Goal: Transaction & Acquisition: Purchase product/service

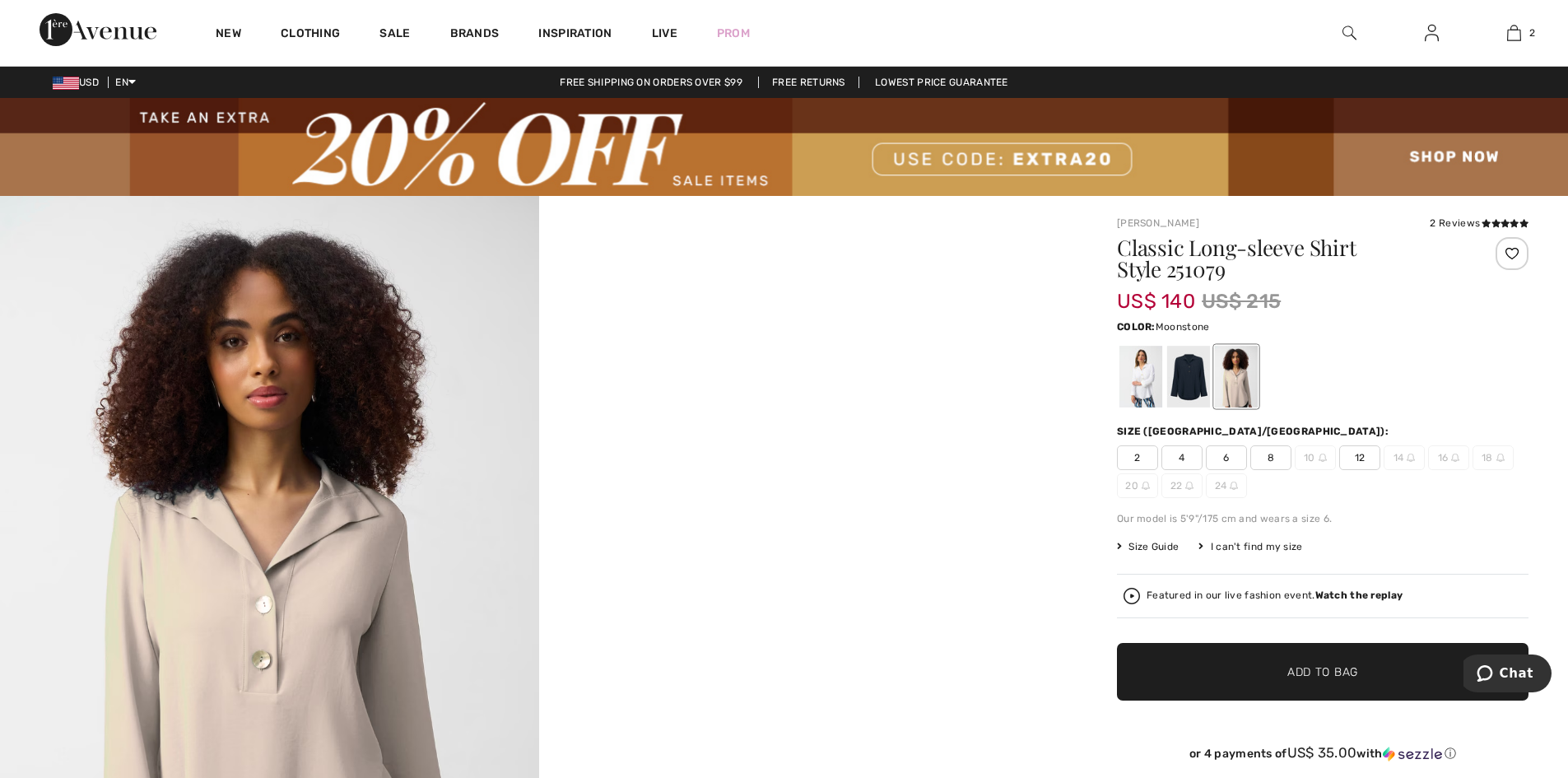
click at [1086, 119] on img at bounding box center [784, 148] width 1568 height 98
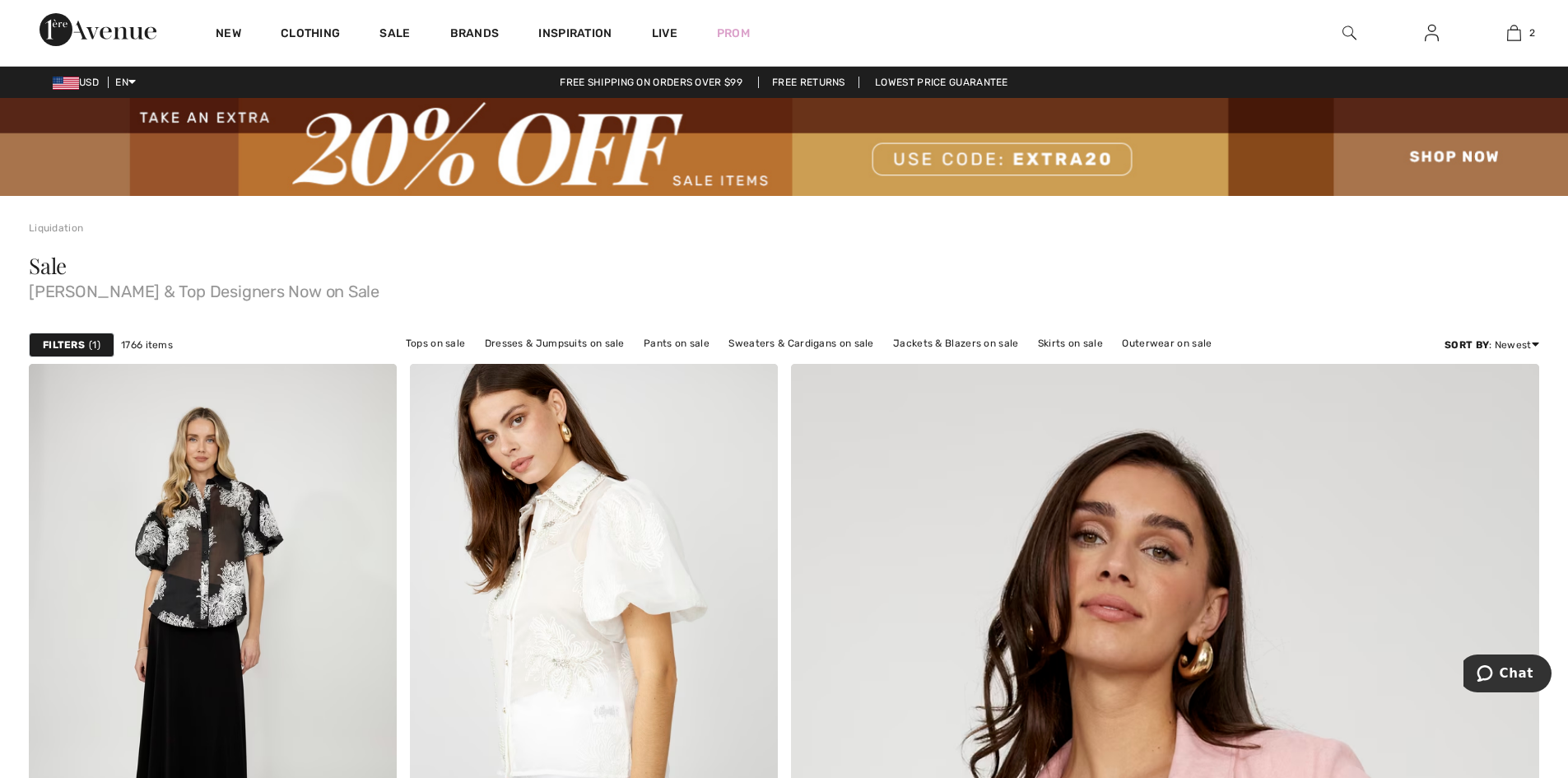
click at [1111, 124] on img at bounding box center [784, 148] width 1568 height 98
click at [1464, 152] on img at bounding box center [784, 148] width 1568 height 98
click at [1342, 24] on img at bounding box center [1349, 32] width 14 height 19
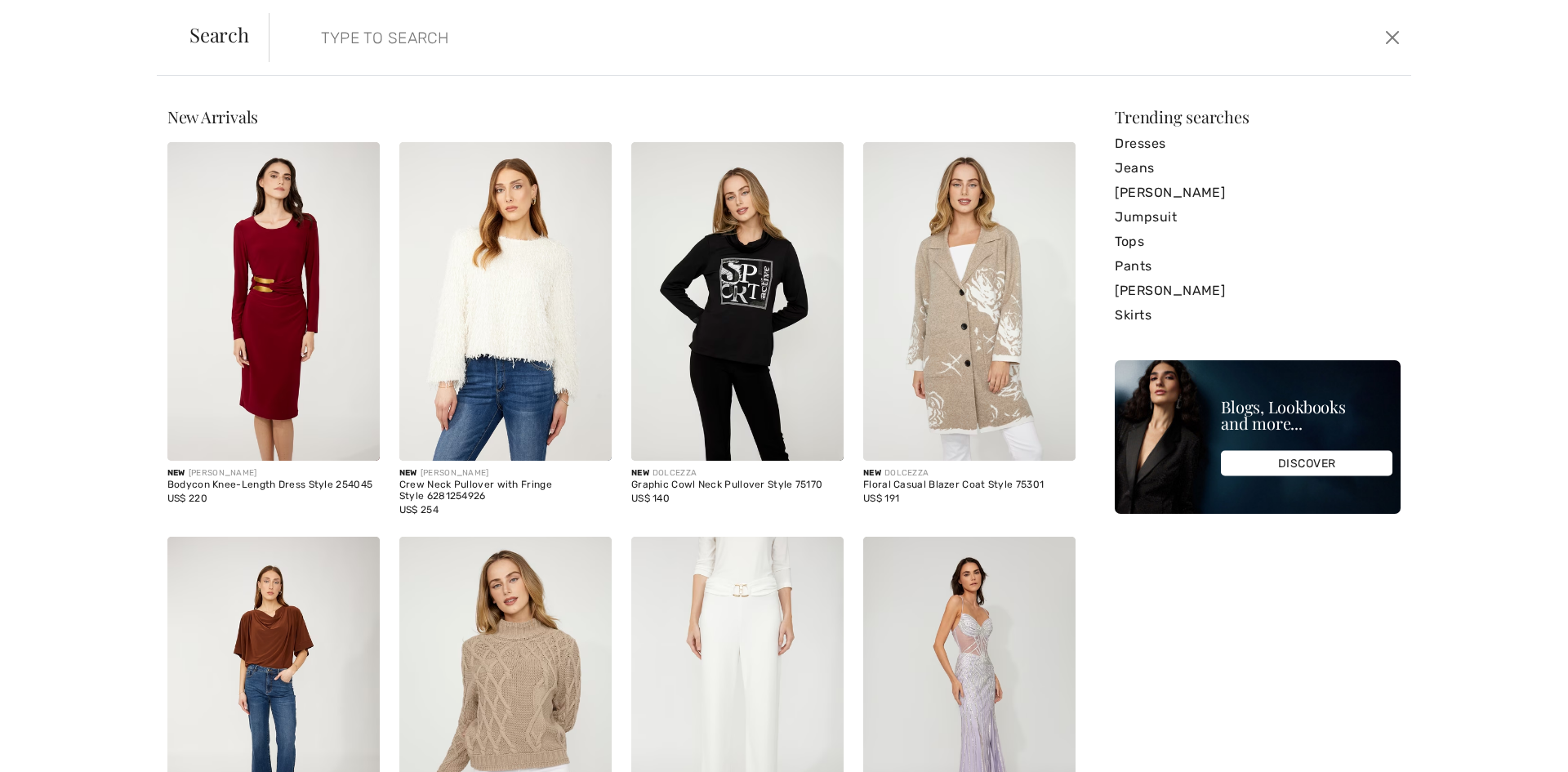
click at [362, 38] on input "search" at bounding box center [710, 37] width 803 height 49
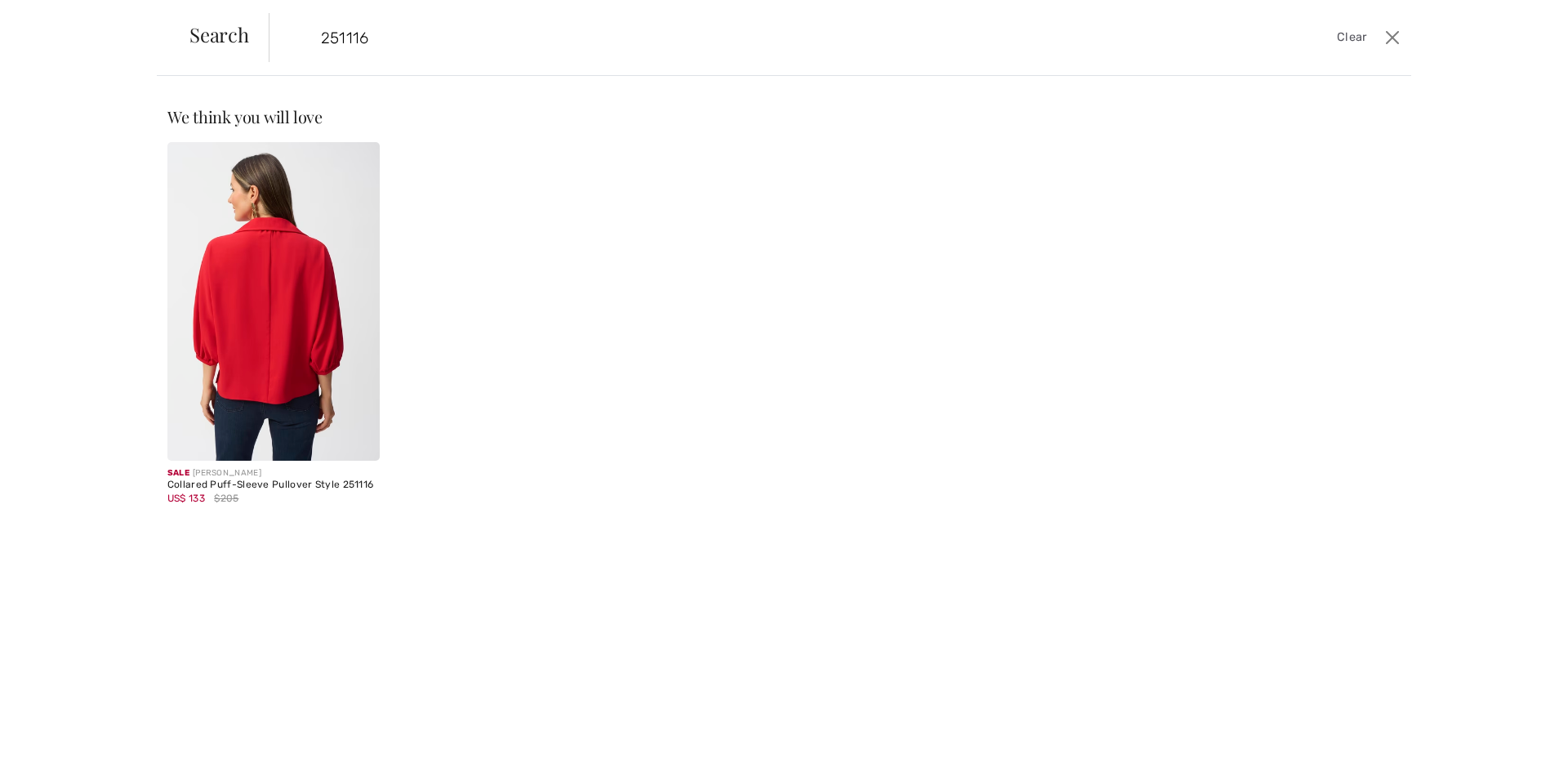
type input "251116"
click at [284, 308] on img at bounding box center [274, 301] width 213 height 319
click at [284, 307] on img at bounding box center [274, 301] width 213 height 319
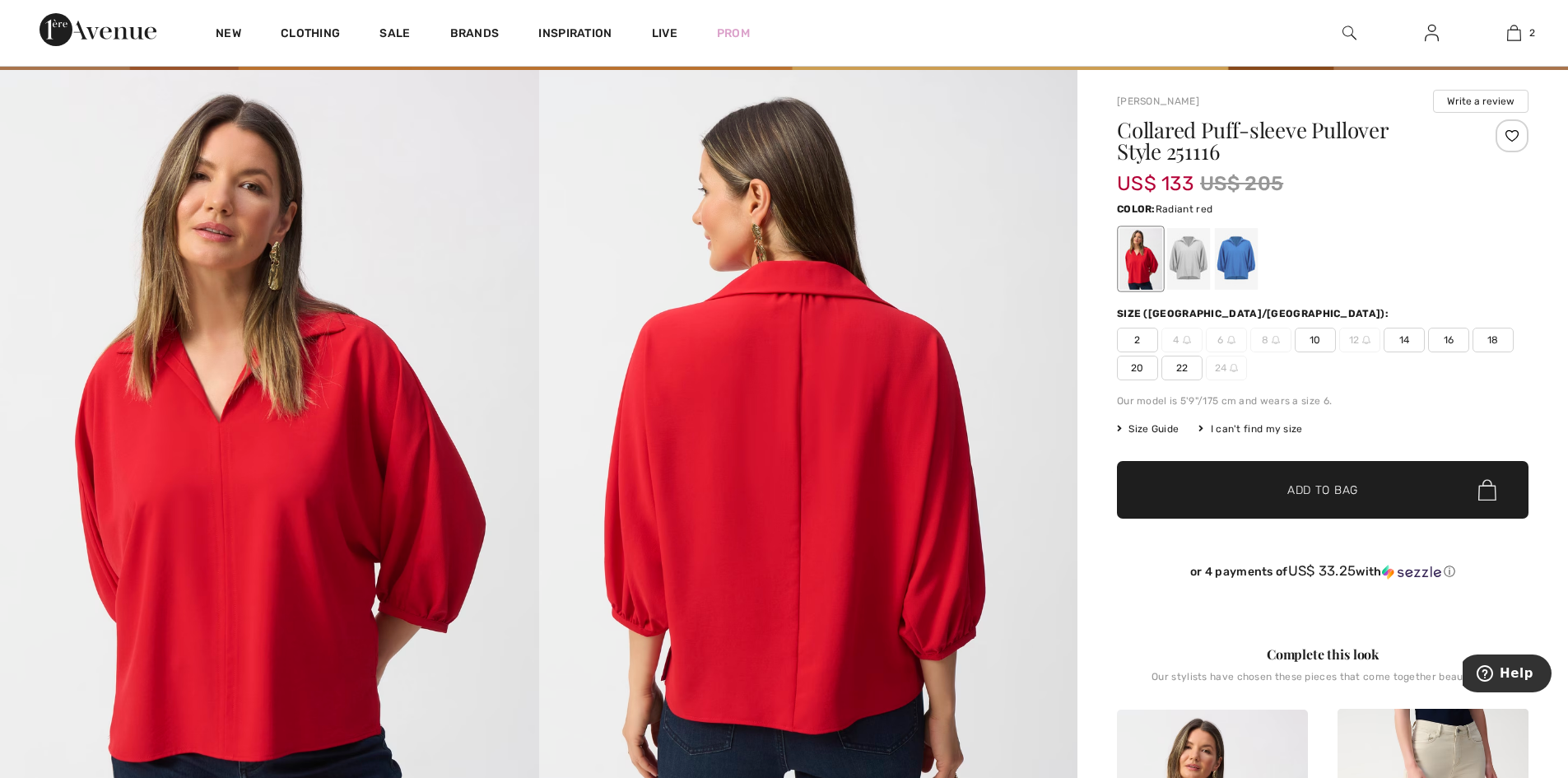
scroll to position [164, 0]
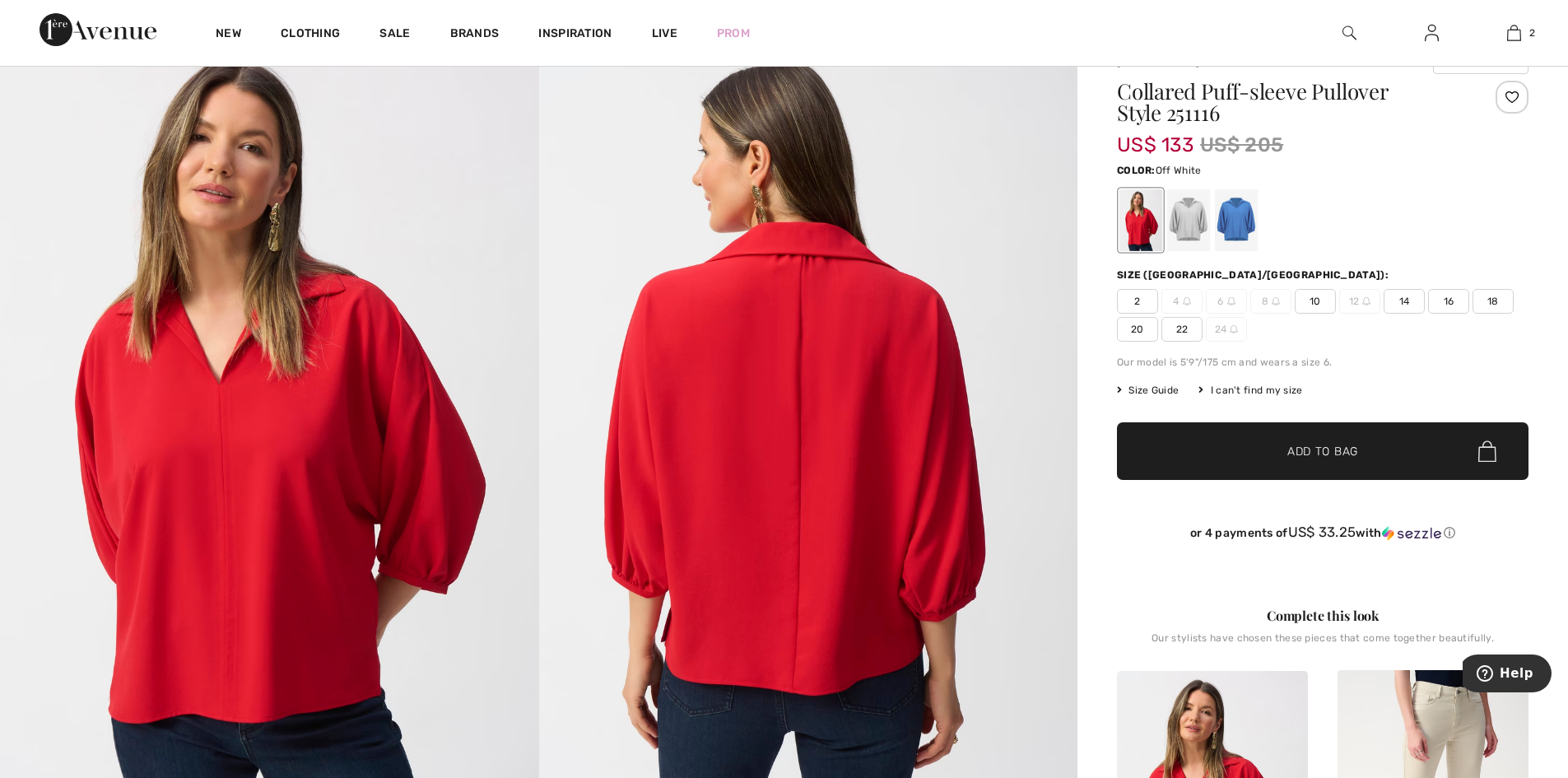
click at [1191, 222] on div at bounding box center [1188, 220] width 43 height 61
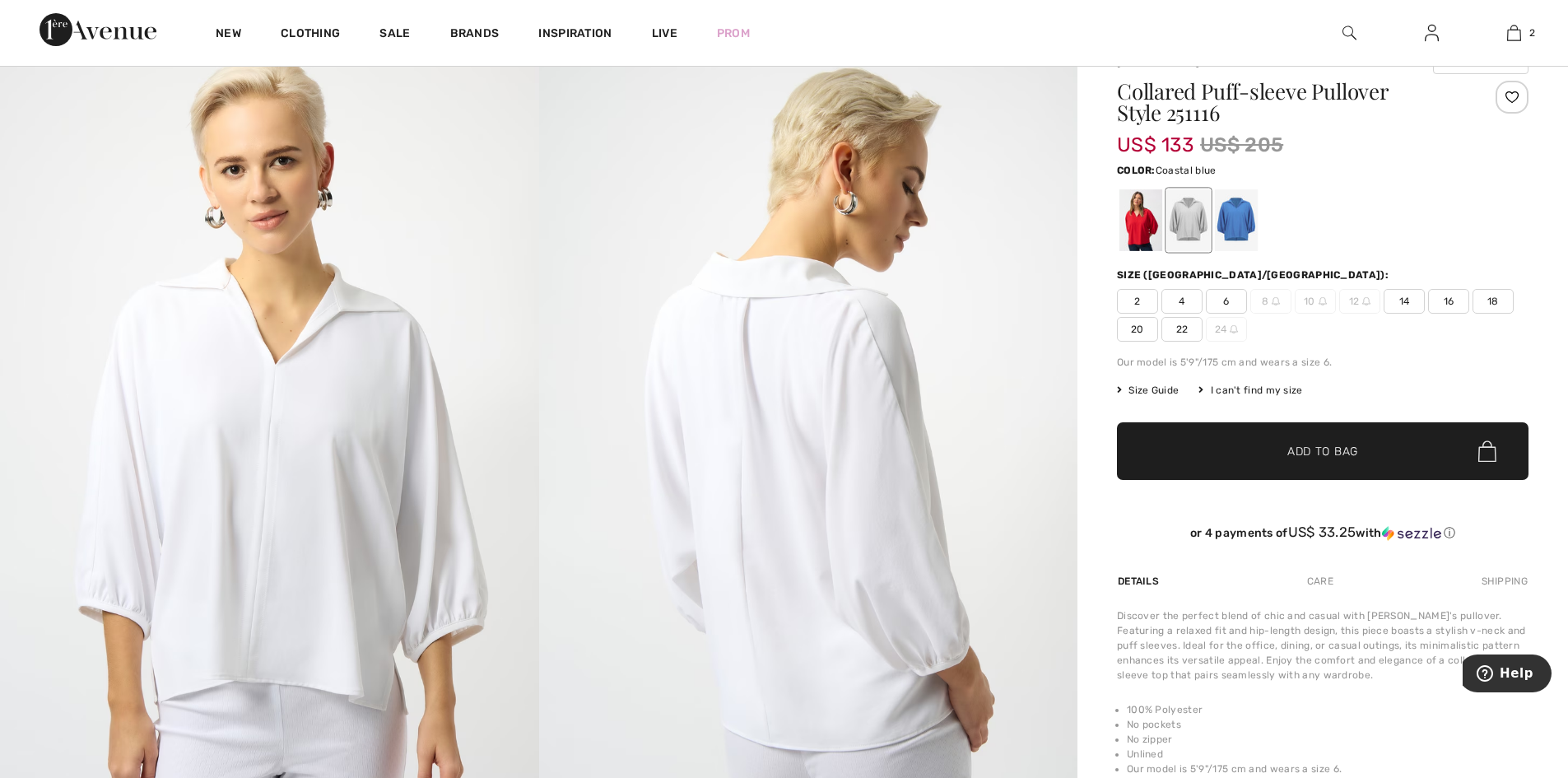
click at [1246, 223] on div at bounding box center [1236, 220] width 43 height 61
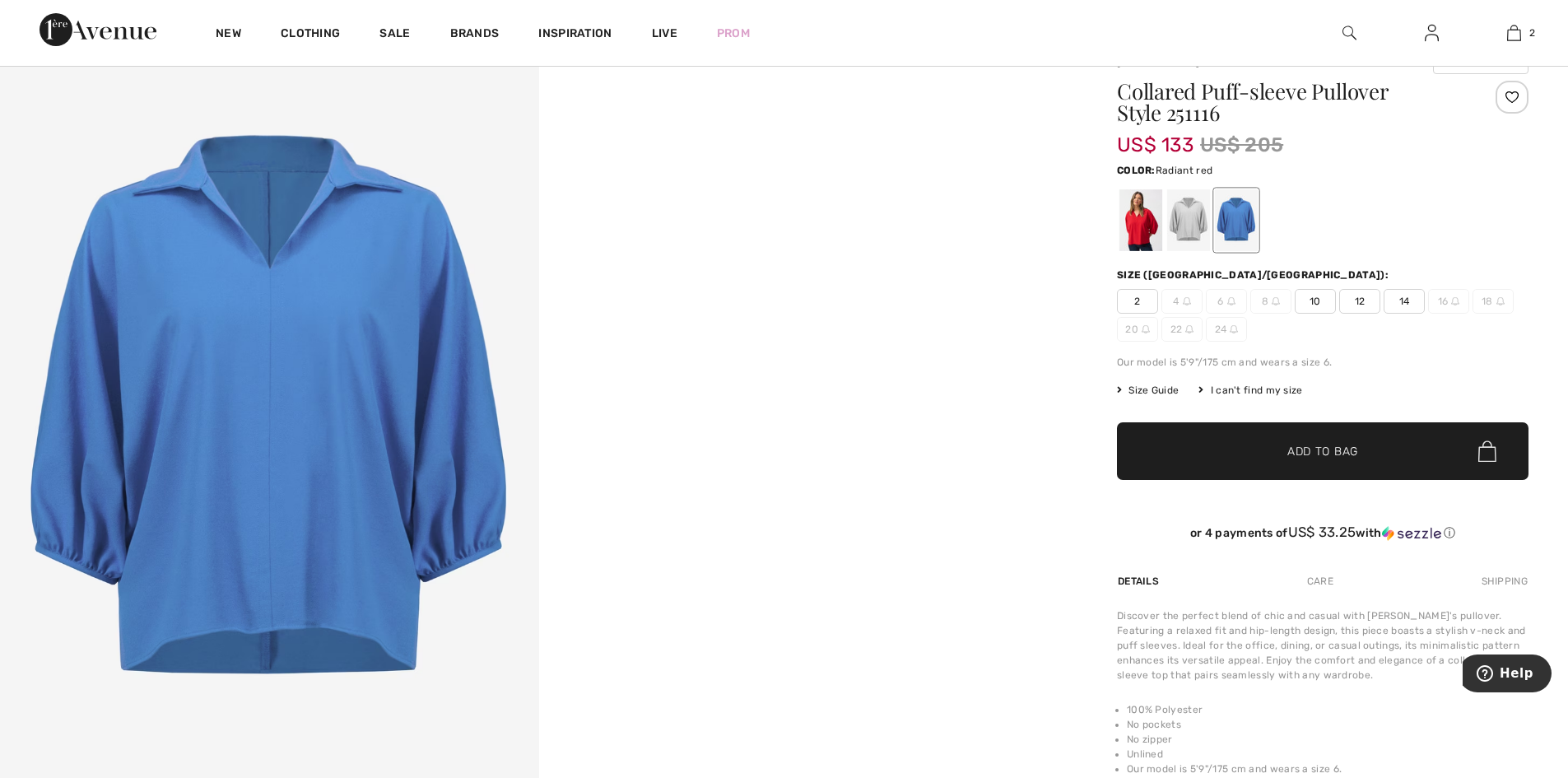
click at [1145, 226] on div at bounding box center [1140, 220] width 43 height 61
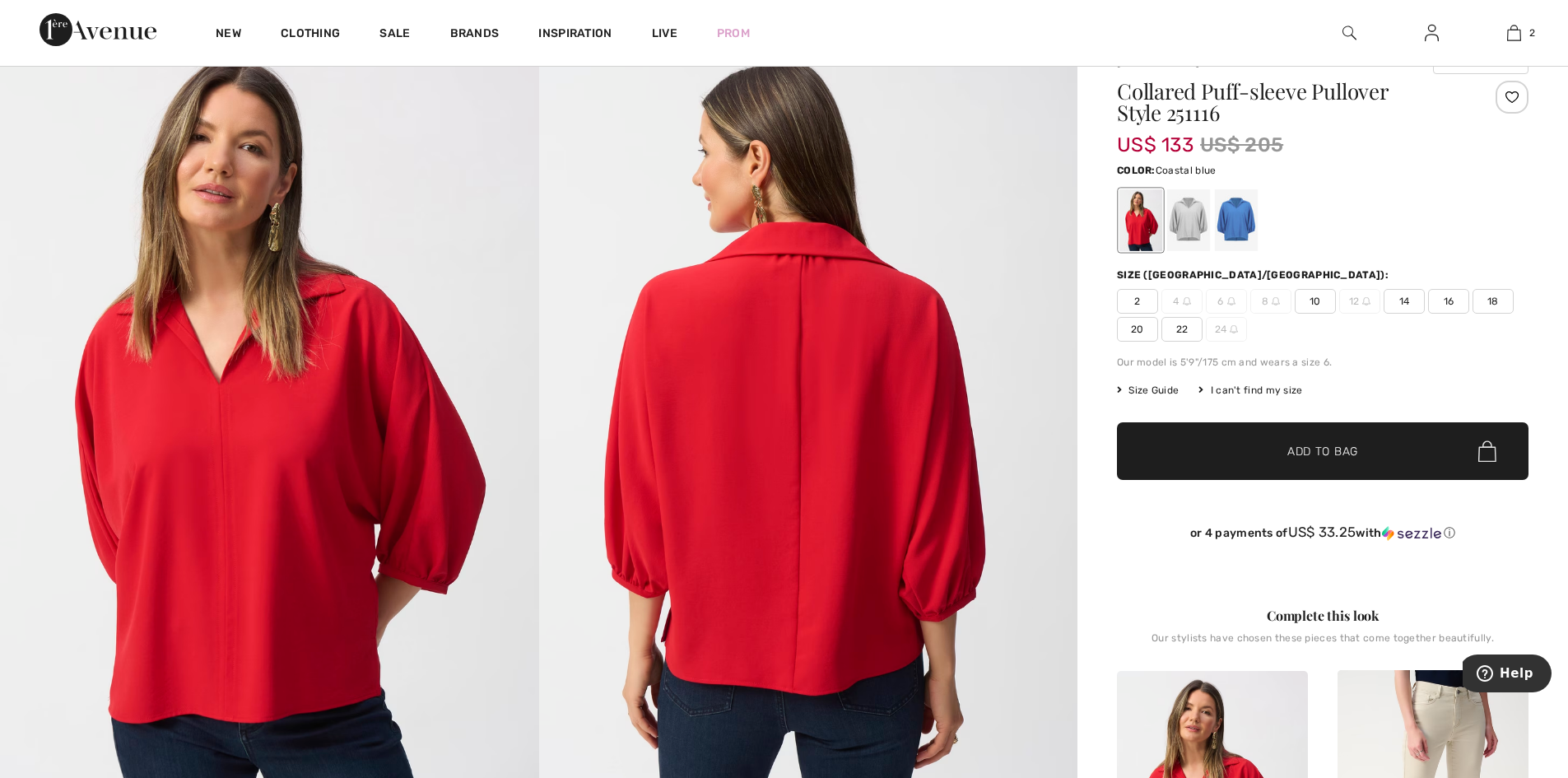
click at [1247, 218] on div at bounding box center [1236, 220] width 43 height 61
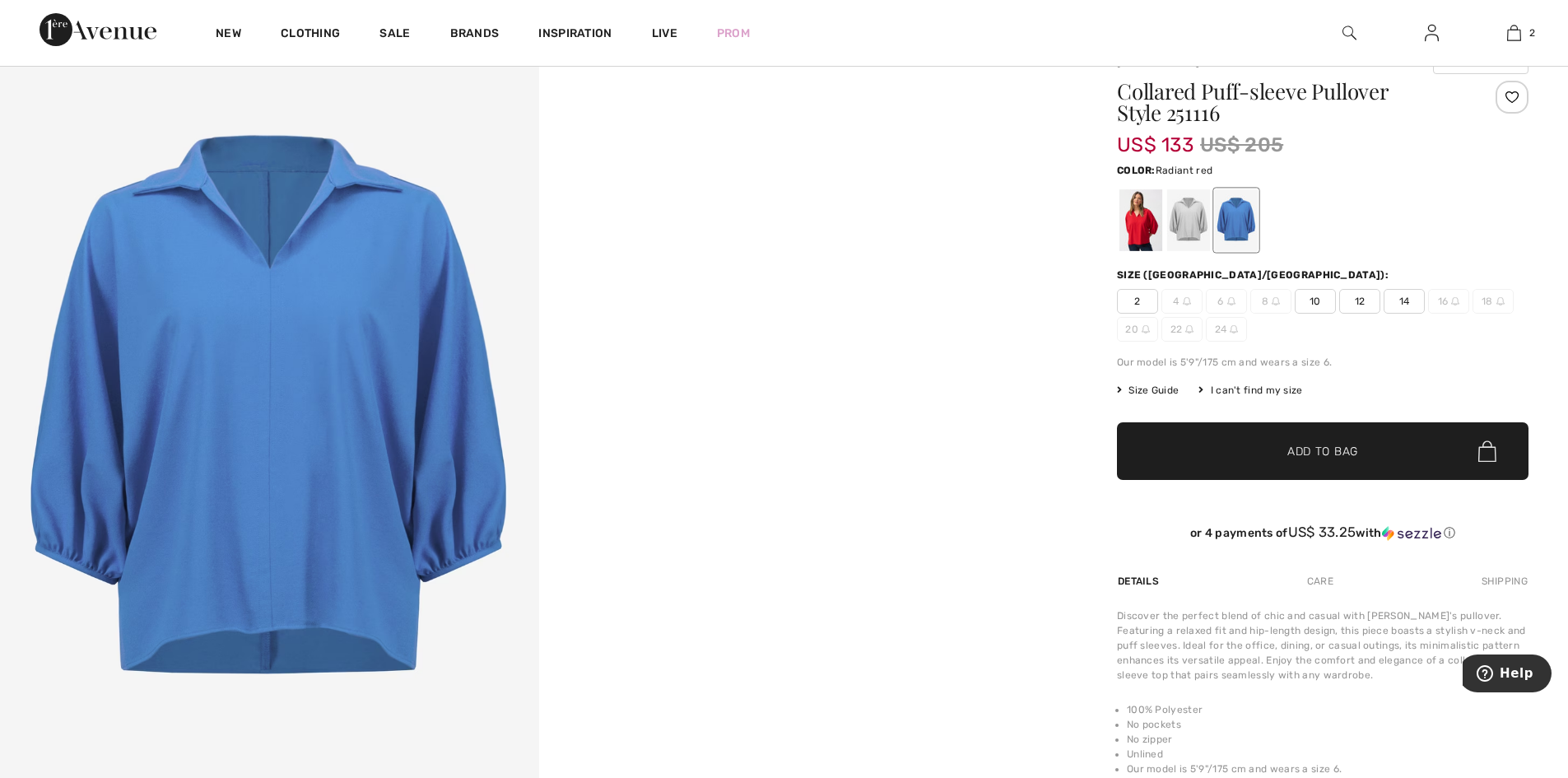
click at [1154, 219] on div at bounding box center [1140, 220] width 43 height 61
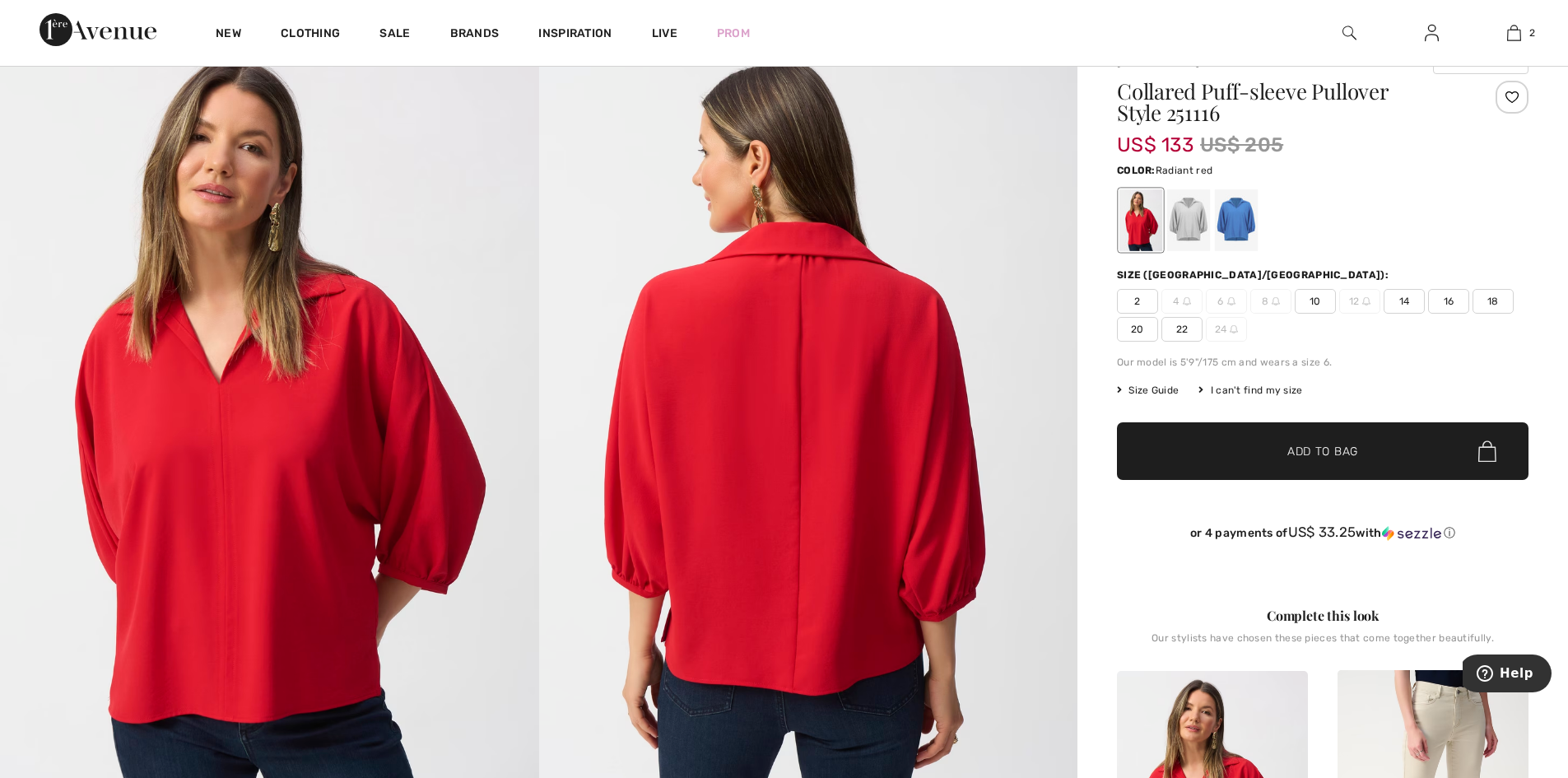
click at [1326, 309] on span "10" at bounding box center [1314, 301] width 41 height 25
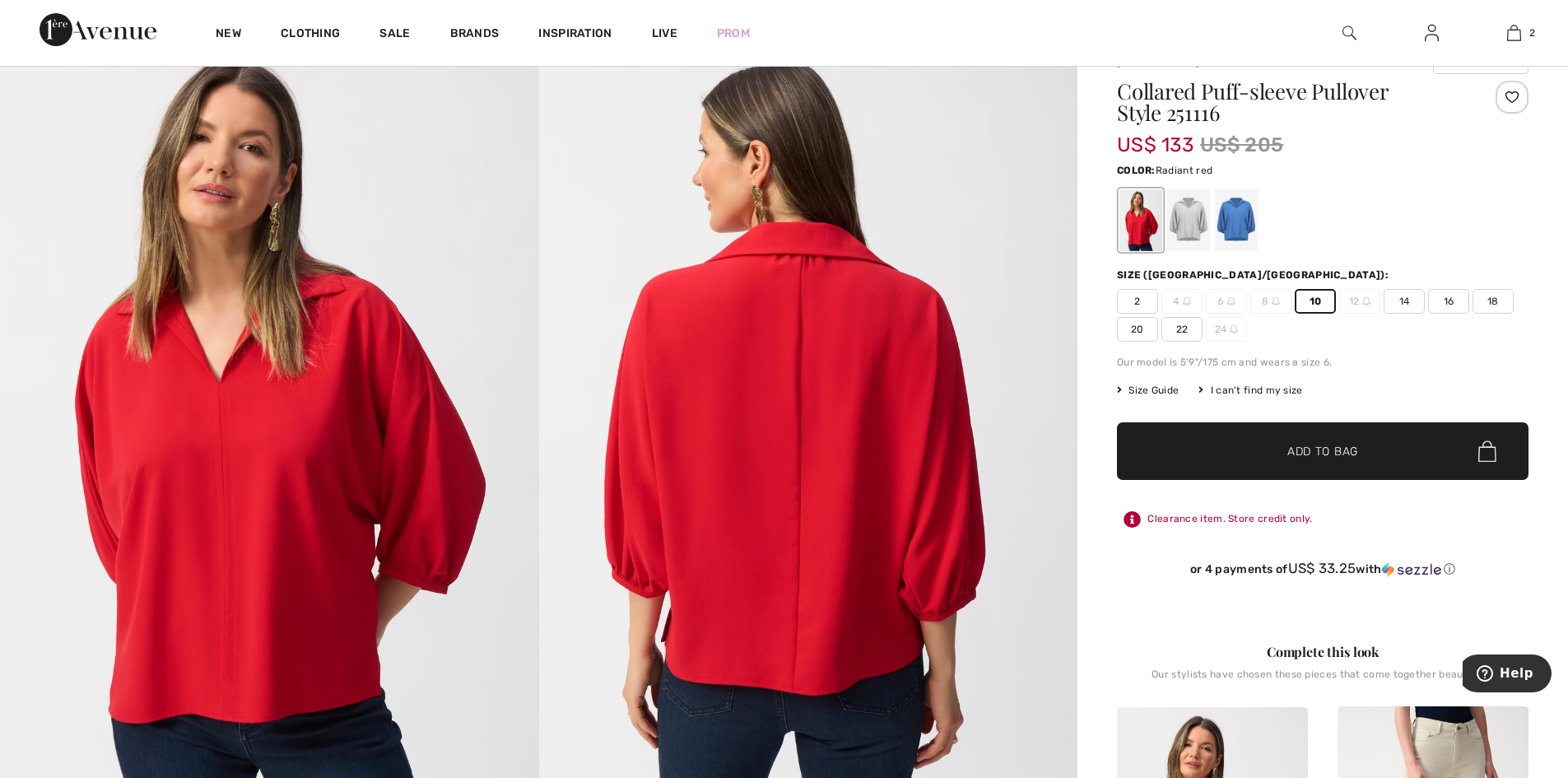
click at [1349, 460] on span "Add to Bag" at bounding box center [1322, 451] width 71 height 18
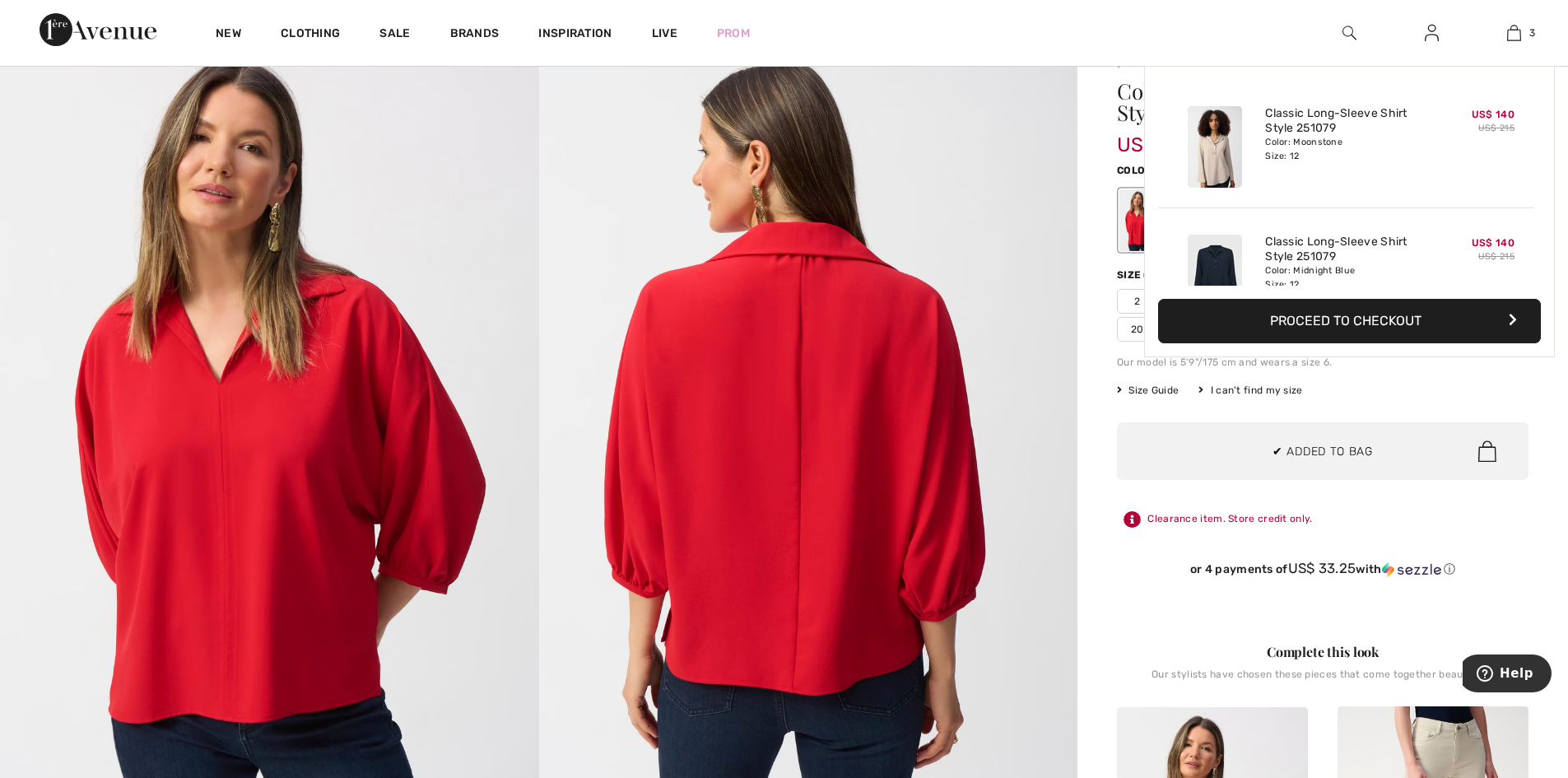
scroll to position [214, 0]
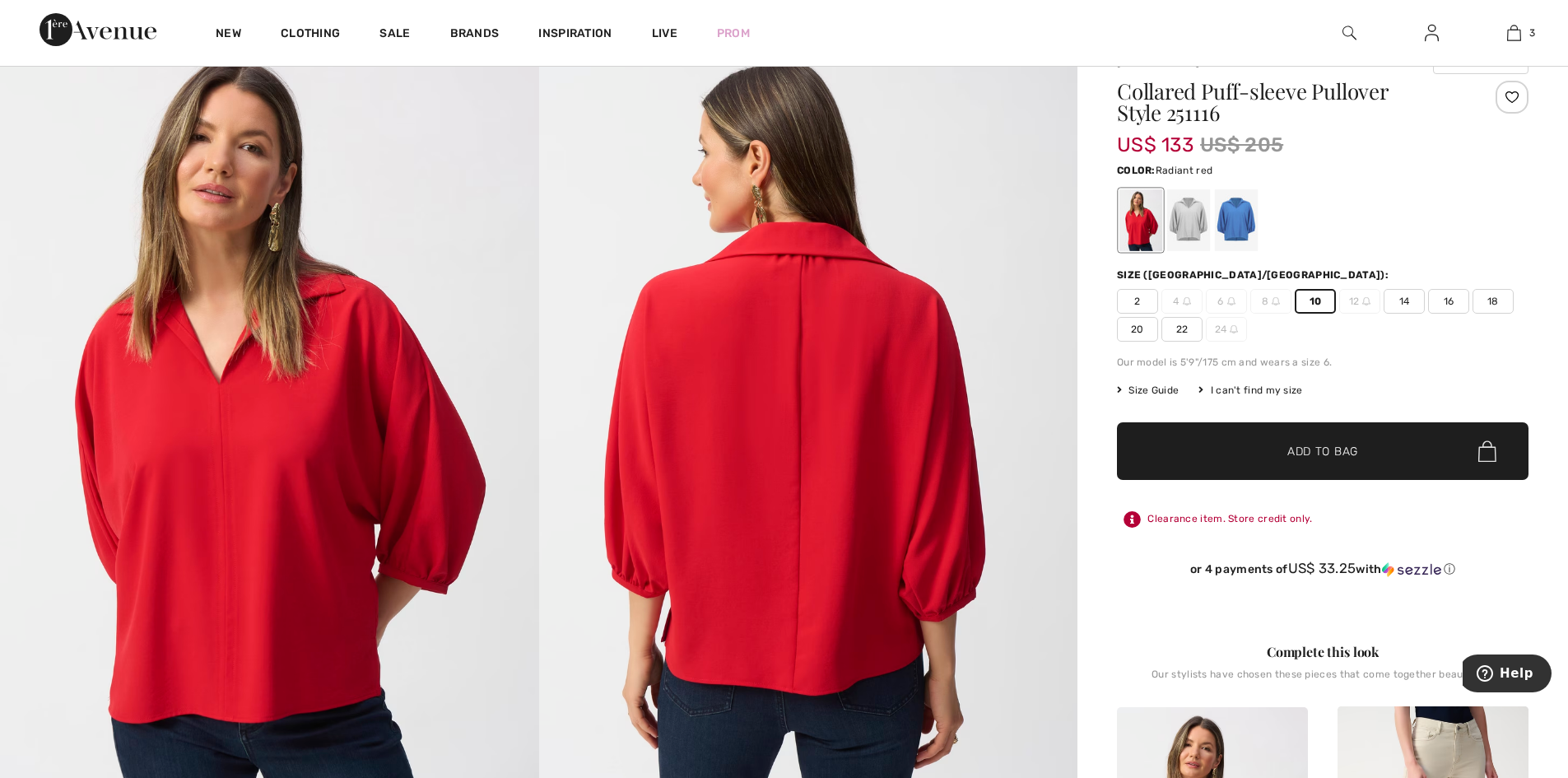
click at [1342, 29] on img at bounding box center [1349, 32] width 14 height 19
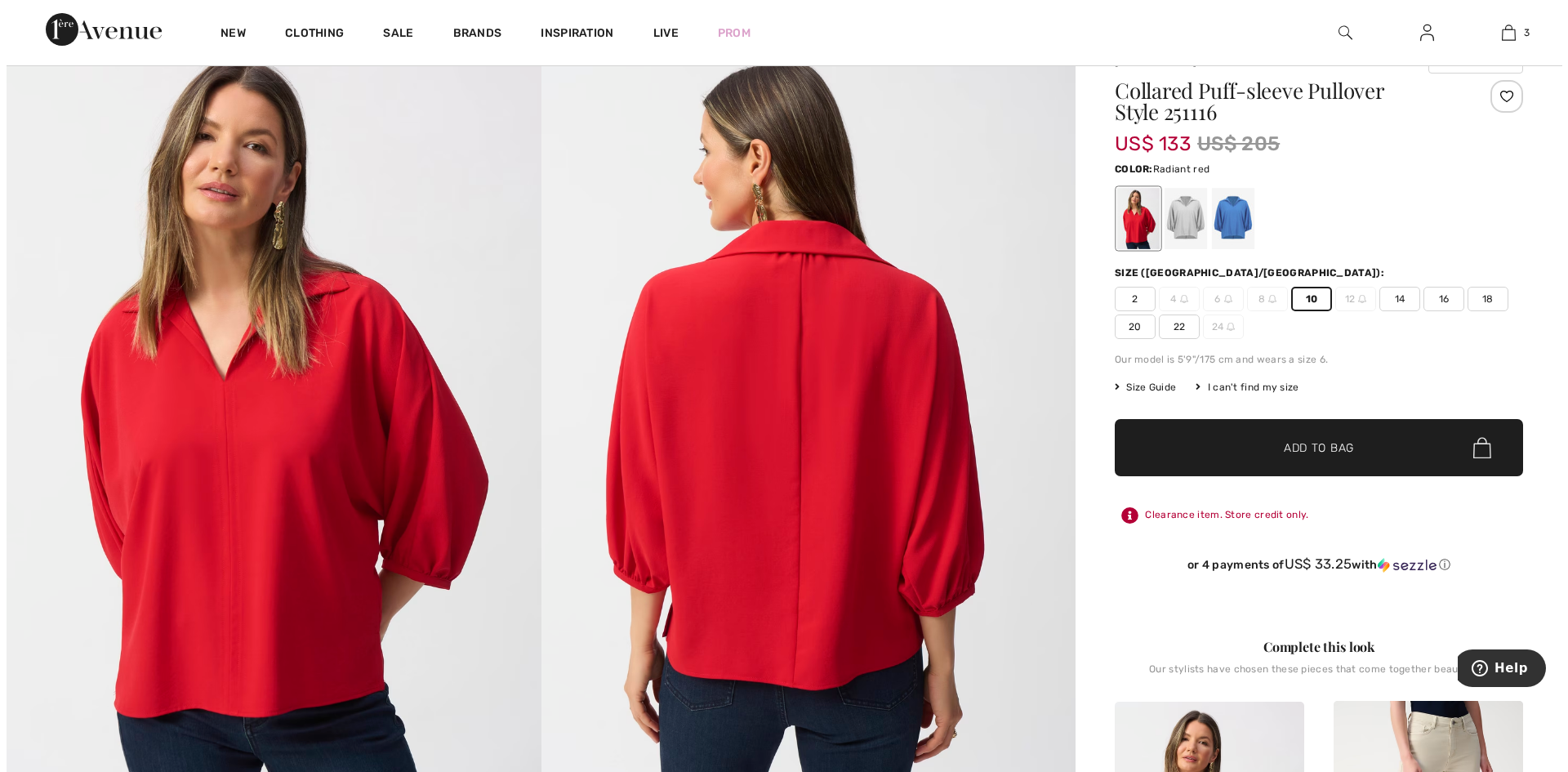
scroll to position [164, 0]
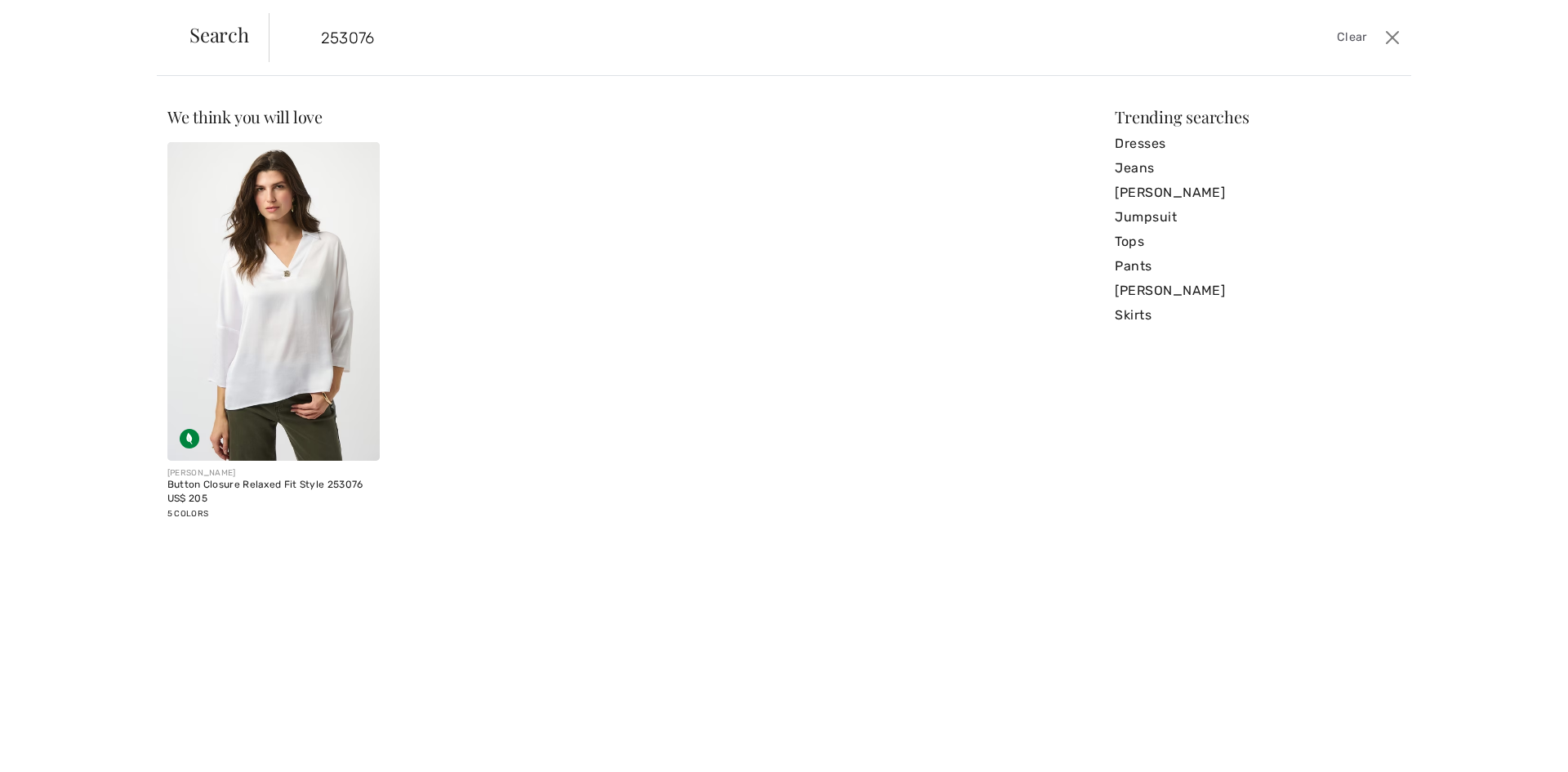
type input "253076"
click at [295, 359] on img at bounding box center [274, 301] width 213 height 319
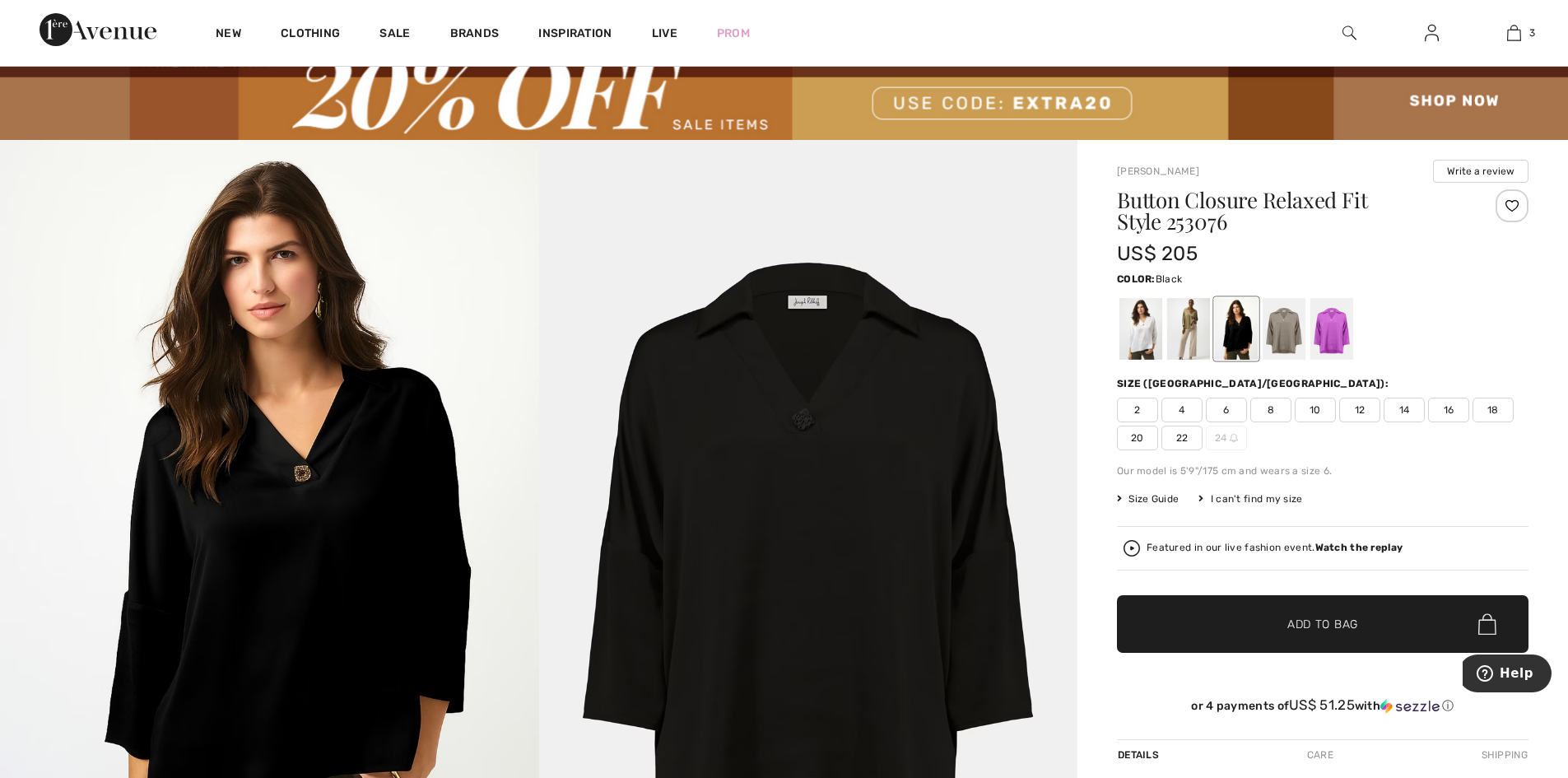
scroll to position [83, 0]
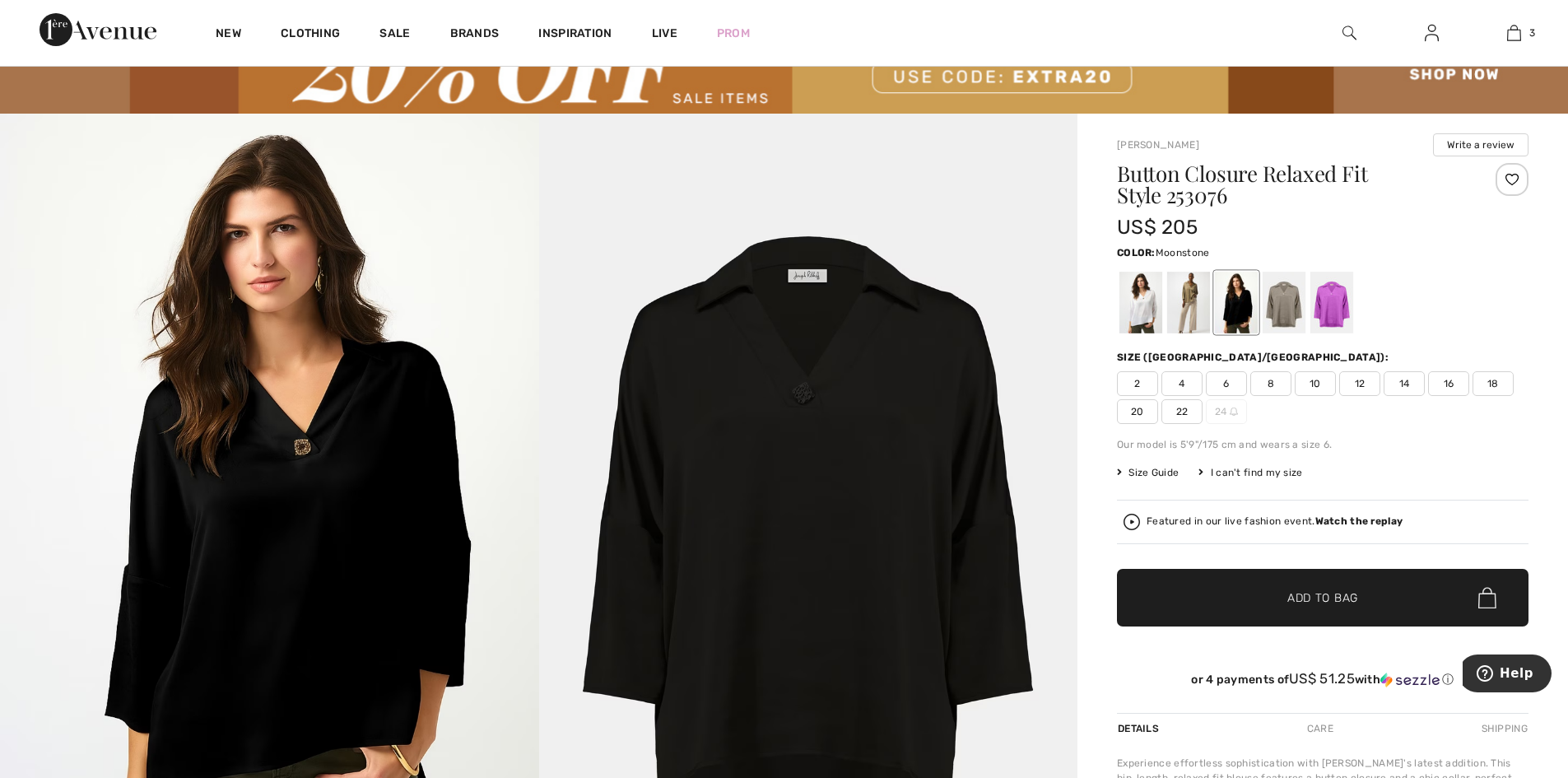
click at [1292, 301] on div at bounding box center [1284, 302] width 43 height 61
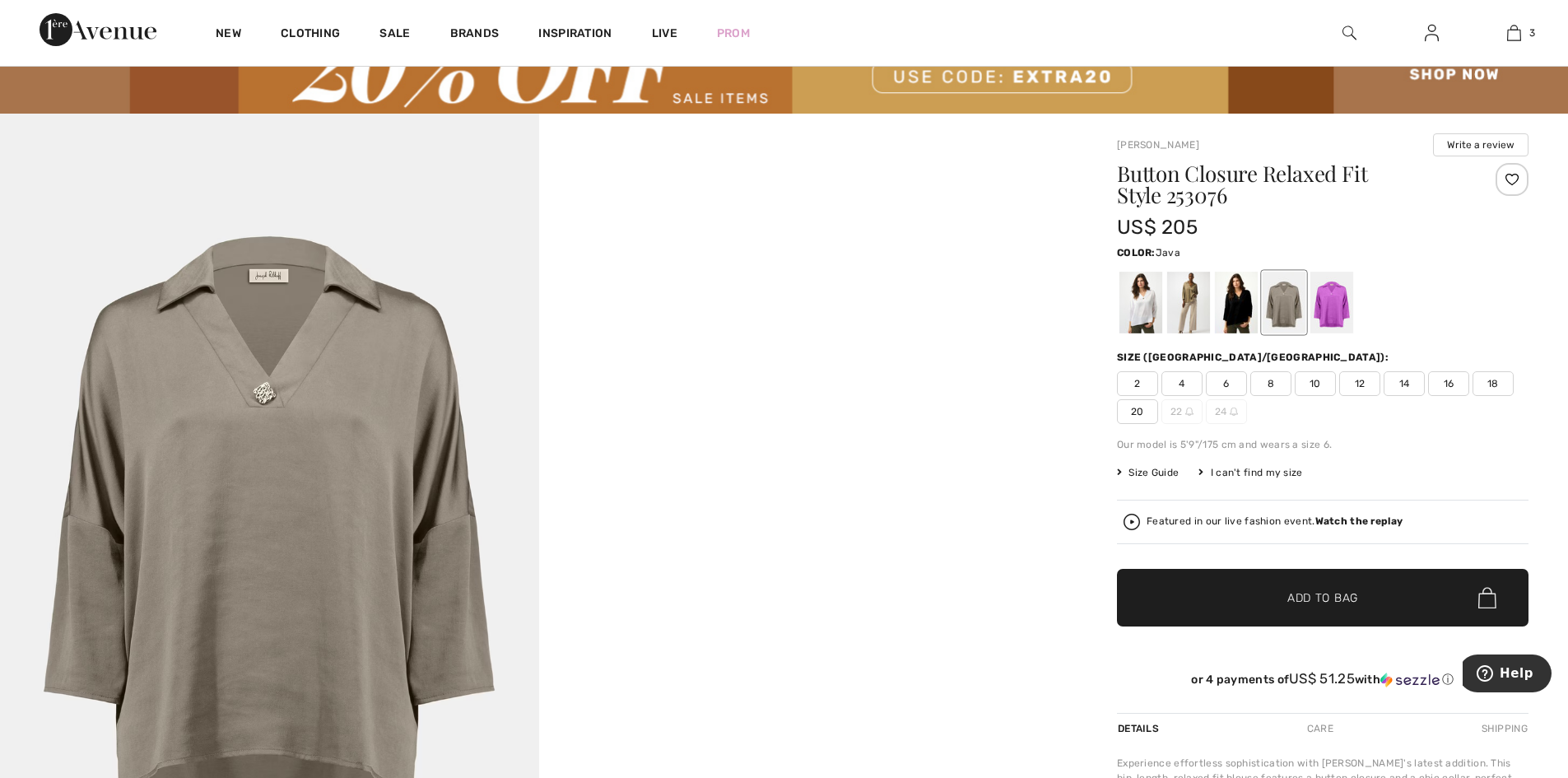
click at [1192, 303] on div at bounding box center [1188, 302] width 43 height 61
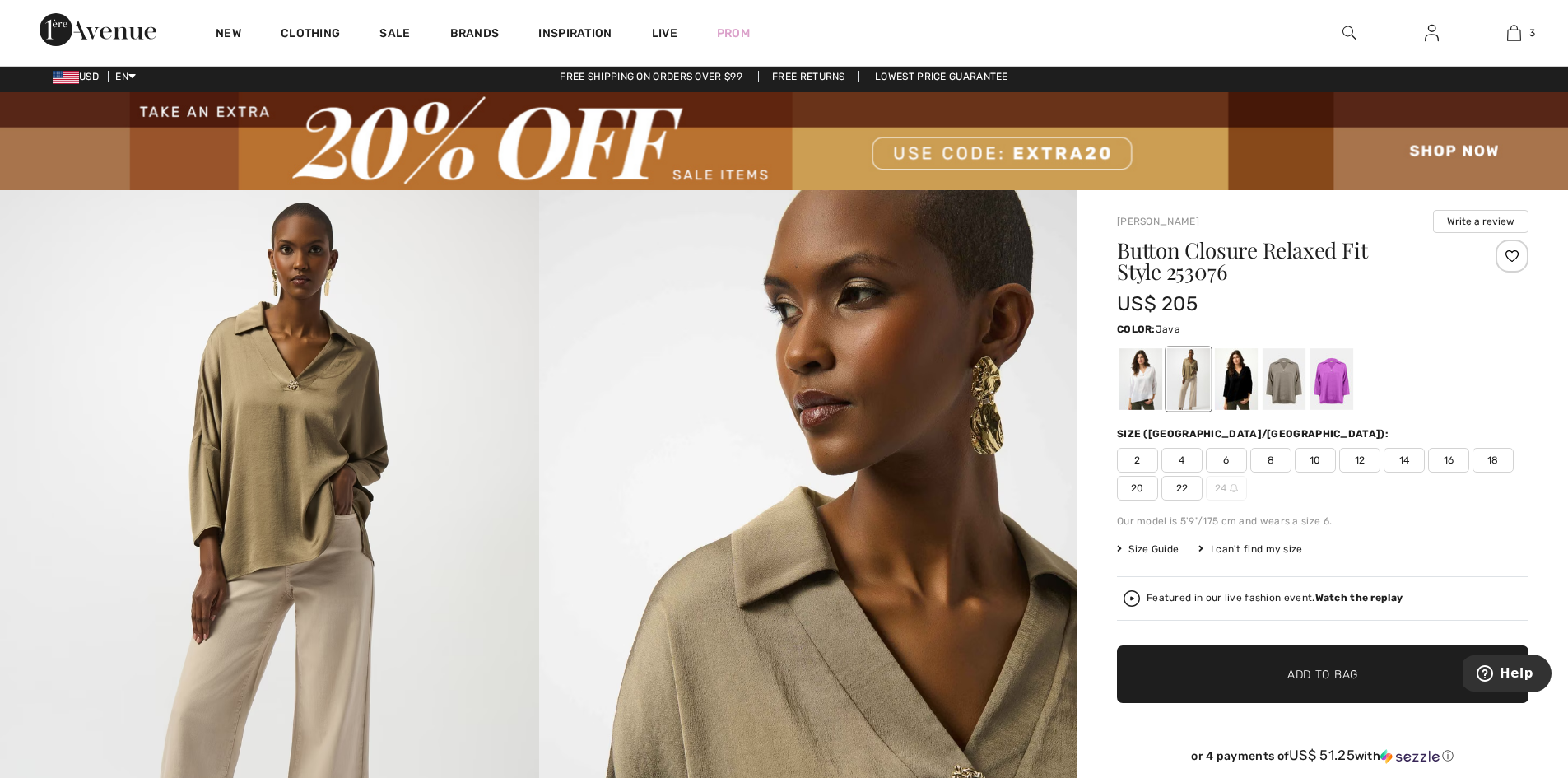
scroll to position [0, 0]
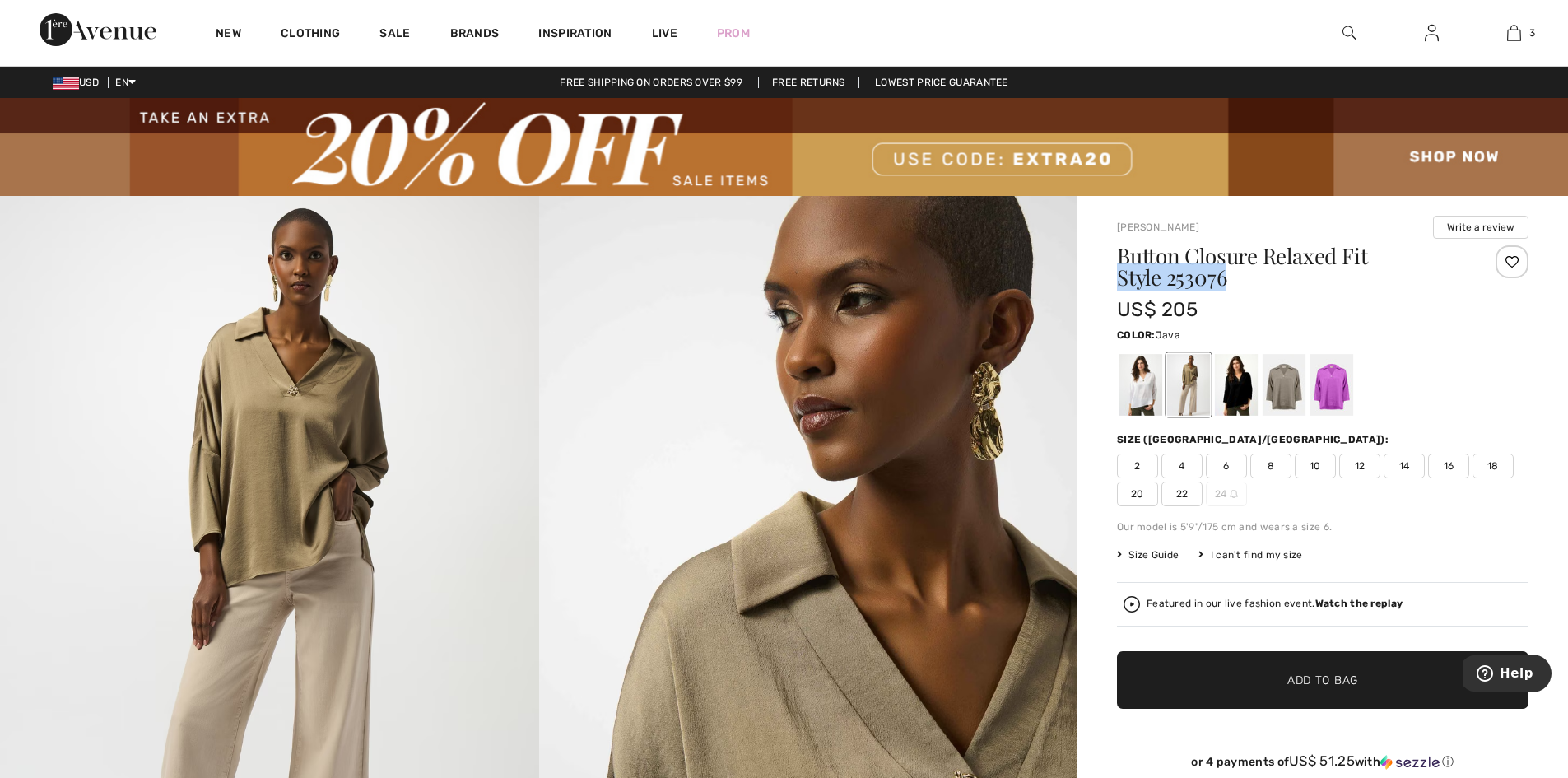
drag, startPoint x: 1131, startPoint y: 285, endPoint x: 1249, endPoint y: 292, distance: 118.2
click at [1247, 284] on h1 "Button Closure Relaxed Fit Style 253076" at bounding box center [1288, 266] width 343 height 43
click at [1241, 447] on div "Size (CA/US):" at bounding box center [1322, 439] width 412 height 15
click at [1510, 667] on span "Help" at bounding box center [1516, 673] width 33 height 15
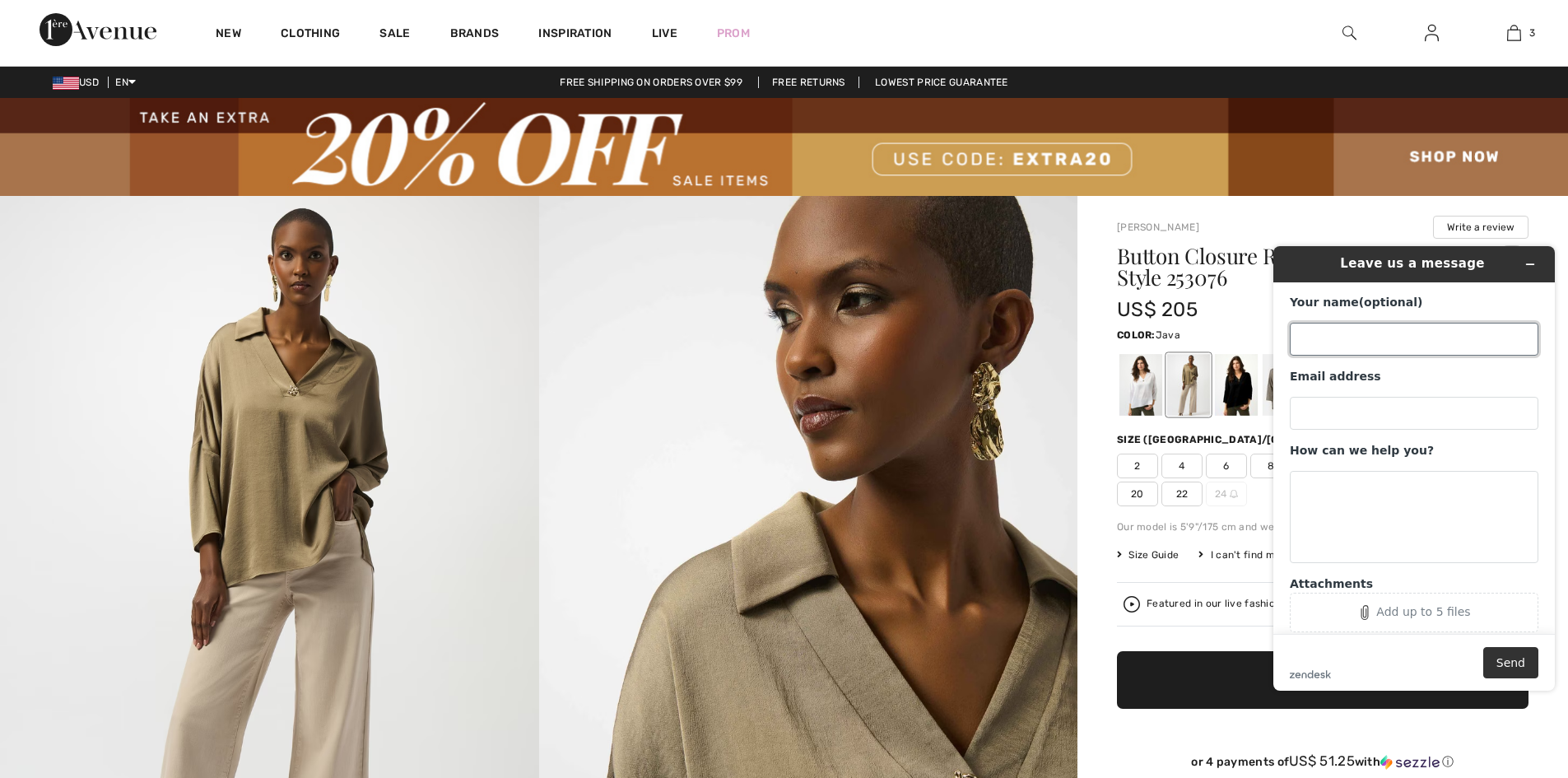
click at [1336, 349] on input "Your name (optional)" at bounding box center [1413, 338] width 248 height 32
type input "cynthia"
type input "[EMAIL_ADDRESS][DOMAIN_NAME]"
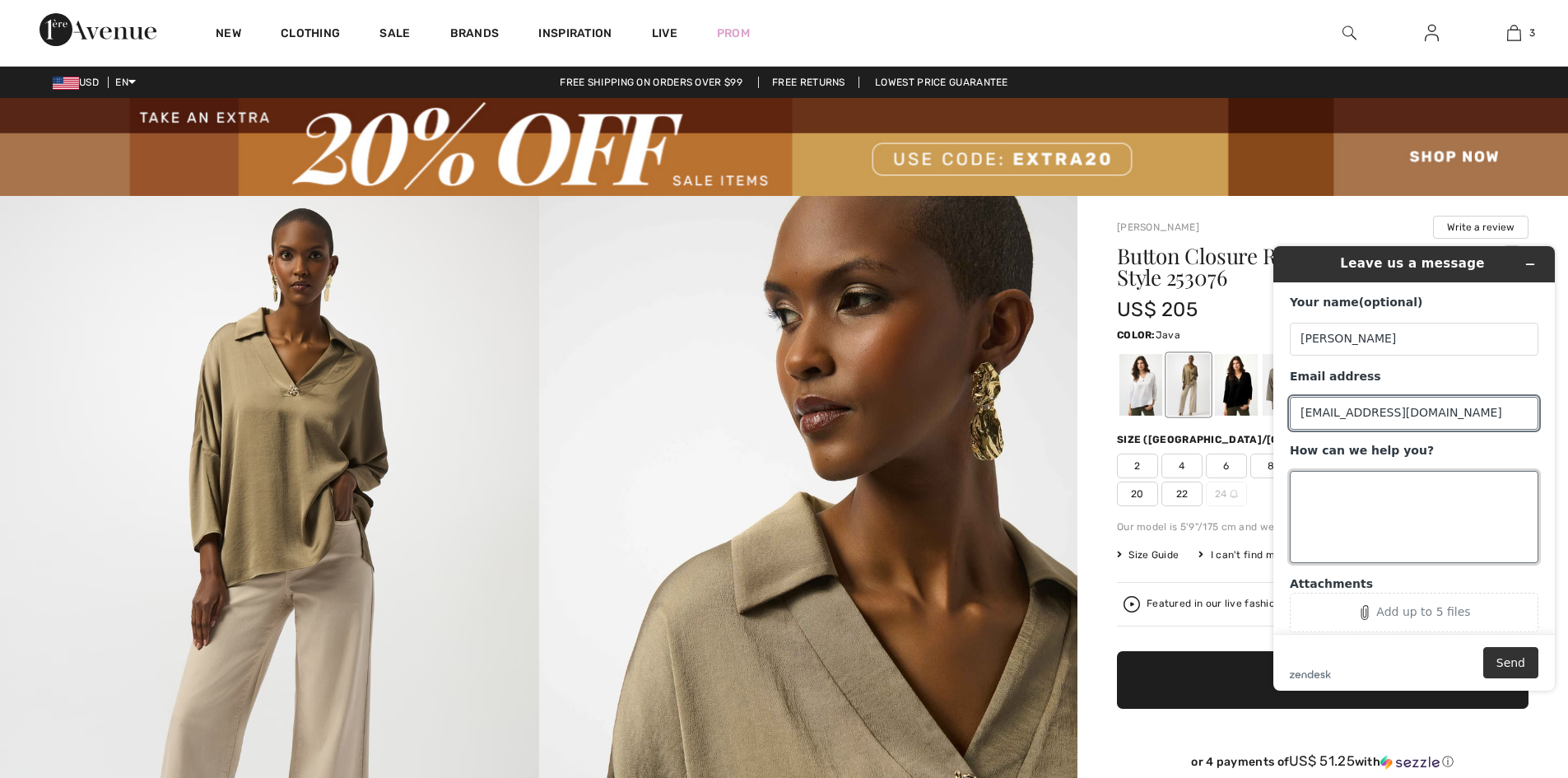
click at [1331, 493] on textarea "How can we help you?" at bounding box center [1413, 516] width 248 height 92
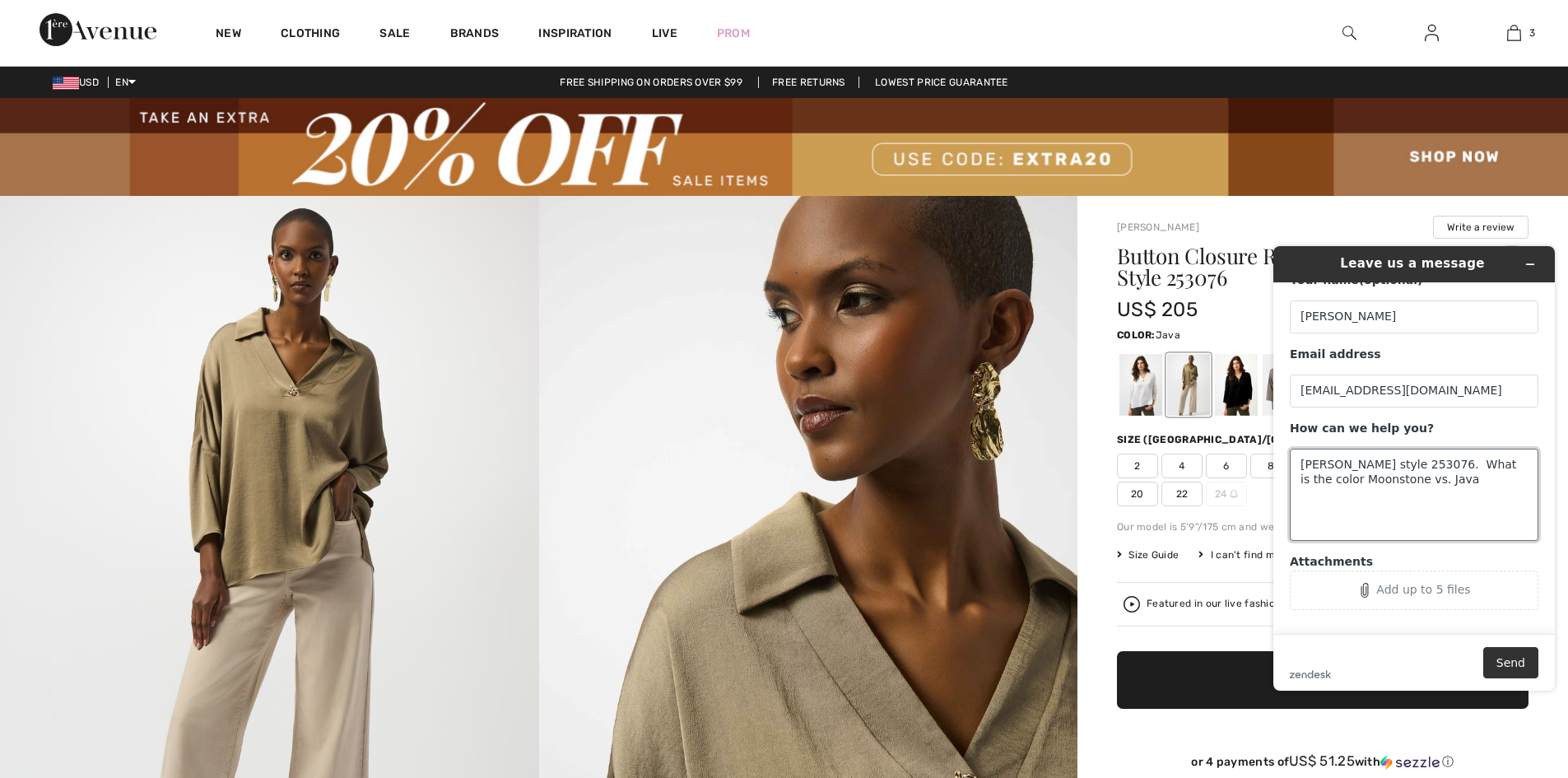
scroll to position [33, 0]
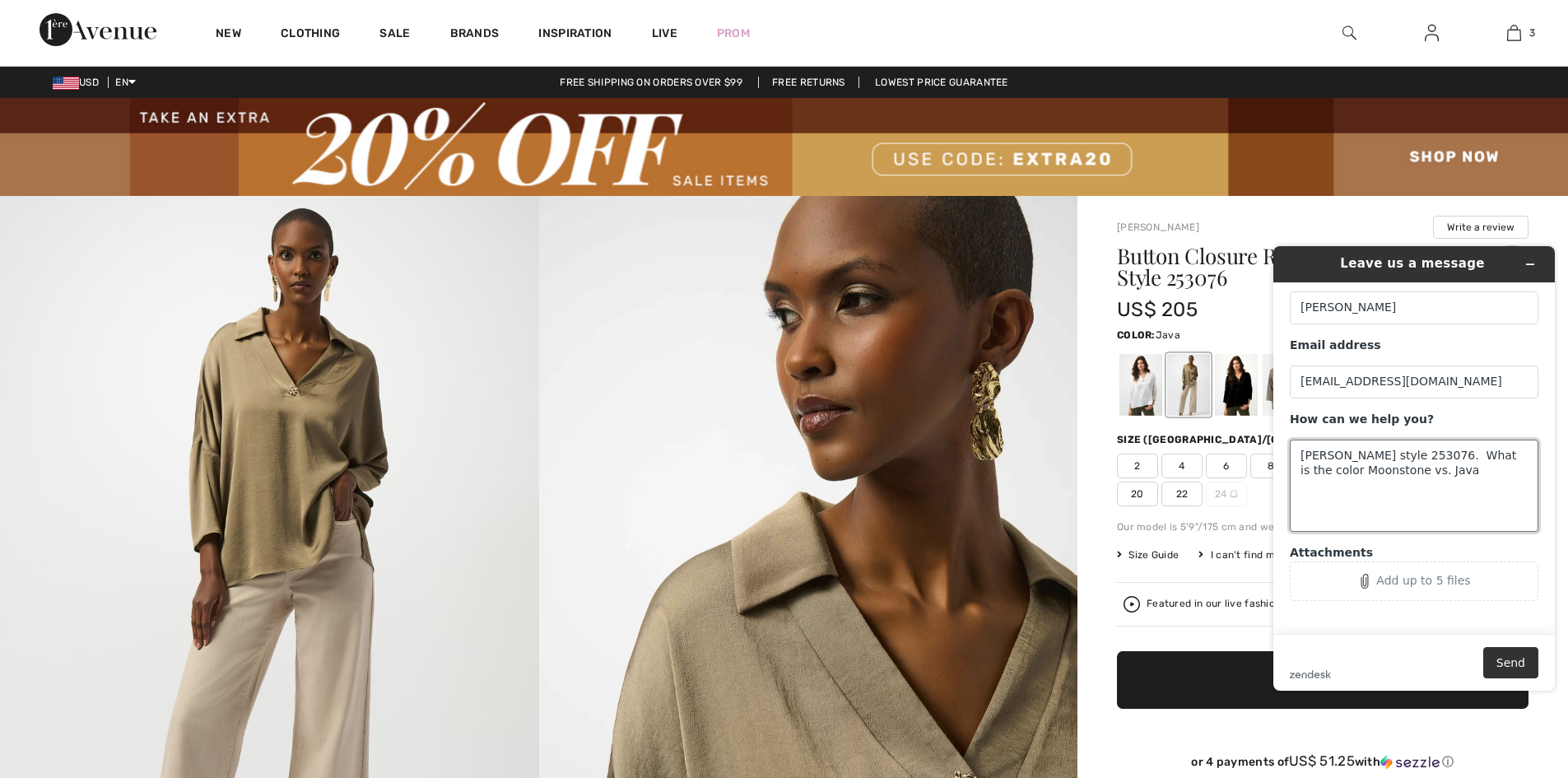
type textarea "Joseph Ribkoff style 253076. What is the color Moonstone vs. Java"
drag, startPoint x: 1301, startPoint y: 452, endPoint x: 1485, endPoint y: 469, distance: 184.8
click at [1485, 469] on textarea "Joseph Ribkoff style 253076. What is the color Moonstone vs. Java" at bounding box center [1413, 486] width 248 height 92
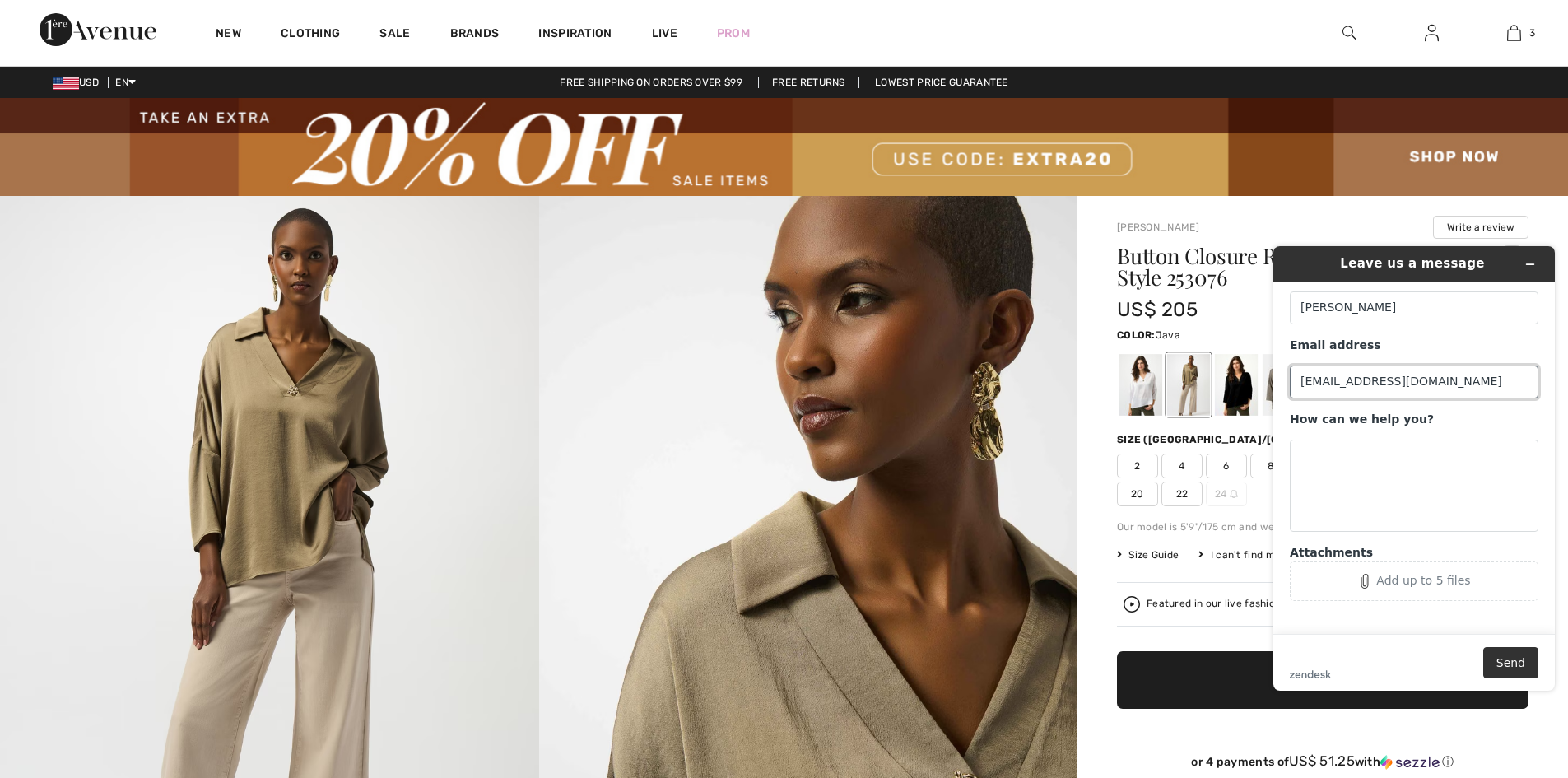
drag, startPoint x: 1297, startPoint y: 379, endPoint x: 1488, endPoint y: 370, distance: 191.2
click at [1488, 370] on input "cmbarney67@gmail.com" at bounding box center [1413, 381] width 248 height 32
drag, startPoint x: 1351, startPoint y: 304, endPoint x: 1268, endPoint y: 313, distance: 83.5
click at [1270, 313] on div "Leave us a message Your name (optional) cynthia Email address How can we help y…" at bounding box center [1413, 468] width 308 height 471
click at [1531, 257] on button "Minimize widget" at bounding box center [1530, 264] width 26 height 23
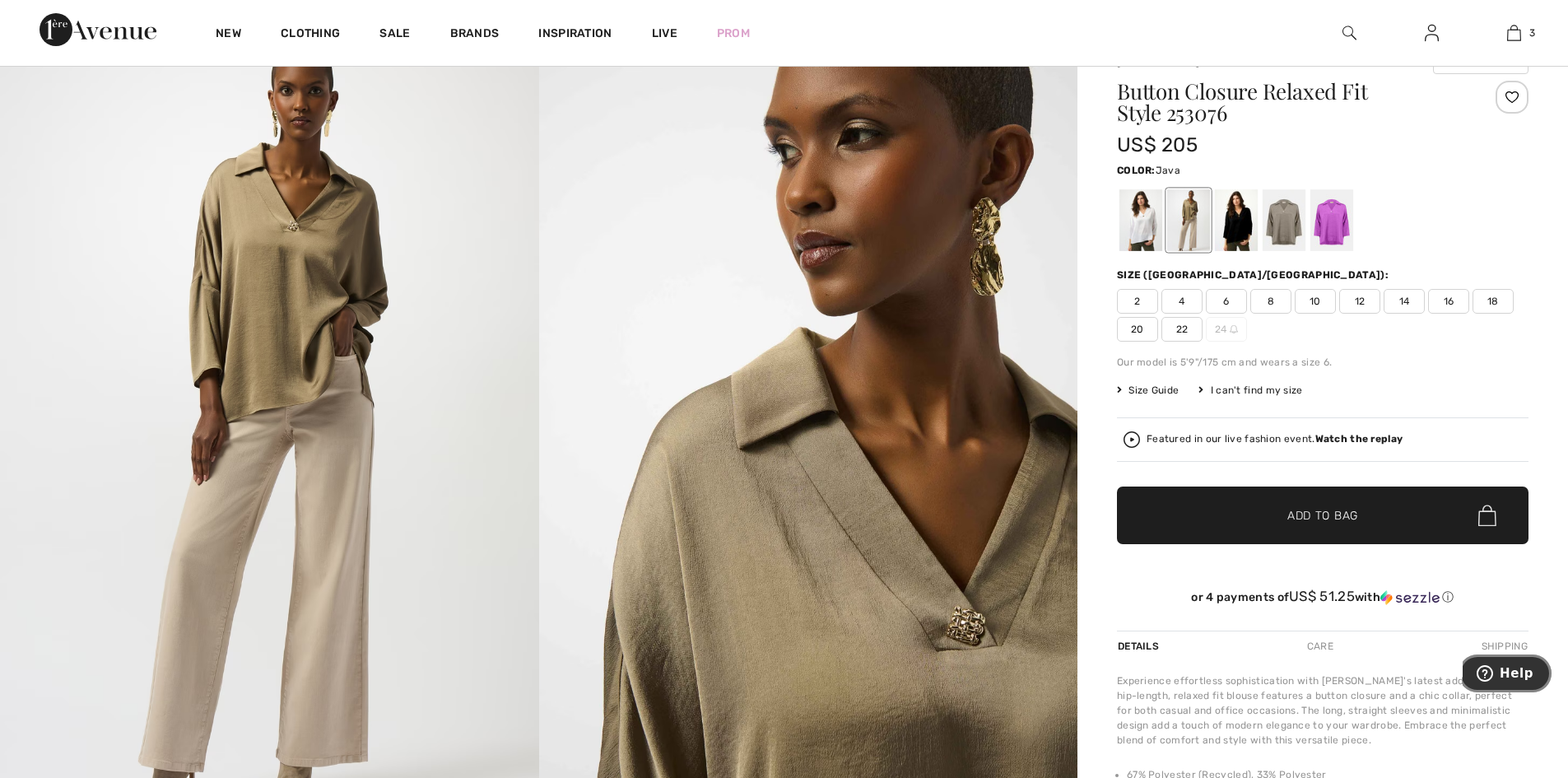
scroll to position [83, 0]
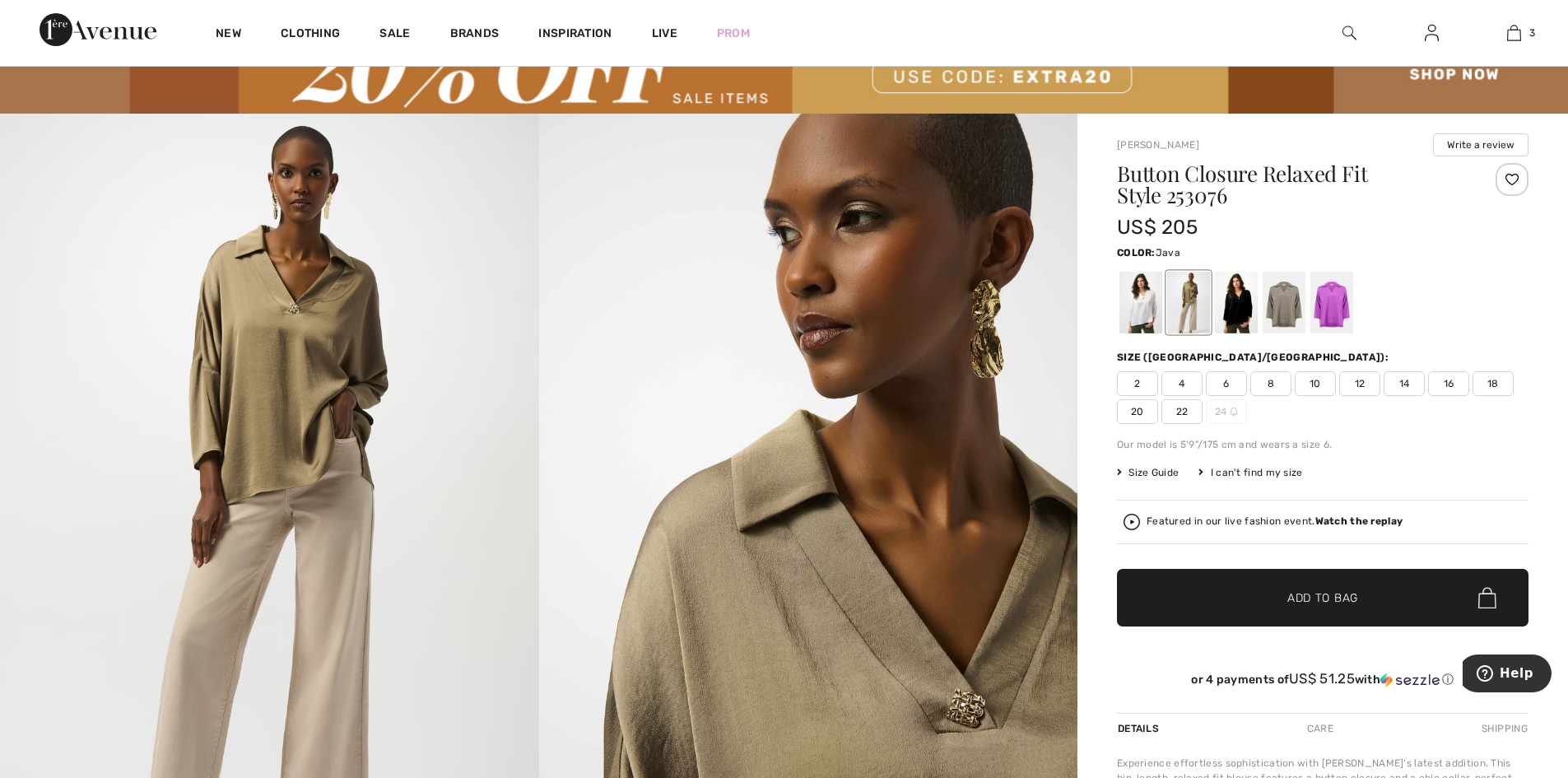
click at [1360, 623] on span "✔ Added to Bag Add to Bag" at bounding box center [1322, 598] width 412 height 58
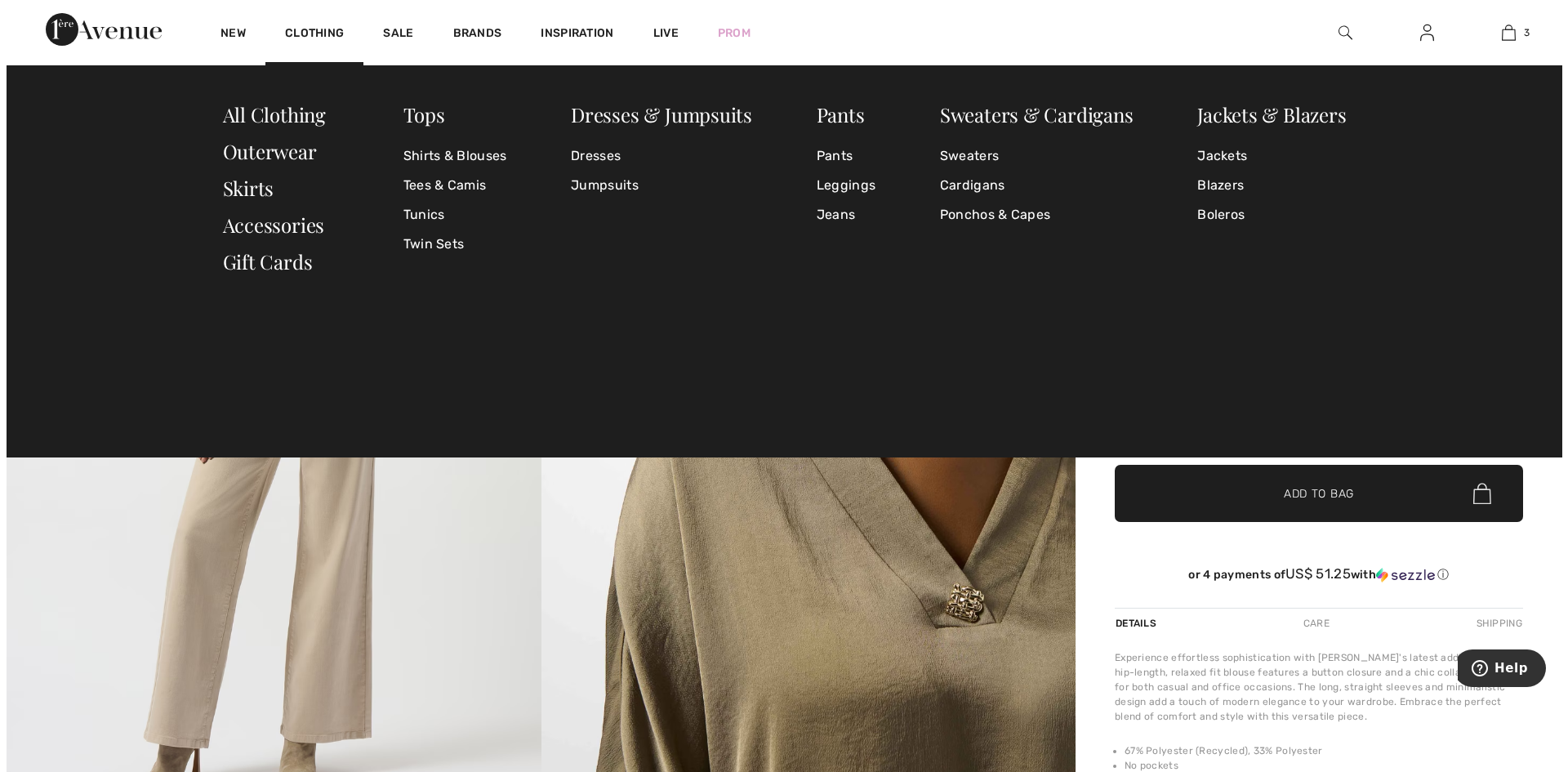
scroll to position [0, 0]
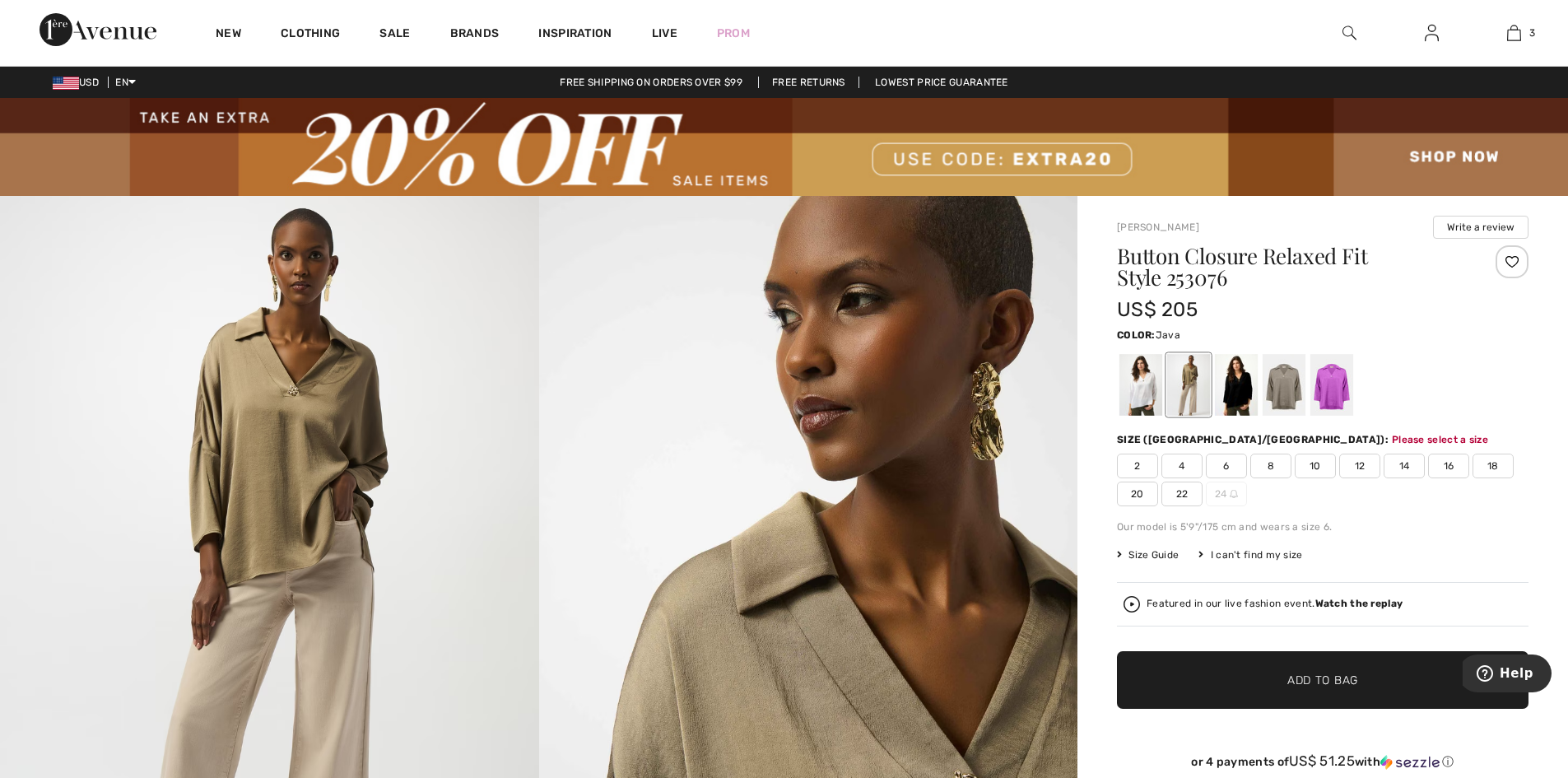
click at [1345, 28] on img at bounding box center [1349, 32] width 14 height 19
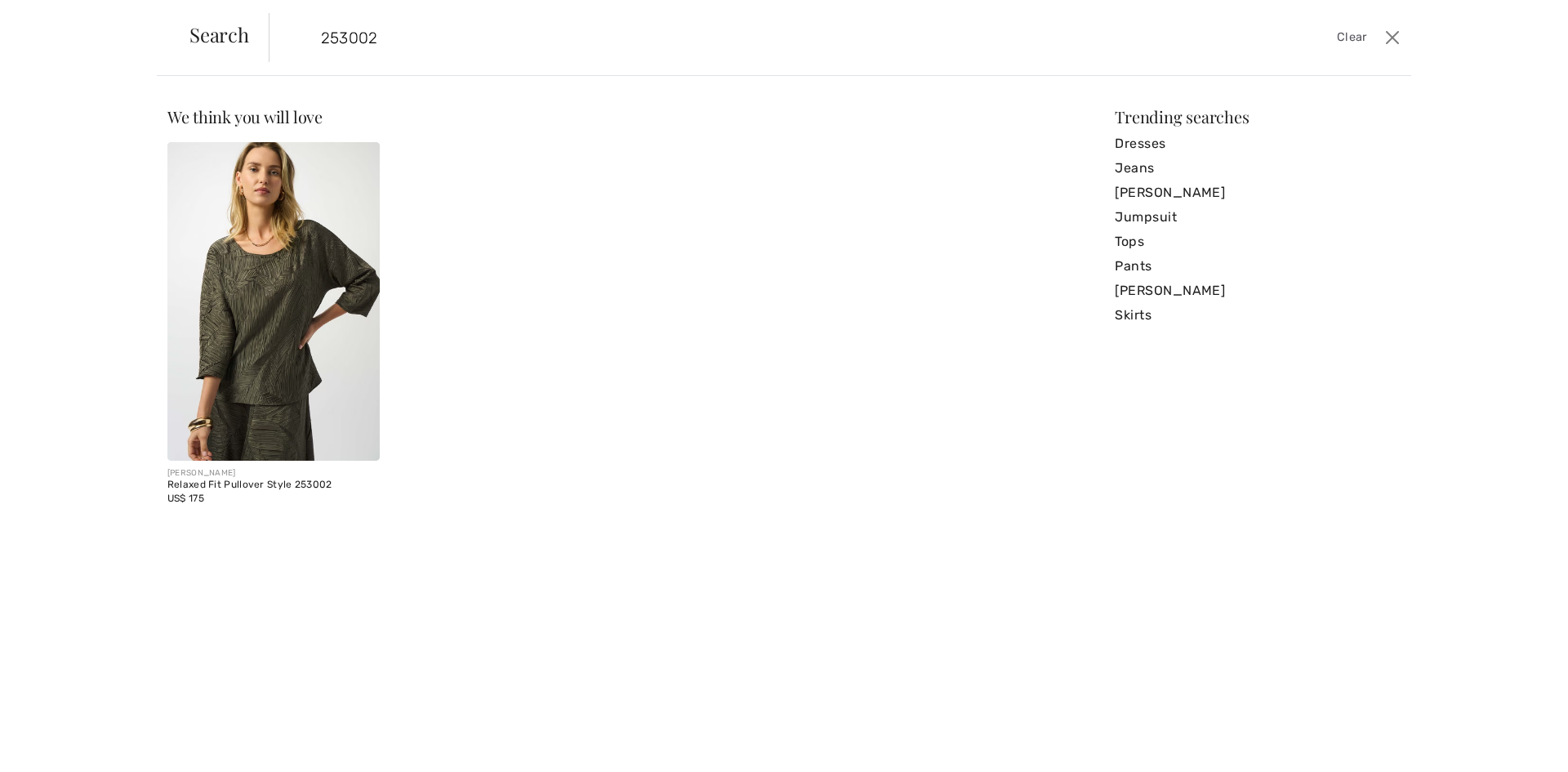
type input "253002"
click at [254, 288] on img at bounding box center [274, 301] width 213 height 319
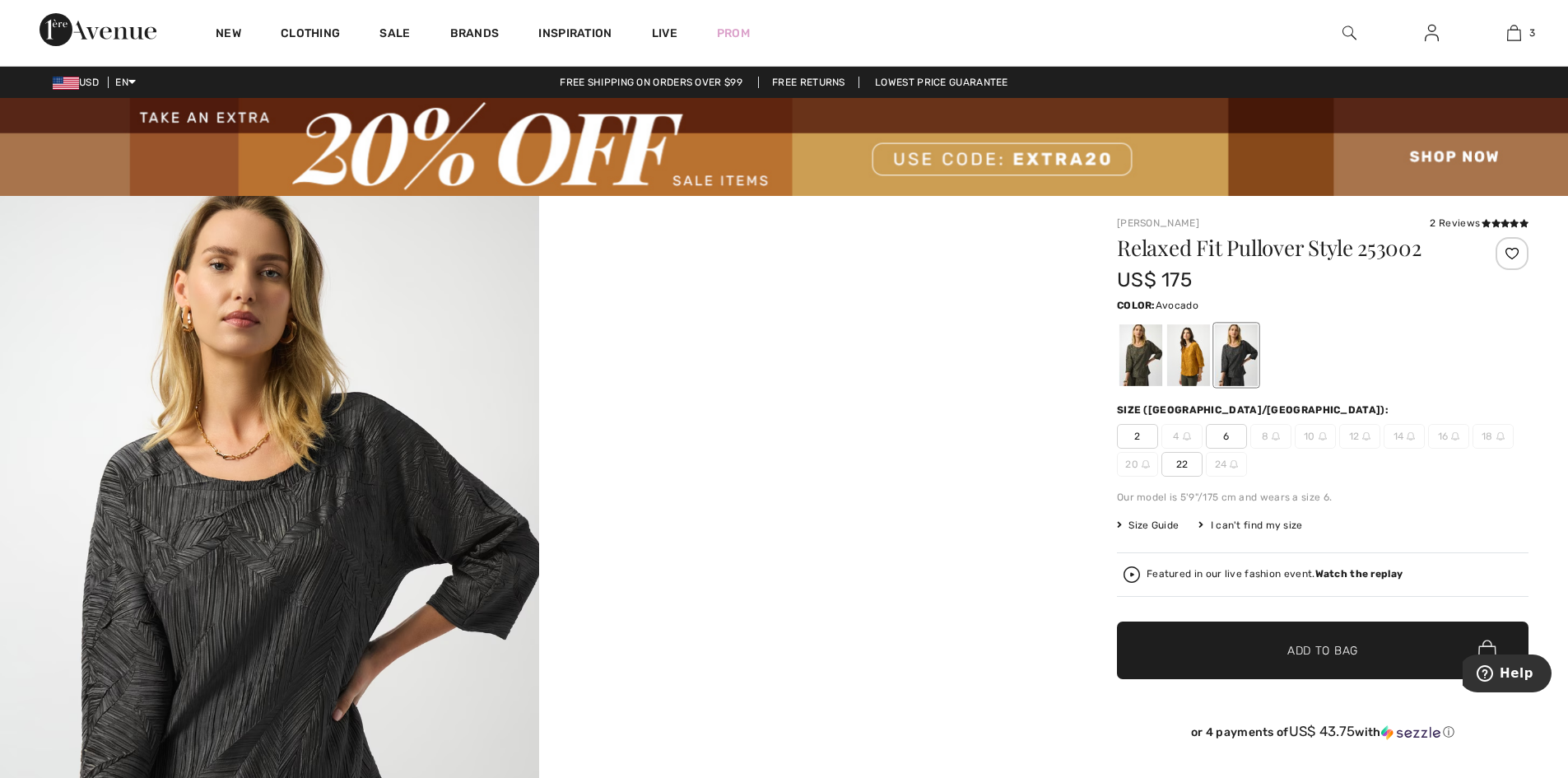
click at [1146, 364] on div at bounding box center [1140, 355] width 43 height 61
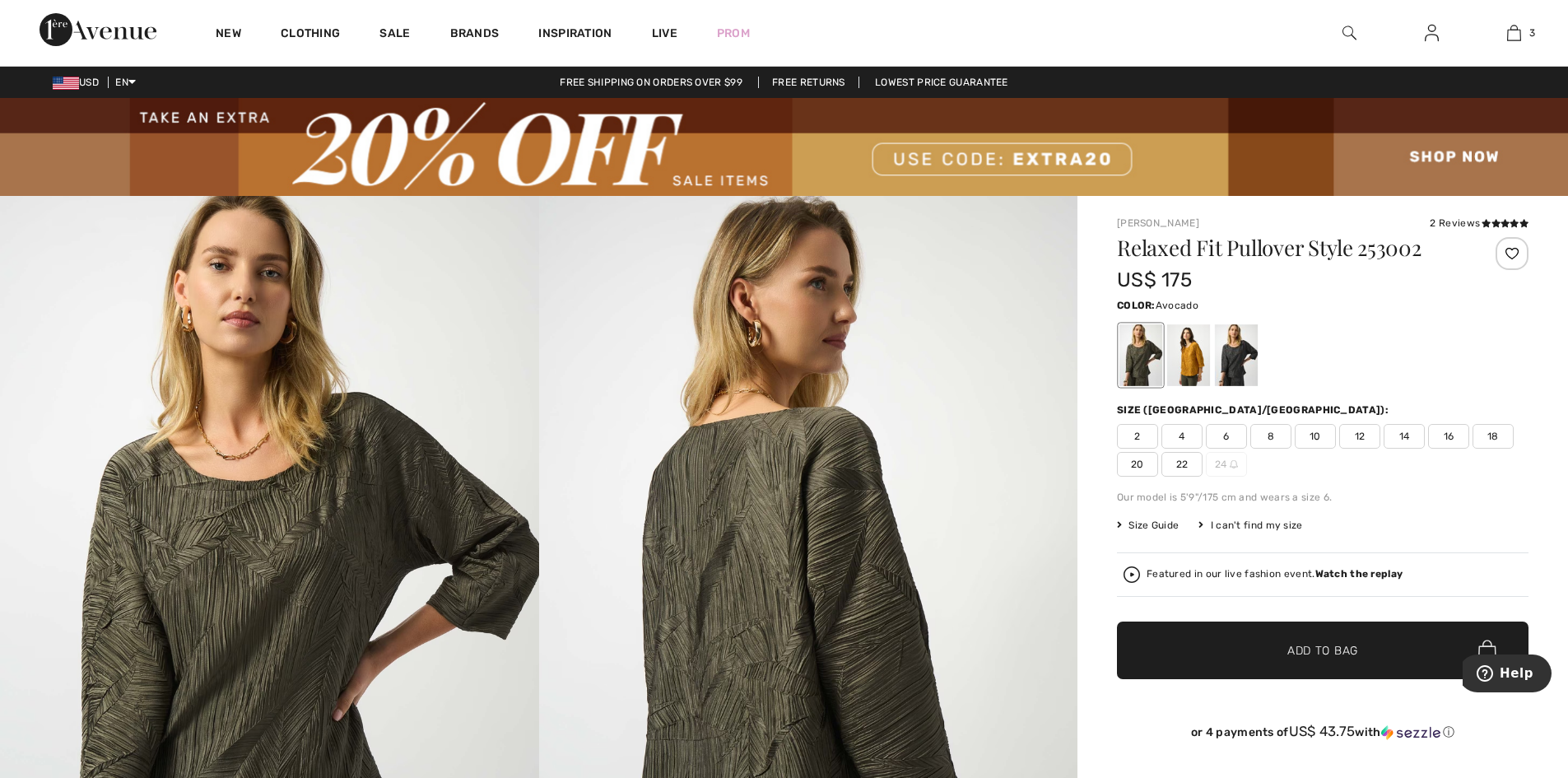
click at [1322, 443] on span "10" at bounding box center [1314, 436] width 41 height 25
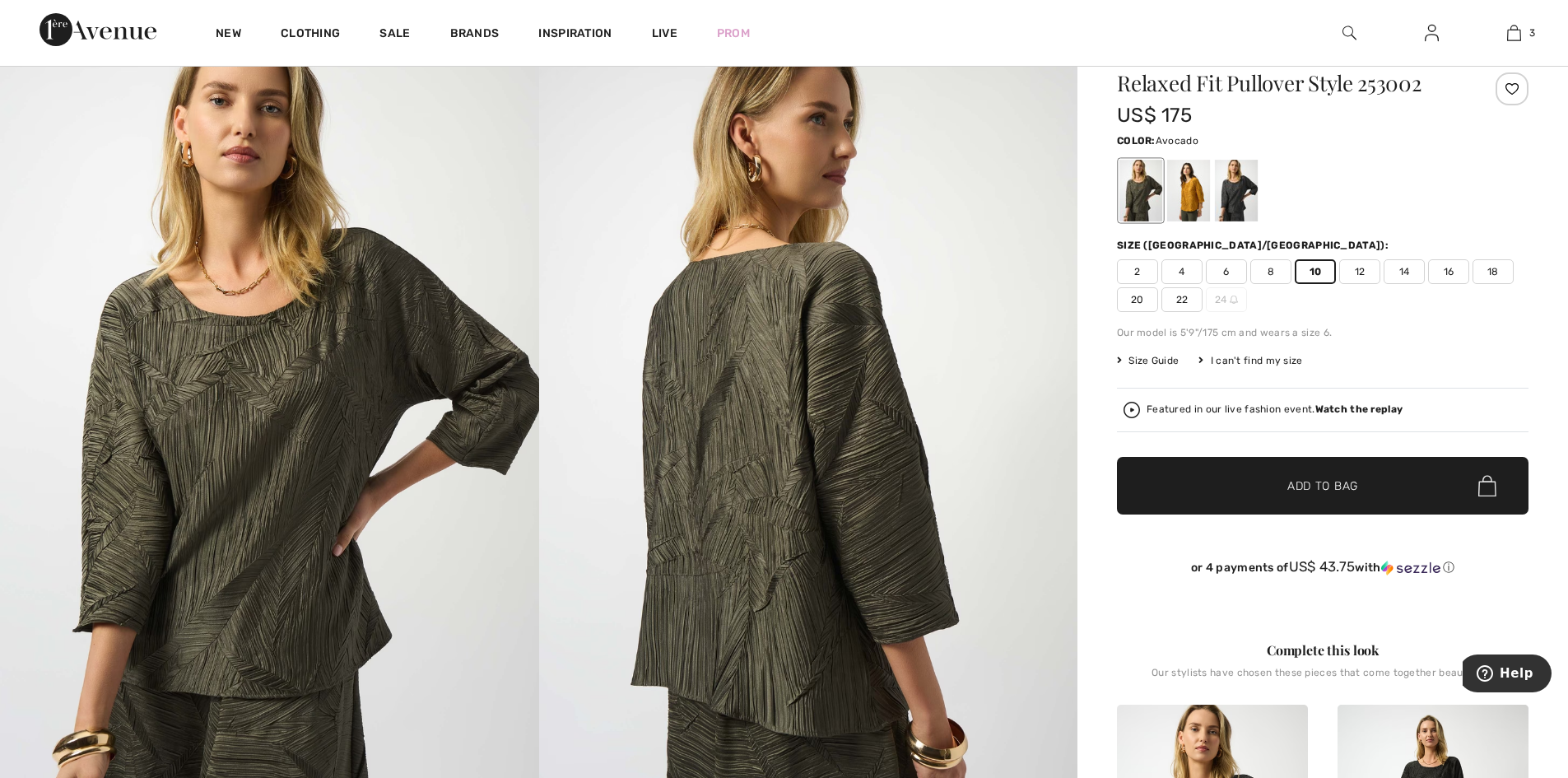
click at [1160, 368] on span "Size Guide" at bounding box center [1147, 360] width 61 height 15
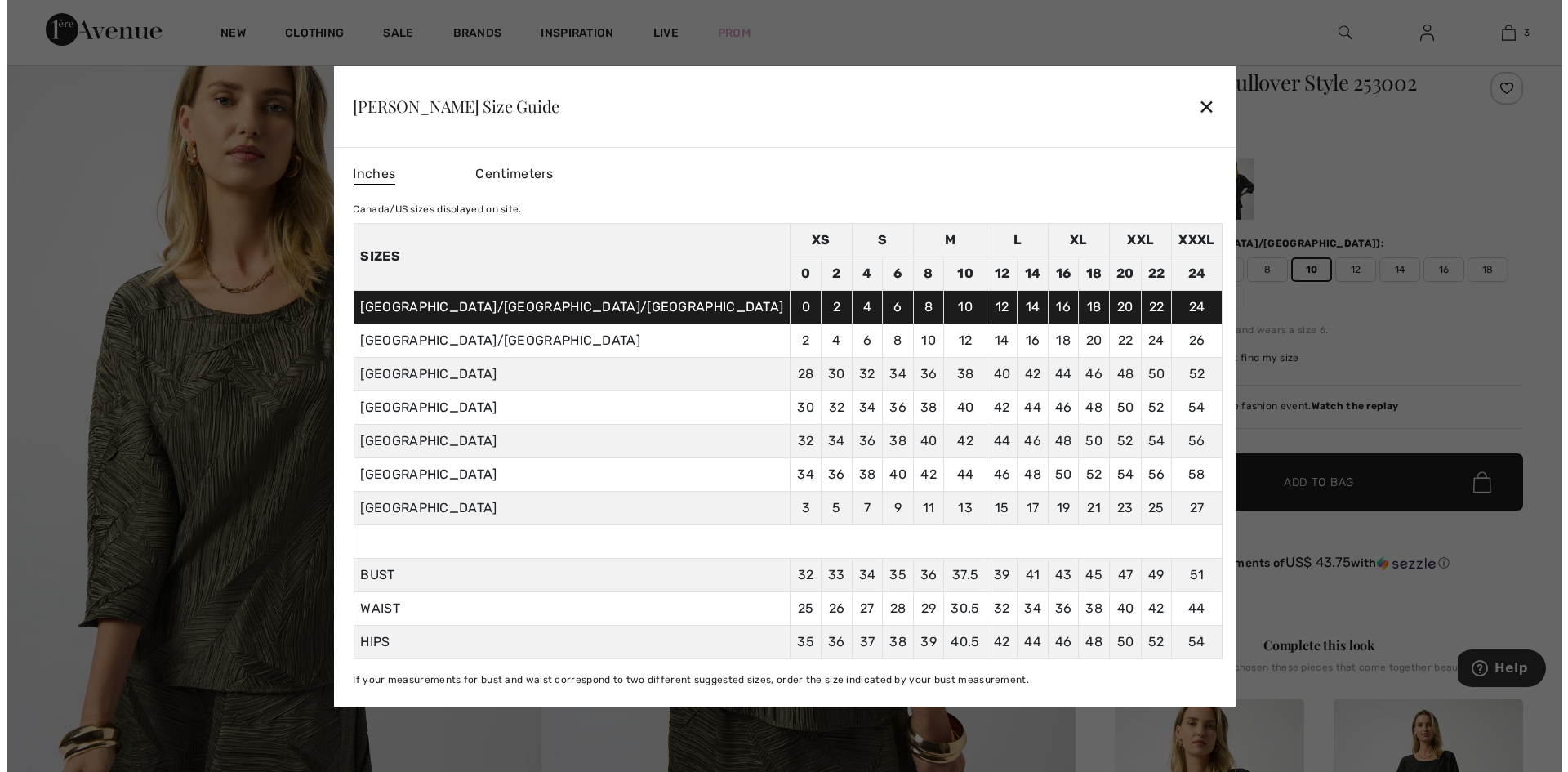
scroll to position [164, 0]
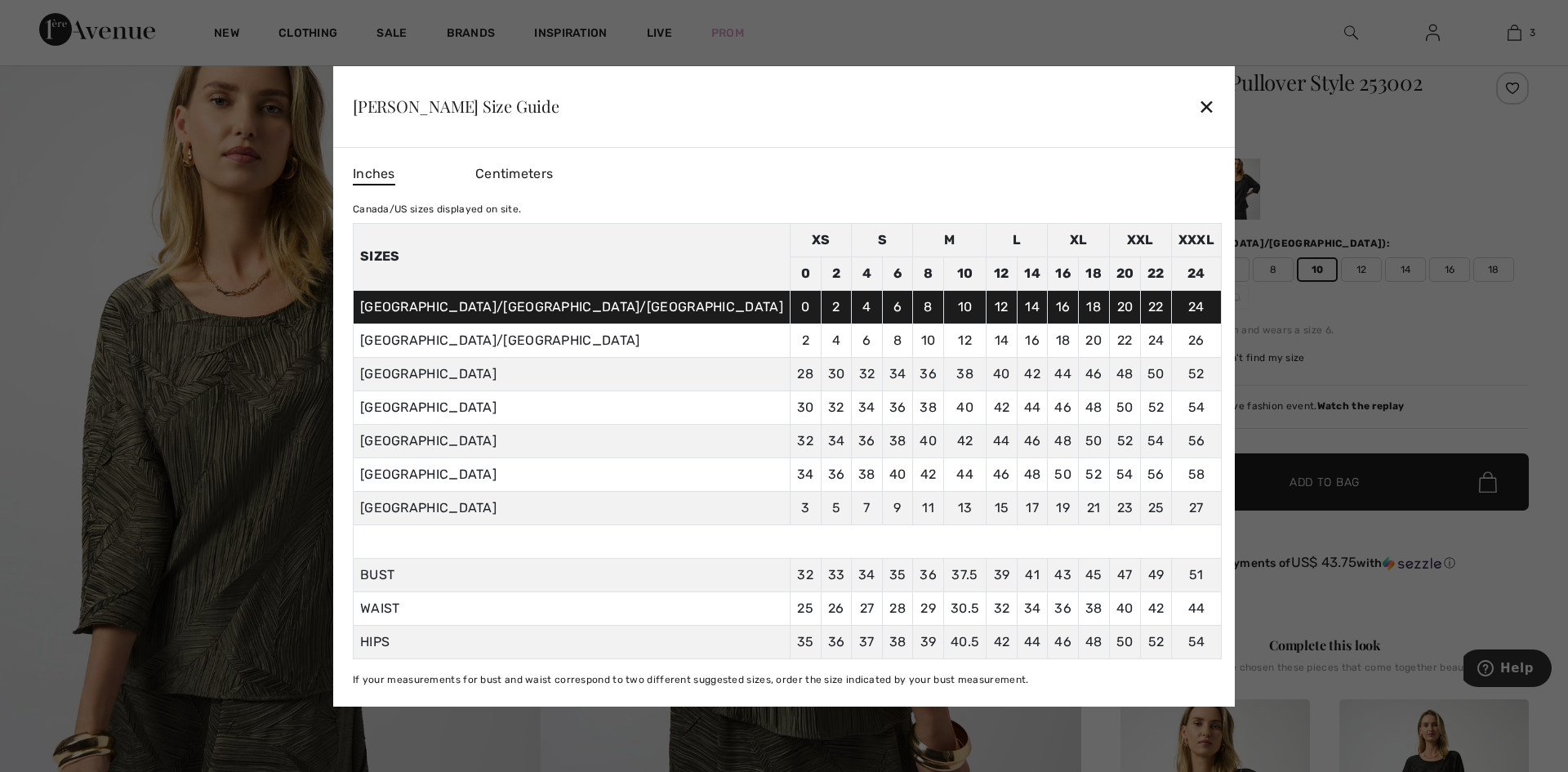
click at [1198, 90] on div "✕" at bounding box center [1206, 105] width 17 height 34
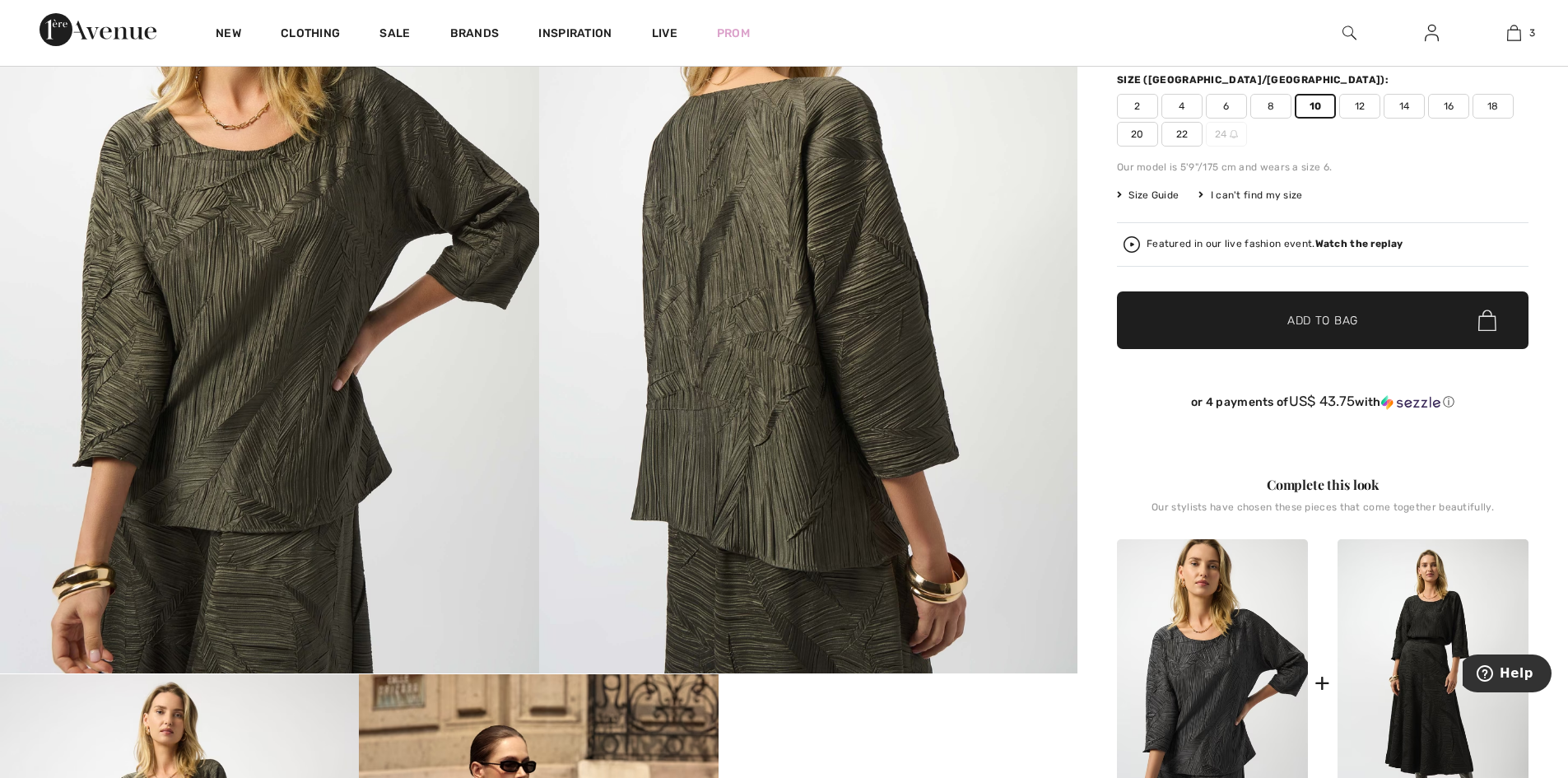
scroll to position [329, 0]
click at [1349, 330] on span "Add to Bag" at bounding box center [1322, 321] width 71 height 18
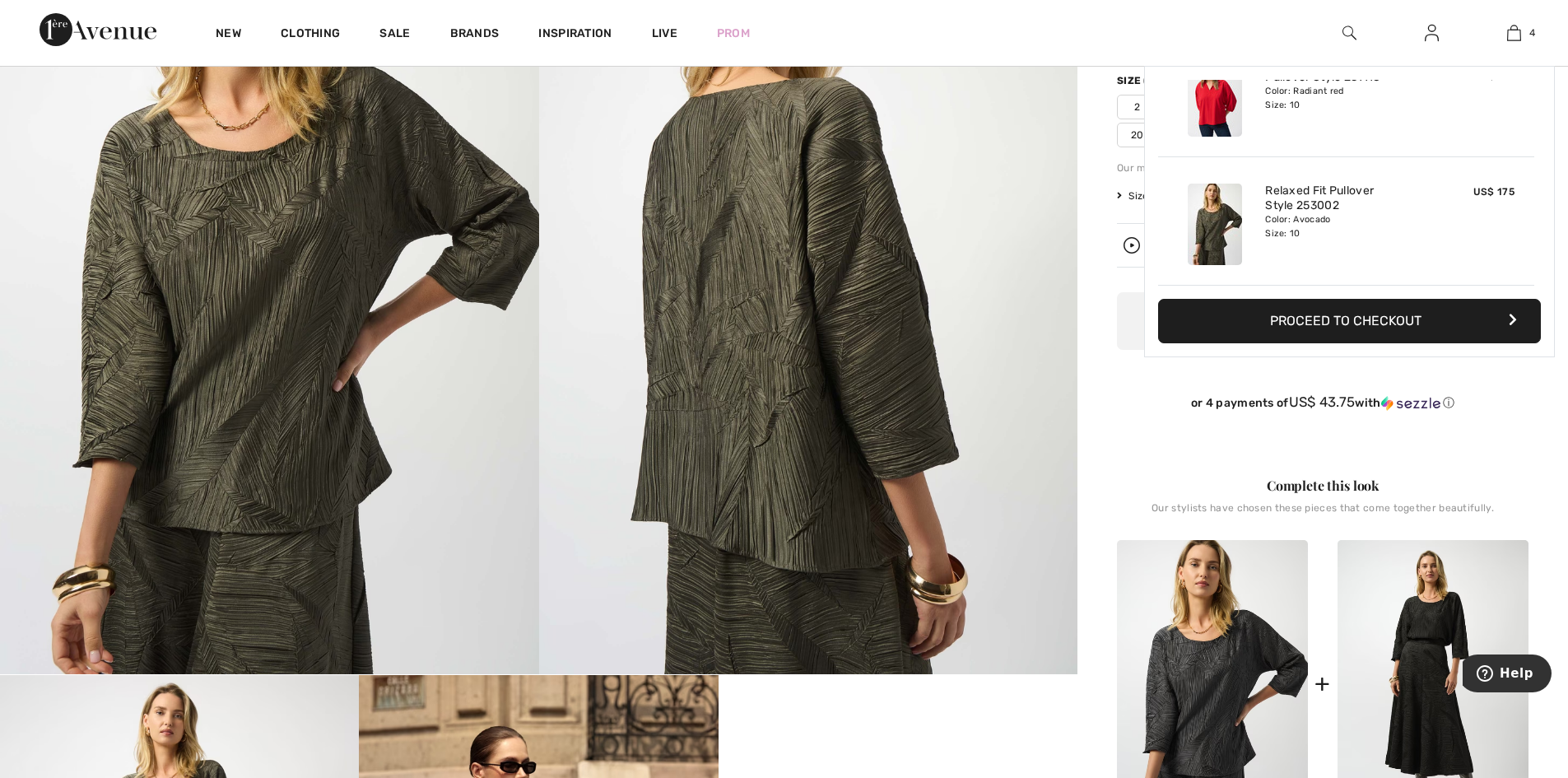
scroll to position [354, 0]
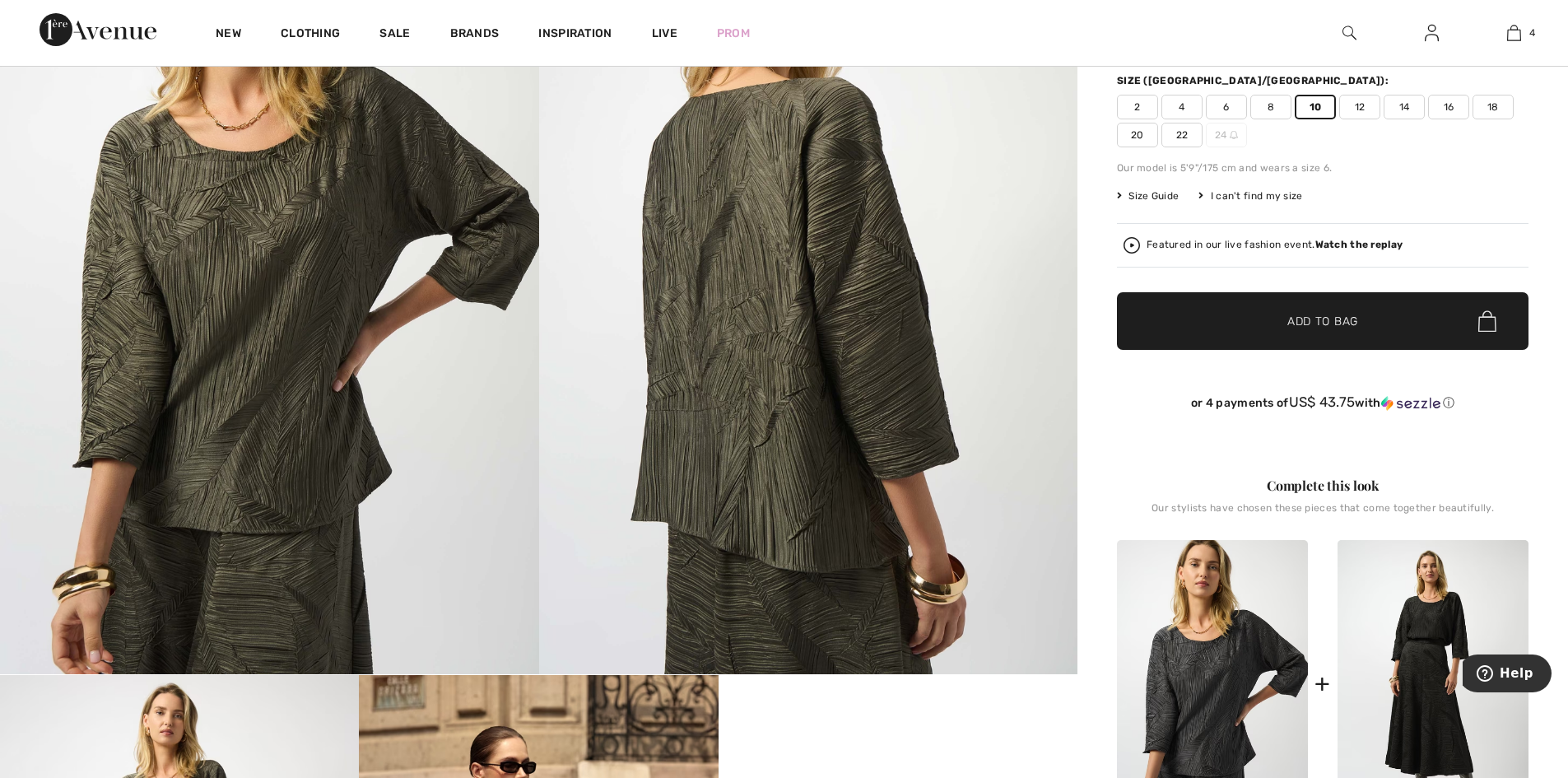
click at [1342, 28] on img at bounding box center [1349, 32] width 14 height 19
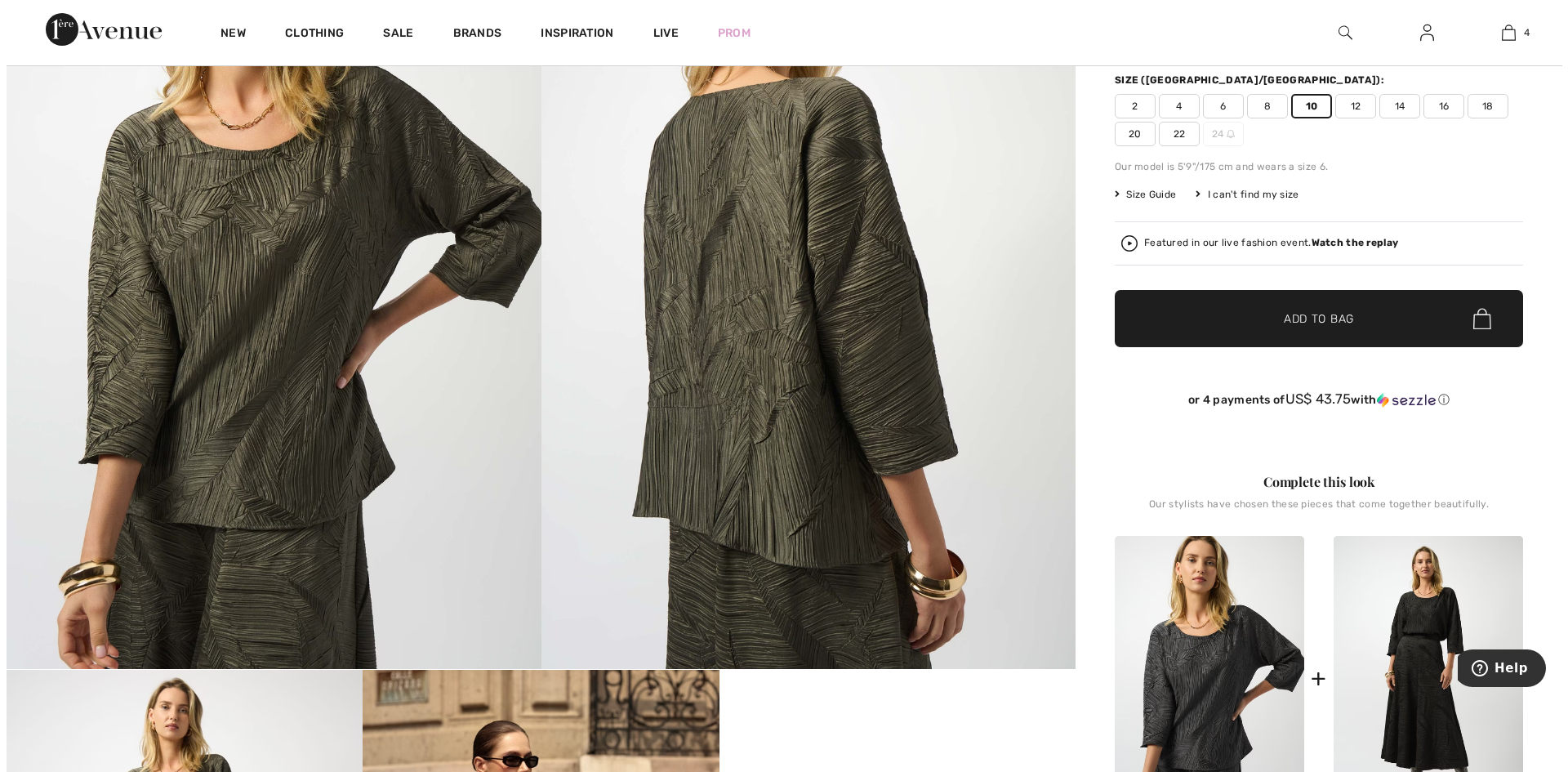
scroll to position [328, 0]
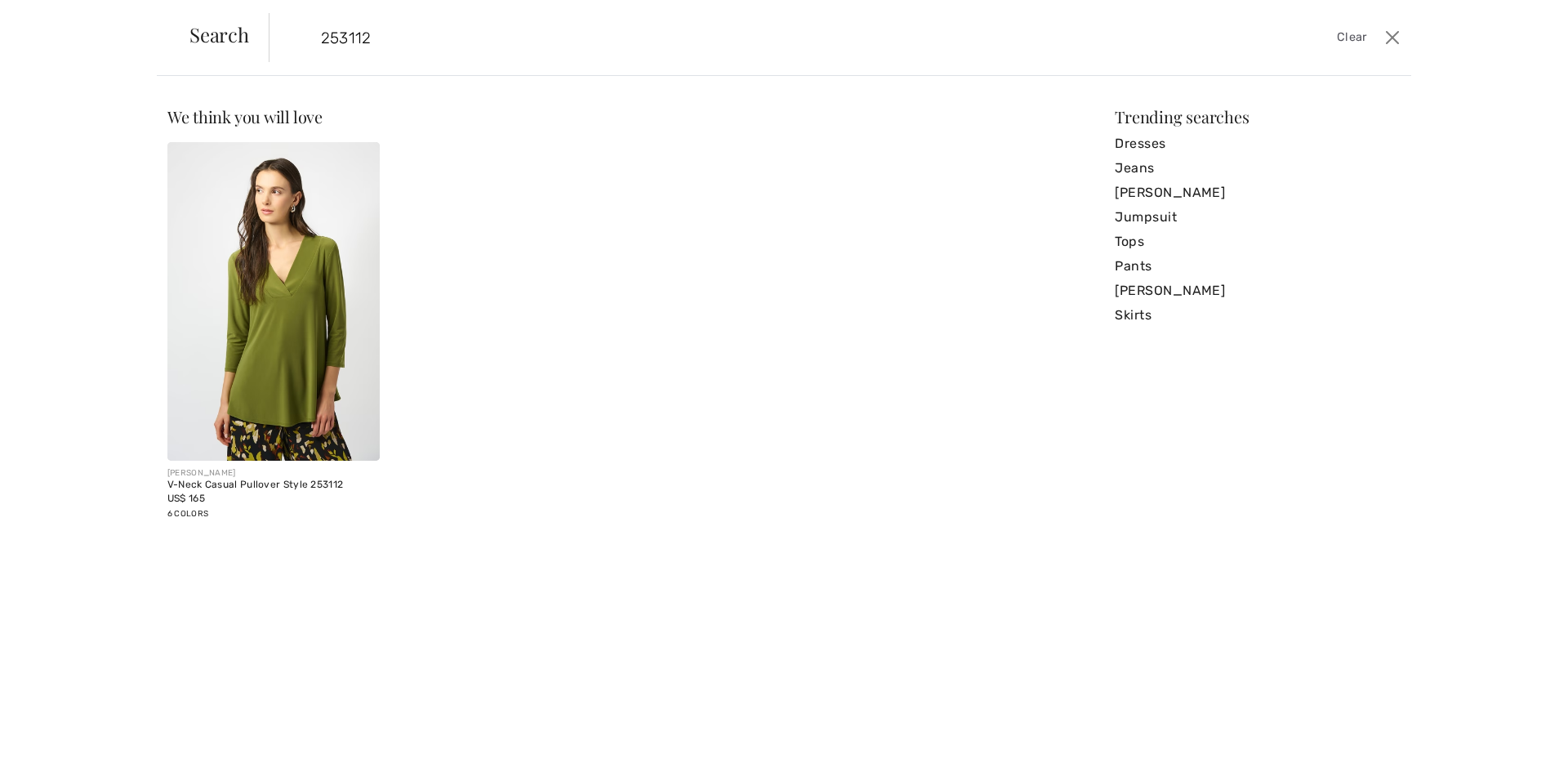
type input "253112"
click at [274, 388] on img at bounding box center [274, 301] width 213 height 319
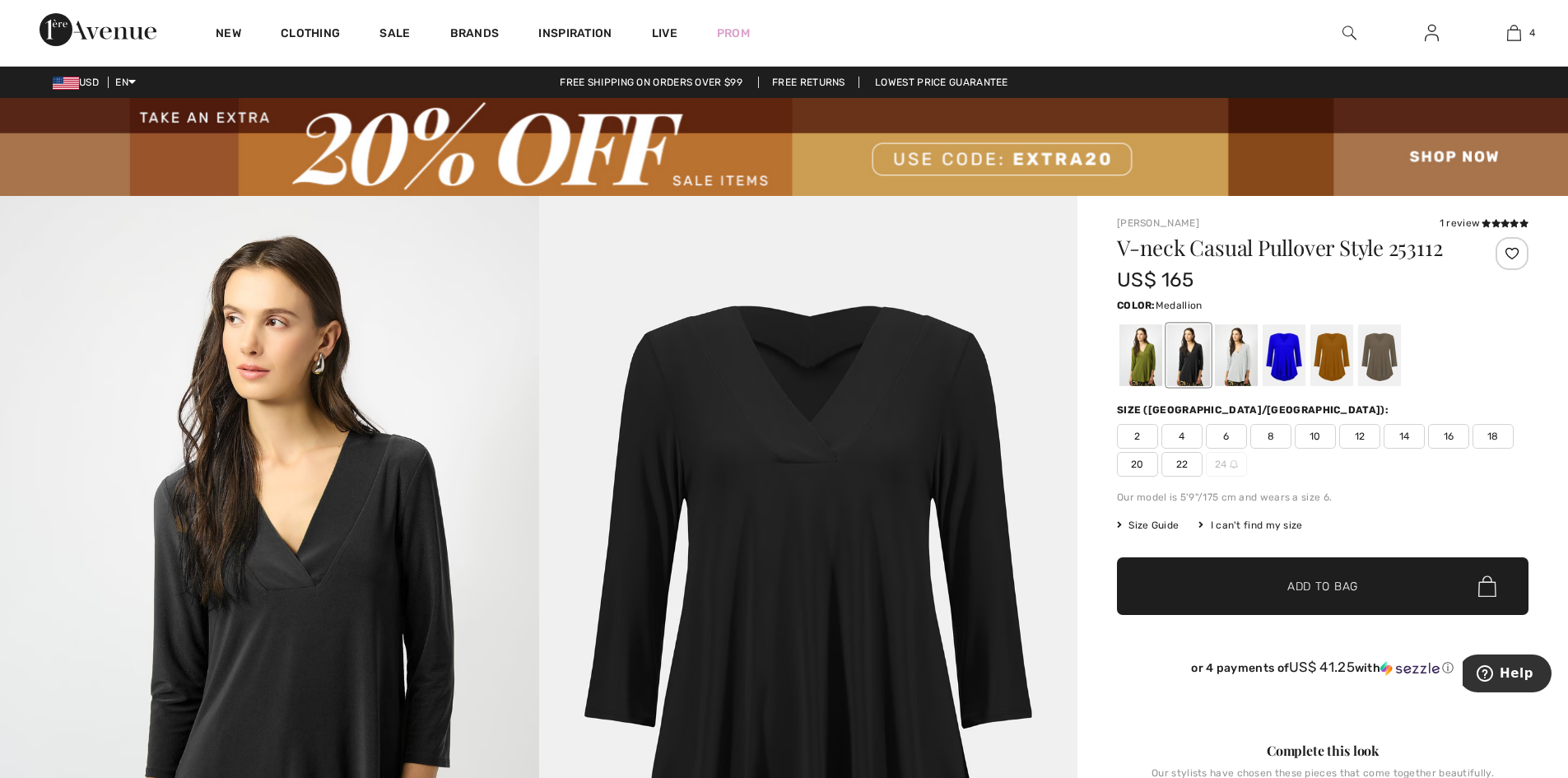
click at [1335, 385] on div at bounding box center [1331, 355] width 43 height 61
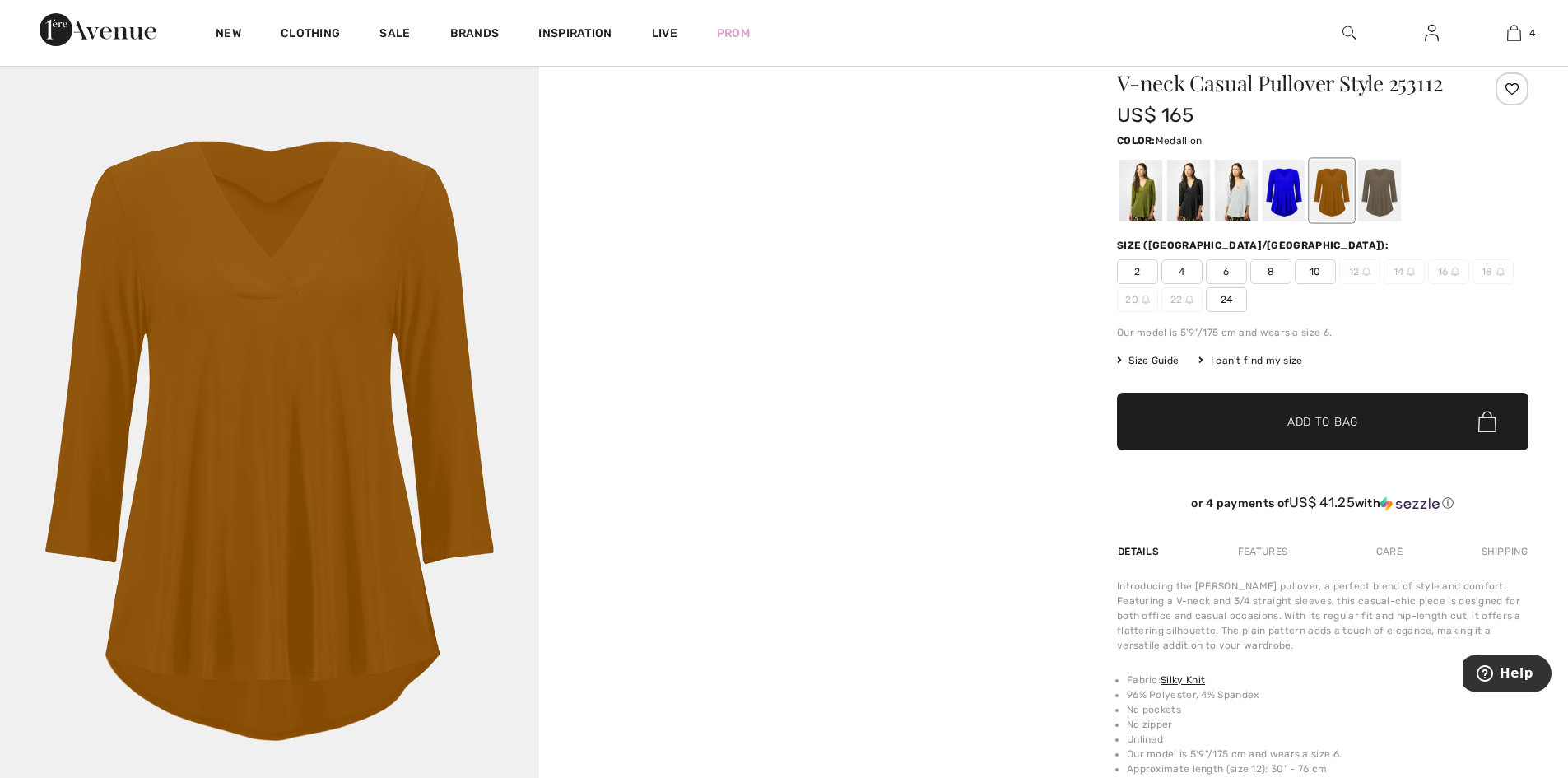
scroll to position [247, 0]
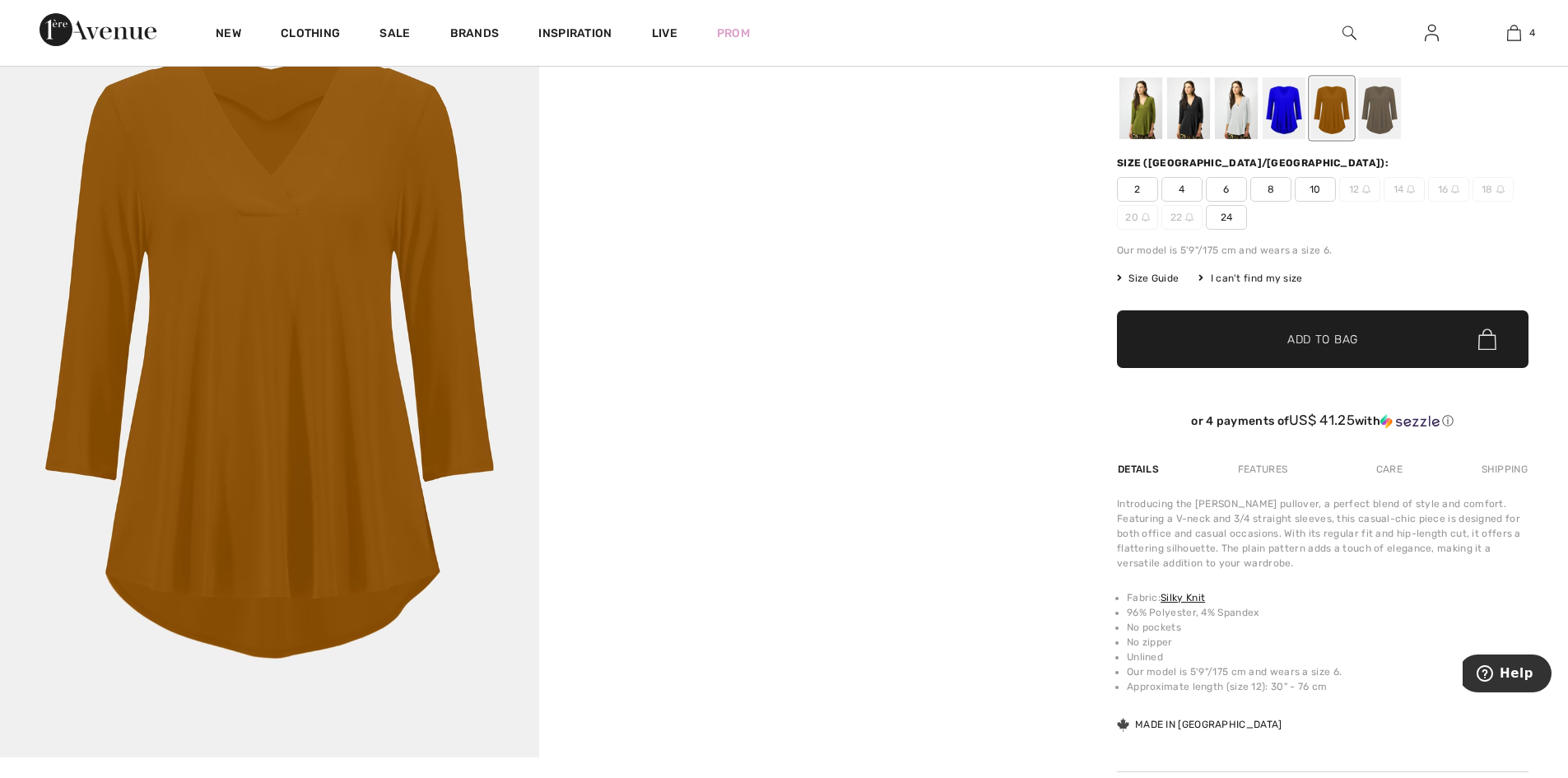
click at [1147, 139] on div at bounding box center [1140, 108] width 43 height 61
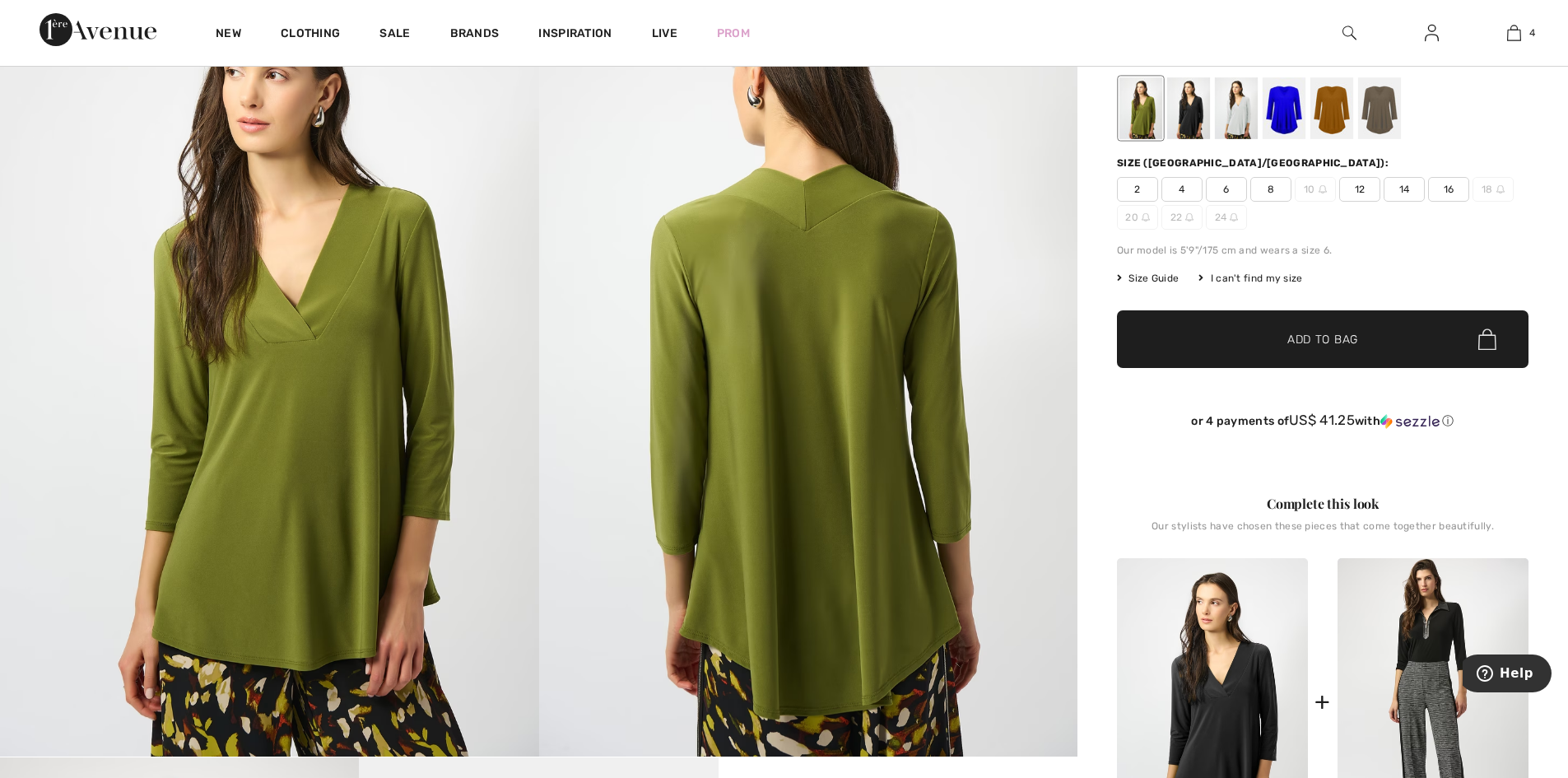
click at [1336, 126] on div at bounding box center [1331, 108] width 43 height 61
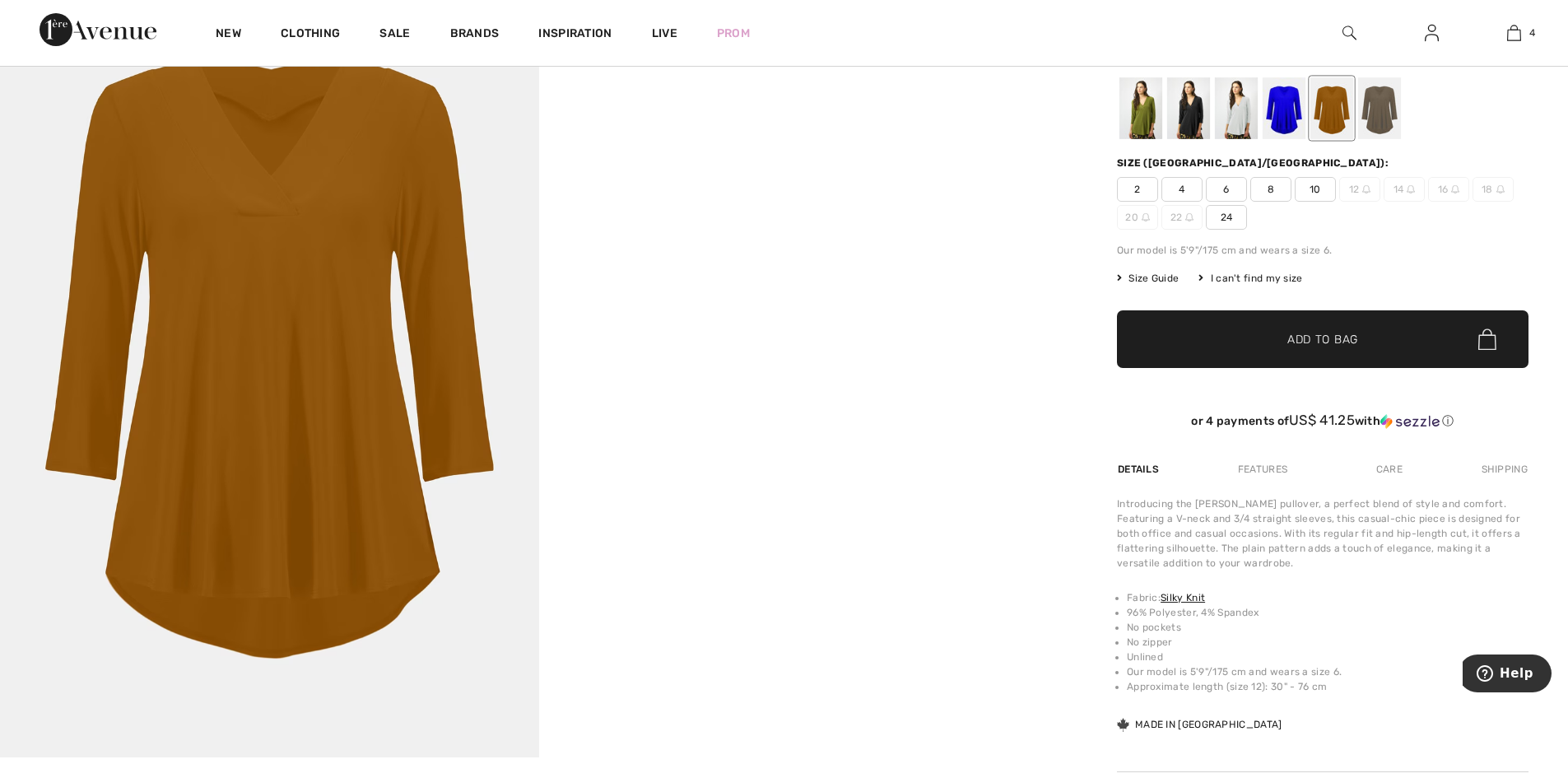
click at [1392, 129] on div at bounding box center [1379, 108] width 43 height 61
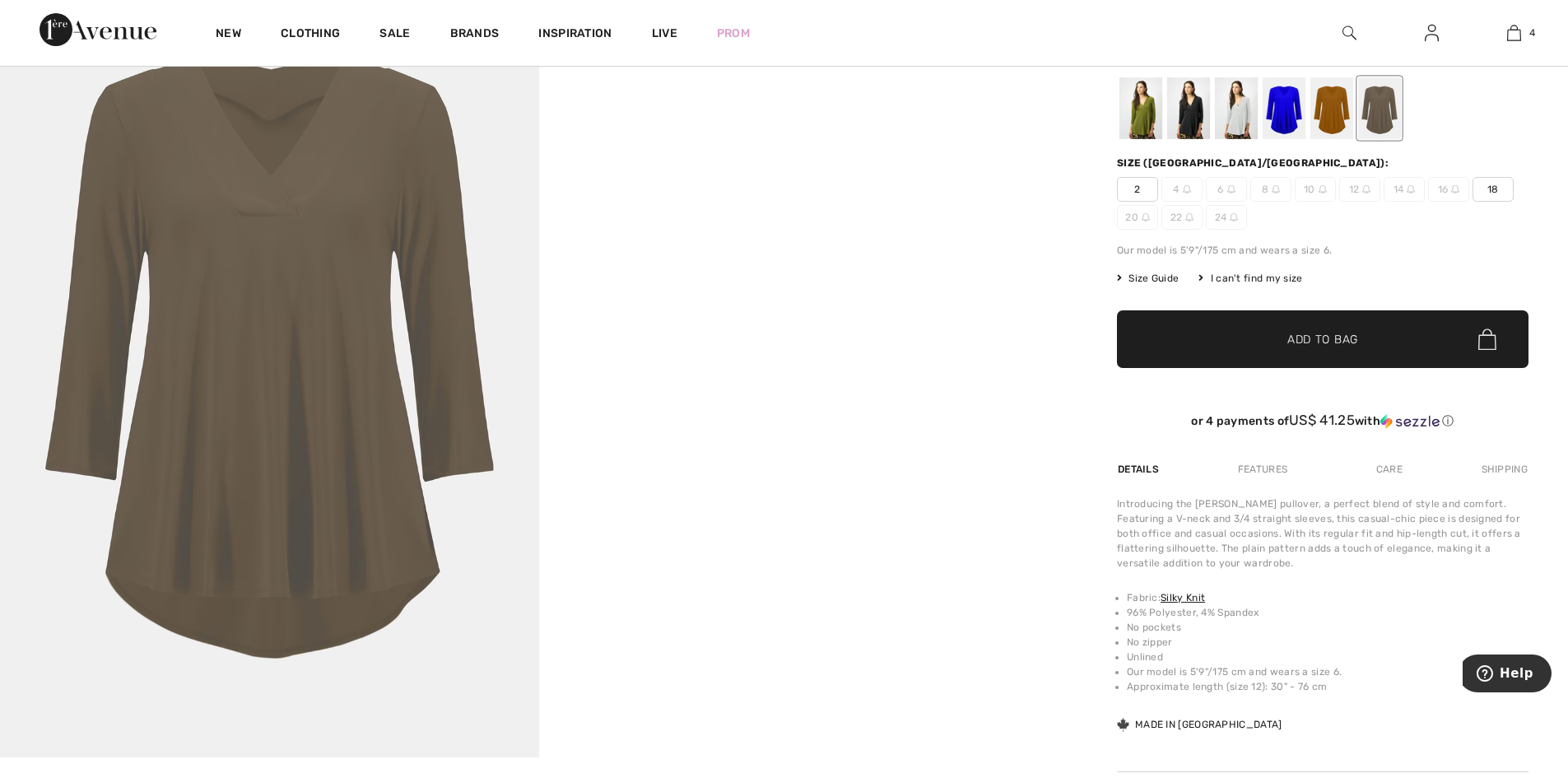
click at [1338, 139] on div at bounding box center [1331, 108] width 43 height 61
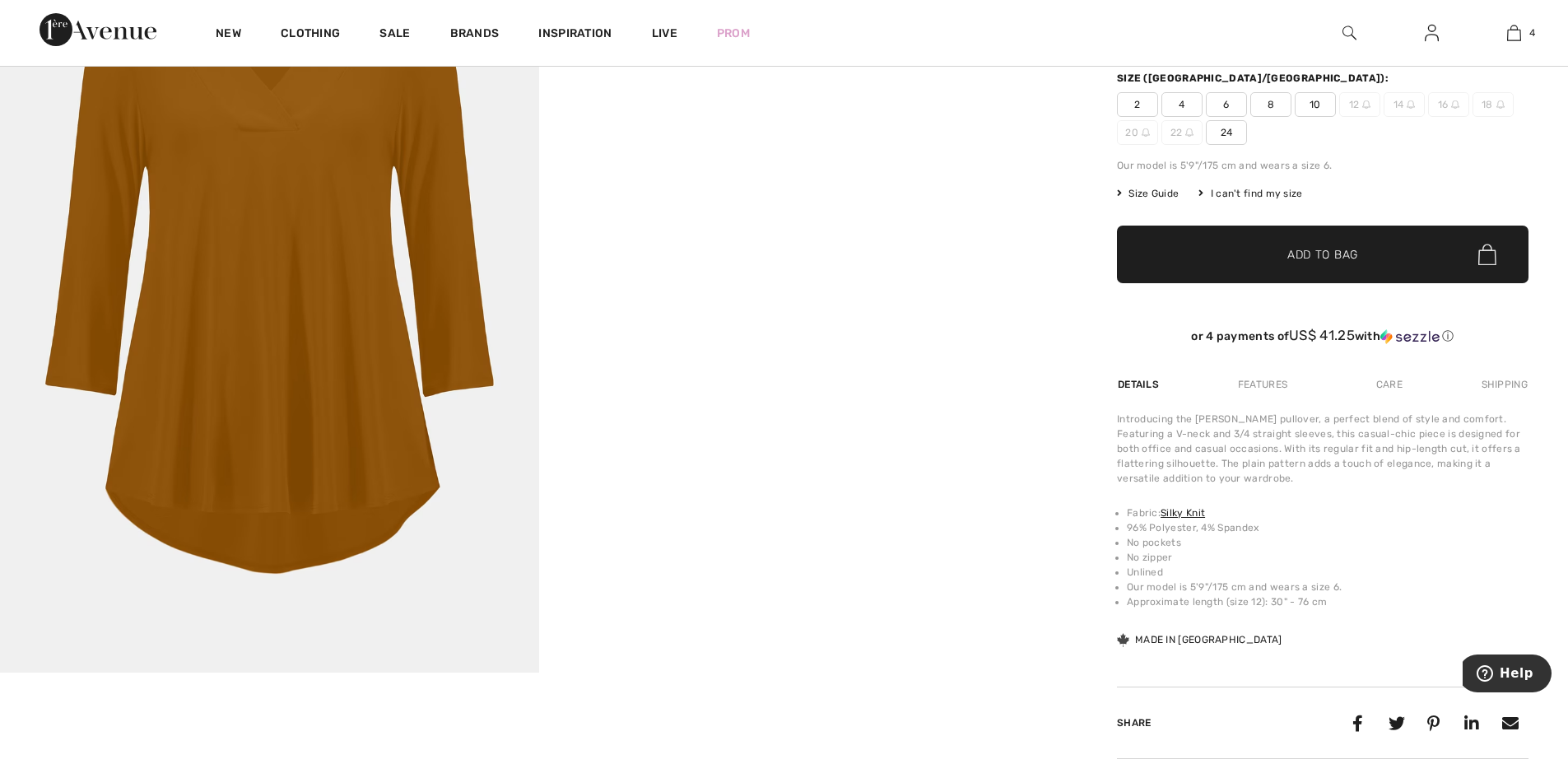
scroll to position [329, 0]
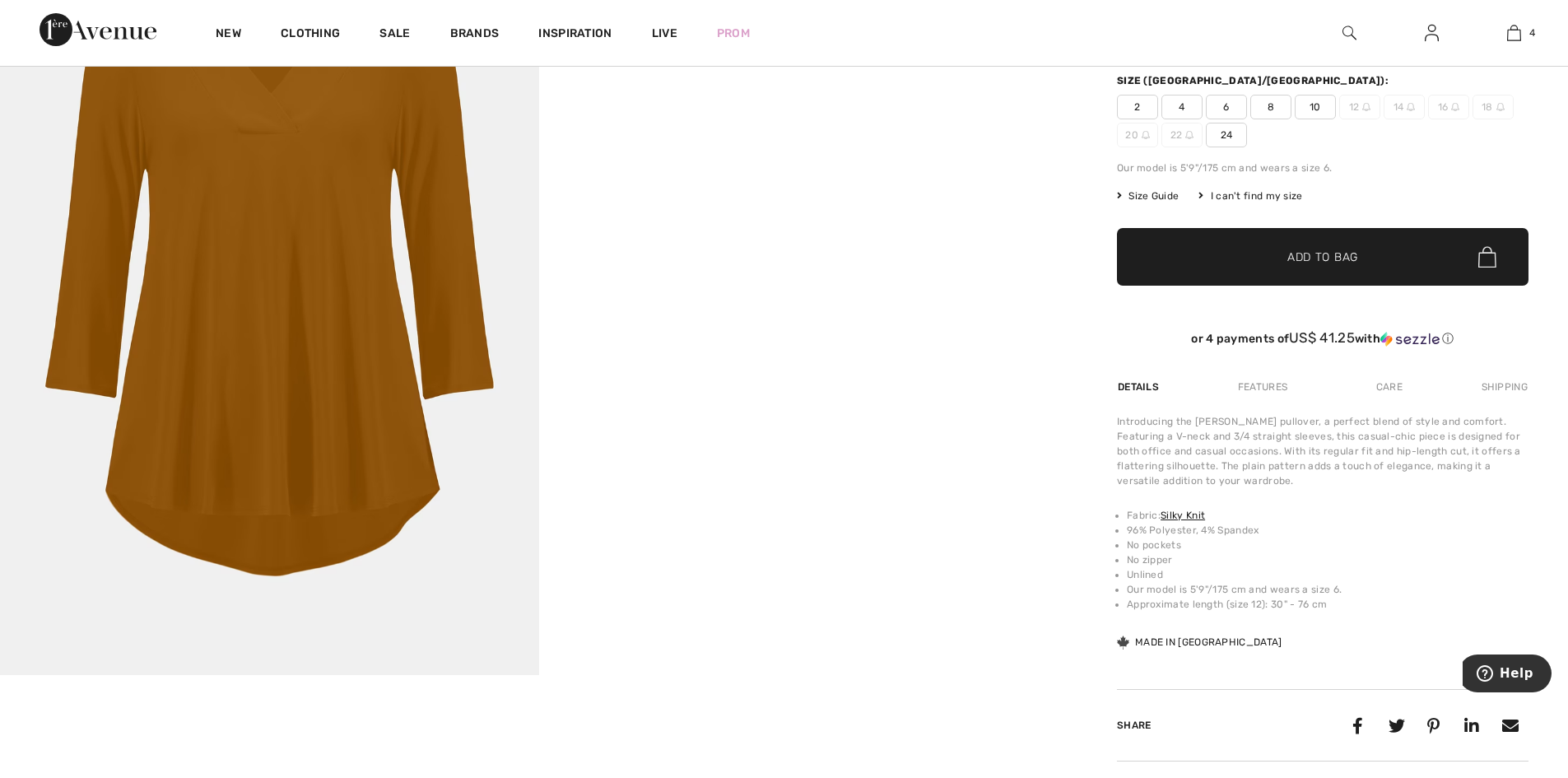
click at [1264, 401] on div "Features" at bounding box center [1262, 387] width 77 height 30
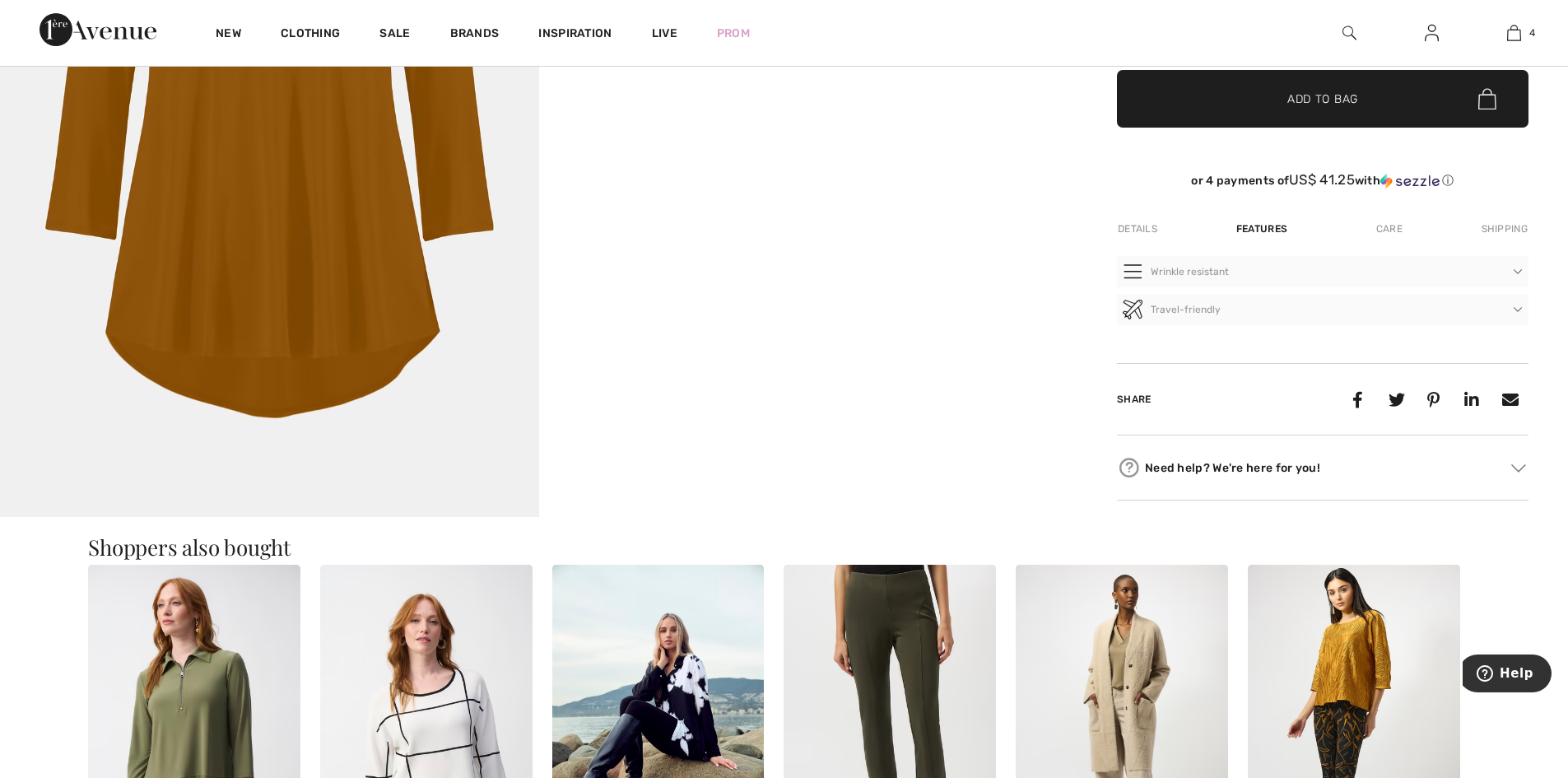
scroll to position [493, 0]
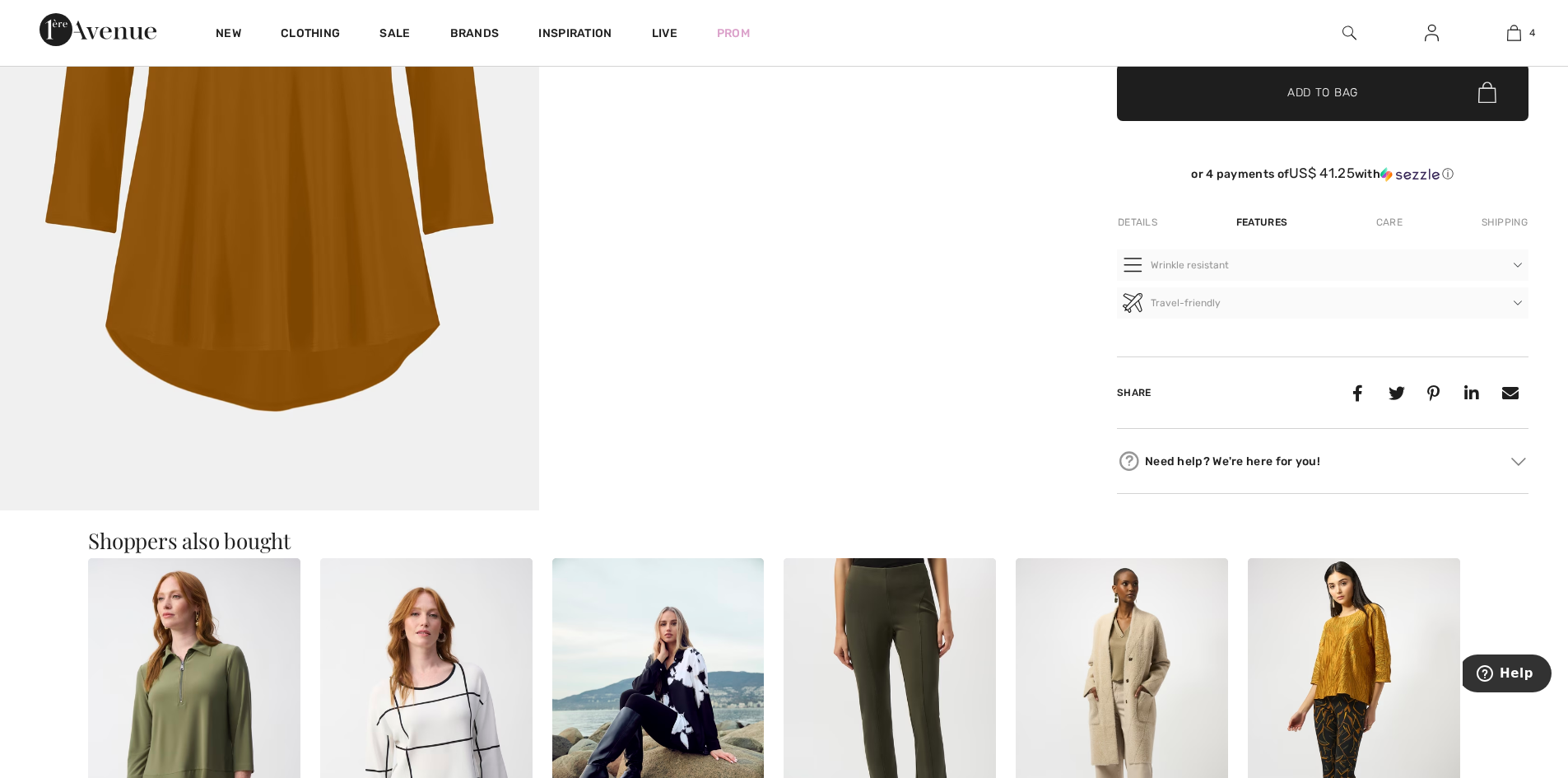
click at [1385, 237] on div "Care" at bounding box center [1389, 222] width 54 height 30
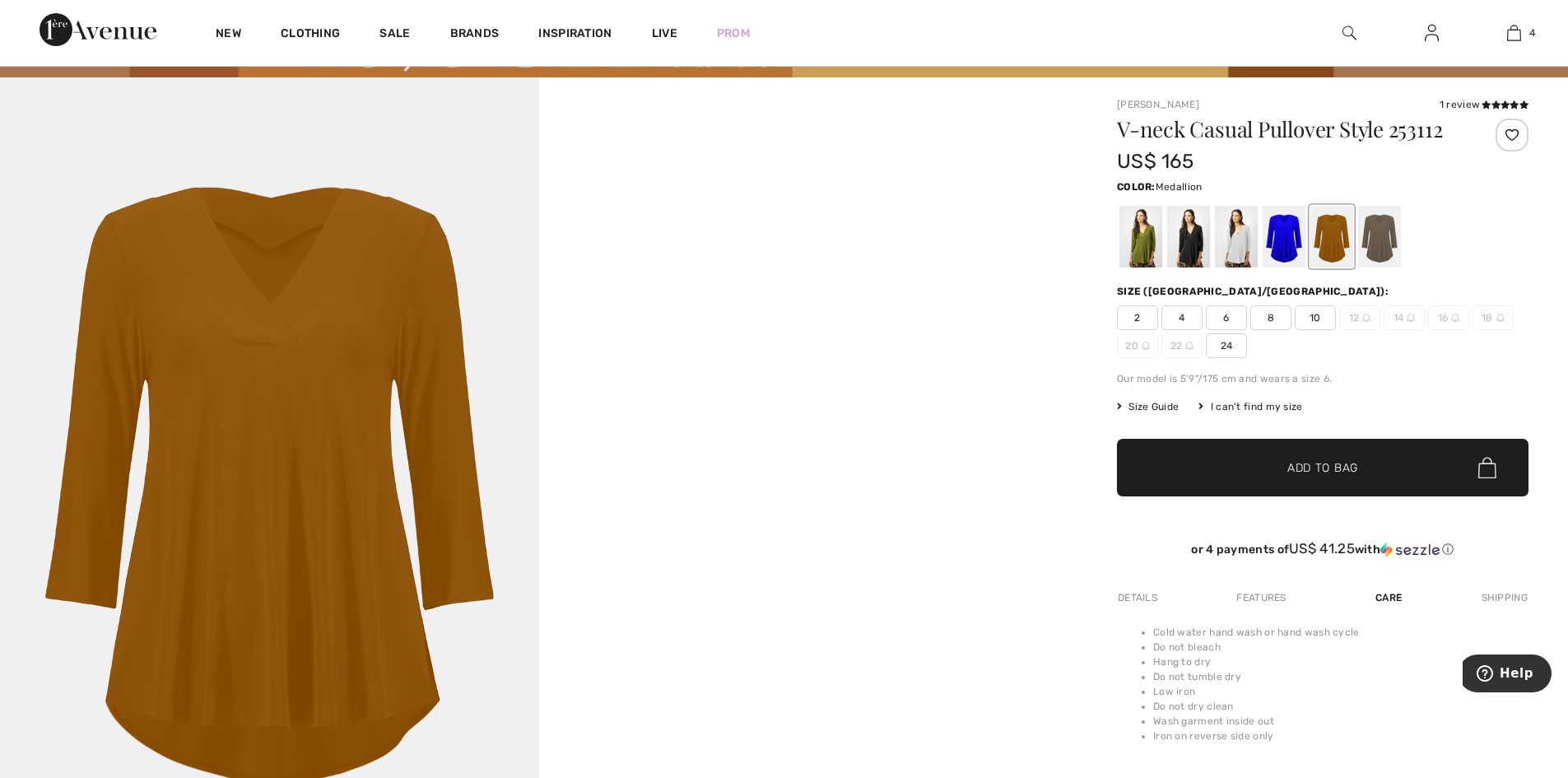
scroll to position [83, 0]
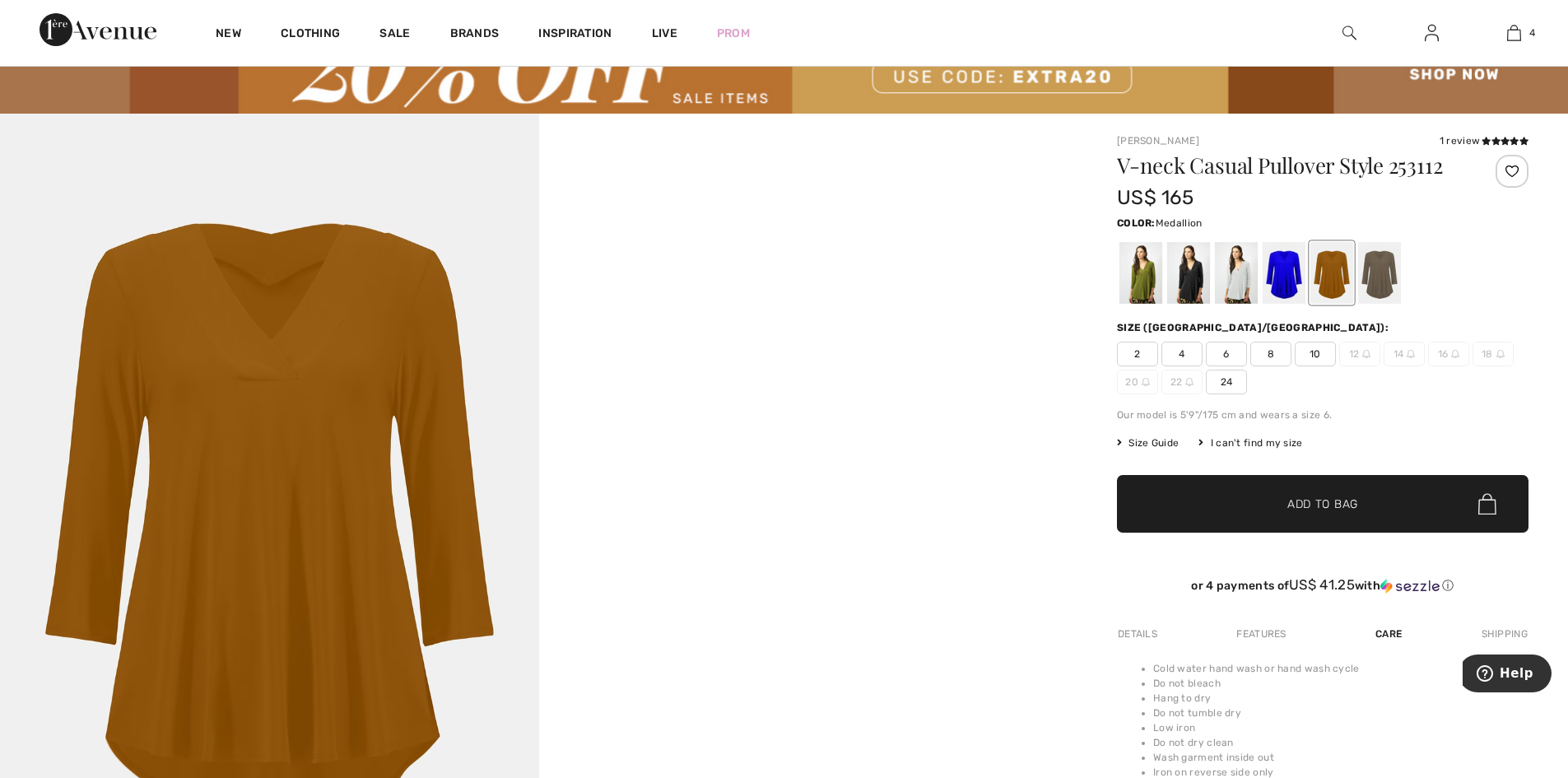
click at [1322, 366] on span "10" at bounding box center [1314, 354] width 41 height 25
click at [1212, 532] on span "✔ Added to Bag Add to Bag" at bounding box center [1322, 504] width 412 height 58
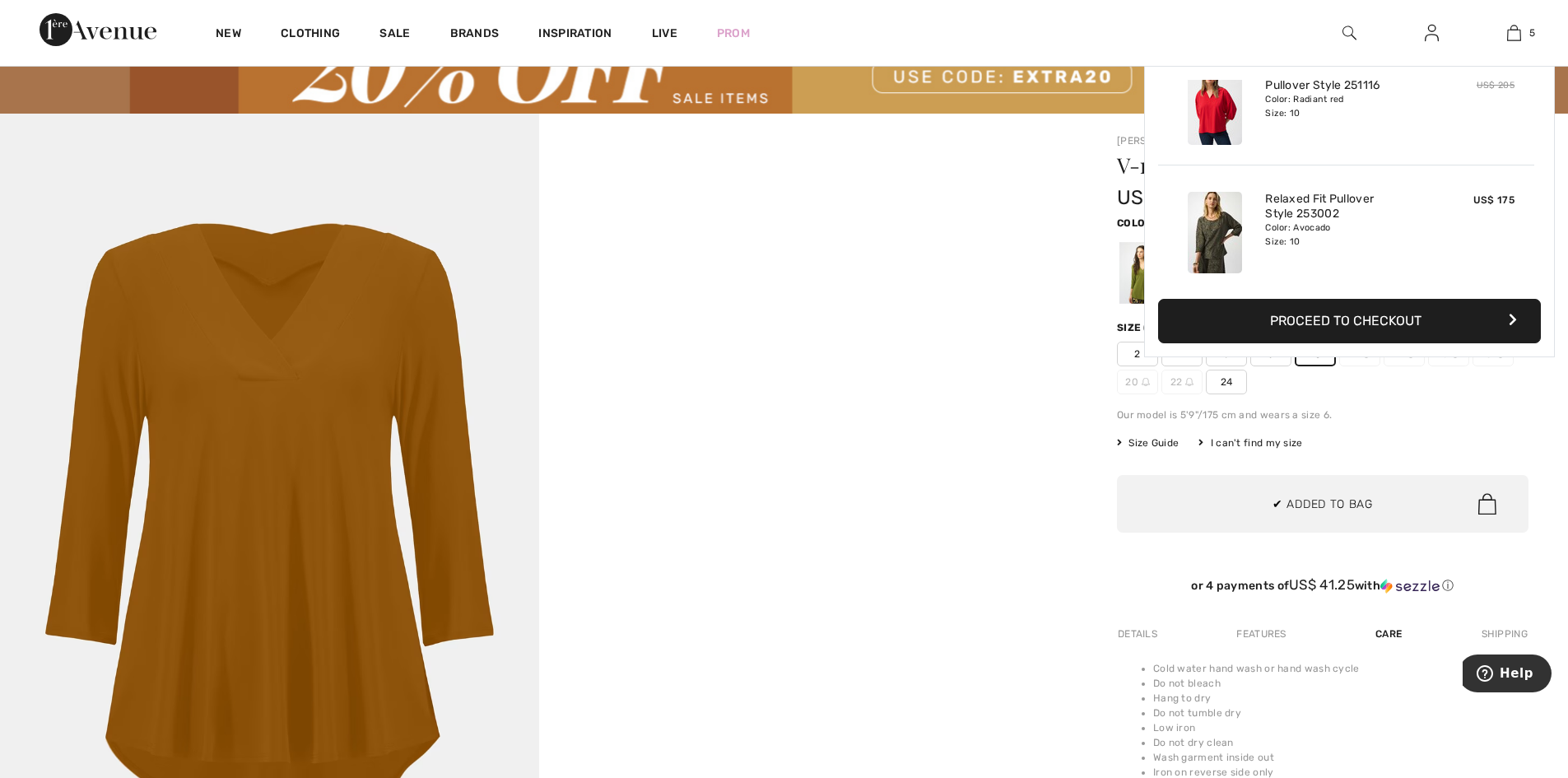
scroll to position [493, 0]
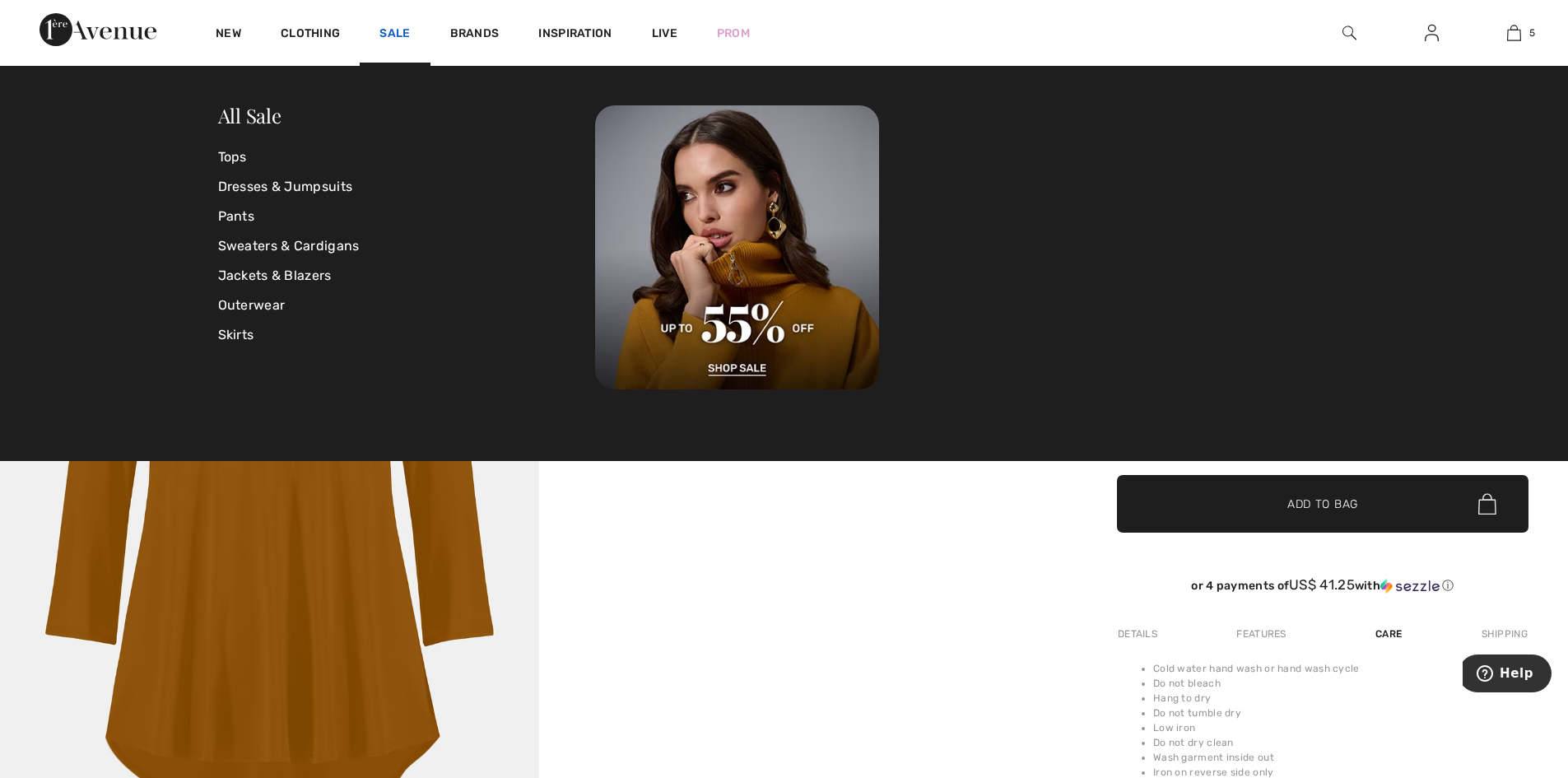
click at [410, 31] on link "Sale" at bounding box center [394, 35] width 31 height 18
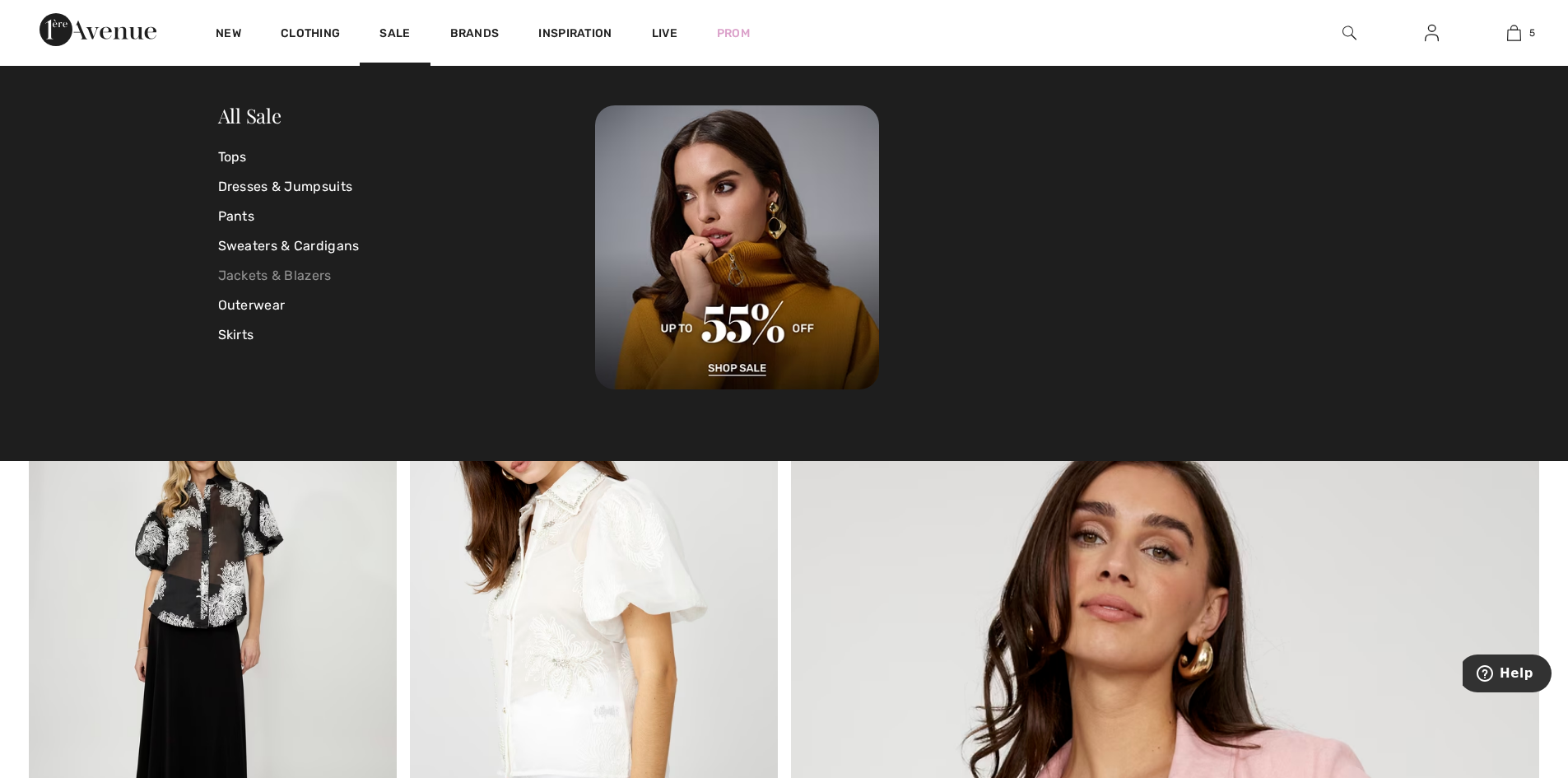
click at [296, 270] on link "Jackets & Blazers" at bounding box center [406, 276] width 378 height 30
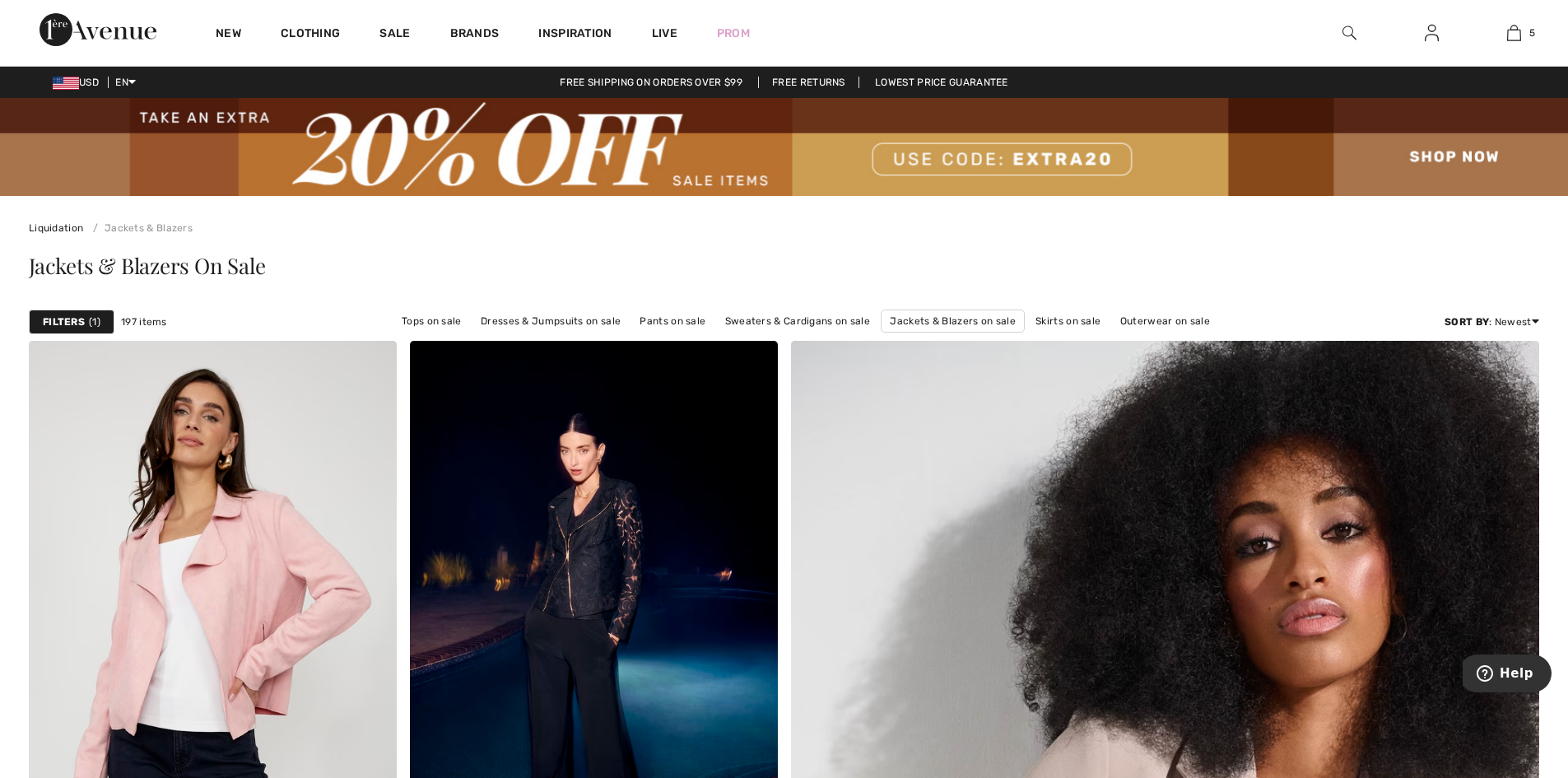
click at [49, 326] on div "Filters 1" at bounding box center [71, 321] width 85 height 25
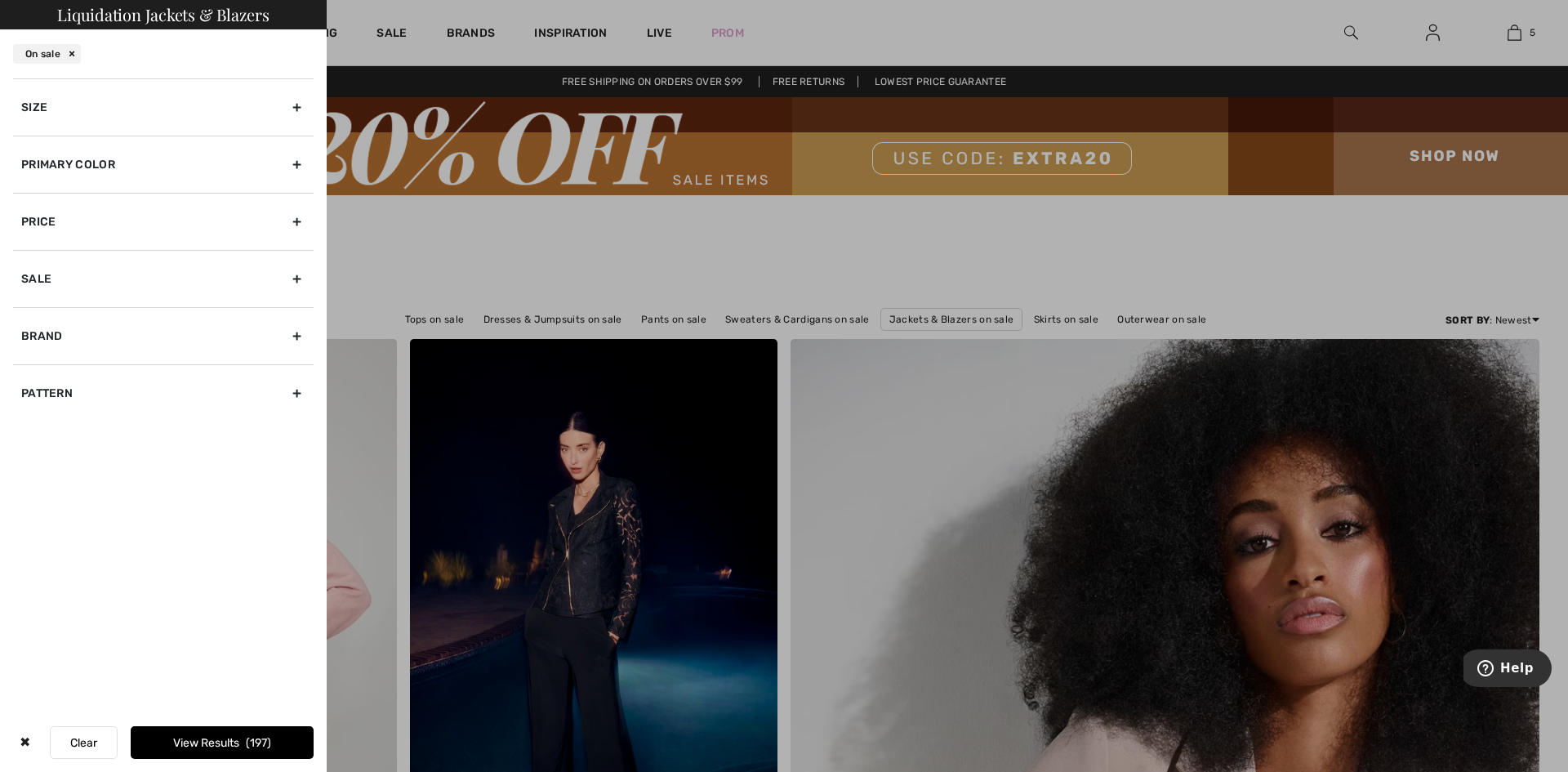
click at [95, 364] on div "Brand" at bounding box center [163, 335] width 301 height 58
click at [27, 378] on input"] "[PERSON_NAME]" at bounding box center [27, 372] width 12 height 12
checkbox input"] "true"
click at [220, 730] on button "View Results 154" at bounding box center [222, 742] width 183 height 32
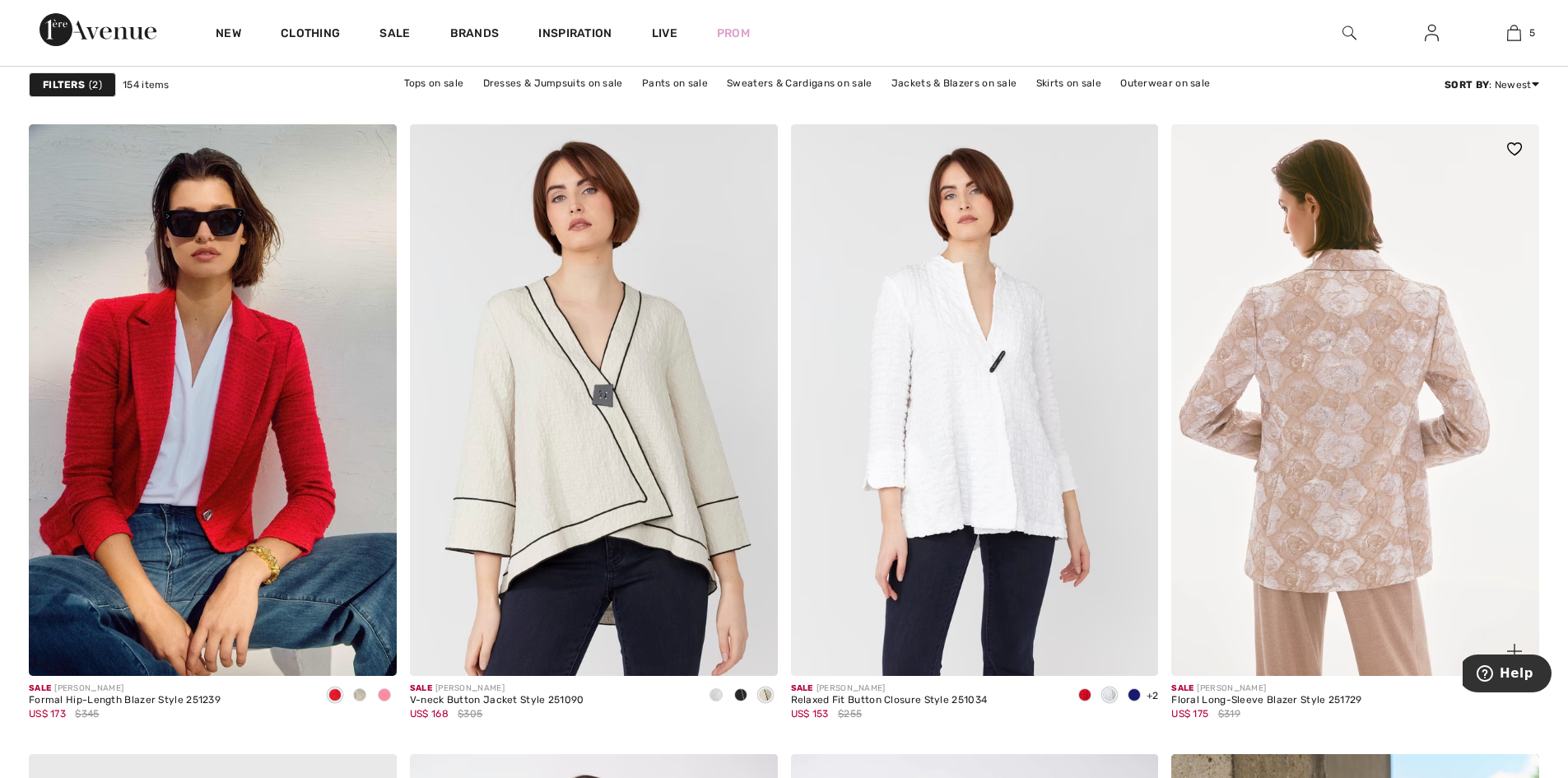
scroll to position [6420, 0]
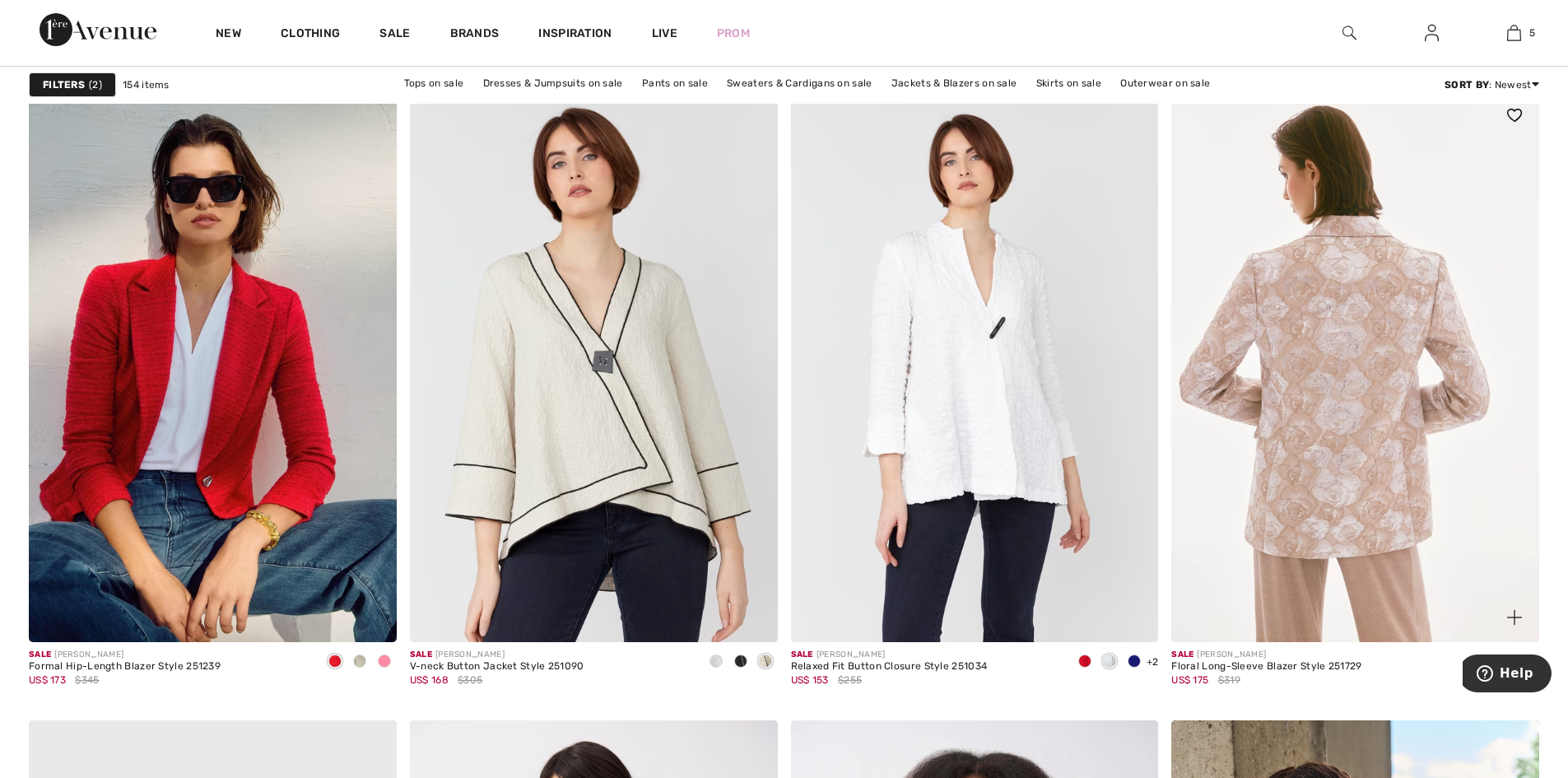
click at [1329, 501] on img at bounding box center [1355, 366] width 368 height 551
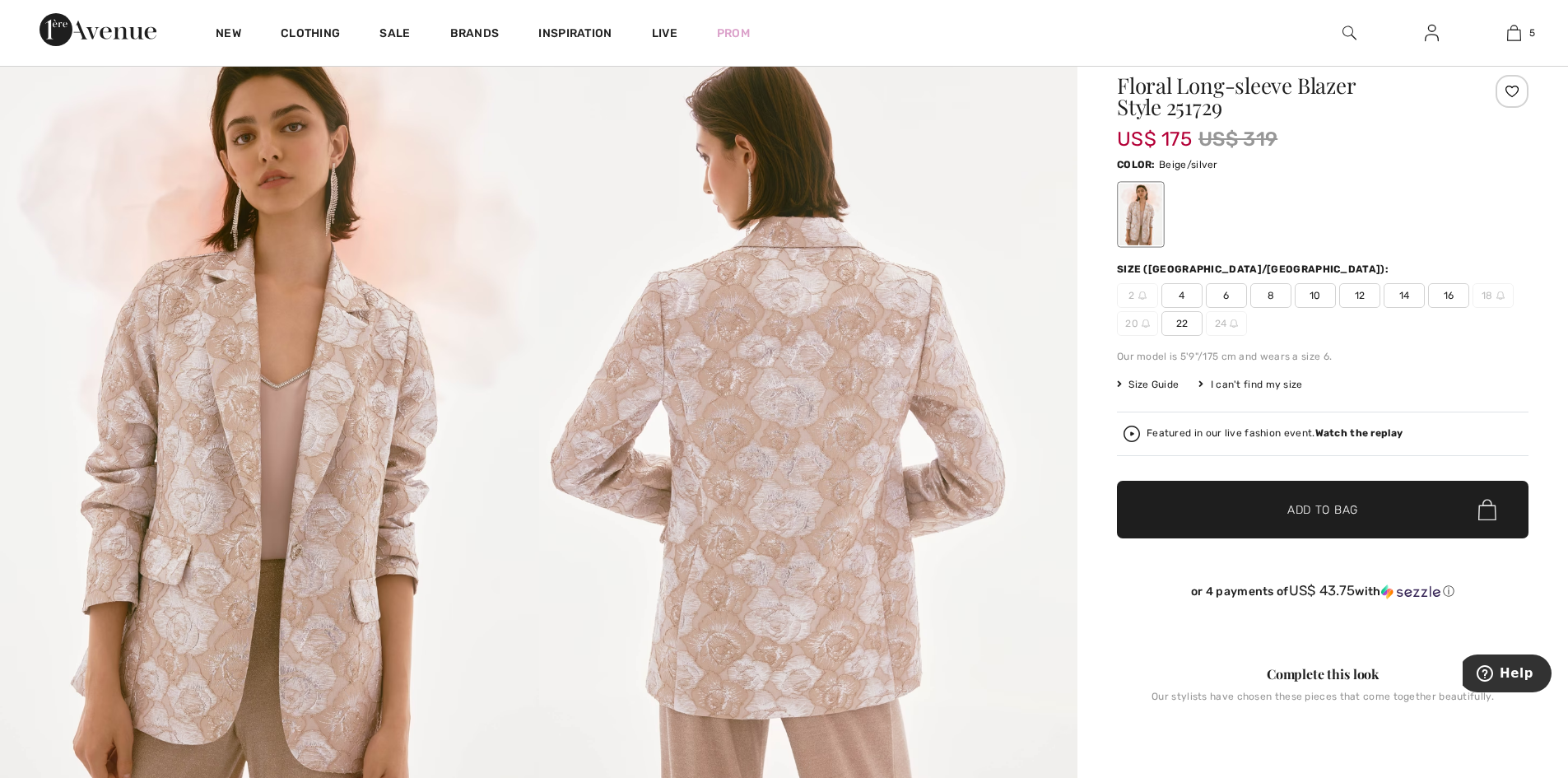
scroll to position [164, 0]
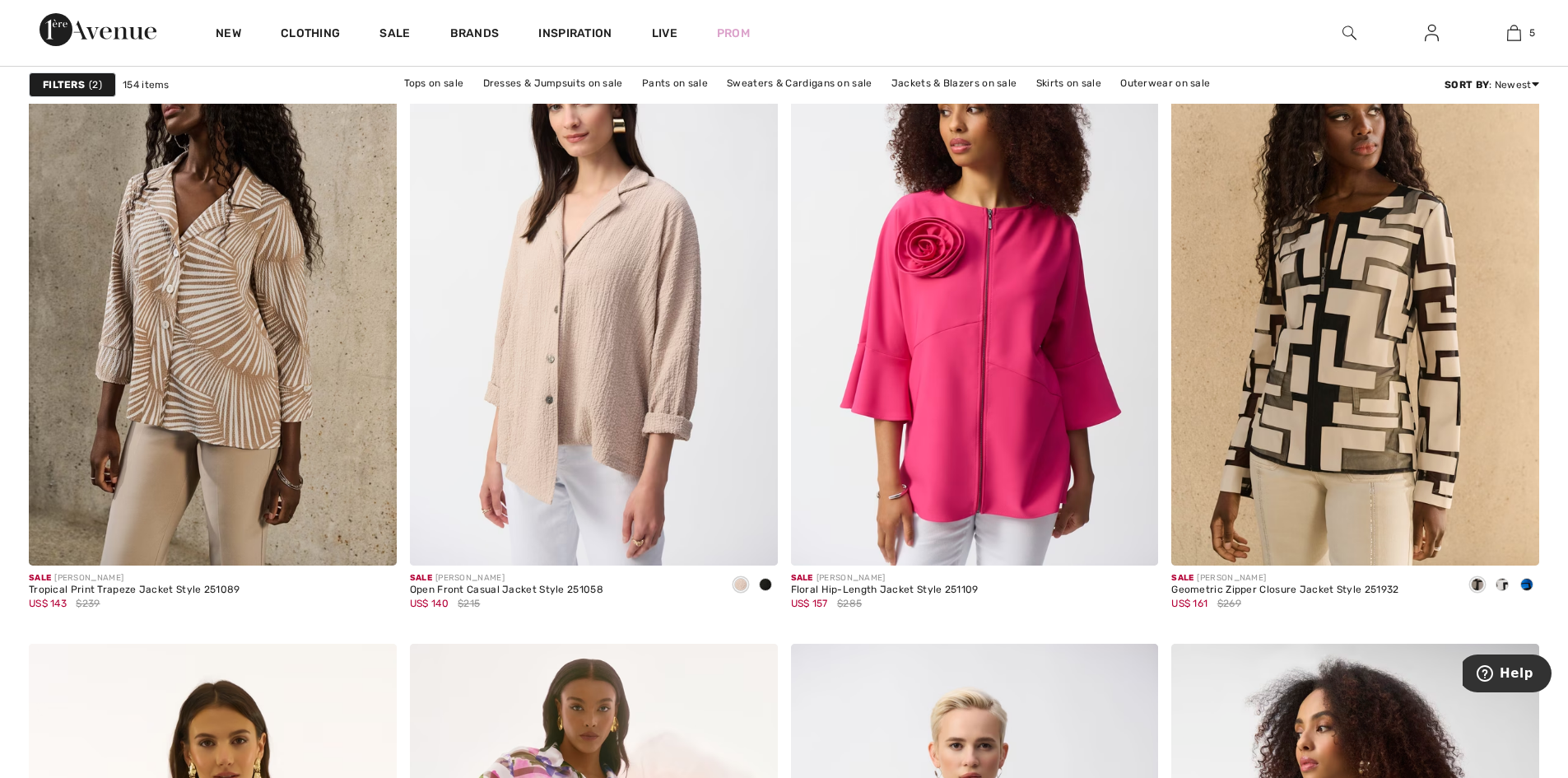
scroll to position [8066, 0]
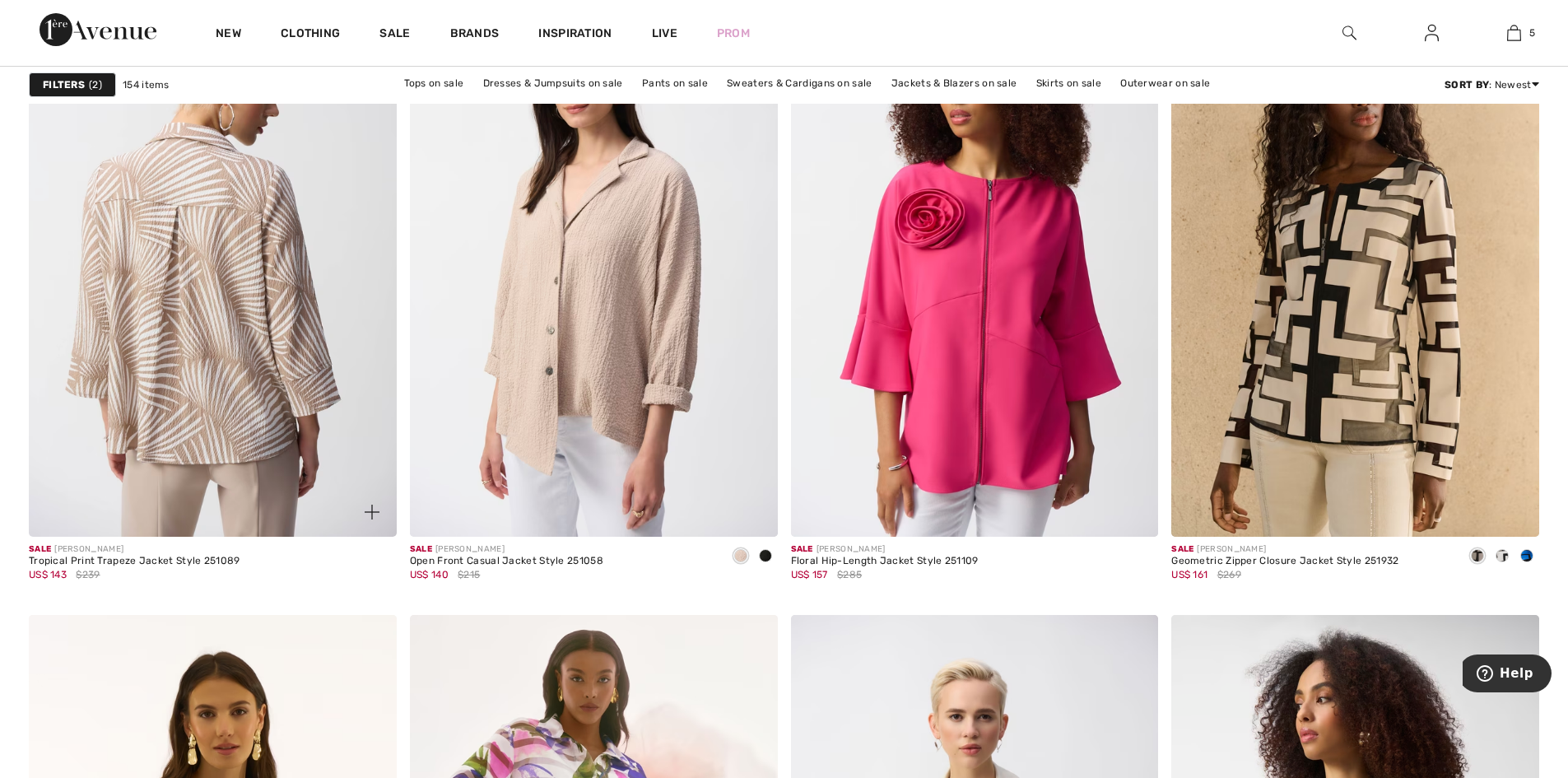
click at [272, 424] on img at bounding box center [212, 261] width 368 height 551
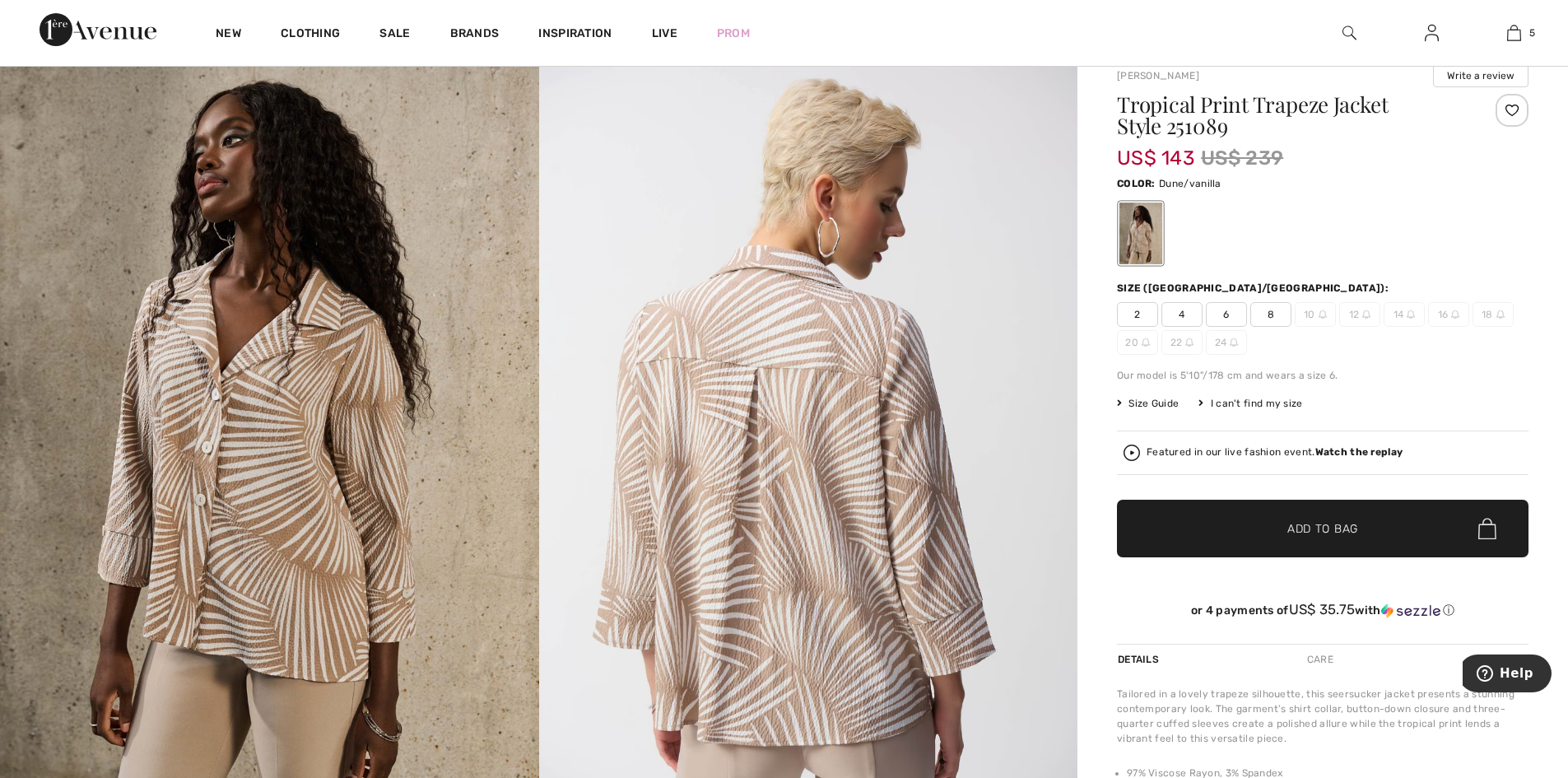
scroll to position [83, 0]
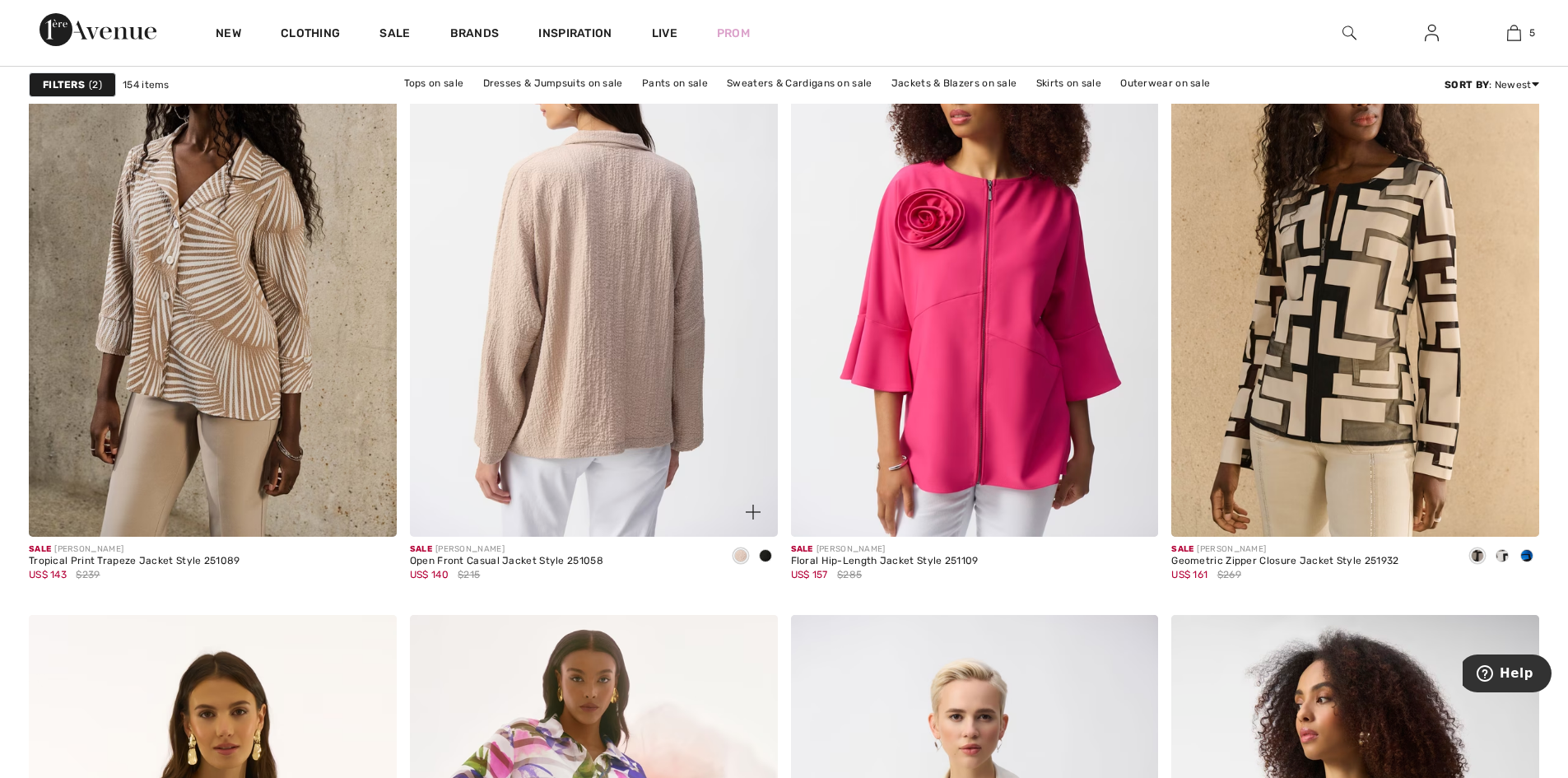
click at [535, 493] on img at bounding box center [593, 261] width 368 height 551
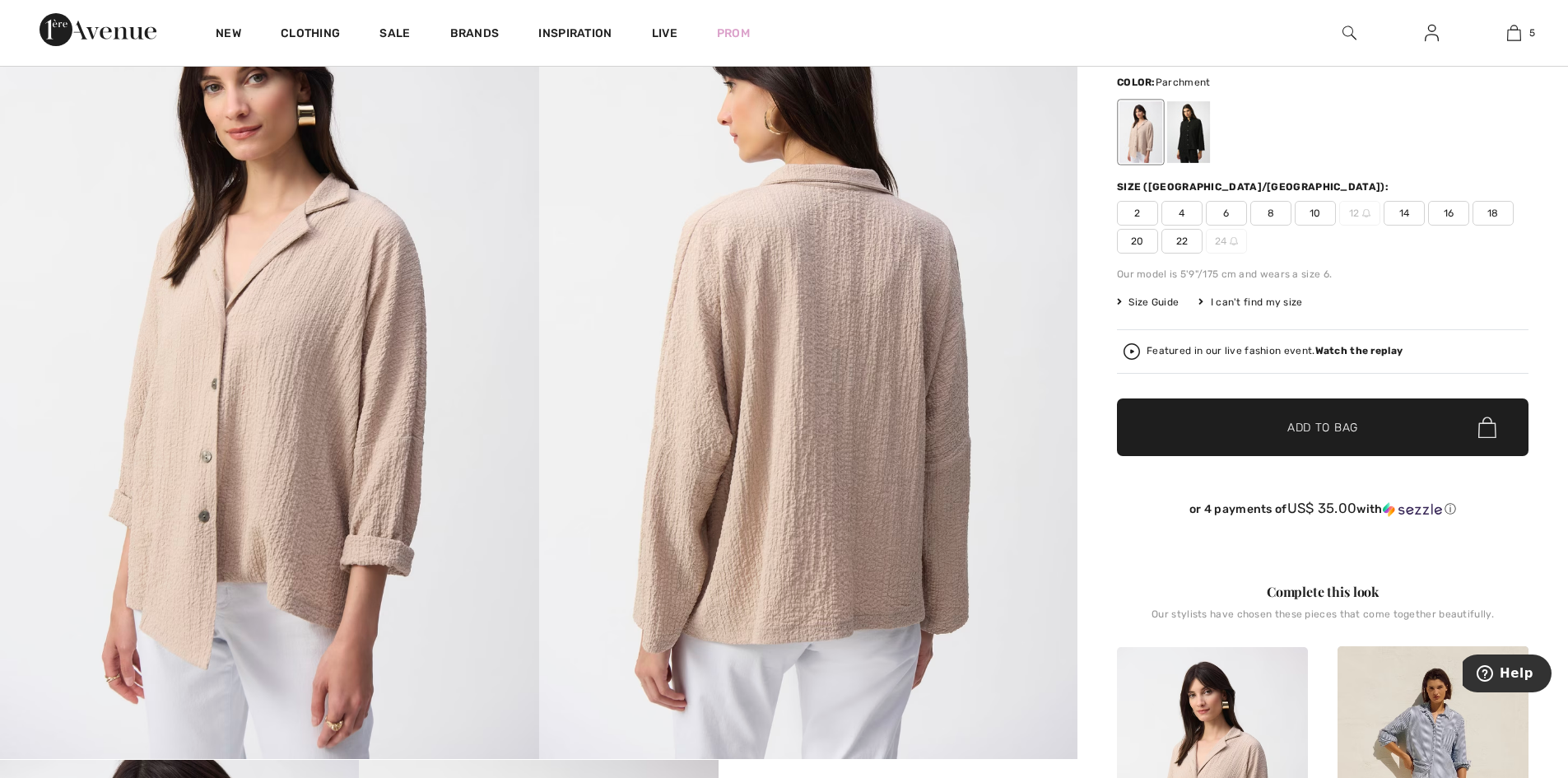
scroll to position [247, 0]
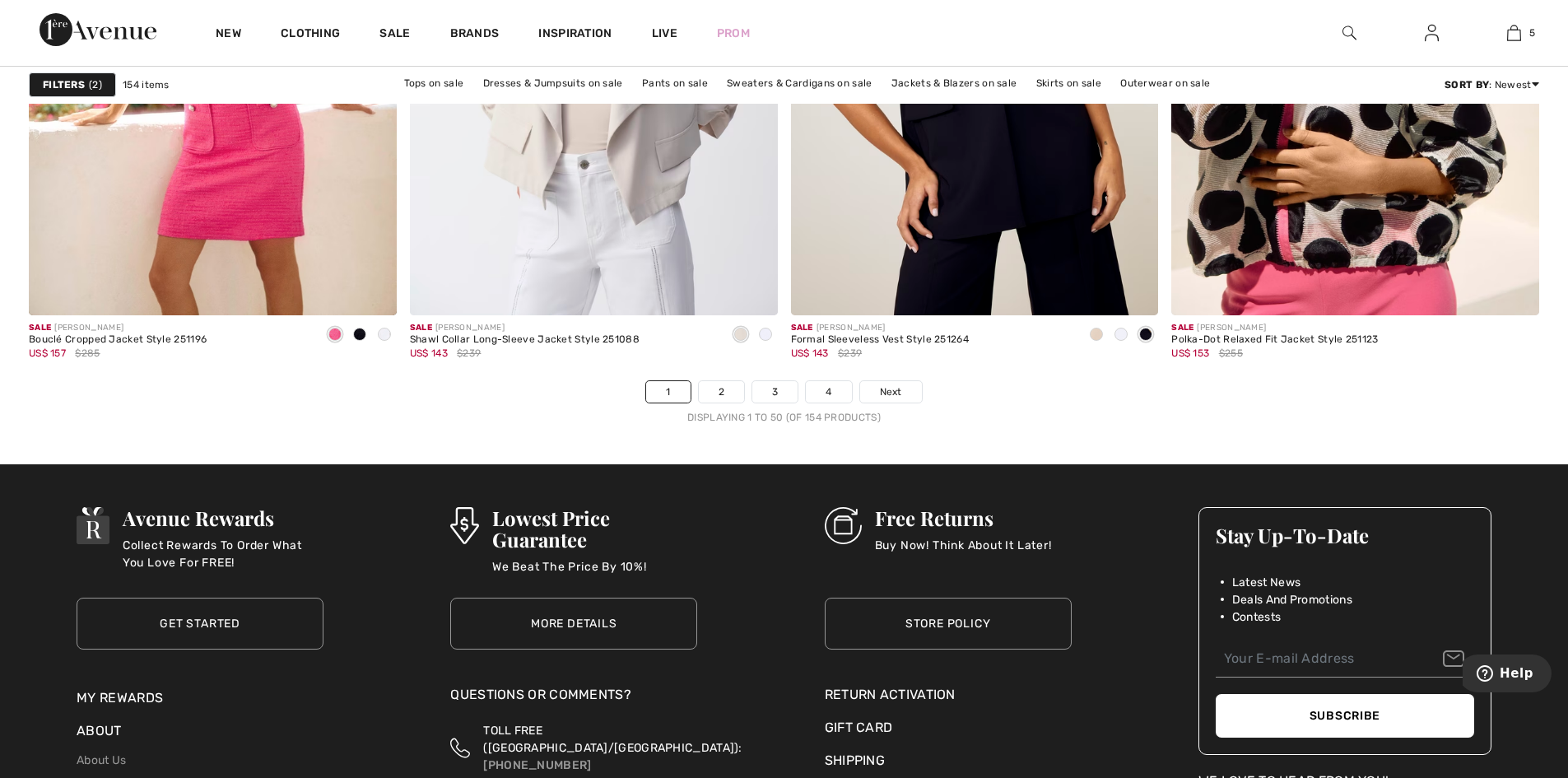
scroll to position [9548, 0]
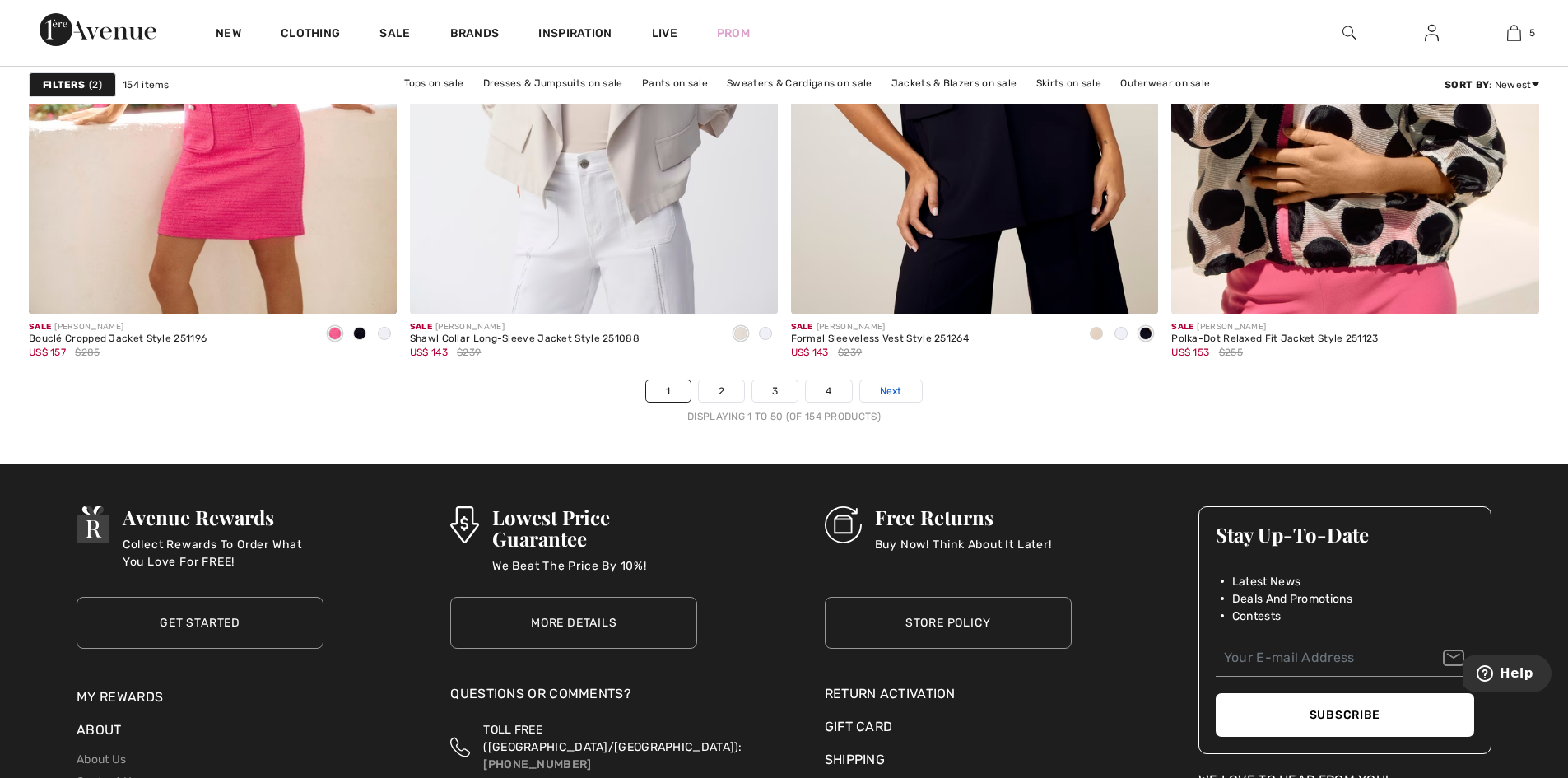
click at [900, 401] on link "Next" at bounding box center [891, 391] width 61 height 21
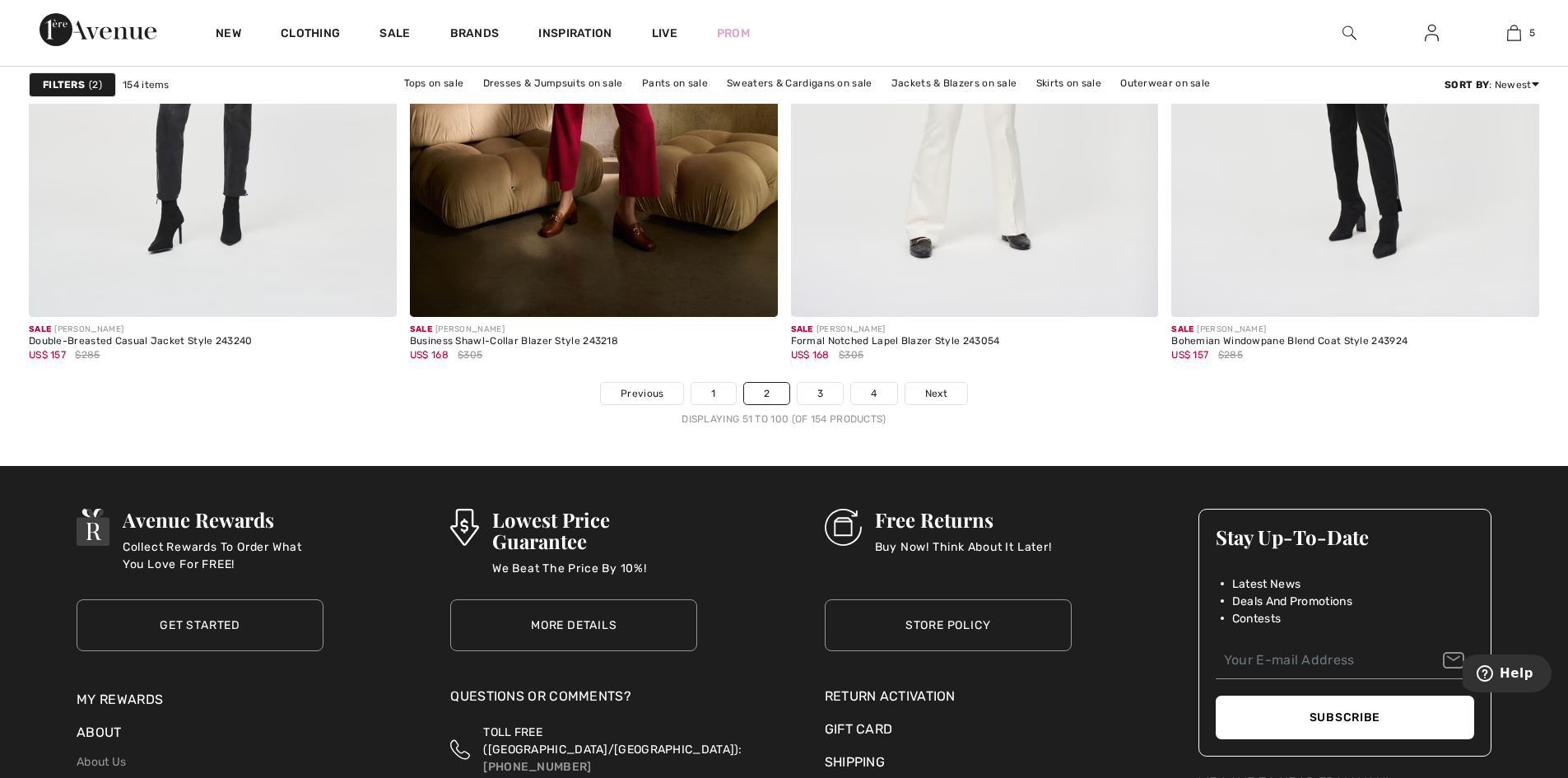
scroll to position [9548, 0]
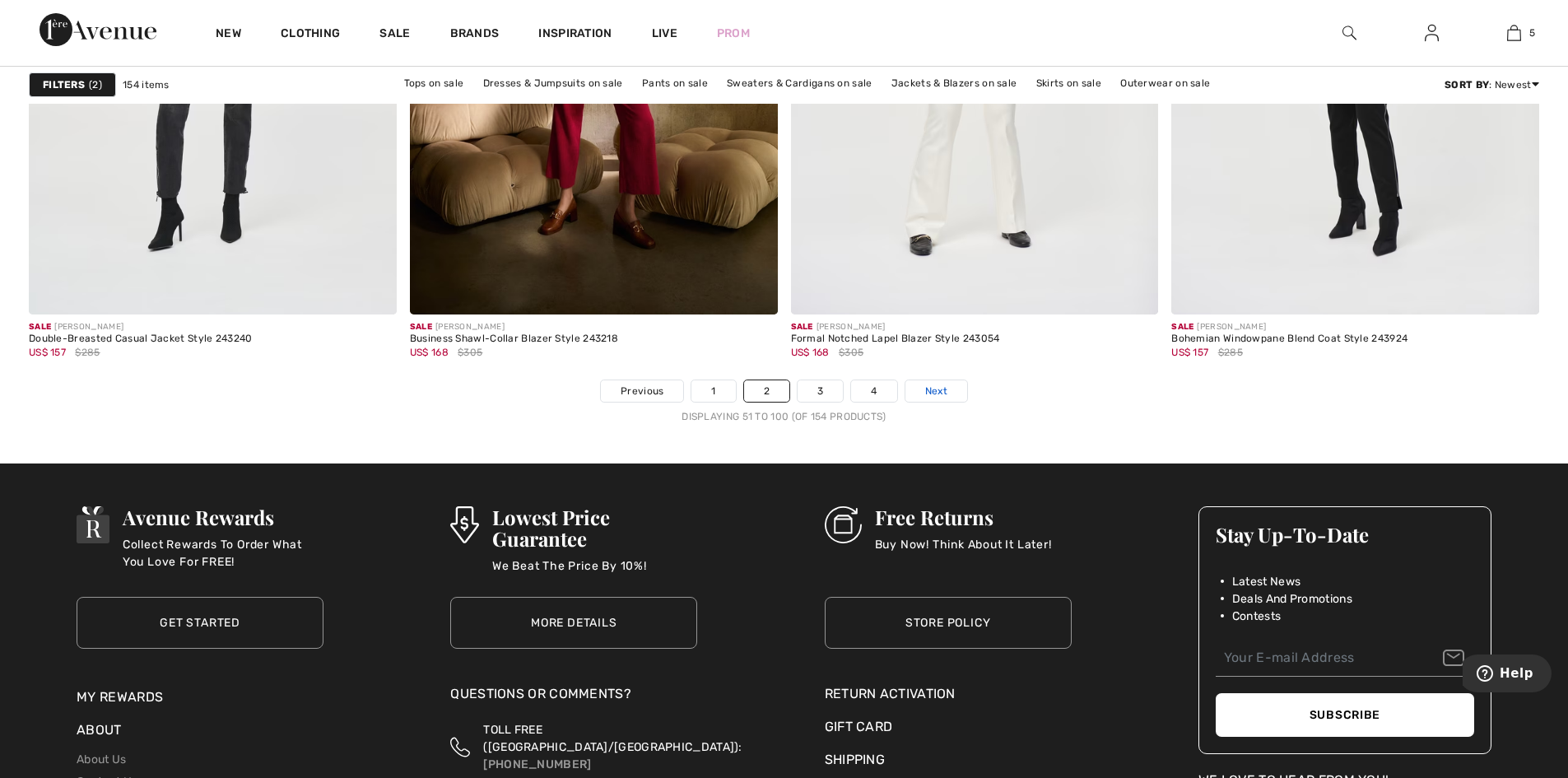
click at [966, 401] on link "Next" at bounding box center [936, 391] width 61 height 21
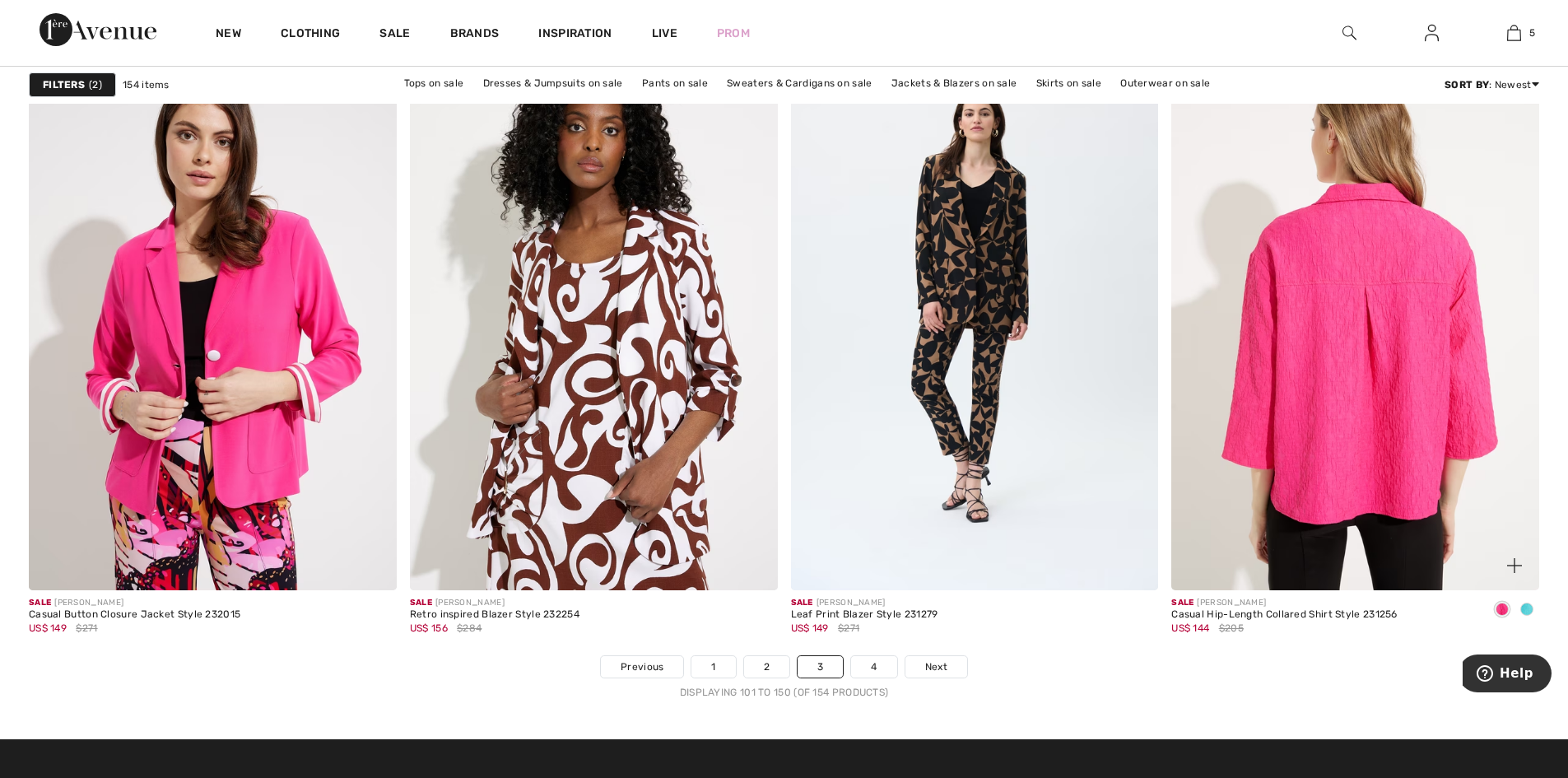
scroll to position [9301, 0]
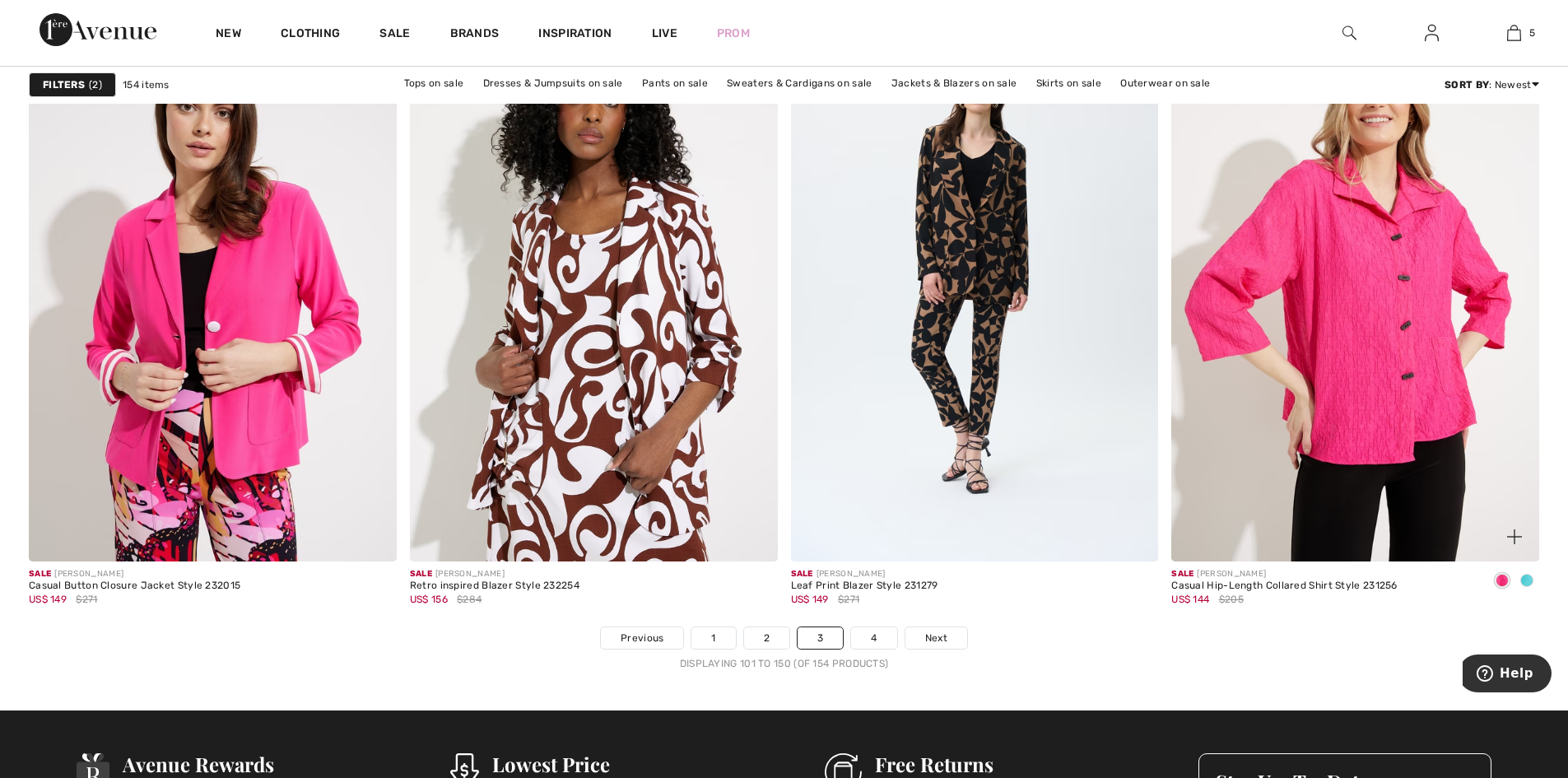
click at [1525, 587] on span at bounding box center [1526, 580] width 13 height 13
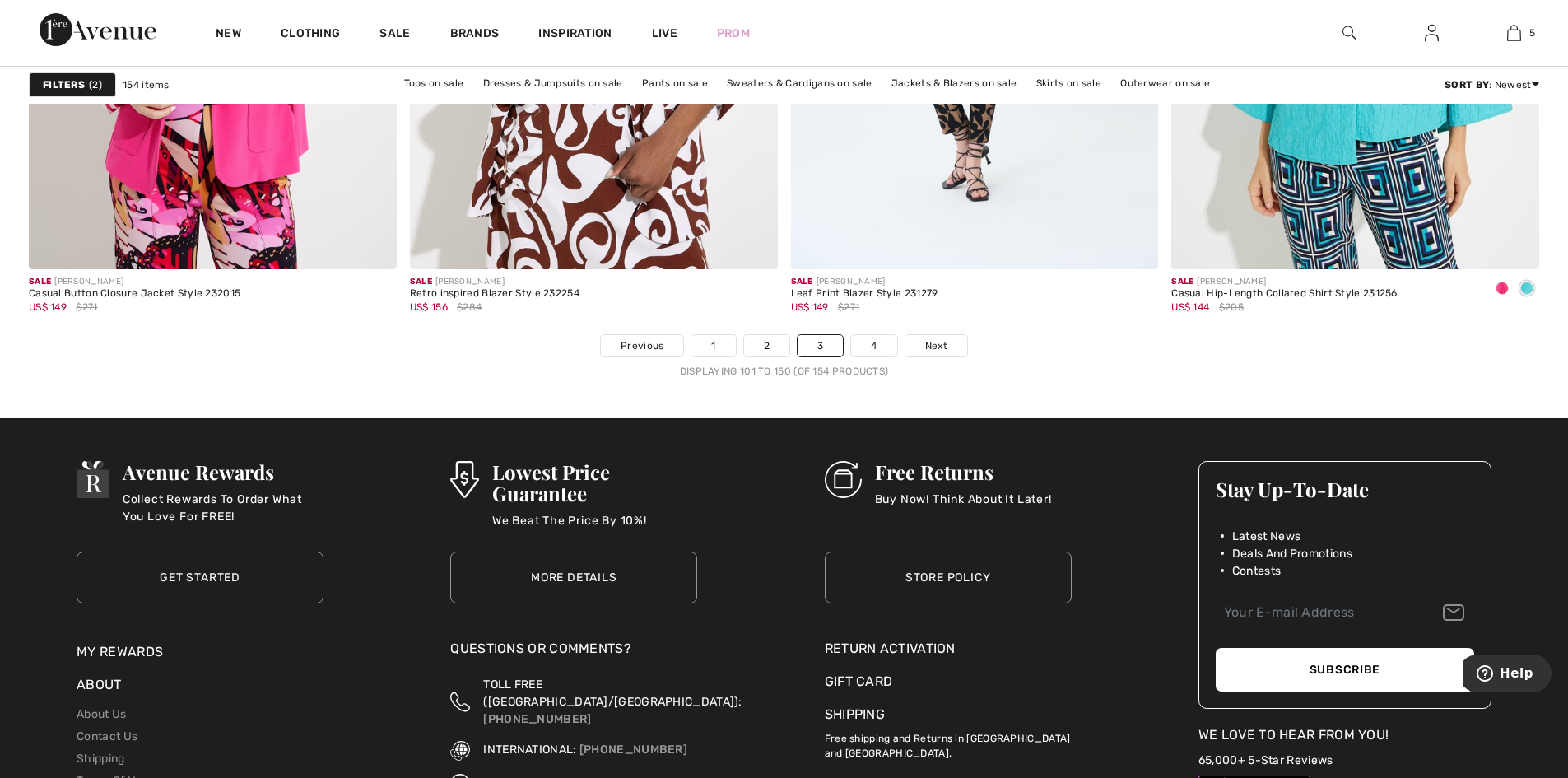
scroll to position [9630, 0]
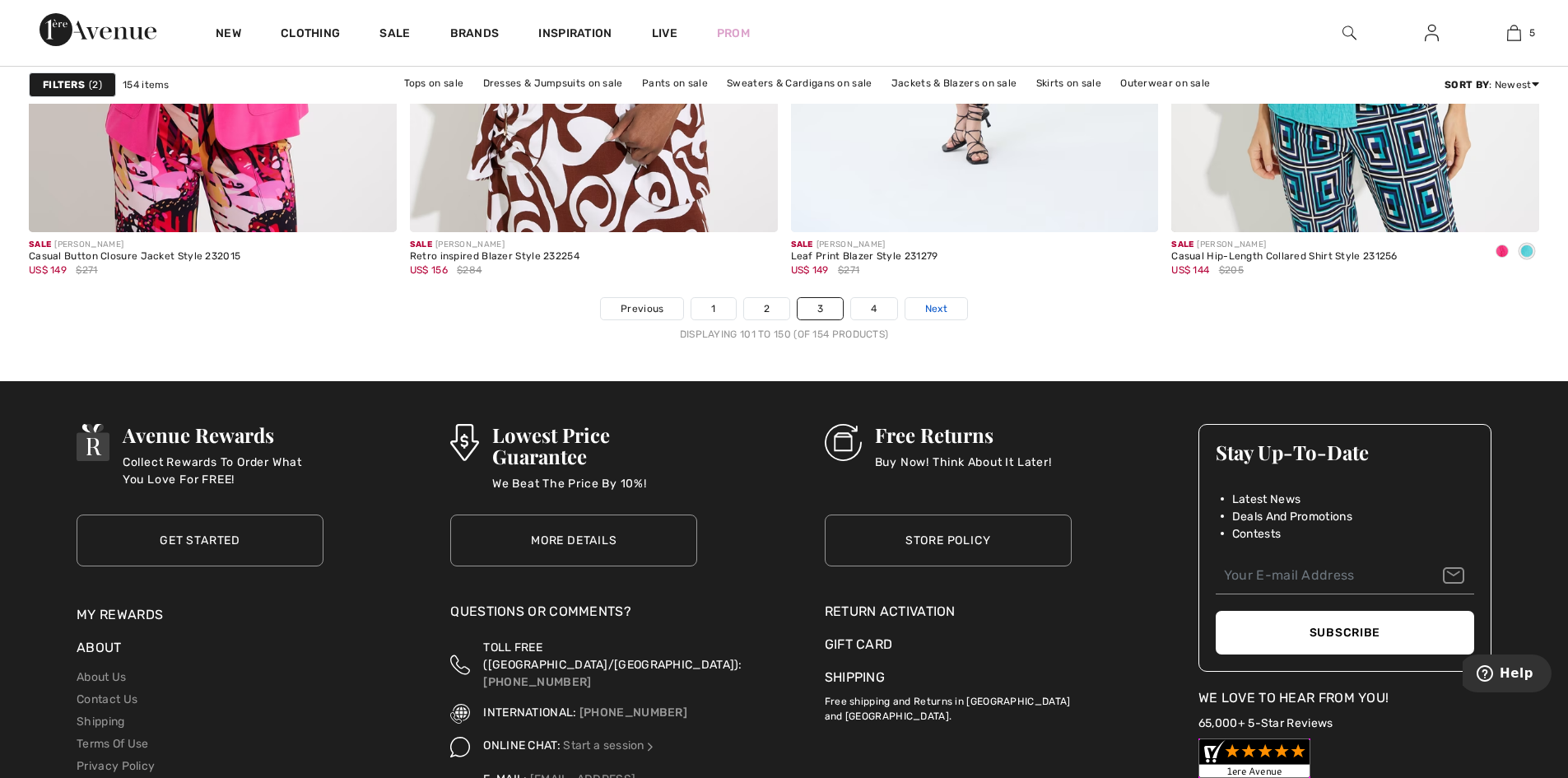
click at [947, 316] on span "Next" at bounding box center [936, 308] width 22 height 15
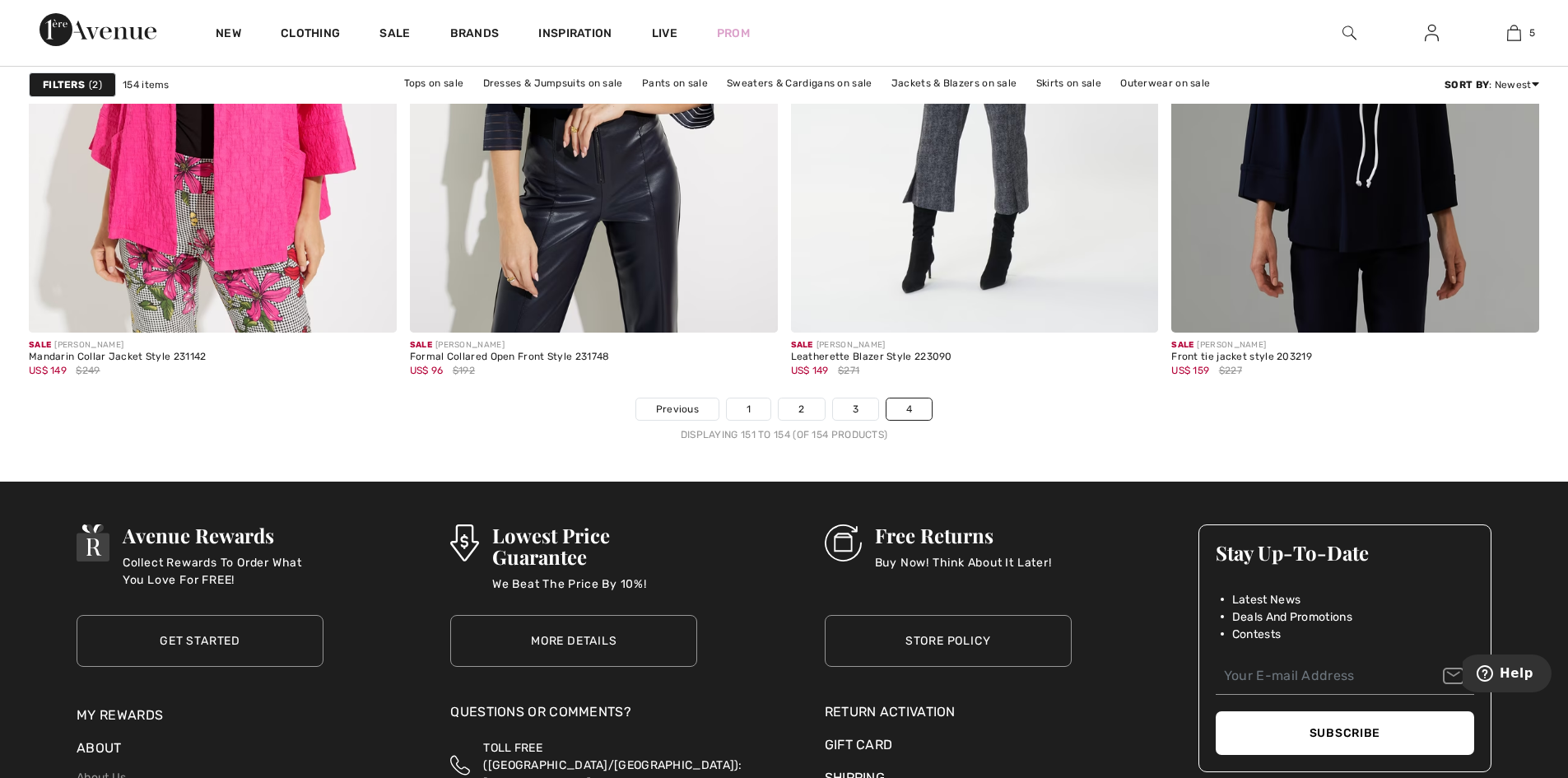
scroll to position [659, 0]
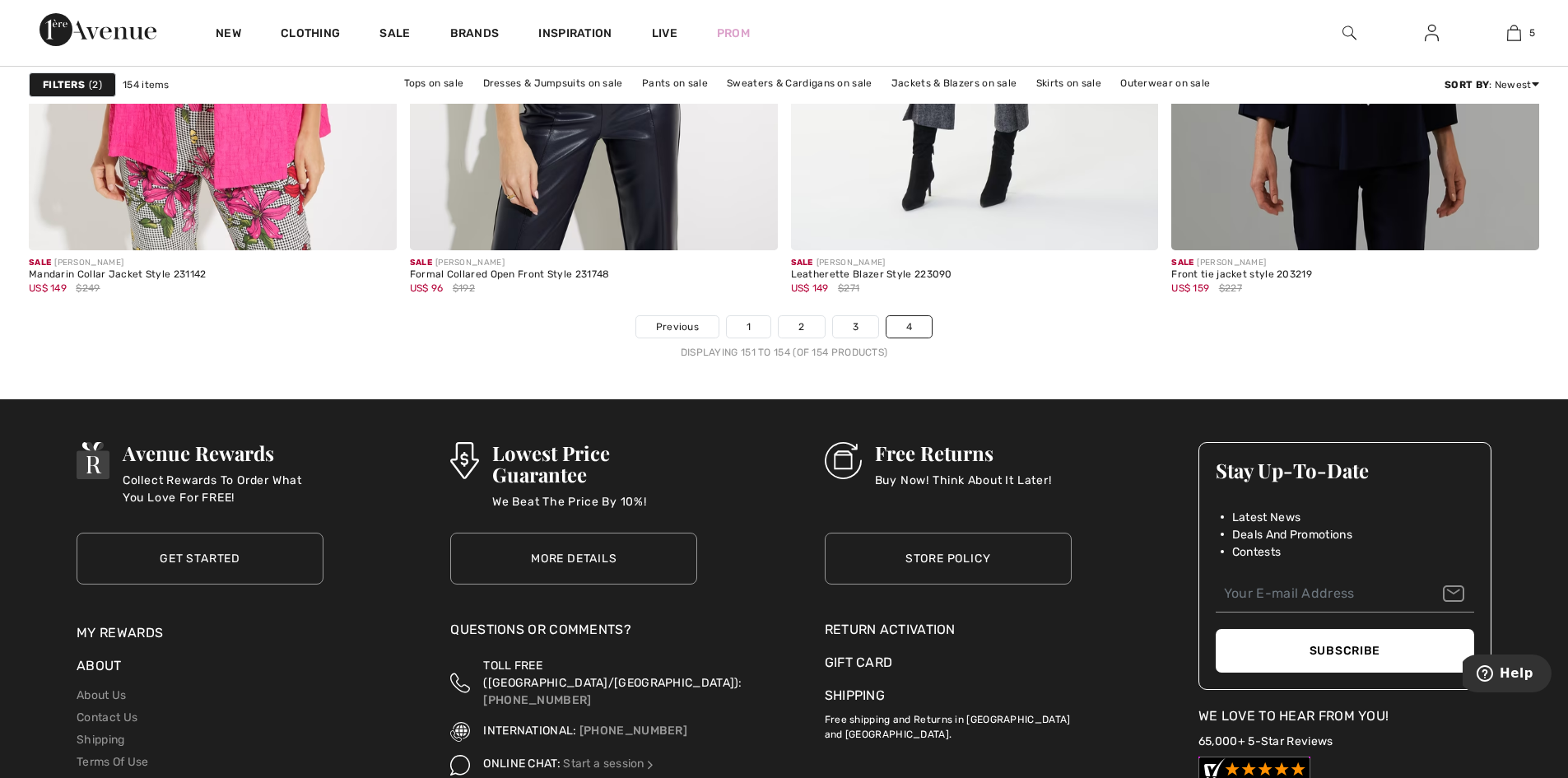
click at [83, 79] on strong "Filters" at bounding box center [64, 84] width 42 height 15
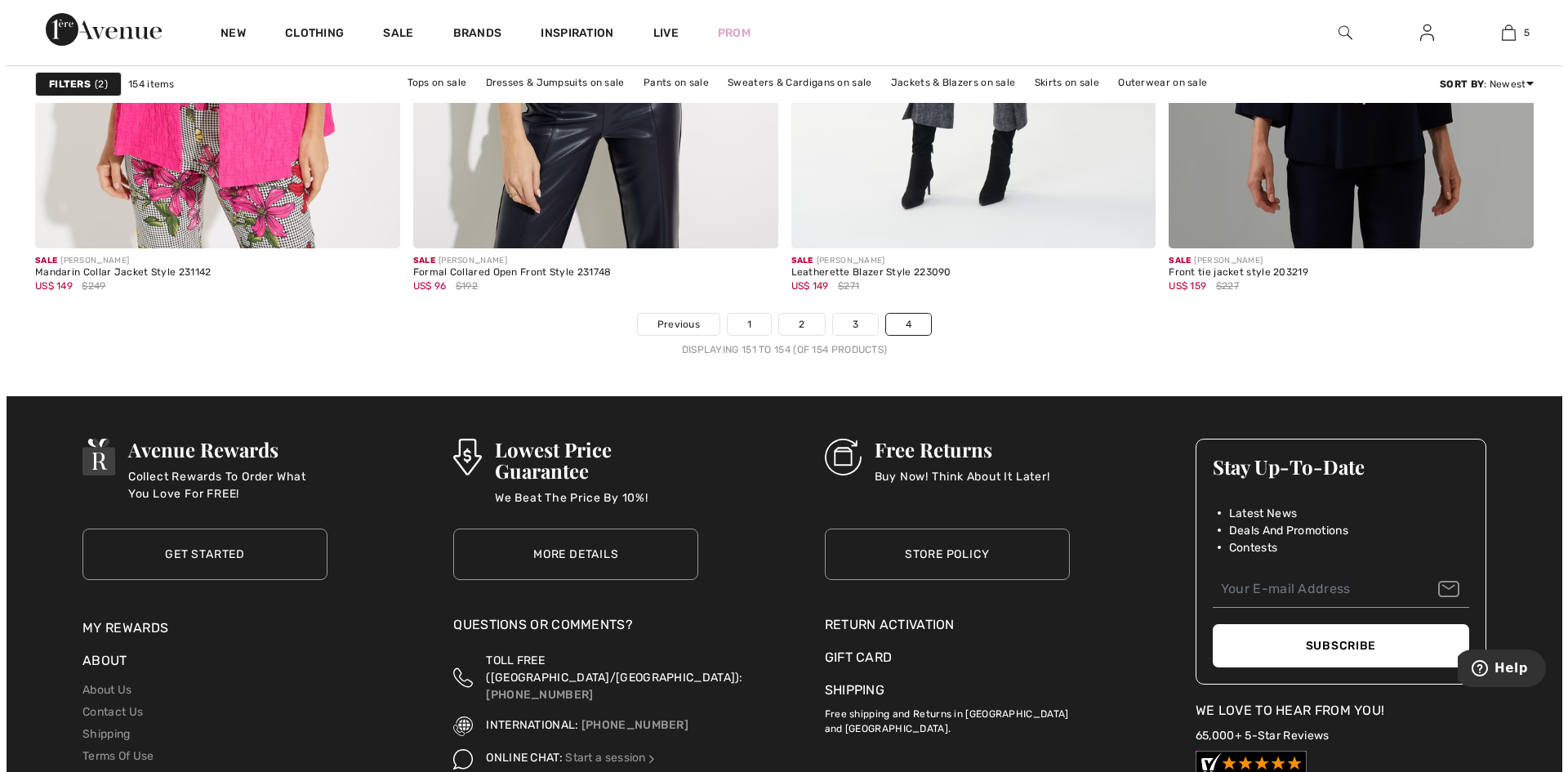
scroll to position [654, 0]
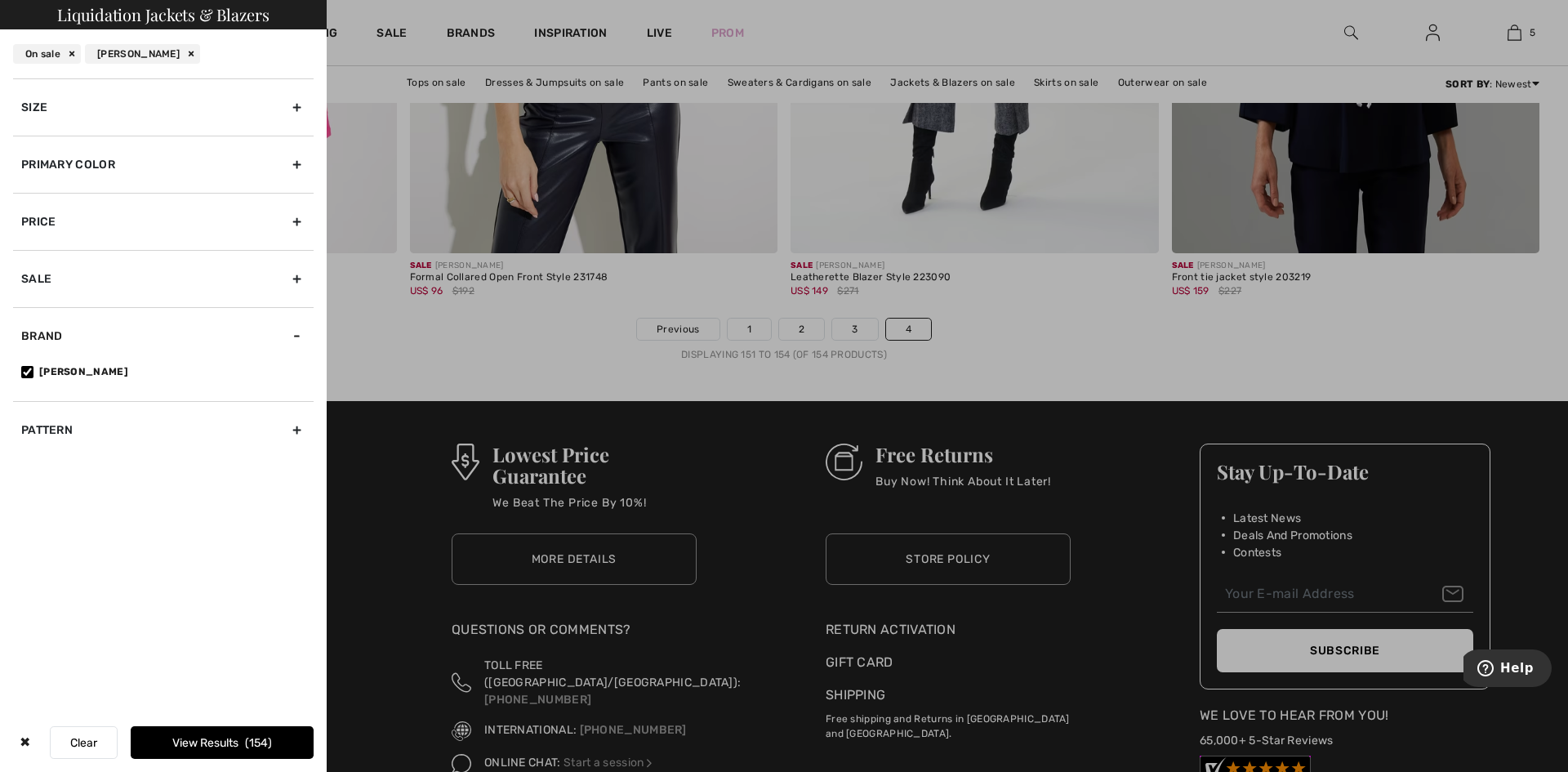
click at [94, 736] on button "Clear" at bounding box center [84, 742] width 68 height 32
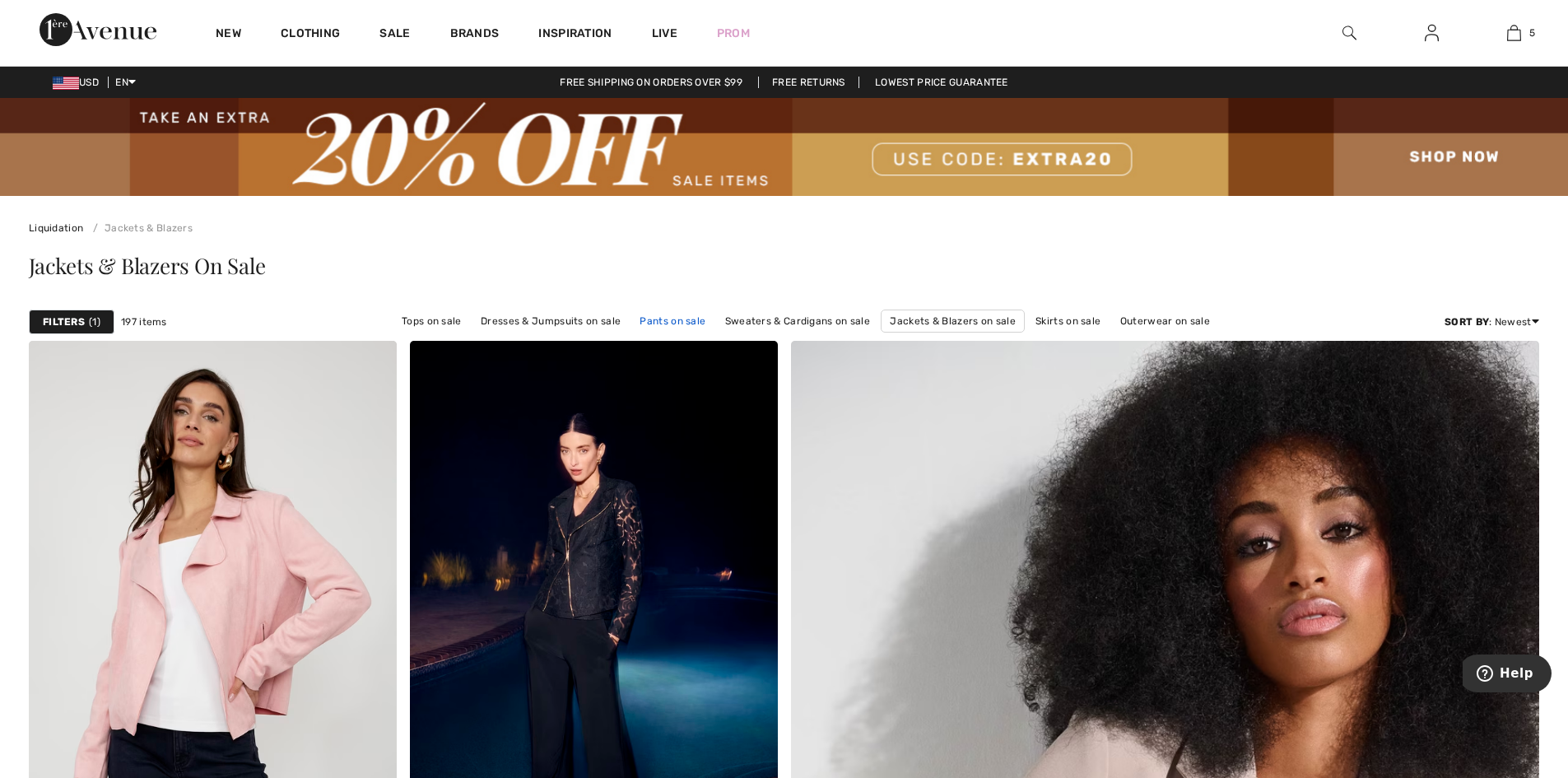
click at [684, 328] on link "Pants on sale" at bounding box center [673, 321] width 83 height 21
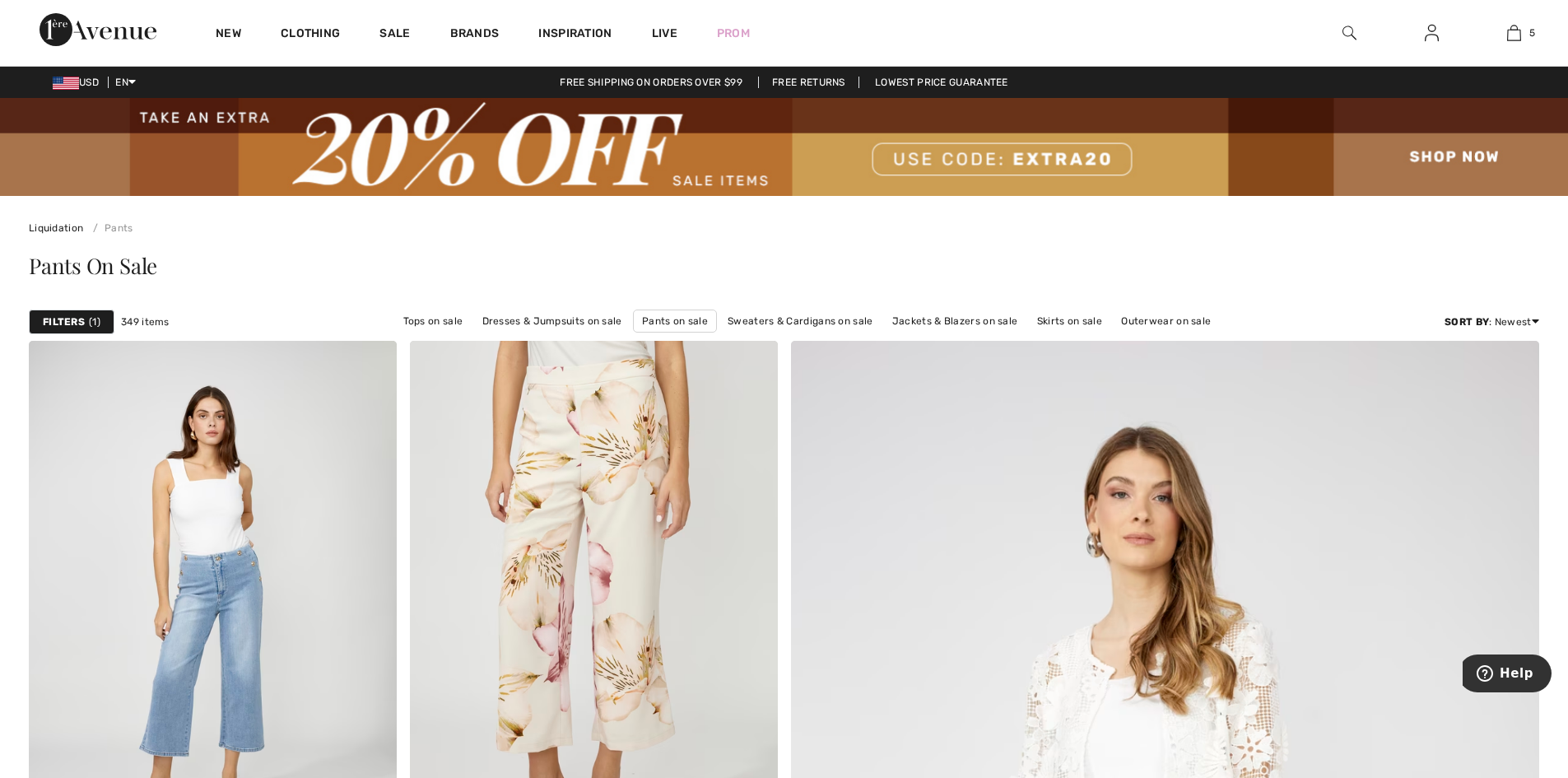
click at [61, 328] on strong "Filters" at bounding box center [64, 321] width 42 height 15
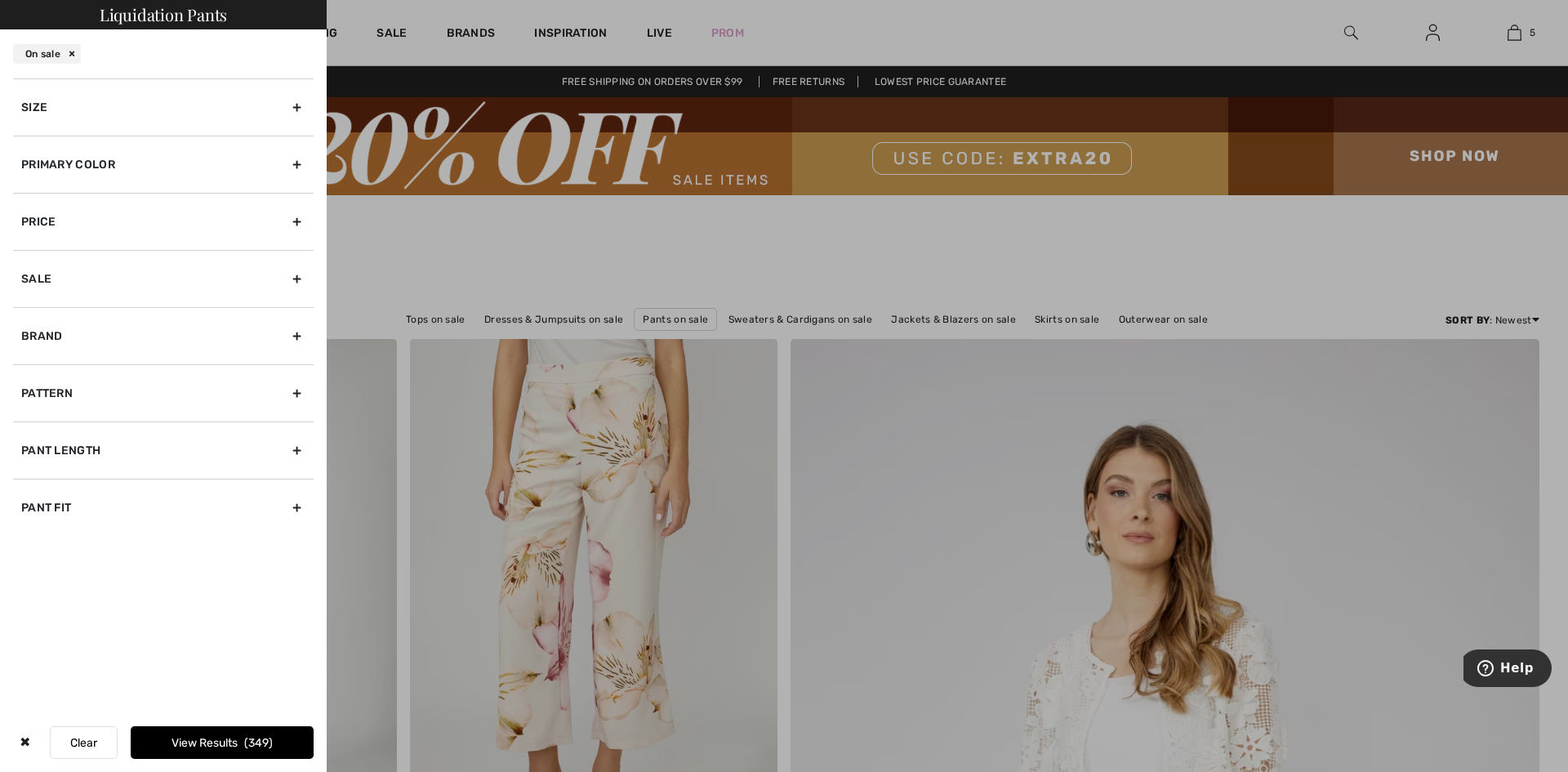
click at [107, 364] on div "Brand" at bounding box center [163, 335] width 301 height 58
click at [30, 378] on input"] "[PERSON_NAME]" at bounding box center [27, 372] width 12 height 12
checkbox input"] "true"
click at [277, 116] on div "Size" at bounding box center [163, 107] width 301 height 58
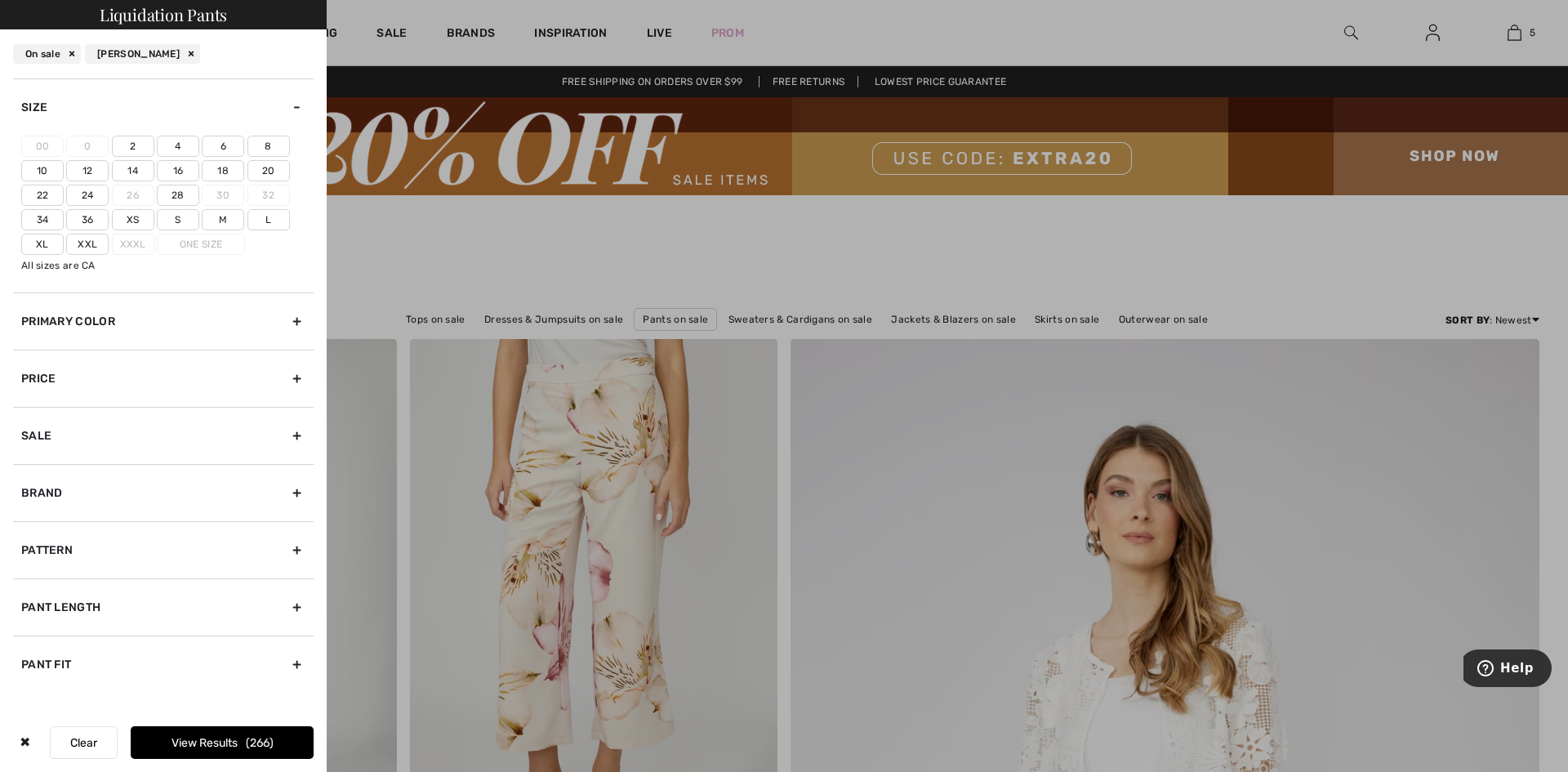
click at [135, 181] on label "14" at bounding box center [132, 171] width 43 height 21
click at [0, 0] on input"] "14" at bounding box center [0, 0] width 0 height 0
click at [226, 732] on button "View Results 77" at bounding box center [222, 742] width 183 height 32
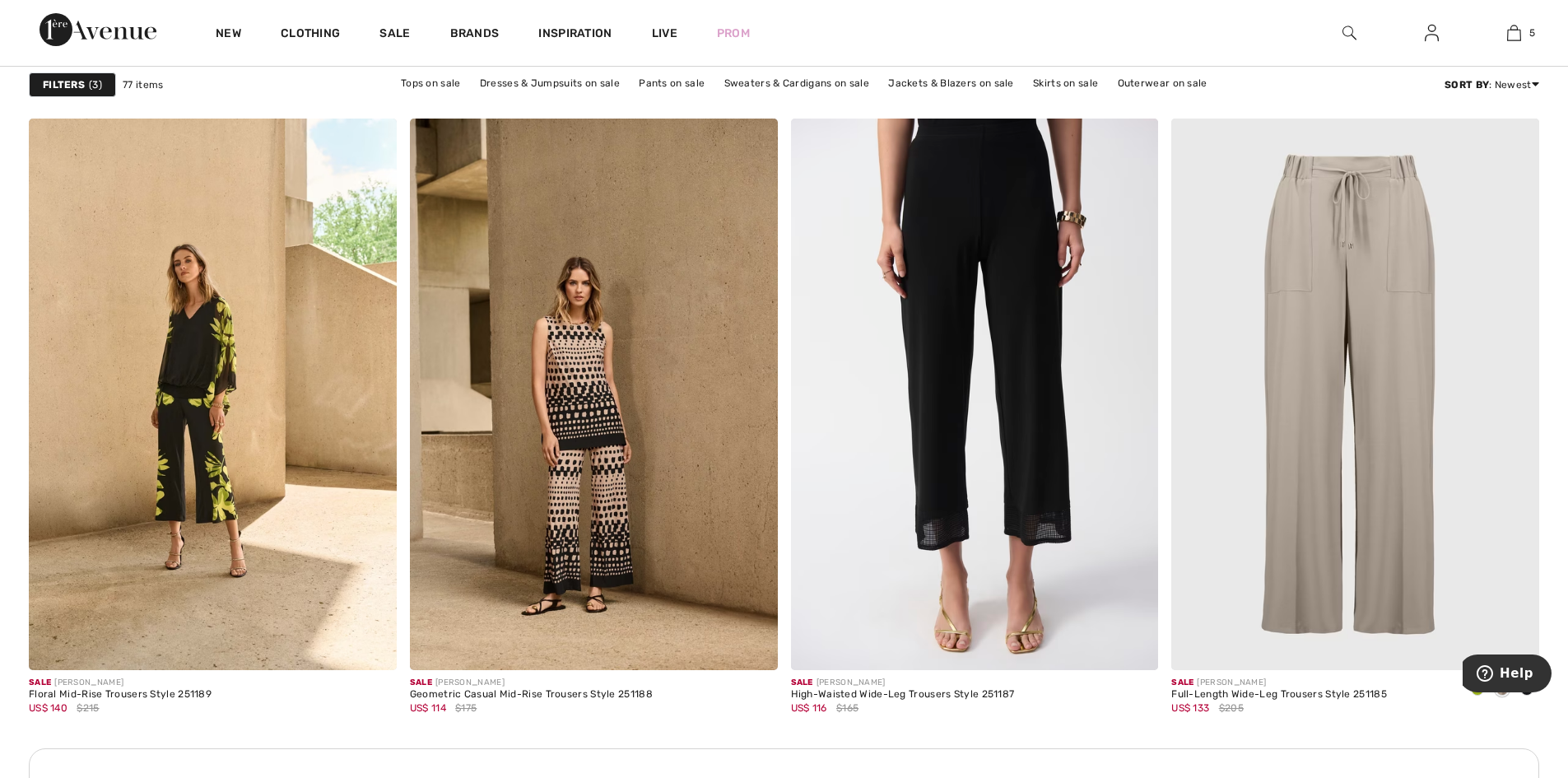
scroll to position [7078, 0]
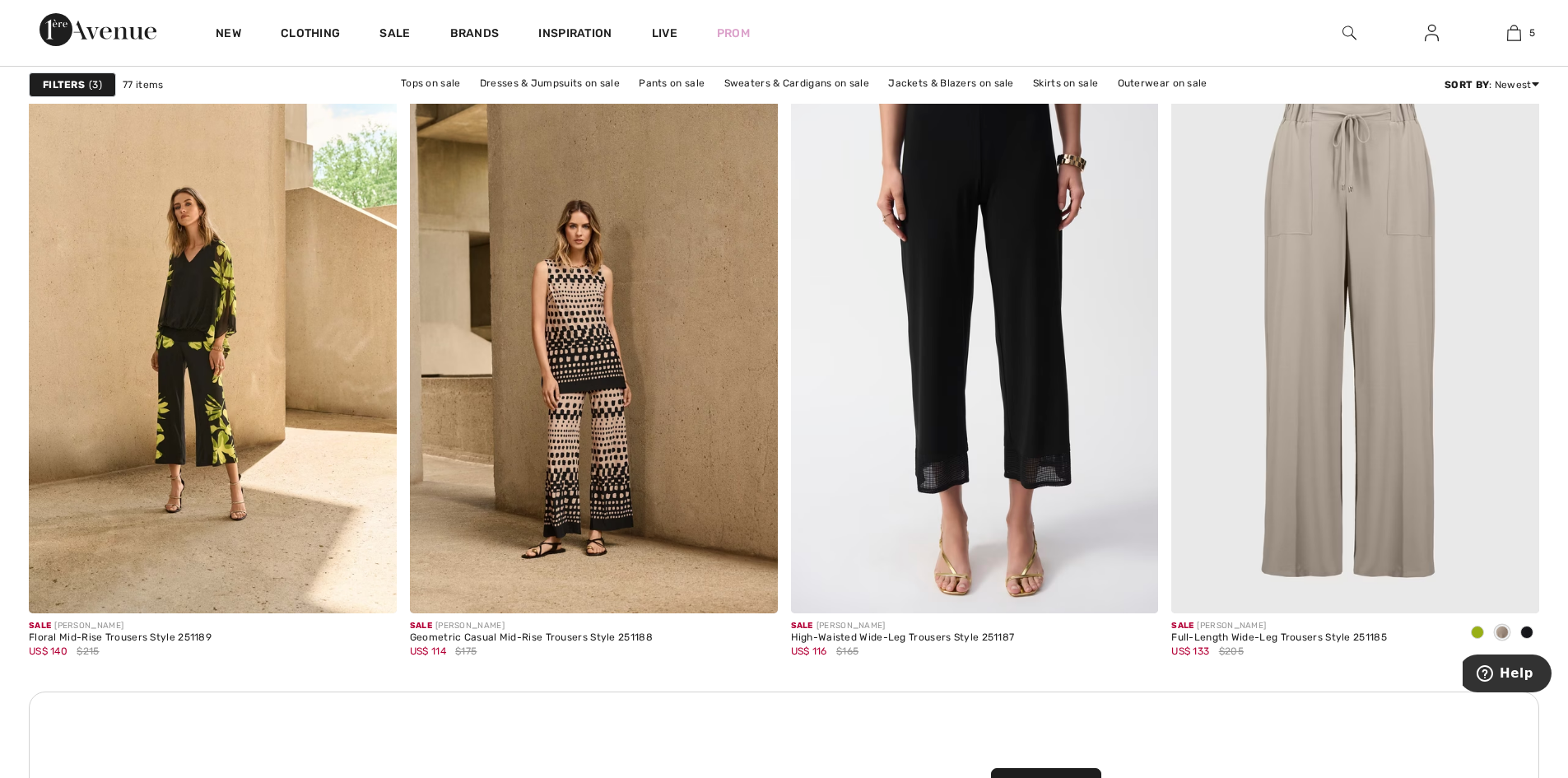
click at [92, 84] on span "3" at bounding box center [95, 84] width 13 height 15
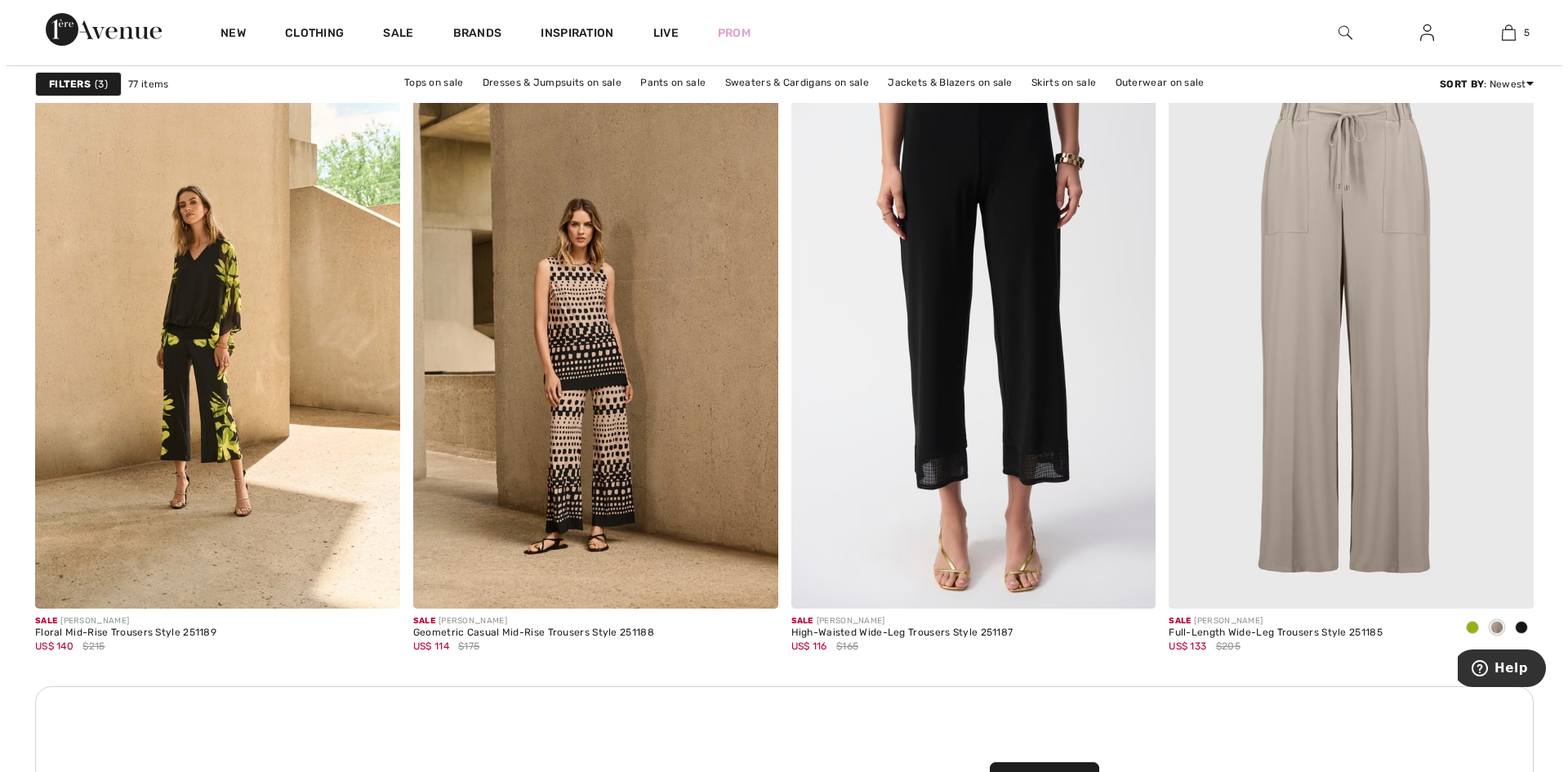
scroll to position [7073, 0]
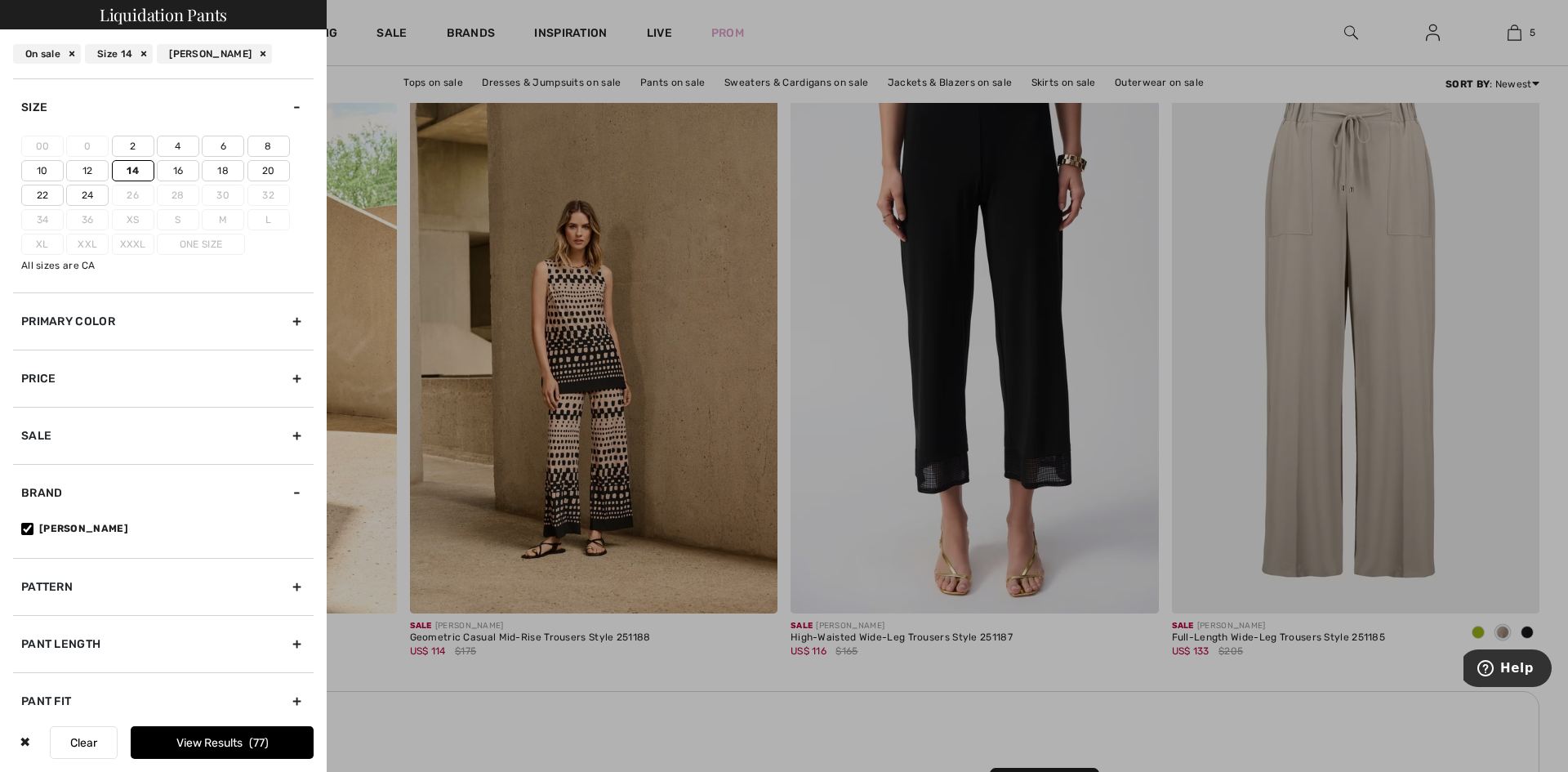
drag, startPoint x: 95, startPoint y: 734, endPoint x: 118, endPoint y: 670, distance: 68.0
click at [96, 734] on button "Clear" at bounding box center [84, 742] width 68 height 32
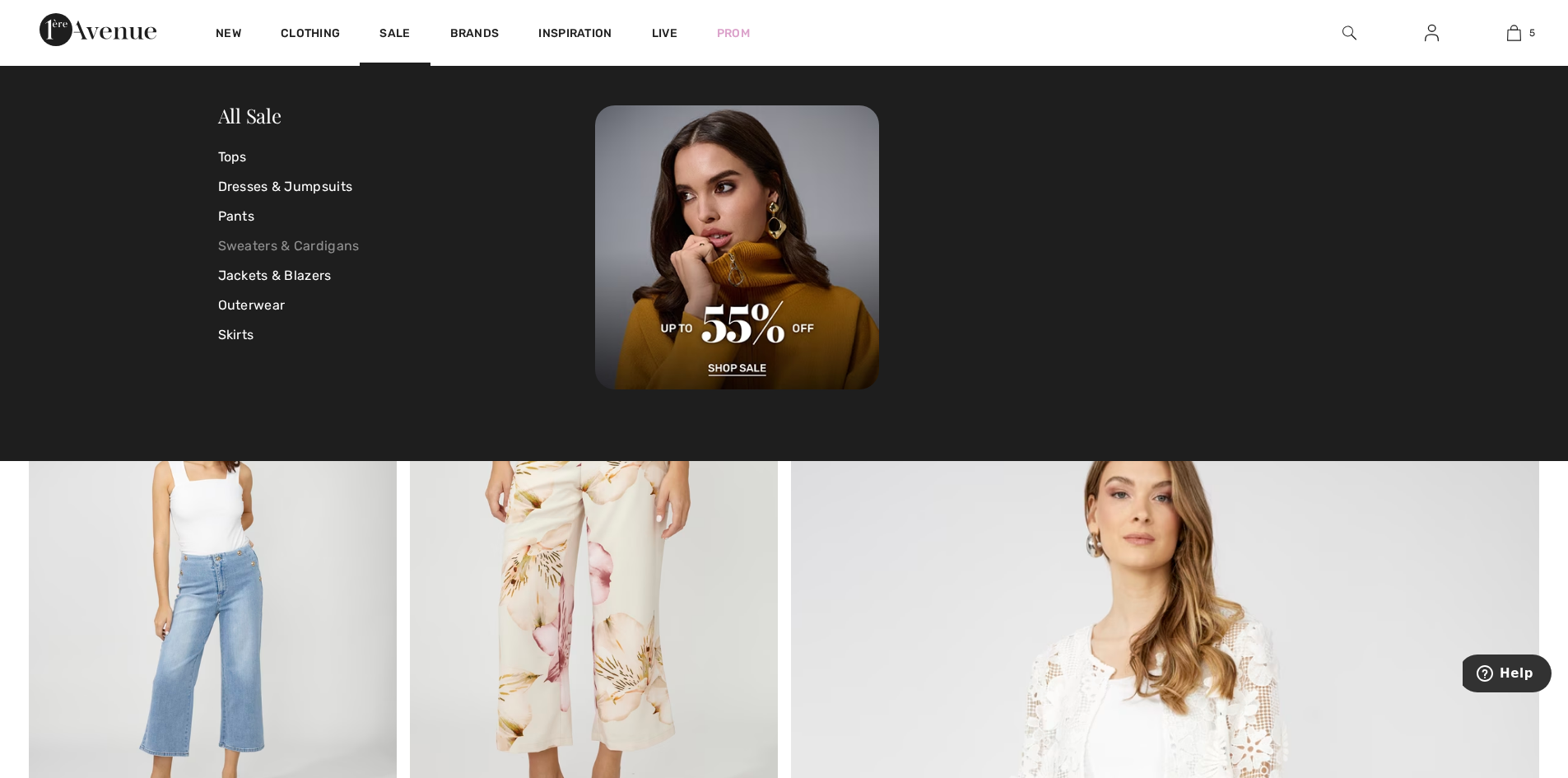
click at [317, 239] on link "Sweaters & Cardigans" at bounding box center [406, 246] width 378 height 30
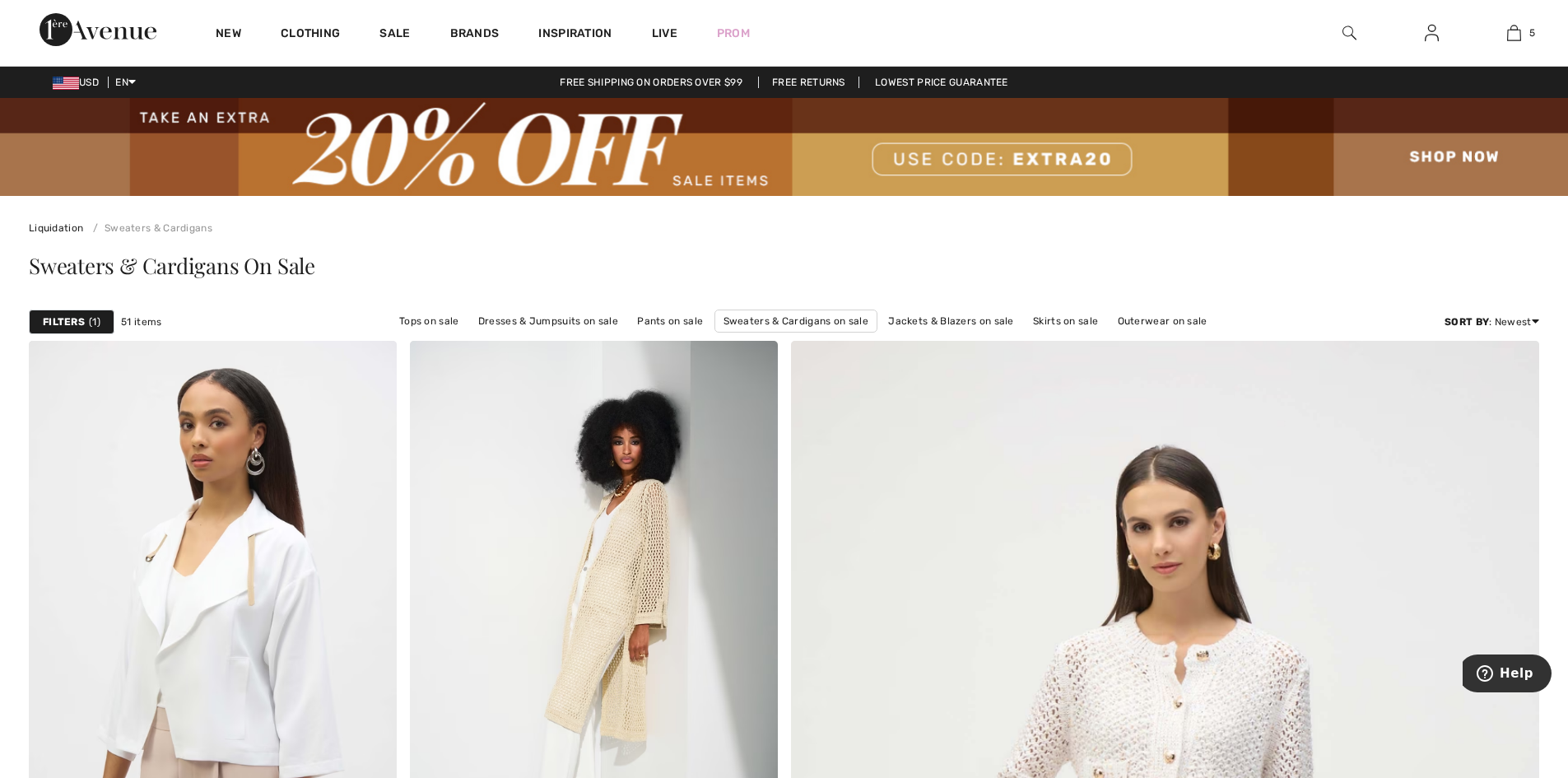
click at [60, 329] on strong "Filters" at bounding box center [64, 321] width 42 height 15
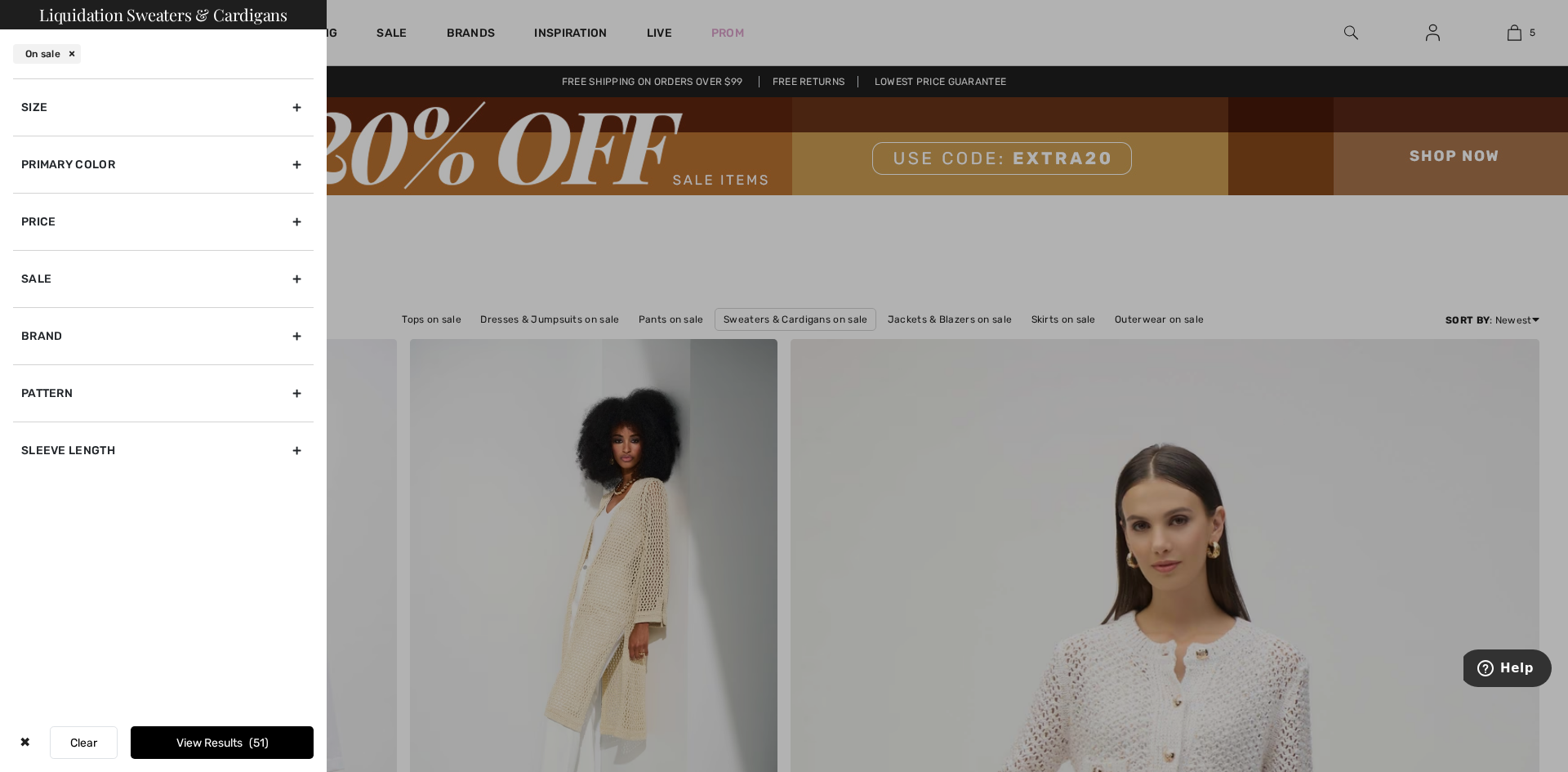
click at [91, 364] on div "Brand" at bounding box center [163, 335] width 301 height 58
click at [31, 378] on input"] "[PERSON_NAME]" at bounding box center [27, 372] width 12 height 12
checkbox input"] "true"
click at [224, 735] on button "View Results 32" at bounding box center [222, 742] width 183 height 32
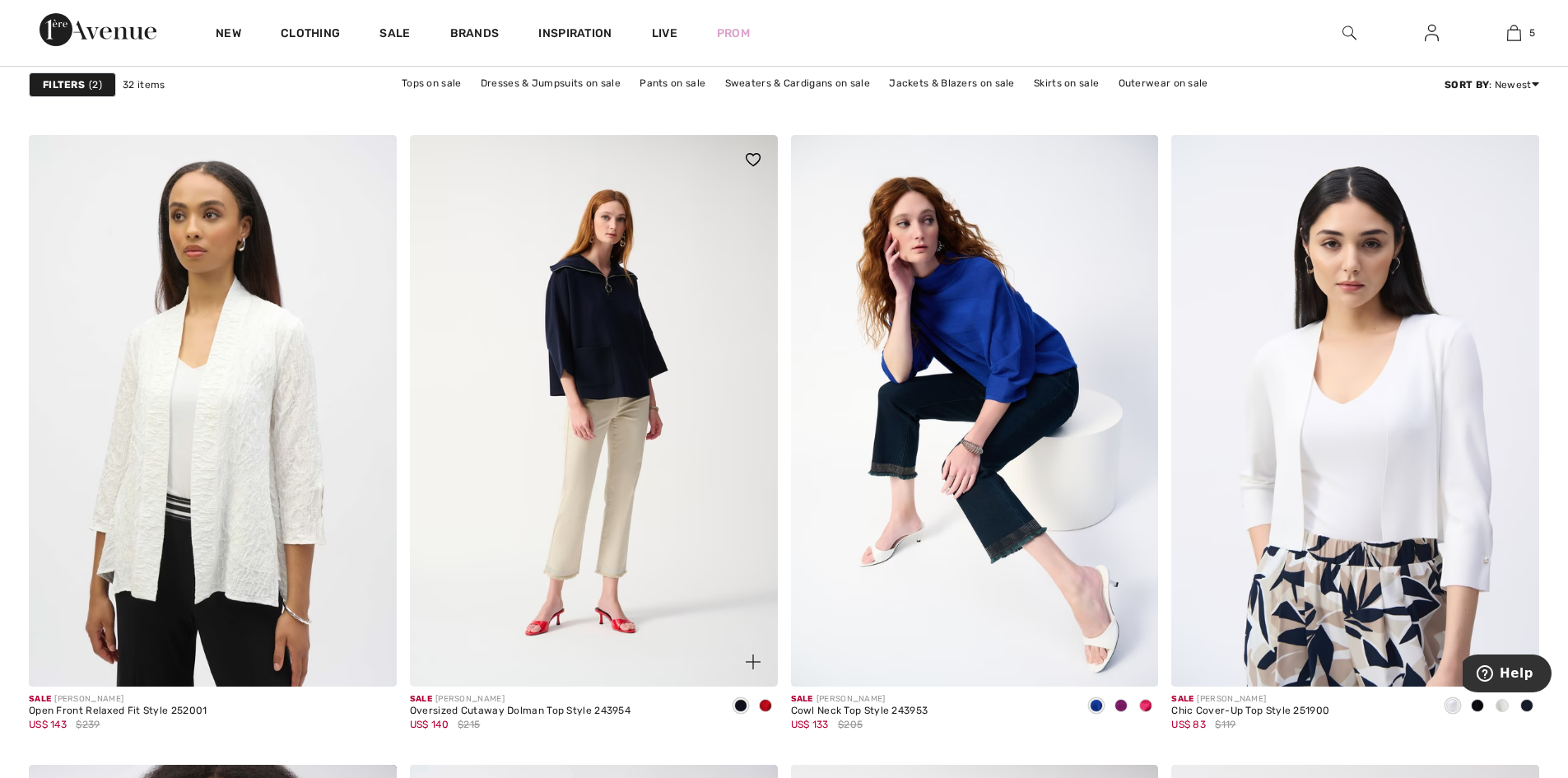
scroll to position [1564, 0]
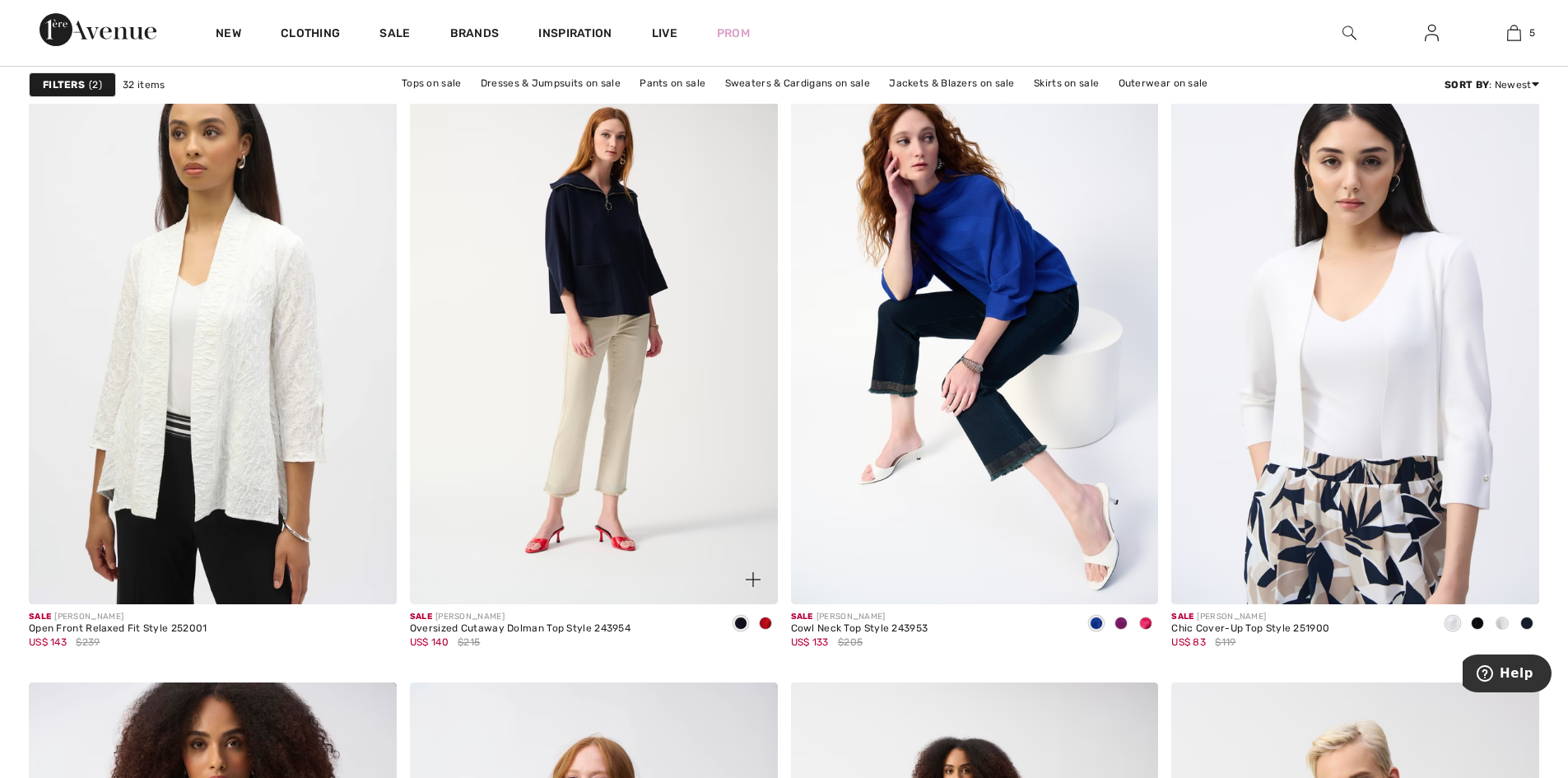
click at [679, 406] on img at bounding box center [593, 328] width 368 height 551
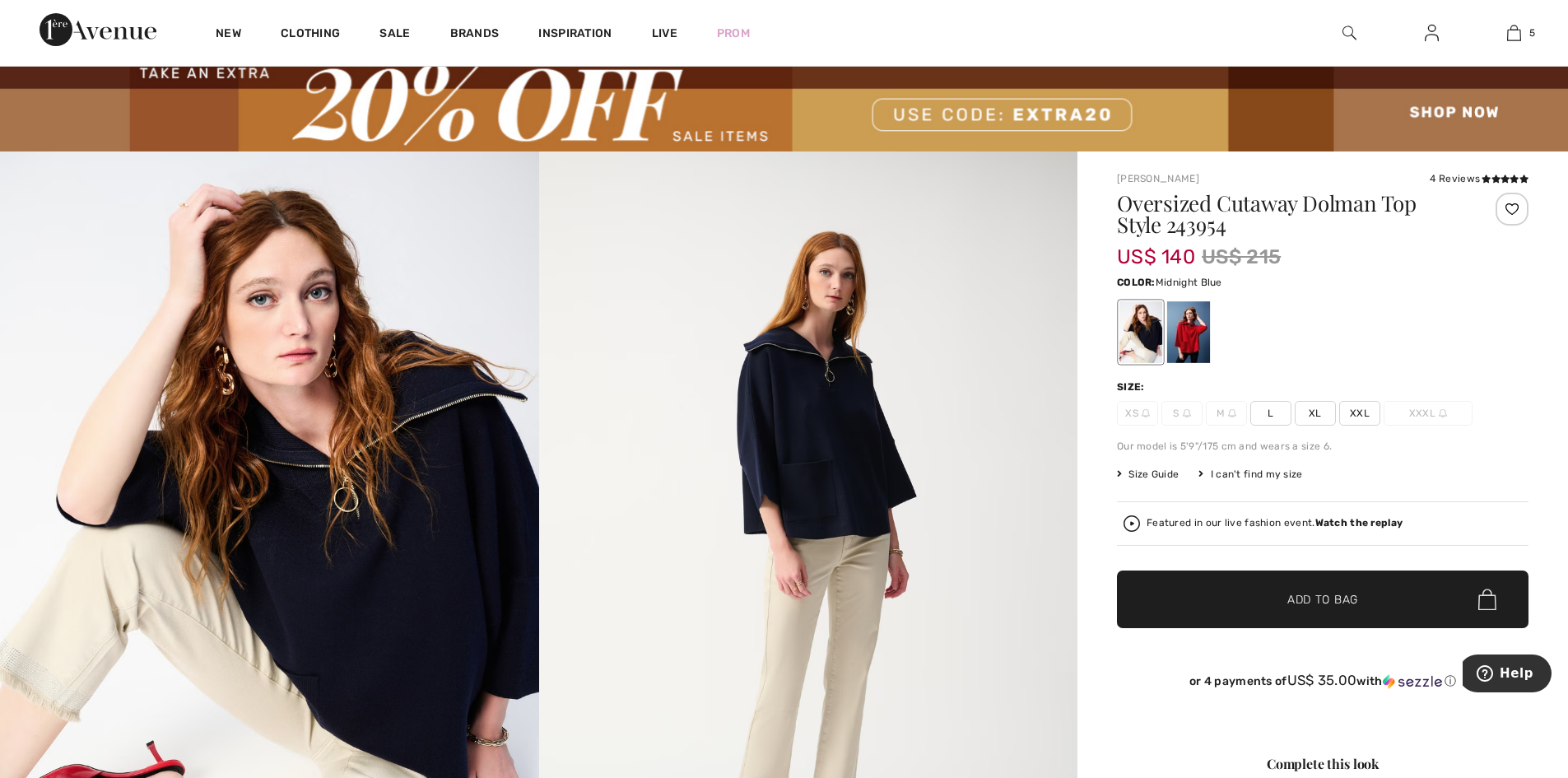
scroll to position [83, 0]
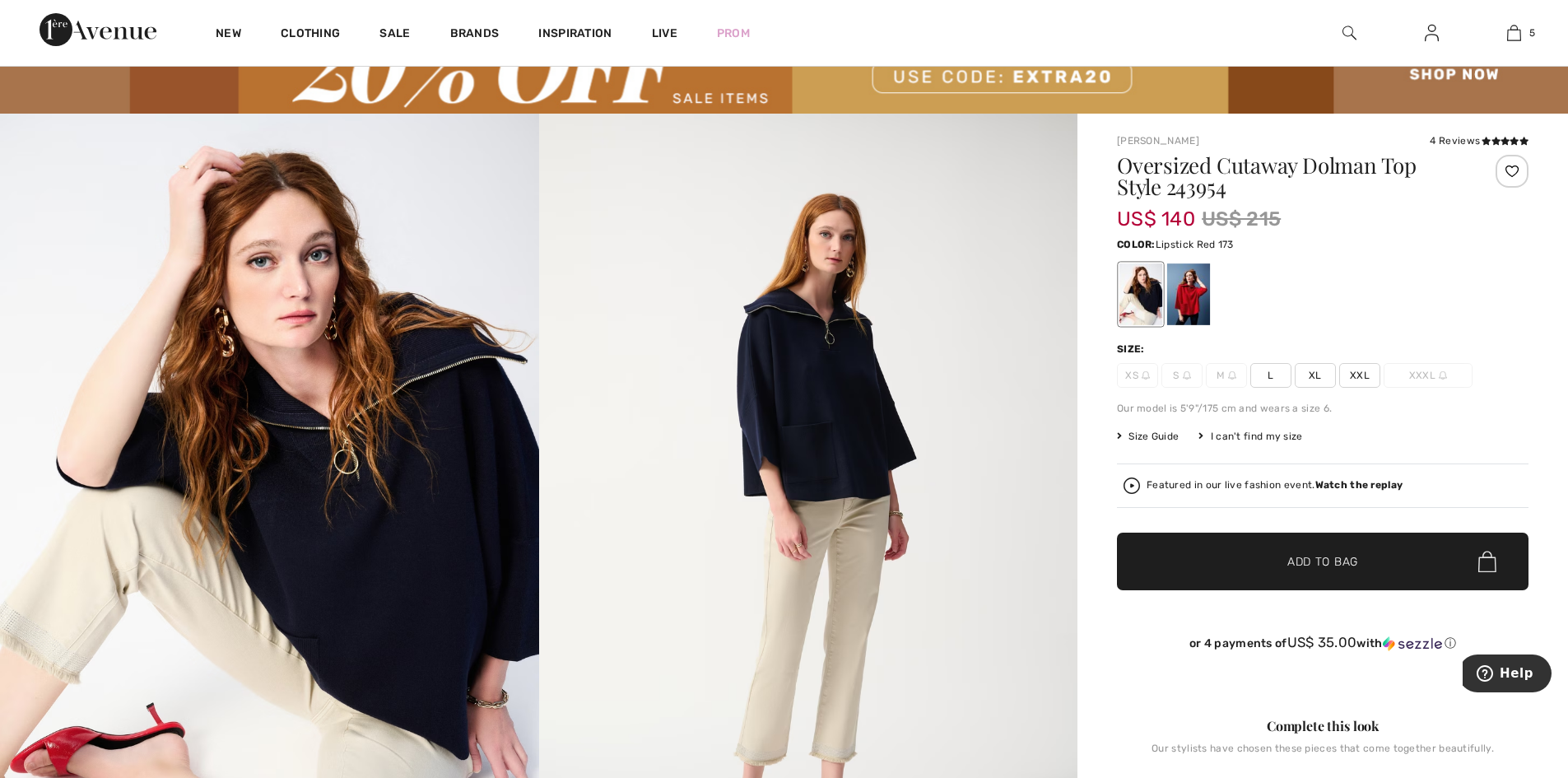
click at [1197, 296] on div at bounding box center [1188, 294] width 43 height 61
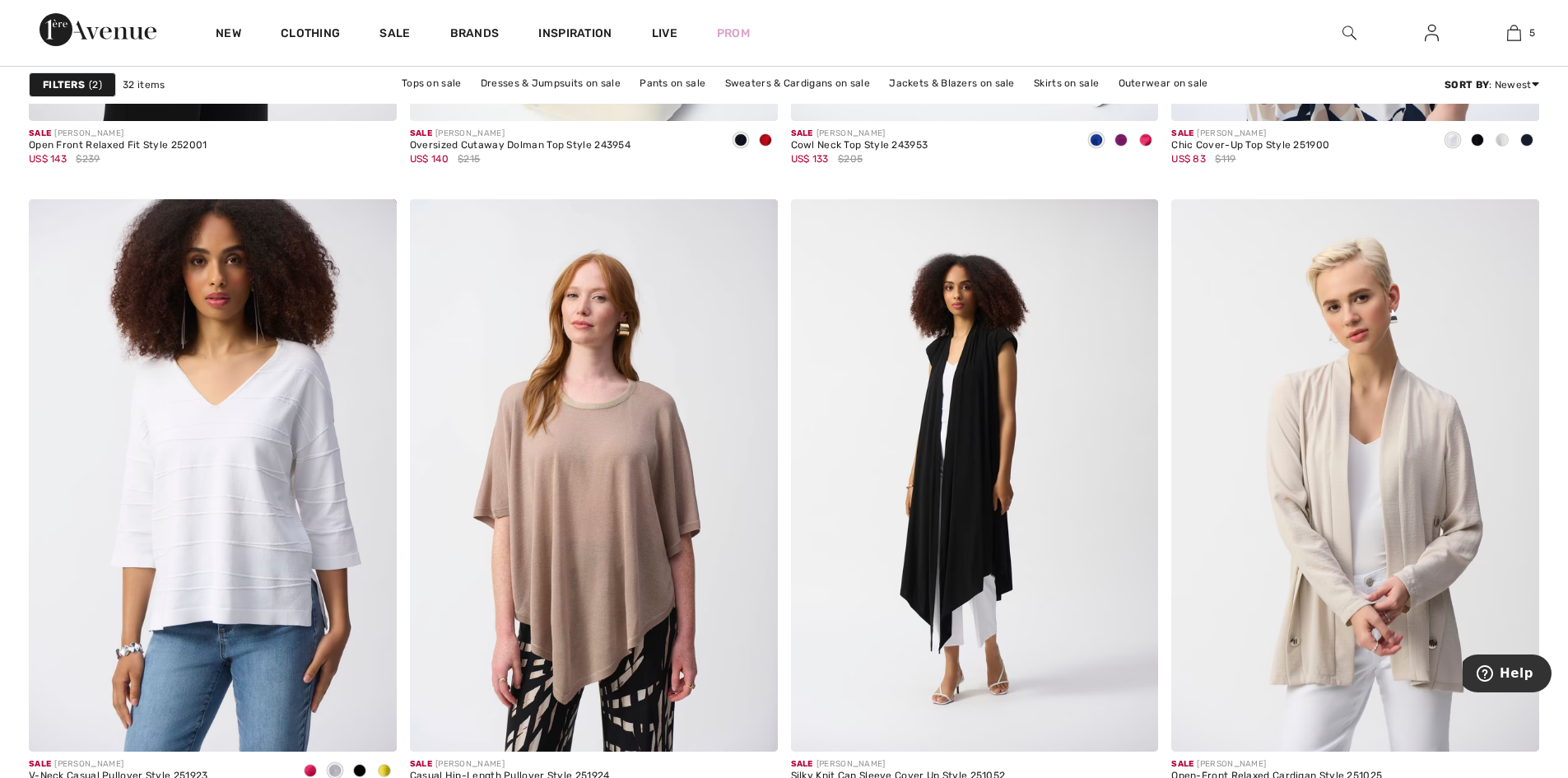
scroll to position [2057, 0]
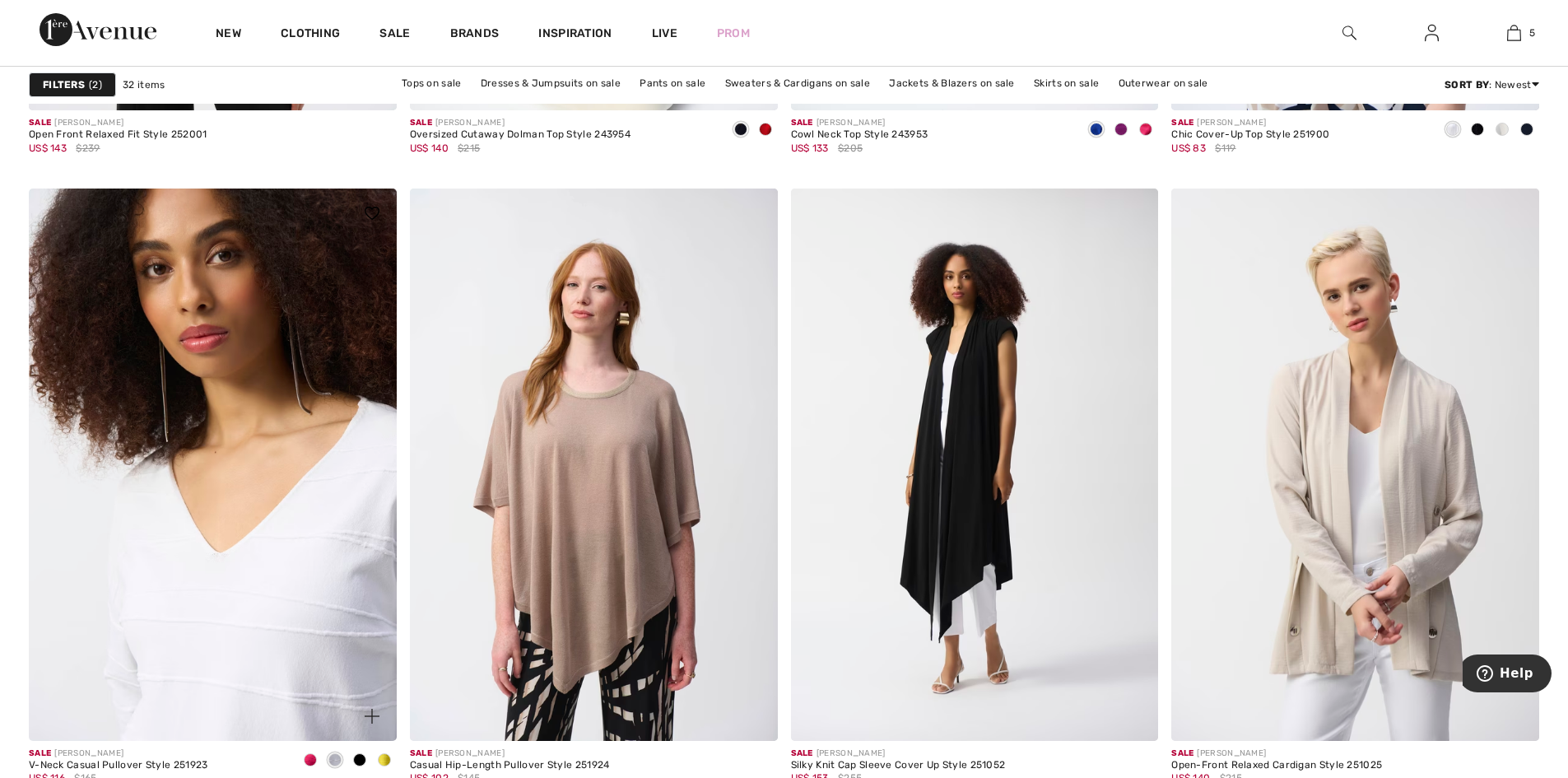
click at [258, 594] on img at bounding box center [212, 465] width 368 height 551
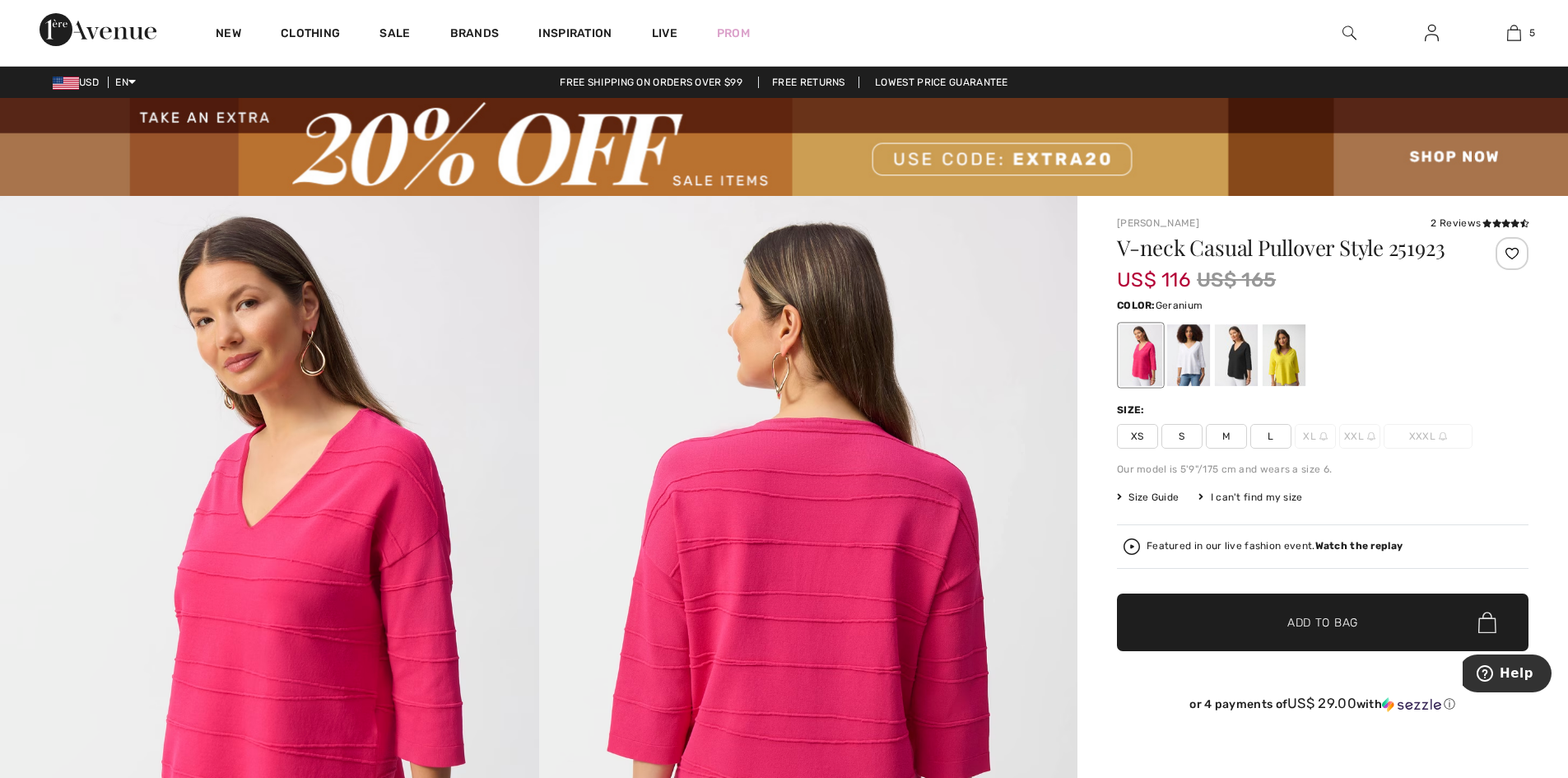
click at [1149, 374] on div at bounding box center [1140, 355] width 43 height 61
click at [1492, 227] on icon at bounding box center [1496, 222] width 9 height 8
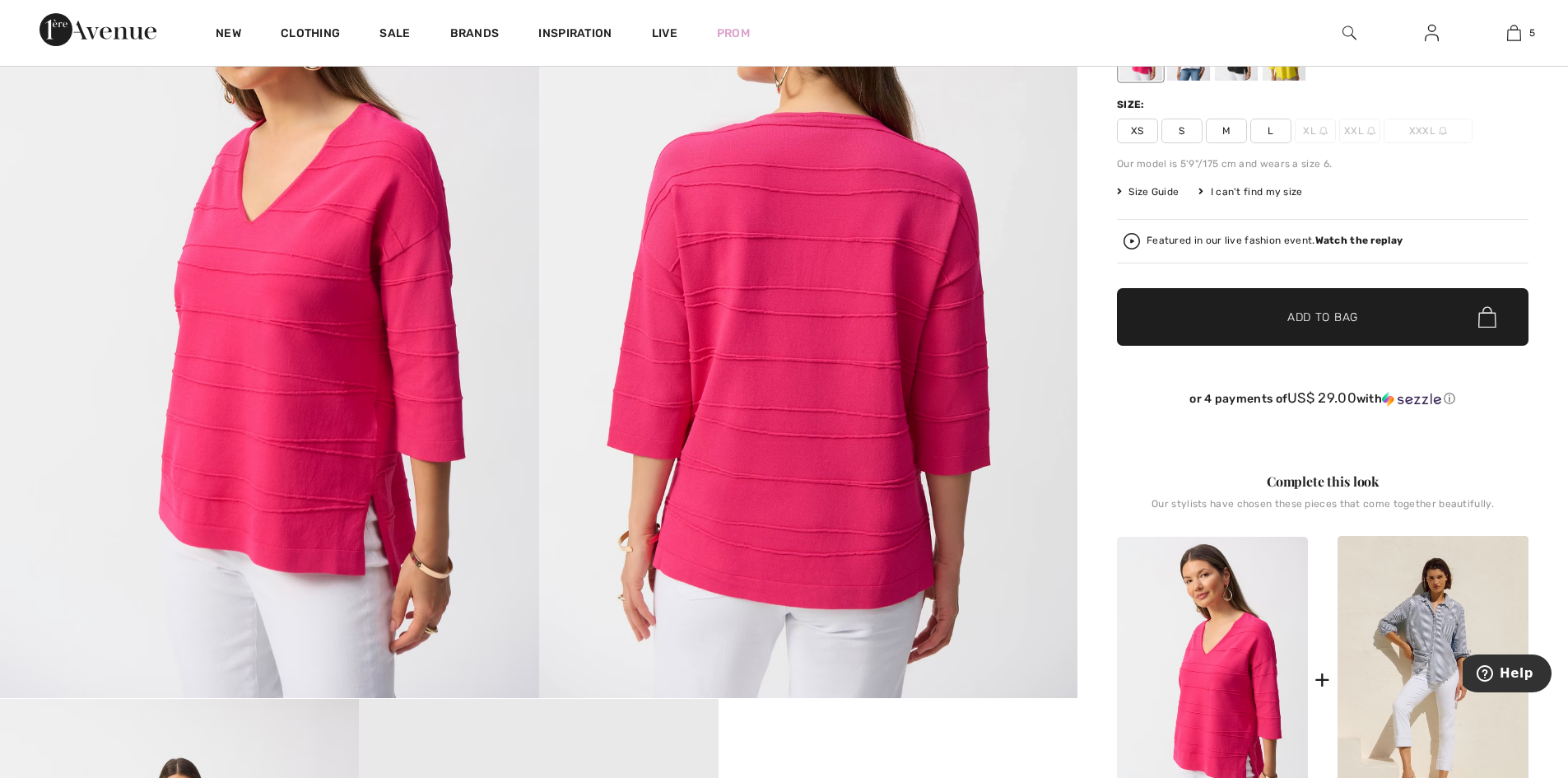
scroll to position [264, 0]
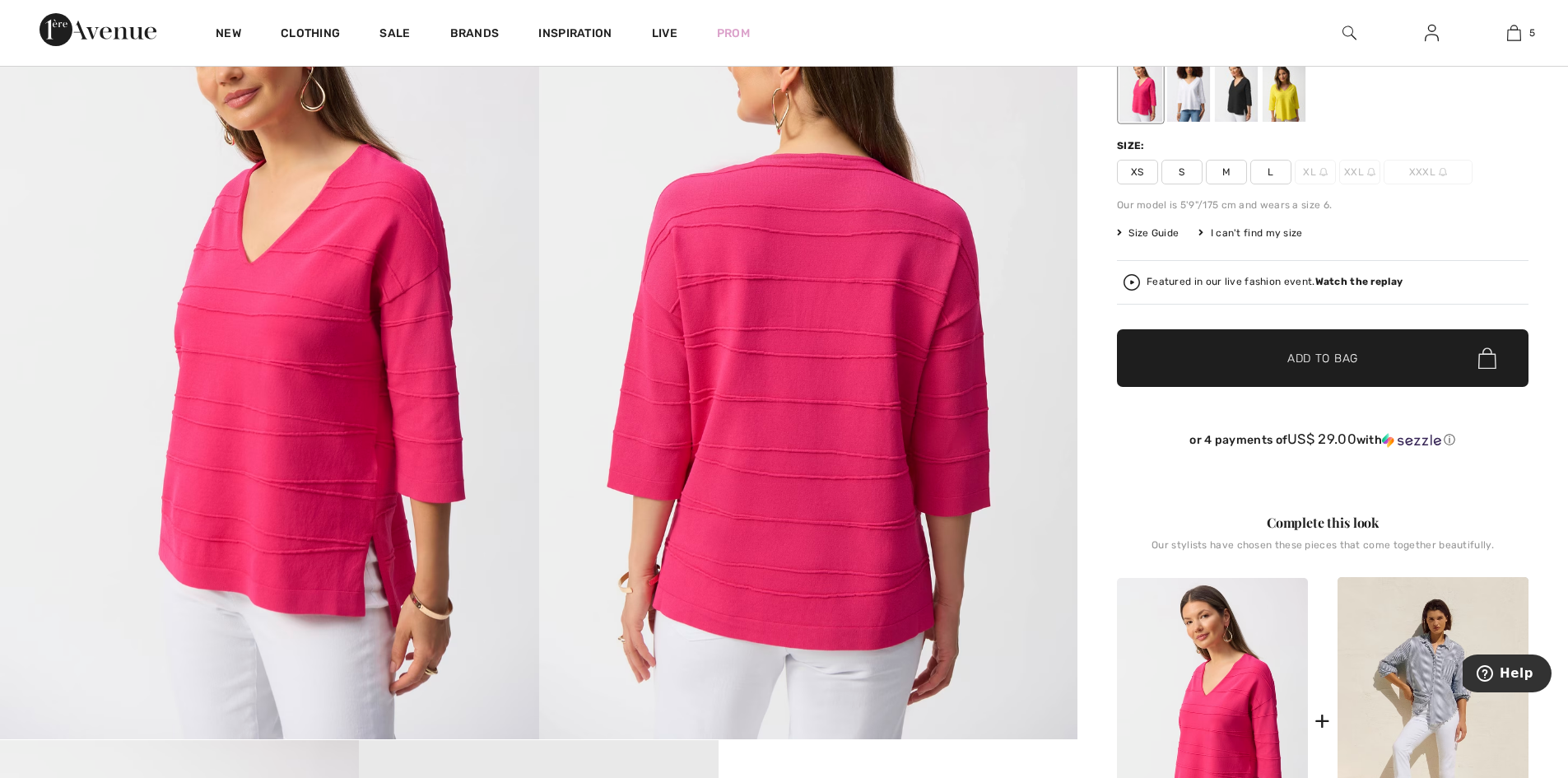
click at [1167, 241] on span "Size Guide" at bounding box center [1147, 233] width 61 height 15
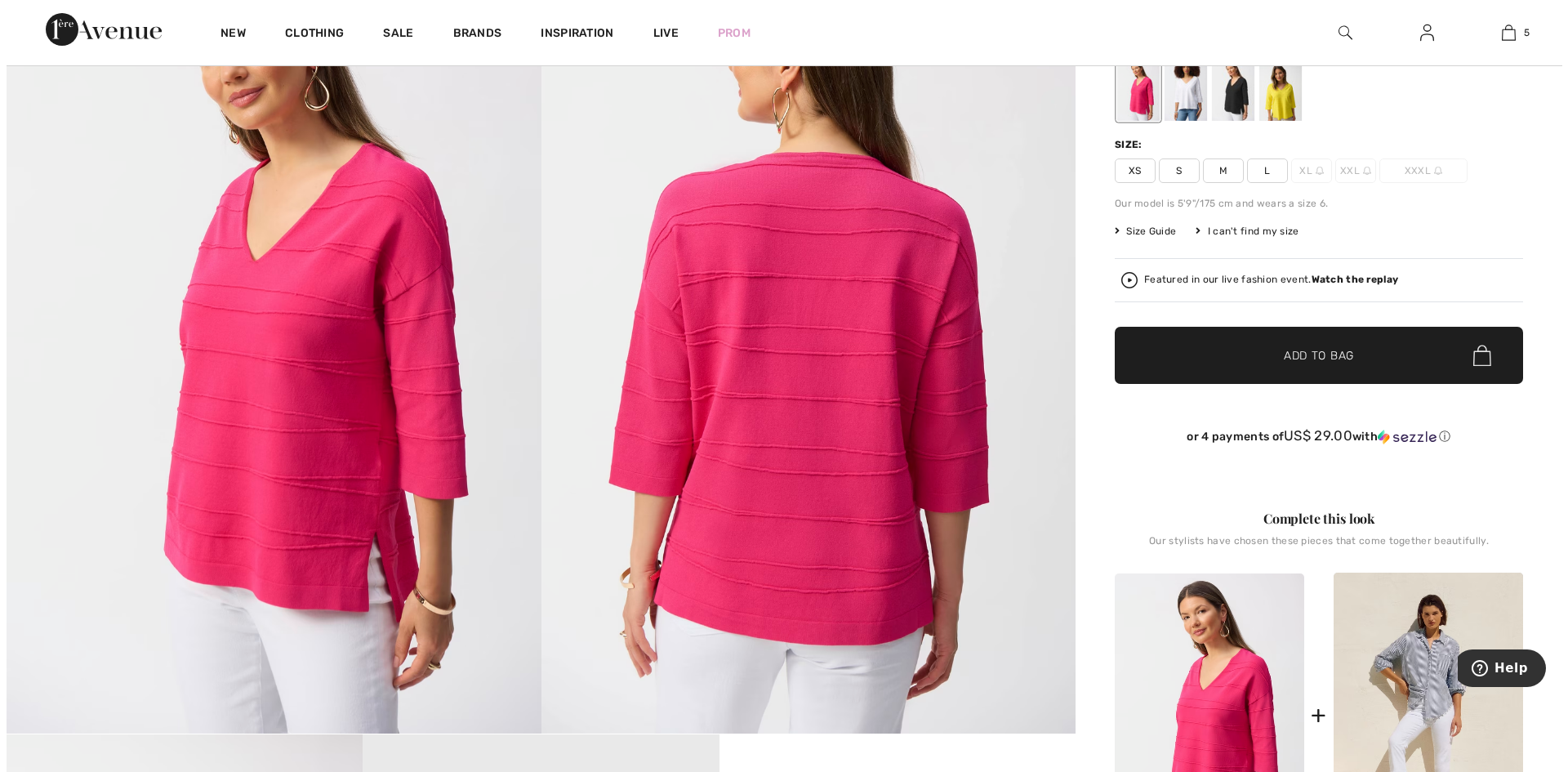
scroll to position [263, 0]
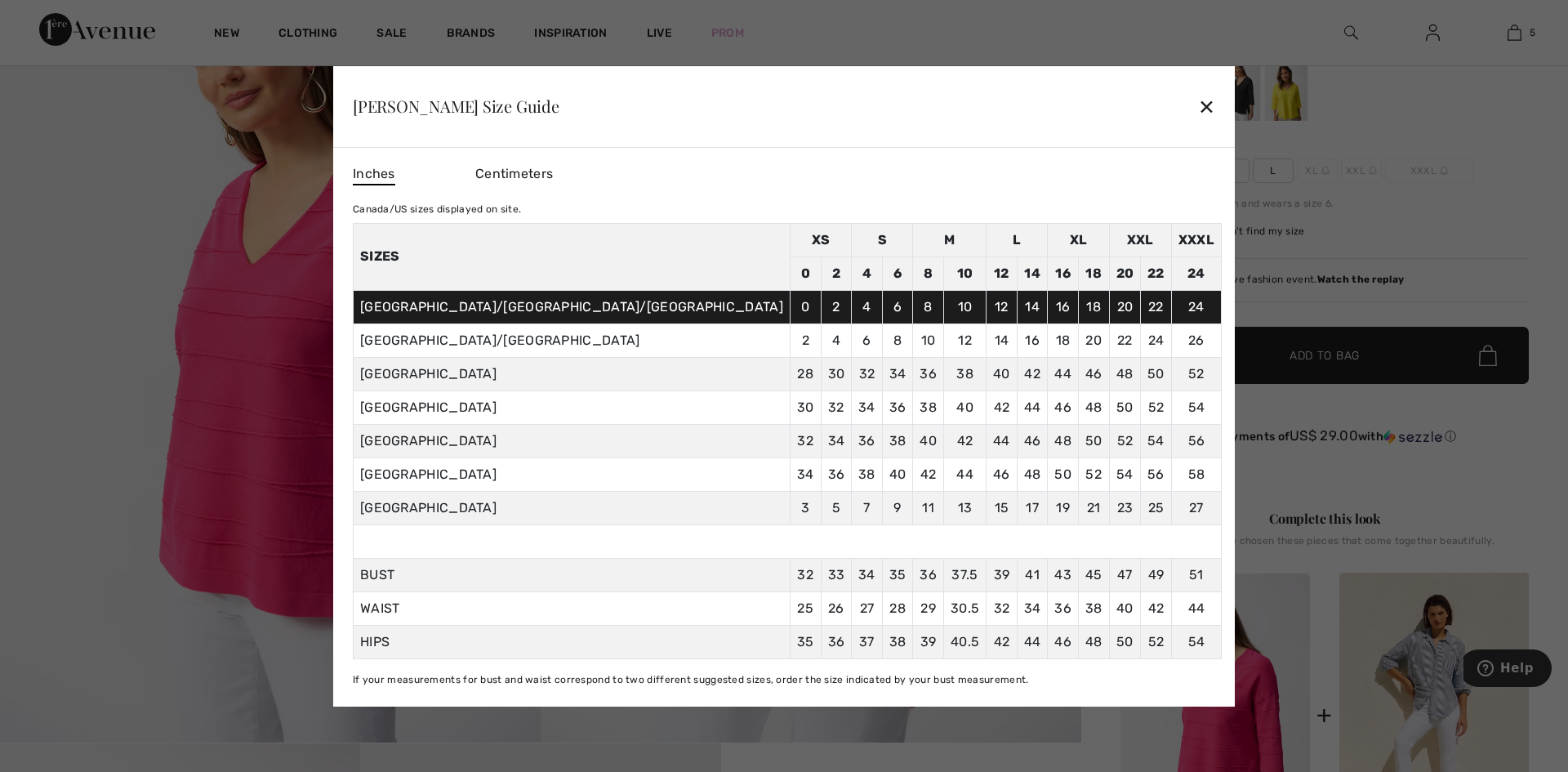
click at [1198, 89] on div "✕" at bounding box center [1206, 105] width 17 height 34
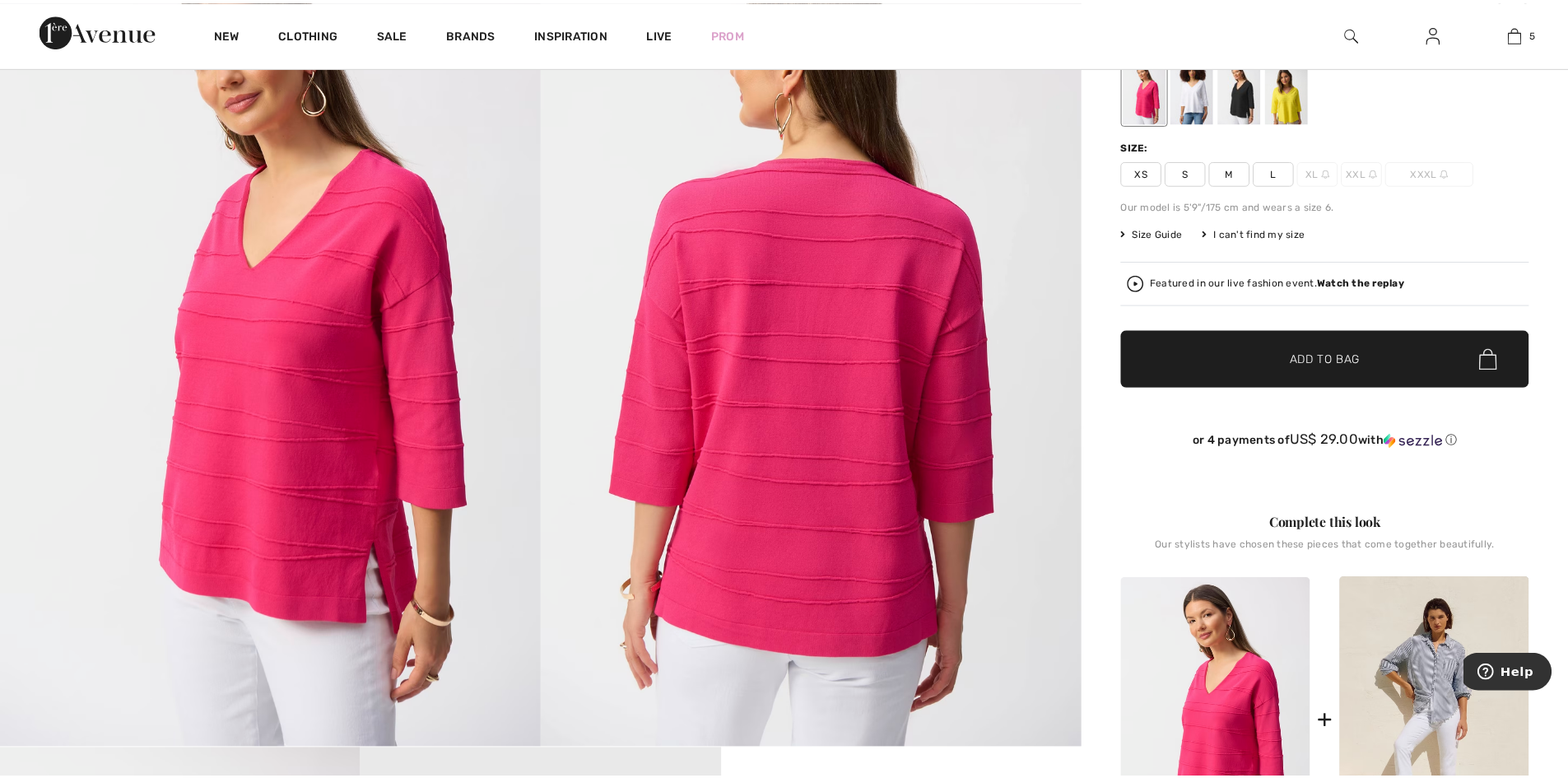
scroll to position [264, 0]
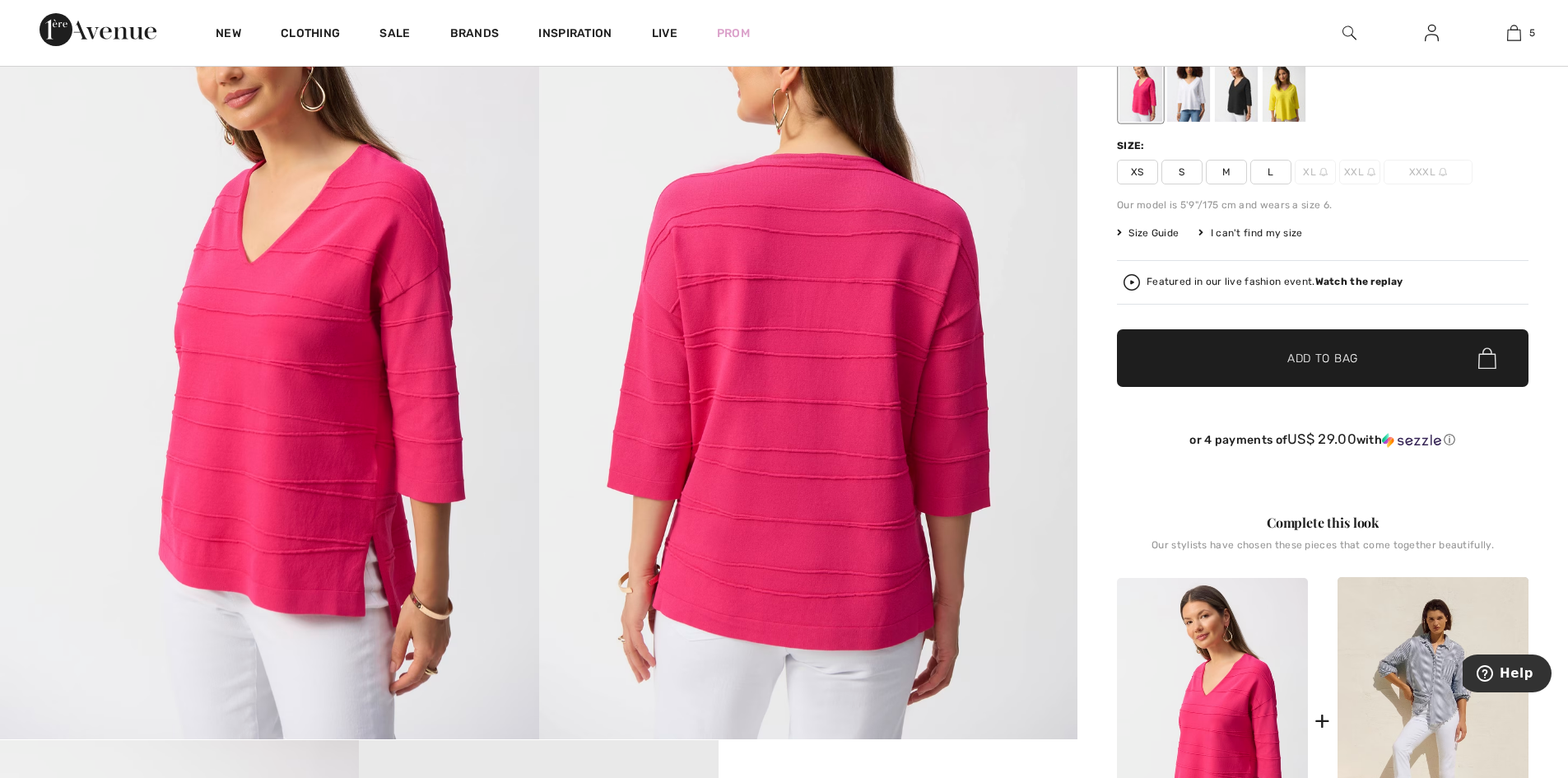
click at [1277, 184] on span "L" at bounding box center [1270, 172] width 41 height 25
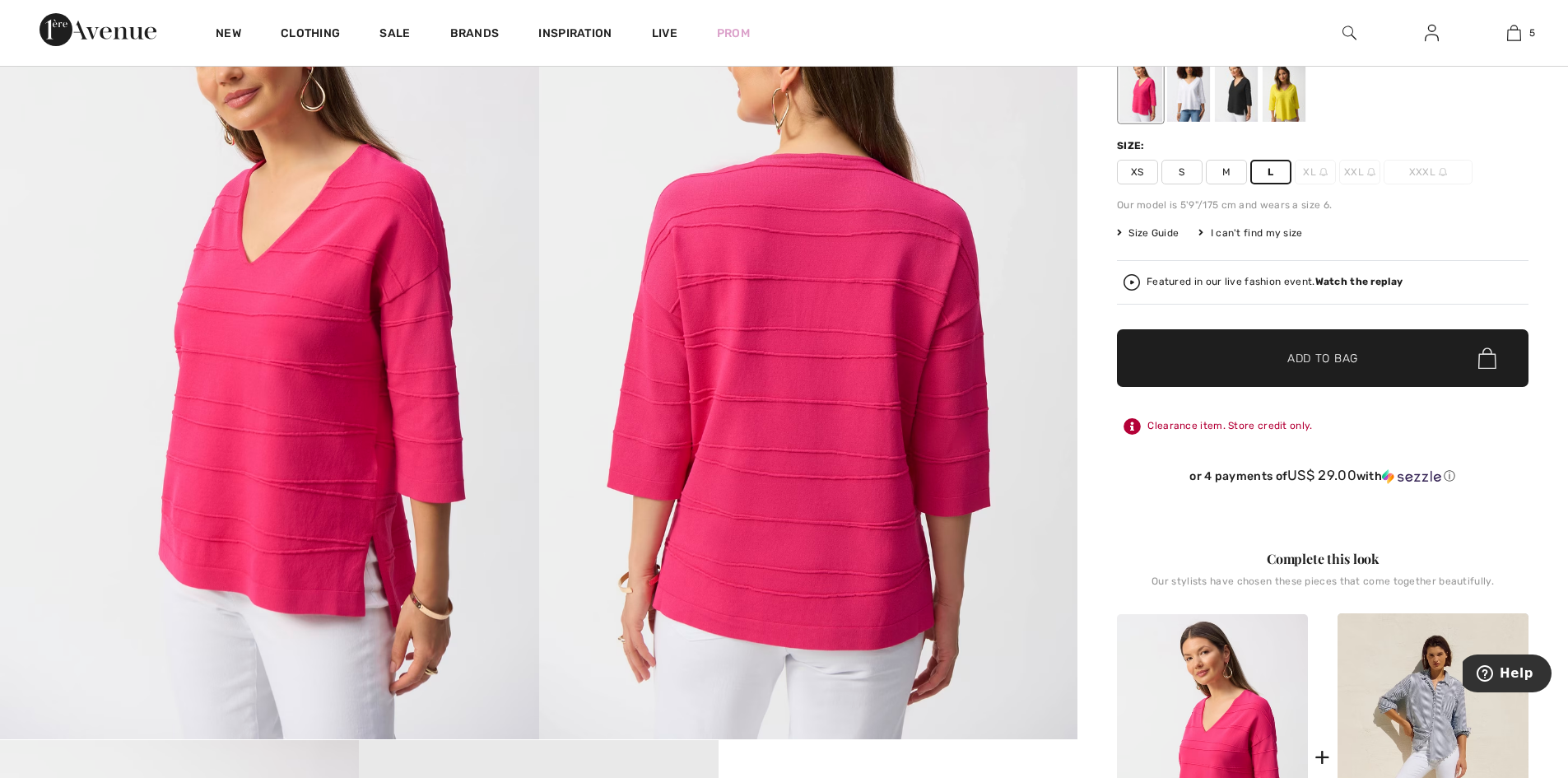
click at [1338, 367] on span "Add to Bag" at bounding box center [1322, 358] width 71 height 18
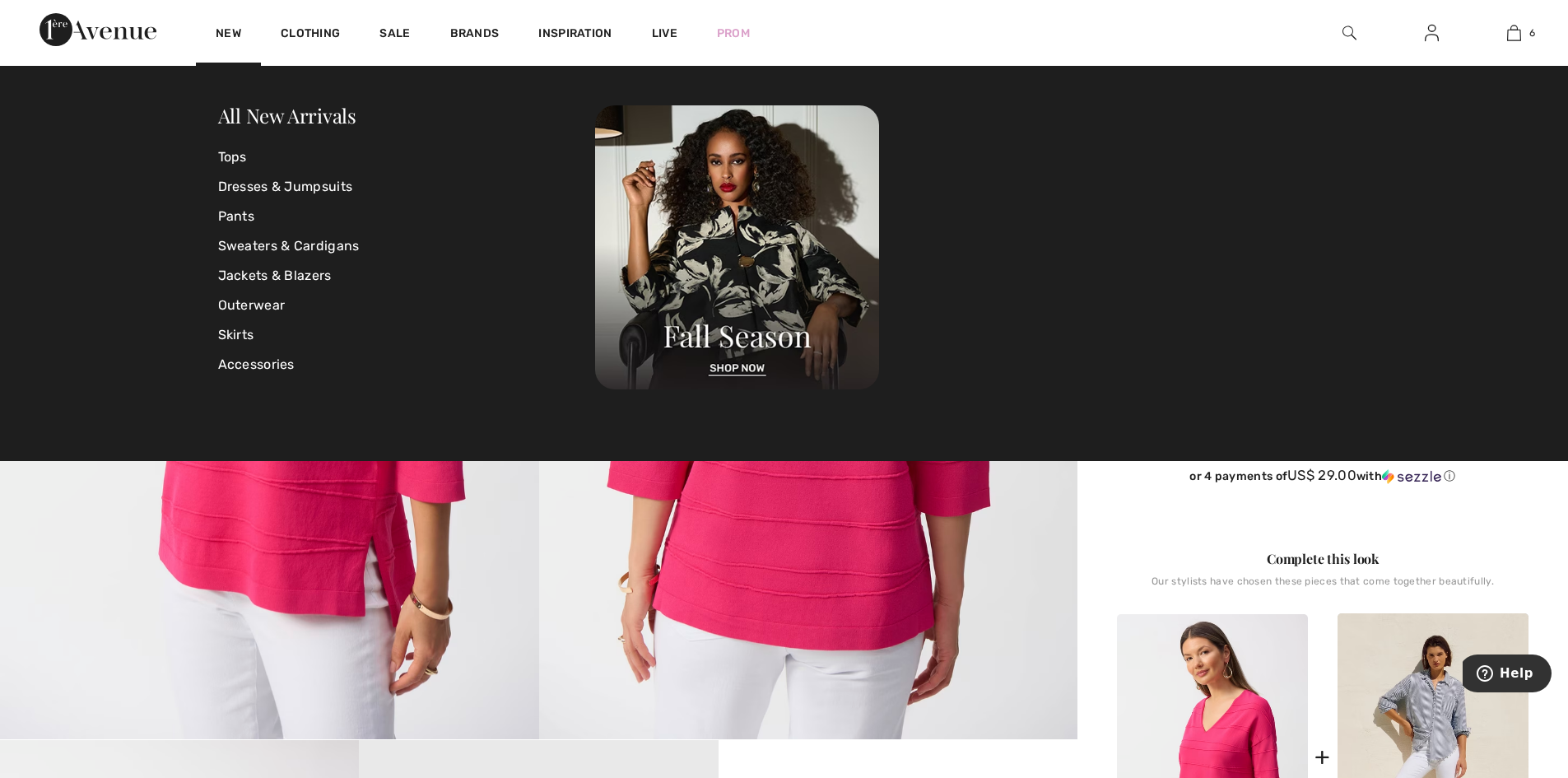
scroll to position [634, 0]
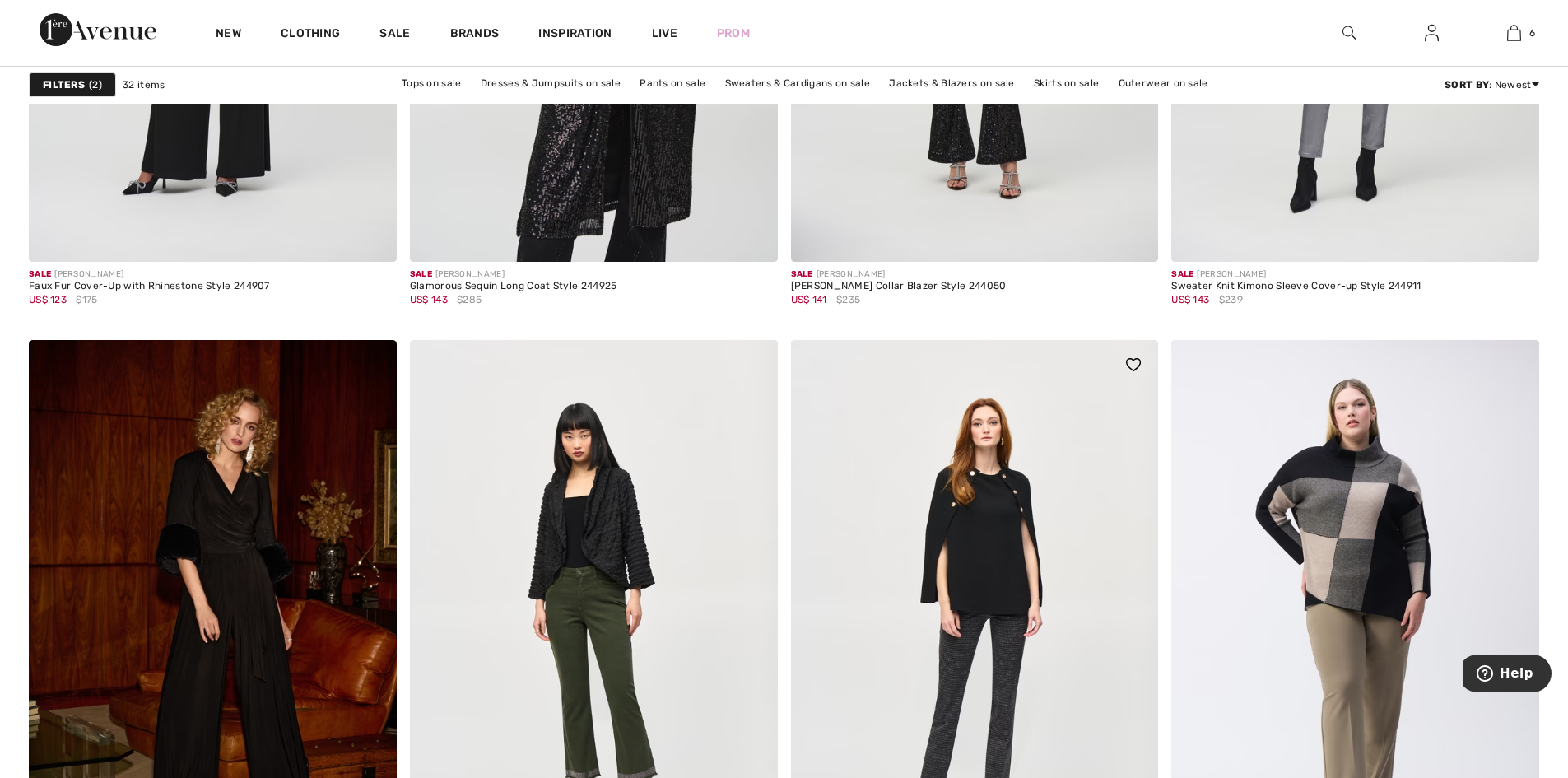
scroll to position [3621, 0]
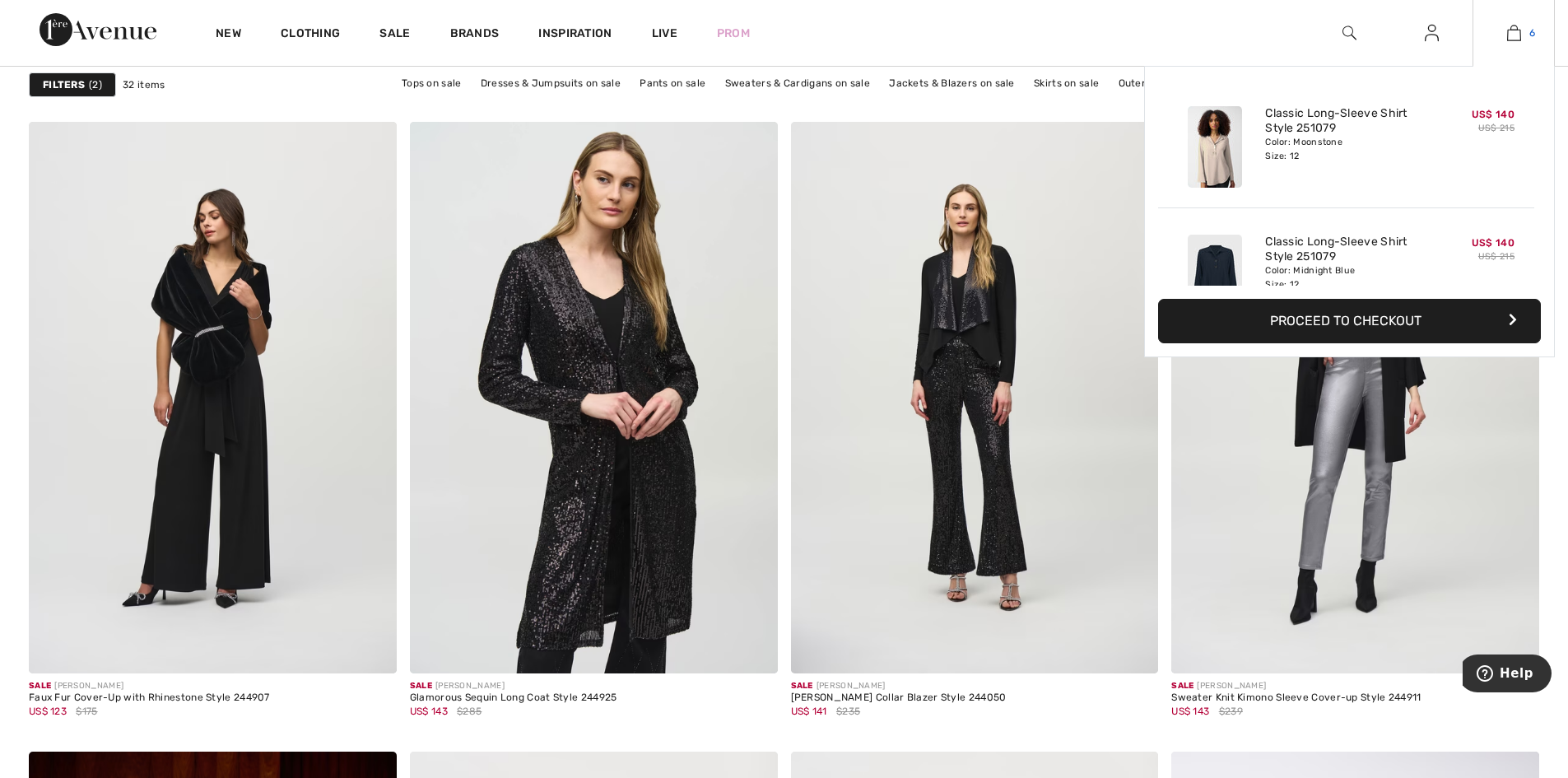
click at [1513, 28] on img at bounding box center [1514, 32] width 14 height 19
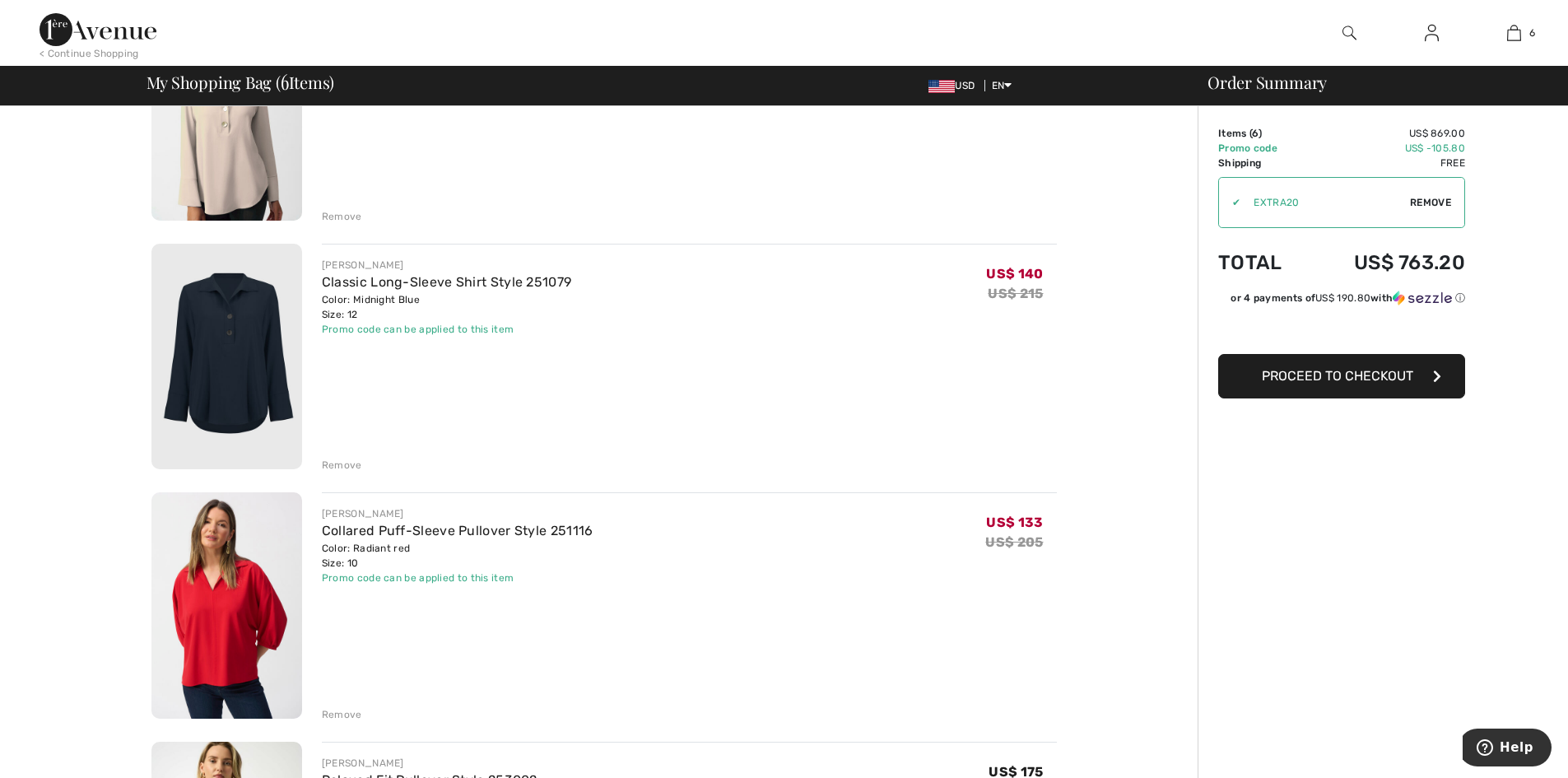
scroll to position [329, 0]
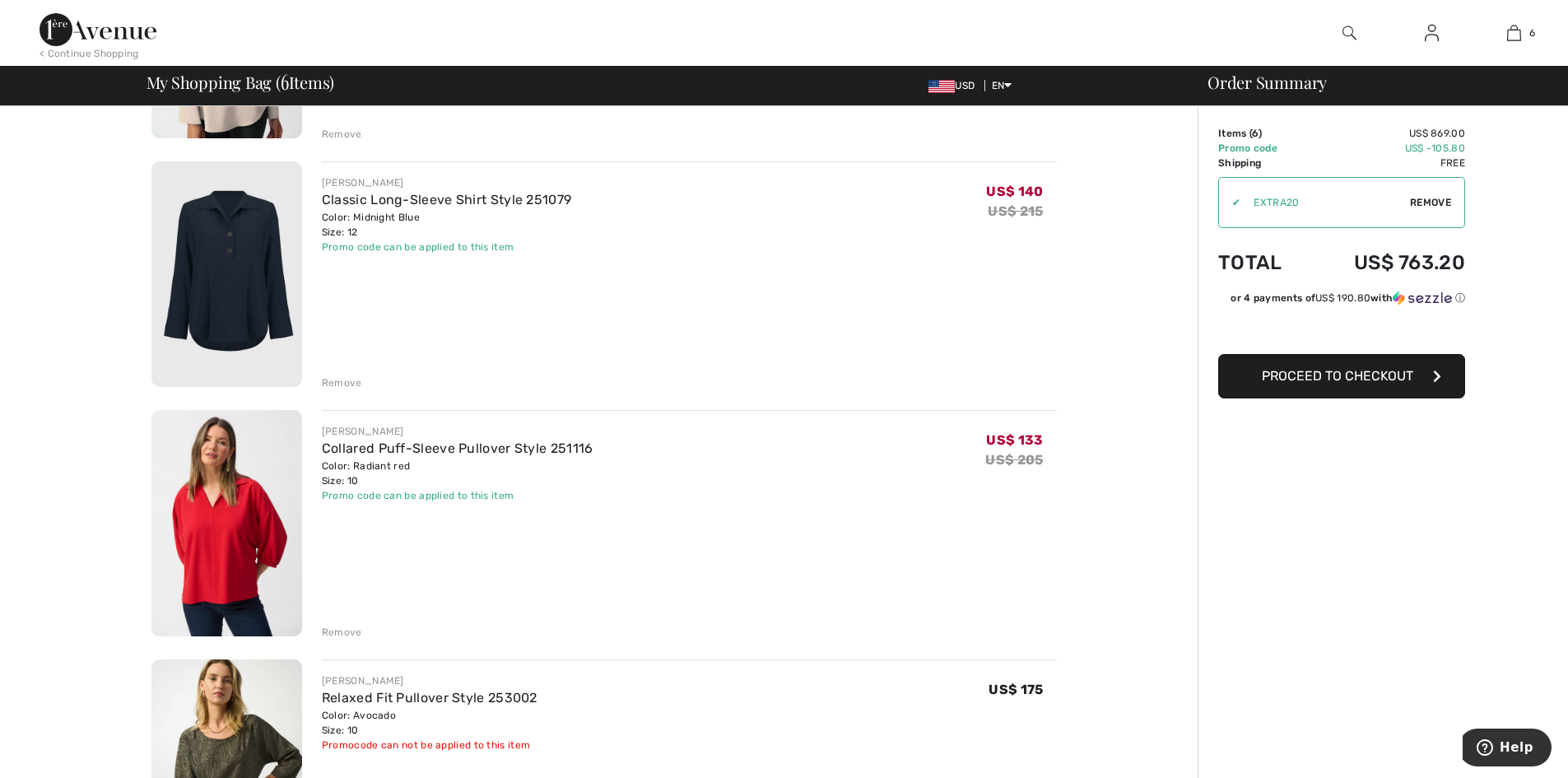
click at [337, 390] on div "Remove" at bounding box center [342, 382] width 40 height 15
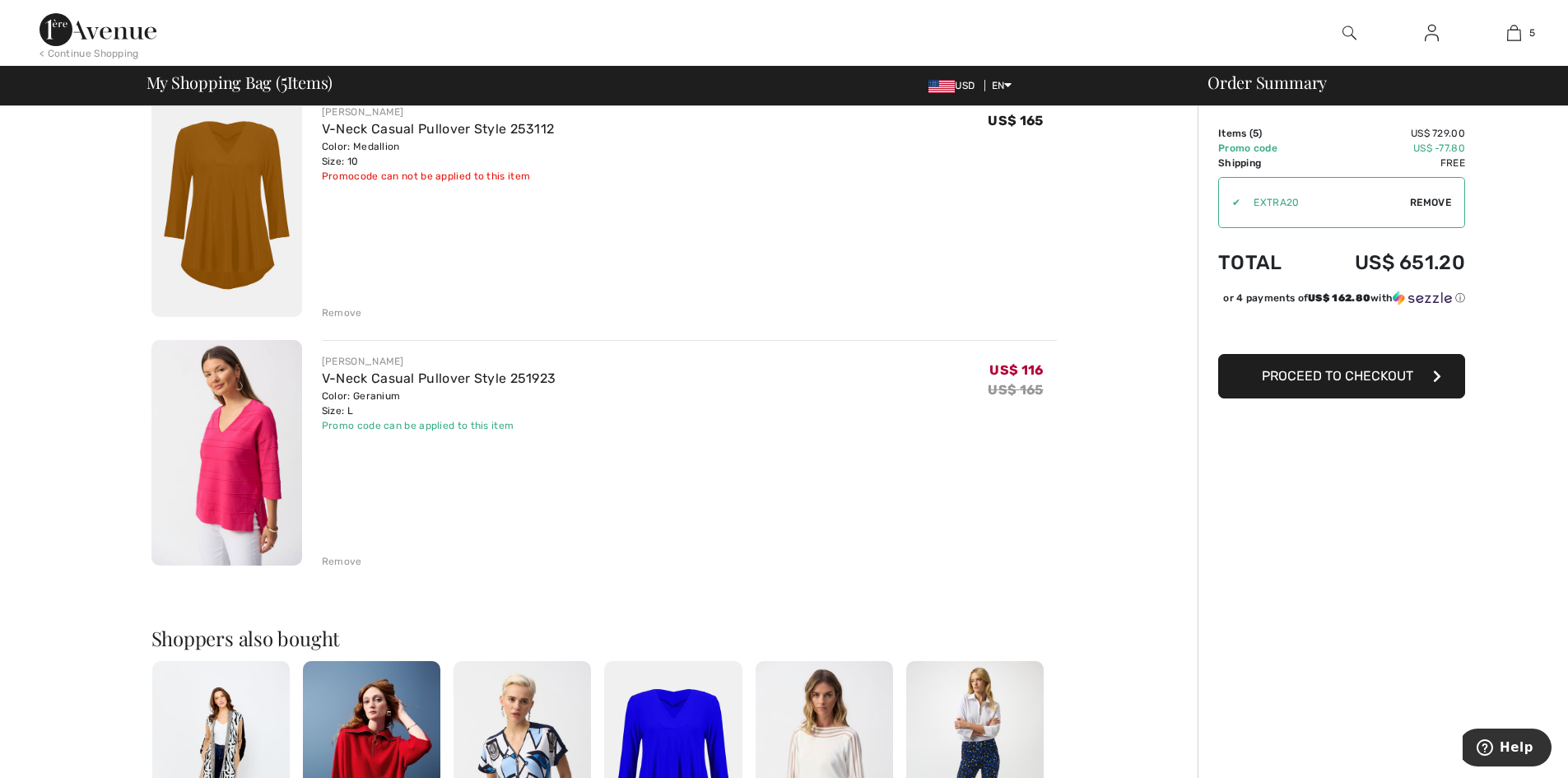
scroll to position [905, 0]
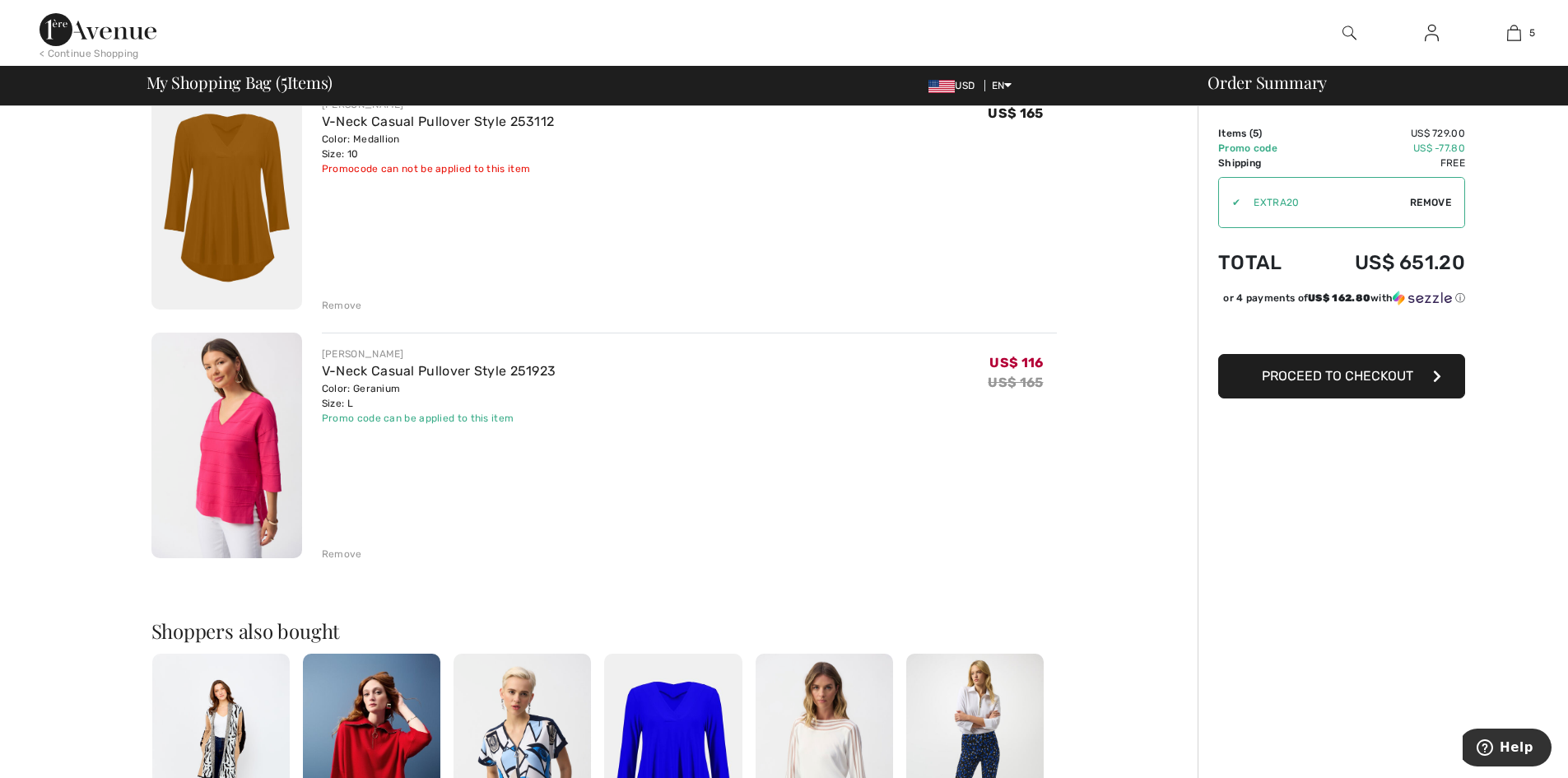
click at [342, 561] on div "Remove" at bounding box center [342, 553] width 40 height 15
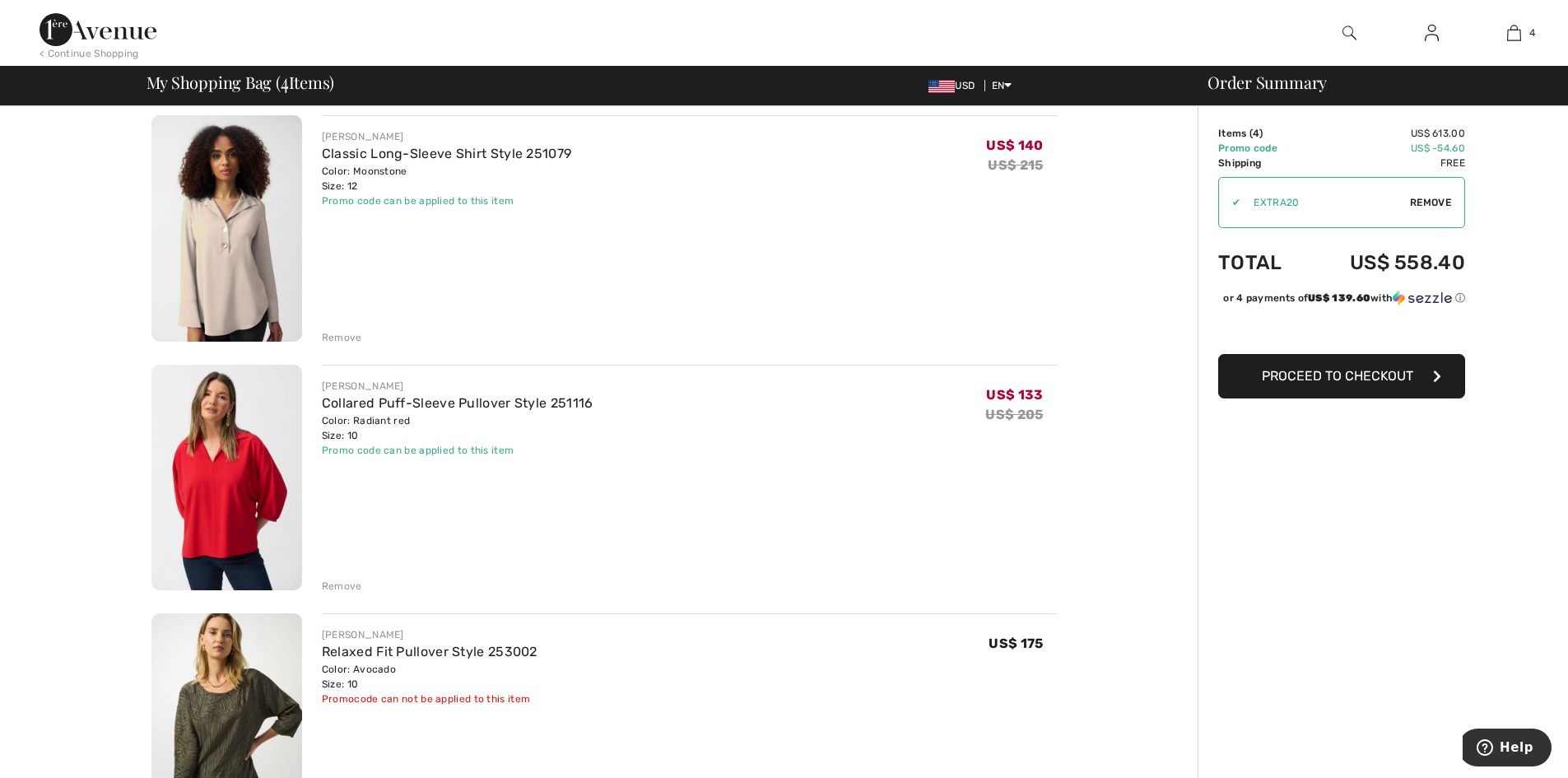
scroll to position [164, 0]
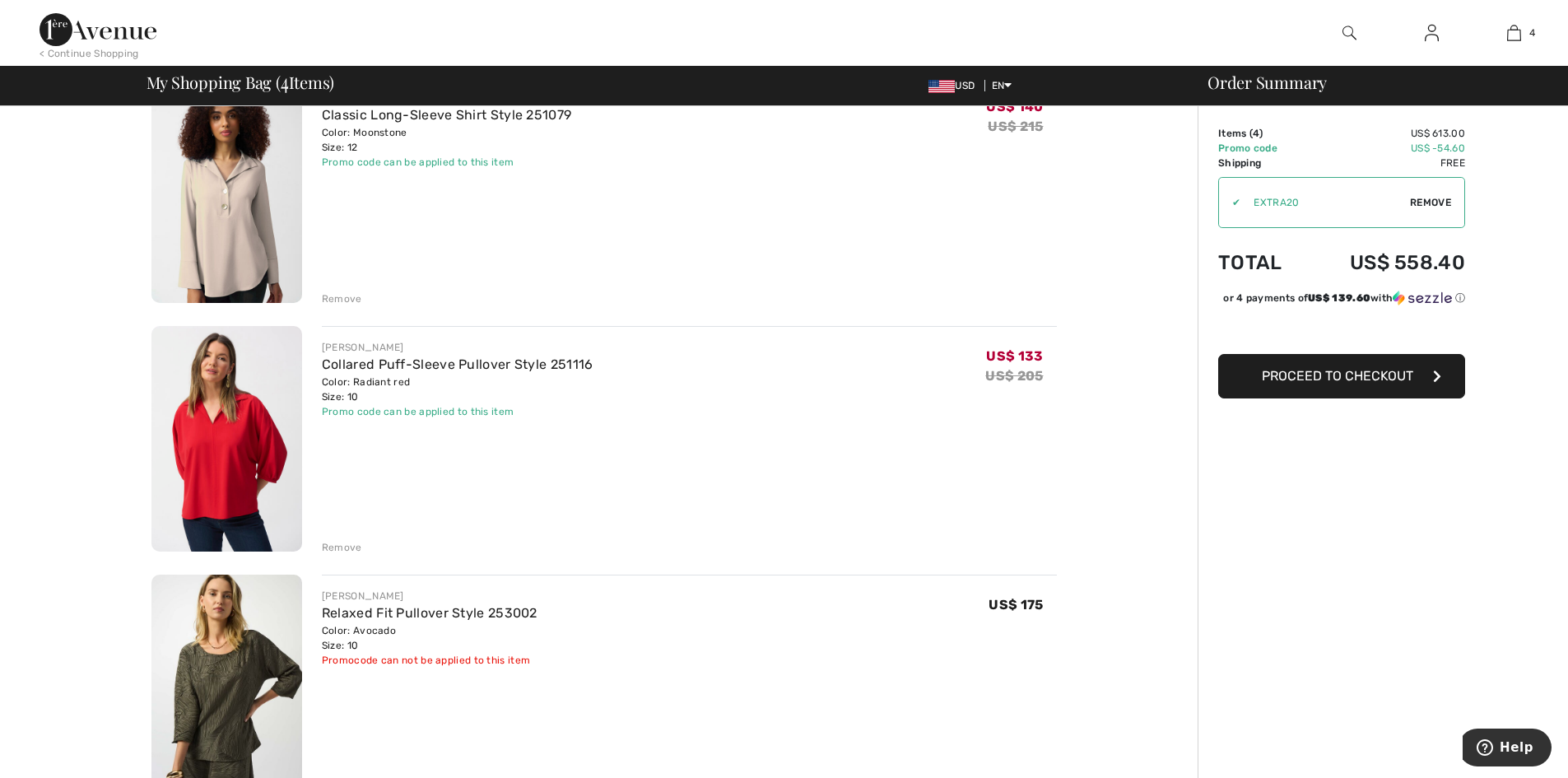
click at [344, 555] on div "Remove" at bounding box center [342, 547] width 40 height 15
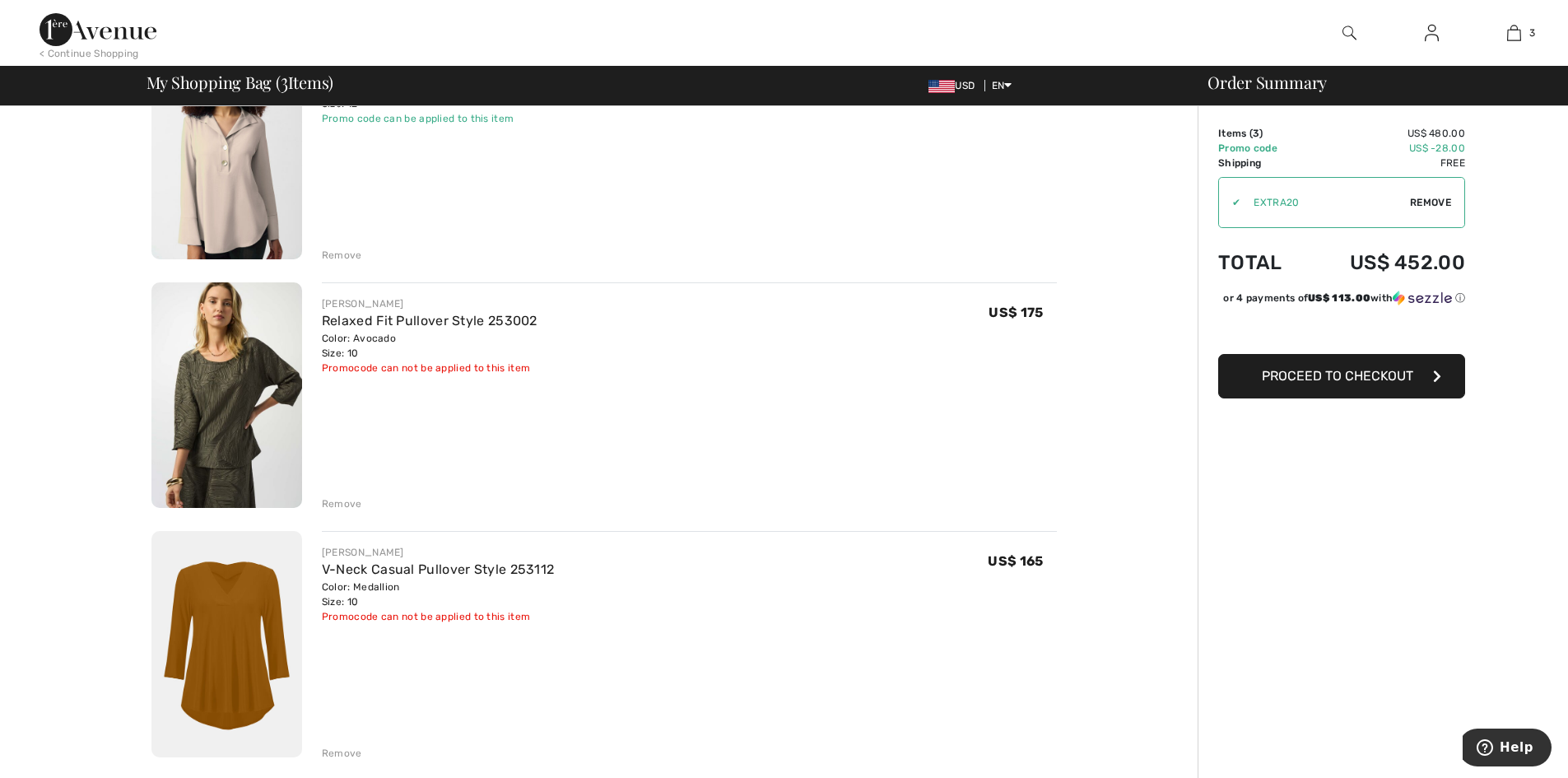
scroll to position [247, 0]
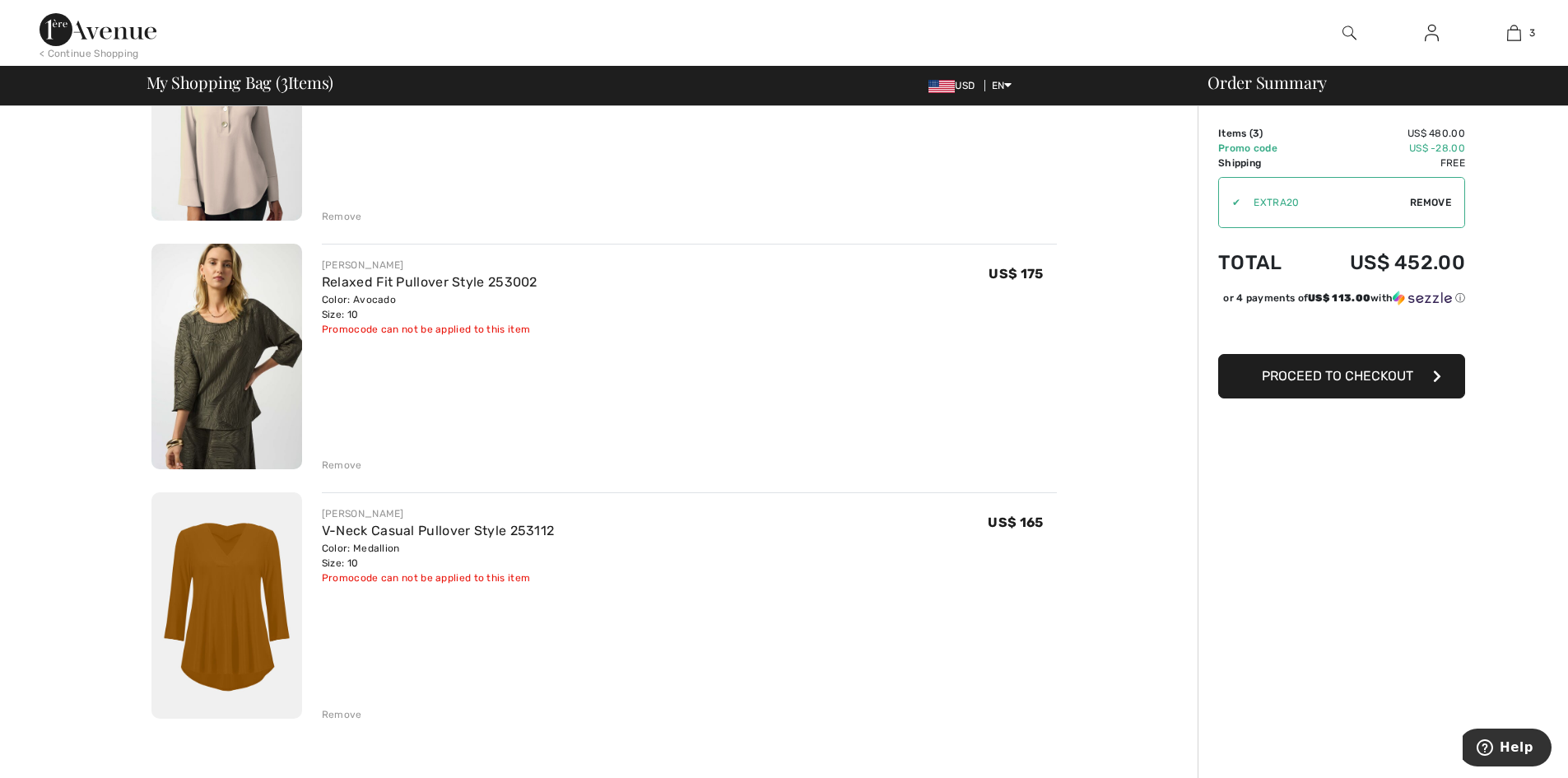
click at [346, 722] on div "Remove" at bounding box center [342, 714] width 40 height 15
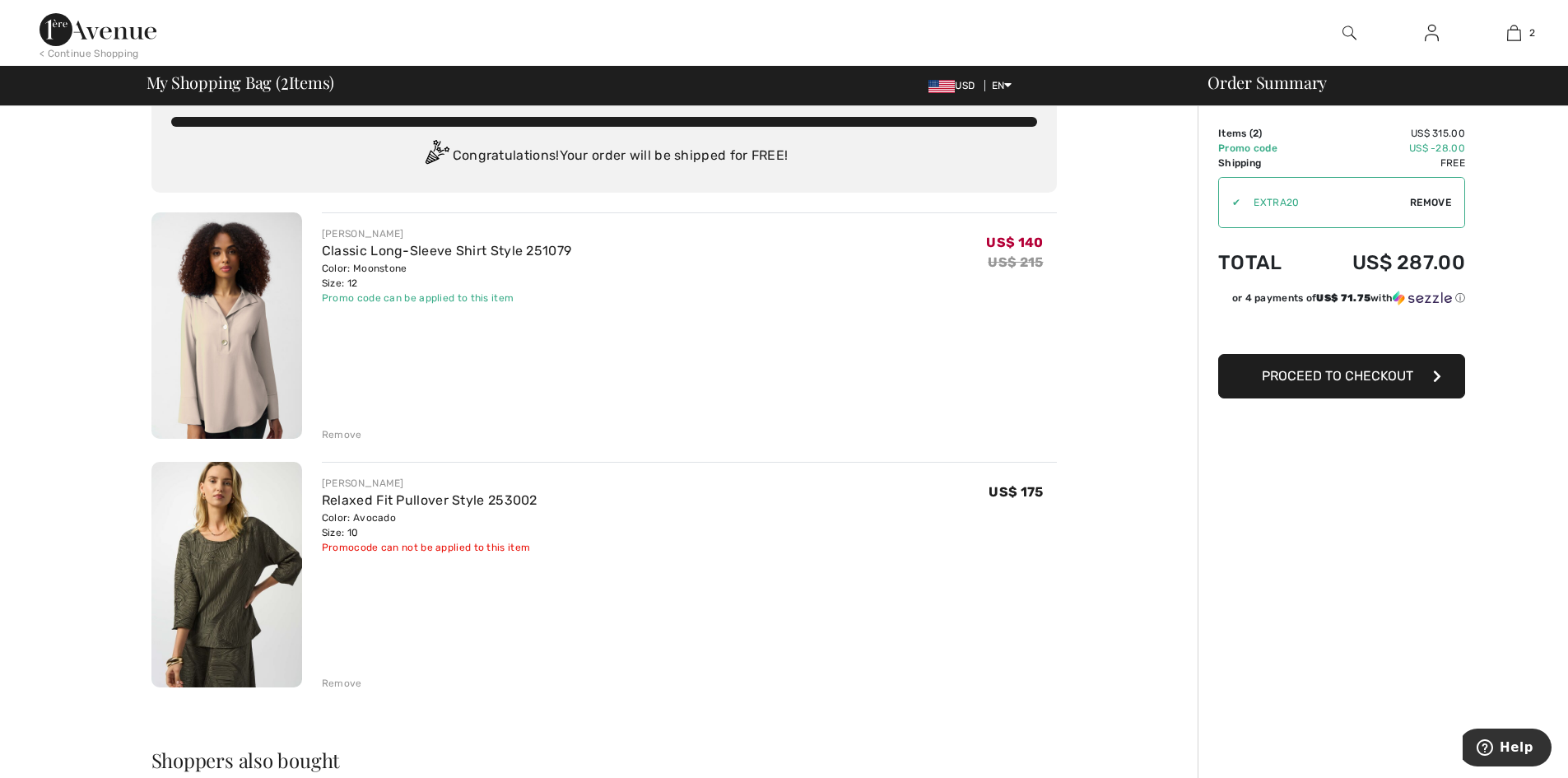
scroll to position [0, 0]
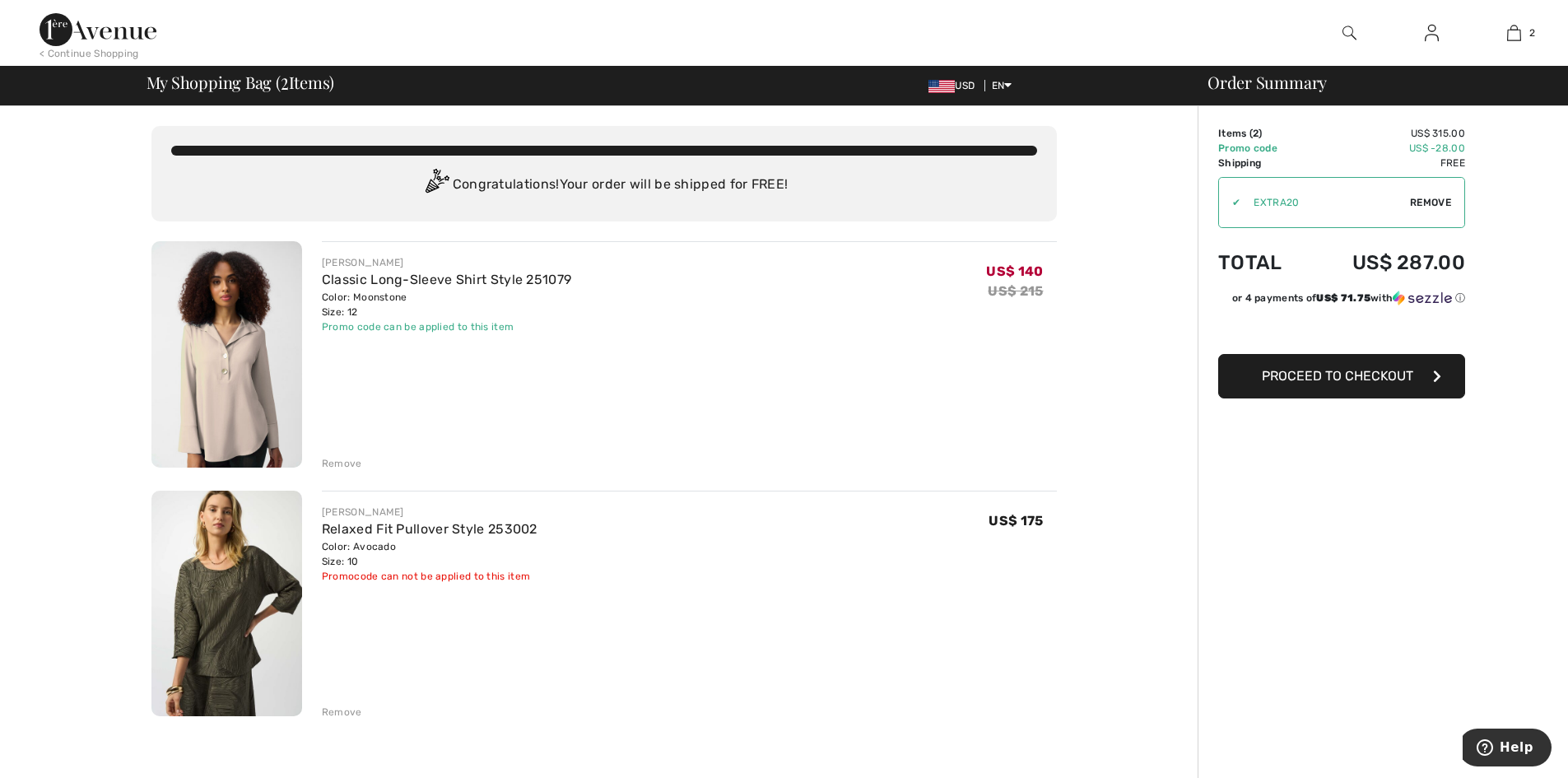
click at [1317, 384] on span "Proceed to Checkout" at bounding box center [1337, 376] width 151 height 16
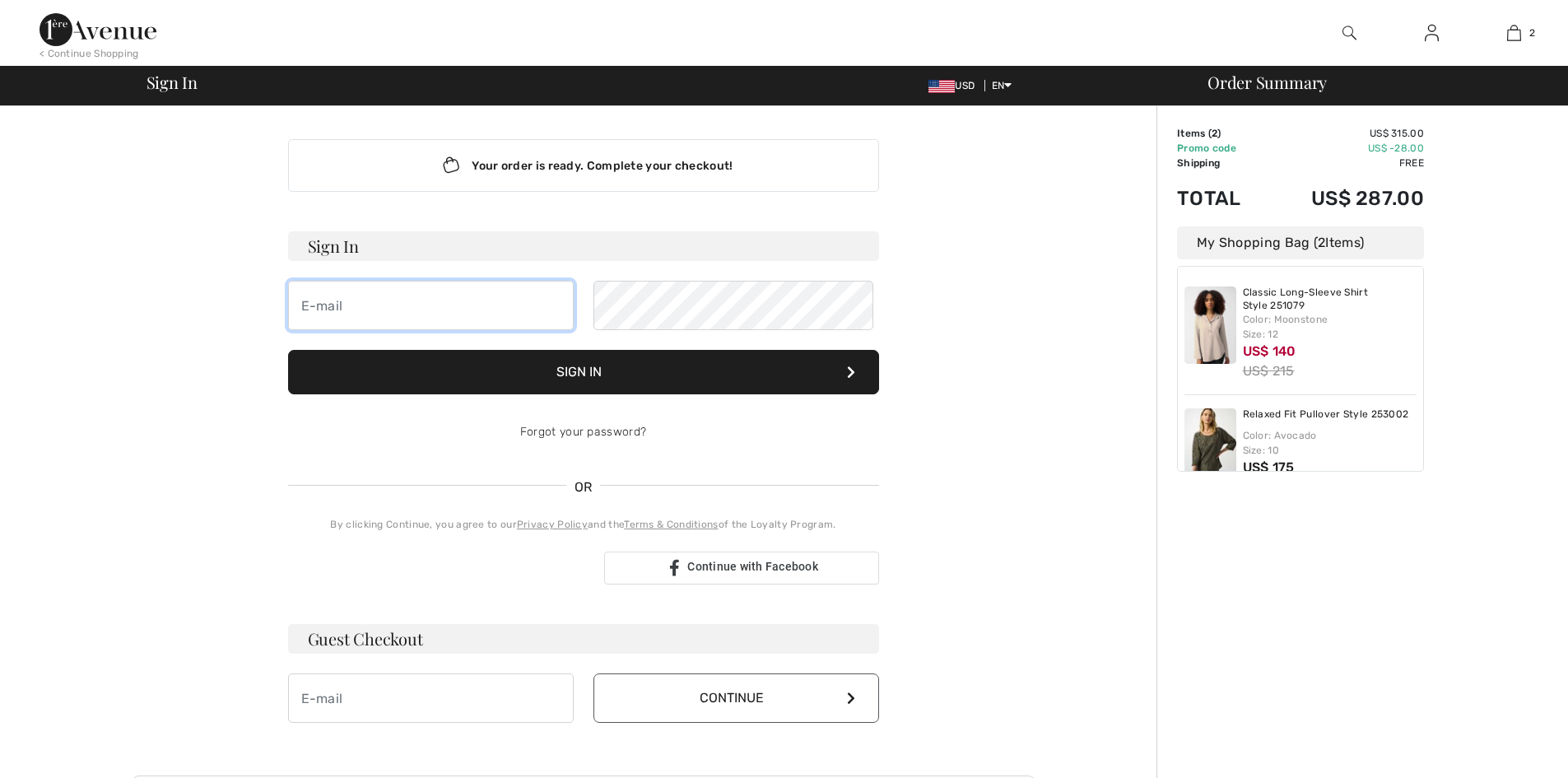
click at [373, 330] on input "email" at bounding box center [430, 306] width 285 height 49
type input "[EMAIL_ADDRESS][DOMAIN_NAME]"
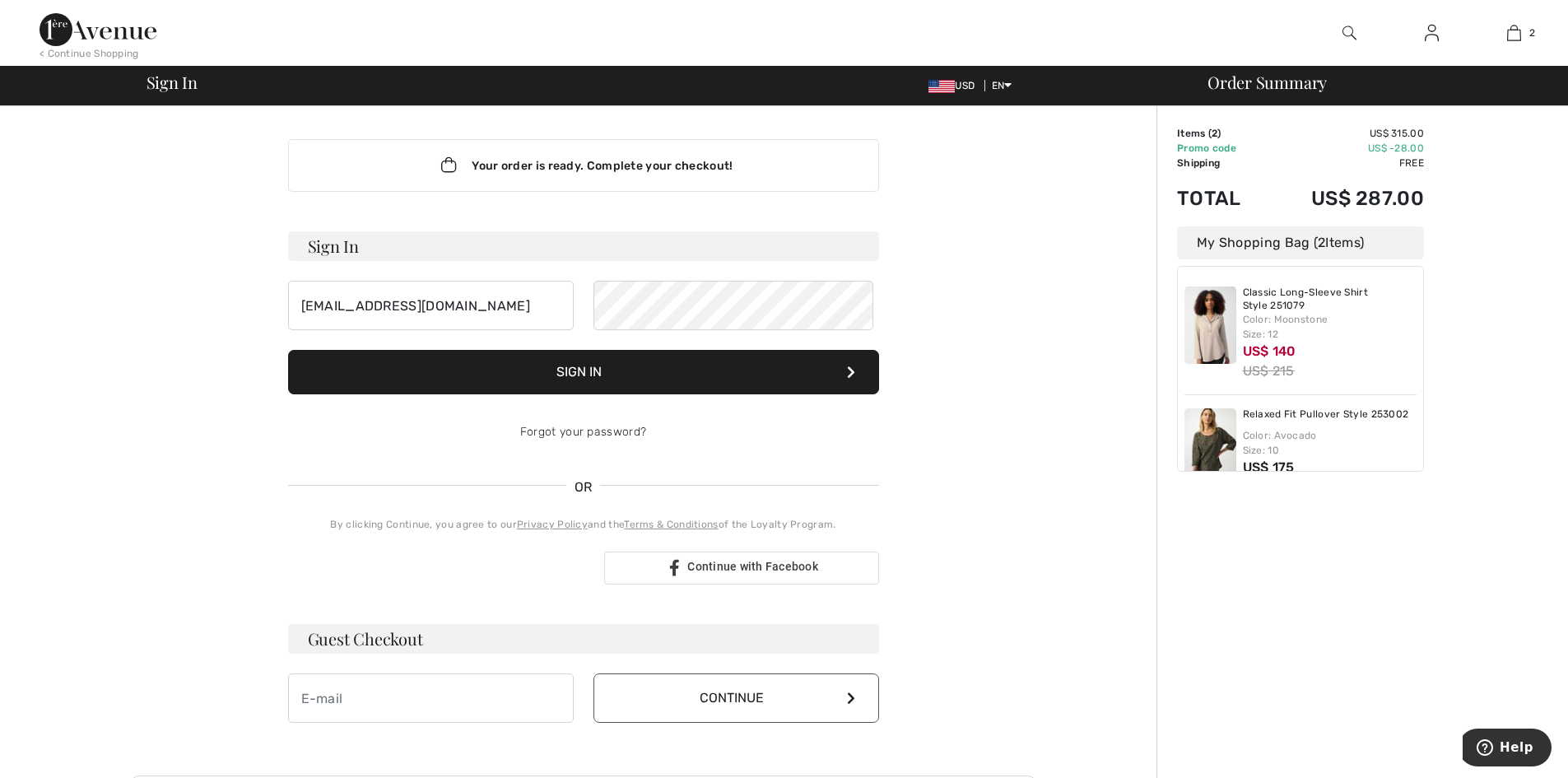
click at [572, 394] on button "Sign In" at bounding box center [583, 371] width 591 height 45
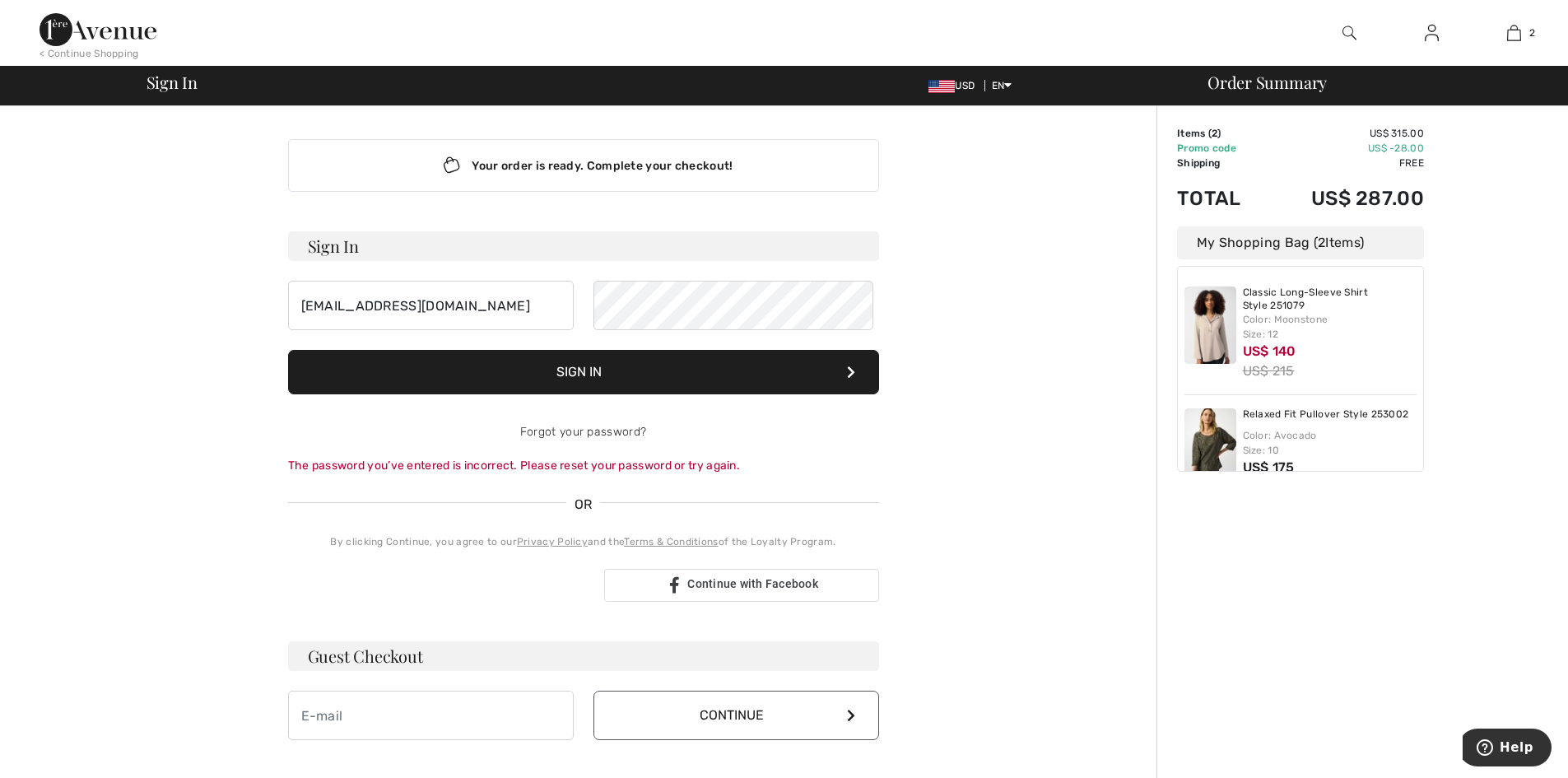
click at [1427, 29] on img at bounding box center [1432, 32] width 14 height 19
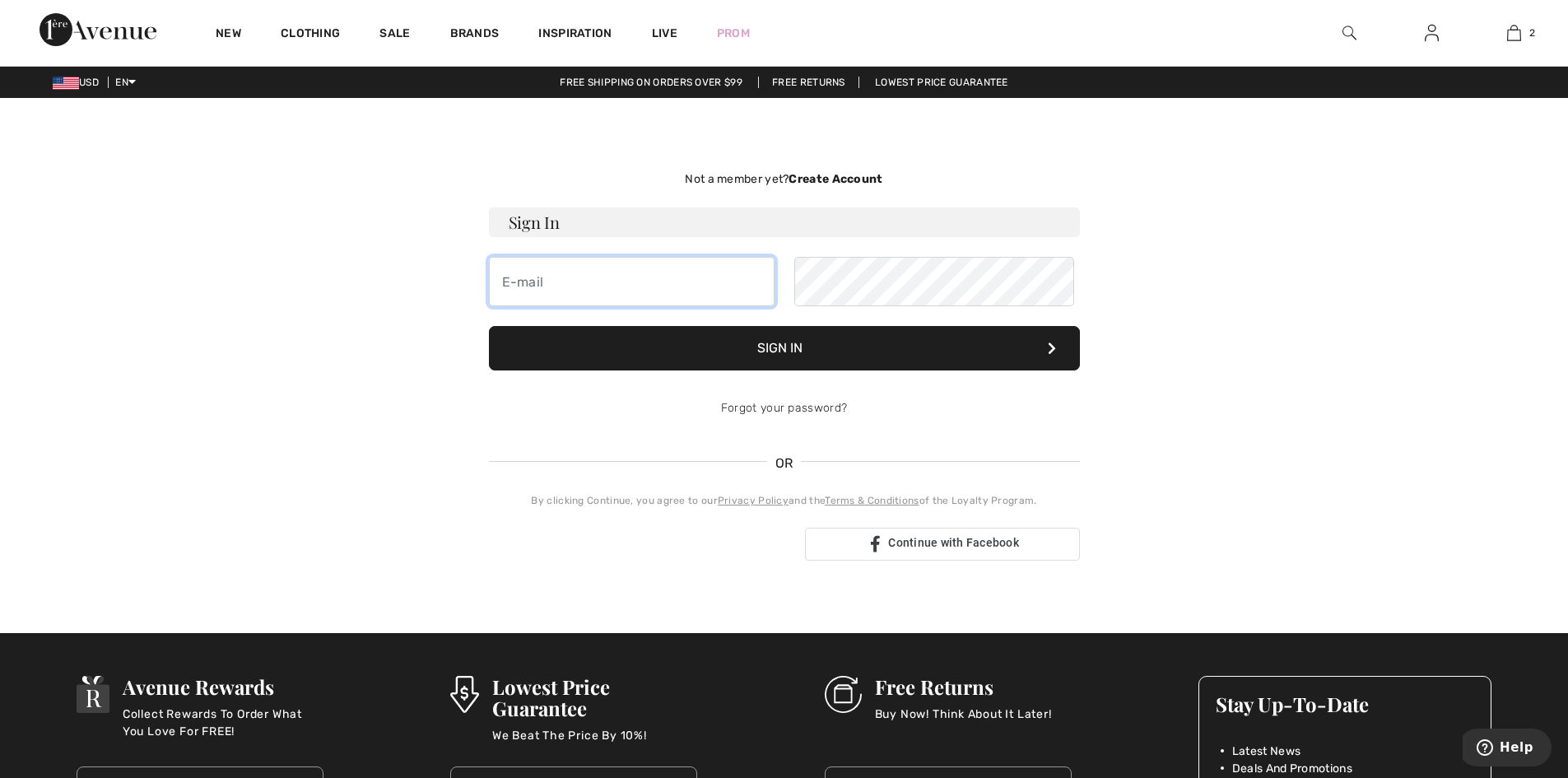
click at [541, 303] on input "email" at bounding box center [631, 281] width 285 height 49
type input "cmbarney67@gmail.com"
click at [489, 326] on button "Sign In" at bounding box center [784, 348] width 591 height 45
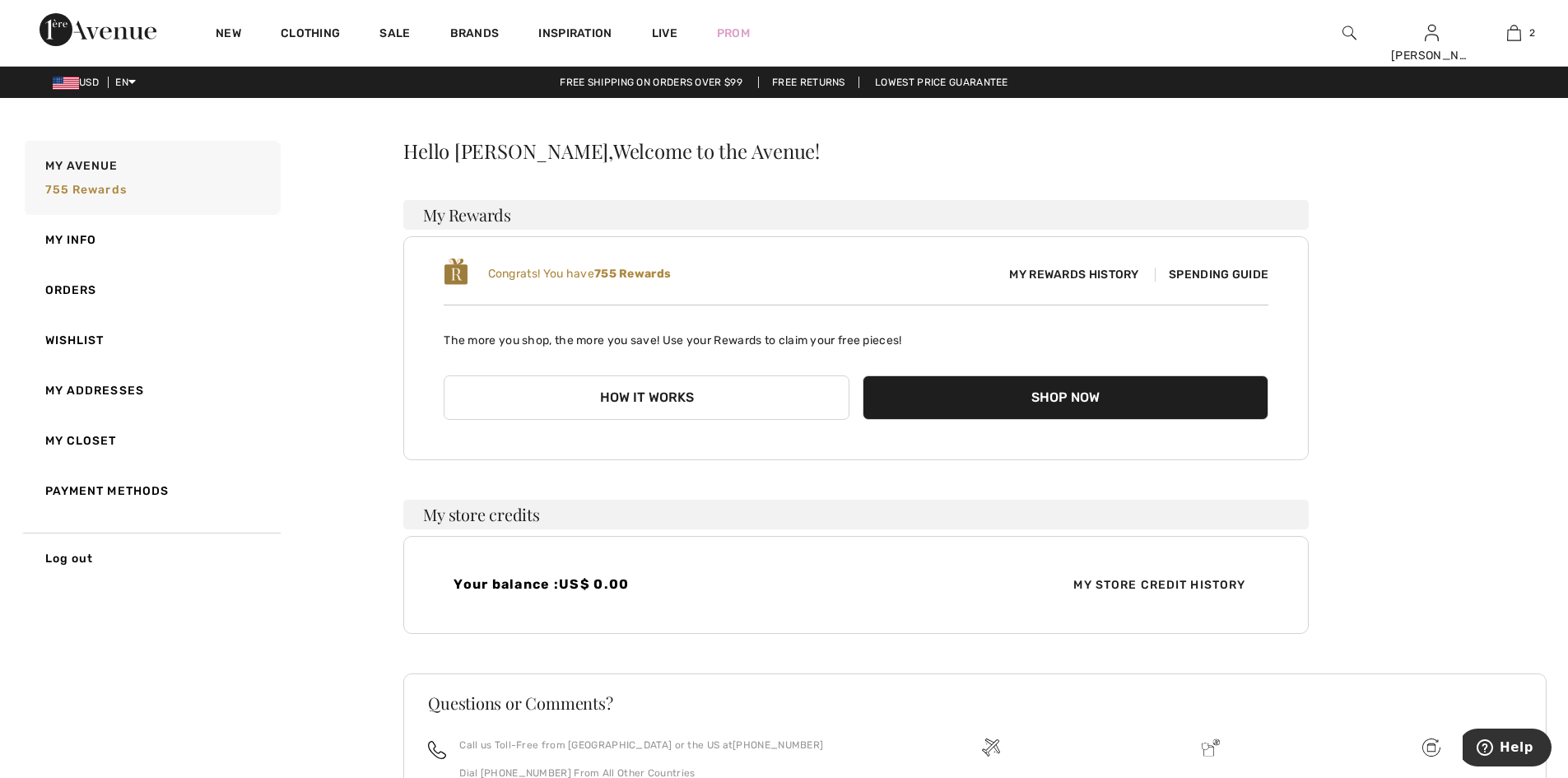
click at [1231, 282] on span "Spending Guide" at bounding box center [1211, 275] width 113 height 14
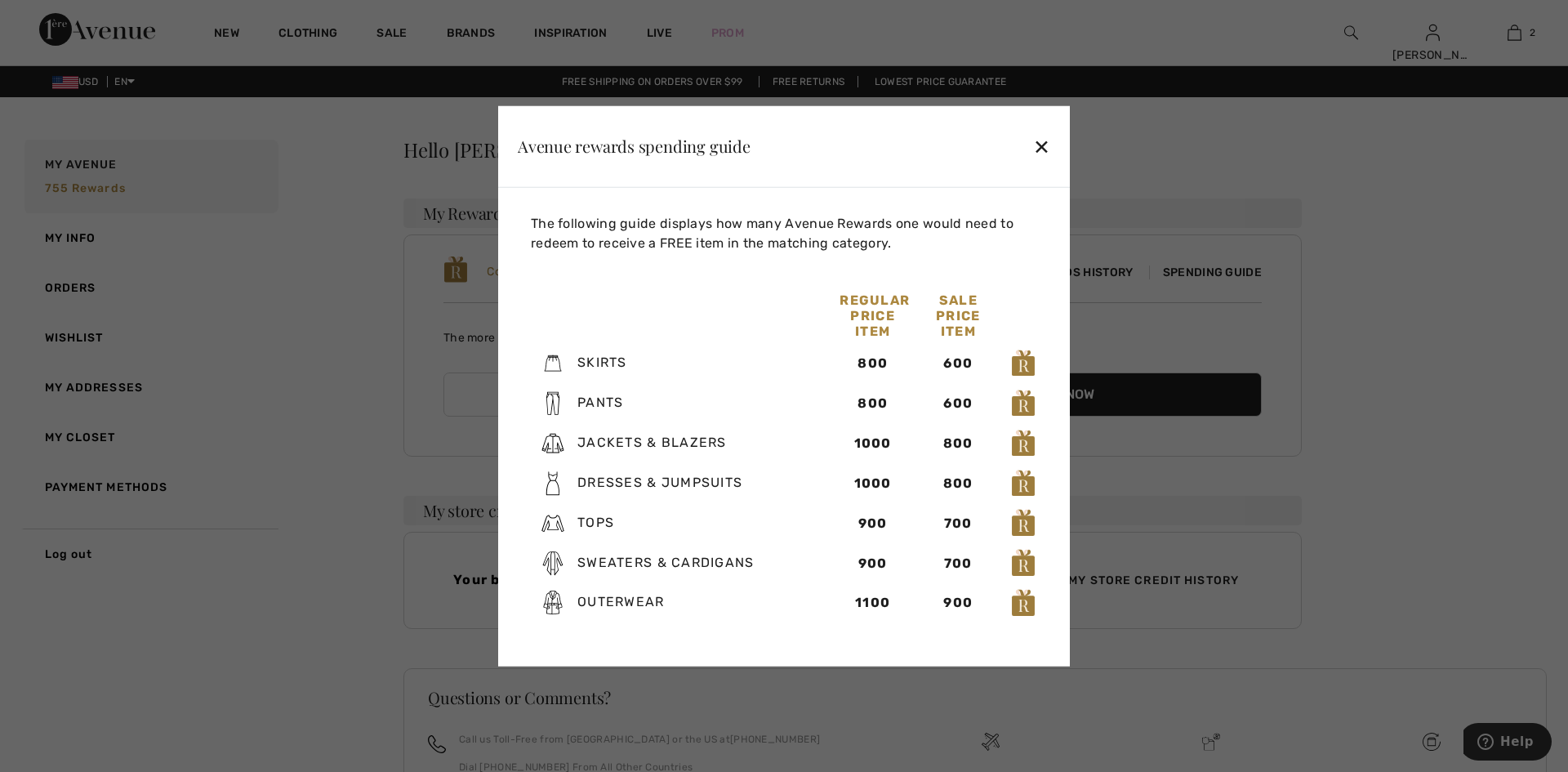
click at [1033, 132] on div "✕" at bounding box center [1042, 146] width 17 height 34
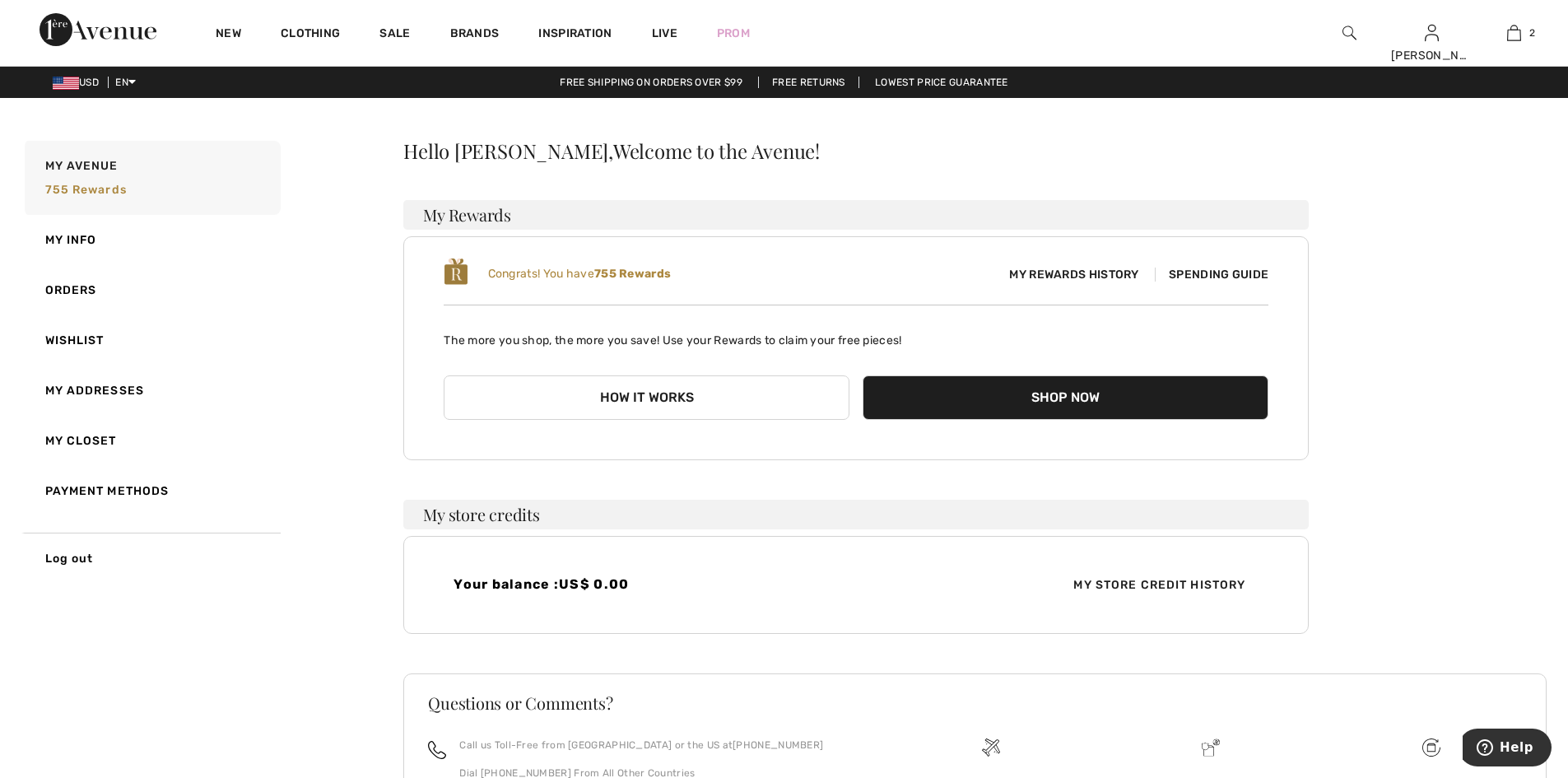
click at [1037, 420] on button "Shop Now" at bounding box center [1065, 397] width 406 height 45
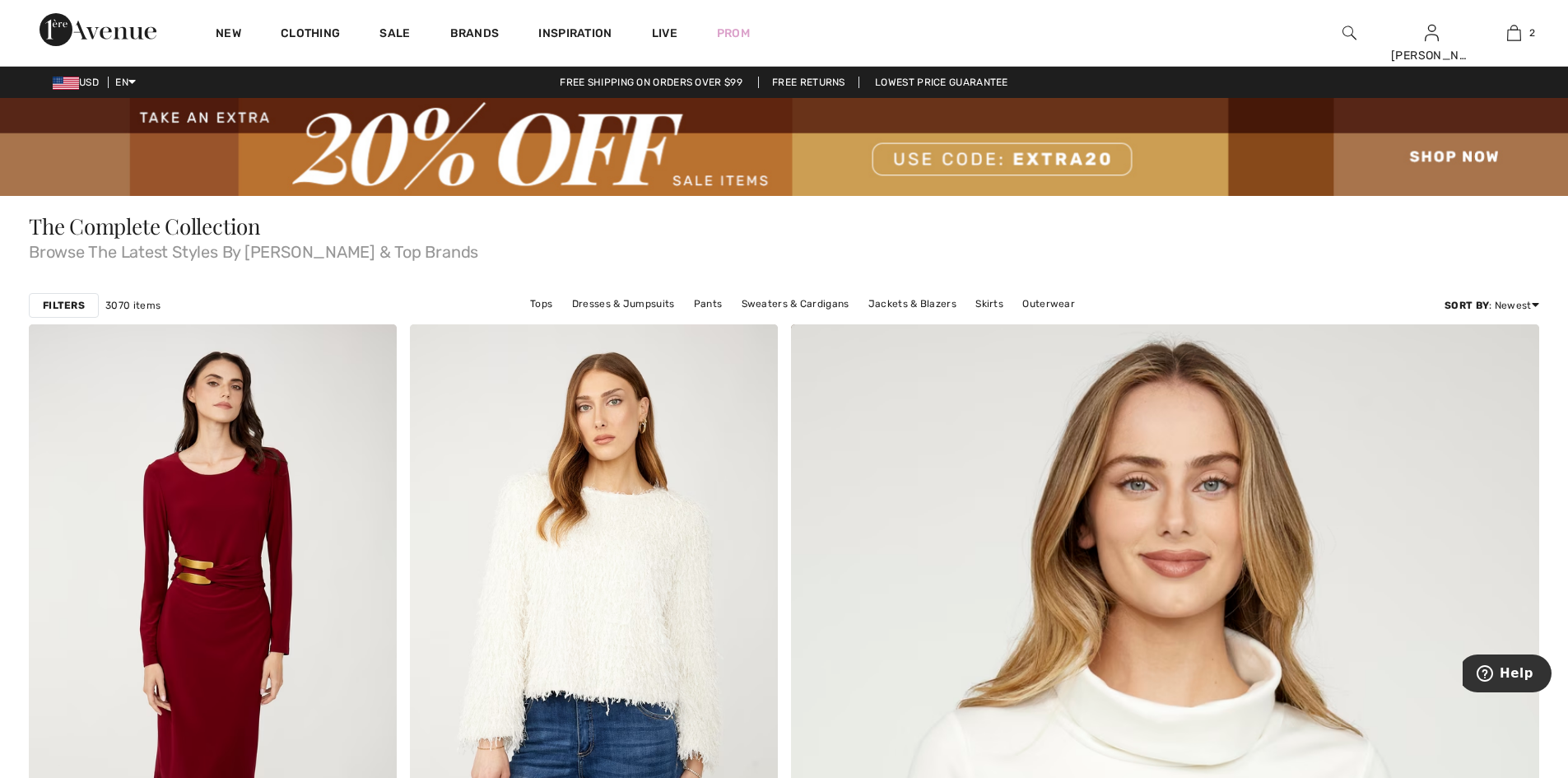
click at [1465, 148] on img at bounding box center [784, 148] width 1568 height 98
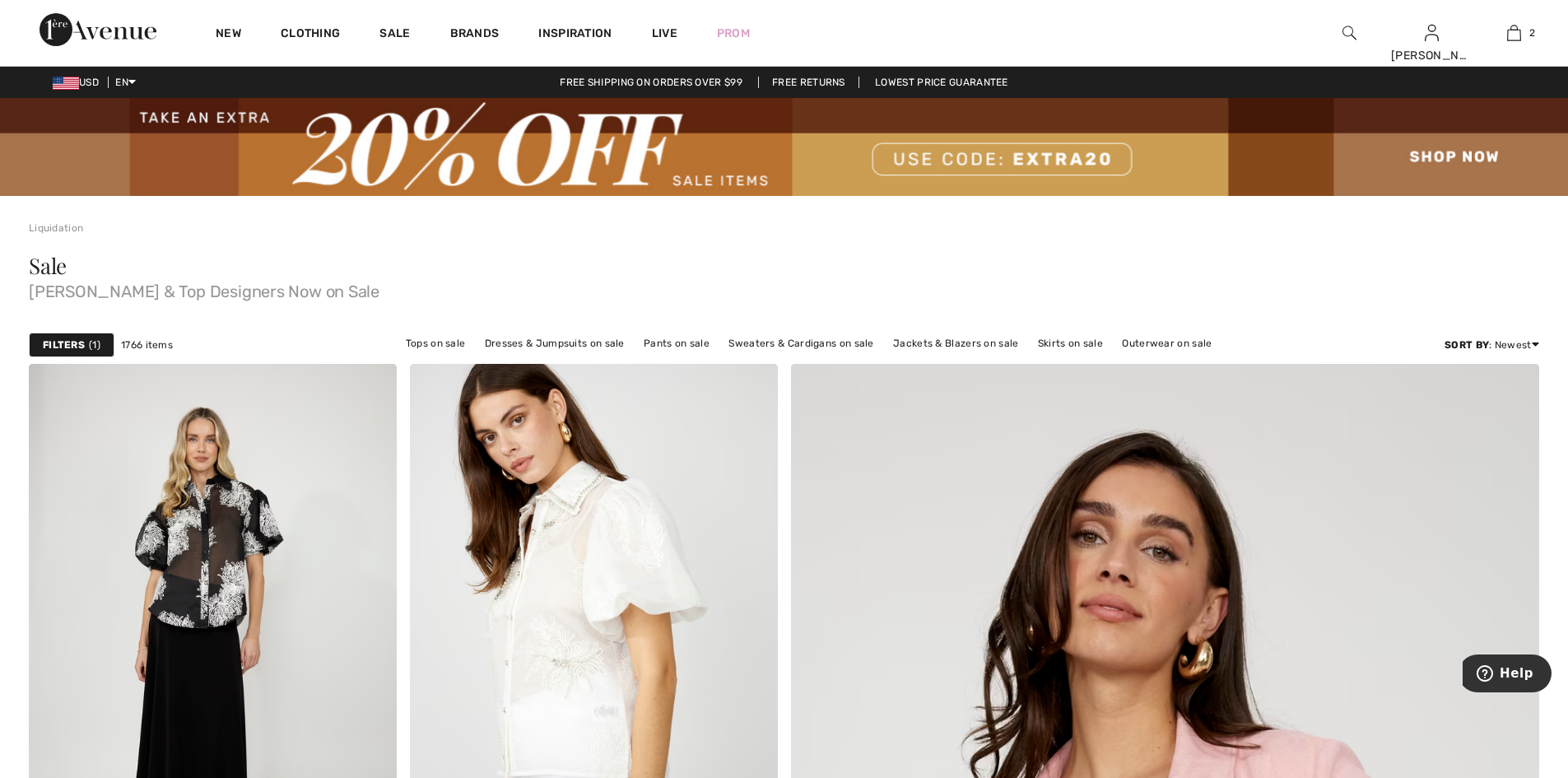
click at [1001, 259] on div "Sale [PERSON_NAME] & Top Designers Now on Sale" at bounding box center [784, 280] width 1510 height 90
click at [1342, 28] on img at bounding box center [1349, 32] width 14 height 19
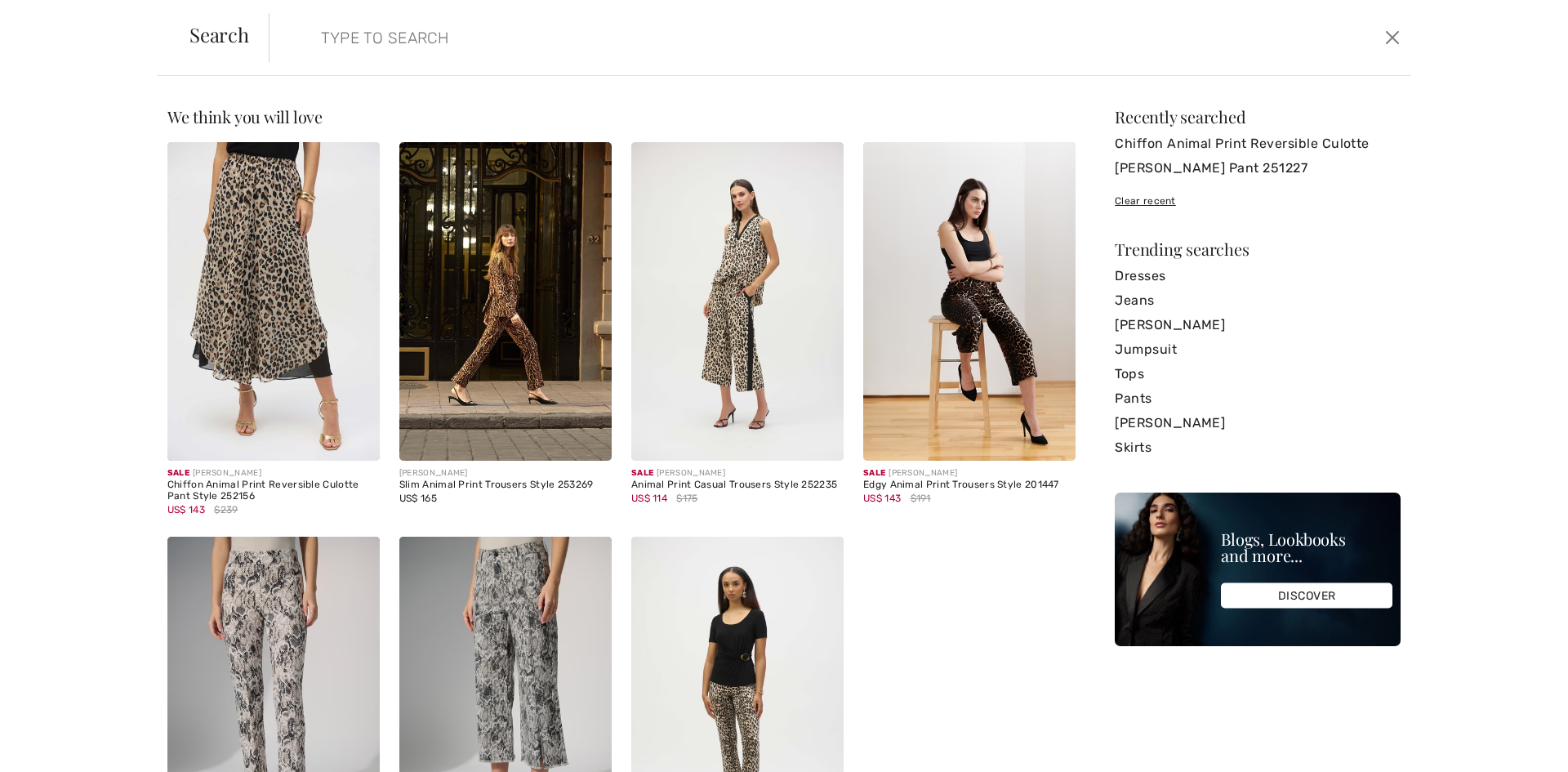
click at [463, 23] on input "search" at bounding box center [710, 37] width 803 height 49
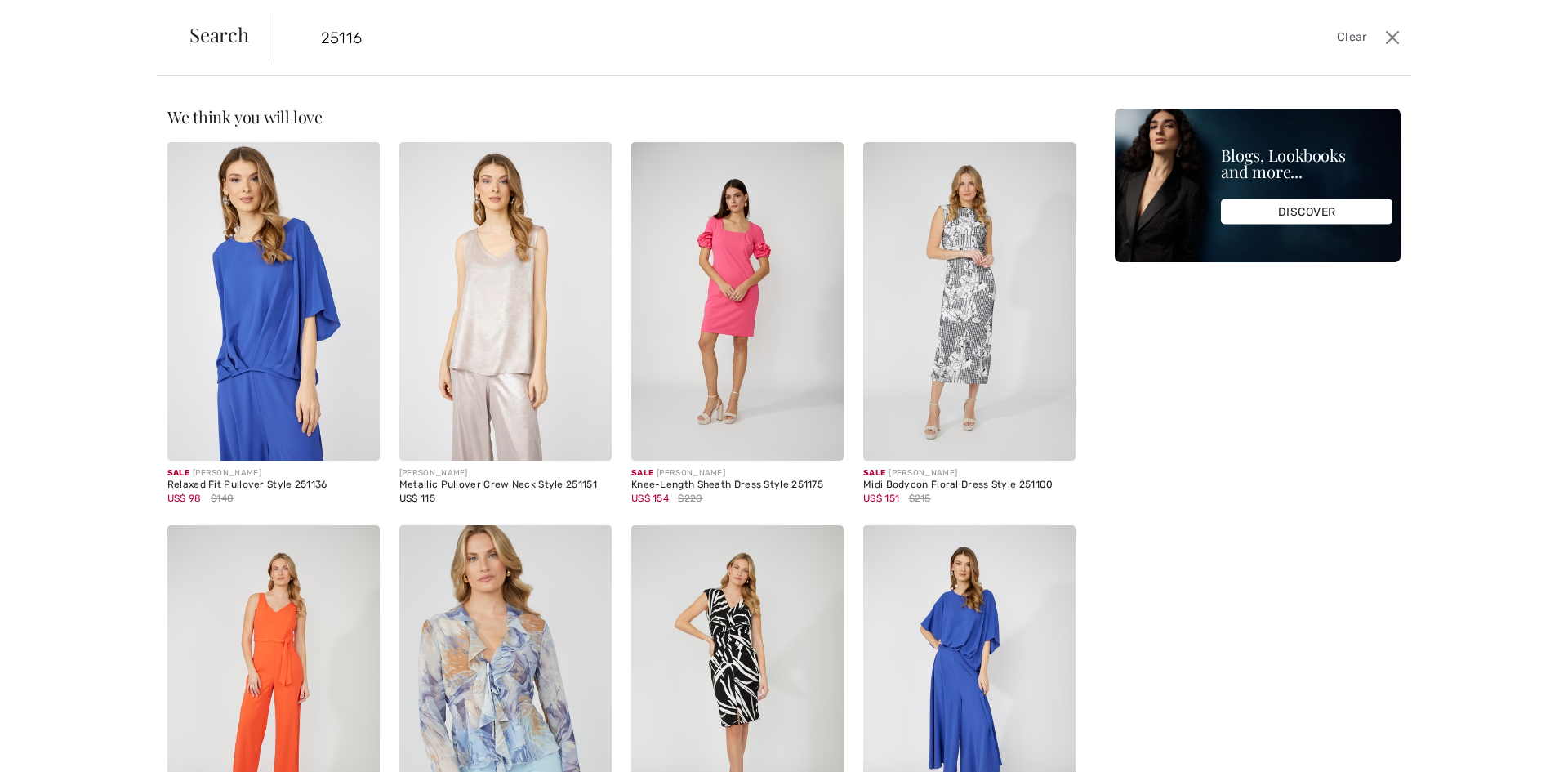
type input "25116"
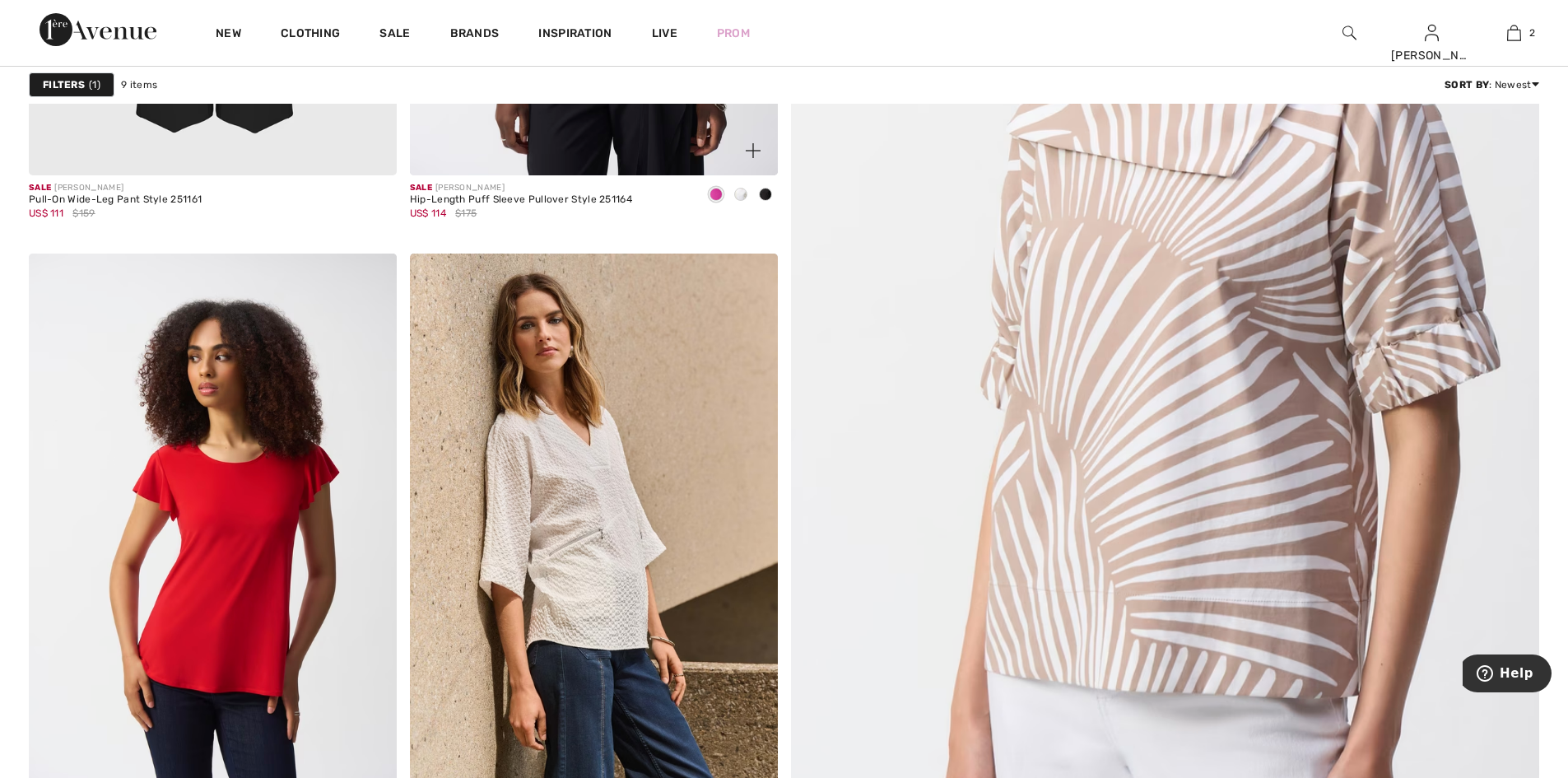
scroll to position [741, 0]
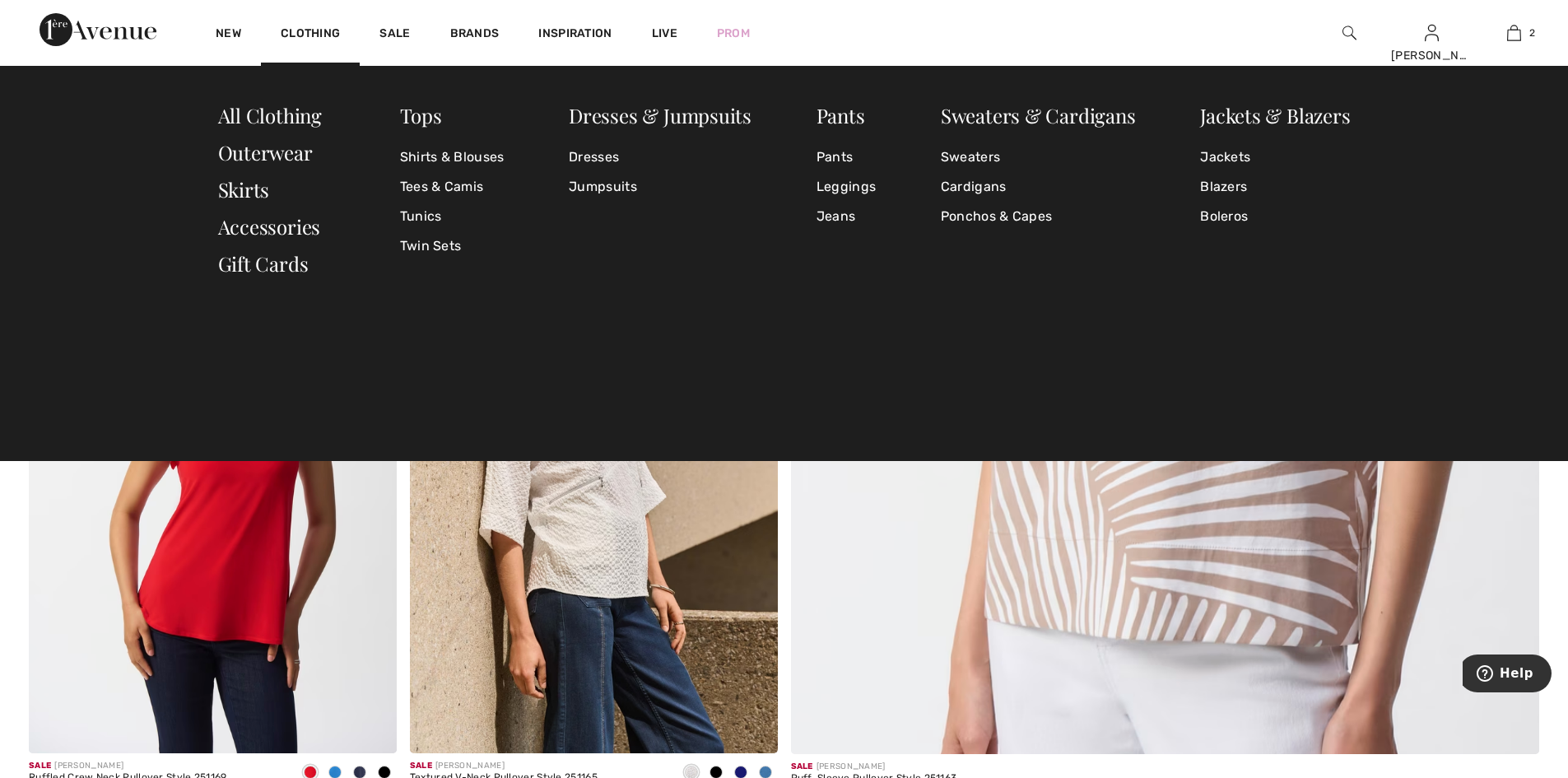
click at [1343, 26] on img at bounding box center [1349, 32] width 14 height 19
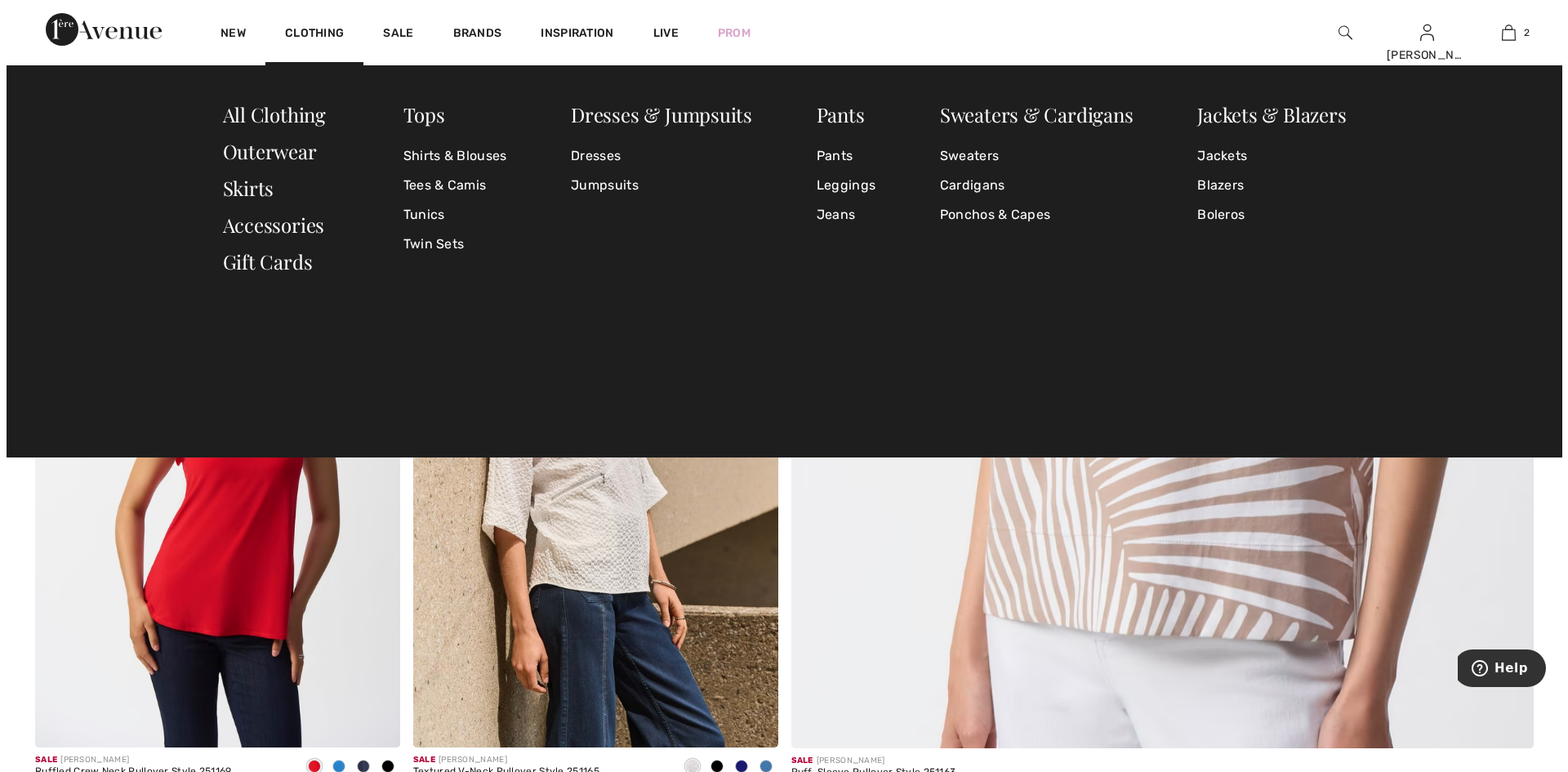
scroll to position [736, 0]
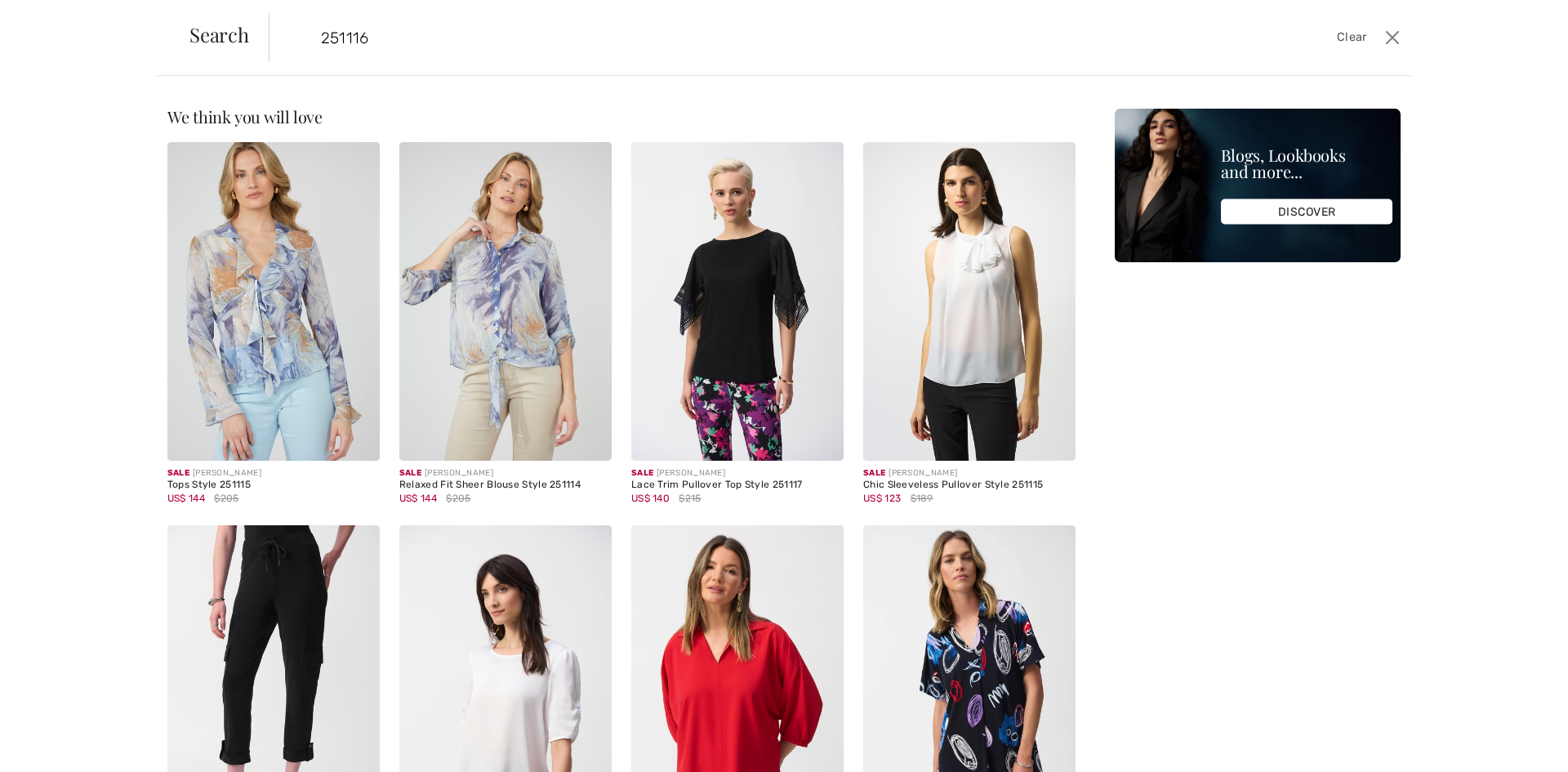
type input "251116"
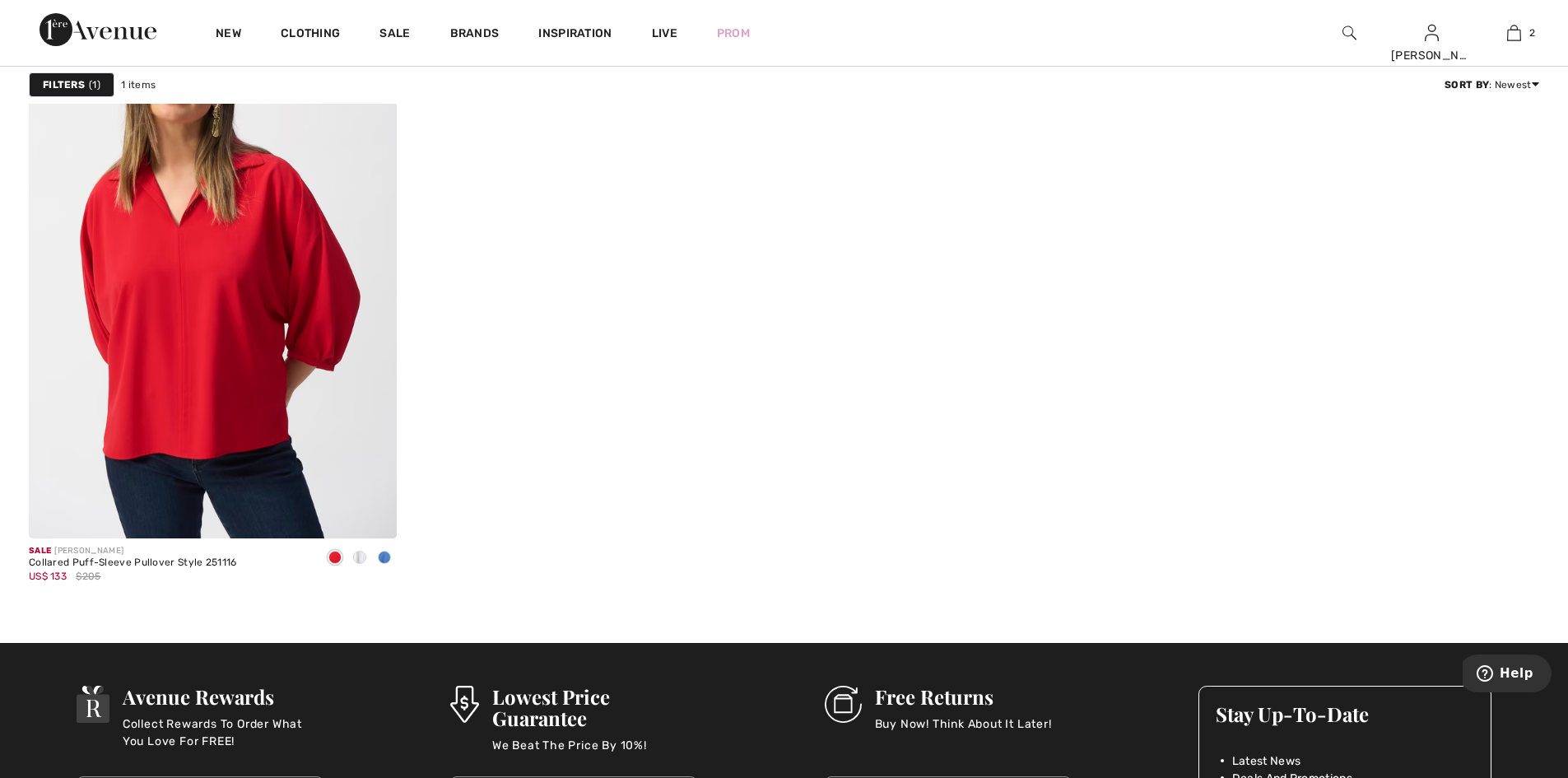
scroll to position [329, 0]
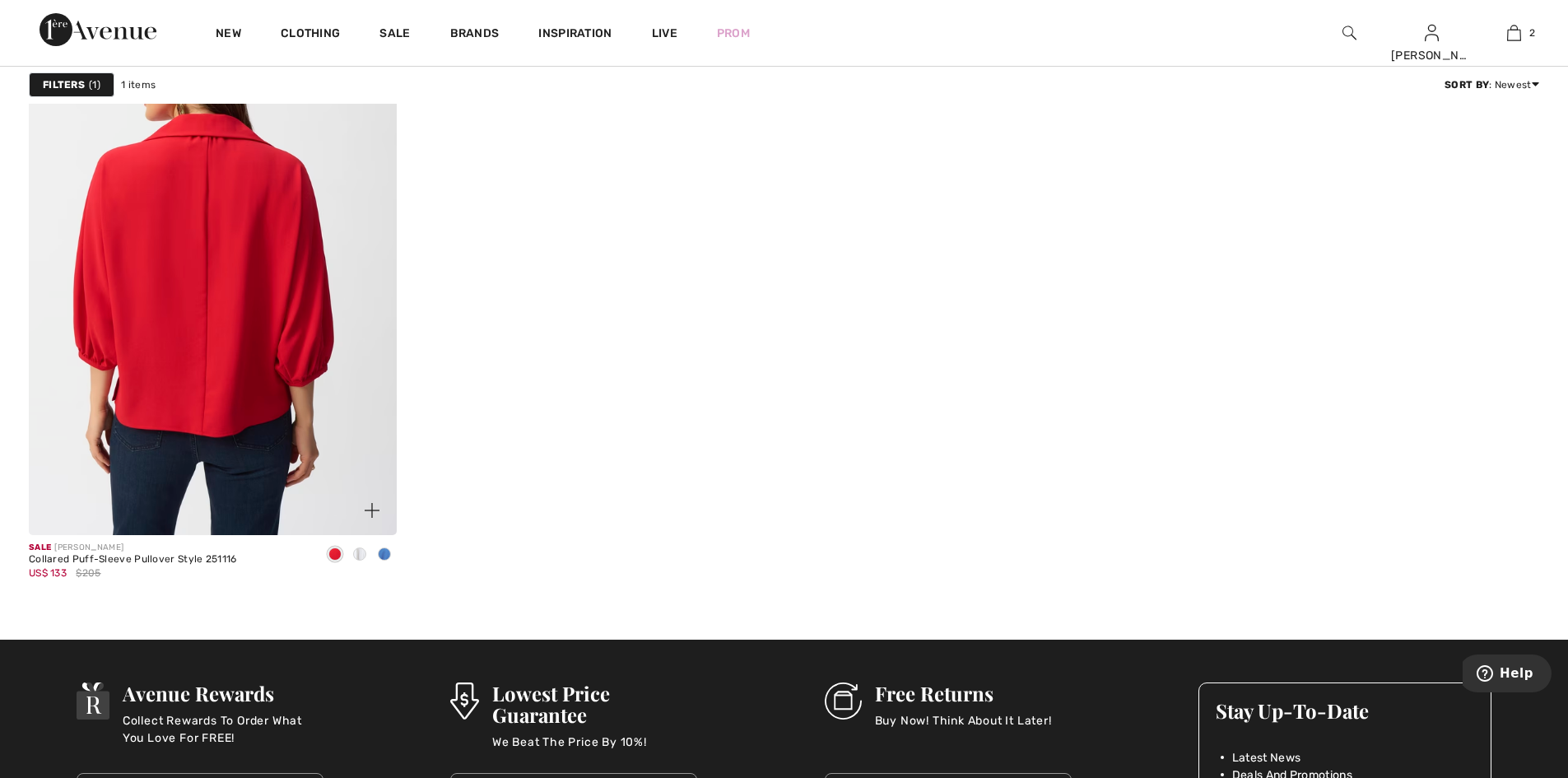
click at [223, 402] on img at bounding box center [212, 259] width 368 height 551
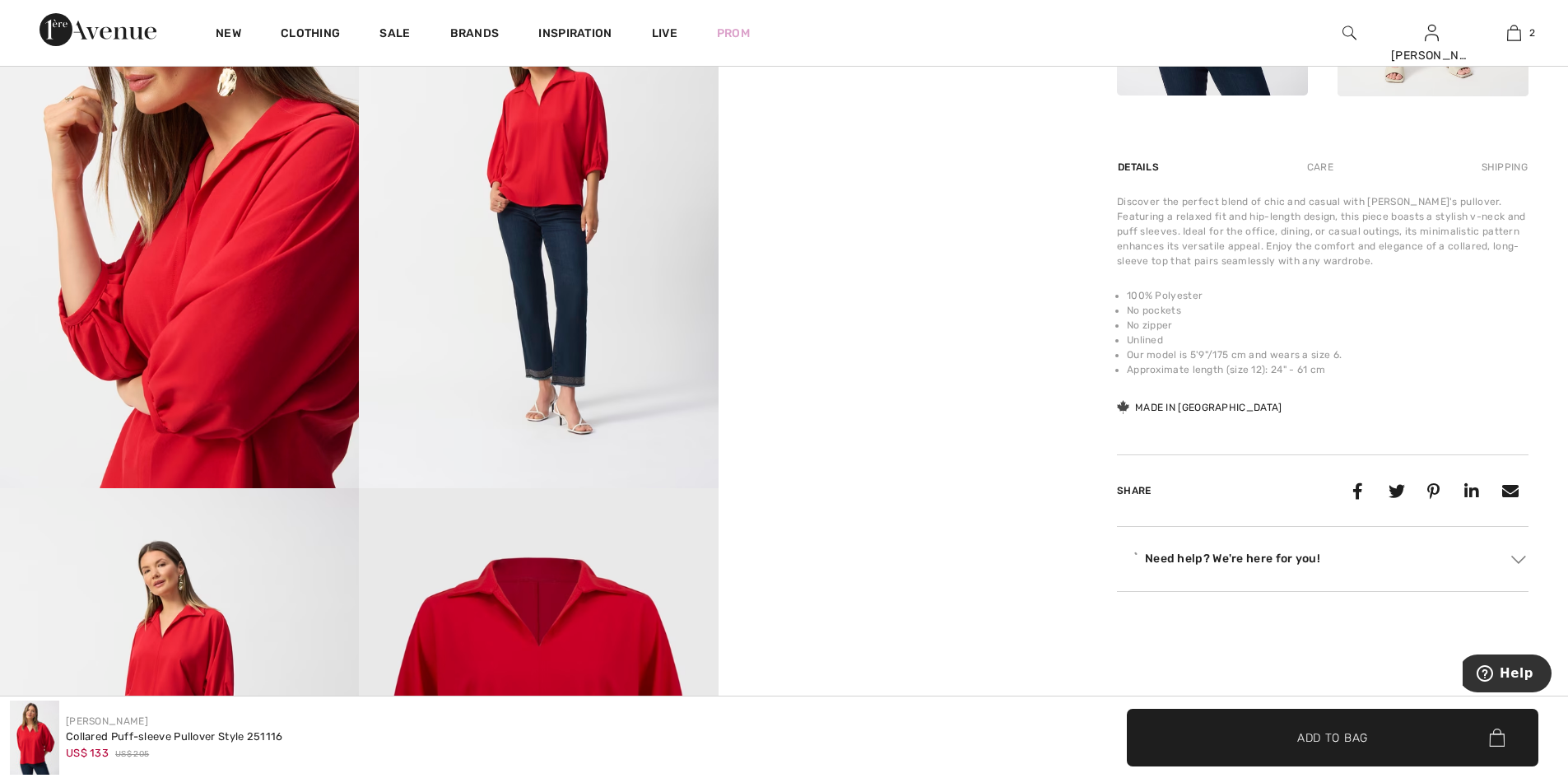
scroll to position [1070, 0]
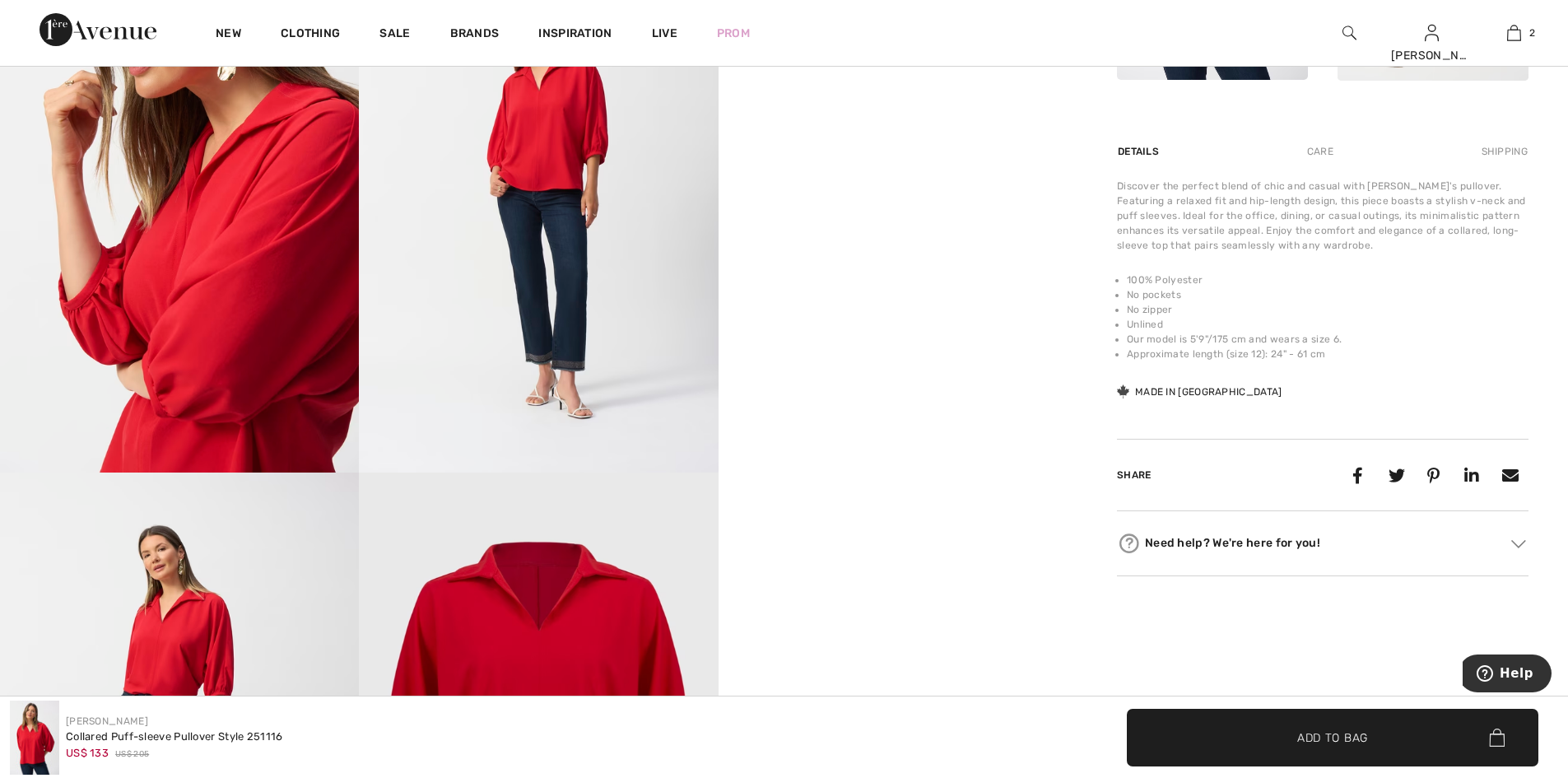
click at [1320, 166] on div "Care" at bounding box center [1320, 152] width 54 height 30
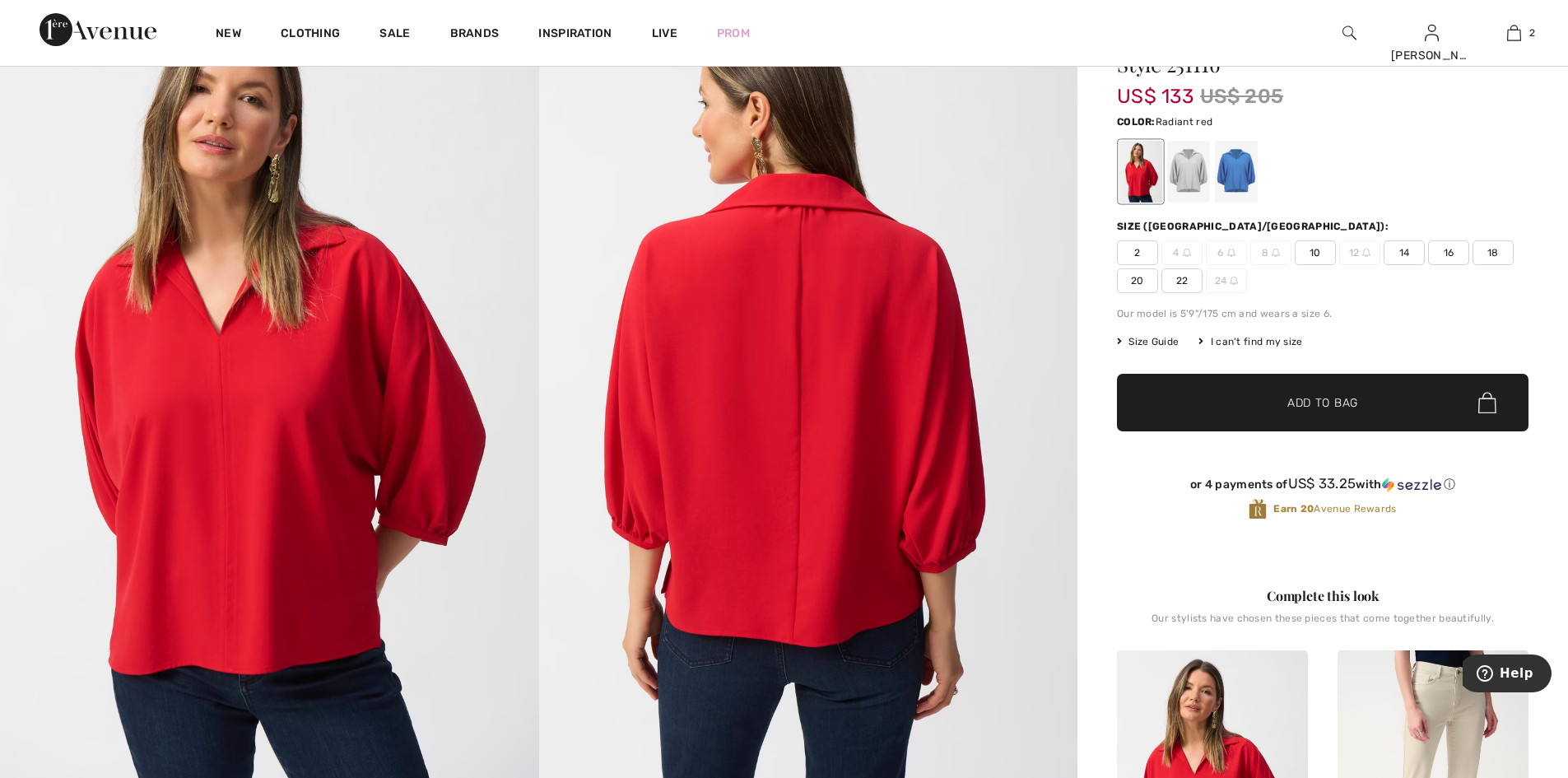
scroll to position [164, 0]
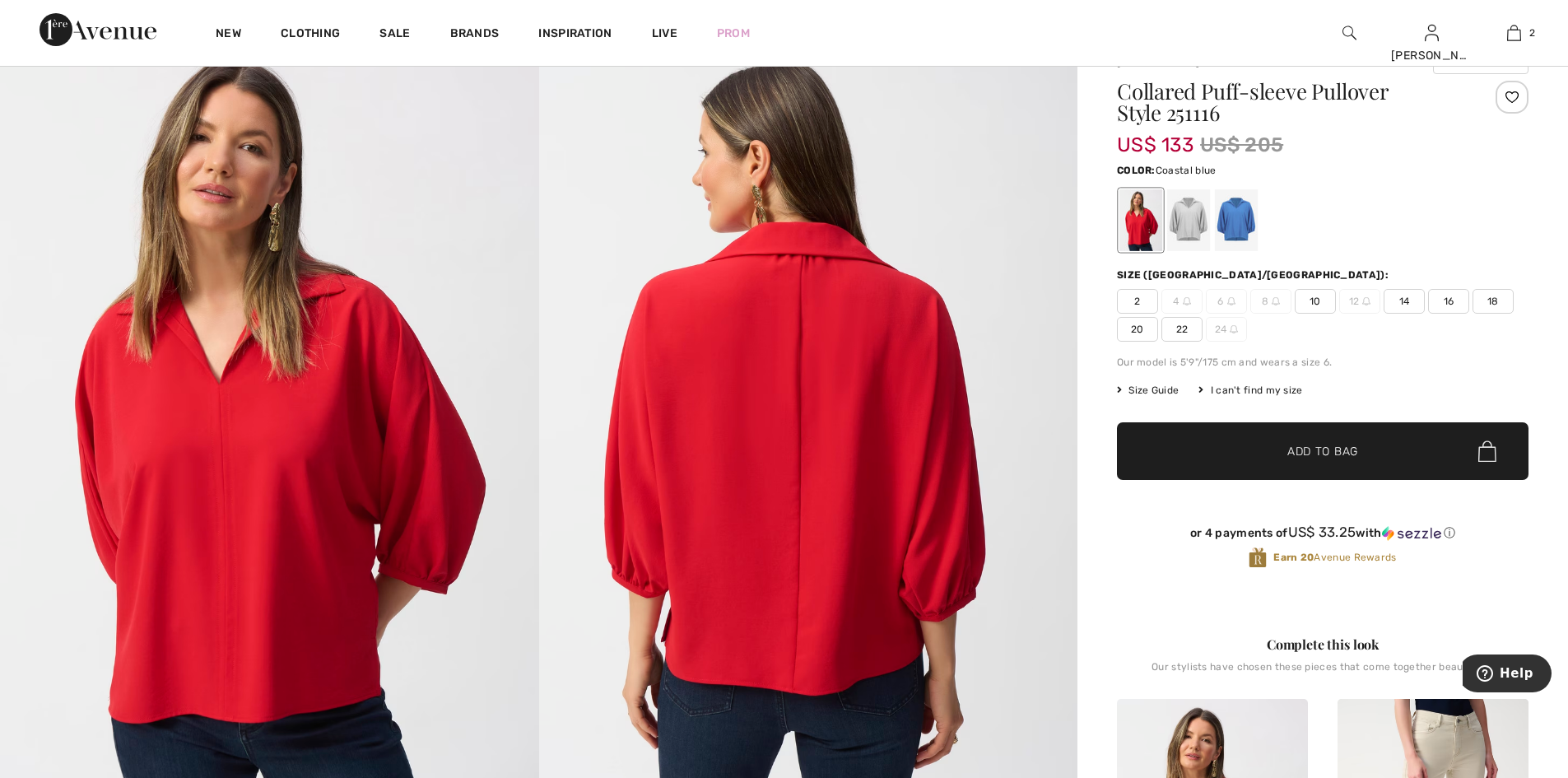
click at [1240, 230] on div at bounding box center [1236, 220] width 43 height 61
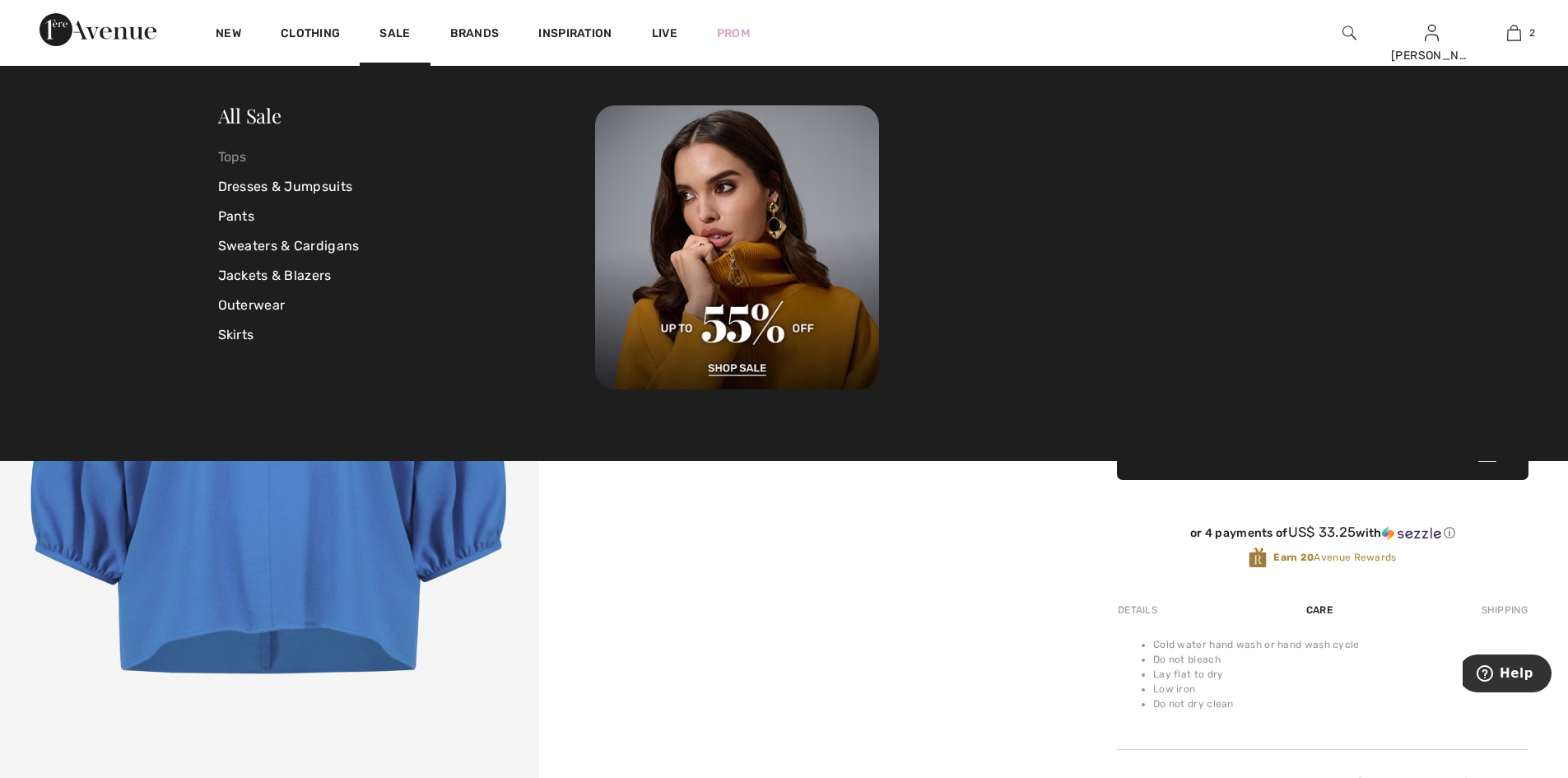
click at [238, 156] on link "Tops" at bounding box center [406, 157] width 378 height 30
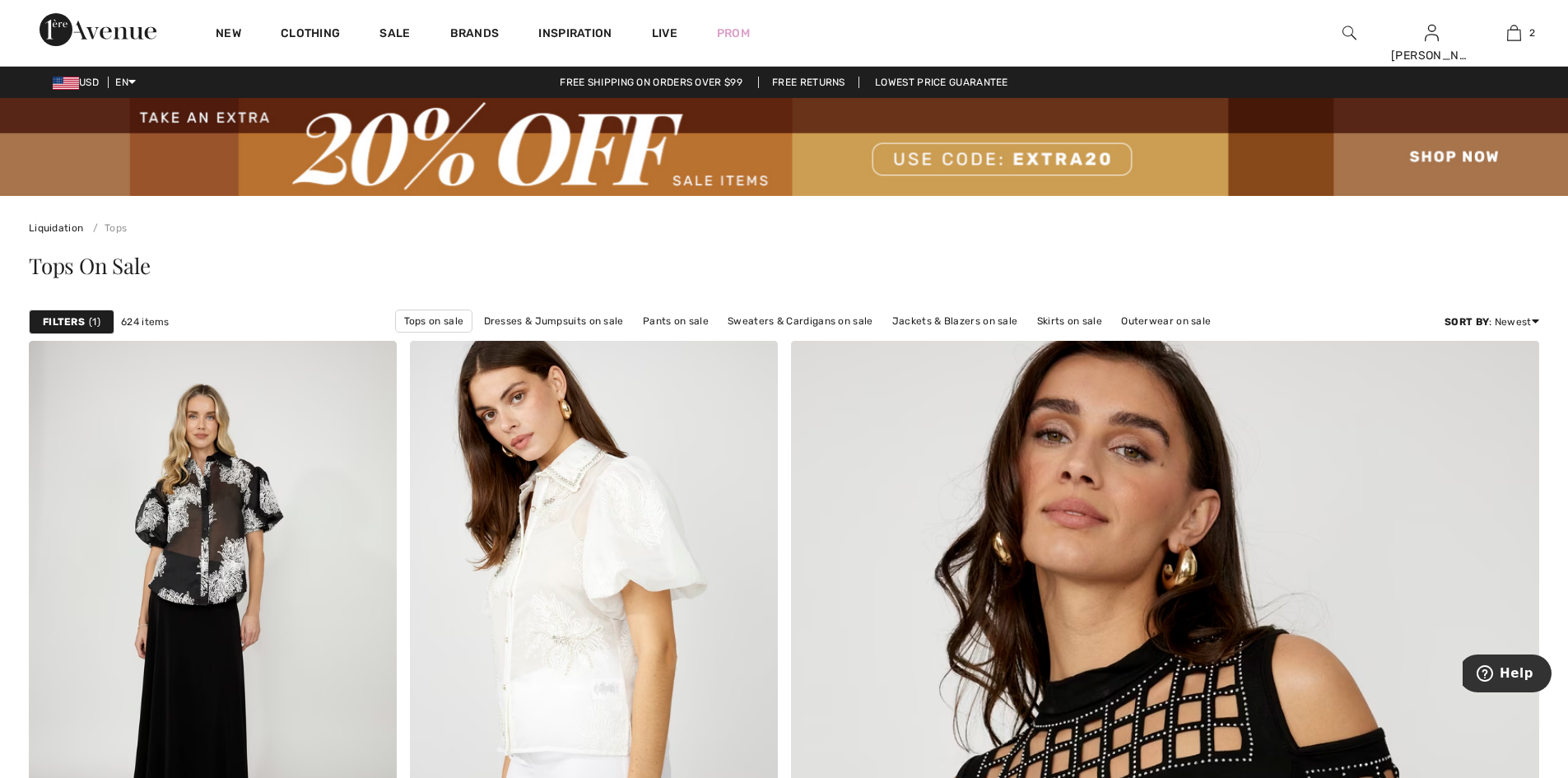
click at [81, 329] on strong "Filters" at bounding box center [64, 321] width 42 height 15
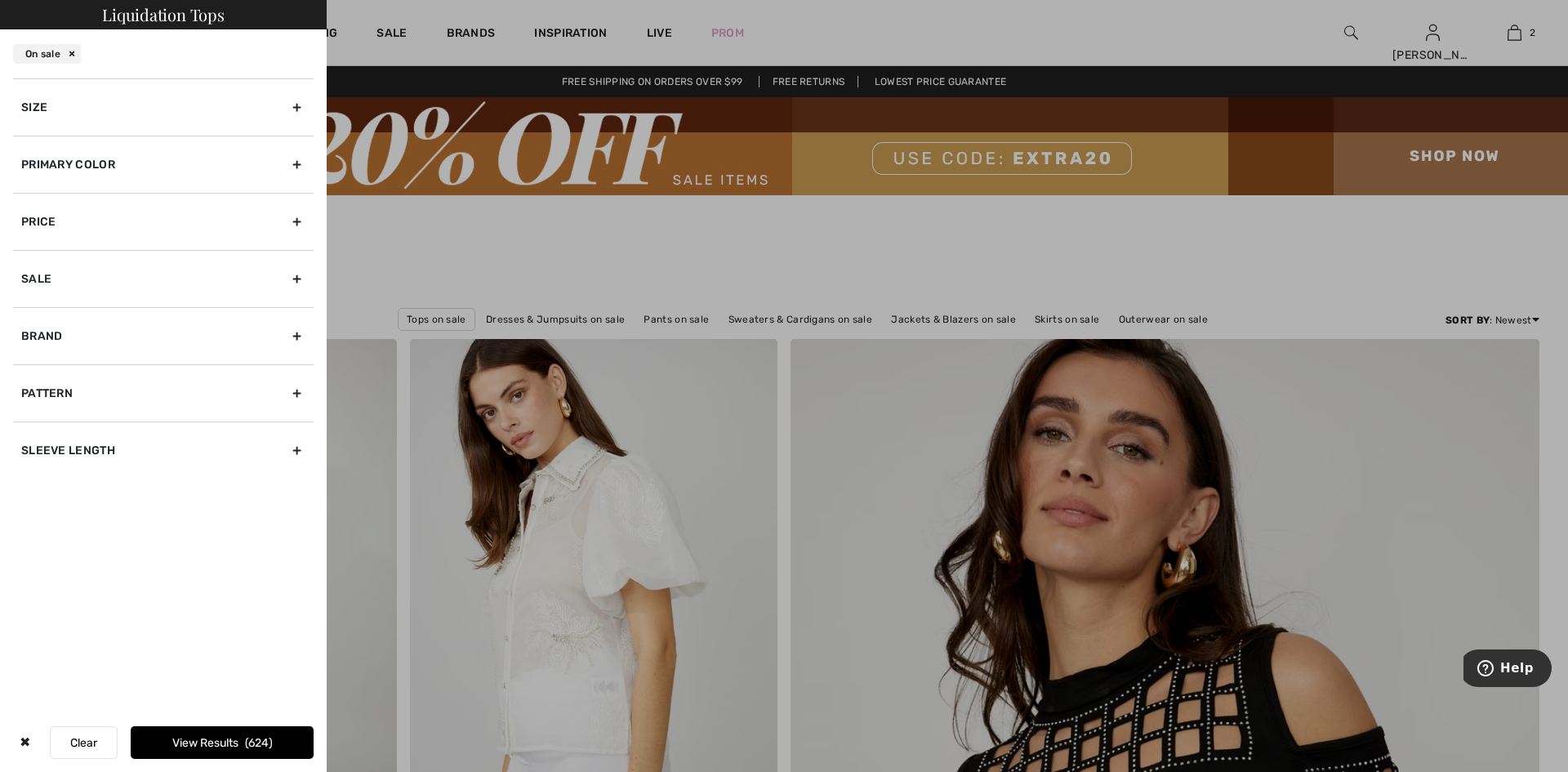
click at [105, 364] on div "Brand" at bounding box center [163, 335] width 301 height 58
click at [33, 378] on input"] "[PERSON_NAME]" at bounding box center [27, 372] width 12 height 12
checkbox input"] "true"
click at [287, 307] on div "Sale" at bounding box center [163, 279] width 301 height 58
click at [291, 307] on div "Sale" at bounding box center [163, 279] width 301 height 58
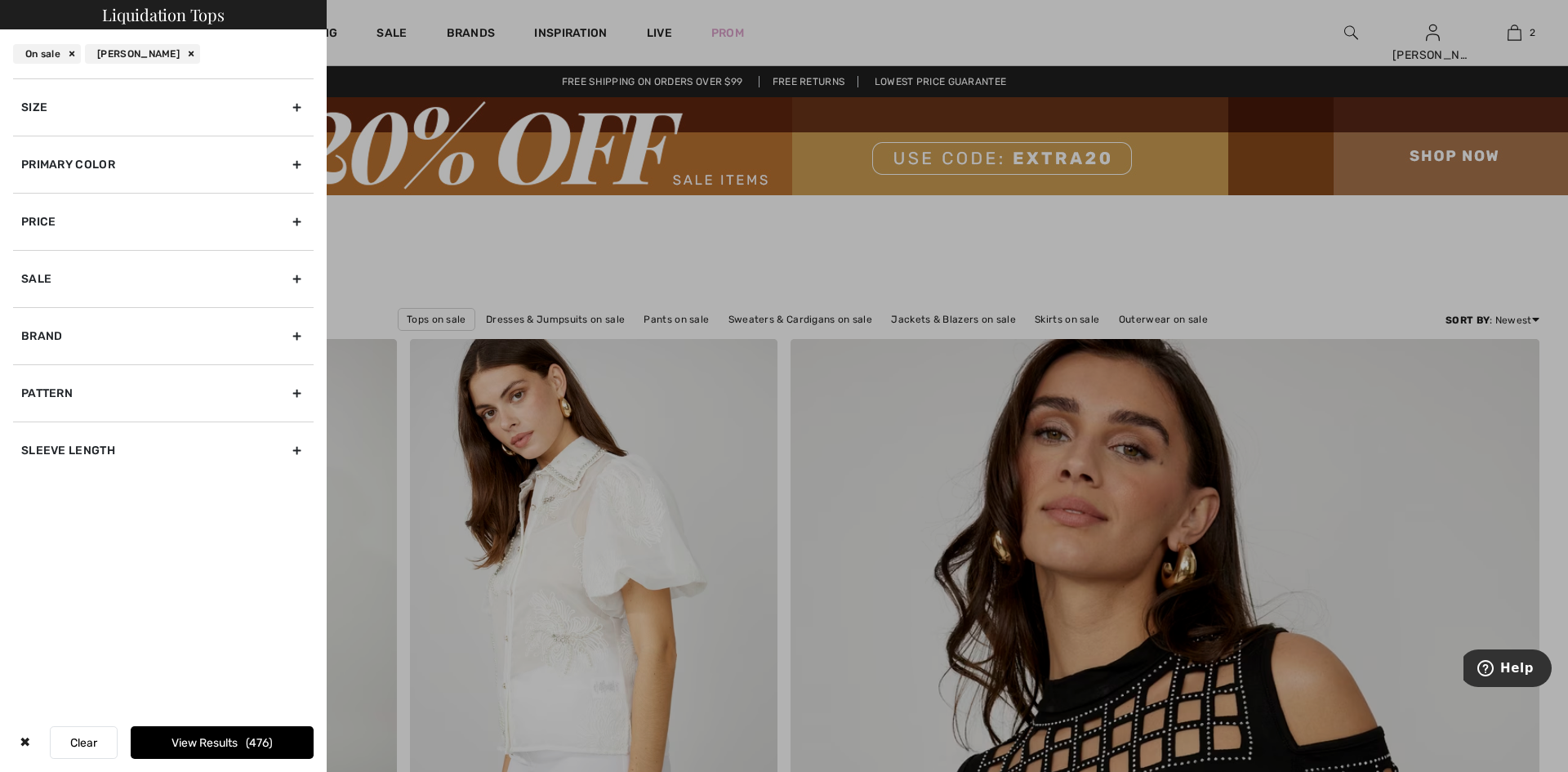
click at [290, 185] on div "Primary Color" at bounding box center [163, 165] width 301 height 58
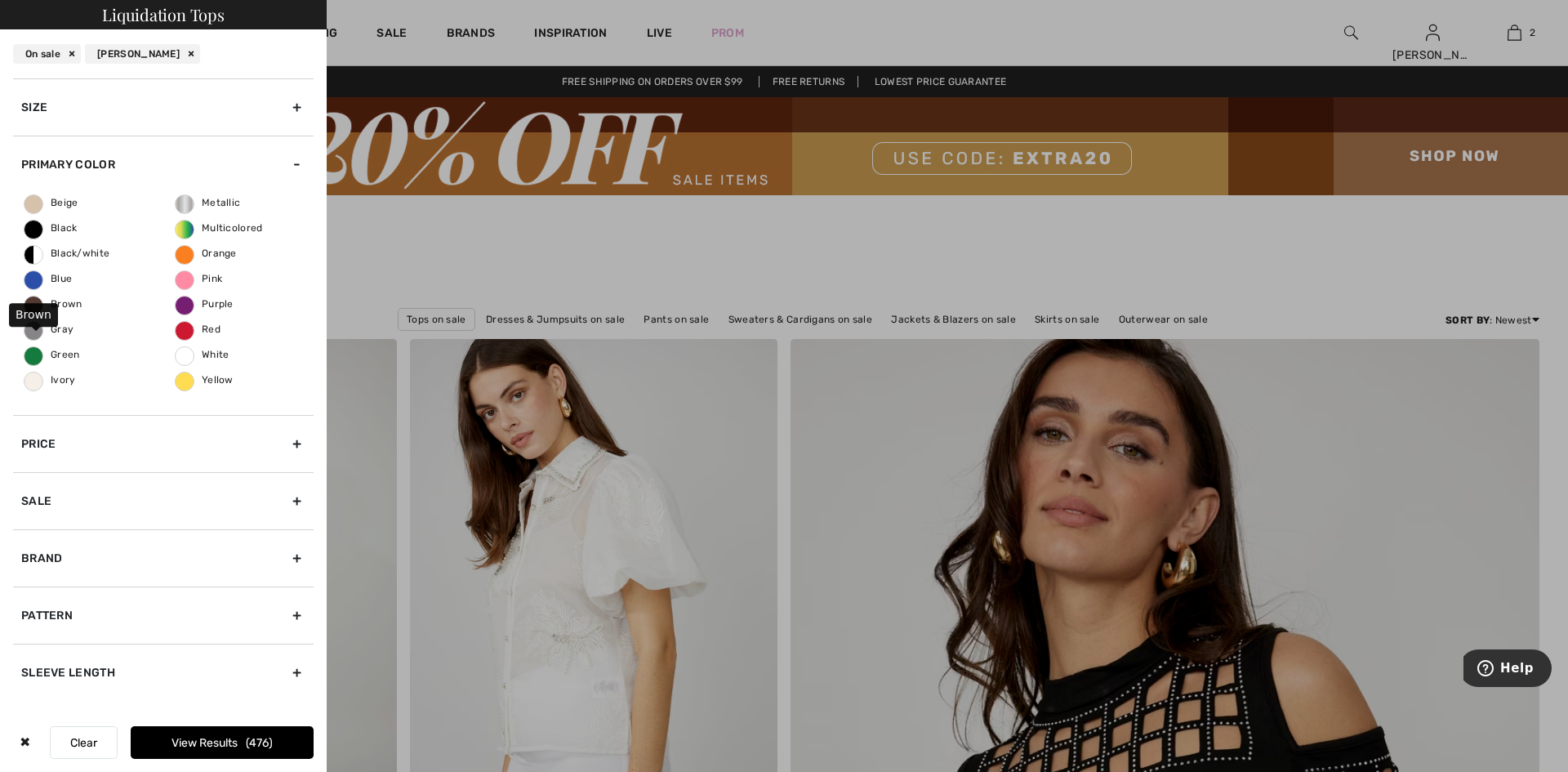
click at [37, 309] on span "Brown" at bounding box center [53, 303] width 58 height 11
click at [0, 0] on input "Brown" at bounding box center [0, 0] width 0 height 0
click at [240, 234] on span "Multicolored" at bounding box center [220, 227] width 87 height 11
click at [0, 0] on input "Multicolored" at bounding box center [0, 0] width 0 height 0
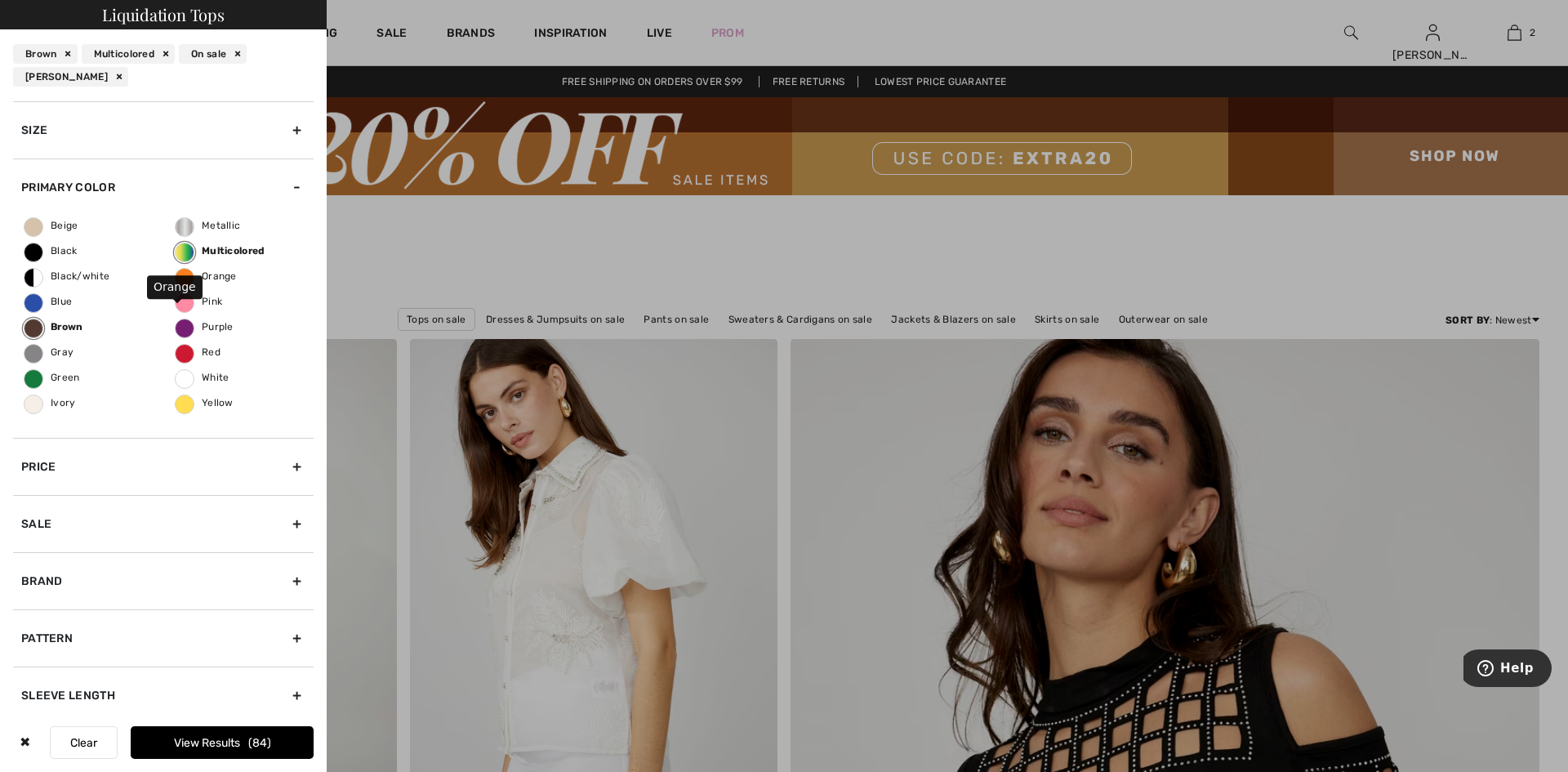
click at [181, 281] on span "Orange" at bounding box center [206, 275] width 61 height 11
click at [0, 0] on input "Orange" at bounding box center [0, 0] width 0 height 0
click at [239, 728] on button "View Results 106" at bounding box center [222, 742] width 183 height 32
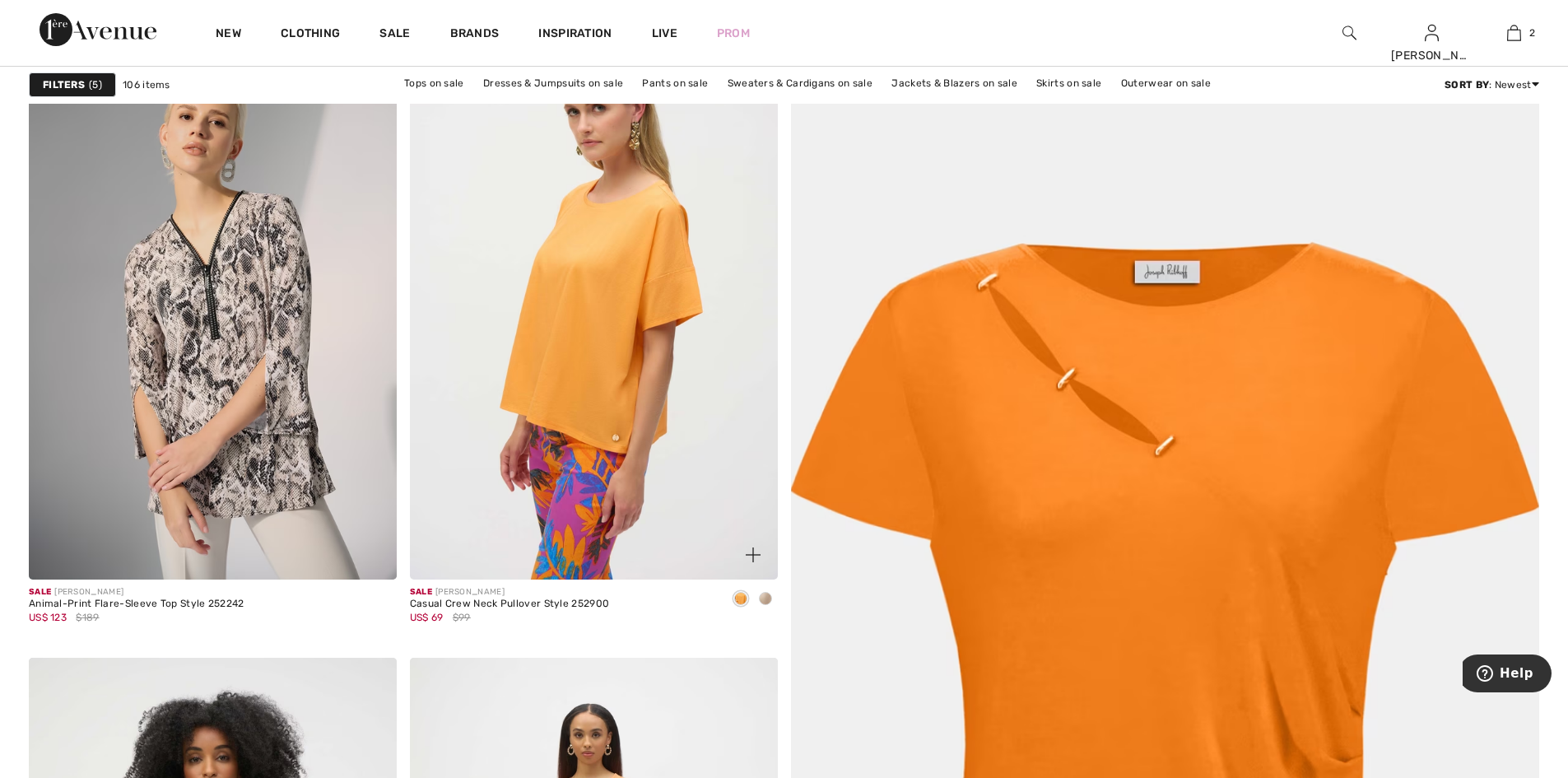
scroll to position [412, 0]
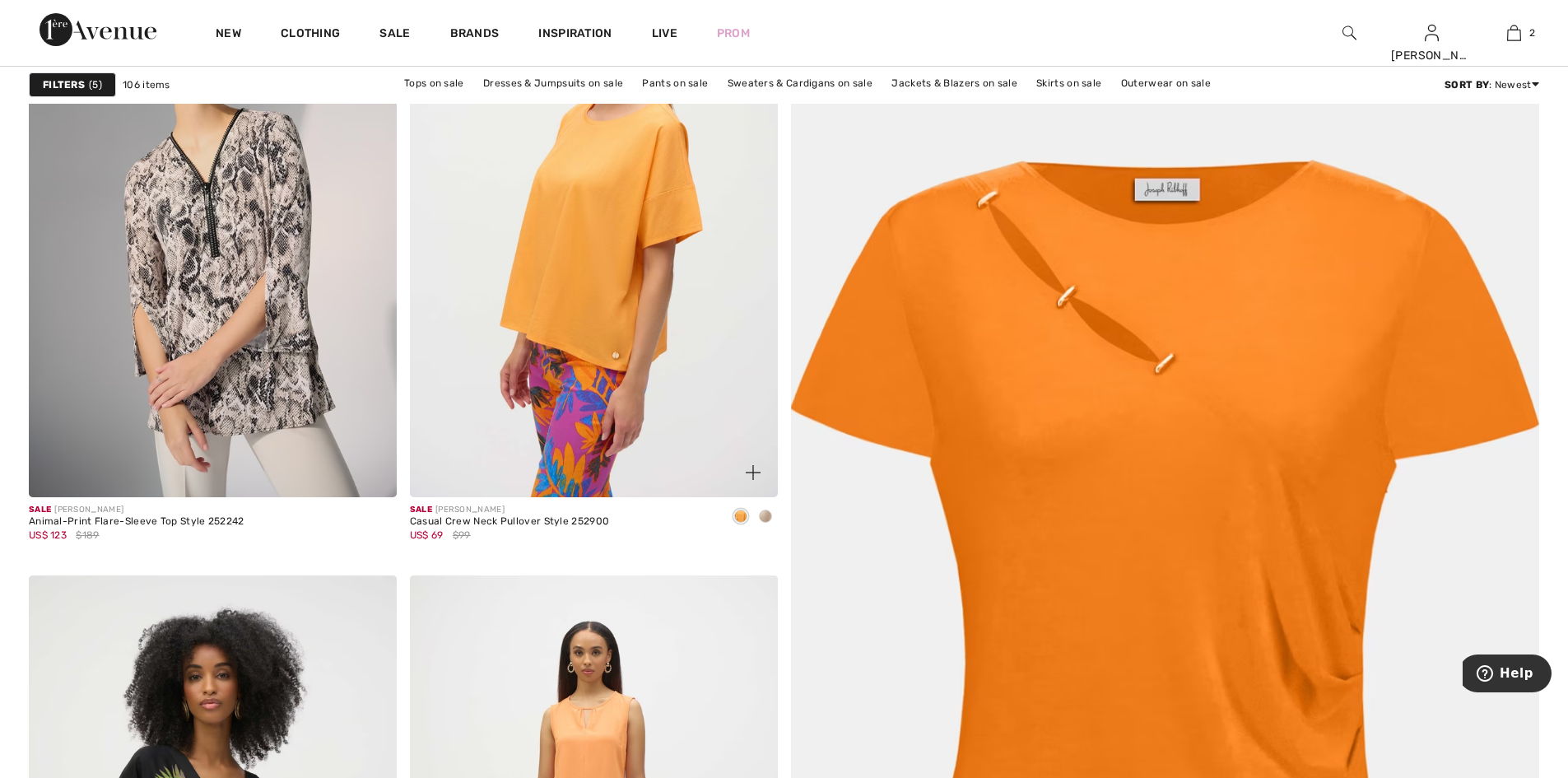
click at [588, 330] on img at bounding box center [593, 221] width 368 height 551
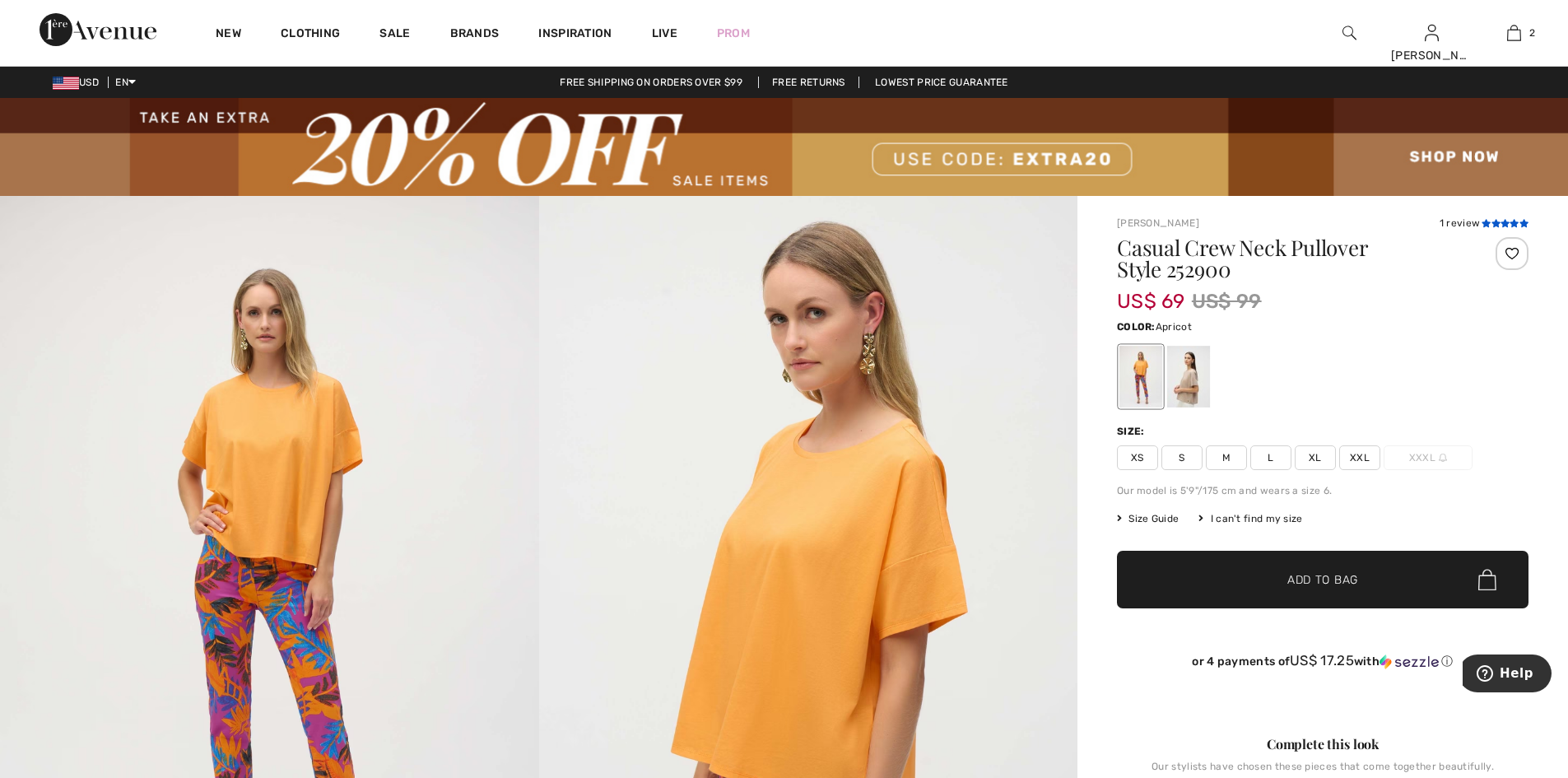
click at [1500, 224] on icon at bounding box center [1505, 222] width 9 height 8
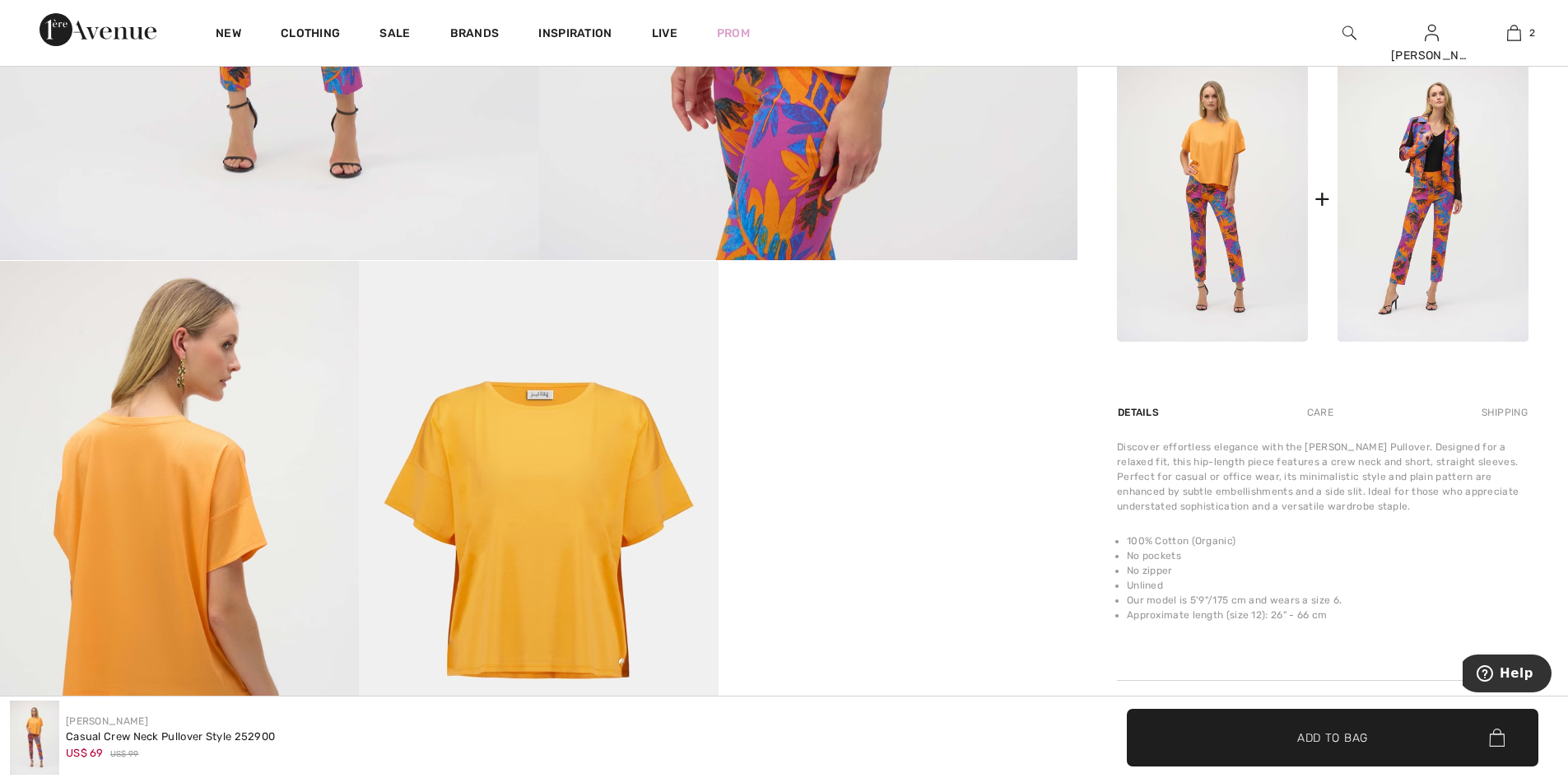
scroll to position [782, 0]
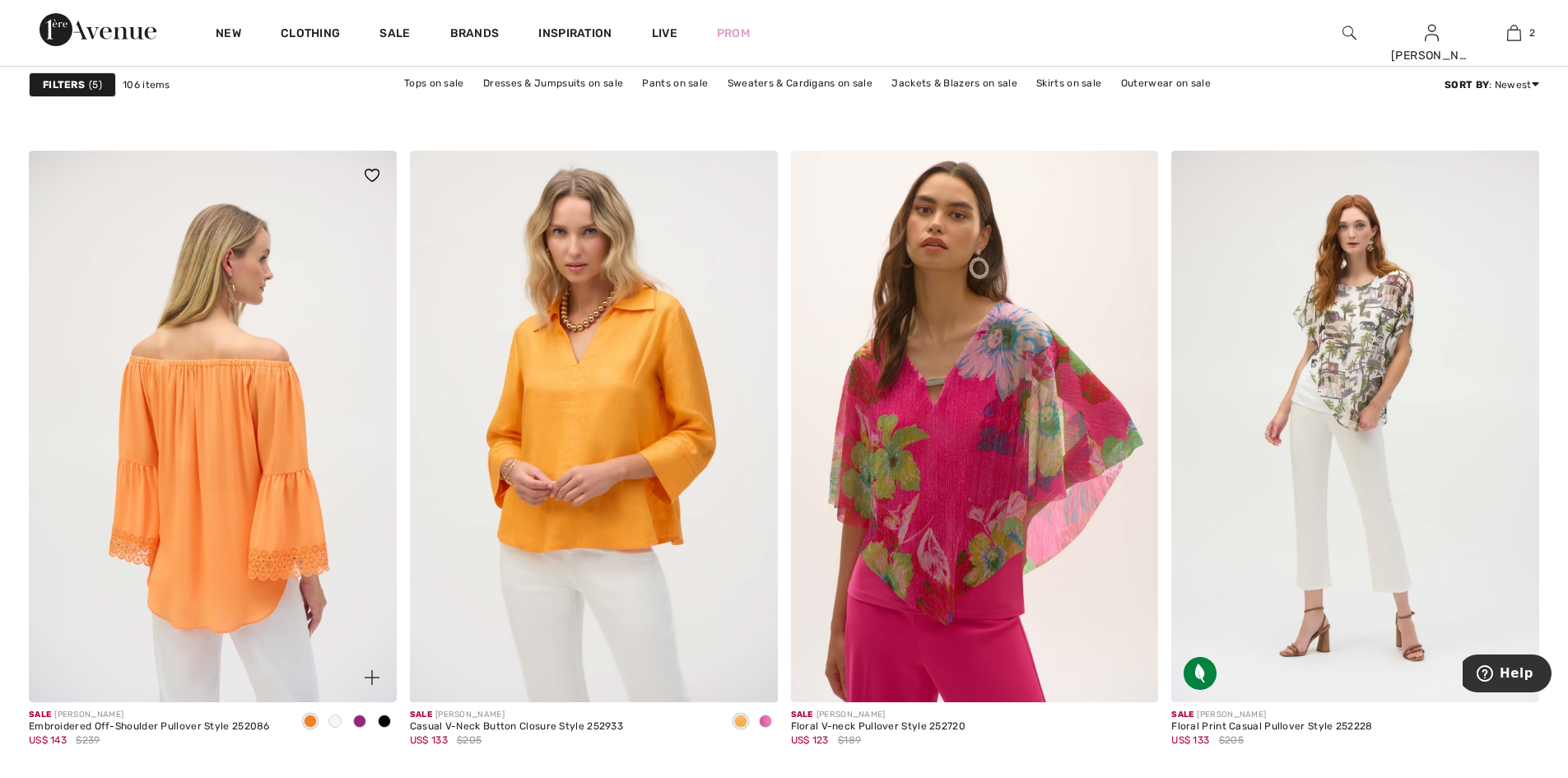
scroll to position [3045, 0]
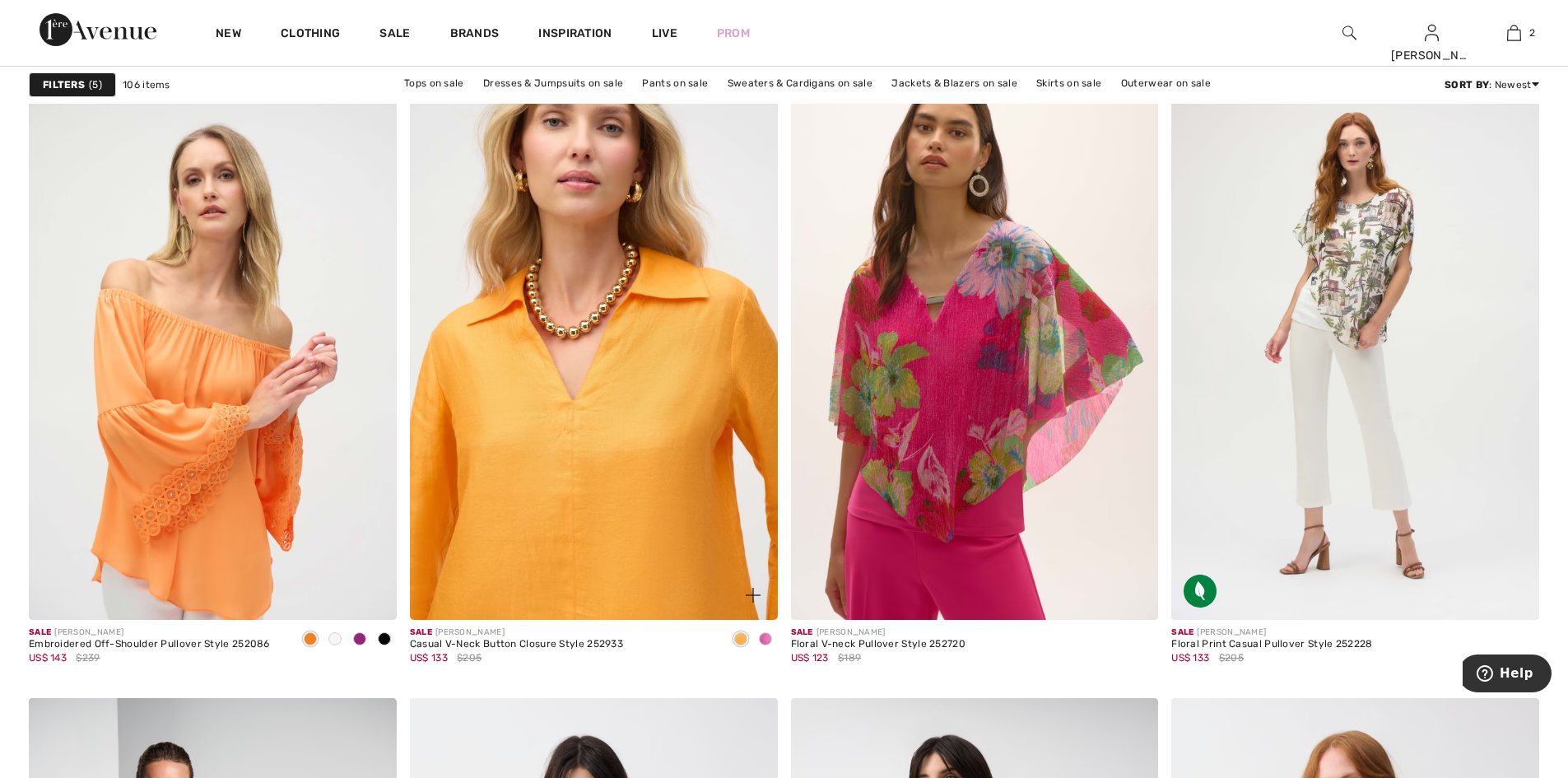
click at [581, 449] on img at bounding box center [593, 344] width 368 height 551
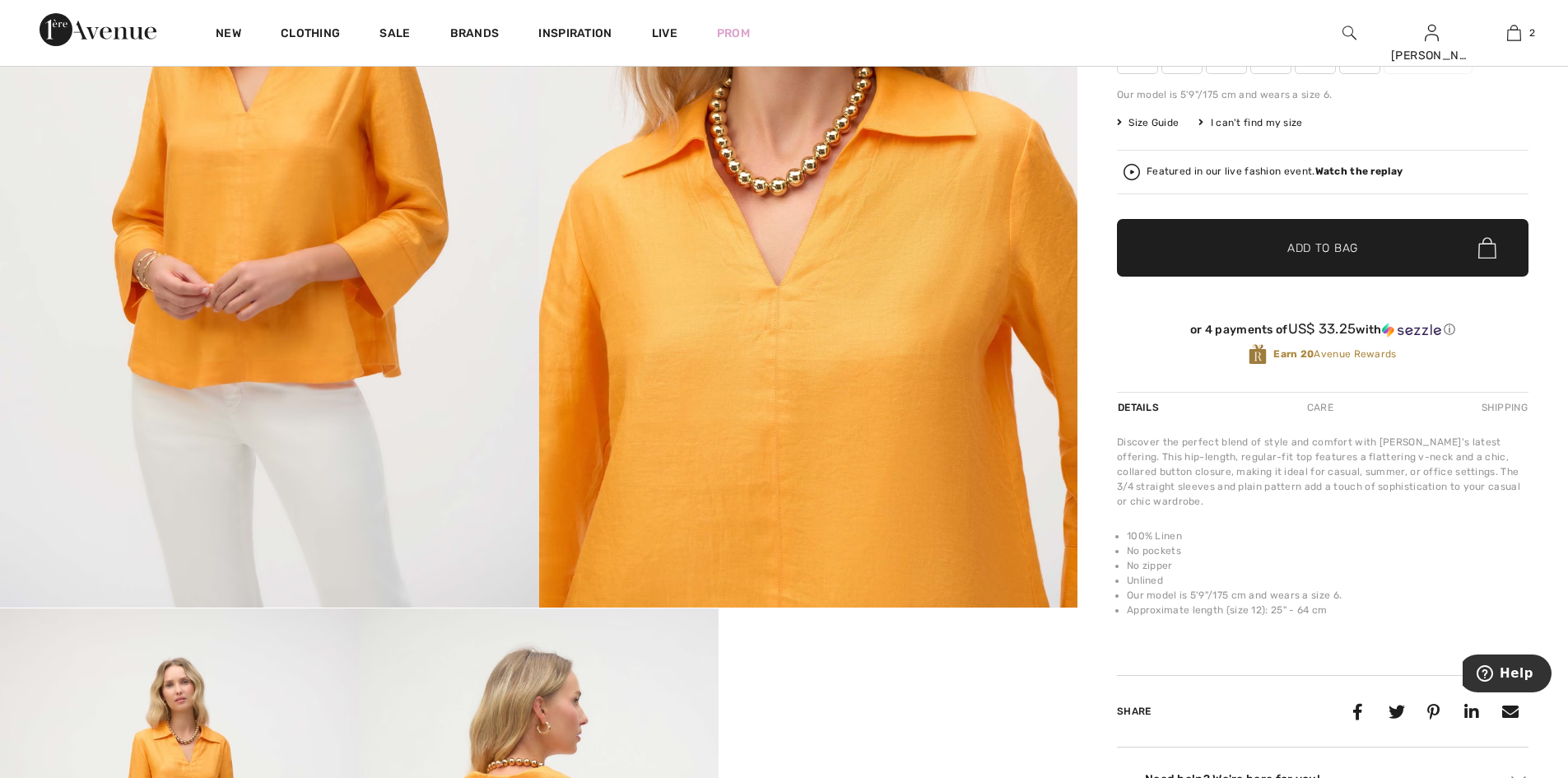
scroll to position [412, 0]
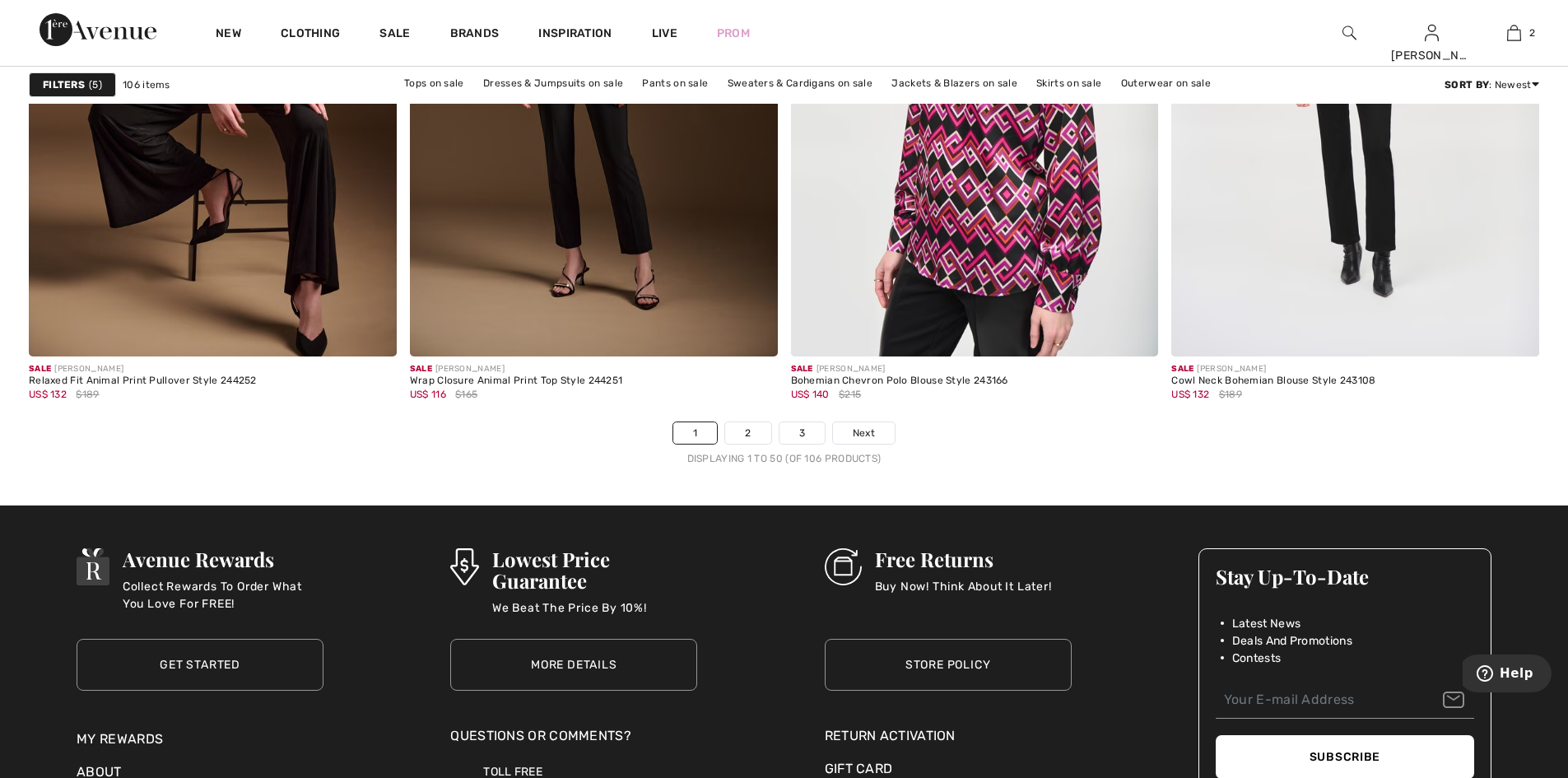
scroll to position [9466, 0]
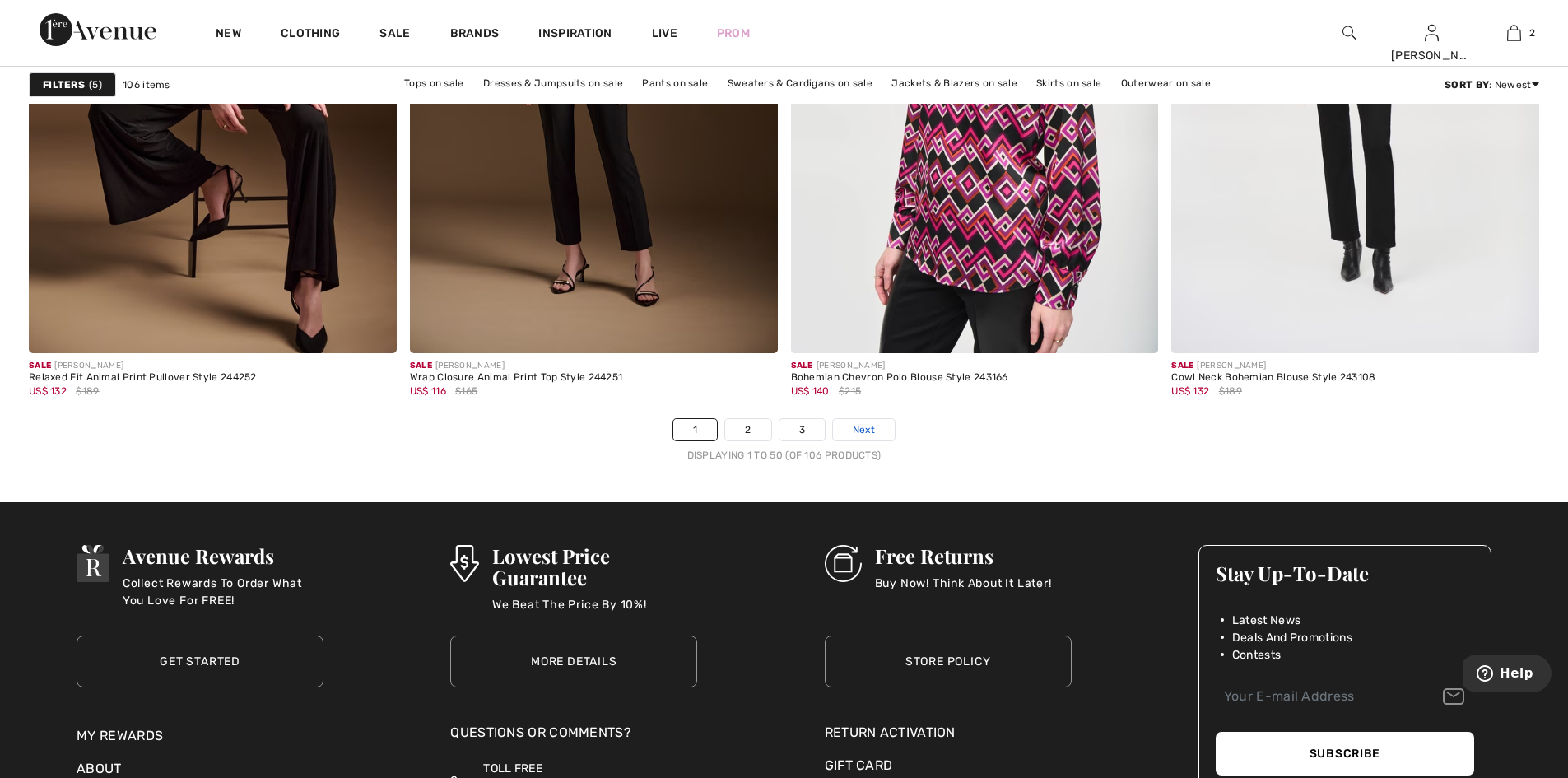
click at [873, 437] on span "Next" at bounding box center [863, 429] width 22 height 15
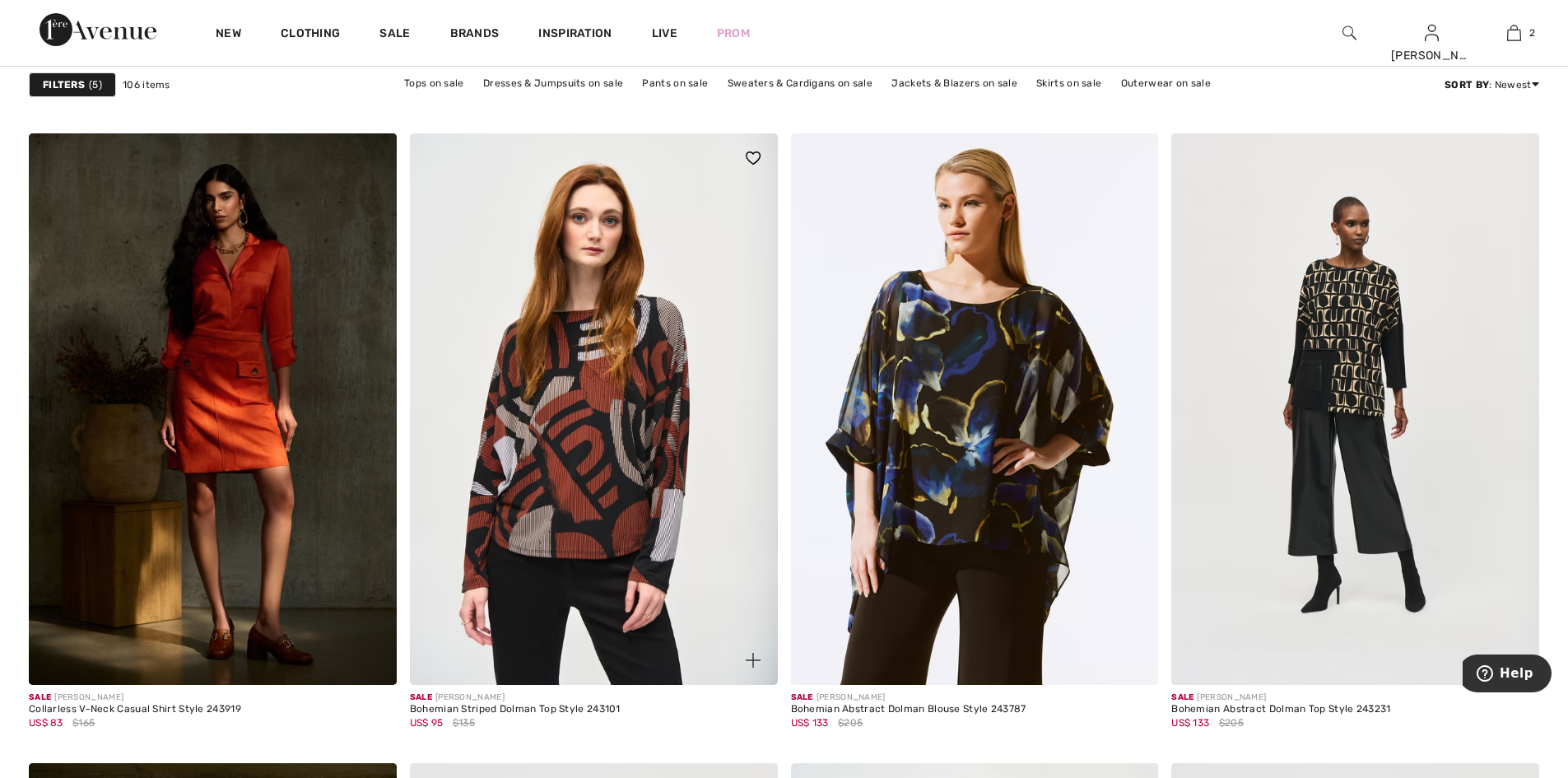
scroll to position [1481, 0]
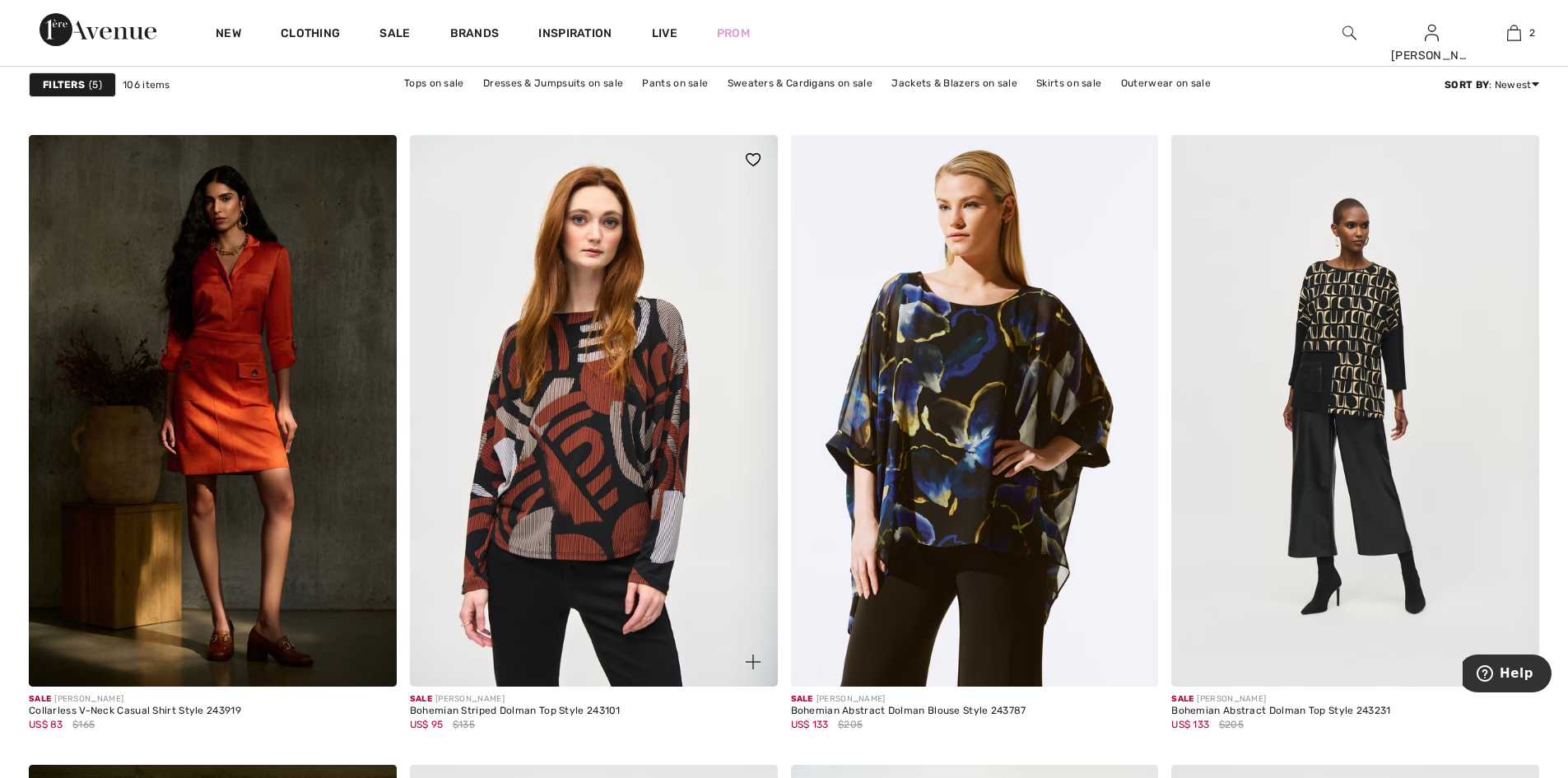
click at [613, 486] on img at bounding box center [593, 411] width 368 height 551
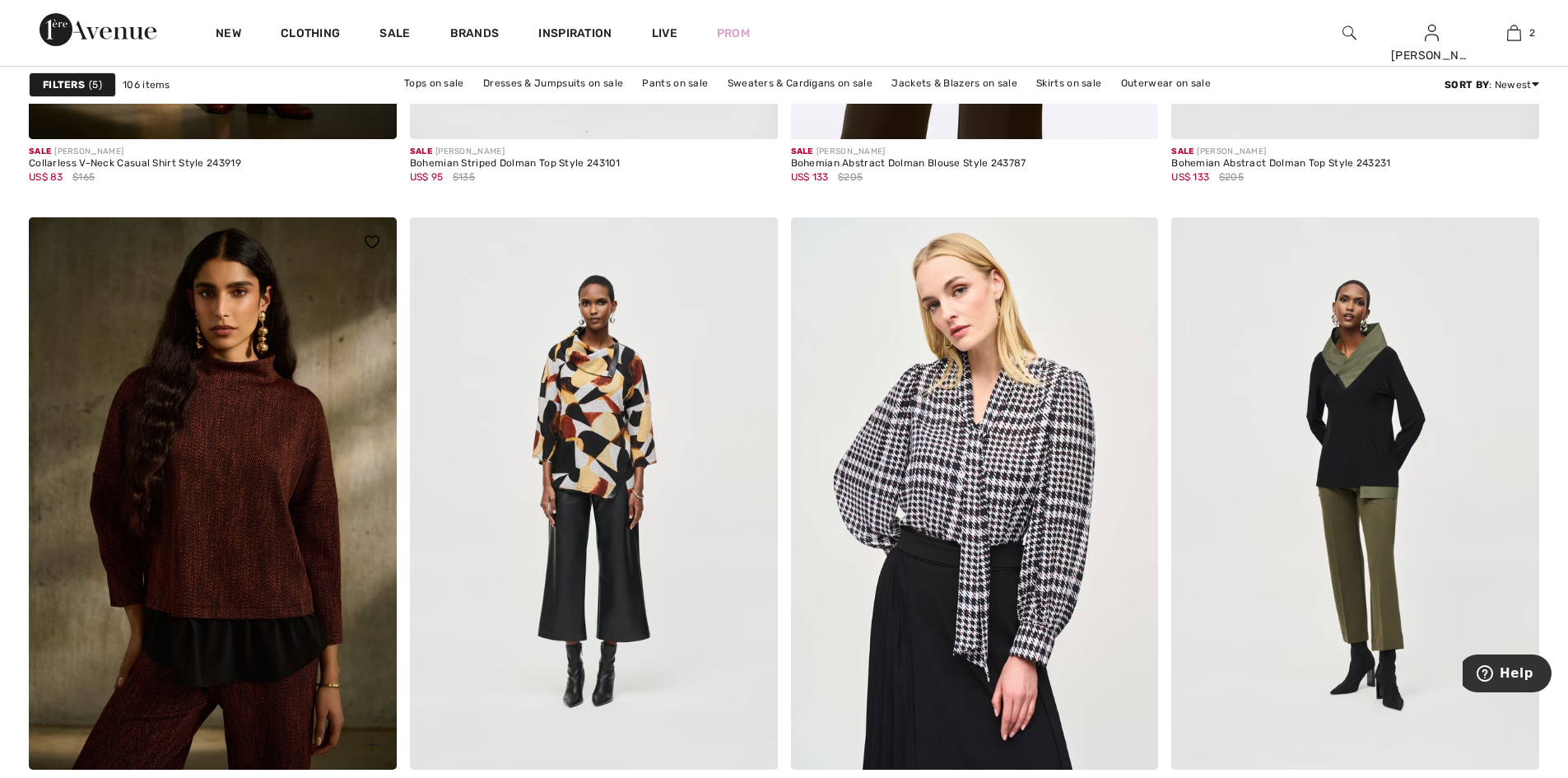
scroll to position [2057, 0]
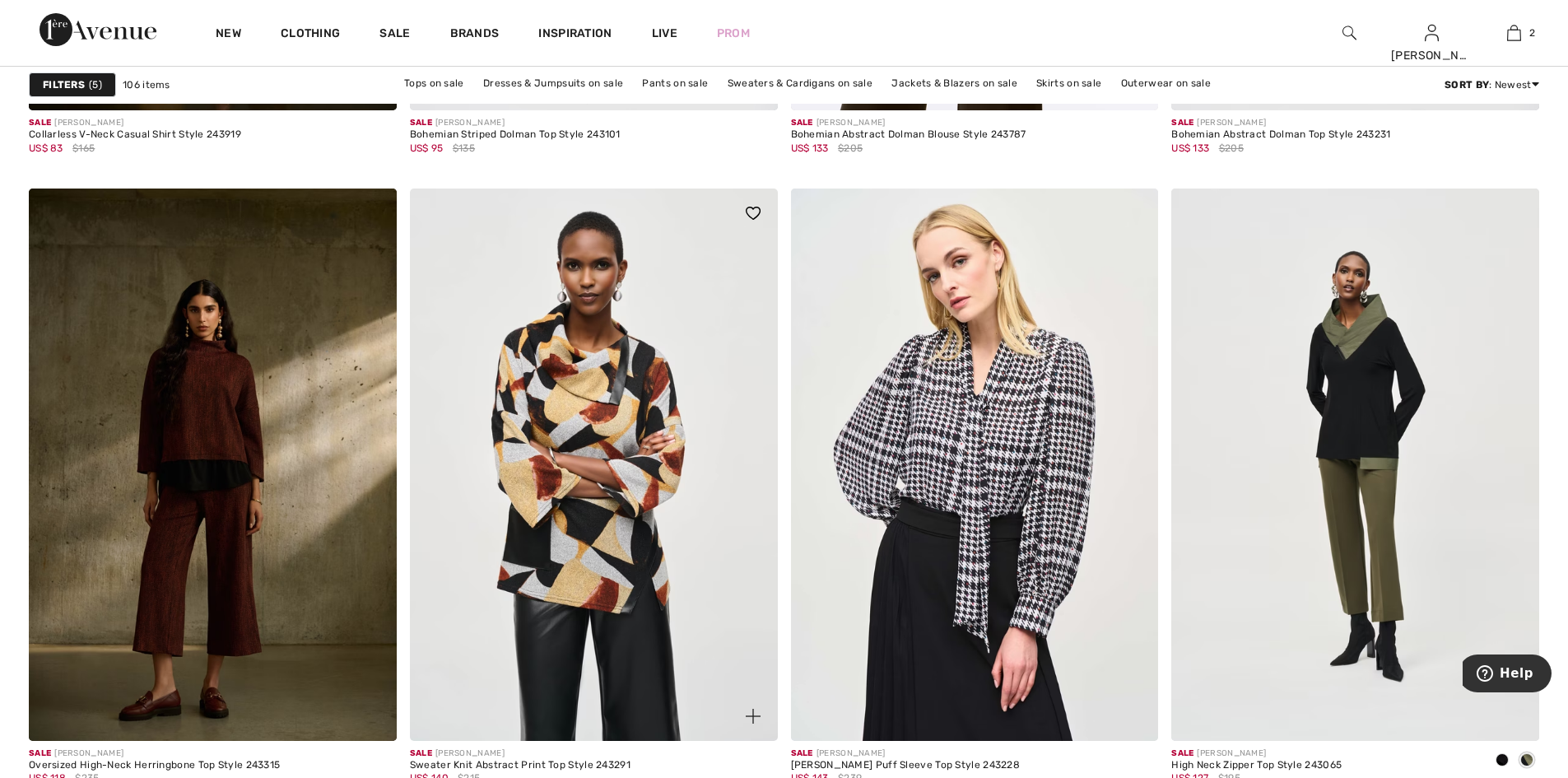
click at [583, 559] on img at bounding box center [593, 465] width 368 height 551
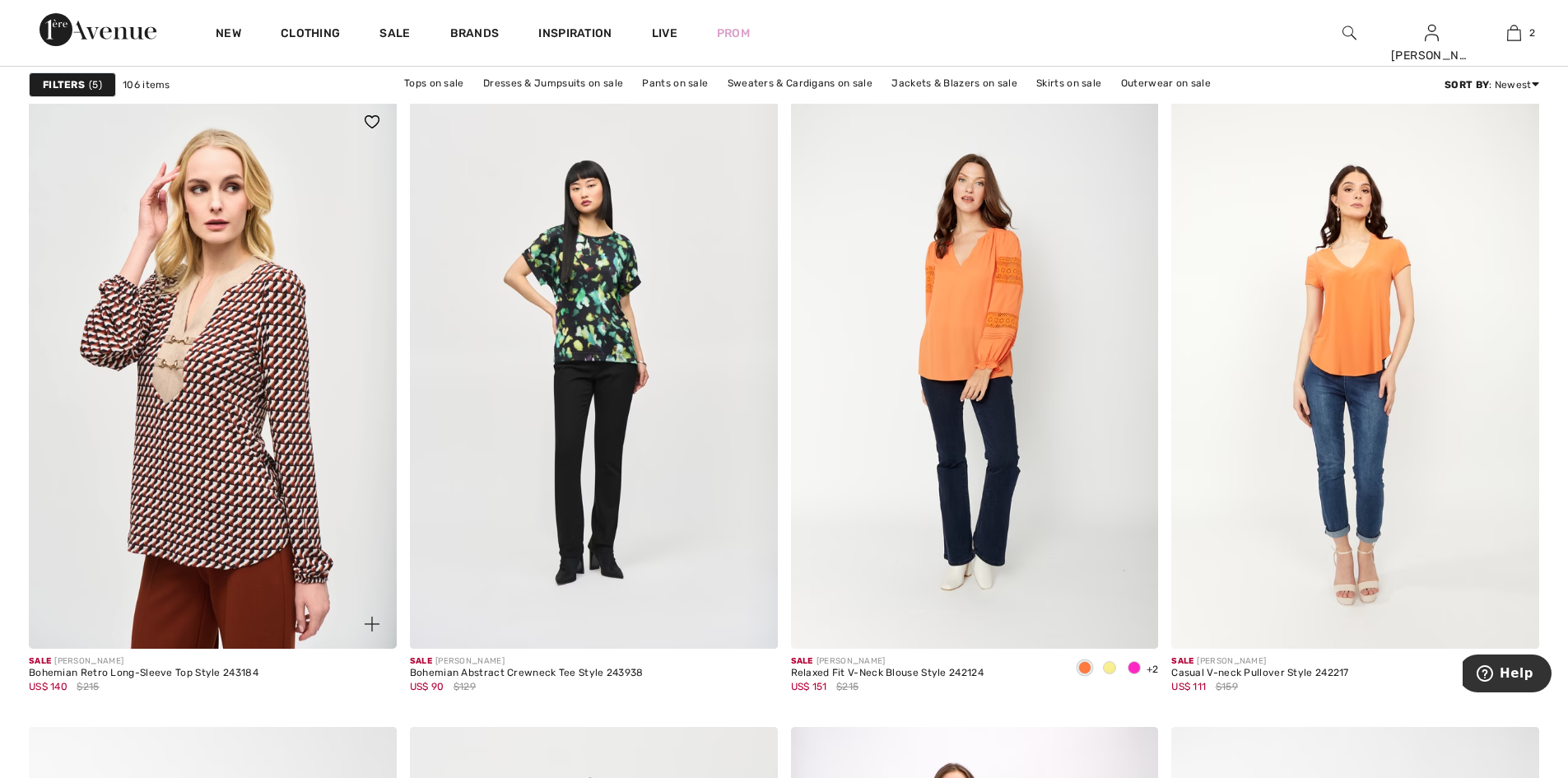
scroll to position [3045, 0]
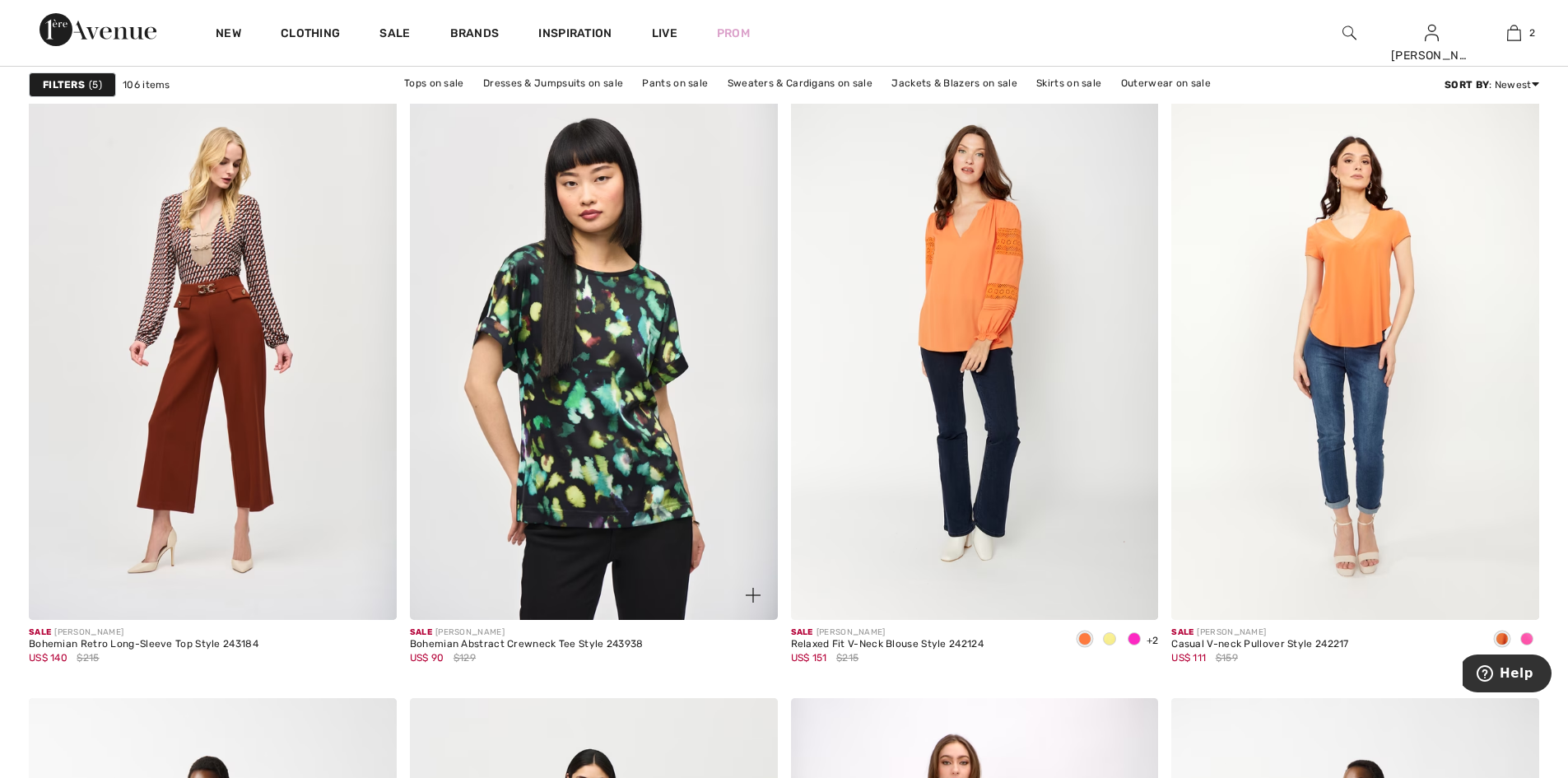
click at [593, 395] on img at bounding box center [593, 344] width 368 height 551
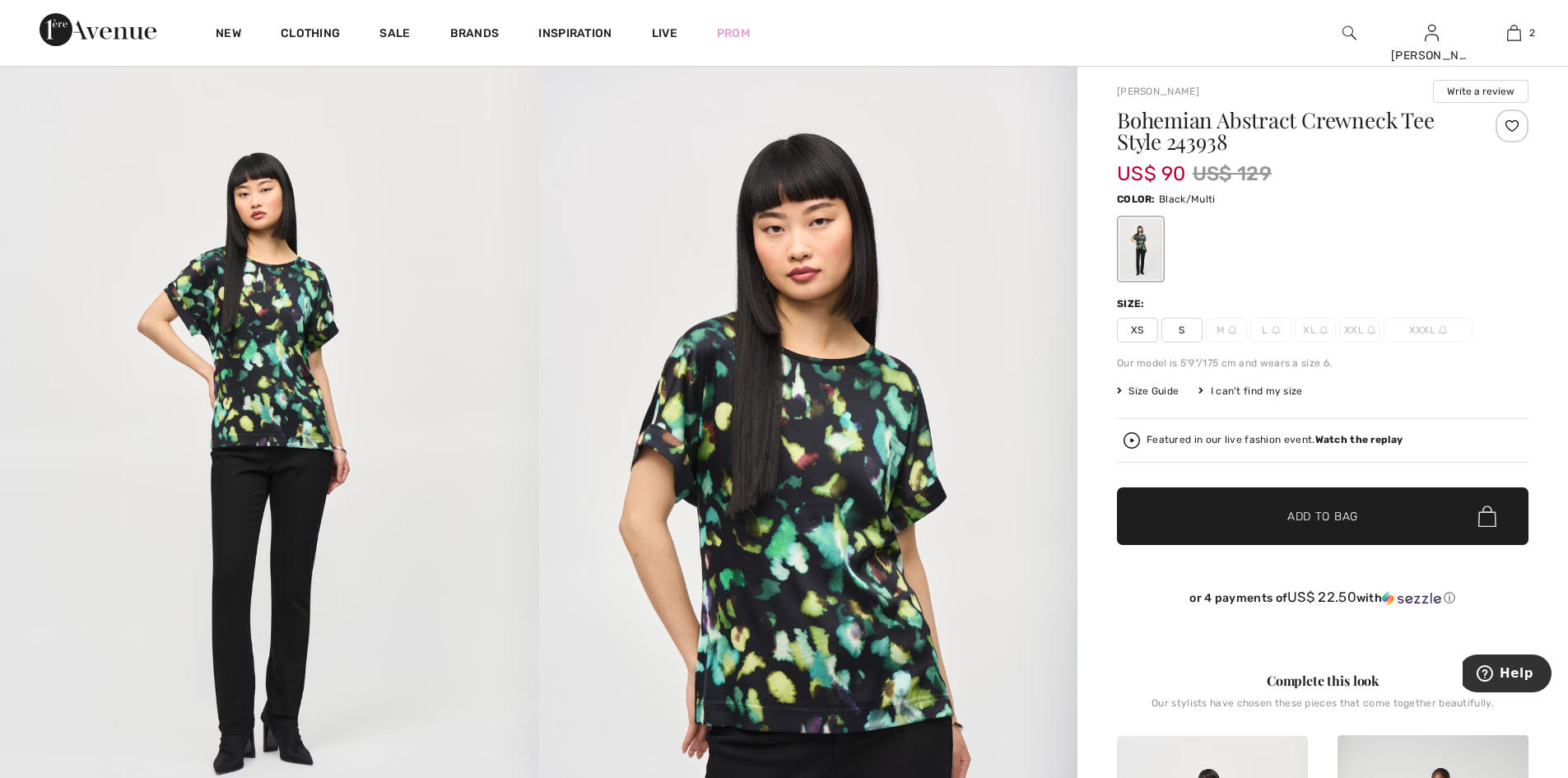
scroll to position [164, 0]
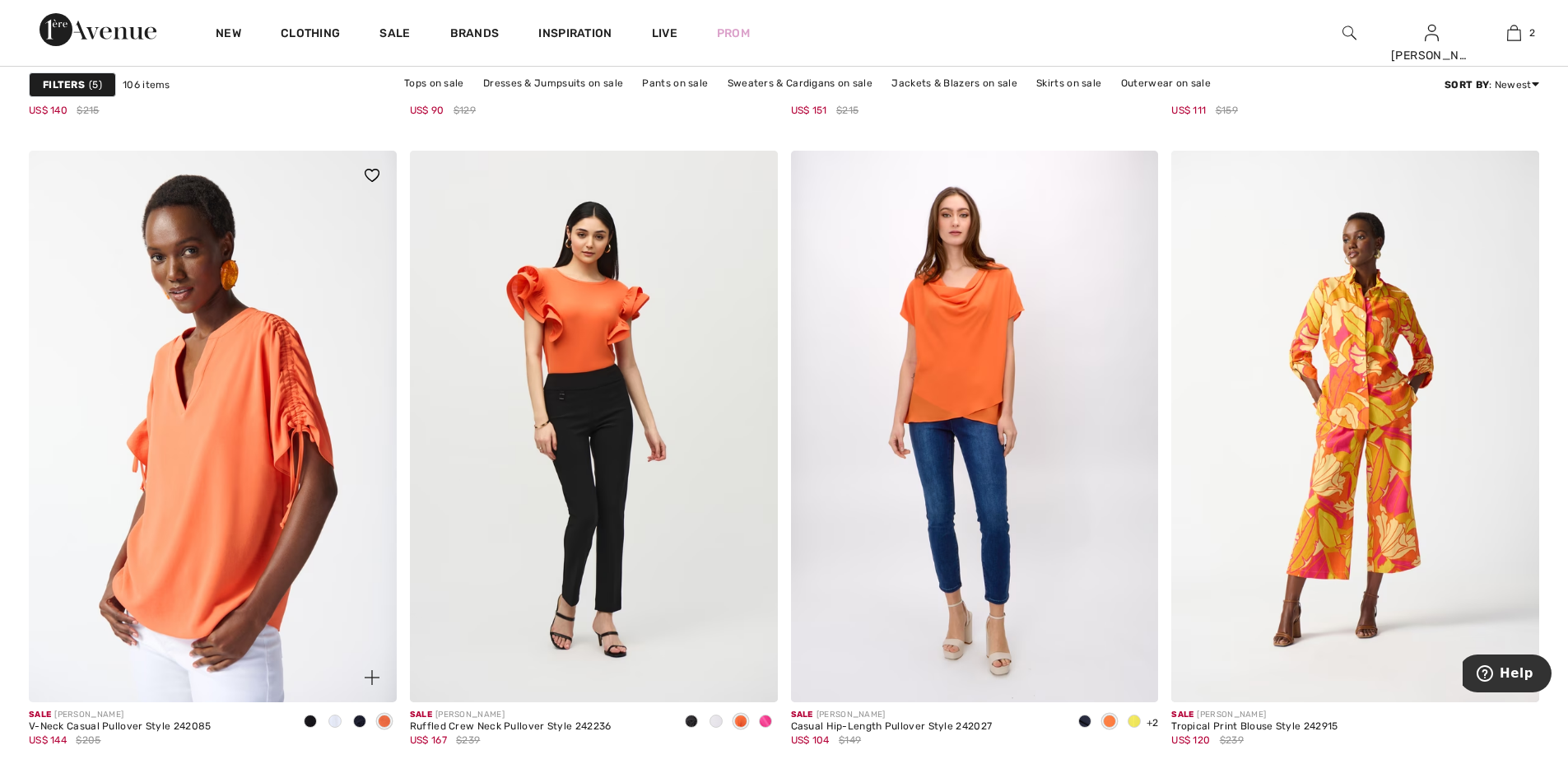
scroll to position [3621, 0]
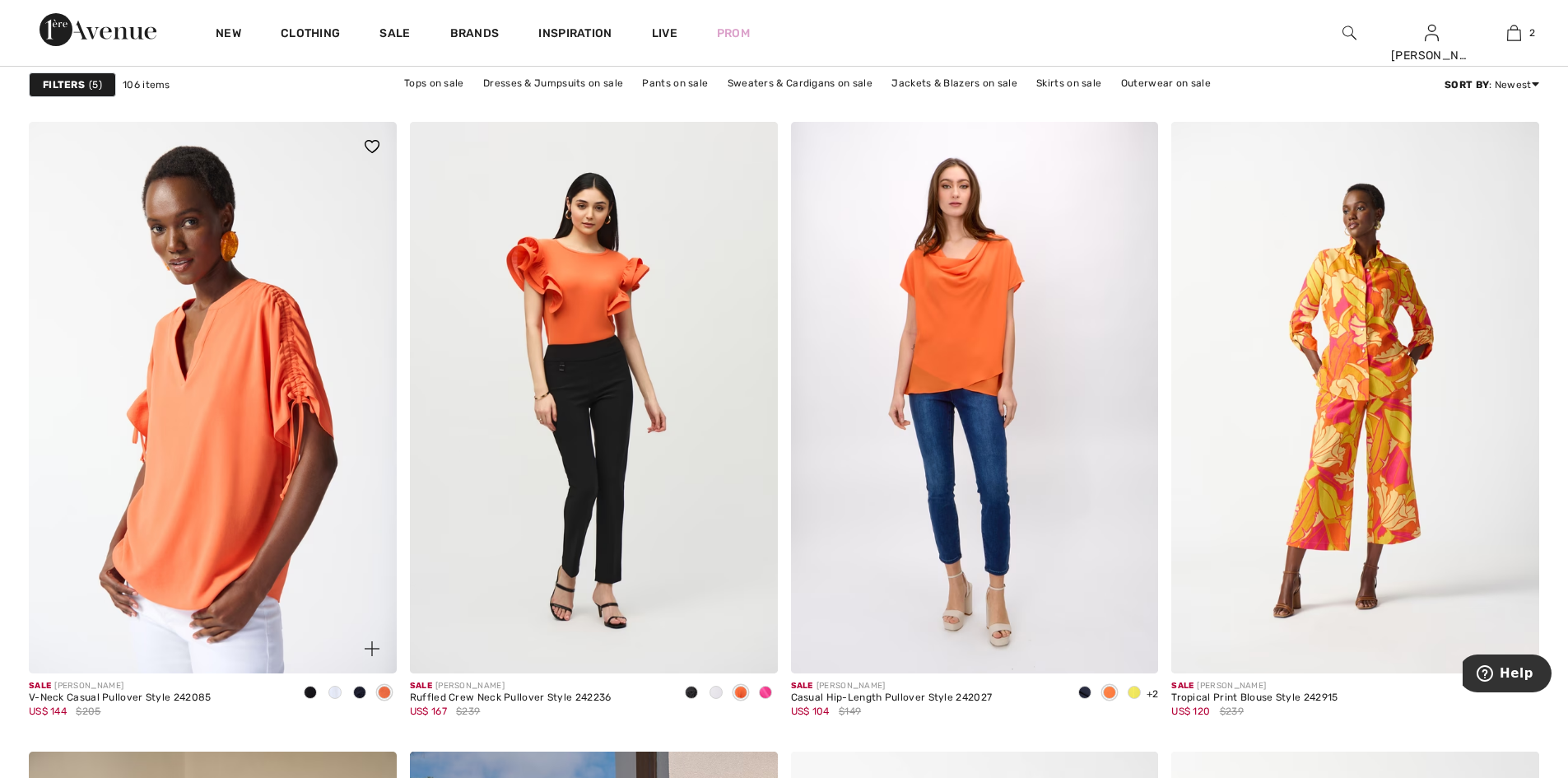
click at [226, 472] on img at bounding box center [212, 398] width 368 height 551
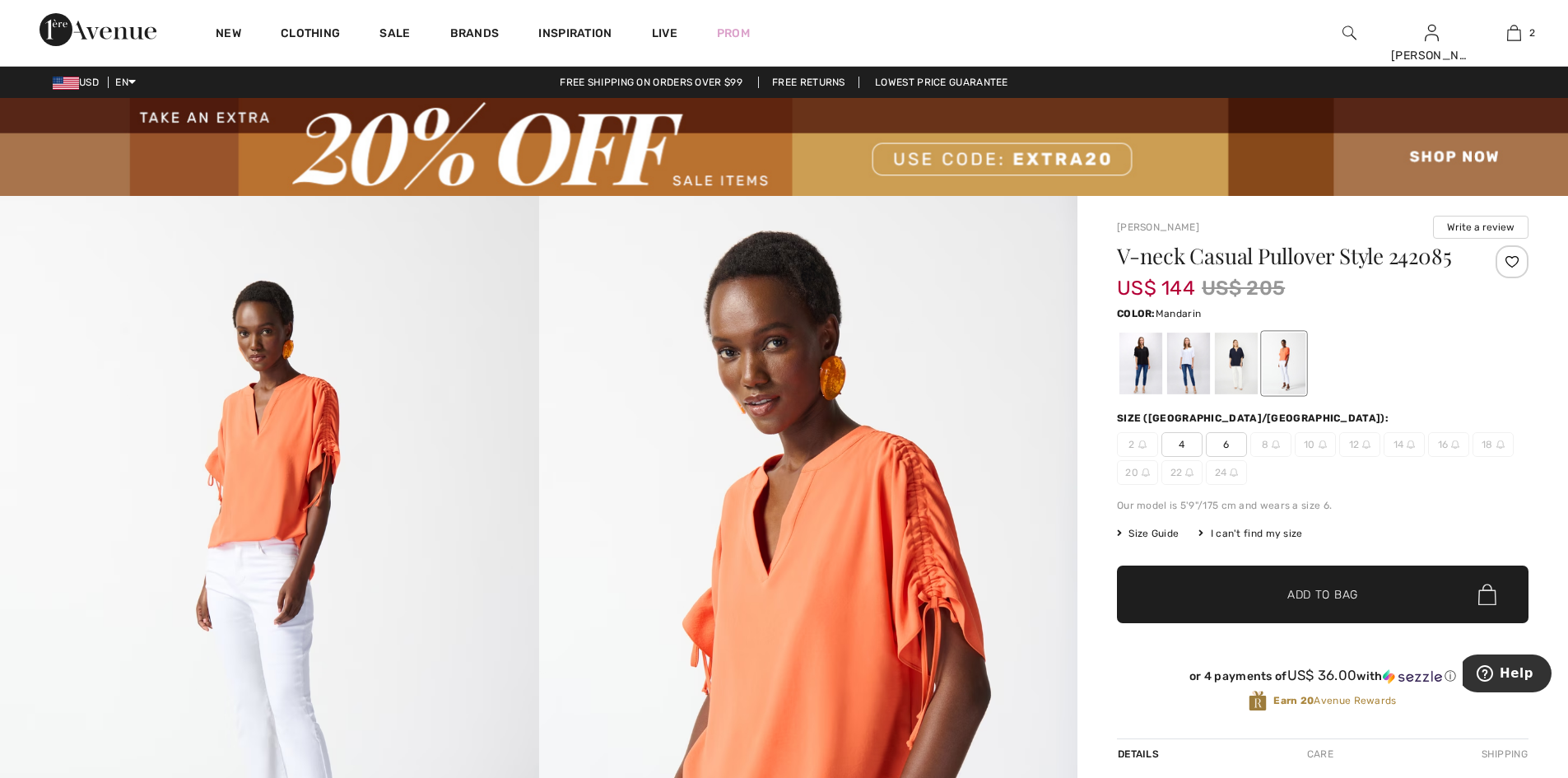
scroll to position [83, 0]
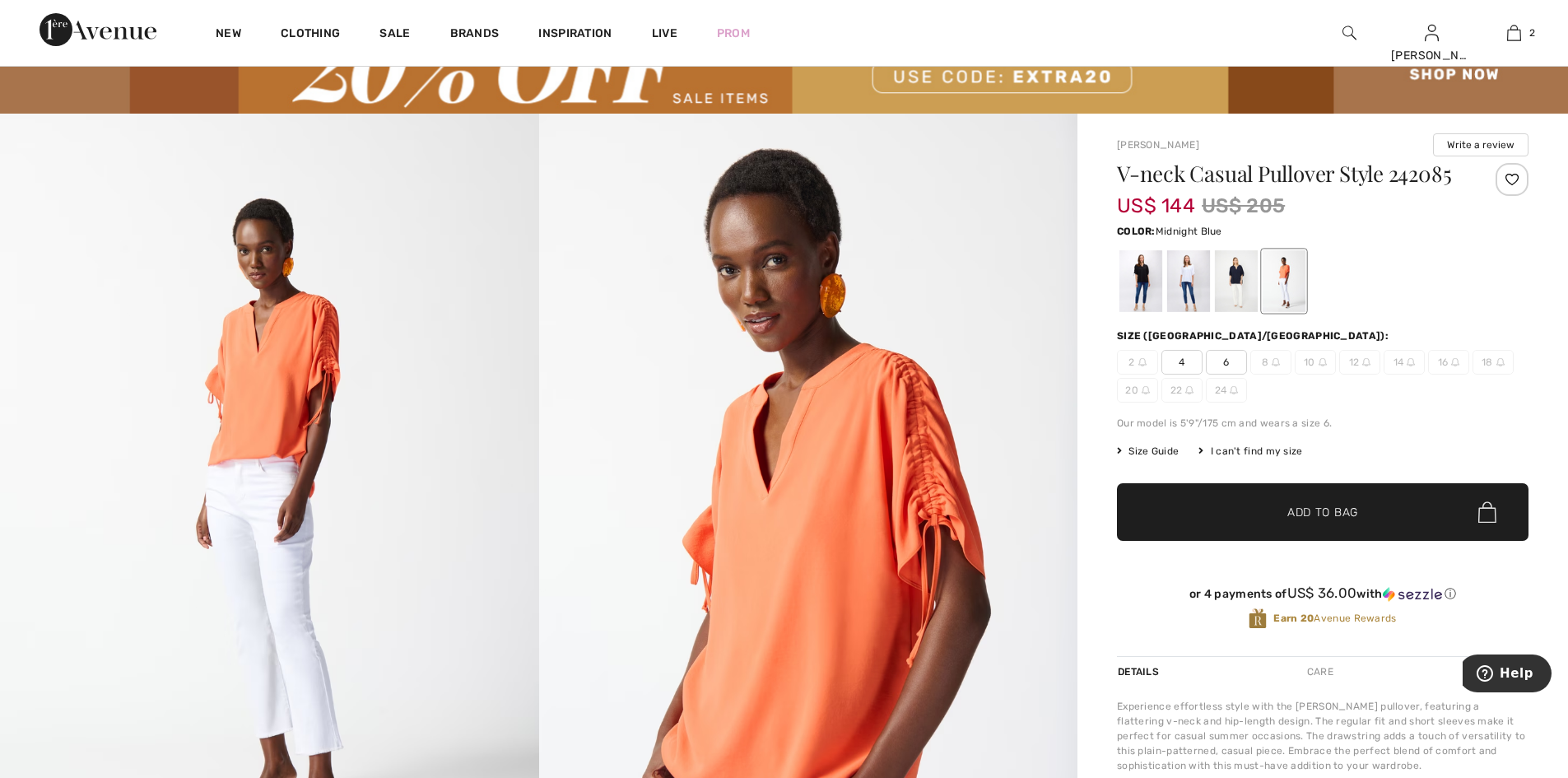
click at [1248, 306] on div at bounding box center [1236, 281] width 43 height 61
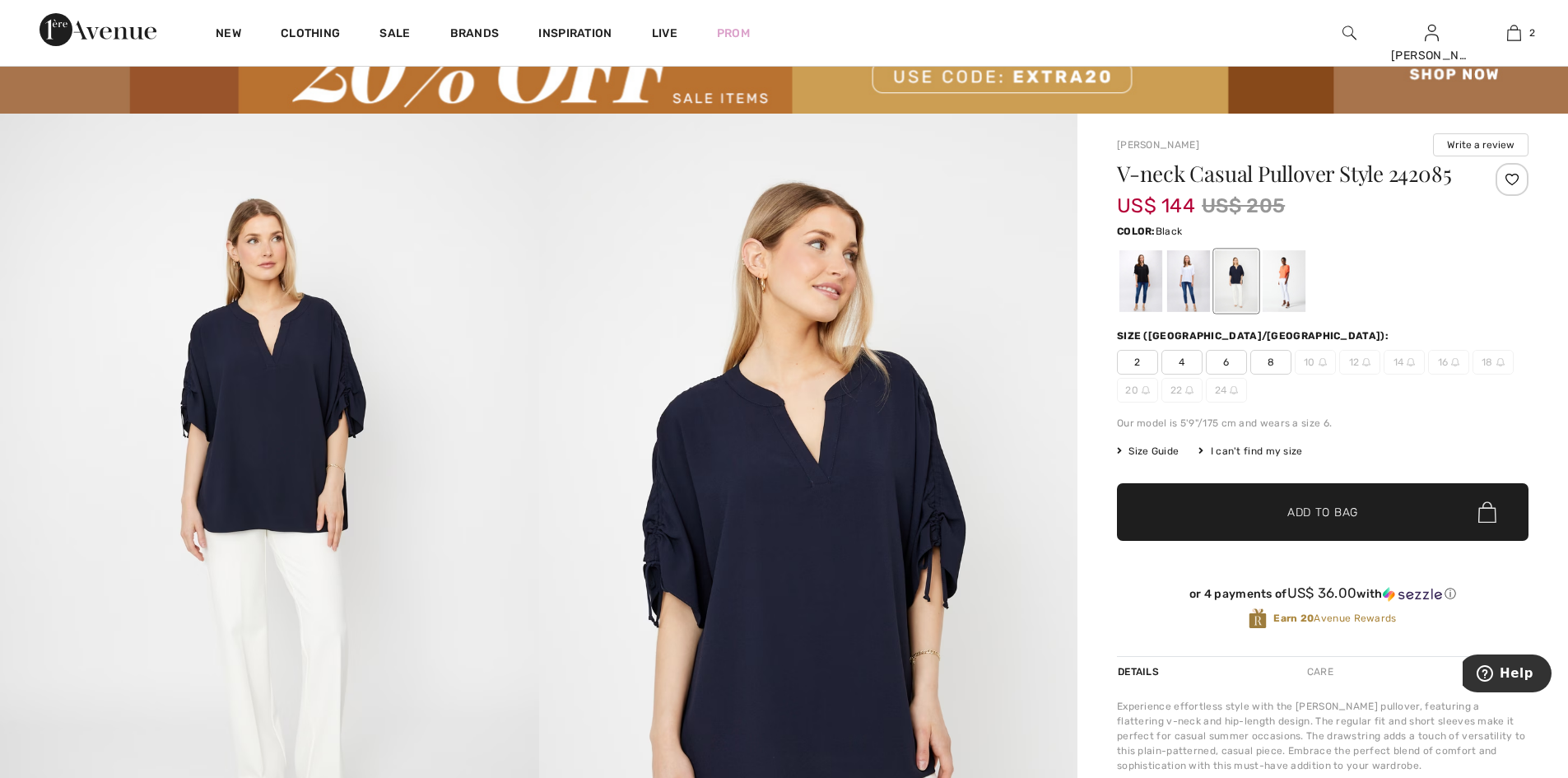
click at [1141, 306] on div at bounding box center [1140, 281] width 43 height 61
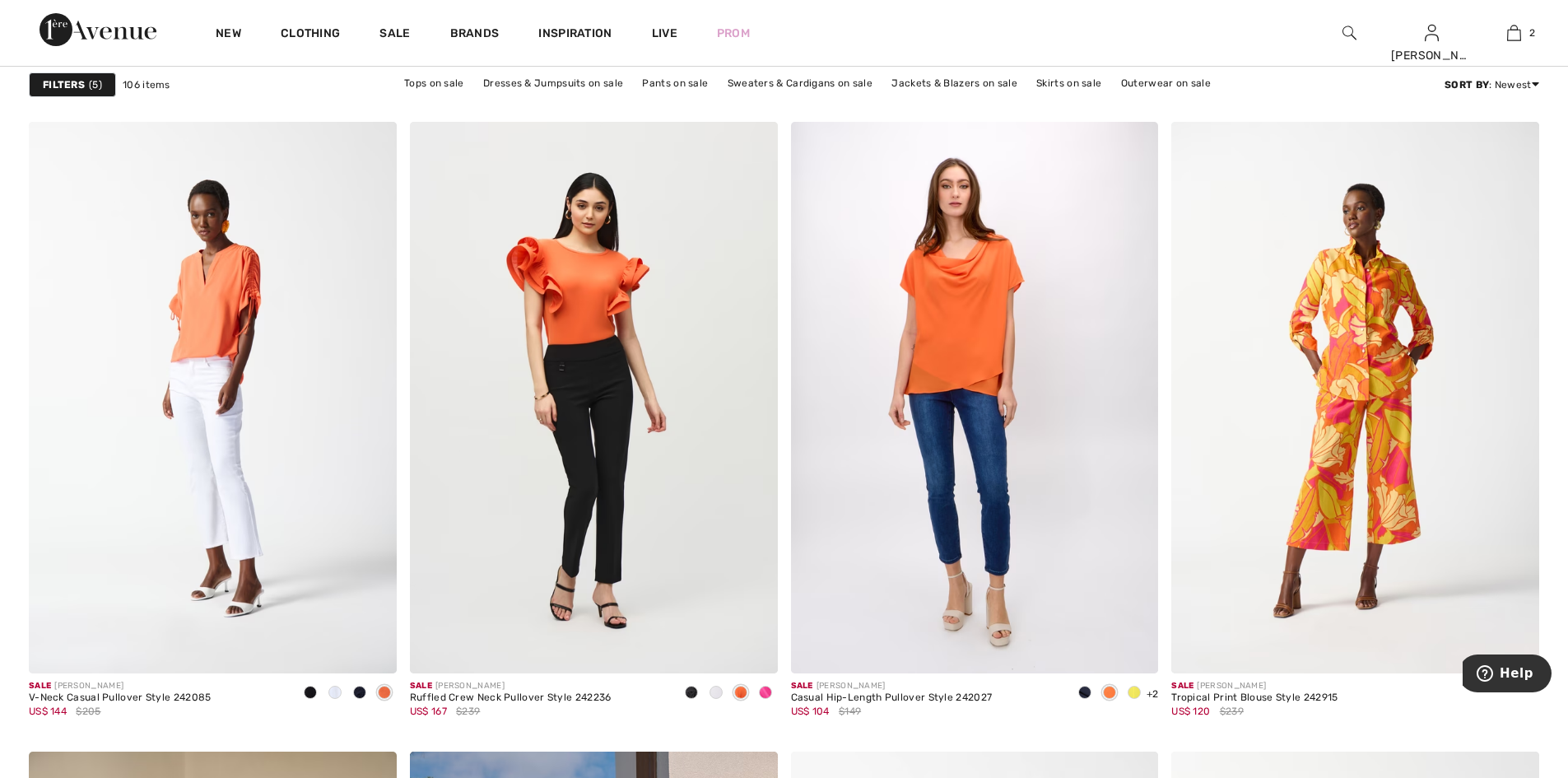
scroll to position [3704, 0]
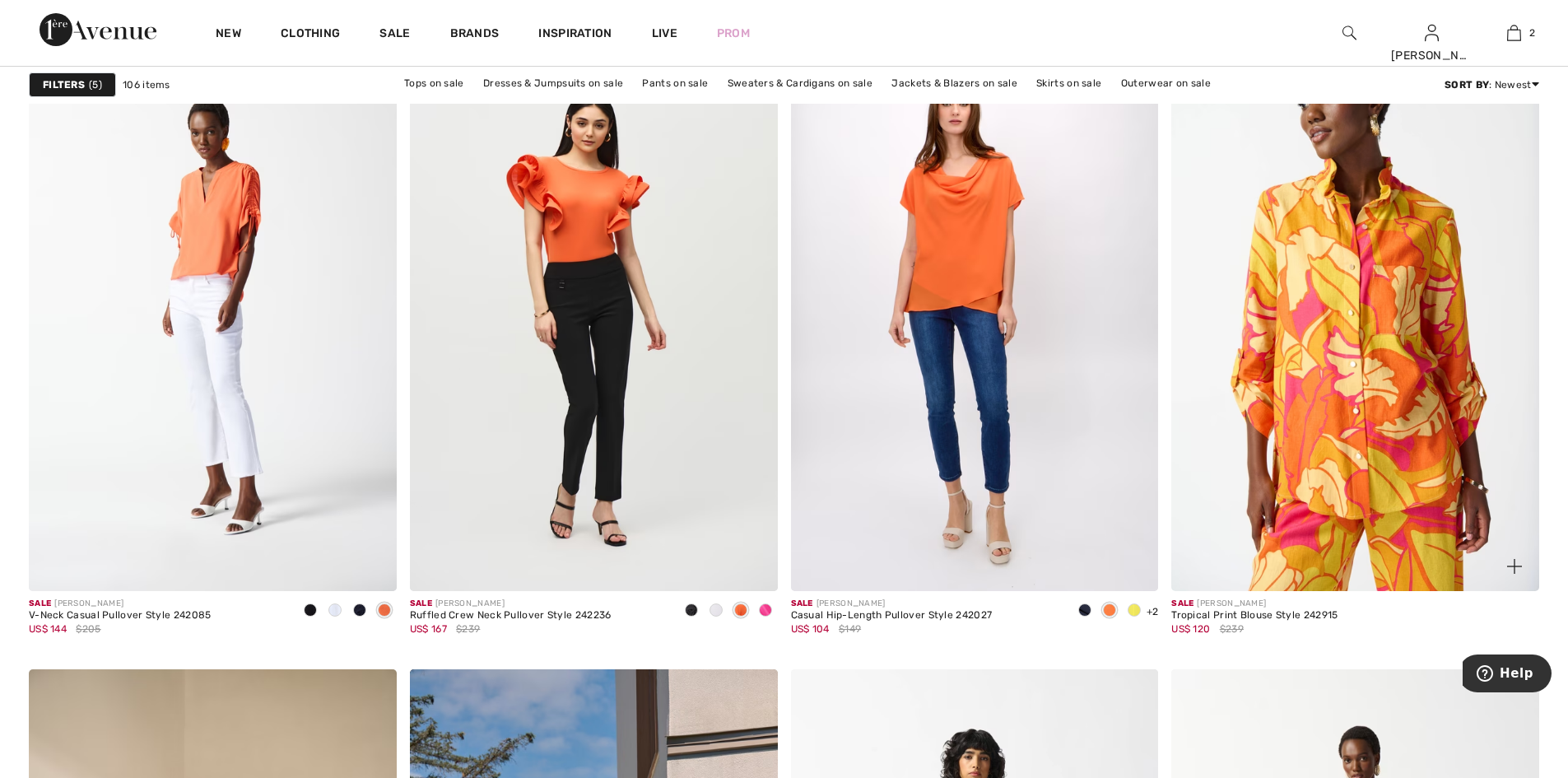
click at [1387, 457] on img at bounding box center [1355, 315] width 368 height 551
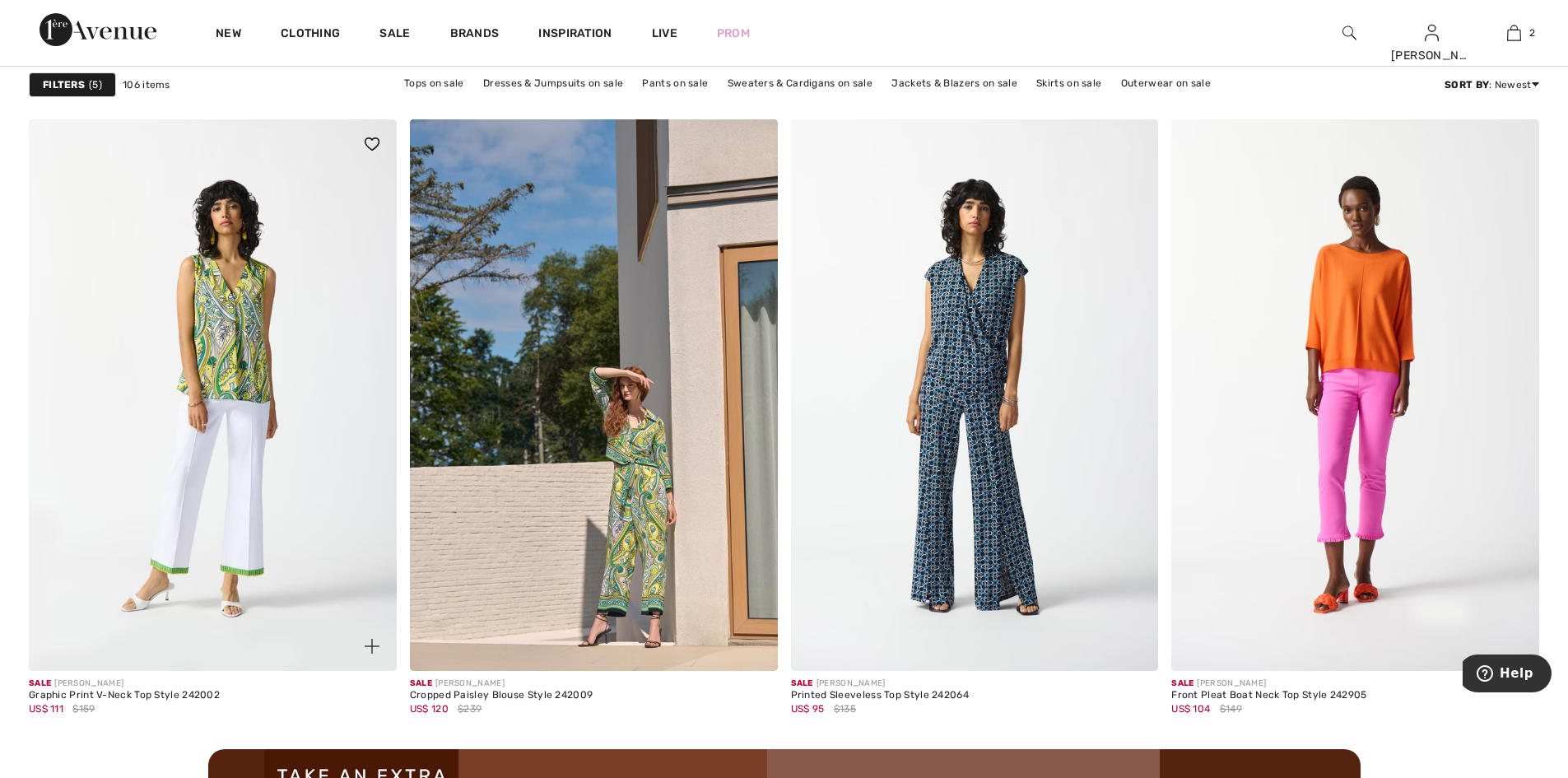
scroll to position [4362, 0]
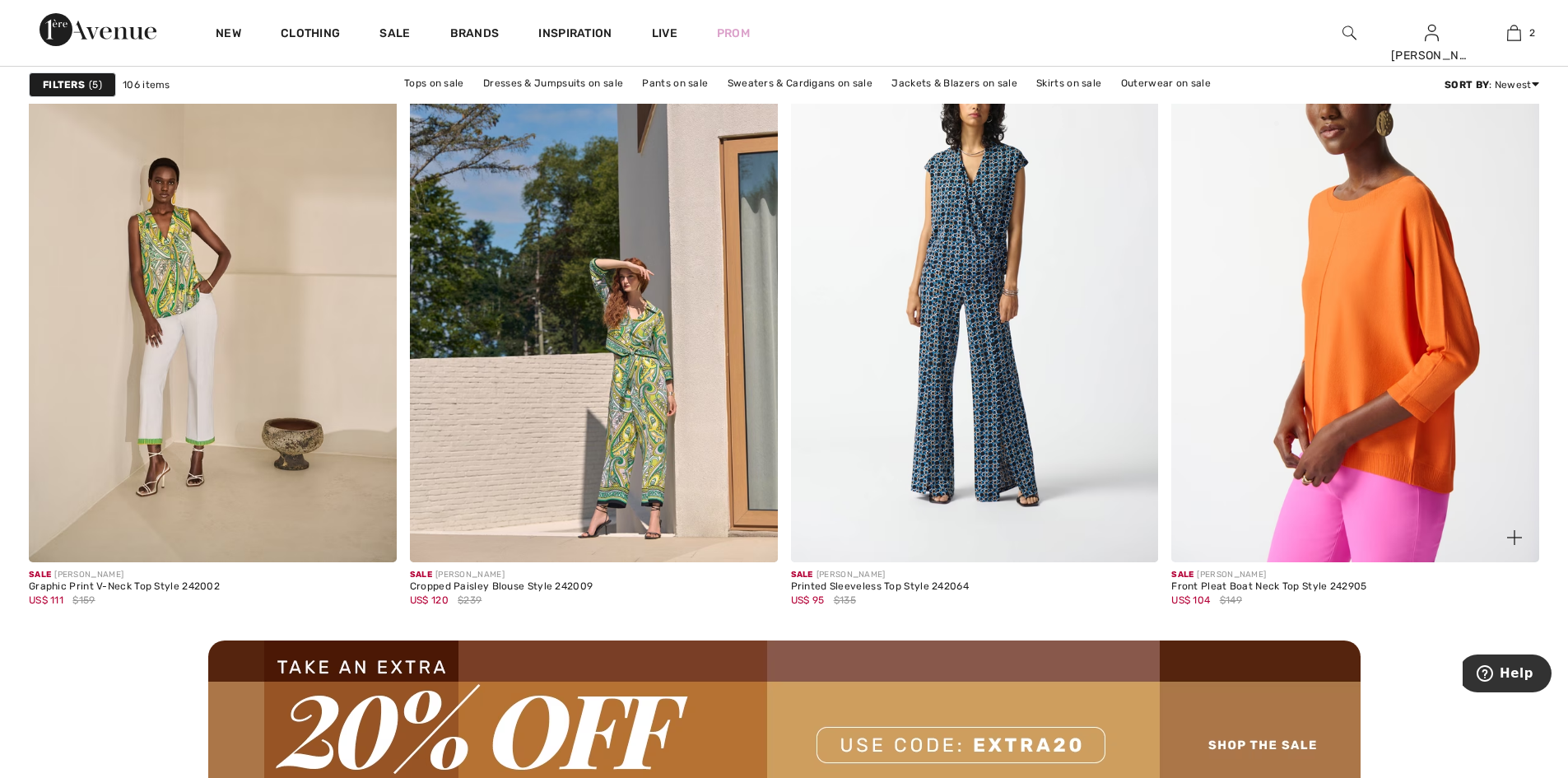
click at [1365, 398] on img at bounding box center [1355, 286] width 368 height 551
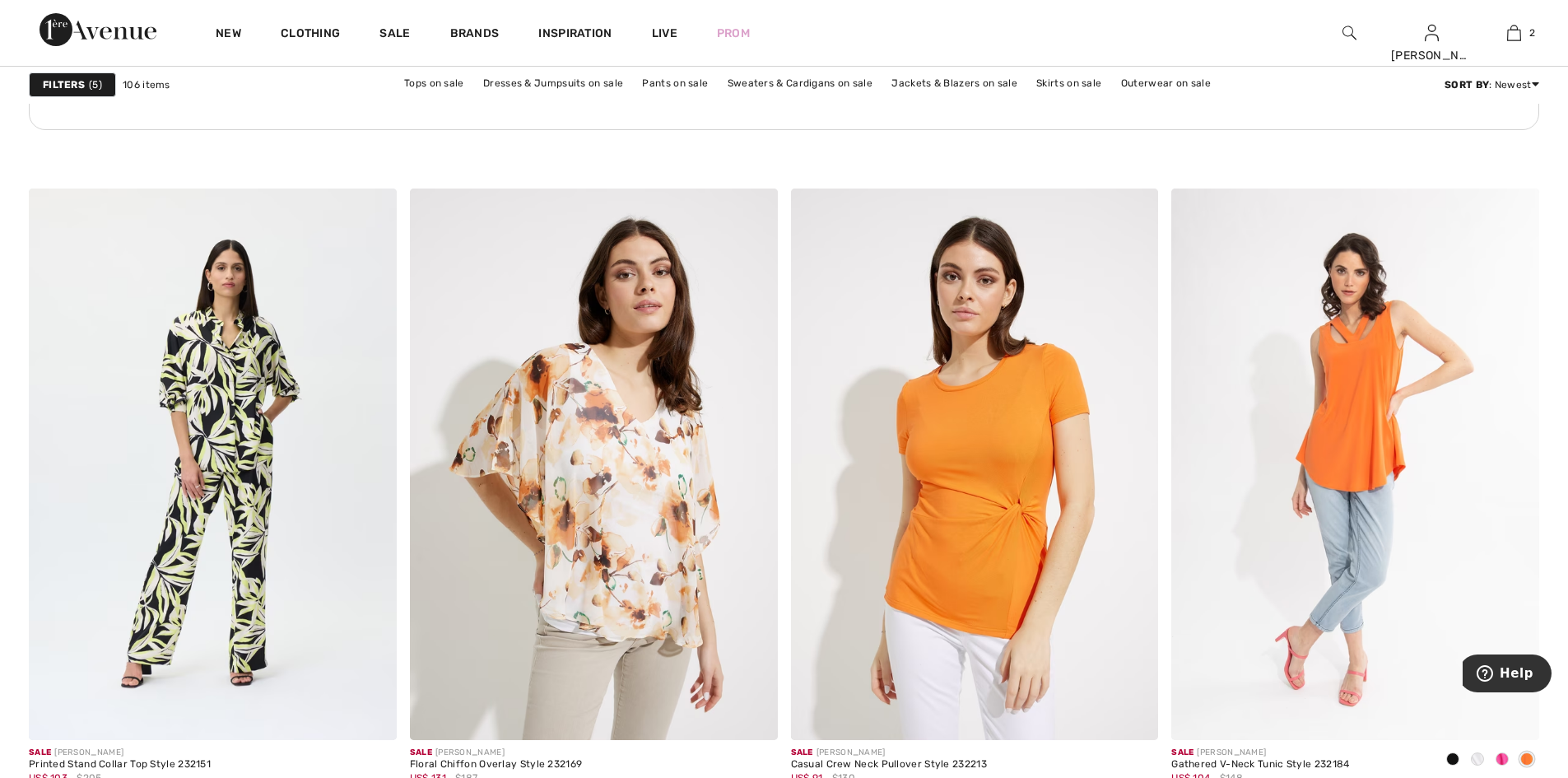
scroll to position [7902, 0]
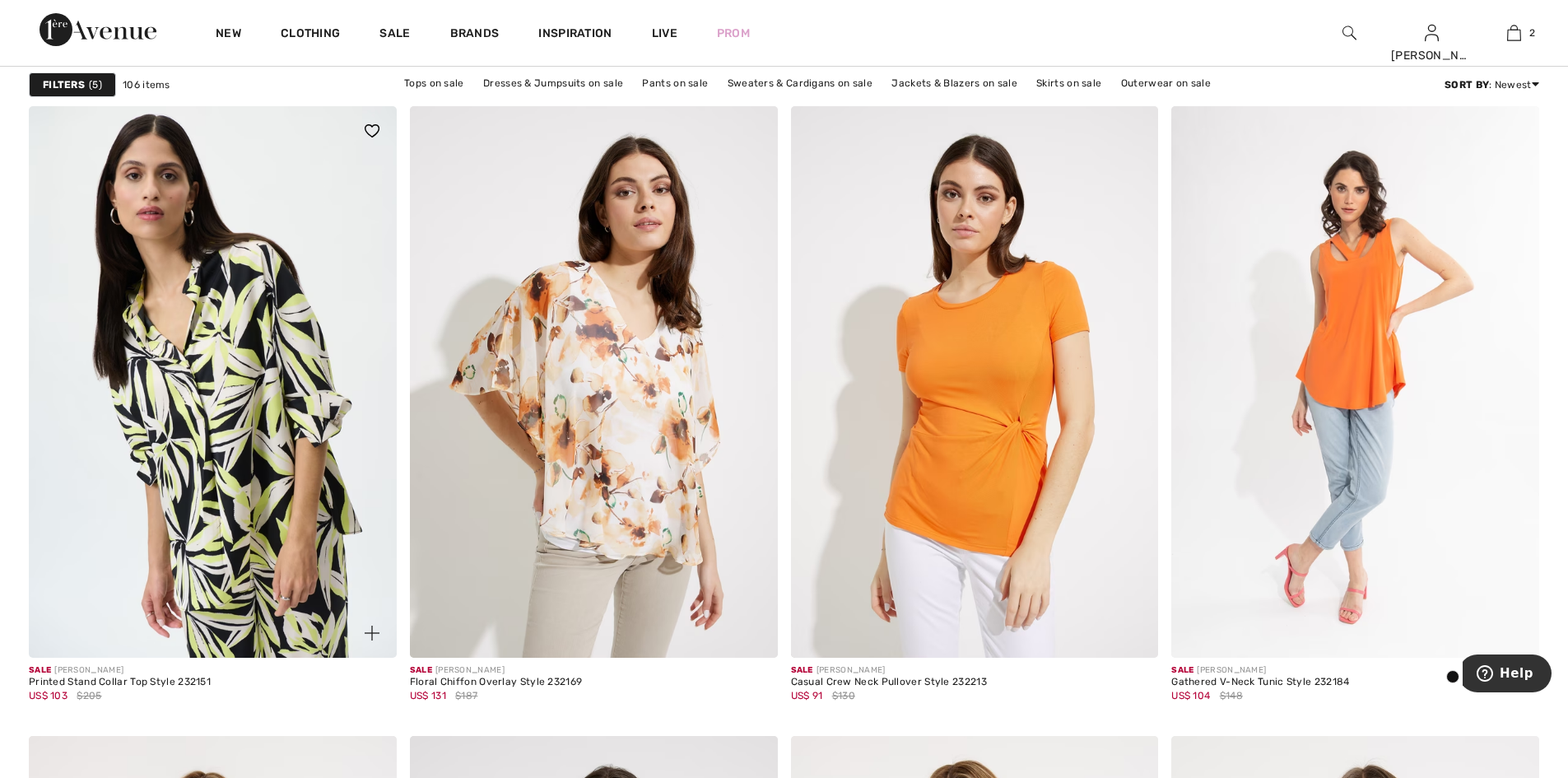
click at [235, 499] on img at bounding box center [212, 382] width 368 height 551
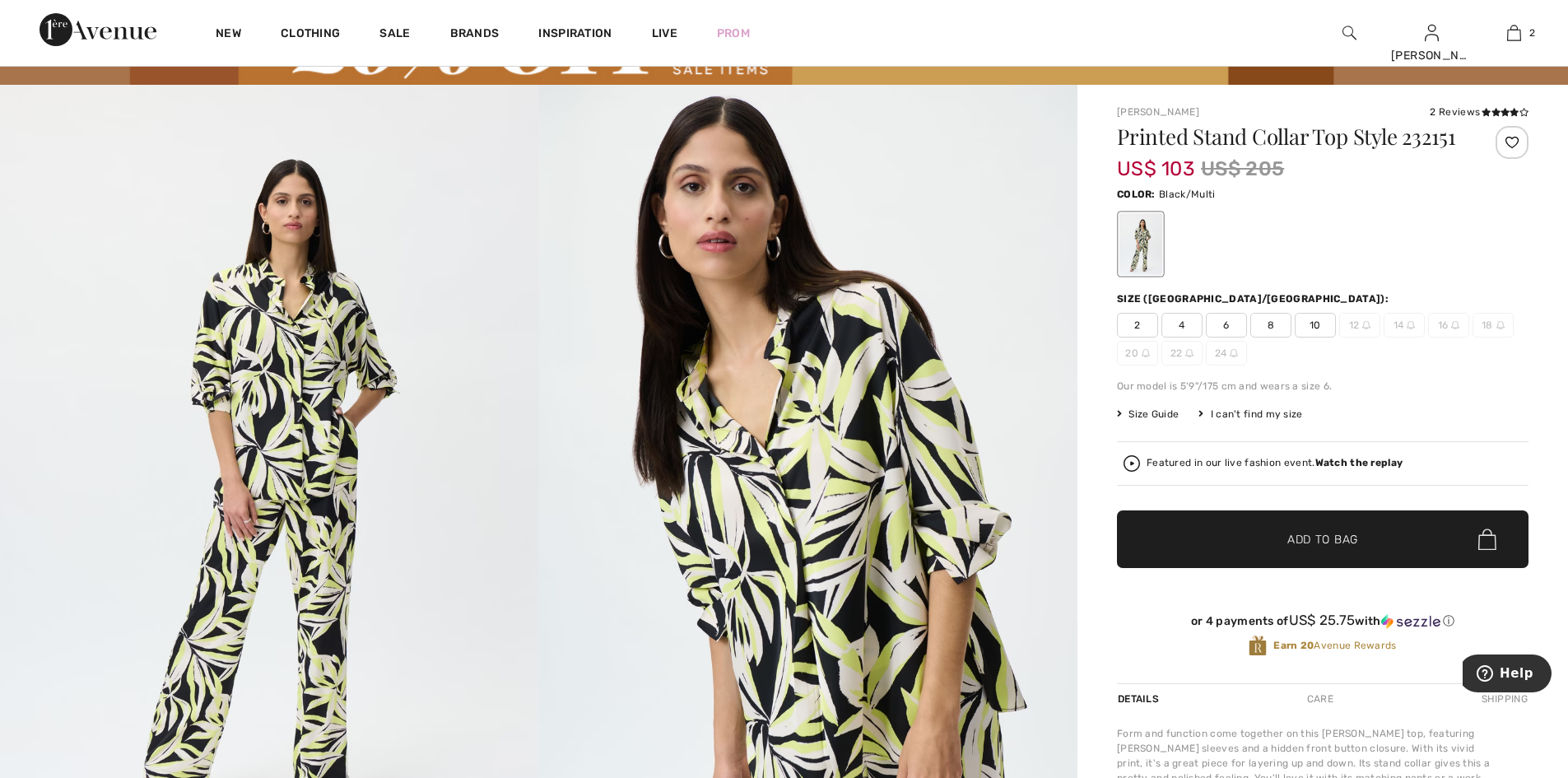
scroll to position [83, 0]
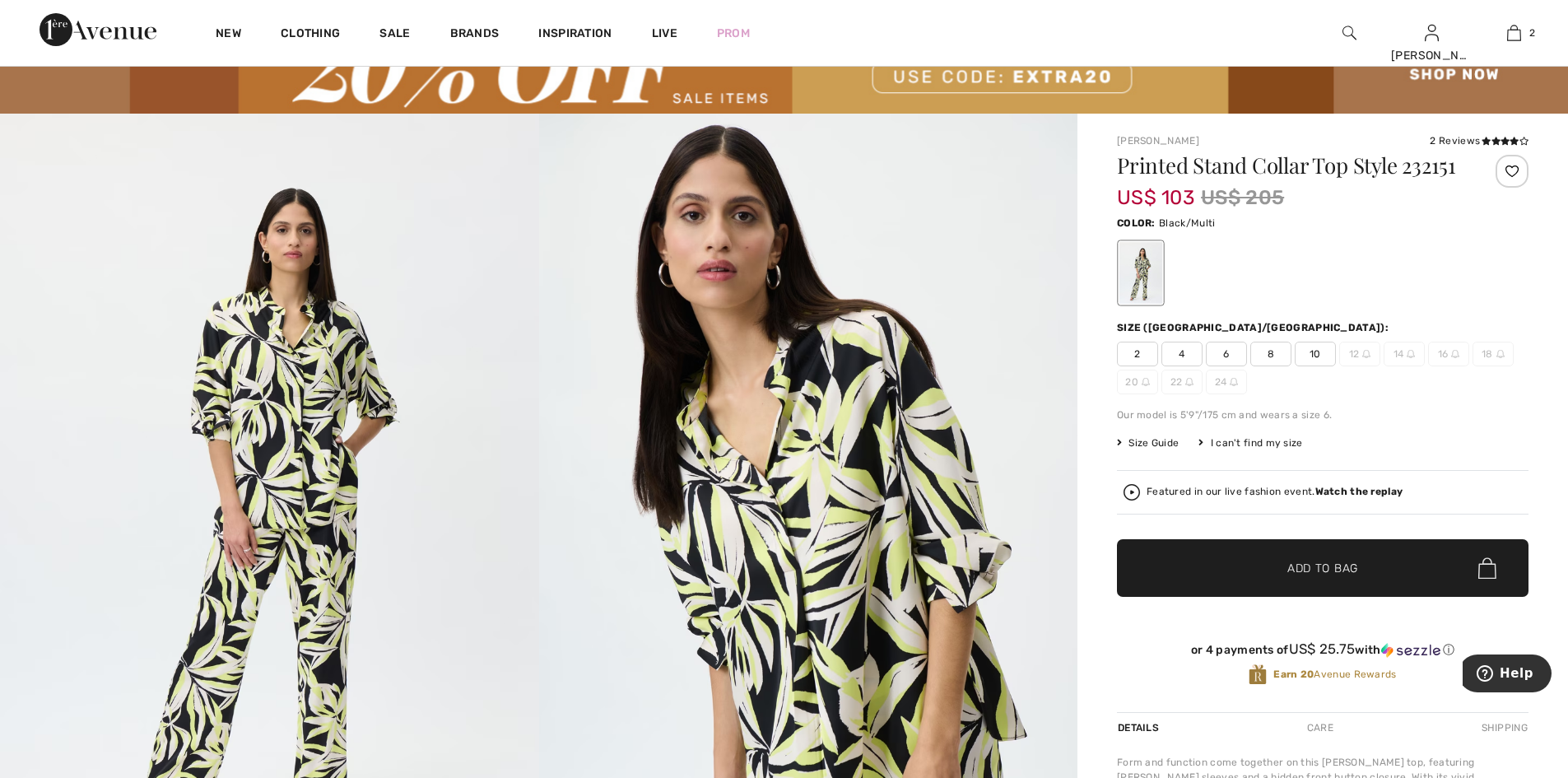
click at [1469, 145] on div "2 Reviews" at bounding box center [1478, 140] width 98 height 15
click at [1481, 145] on icon at bounding box center [1485, 140] width 9 height 8
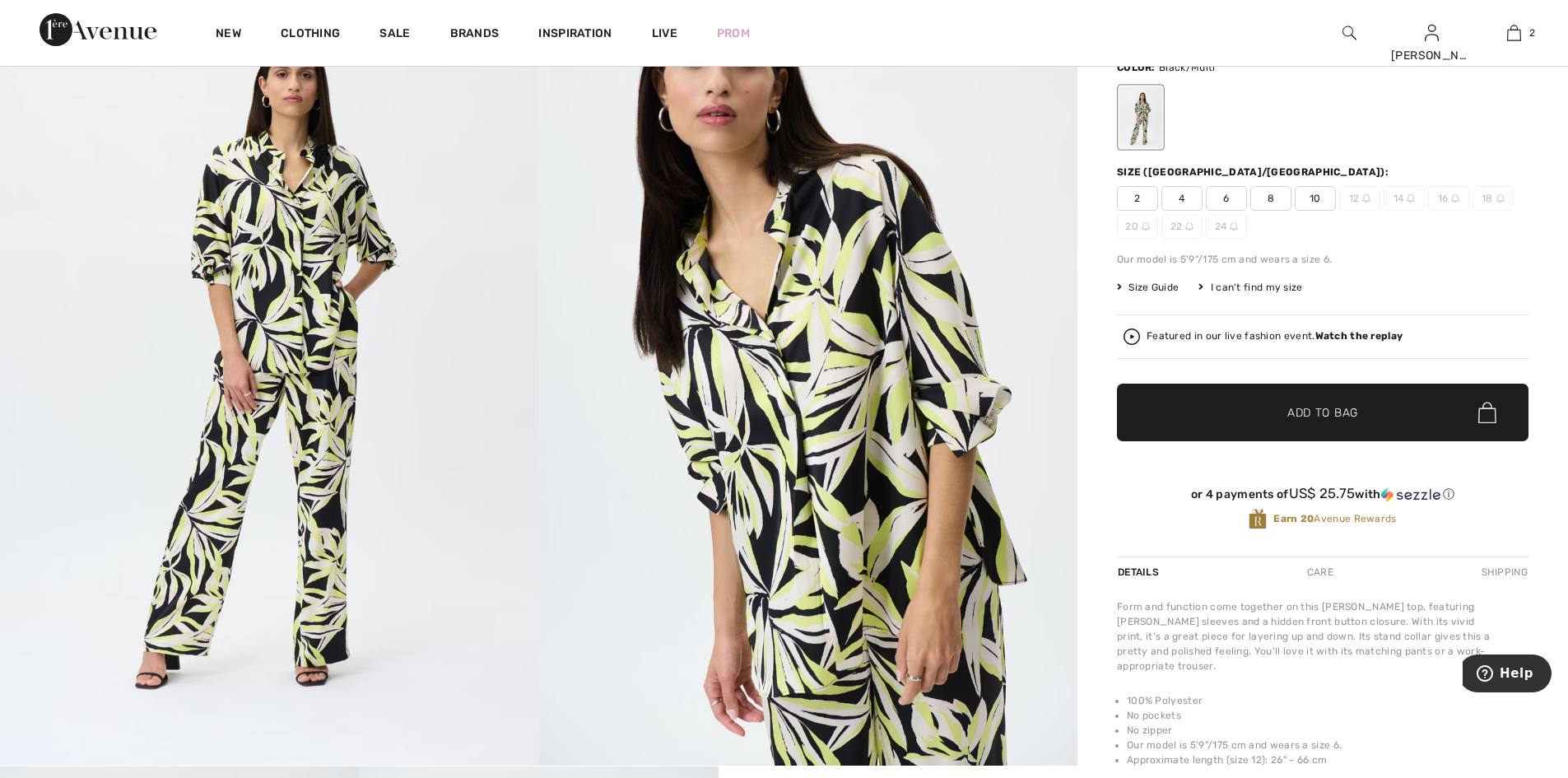
scroll to position [208, 0]
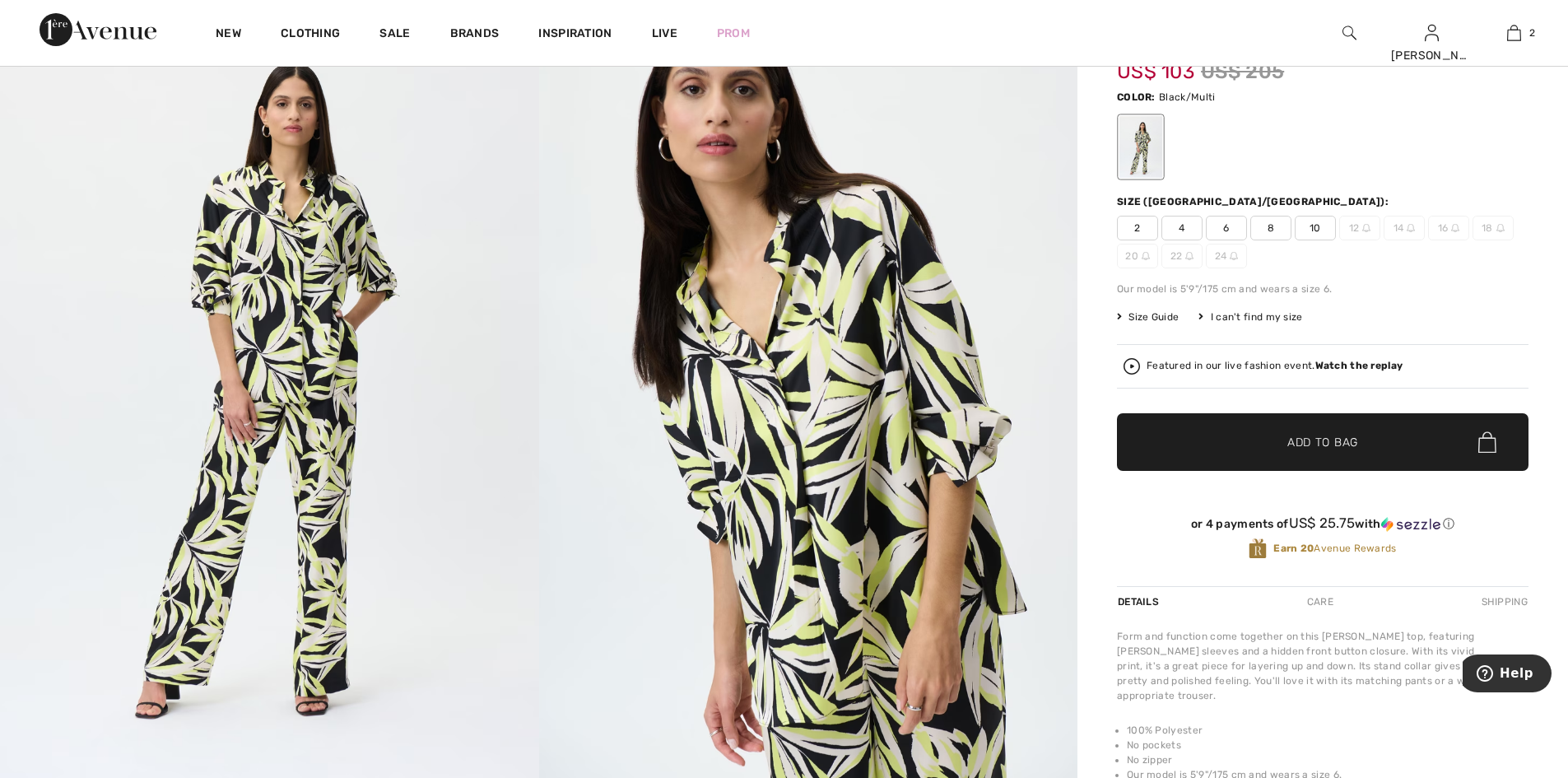
click at [1321, 241] on span "10" at bounding box center [1314, 228] width 41 height 25
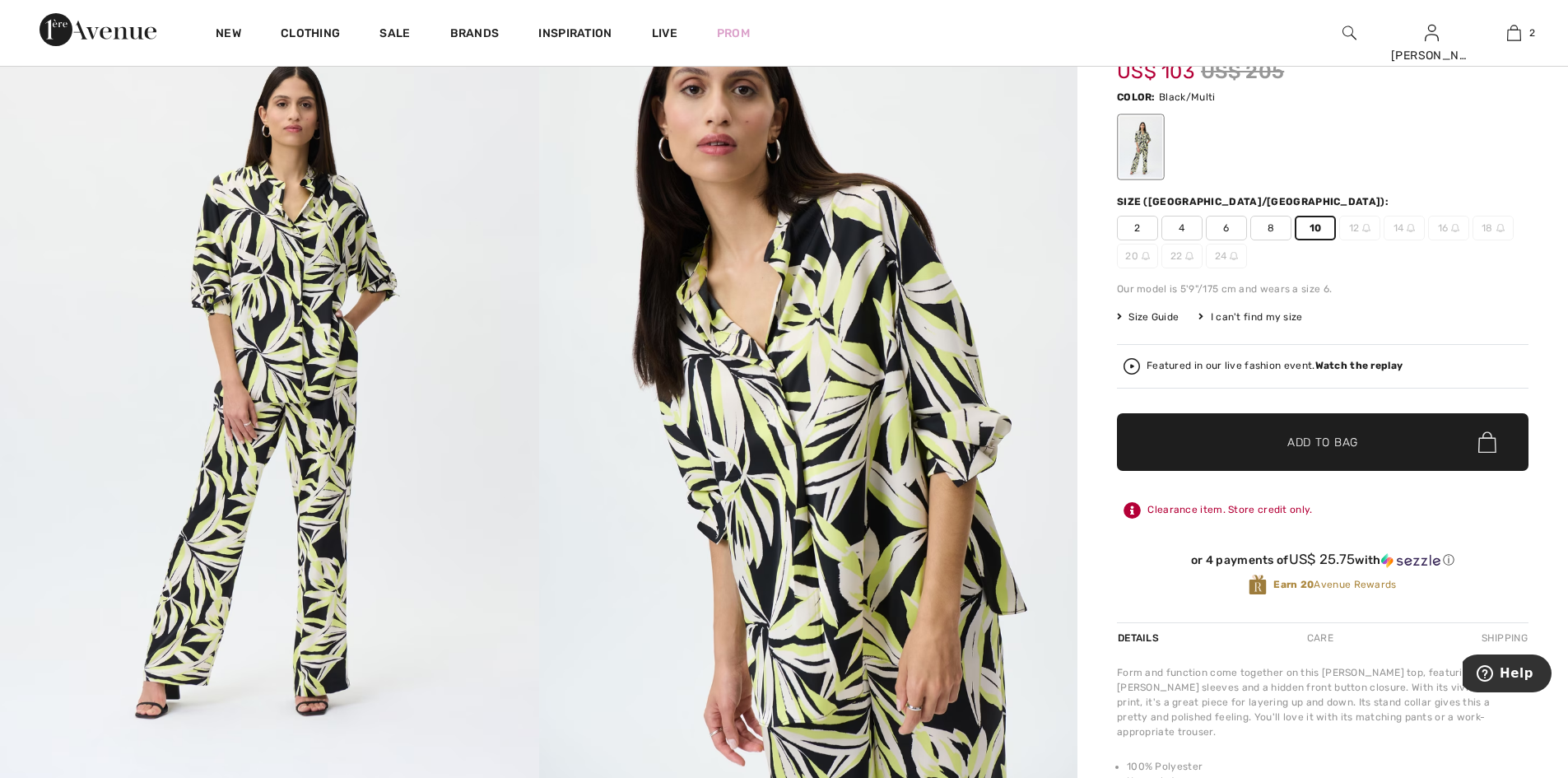
click at [1167, 324] on span "Size Guide" at bounding box center [1147, 316] width 61 height 15
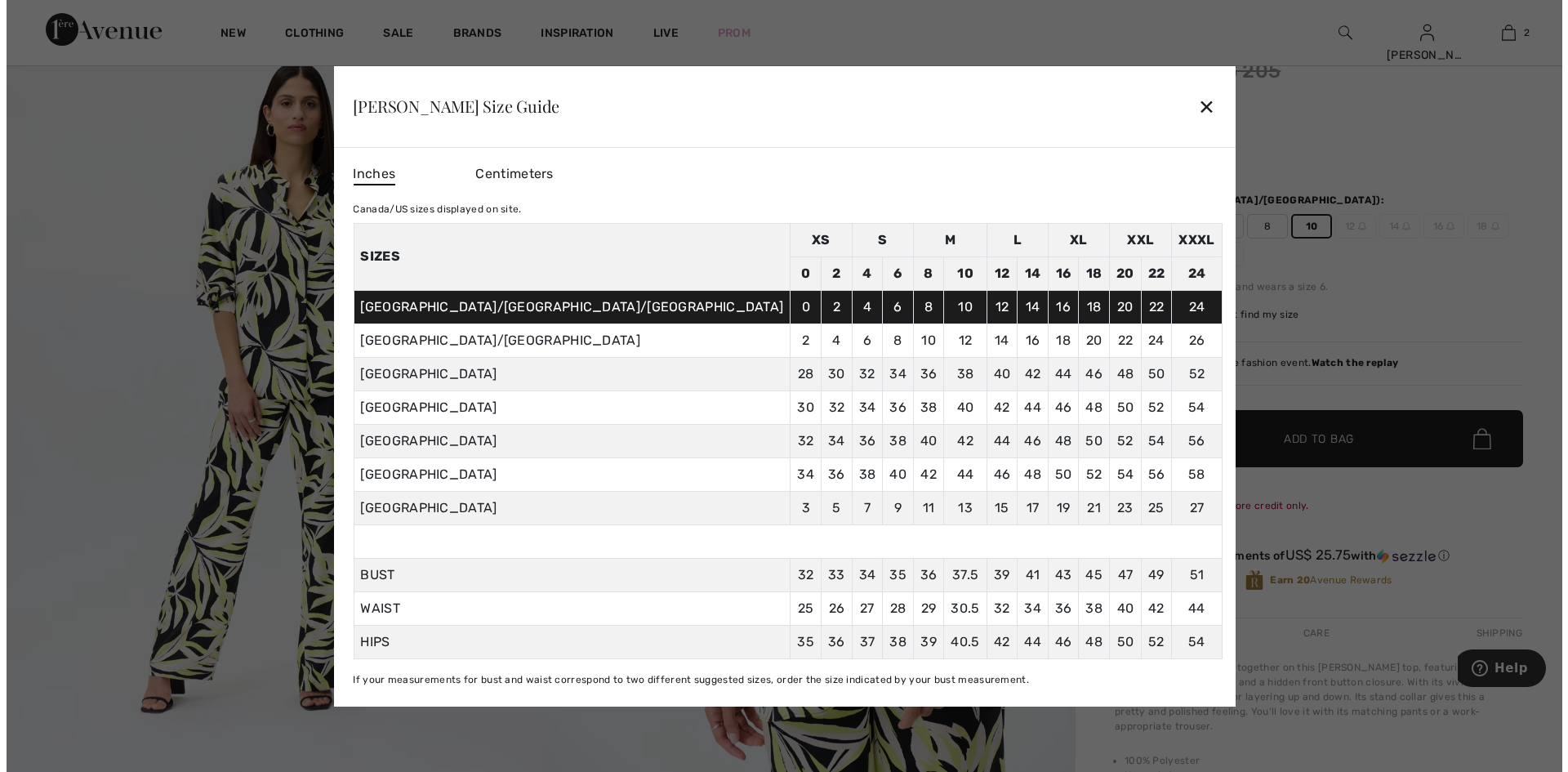
scroll to position [207, 0]
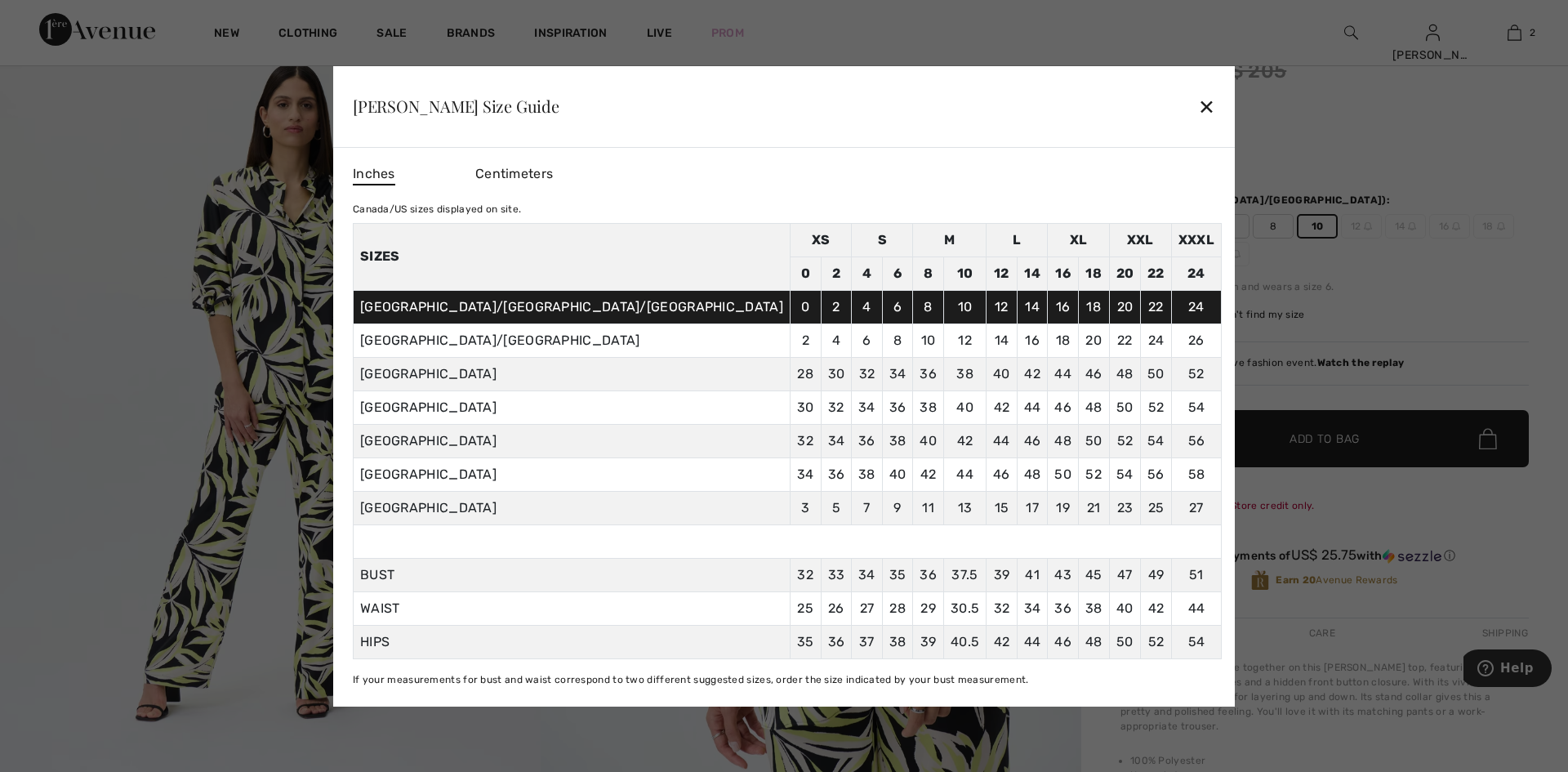
click at [1198, 91] on div "✕" at bounding box center [1206, 105] width 17 height 34
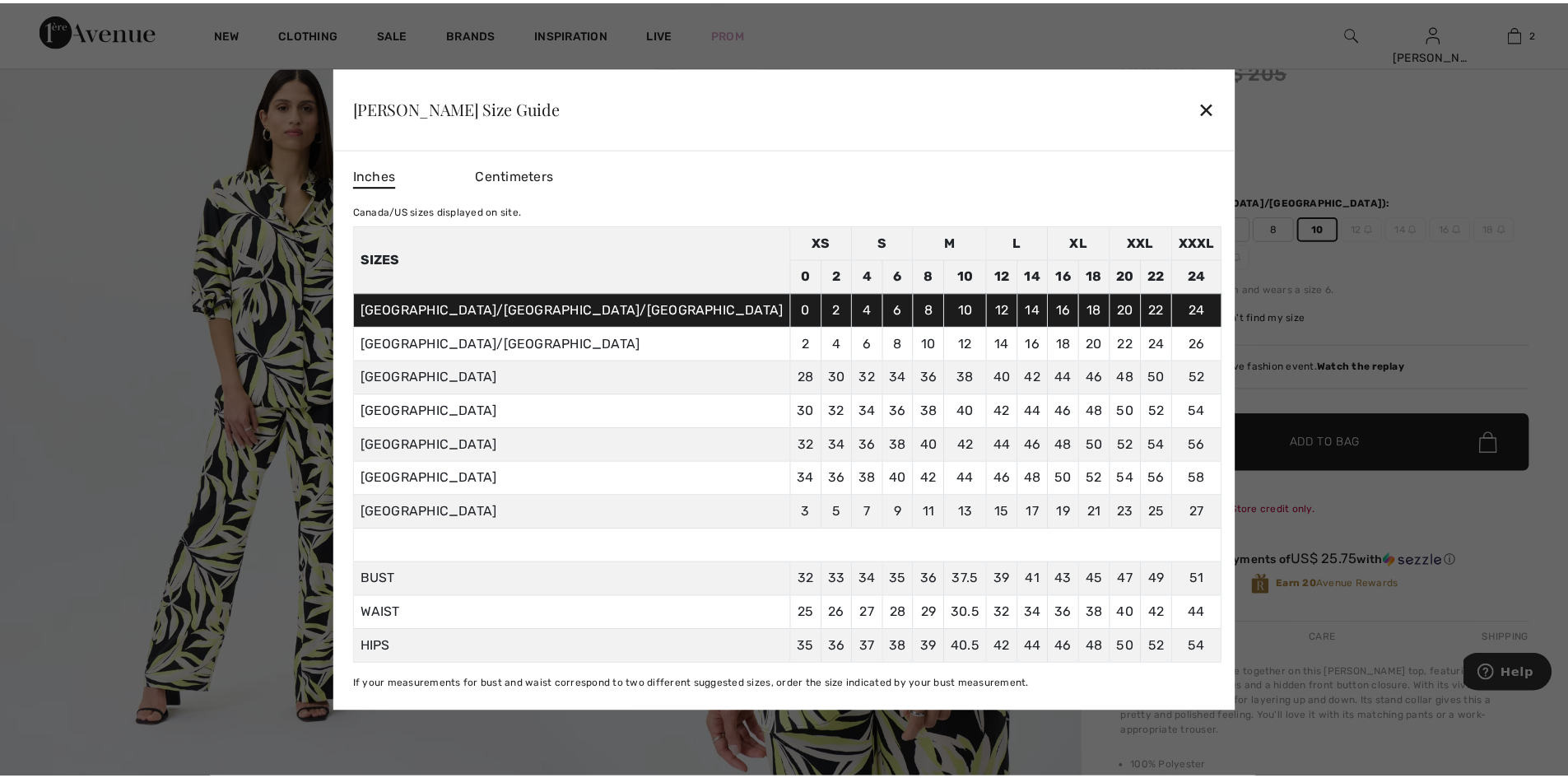
scroll to position [208, 0]
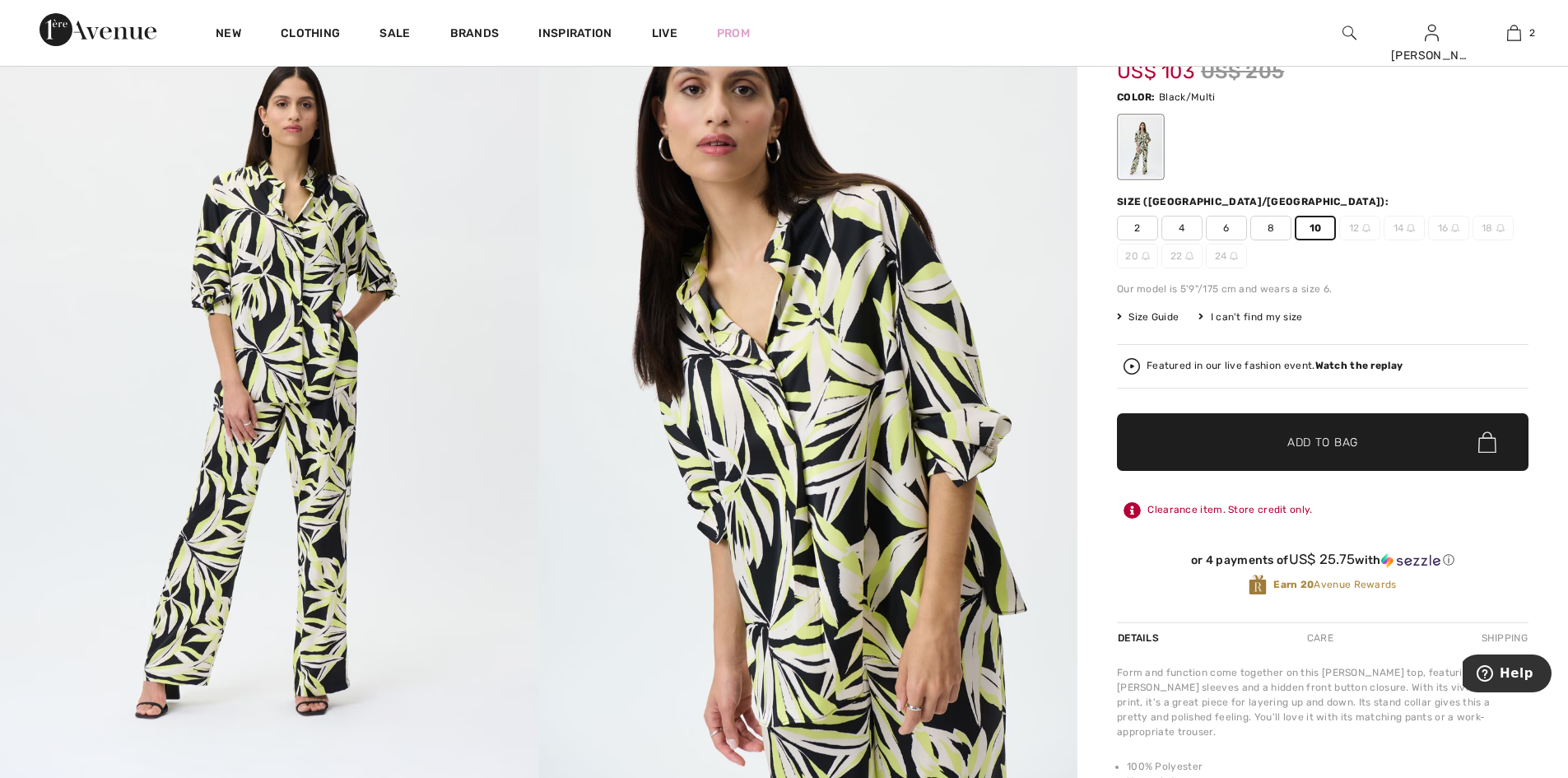
click at [1341, 451] on span "Add to Bag" at bounding box center [1322, 443] width 71 height 18
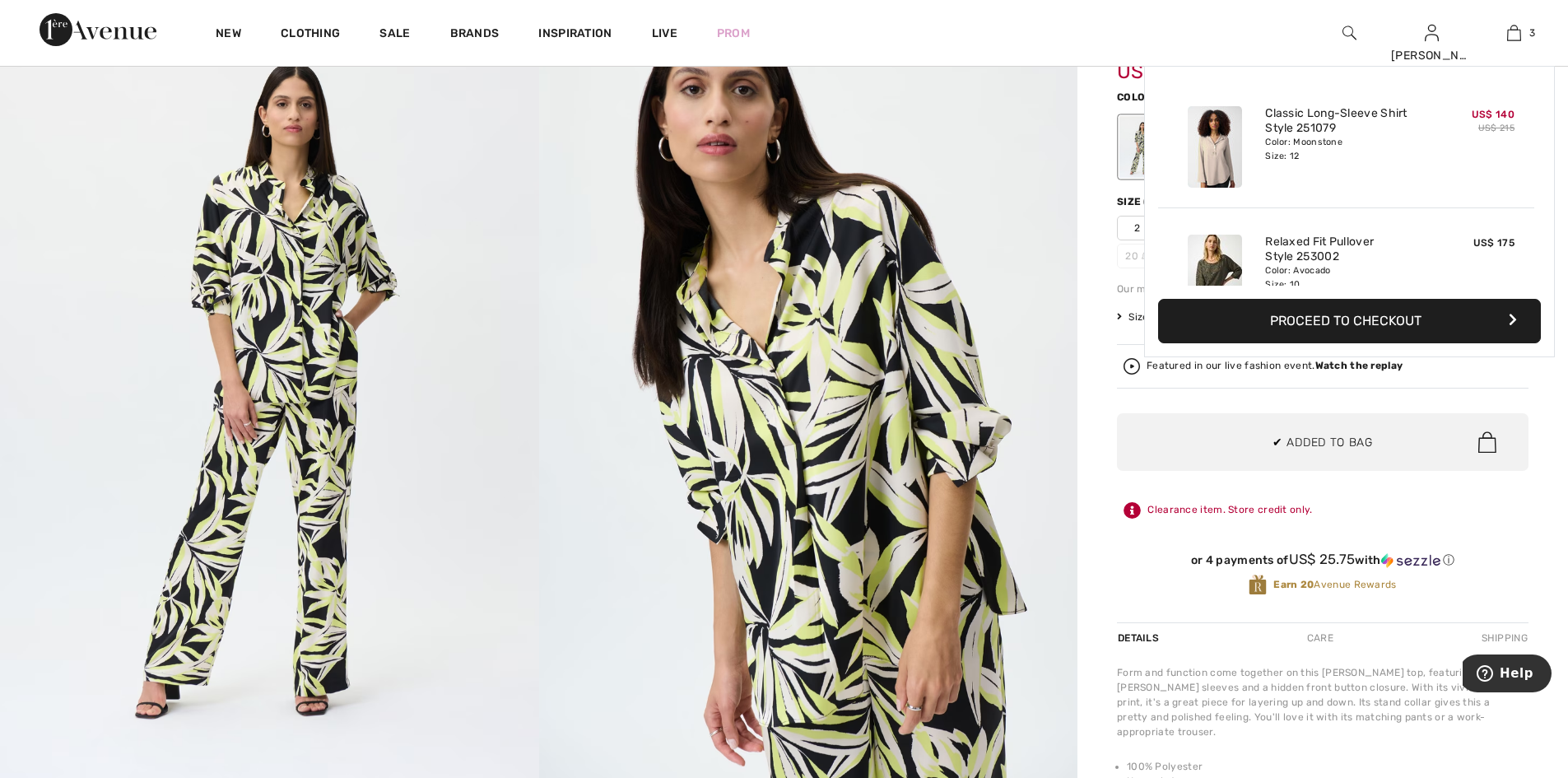
scroll to position [214, 0]
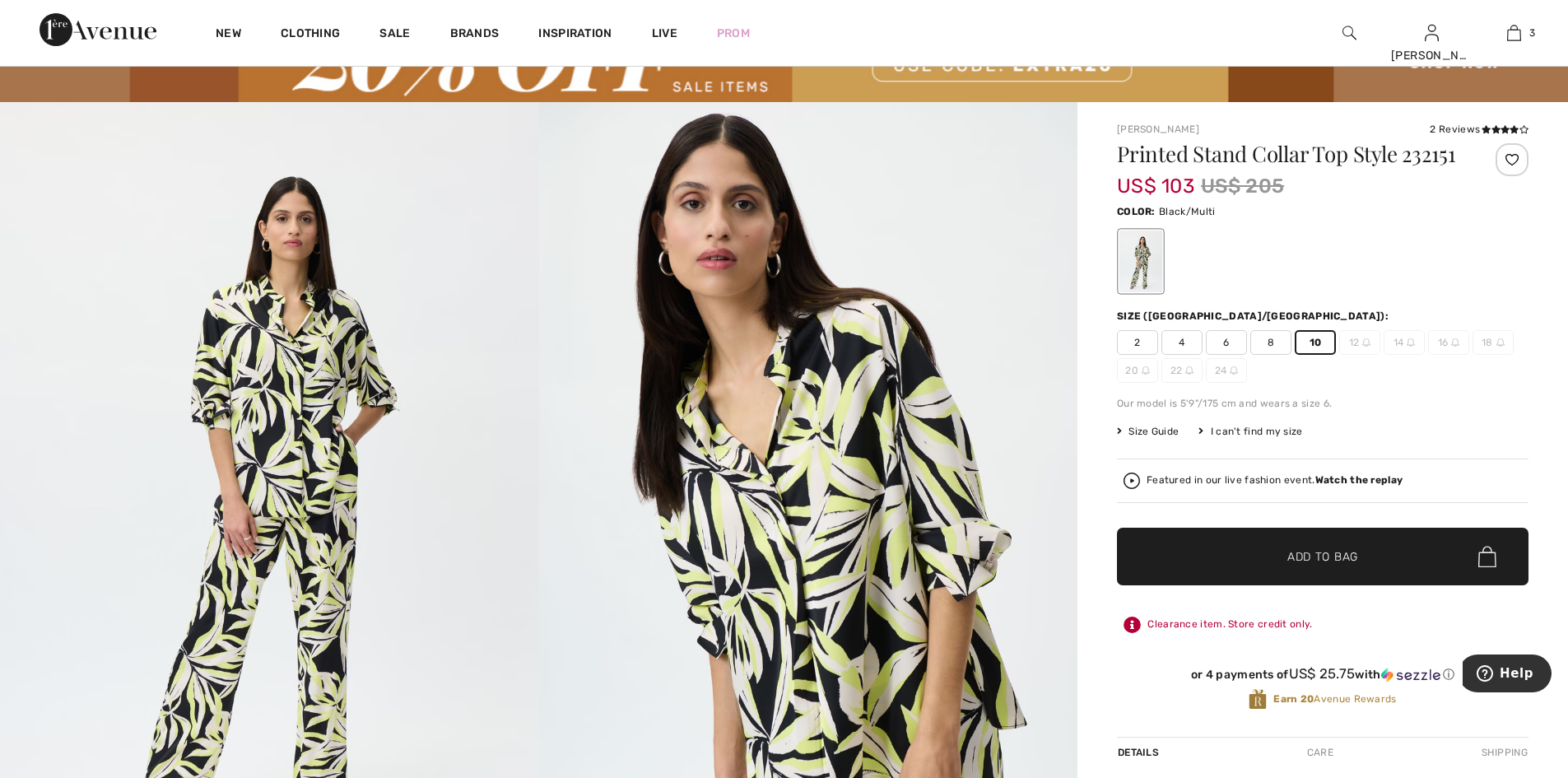
scroll to position [83, 0]
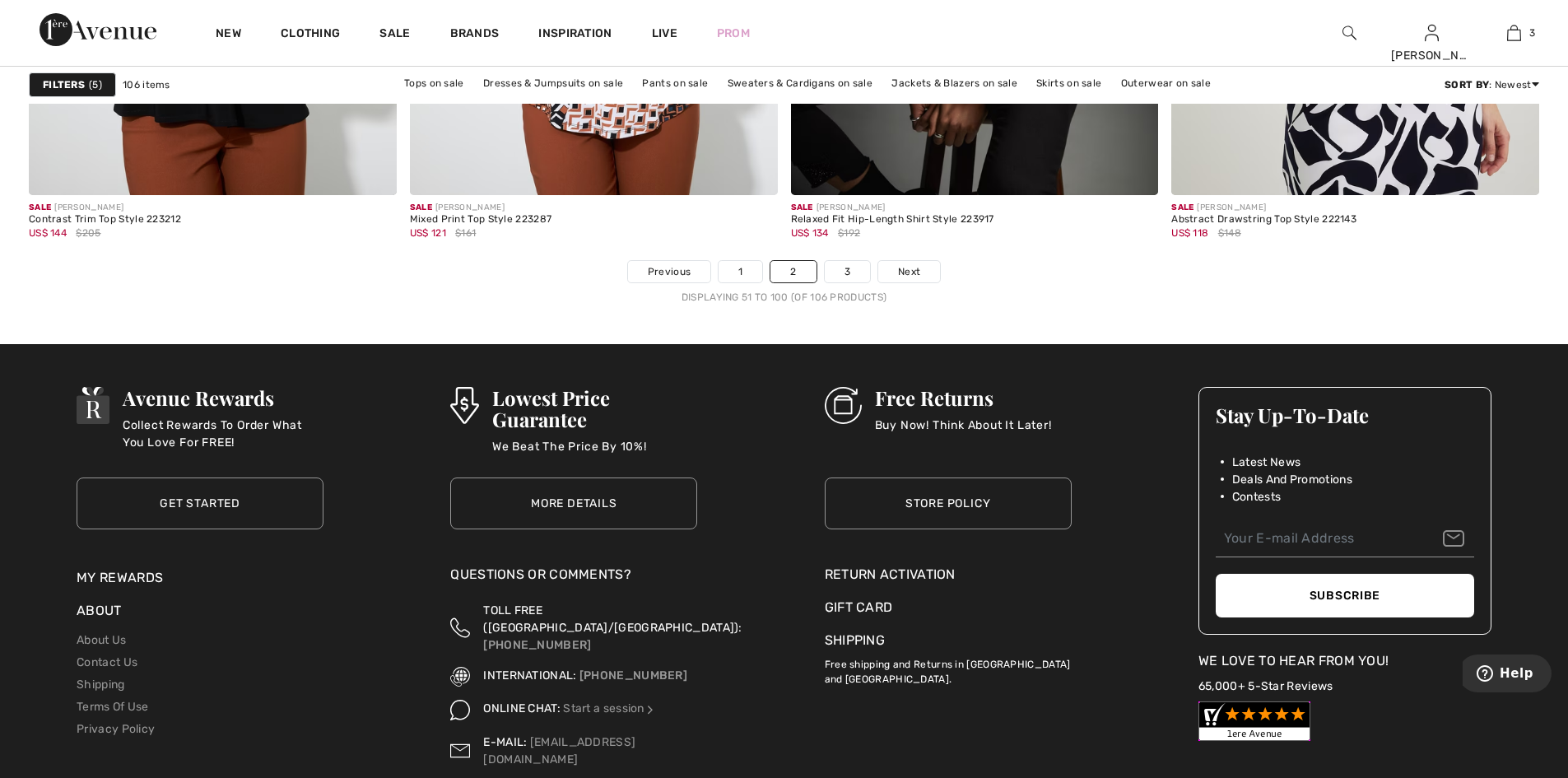
scroll to position [9630, 0]
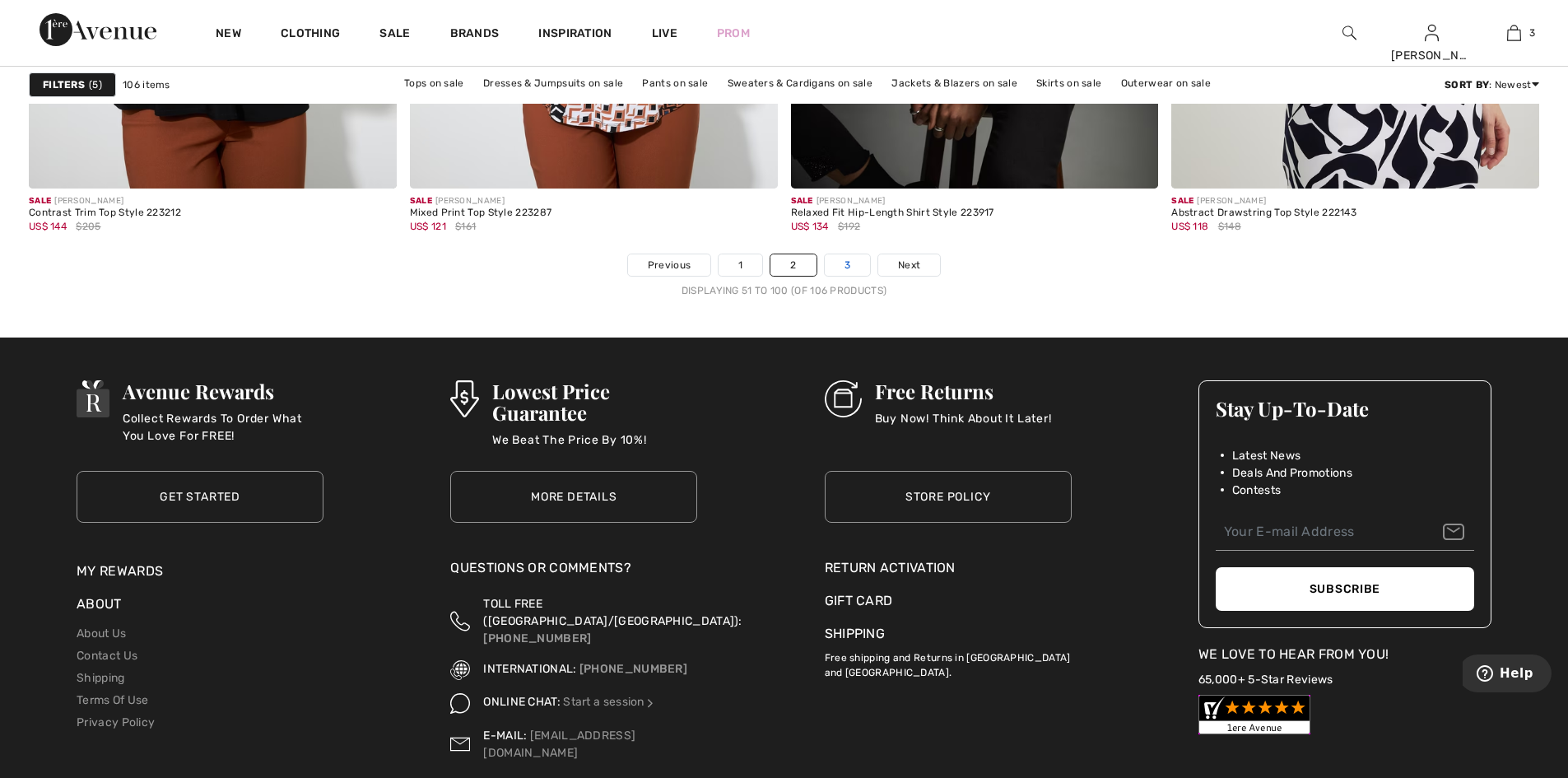
click at [849, 276] on link "3" at bounding box center [847, 265] width 46 height 21
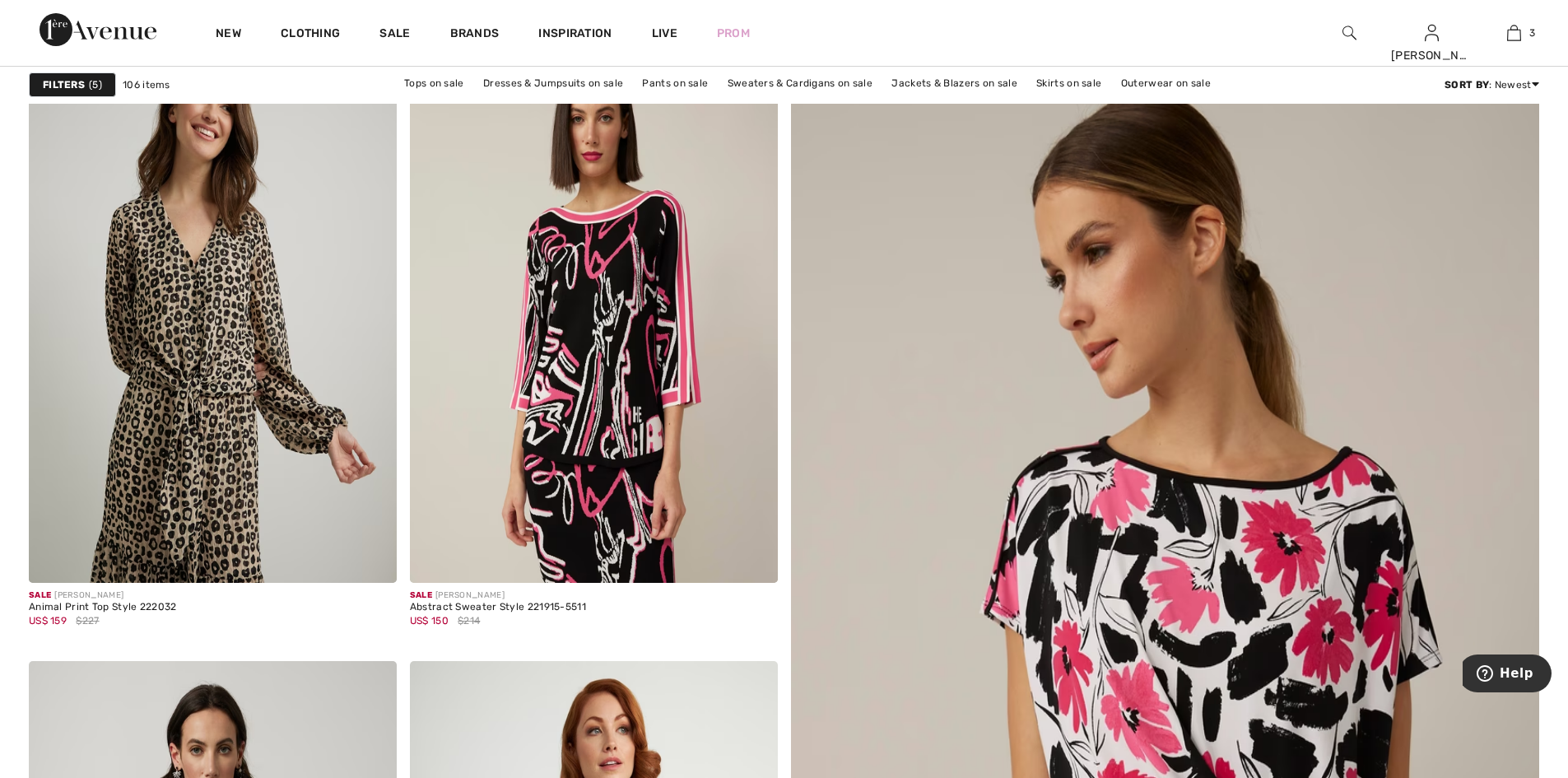
scroll to position [329, 0]
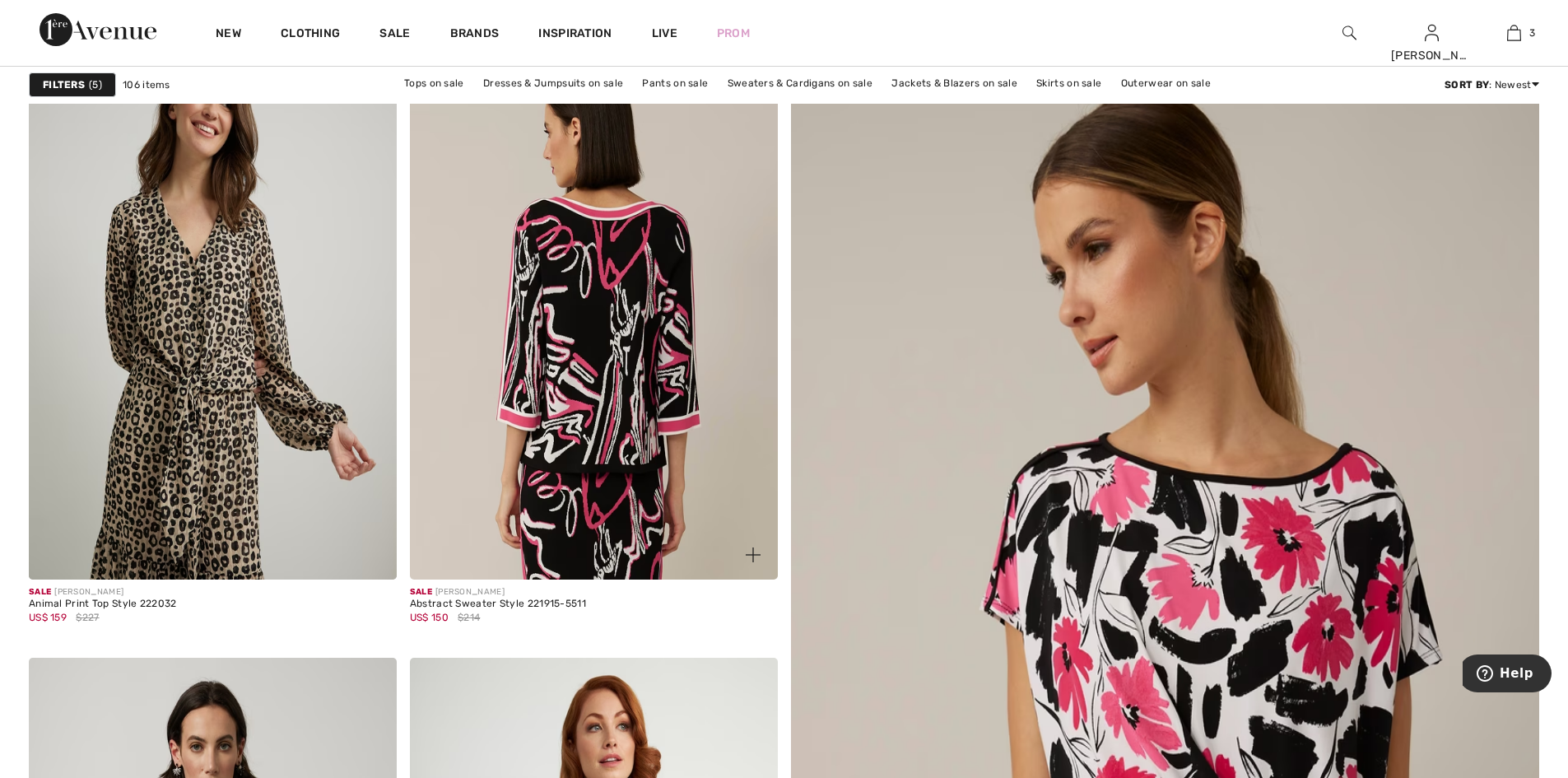
click at [608, 449] on img at bounding box center [593, 304] width 368 height 551
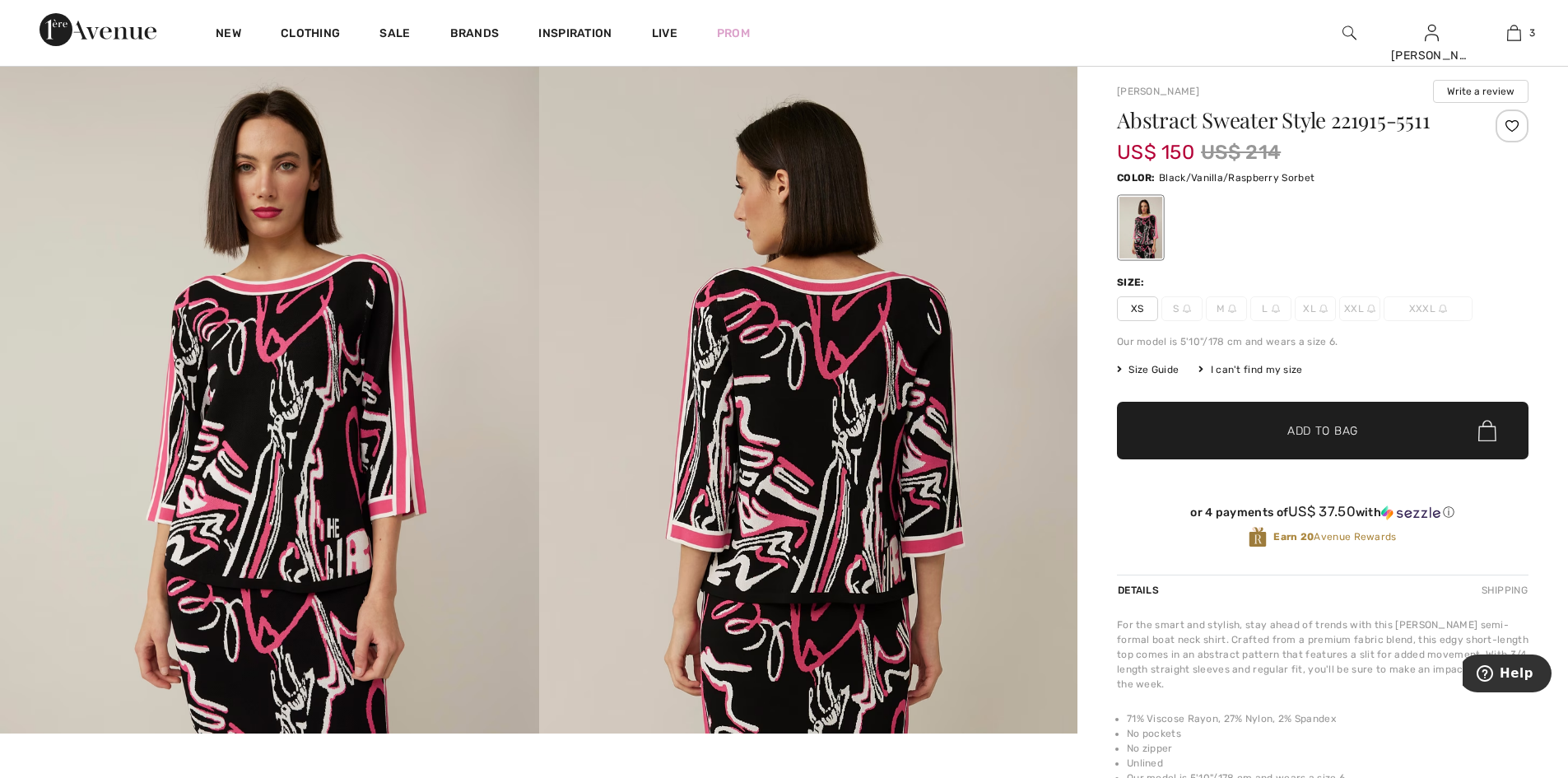
scroll to position [164, 0]
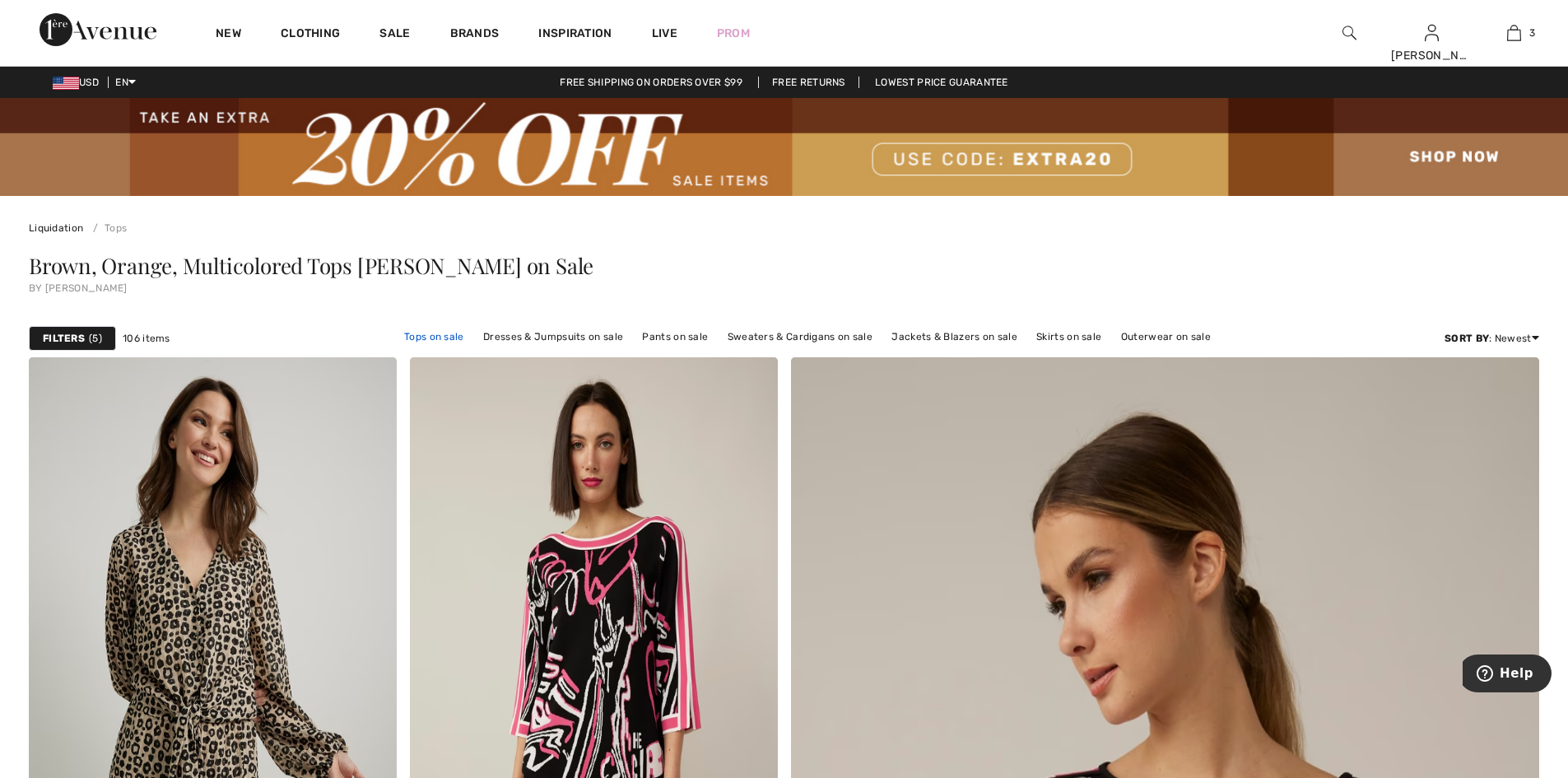
click at [440, 347] on link "Tops on sale" at bounding box center [434, 336] width 76 height 21
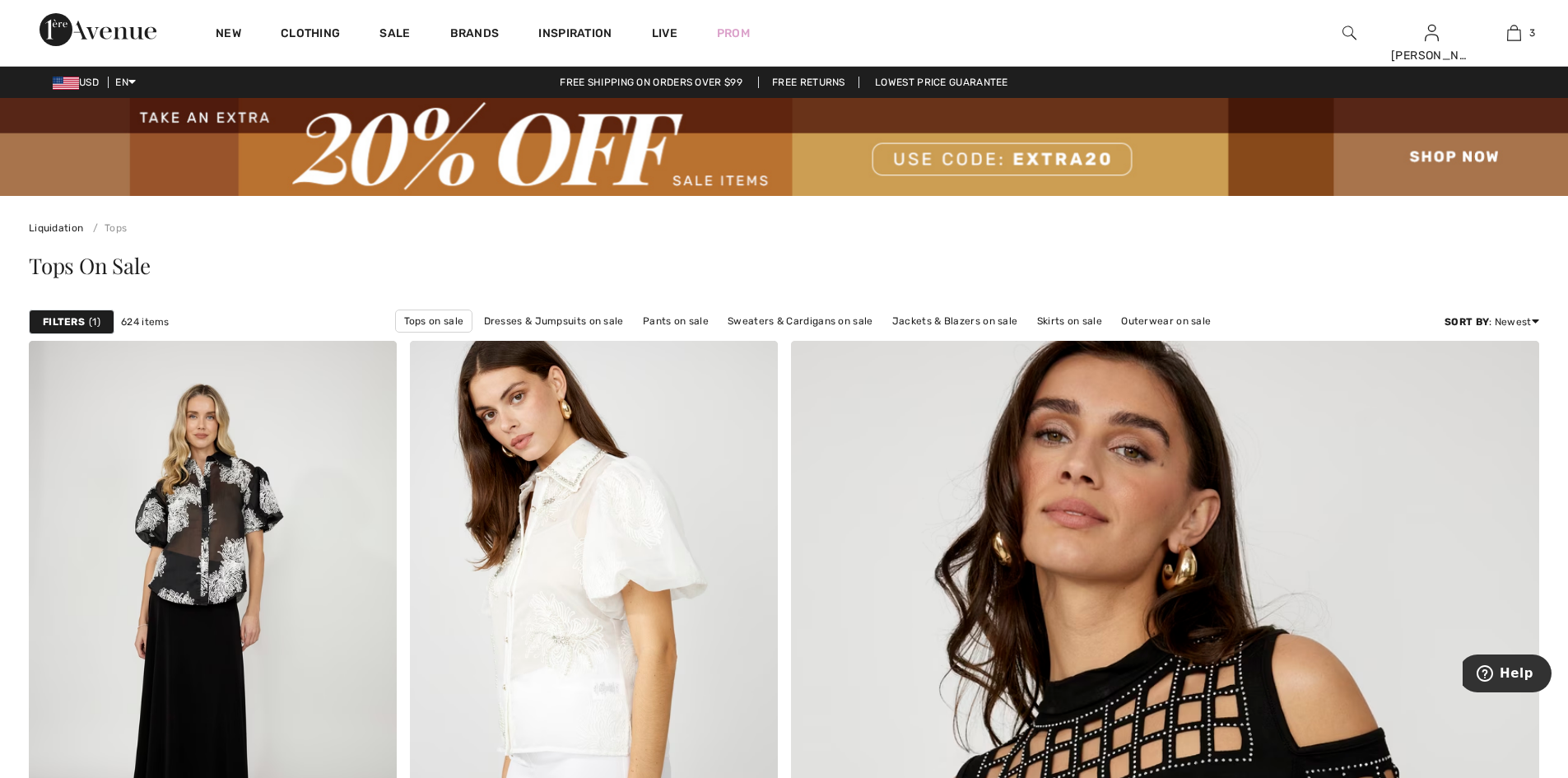
click at [90, 329] on div "Filters 1" at bounding box center [71, 321] width 85 height 25
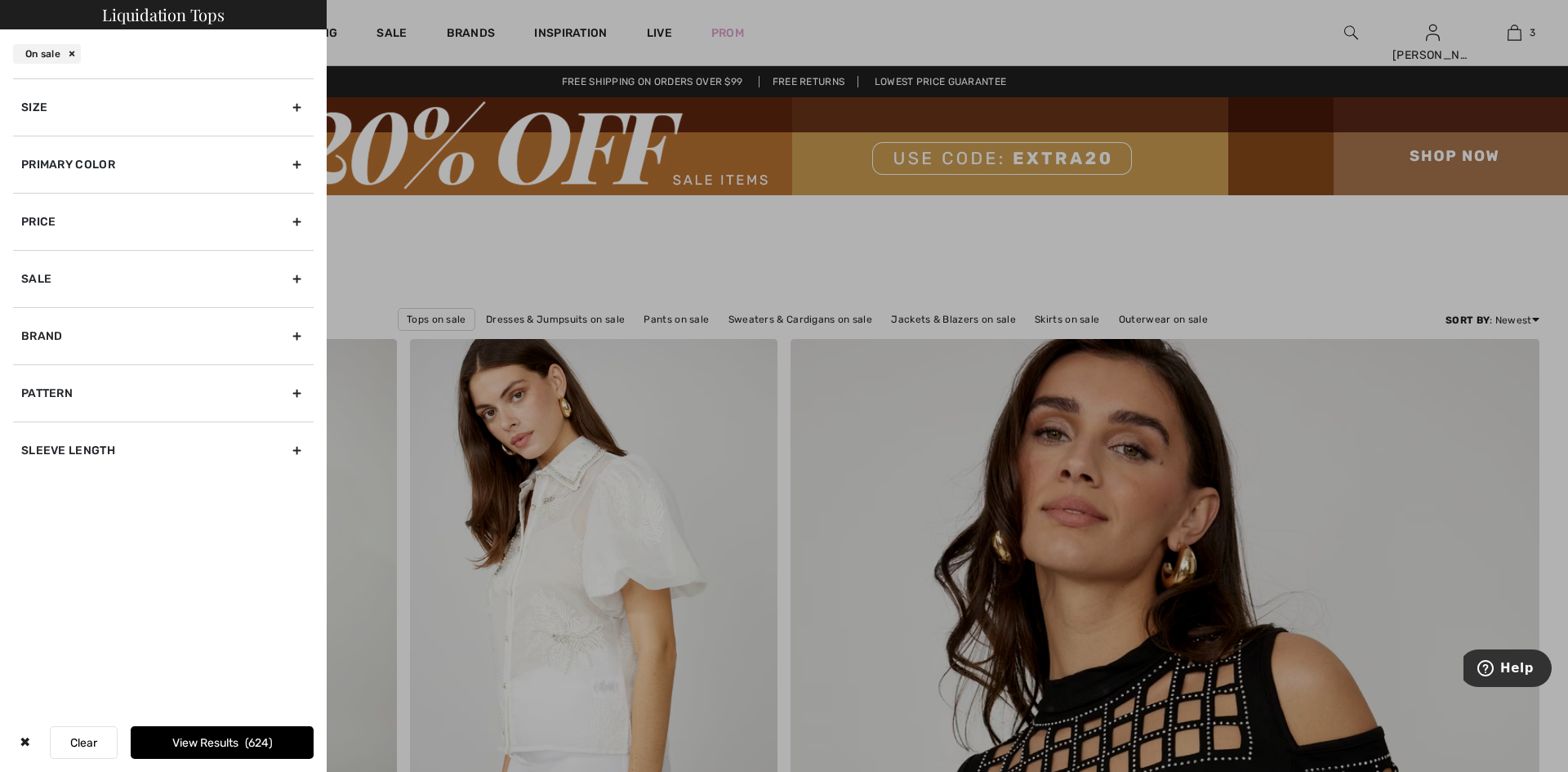
click at [292, 364] on div "Brand" at bounding box center [163, 335] width 301 height 58
click at [33, 378] on input"] "[PERSON_NAME]" at bounding box center [27, 372] width 12 height 12
checkbox input"] "true"
click at [292, 567] on div "Sleeve length" at bounding box center [163, 538] width 301 height 58
click at [29, 527] on input"] "3/4 Sleeve" at bounding box center [27, 521] width 12 height 12
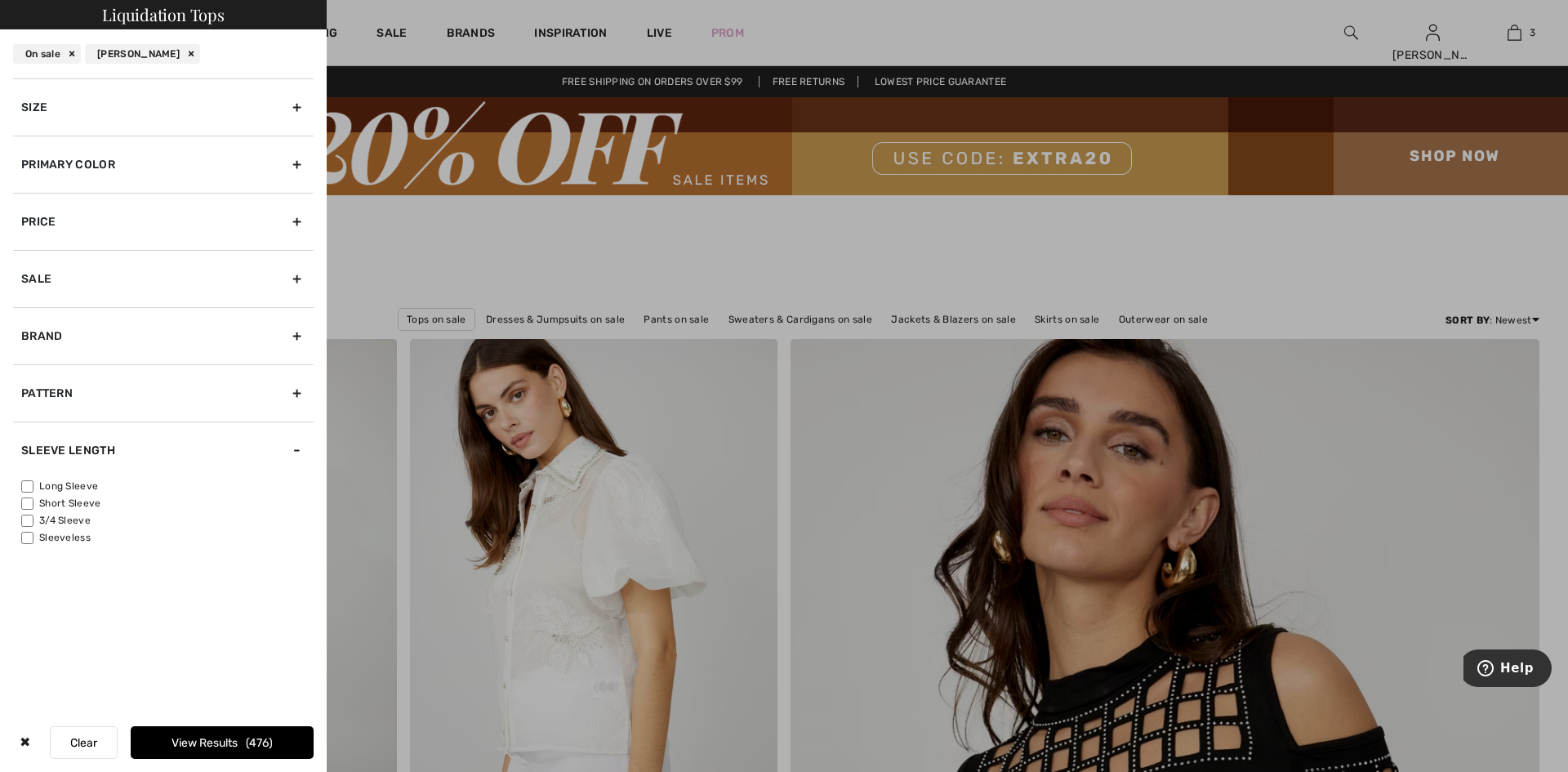
checkbox input"] "true"
click at [33, 510] on input"] "Short Sleeve" at bounding box center [27, 504] width 12 height 12
checkbox input"] "true"
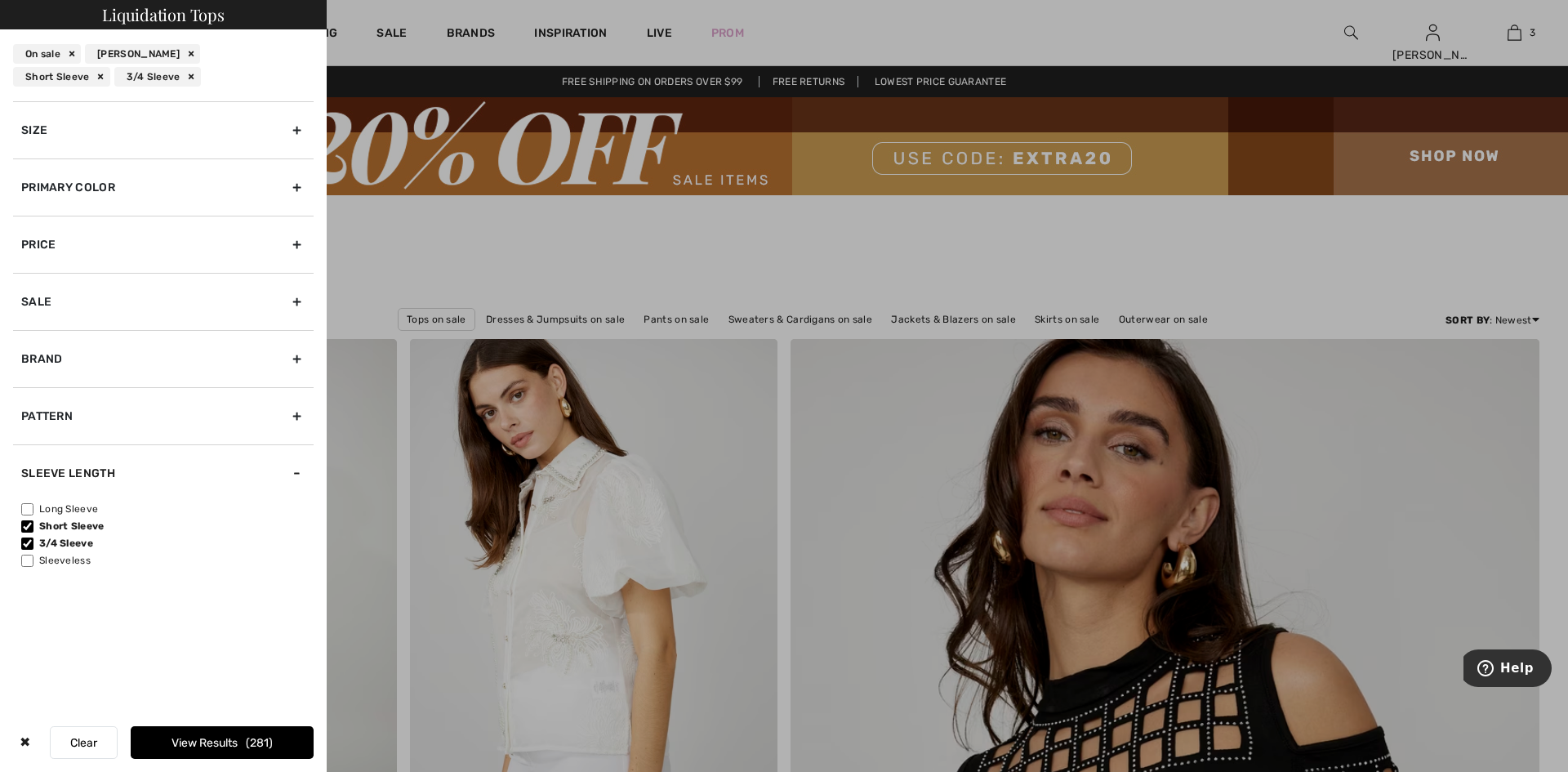
click at [30, 515] on input"] "Long Sleeve" at bounding box center [27, 509] width 12 height 12
checkbox input"] "true"
click at [287, 138] on div "Size" at bounding box center [163, 130] width 301 height 58
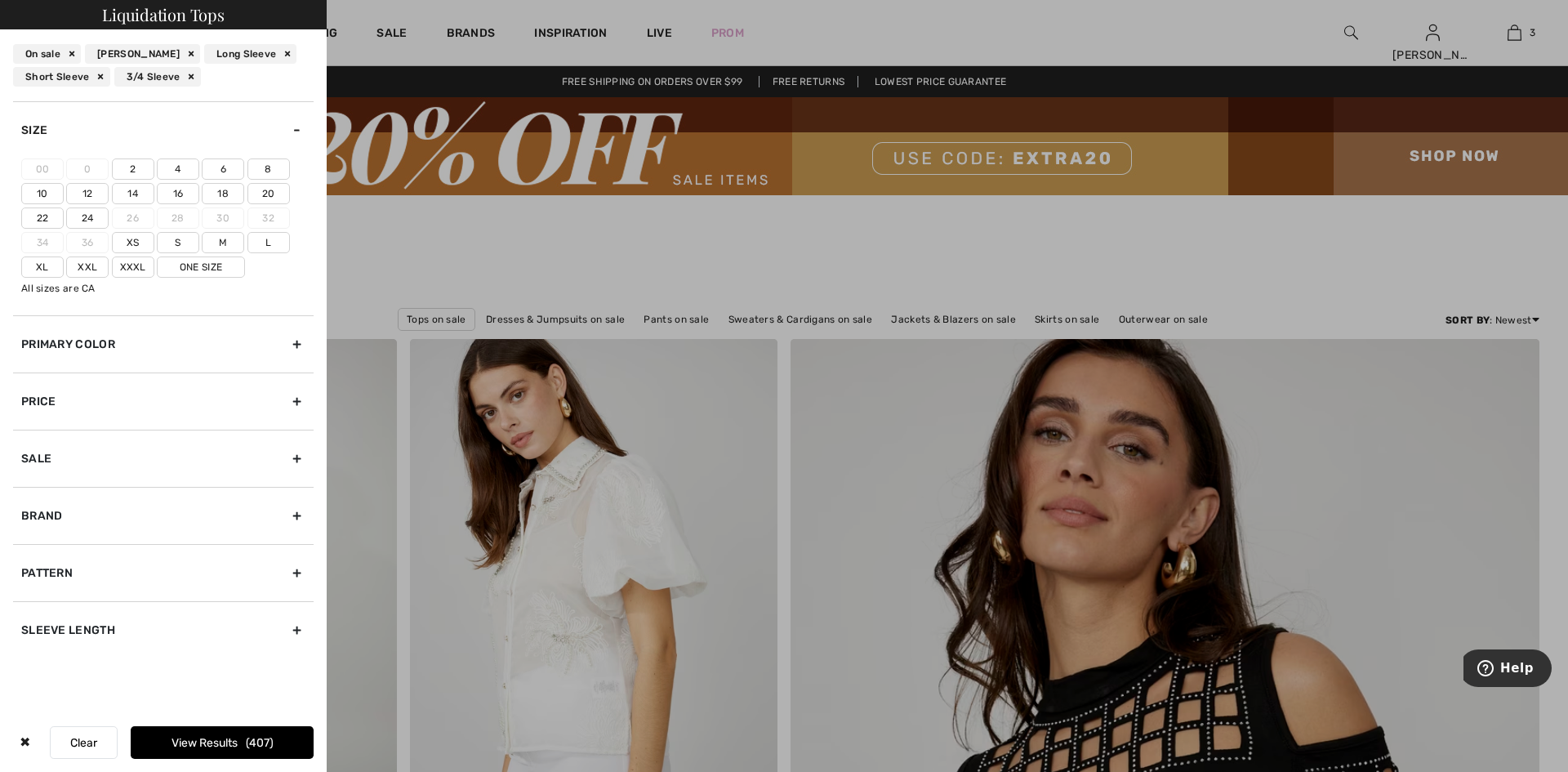
click at [89, 204] on label "12" at bounding box center [87, 193] width 43 height 21
click at [0, 0] on input"] "12" at bounding box center [0, 0] width 0 height 0
click at [48, 204] on label "10" at bounding box center [42, 193] width 43 height 21
click at [0, 0] on input"] "10" at bounding box center [0, 0] width 0 height 0
click at [258, 736] on span "161" at bounding box center [260, 743] width 24 height 14
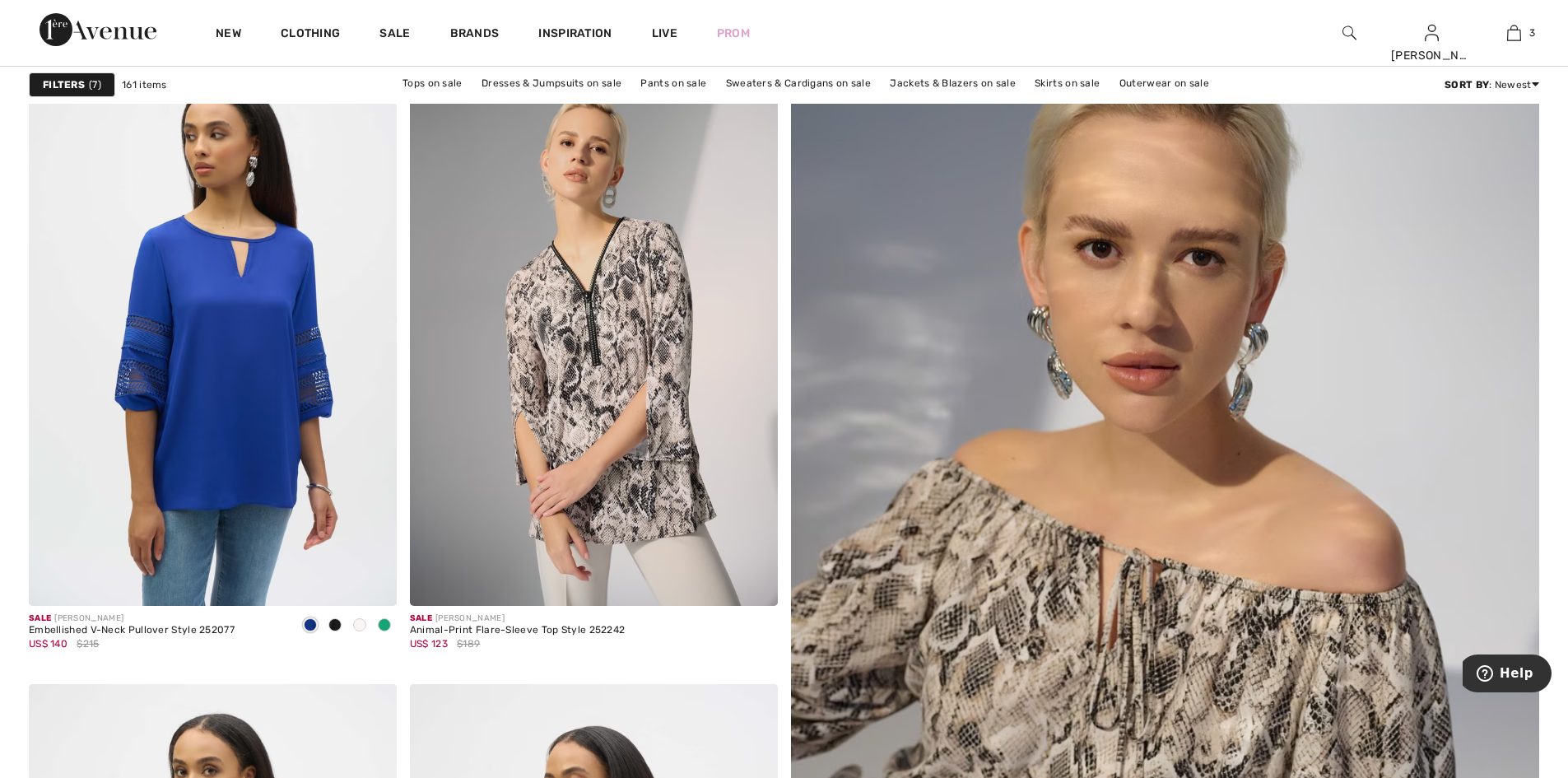
scroll to position [329, 0]
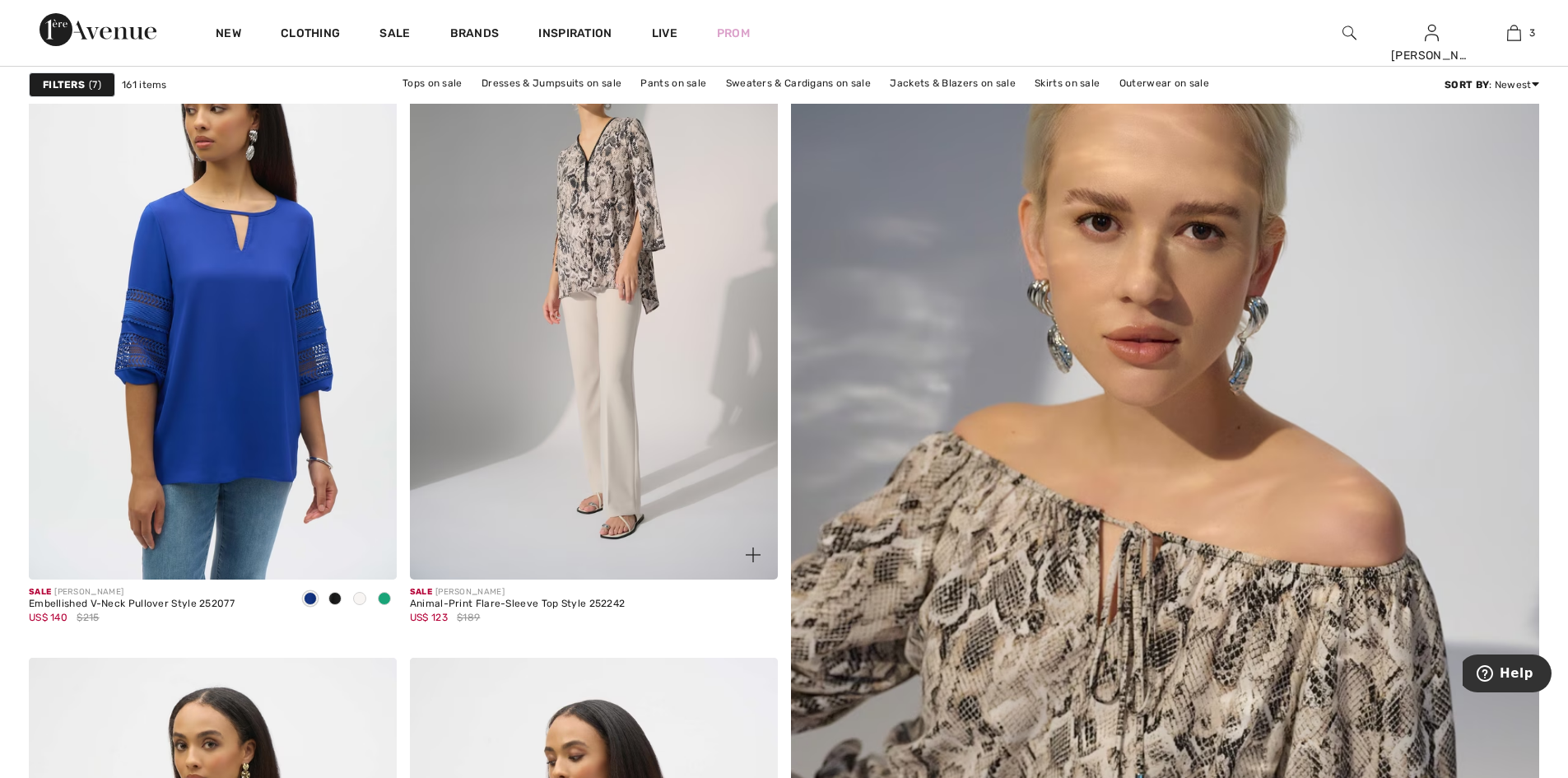
click at [626, 467] on img at bounding box center [593, 304] width 368 height 551
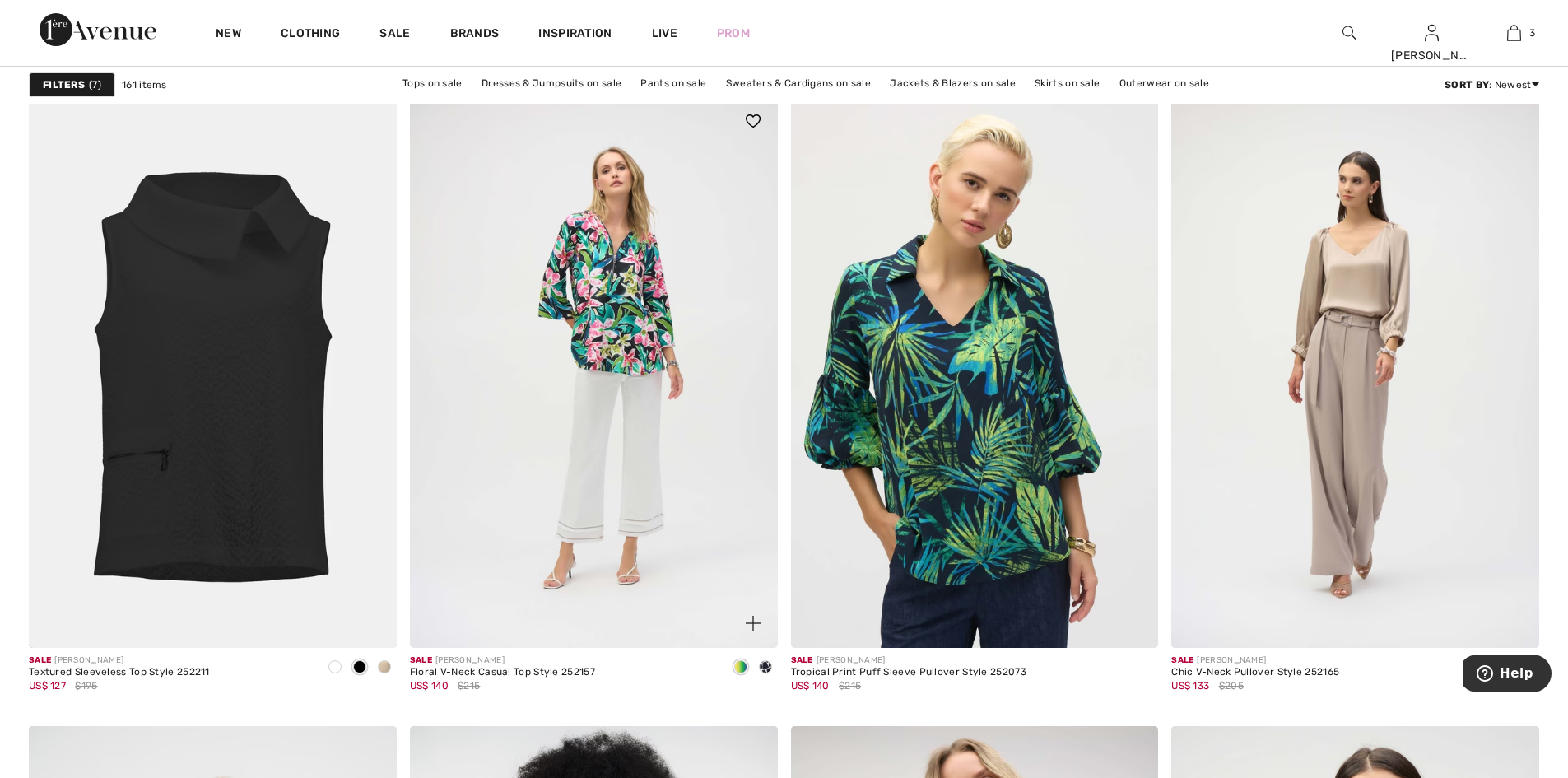
scroll to position [3045, 0]
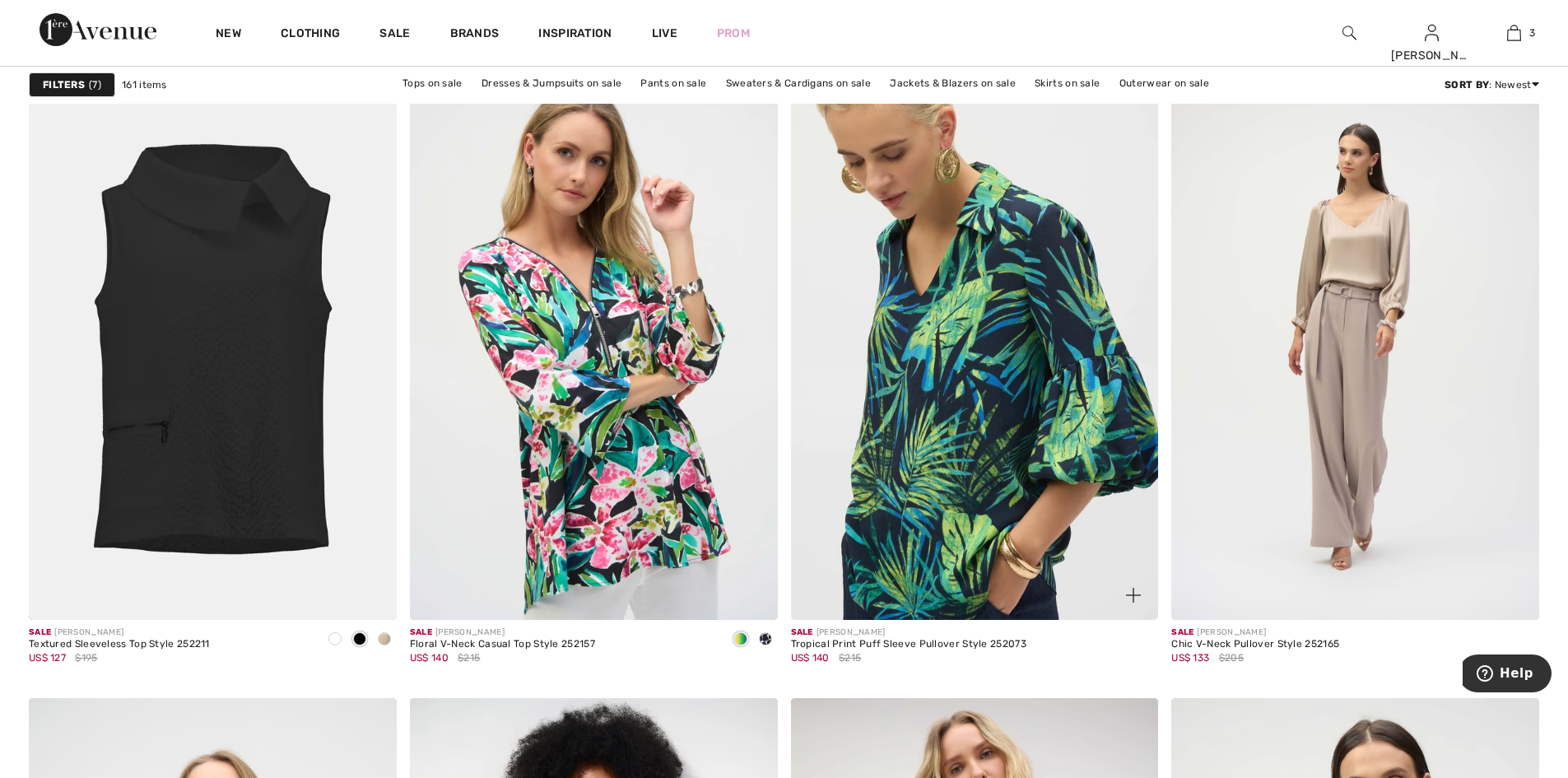
click at [993, 443] on img at bounding box center [975, 344] width 368 height 551
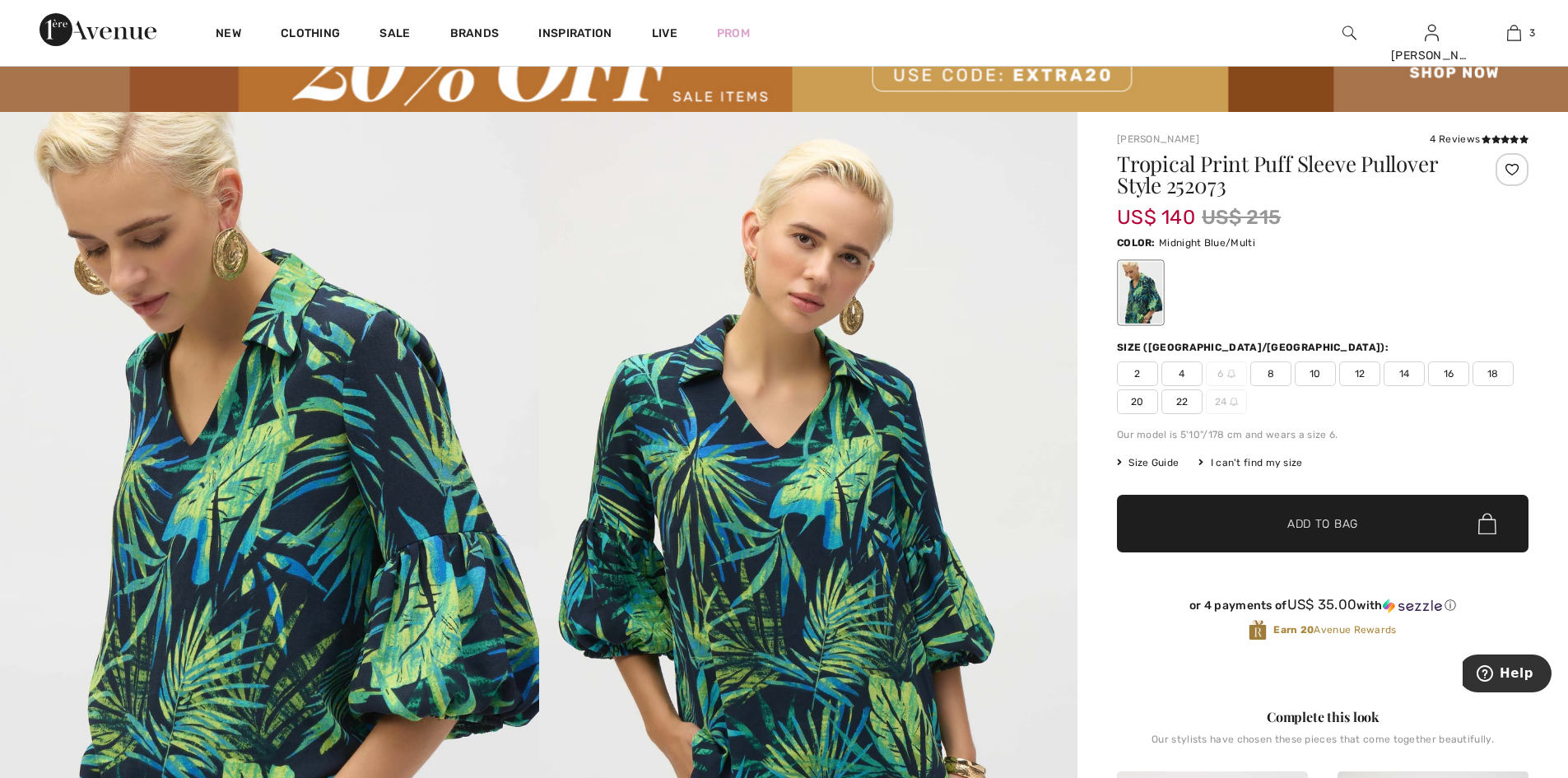
scroll to position [83, 0]
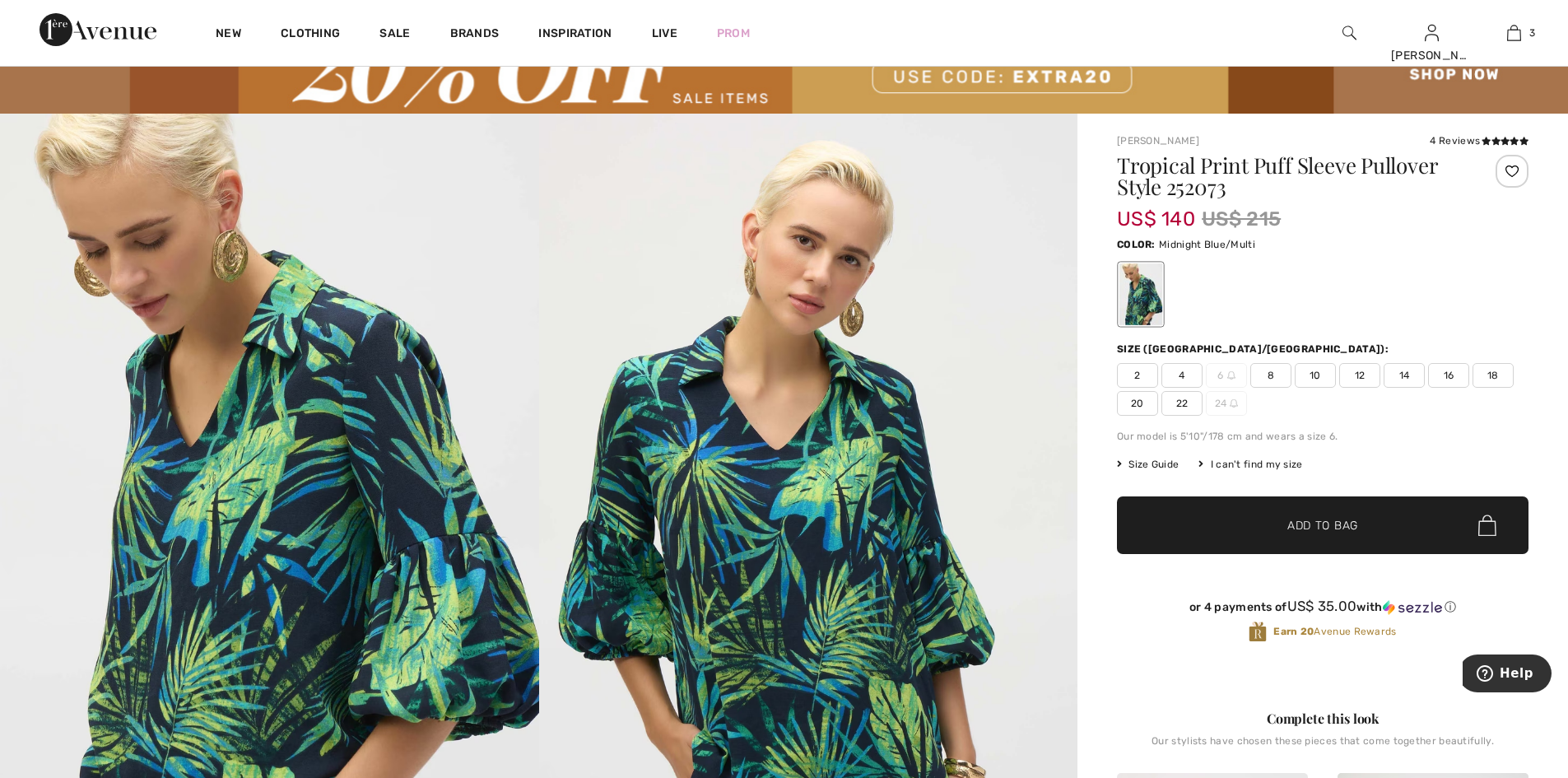
click at [1368, 387] on span "12" at bounding box center [1359, 375] width 41 height 25
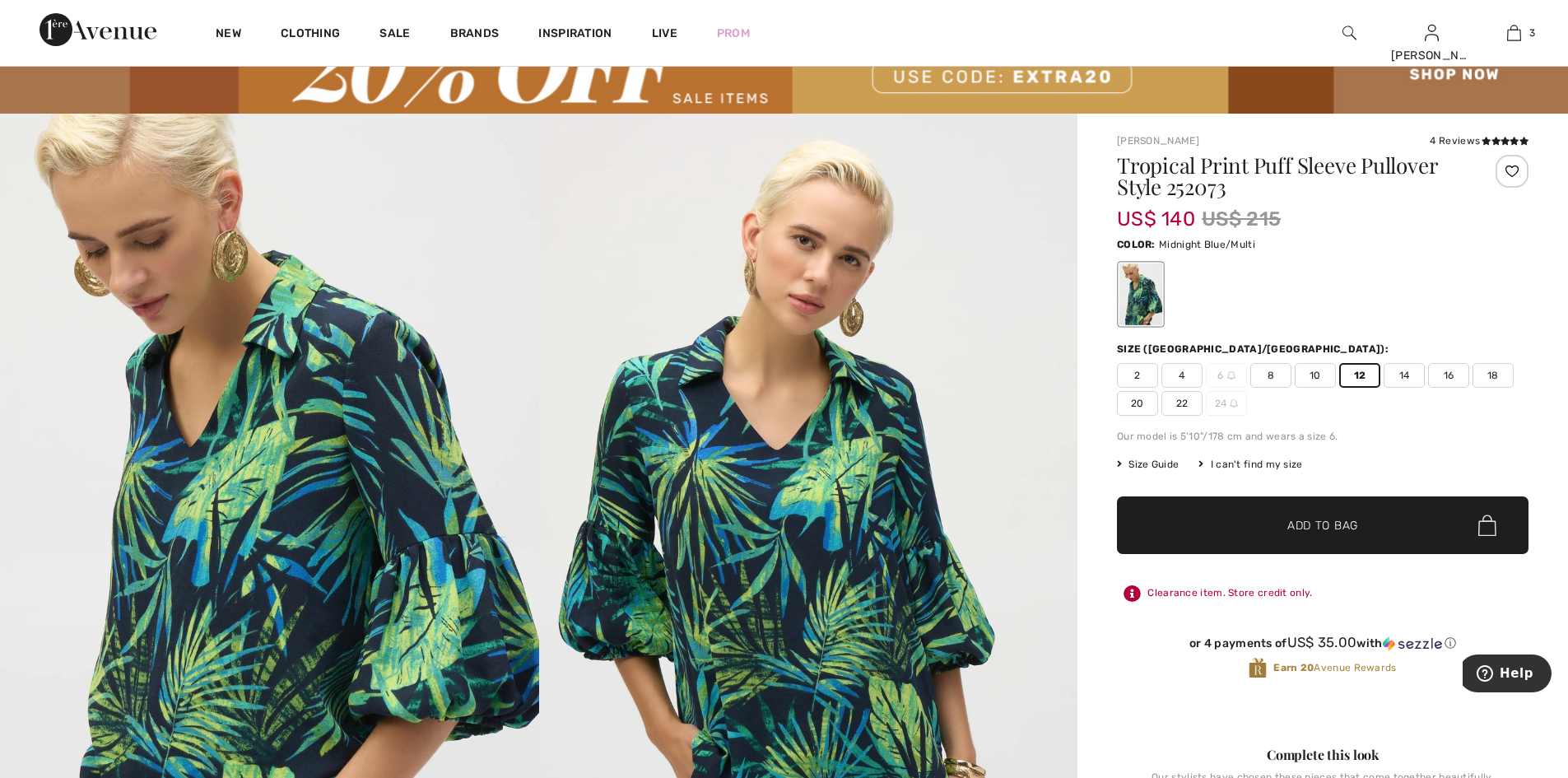
click at [1200, 540] on span "✔ Added to Bag Add to Bag" at bounding box center [1322, 525] width 412 height 58
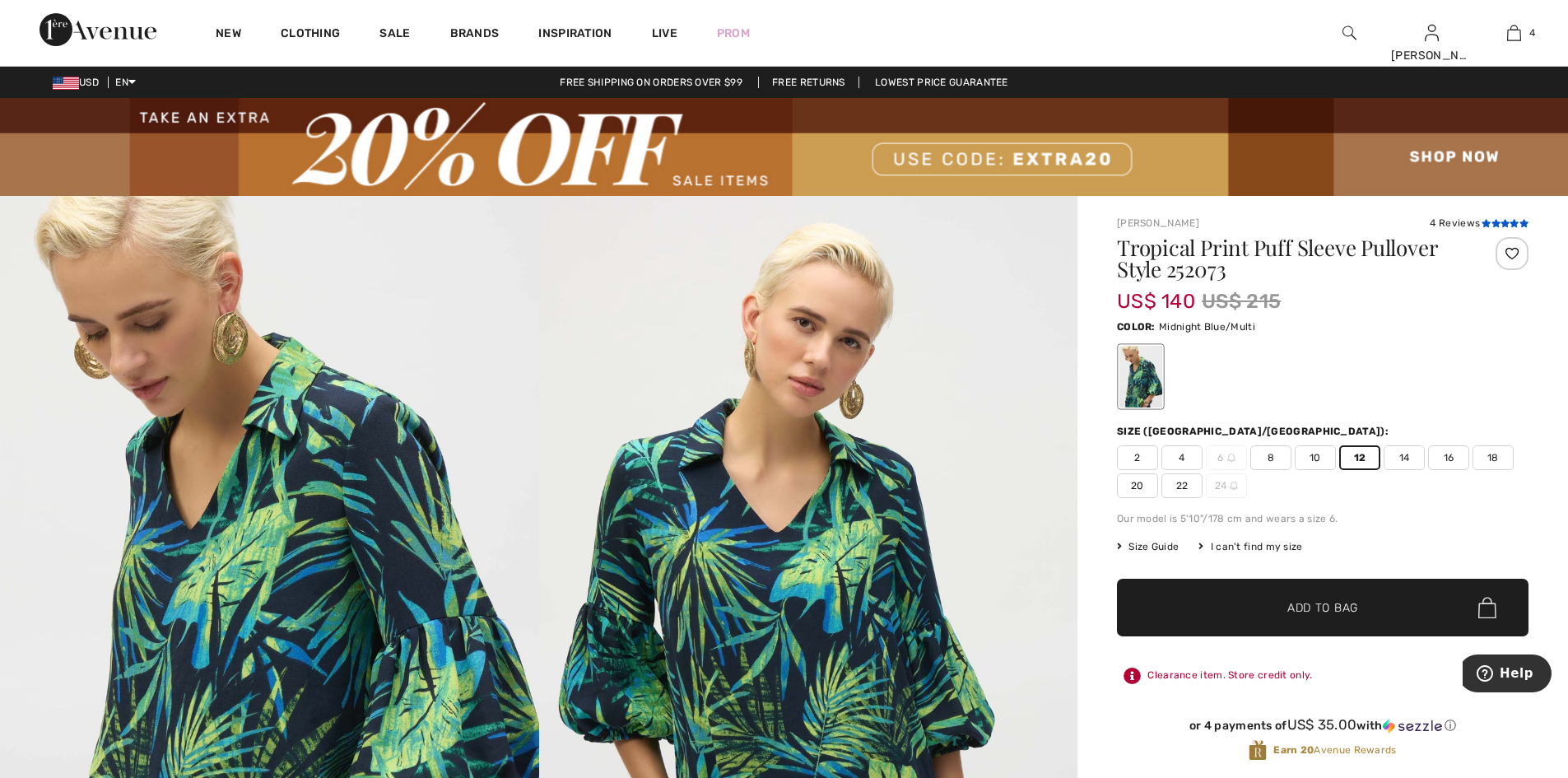
click at [1481, 227] on icon at bounding box center [1485, 222] width 9 height 8
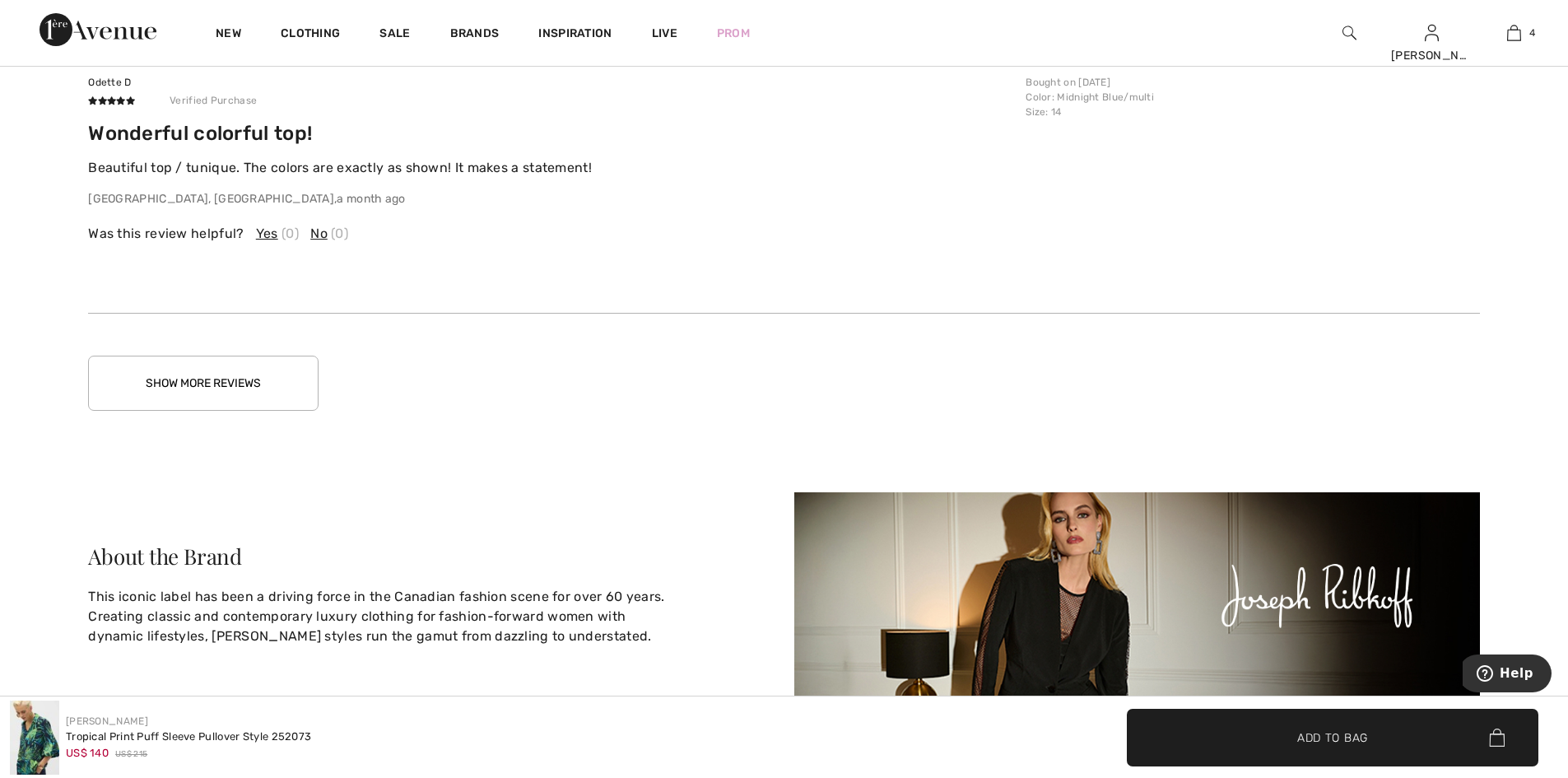
scroll to position [3804, 0]
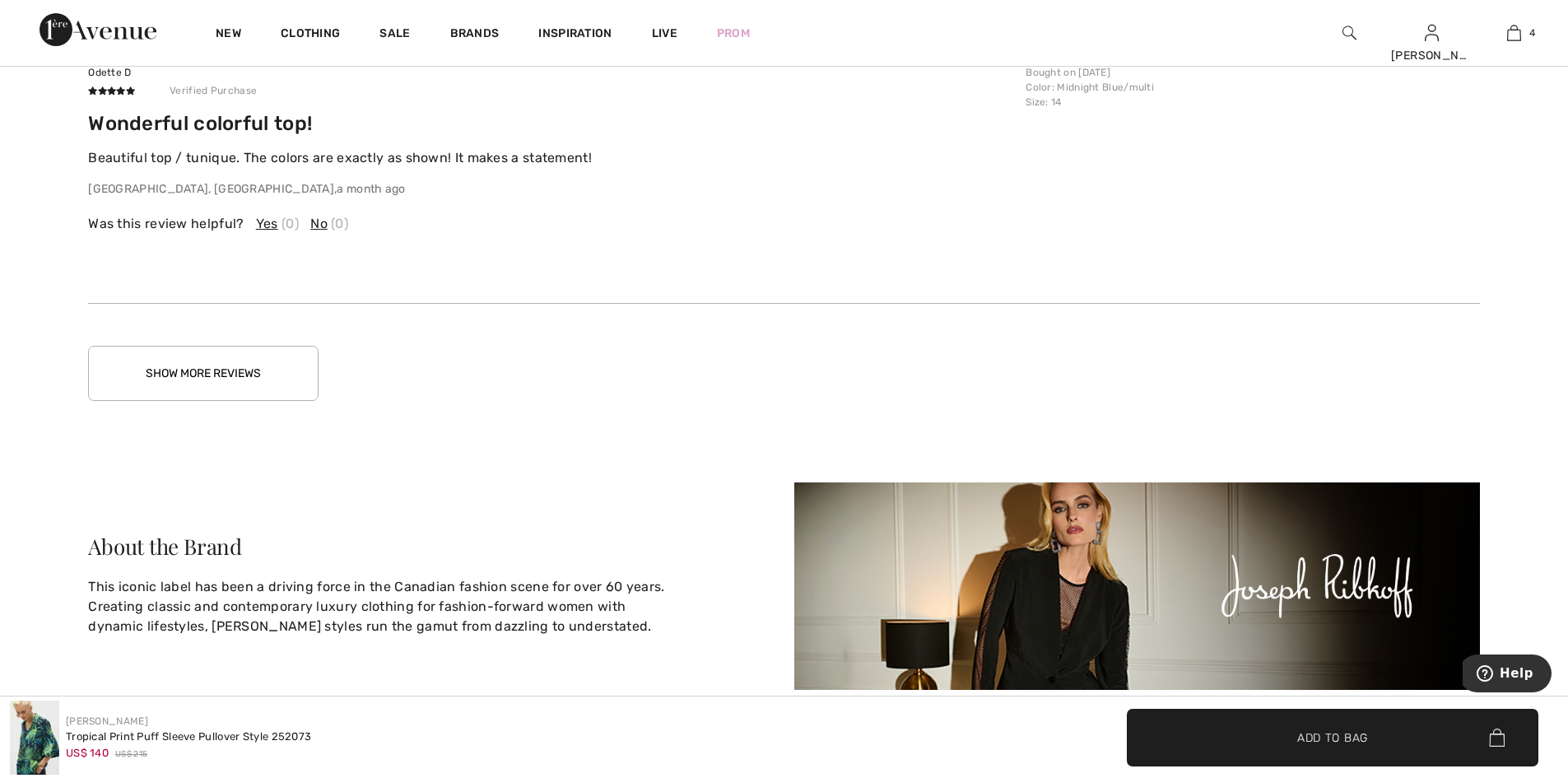
click at [204, 400] on button "Show More Reviews" at bounding box center [203, 373] width 230 height 55
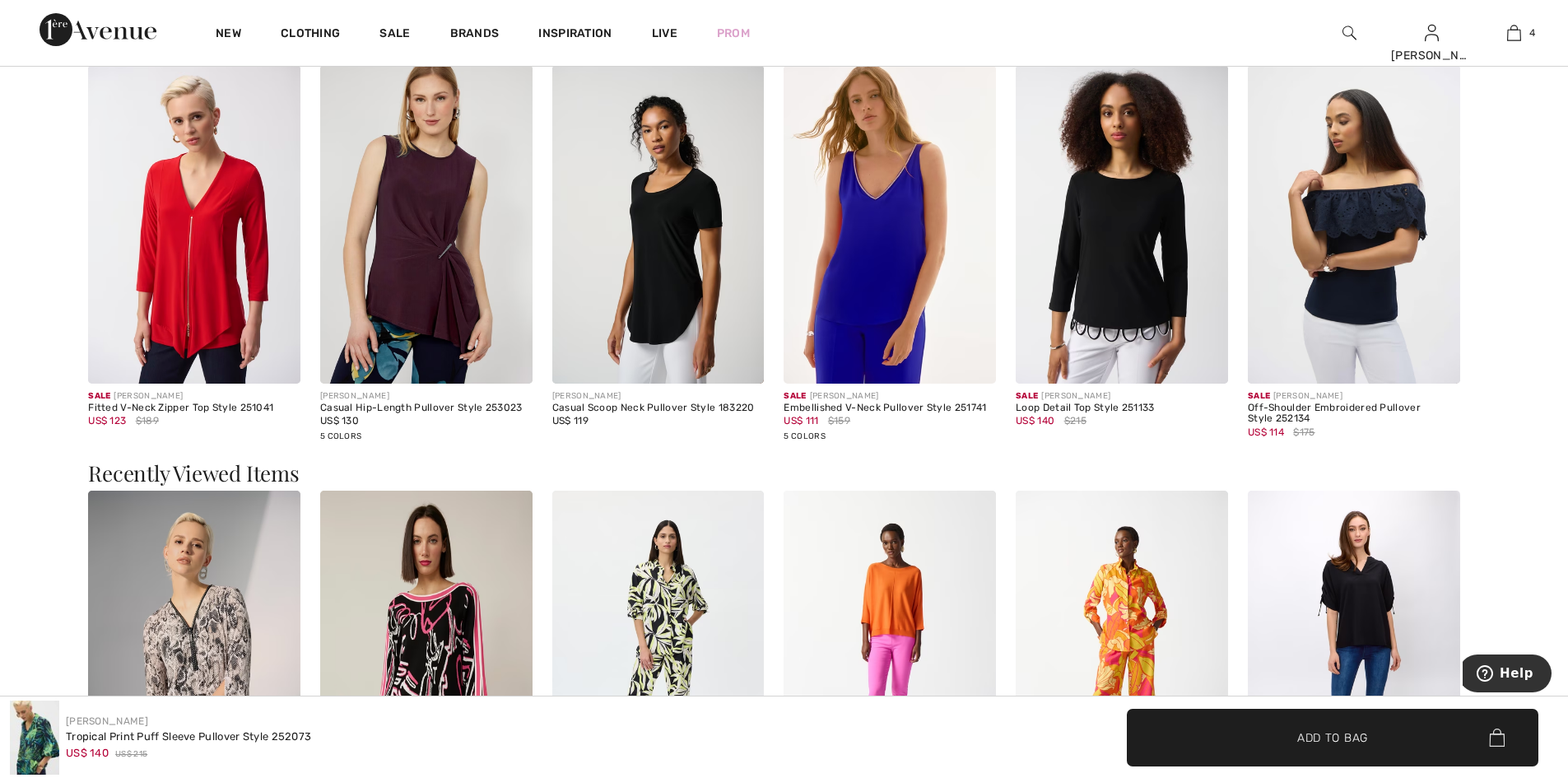
scroll to position [2158, 0]
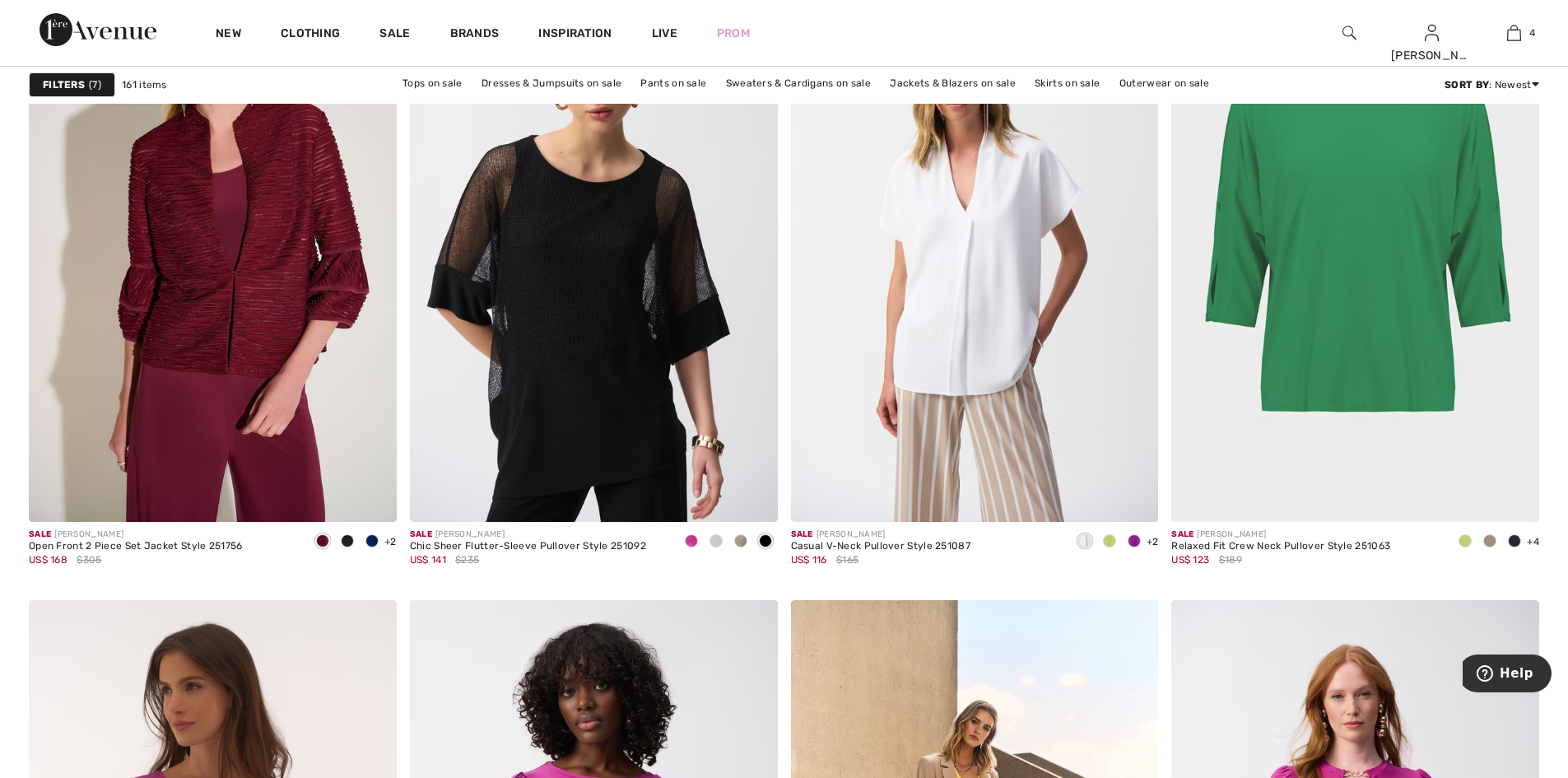
scroll to position [8066, 0]
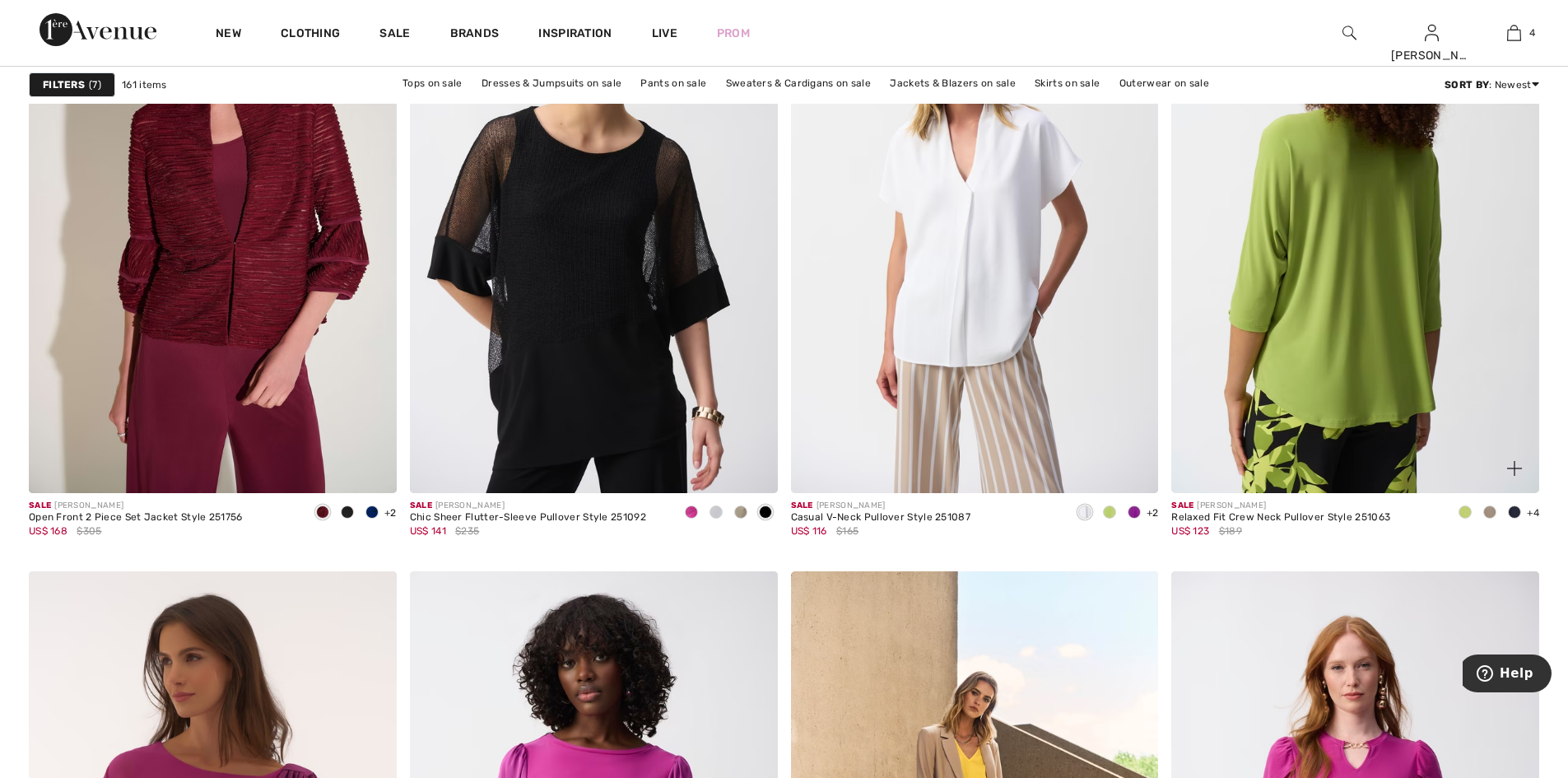
click at [1363, 323] on img at bounding box center [1355, 217] width 368 height 551
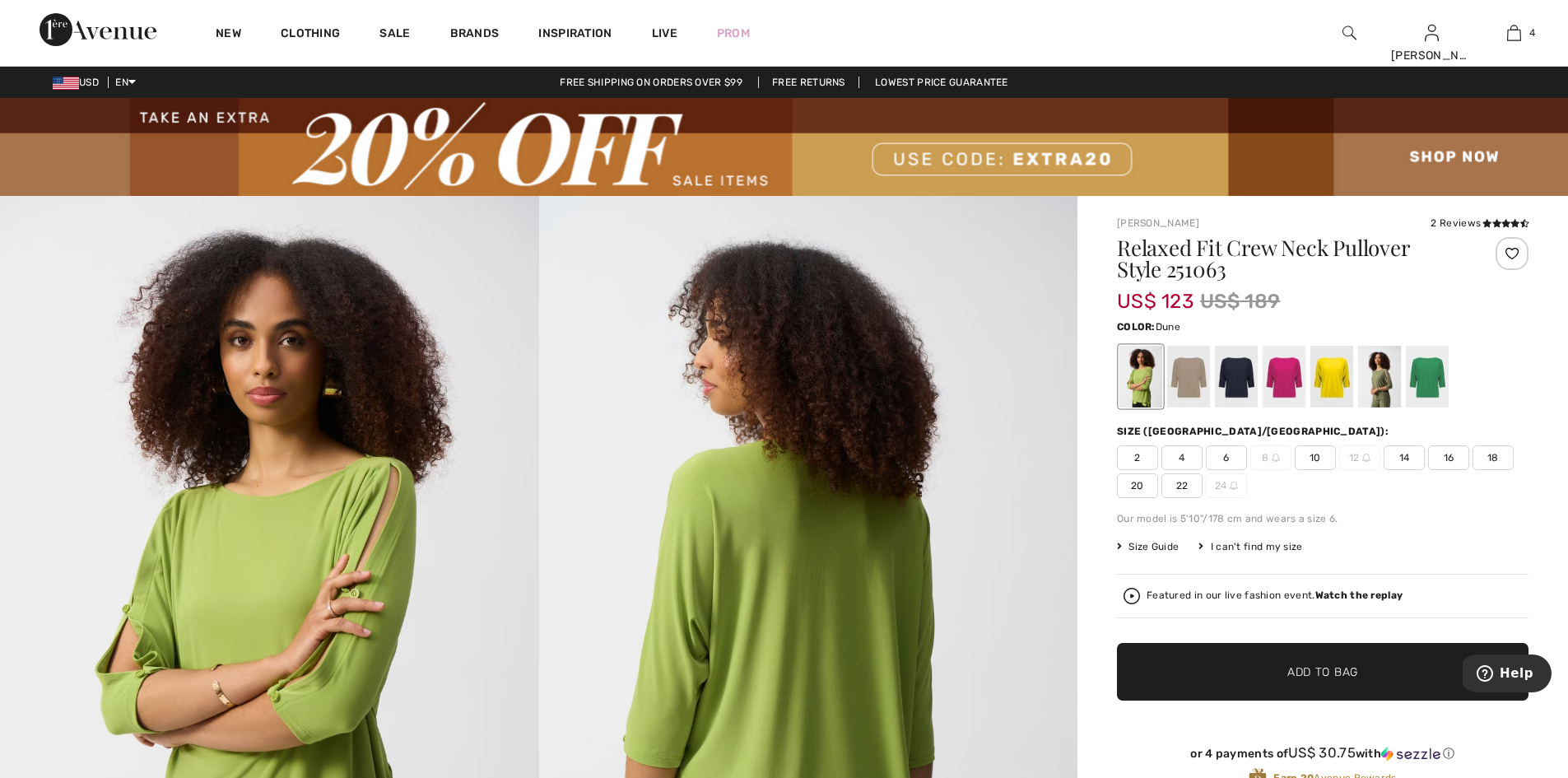
click at [1195, 383] on div at bounding box center [1188, 377] width 43 height 61
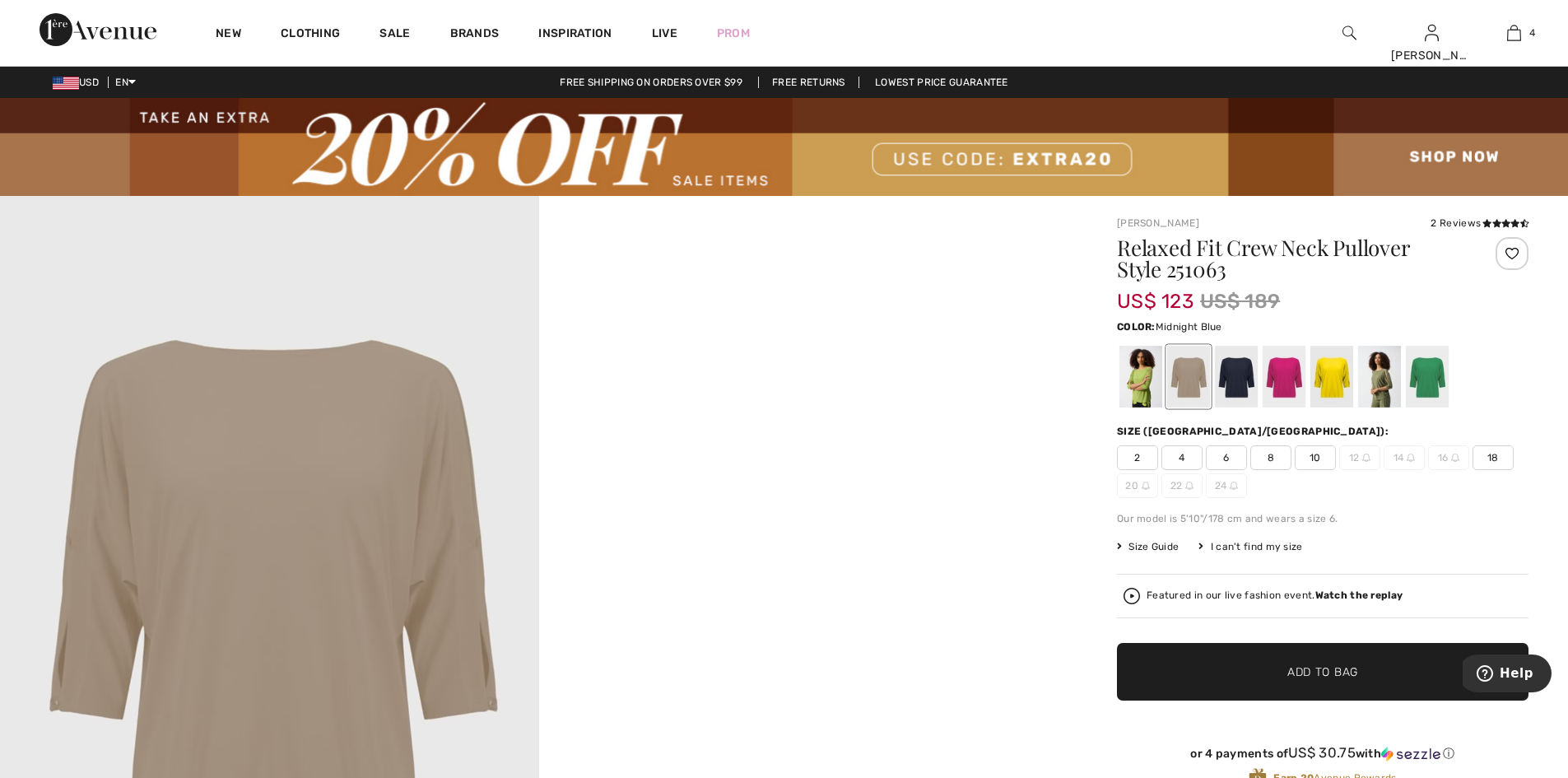
click at [1251, 383] on div at bounding box center [1236, 377] width 43 height 61
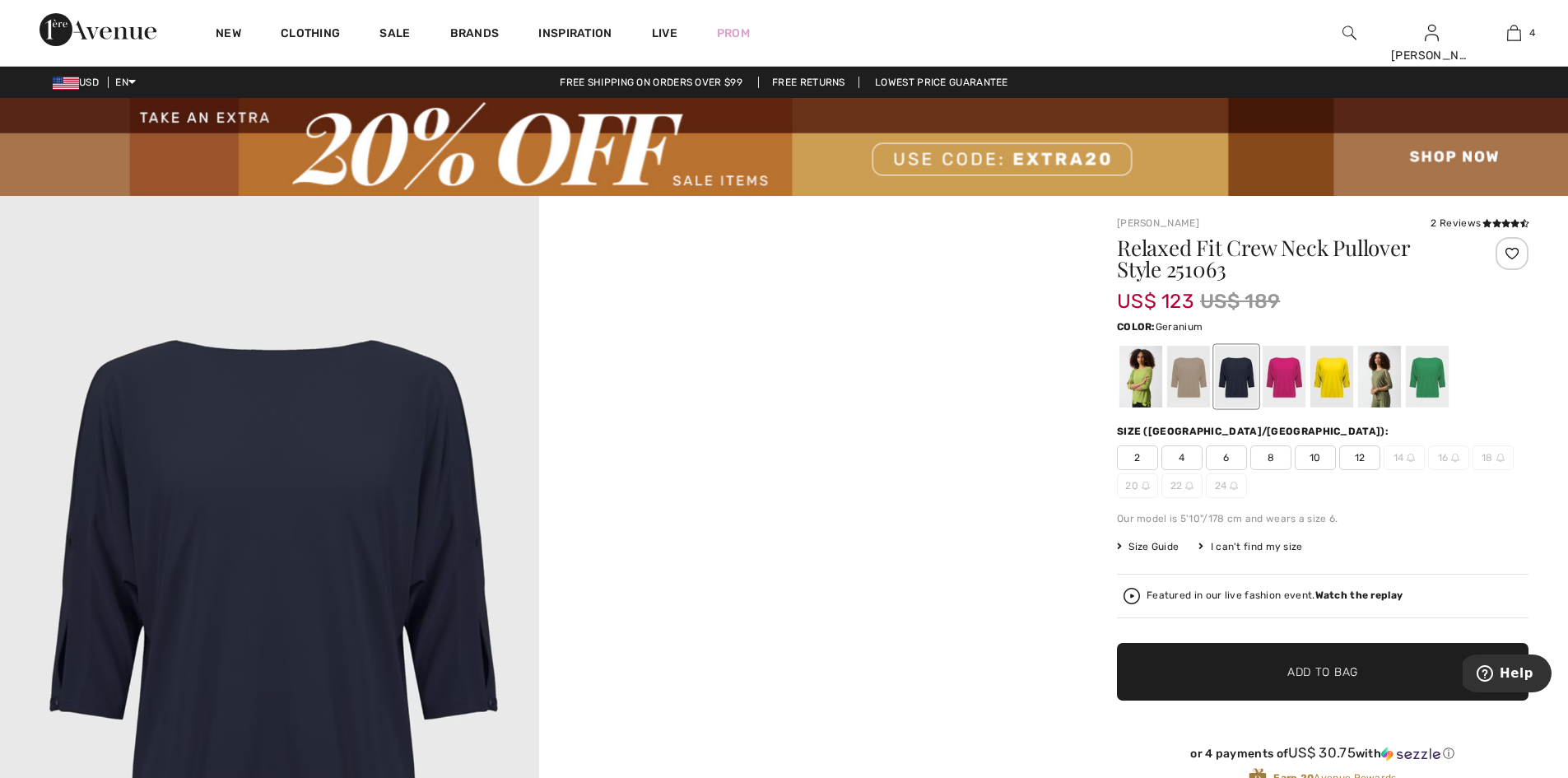
click at [1291, 376] on div at bounding box center [1284, 377] width 43 height 61
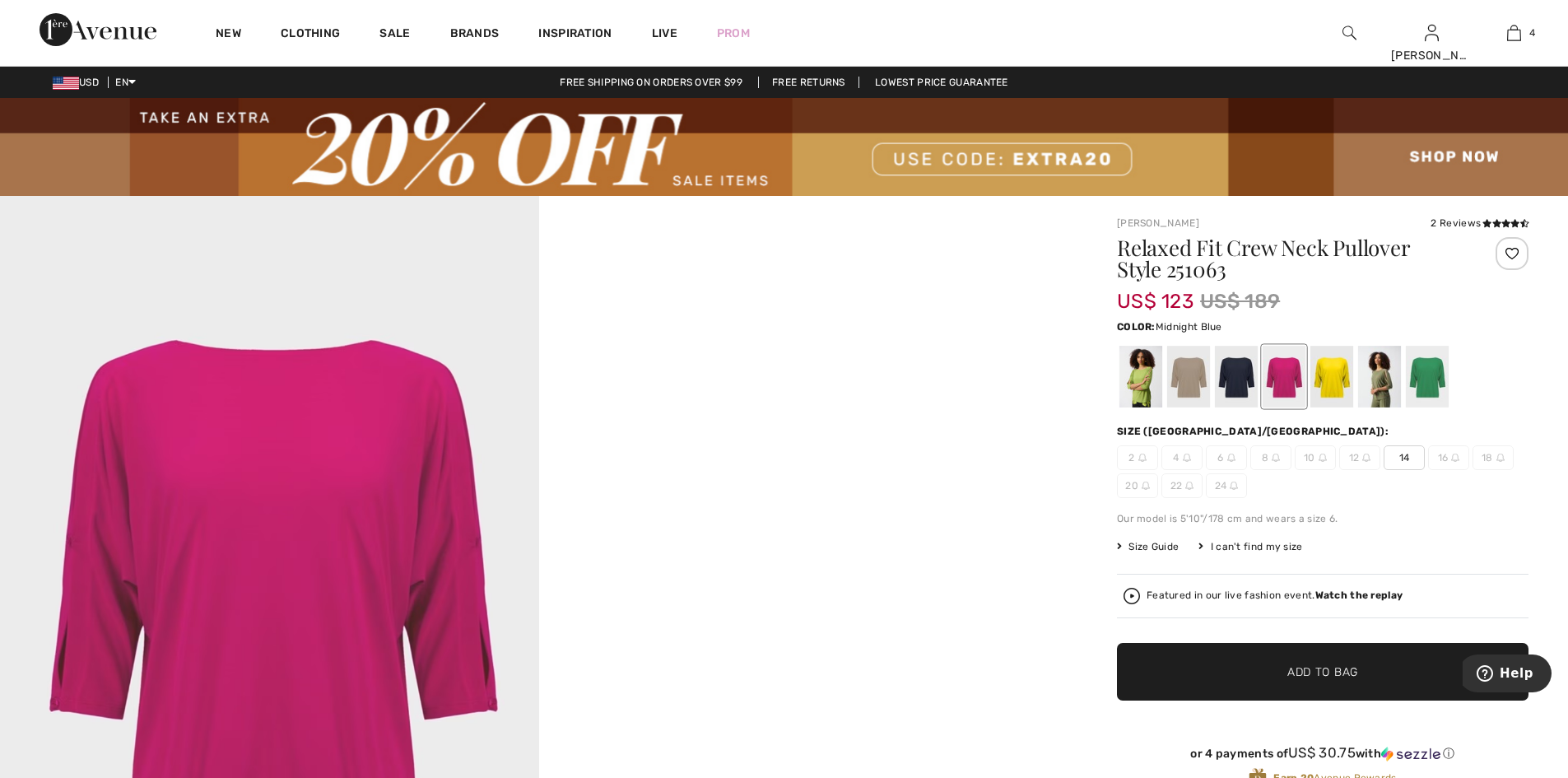
click at [1248, 382] on div at bounding box center [1236, 377] width 43 height 61
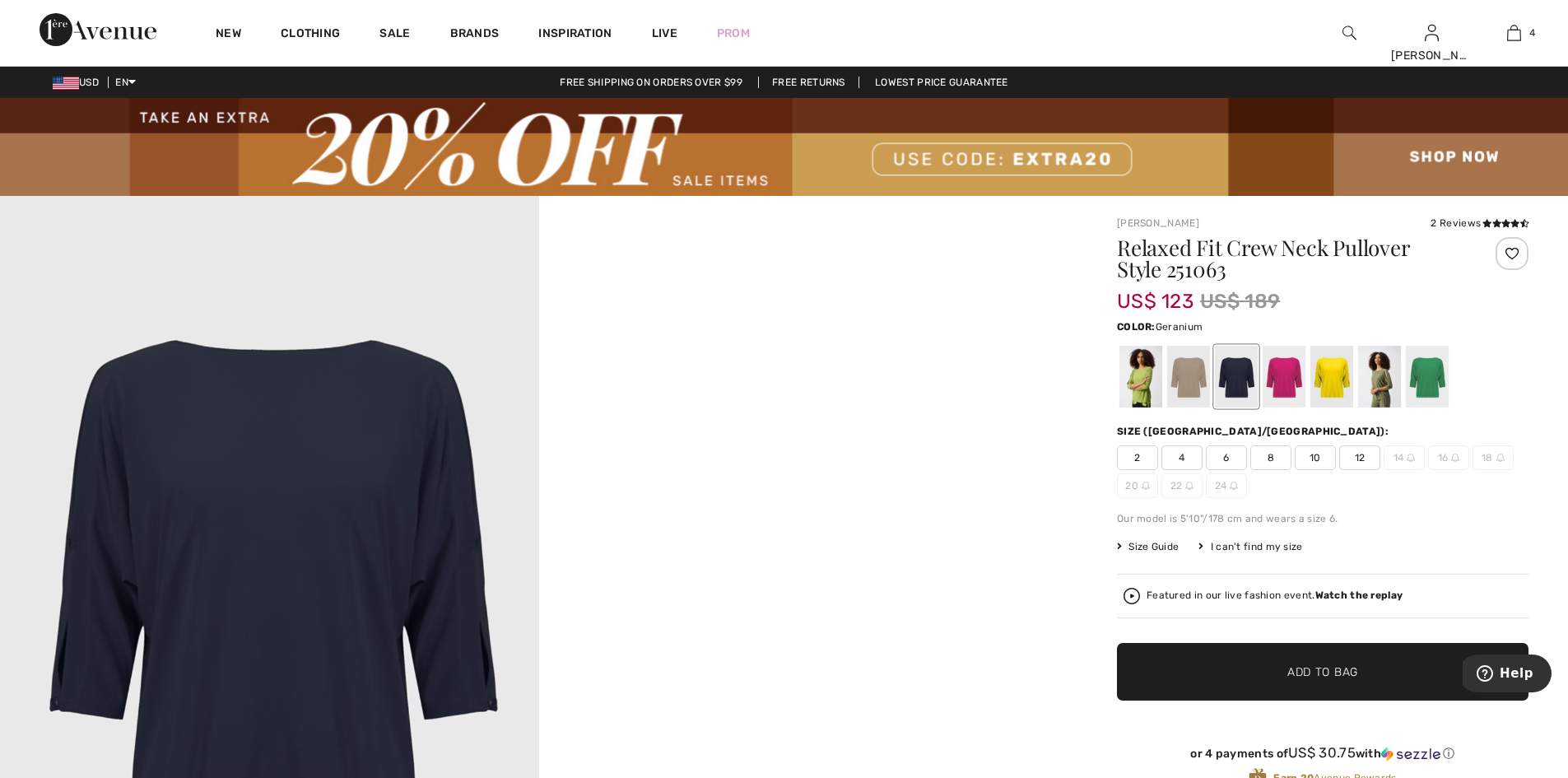
click at [1292, 390] on div at bounding box center [1284, 377] width 43 height 61
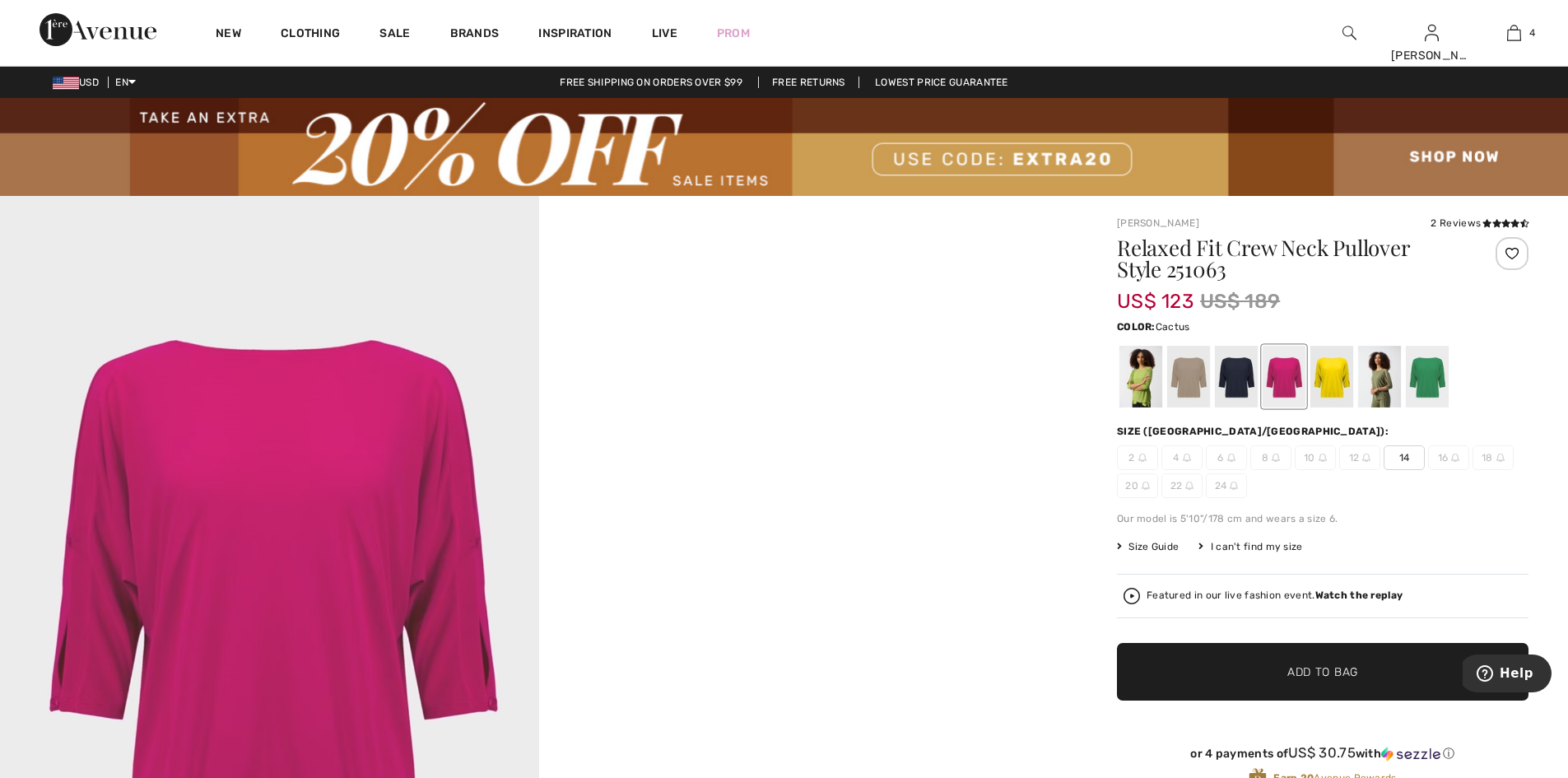
click at [1386, 382] on div at bounding box center [1379, 377] width 43 height 61
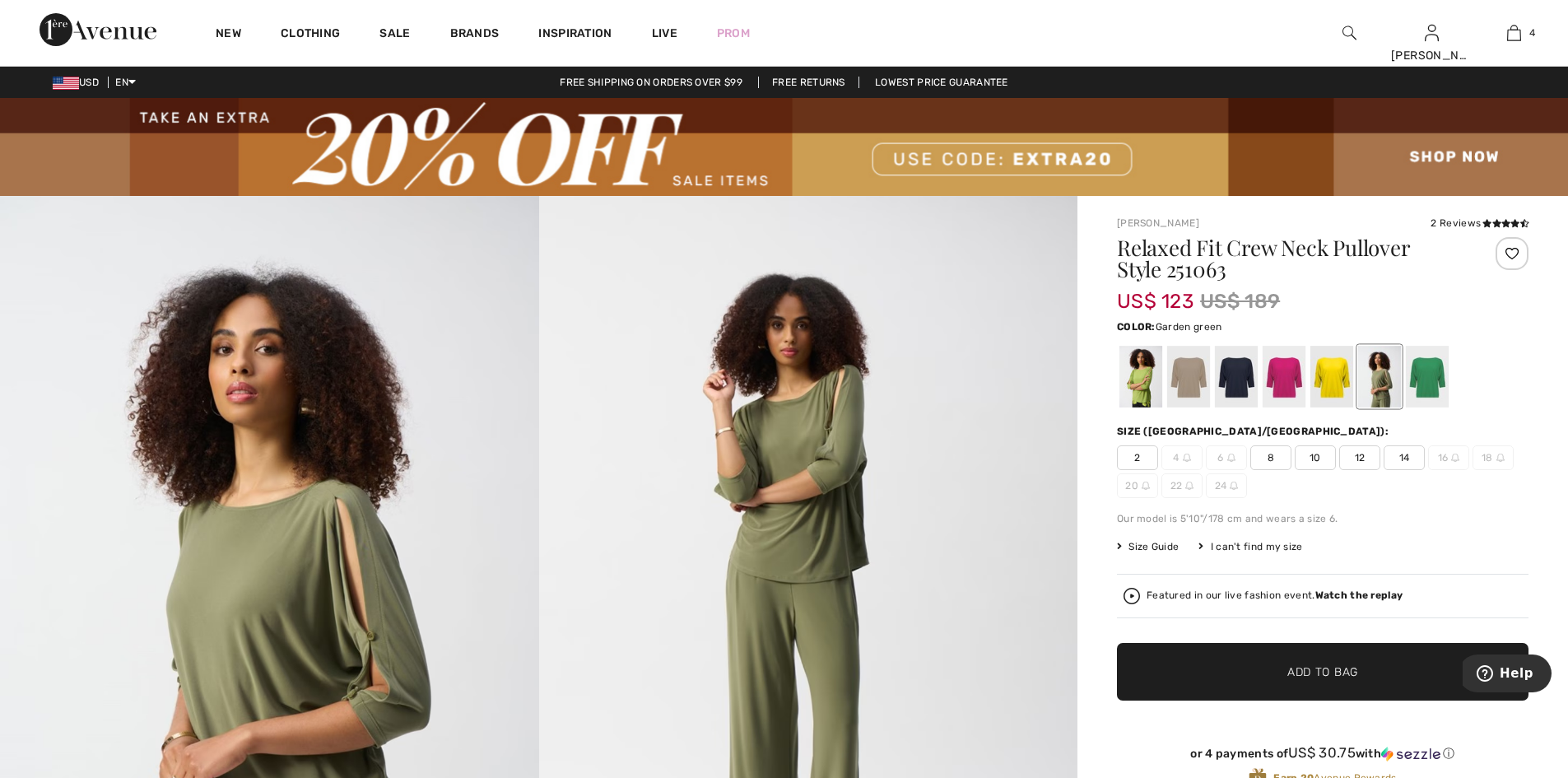
click at [1433, 378] on div at bounding box center [1427, 377] width 43 height 61
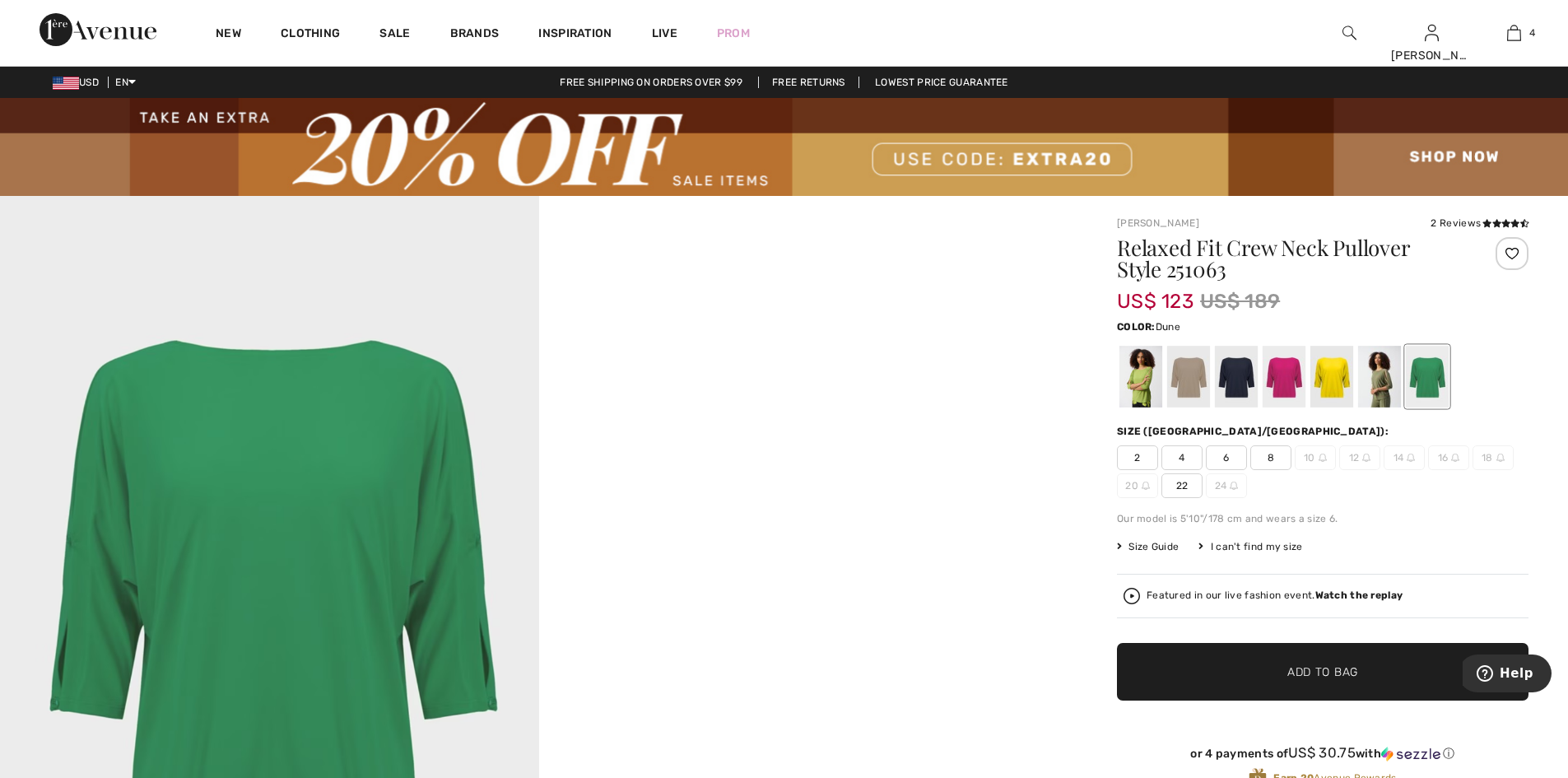
click at [1197, 389] on div at bounding box center [1188, 377] width 43 height 61
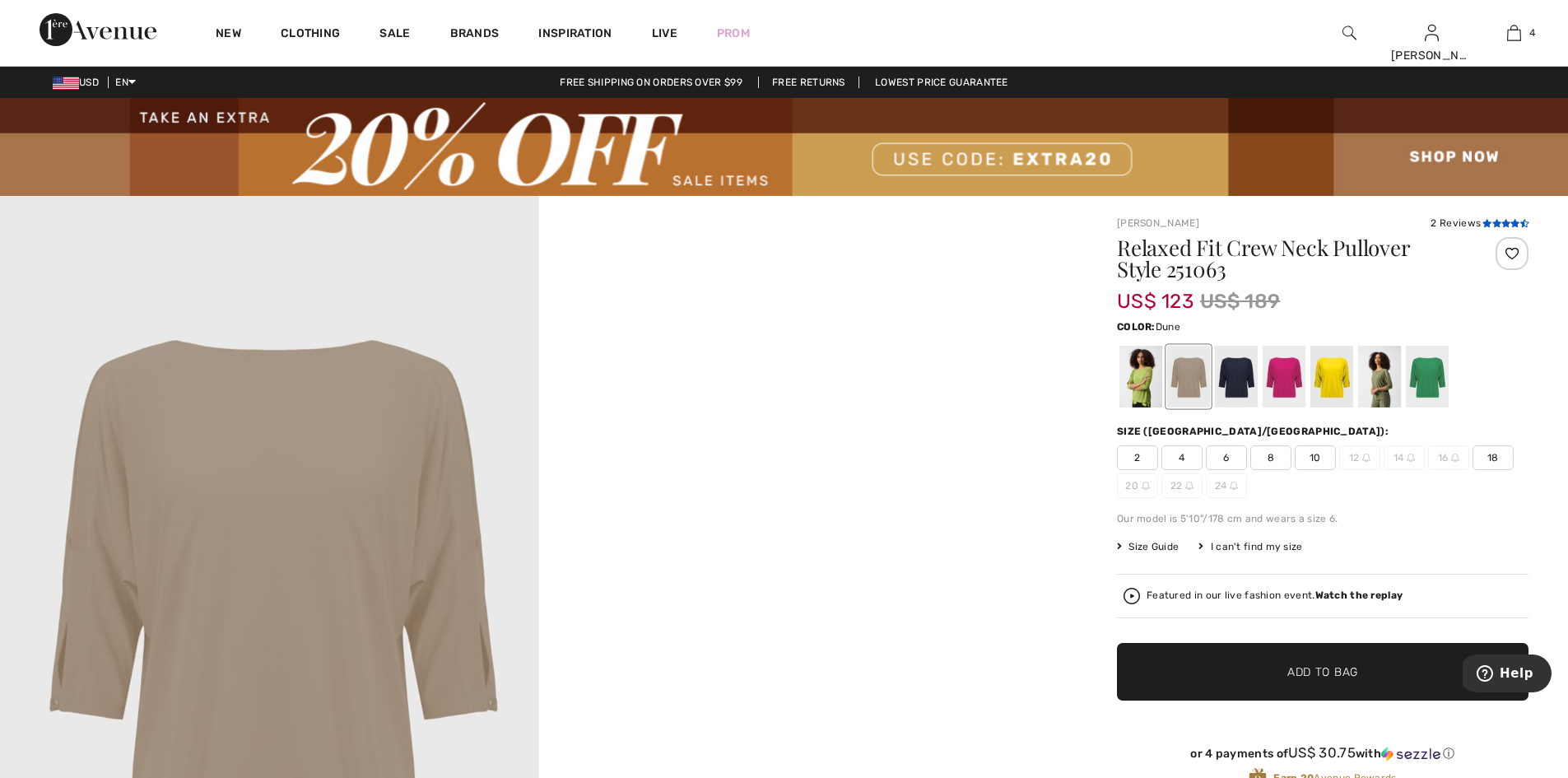
click at [1482, 227] on icon at bounding box center [1486, 222] width 9 height 8
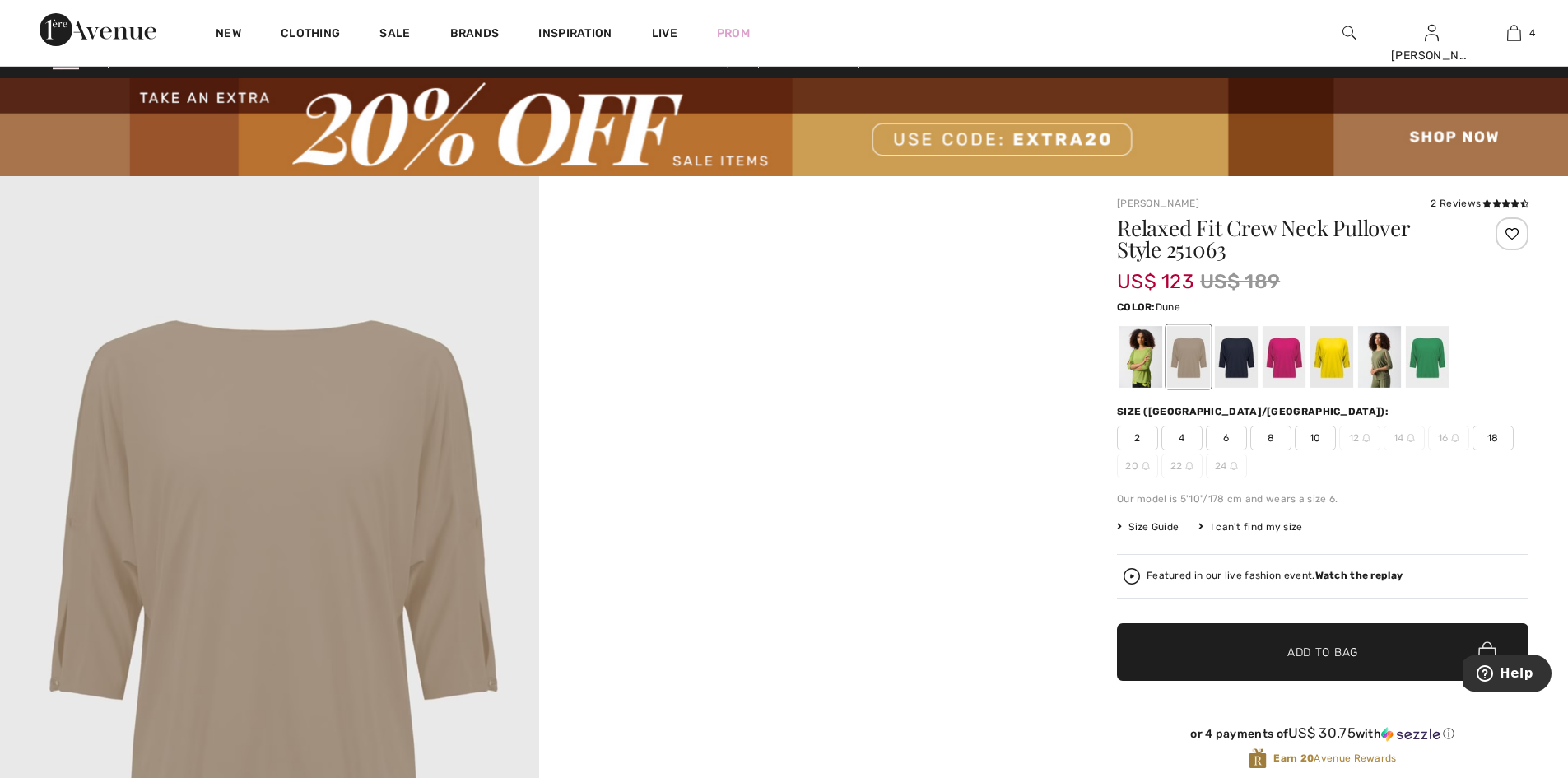
scroll to position [19, 0]
click at [1340, 363] on div at bounding box center [1331, 357] width 43 height 61
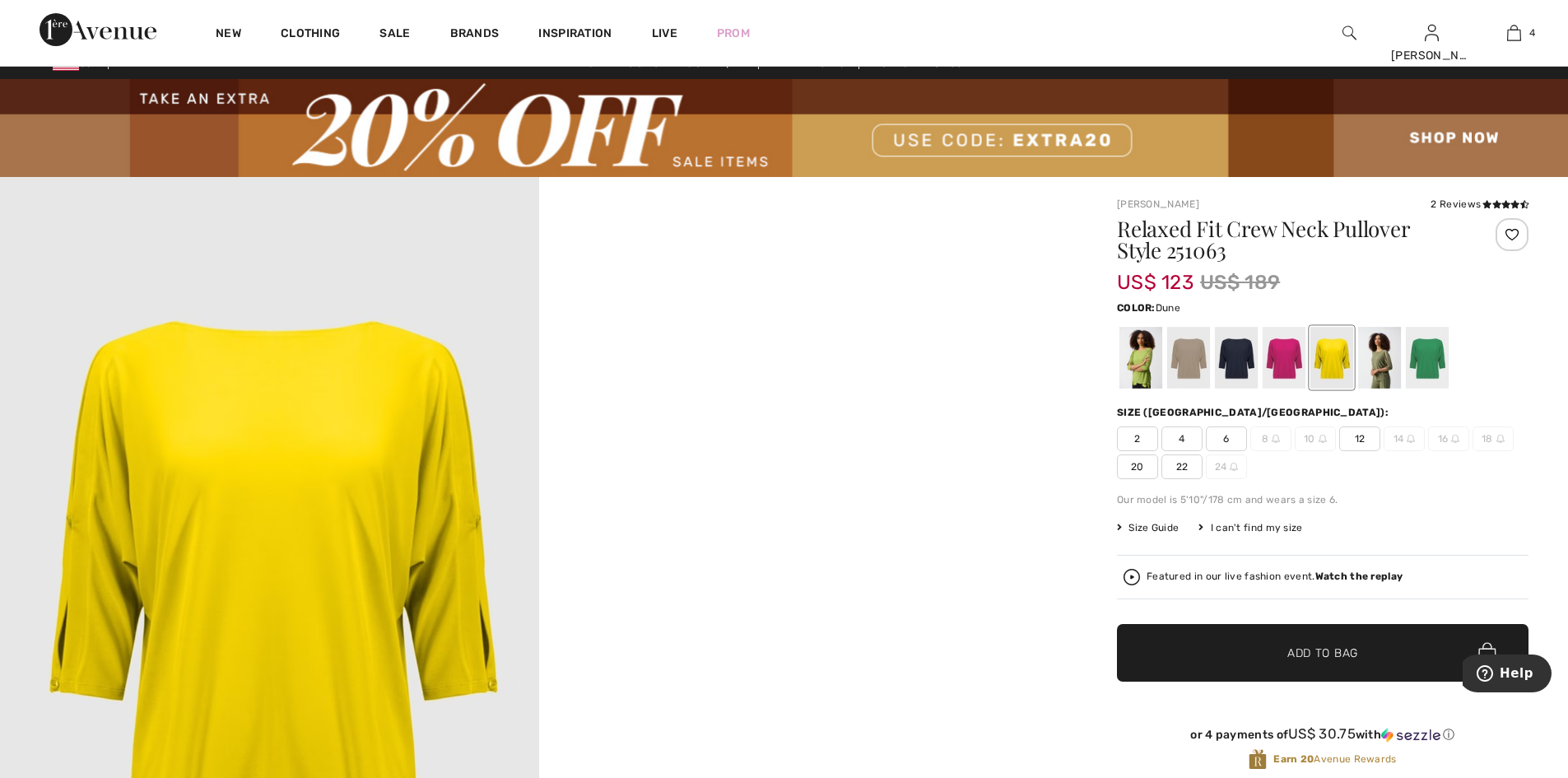
click at [1195, 371] on div at bounding box center [1188, 357] width 43 height 61
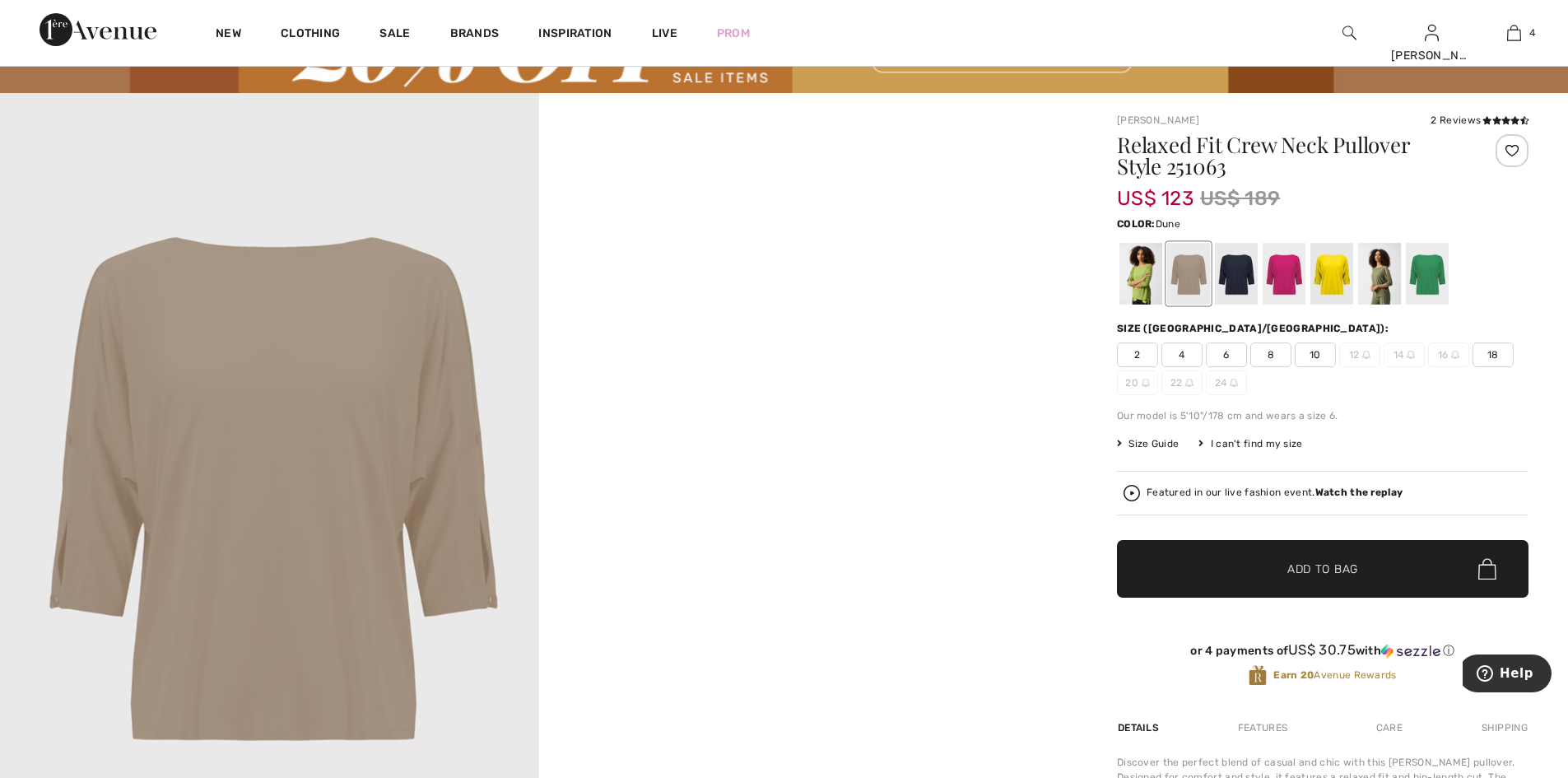
scroll to position [101, 0]
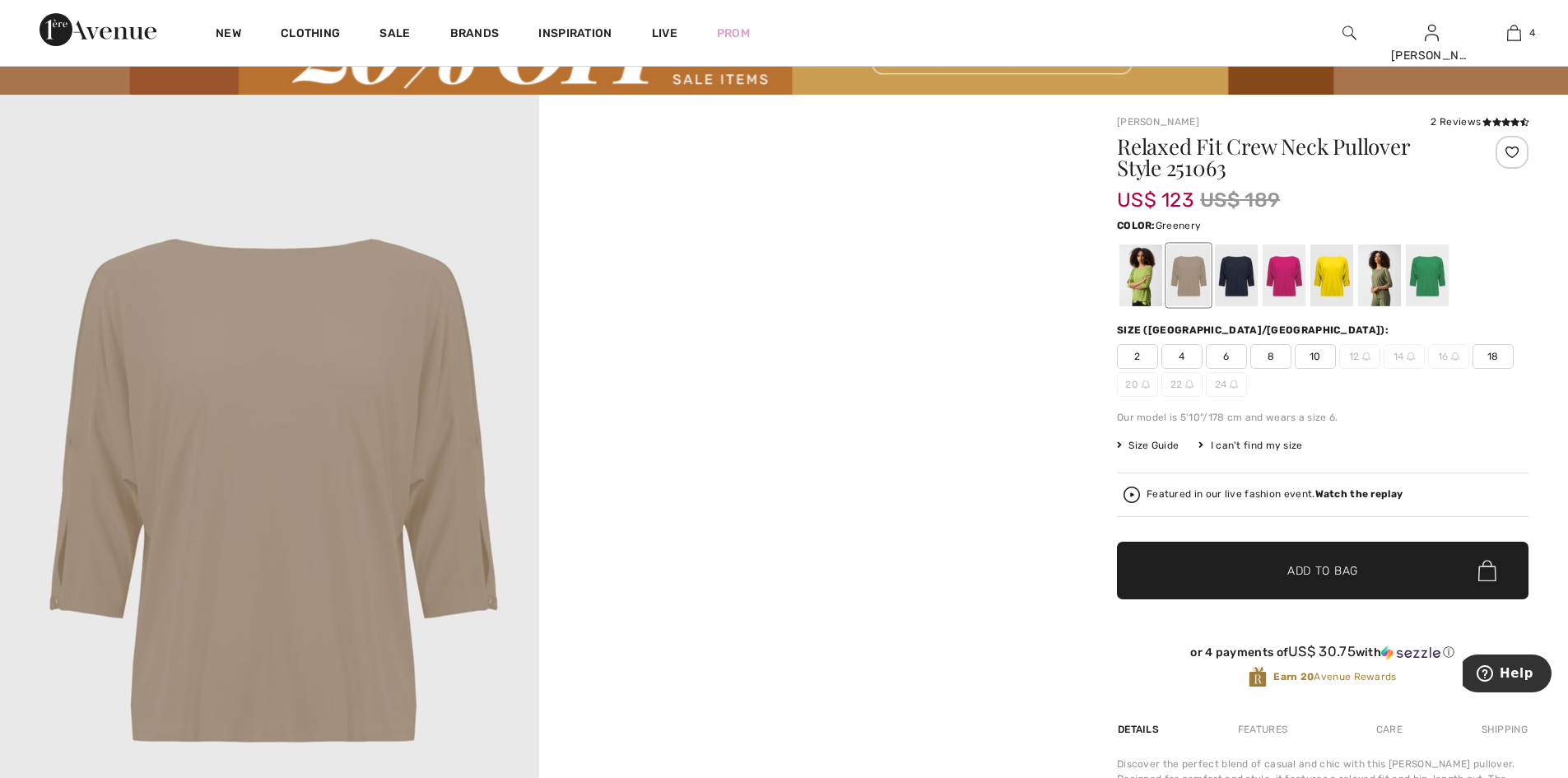
click at [1146, 278] on div at bounding box center [1140, 275] width 43 height 61
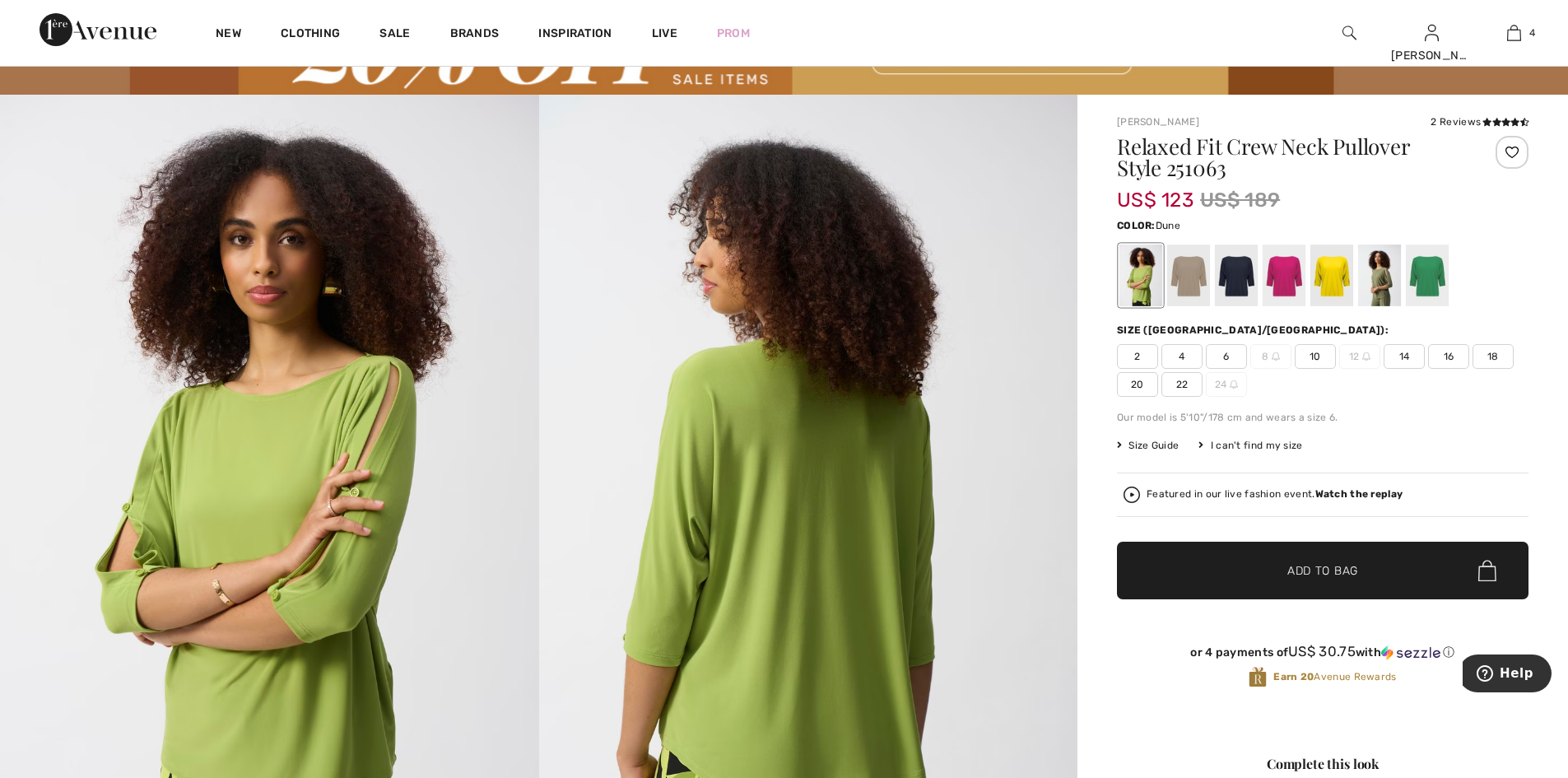
click at [1199, 279] on div at bounding box center [1188, 275] width 43 height 61
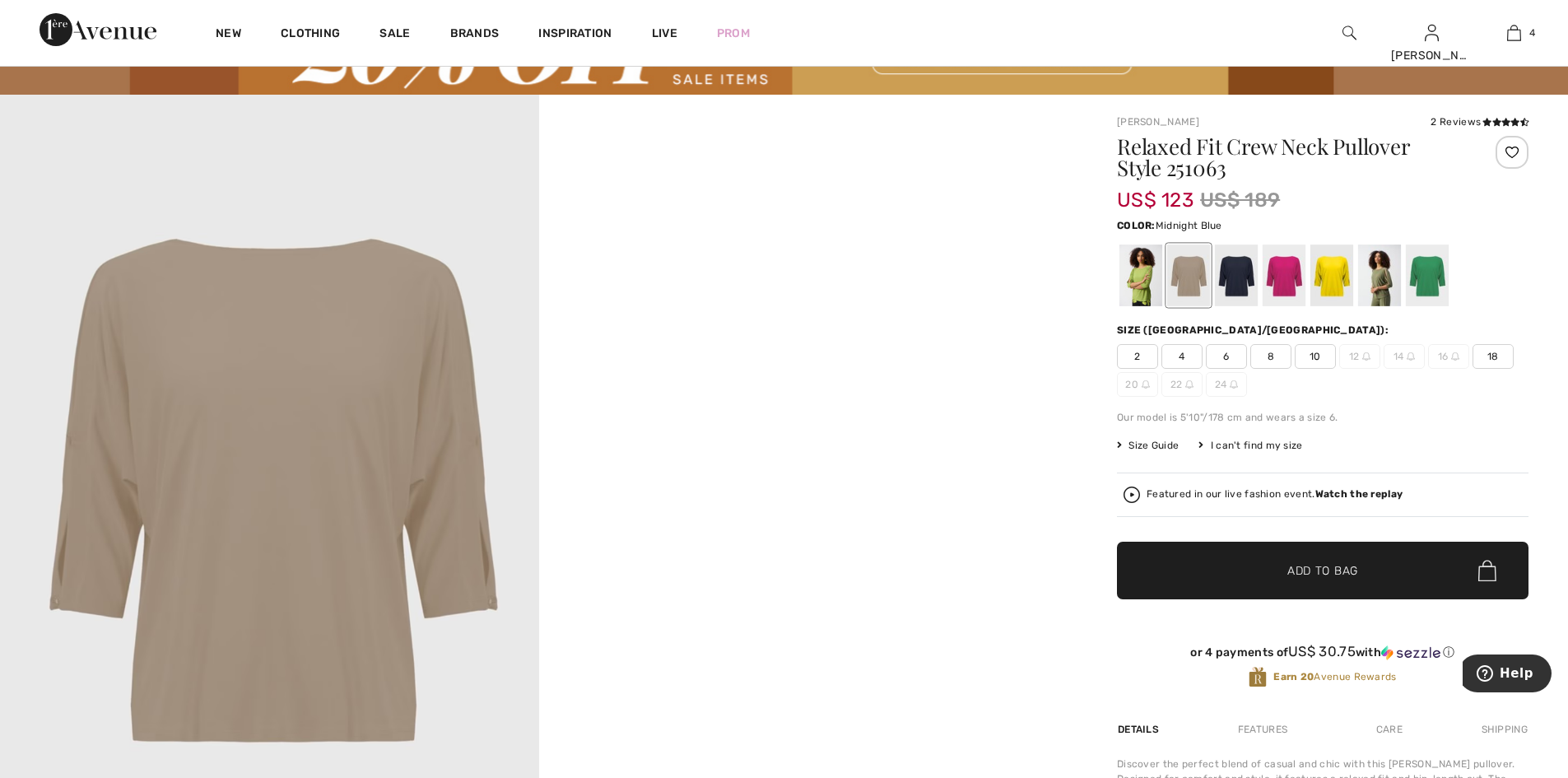
click at [1244, 278] on div at bounding box center [1236, 275] width 43 height 61
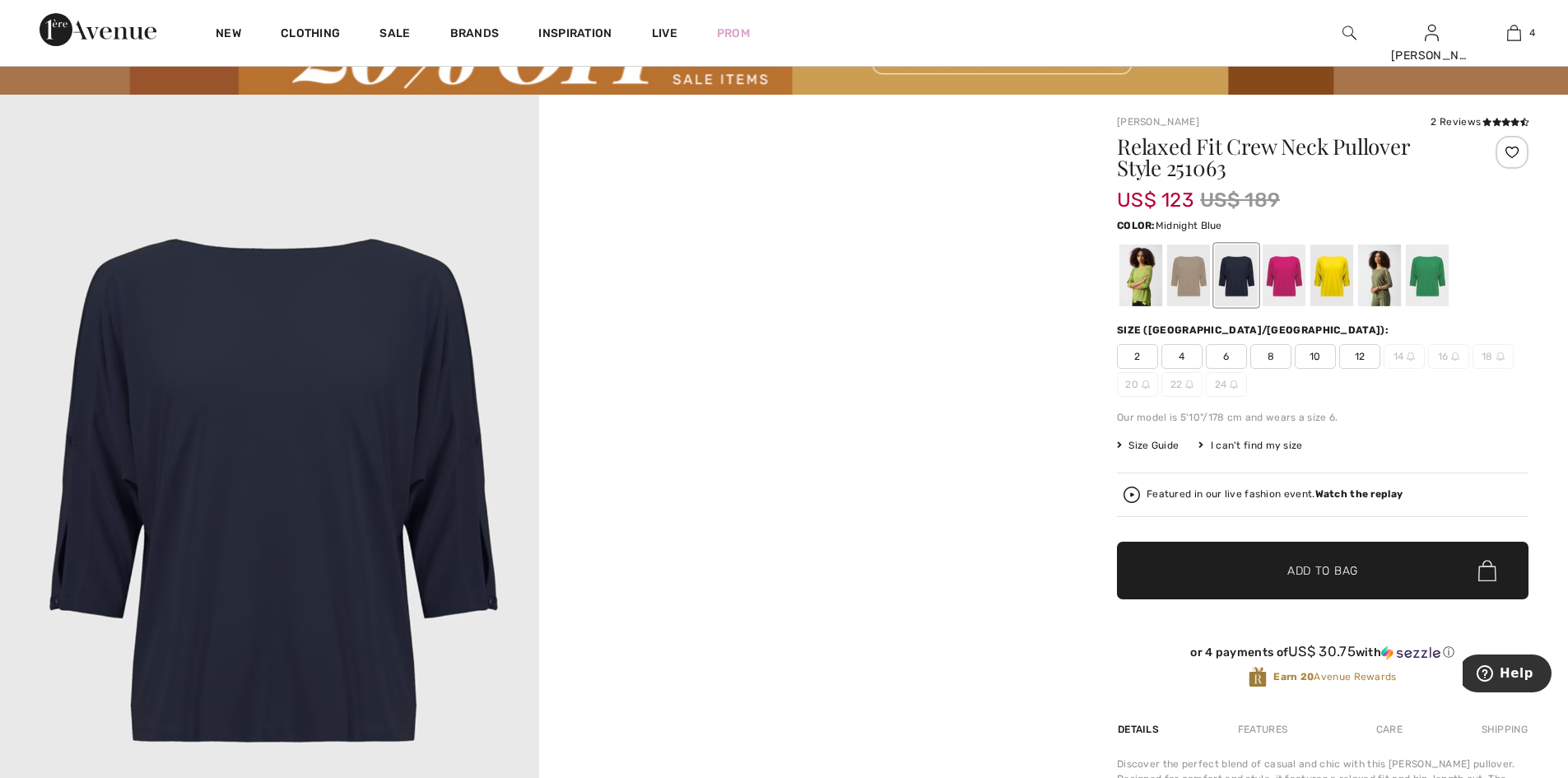
click at [1363, 365] on span "12" at bounding box center [1359, 357] width 41 height 25
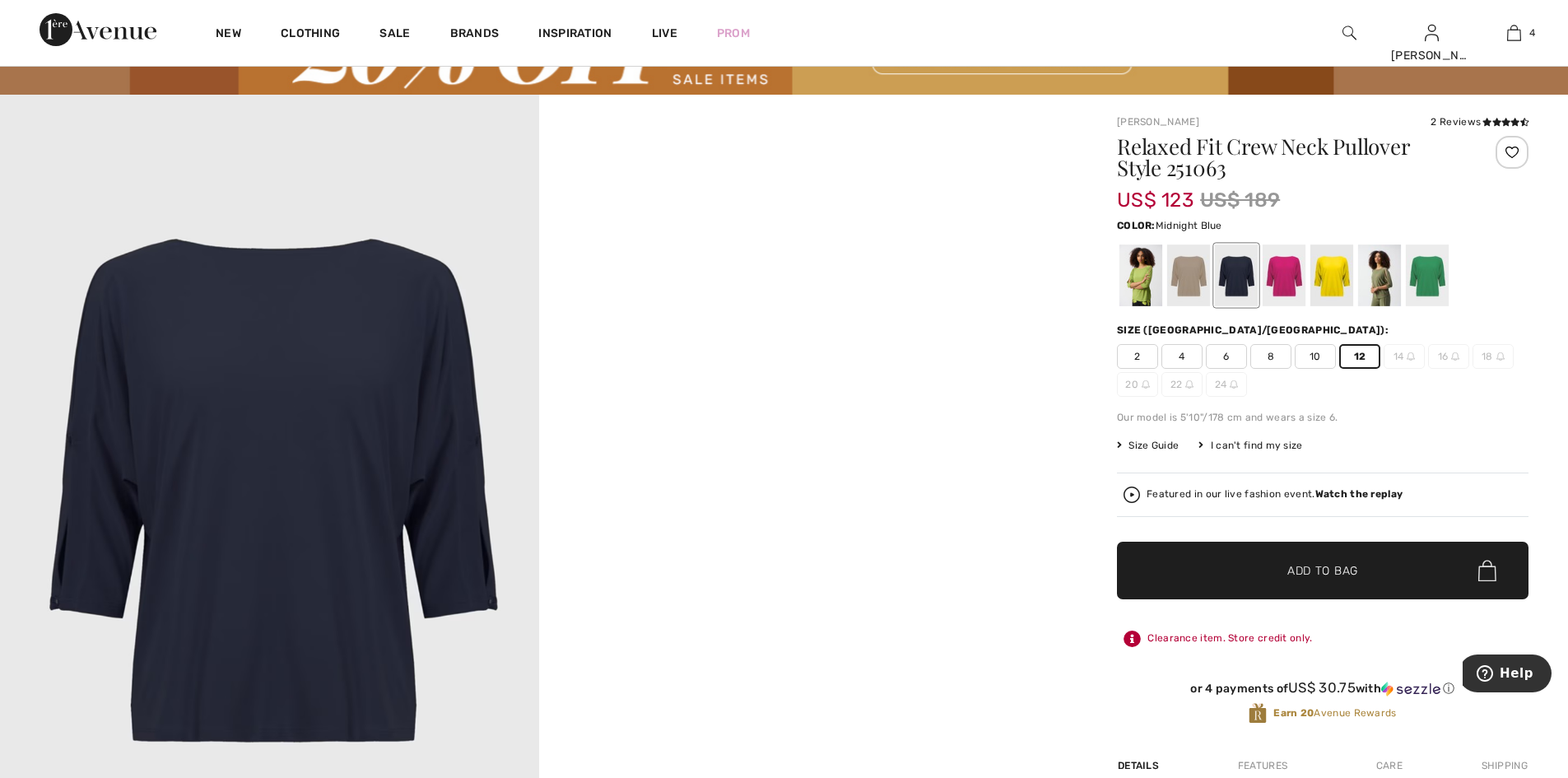
click at [1320, 580] on span "Add to Bag" at bounding box center [1322, 571] width 71 height 18
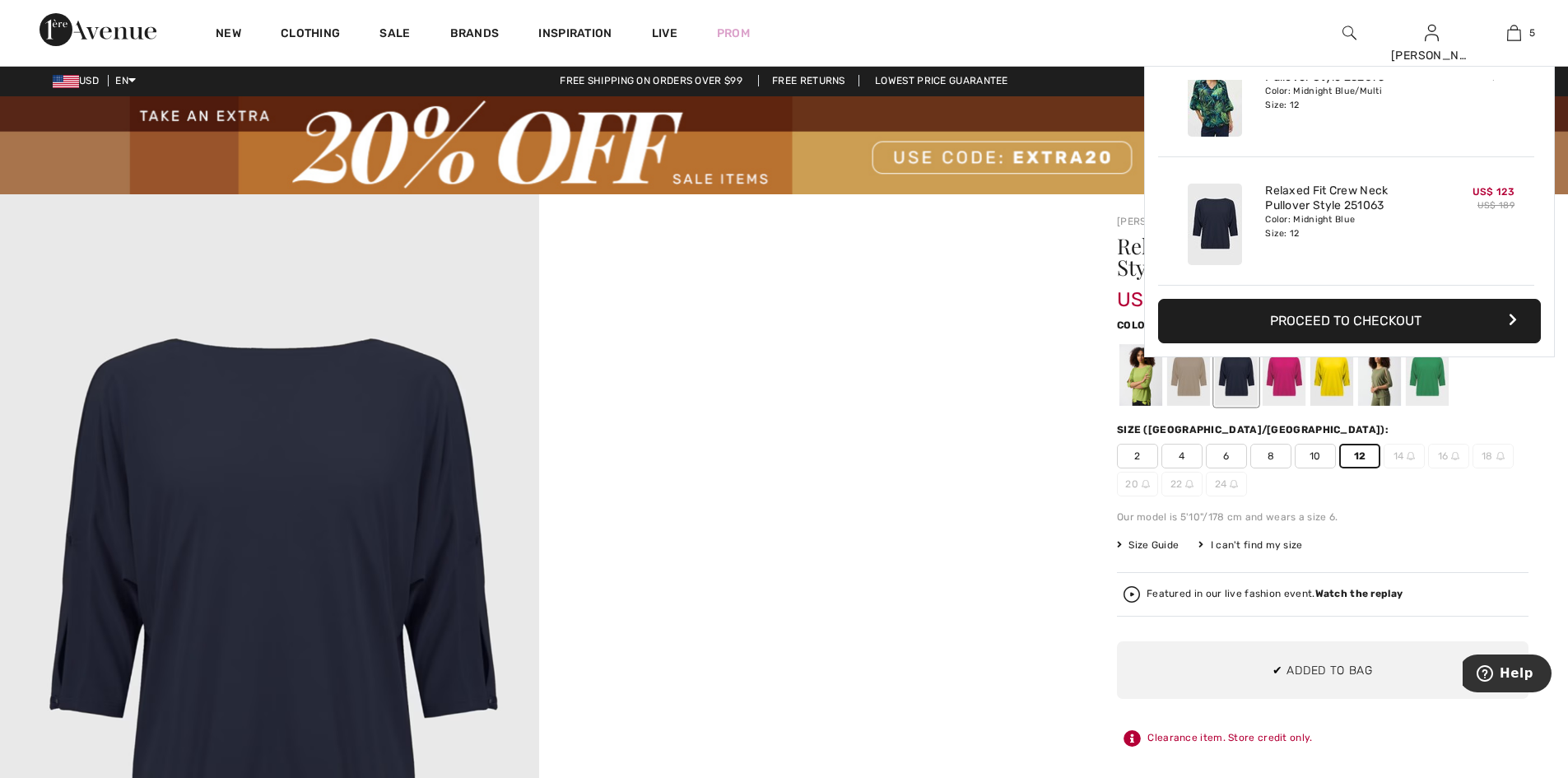
scroll to position [0, 0]
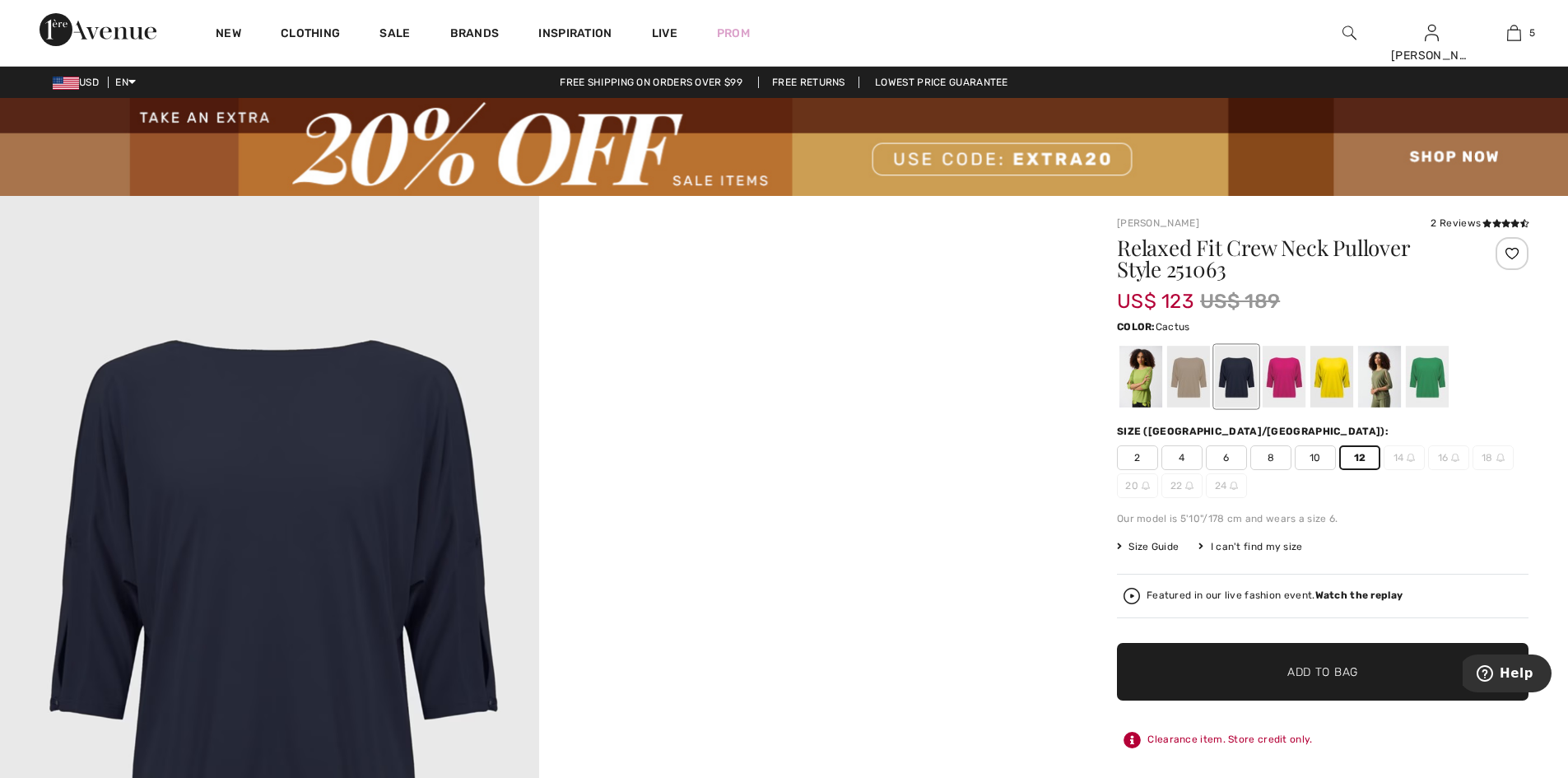
click at [1388, 381] on div at bounding box center [1379, 377] width 43 height 61
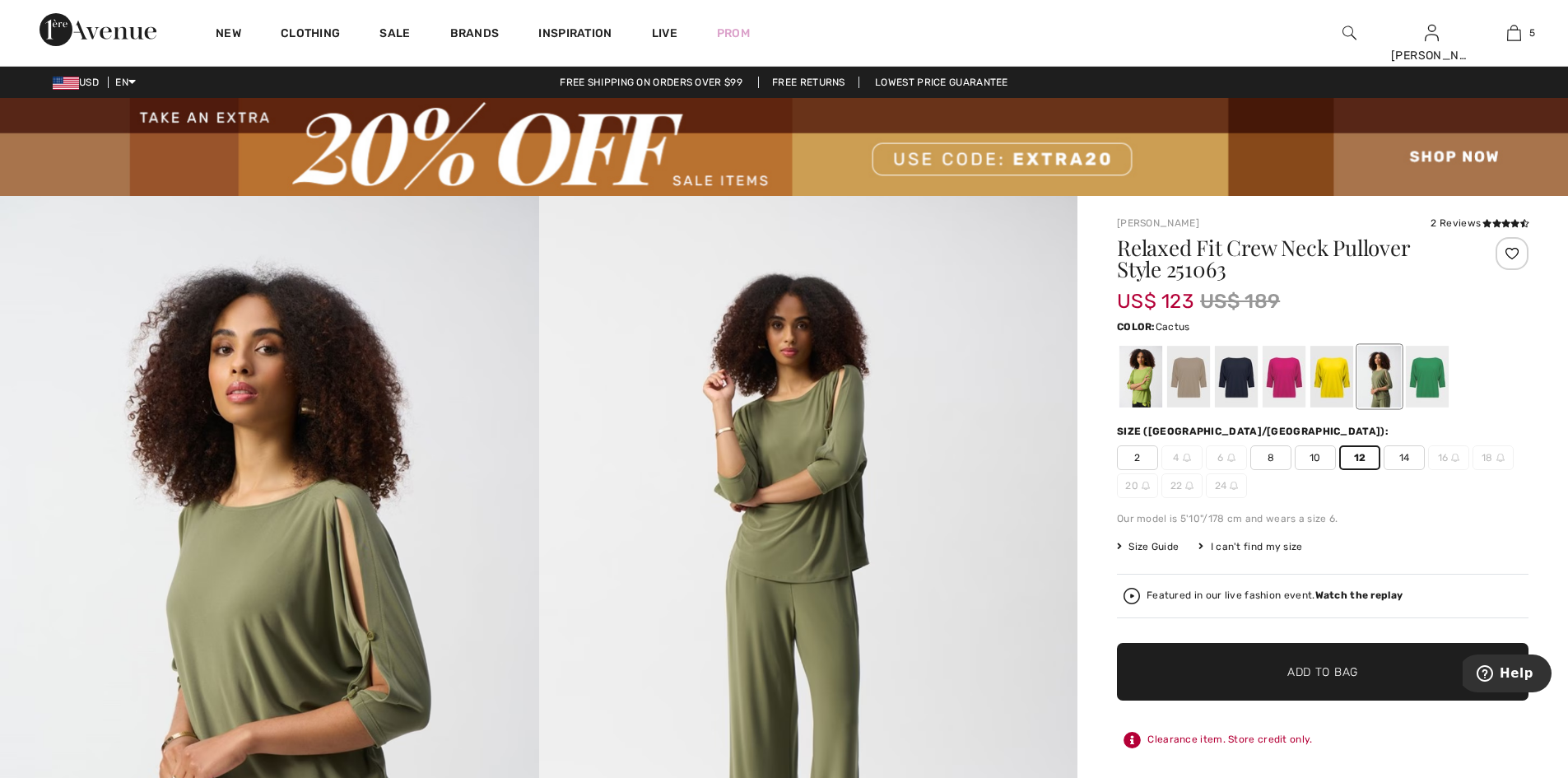
click at [1334, 681] on span "Add to Bag" at bounding box center [1322, 673] width 71 height 18
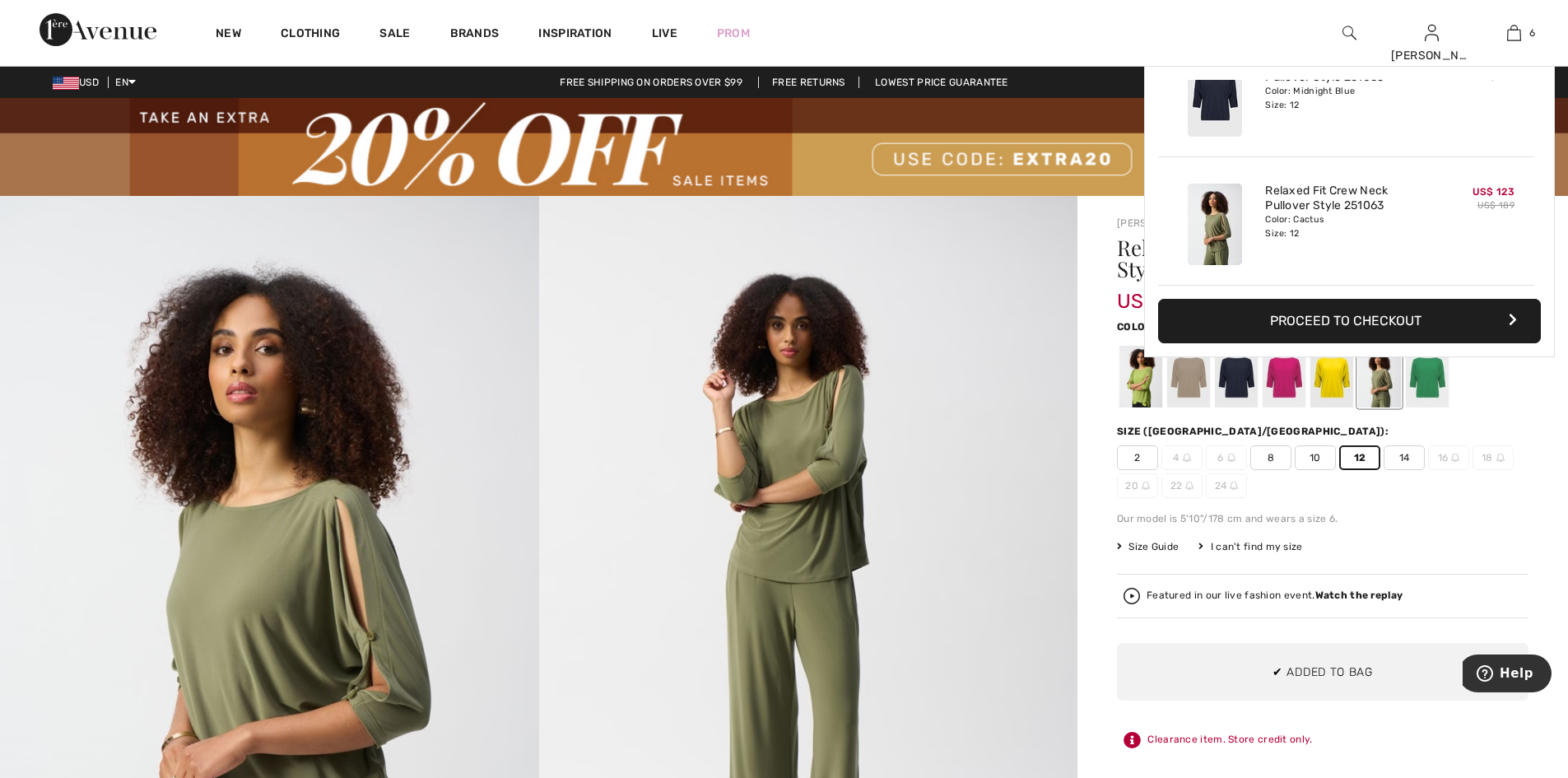
scroll to position [634, 0]
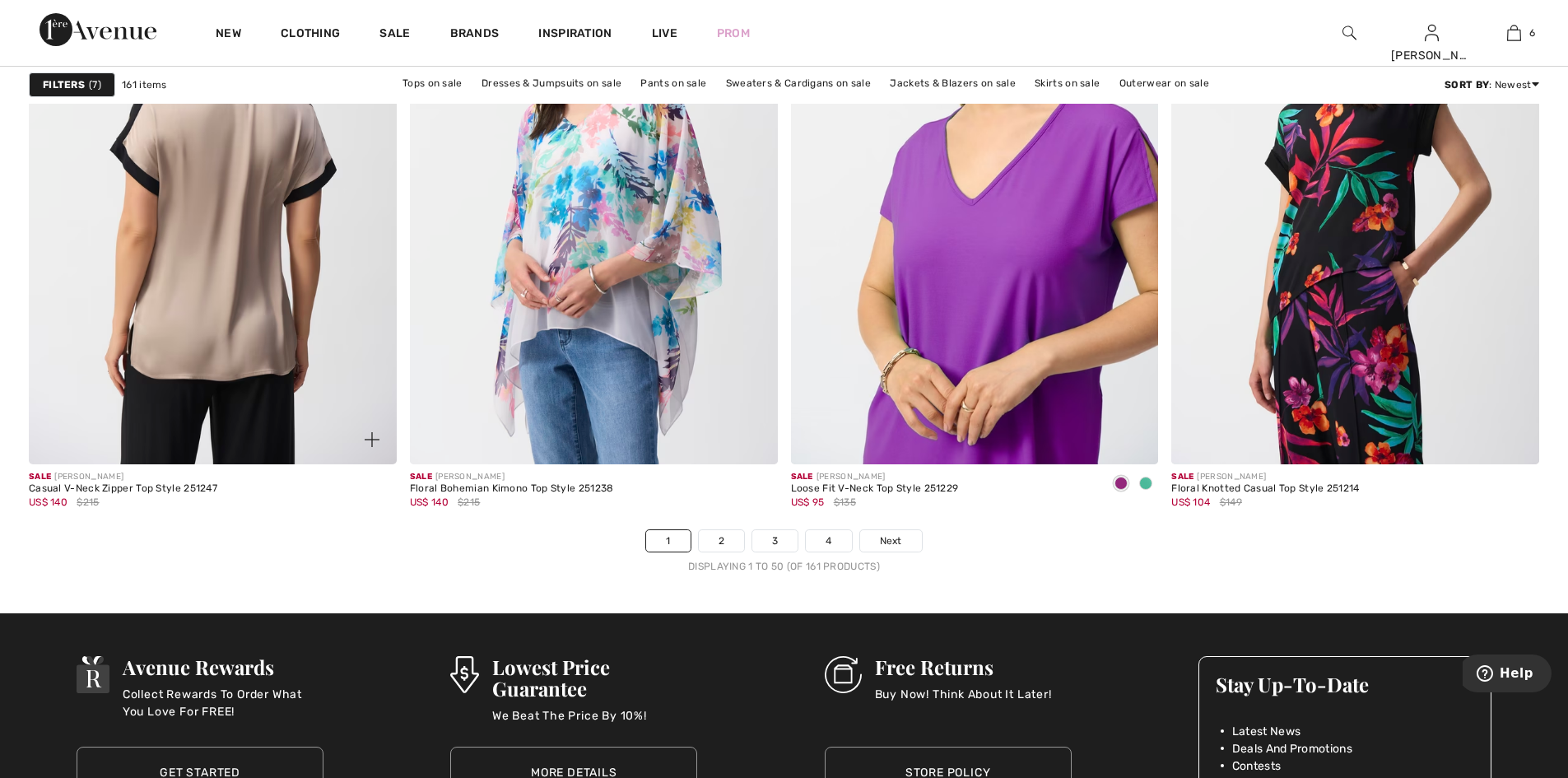
scroll to position [9383, 0]
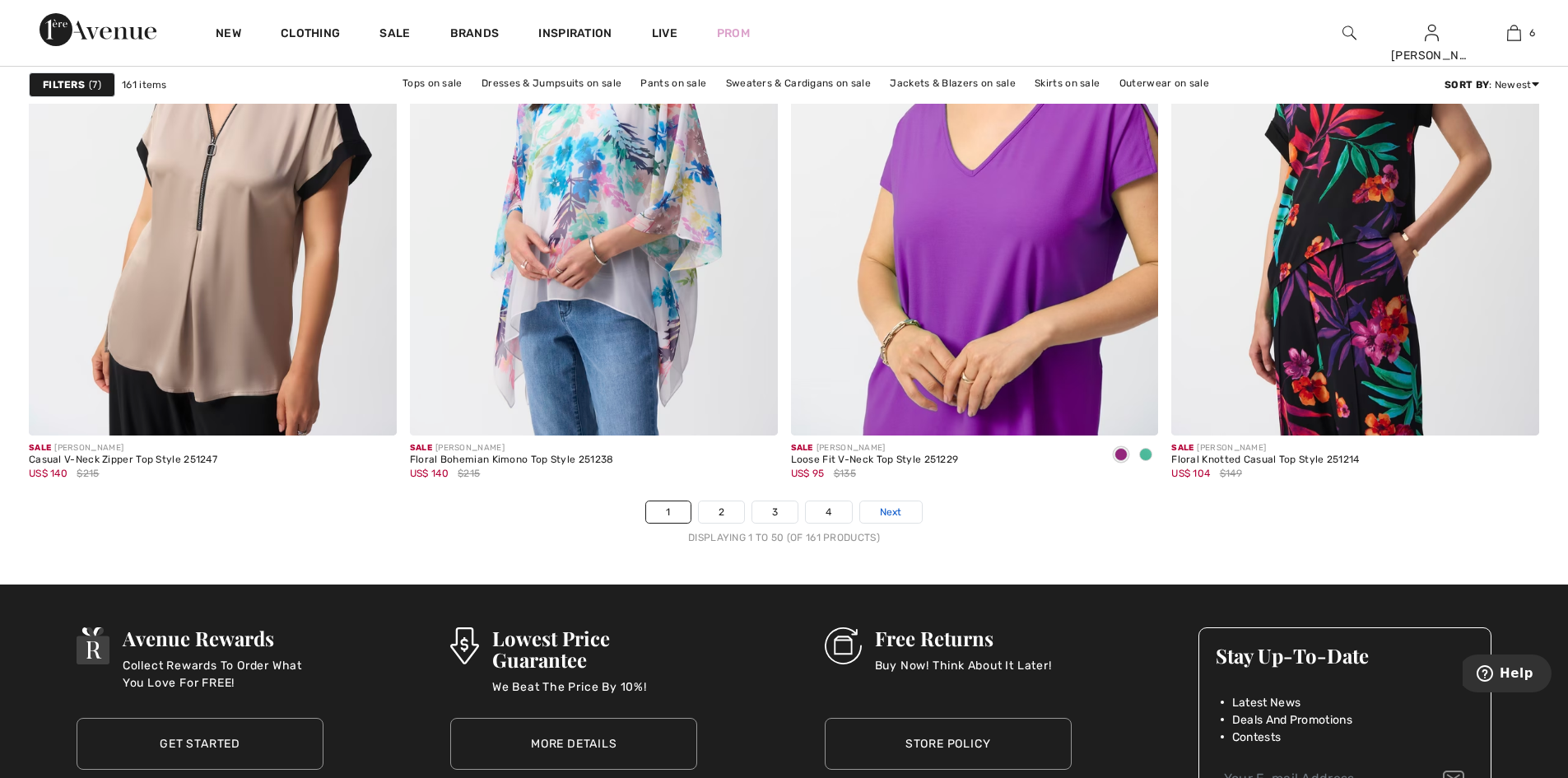
click at [922, 522] on link "Next" at bounding box center [891, 512] width 61 height 21
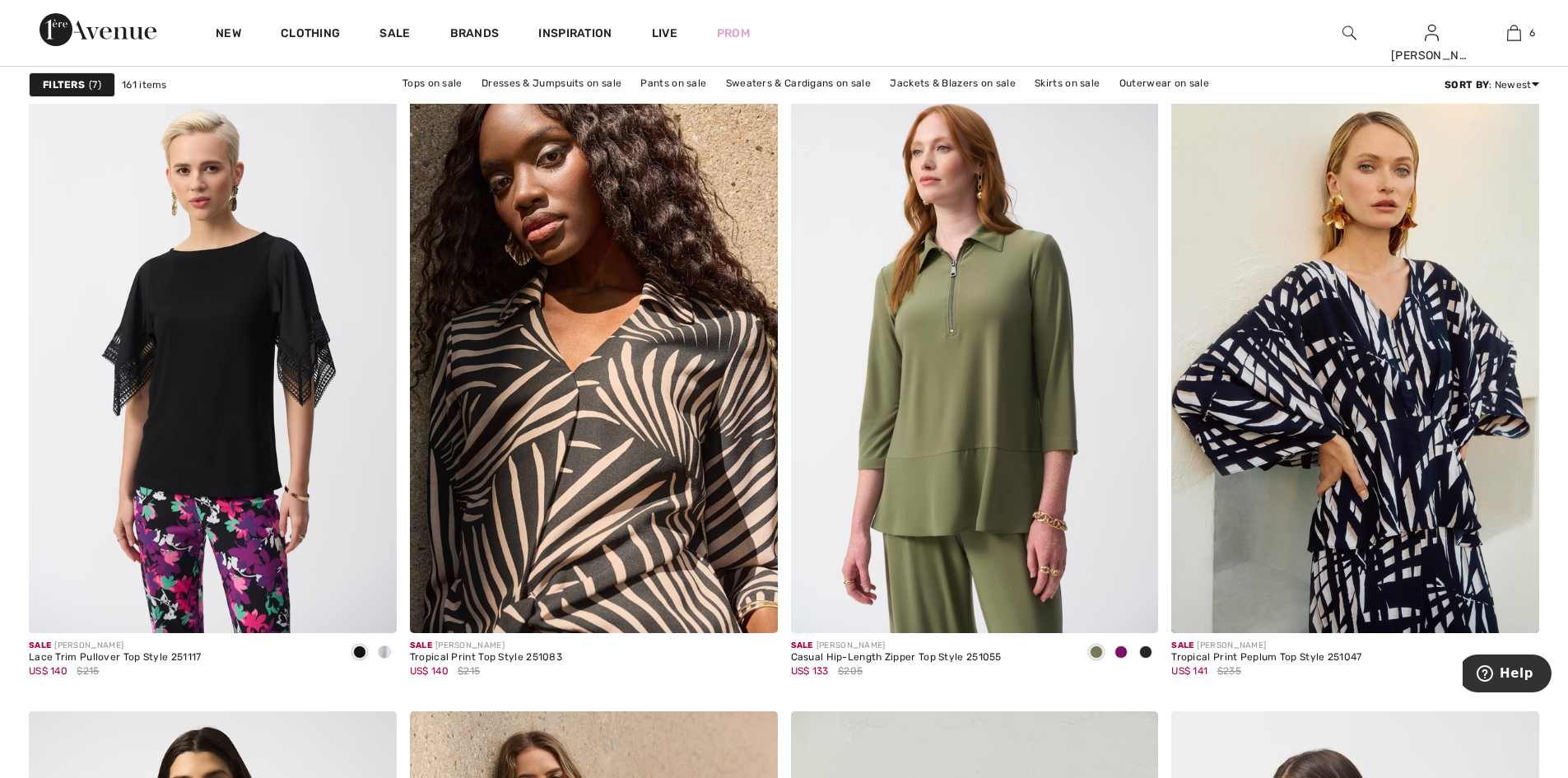
scroll to position [1564, 0]
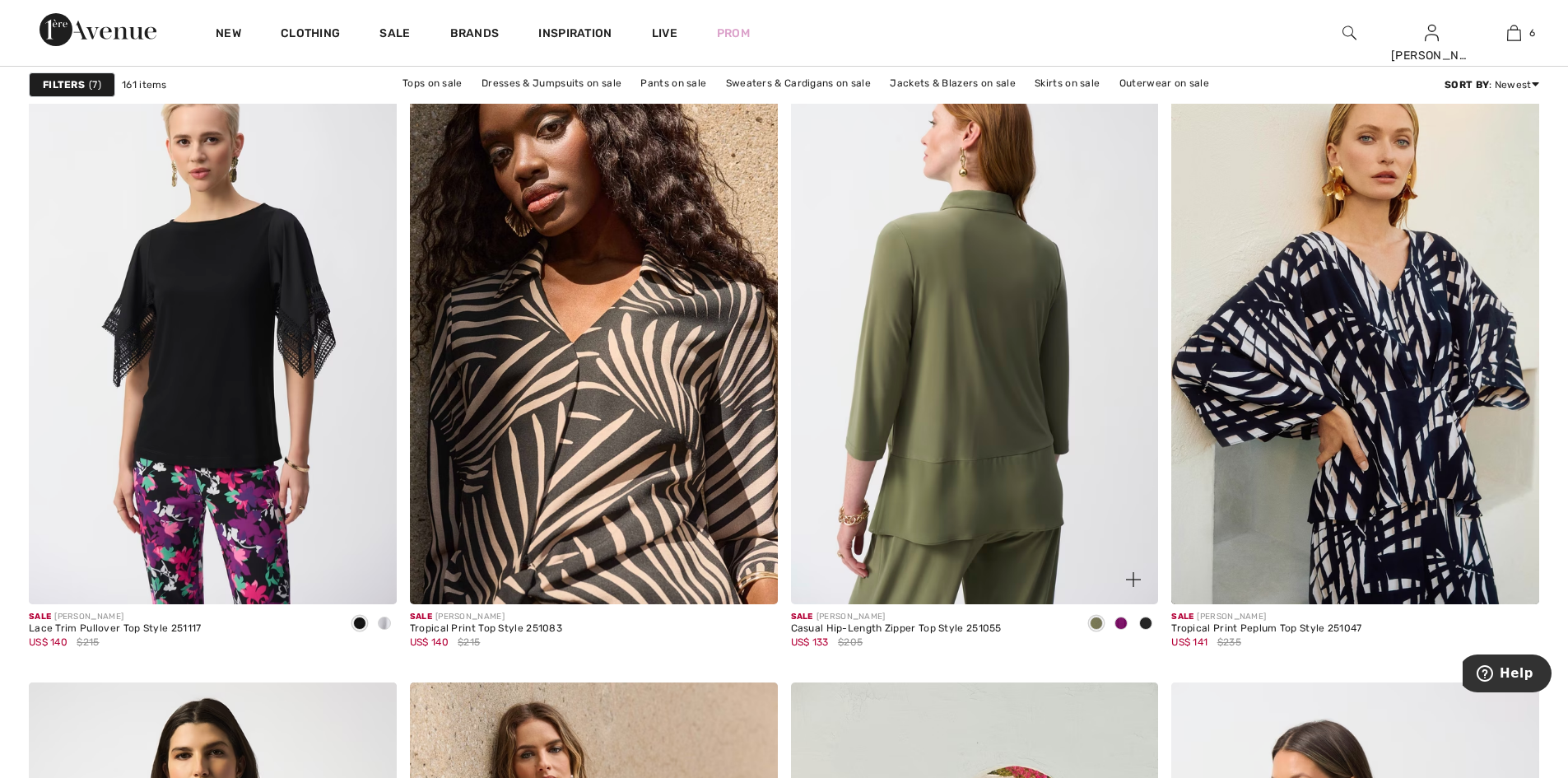
click at [1010, 544] on img at bounding box center [975, 328] width 368 height 551
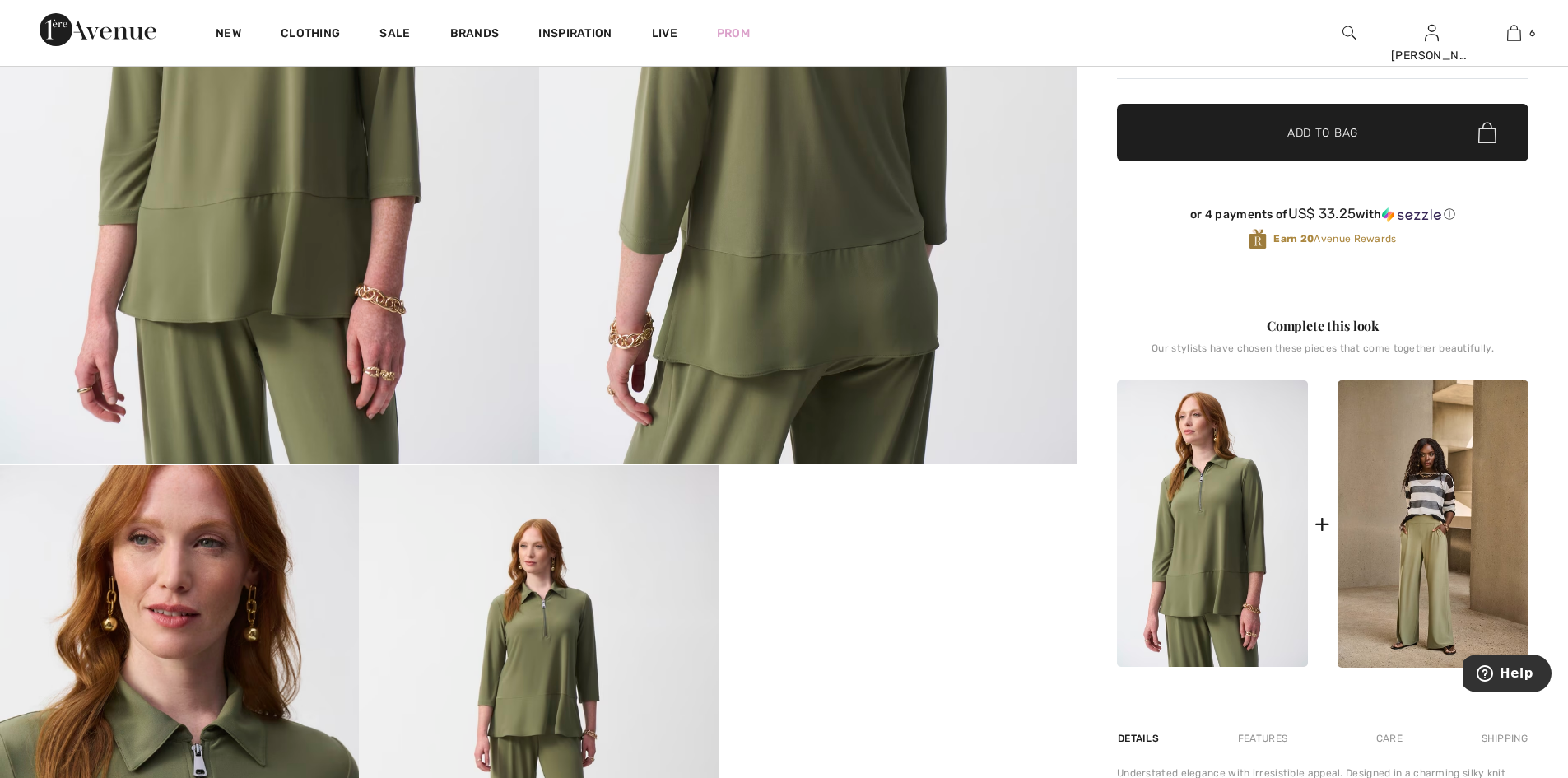
scroll to position [576, 0]
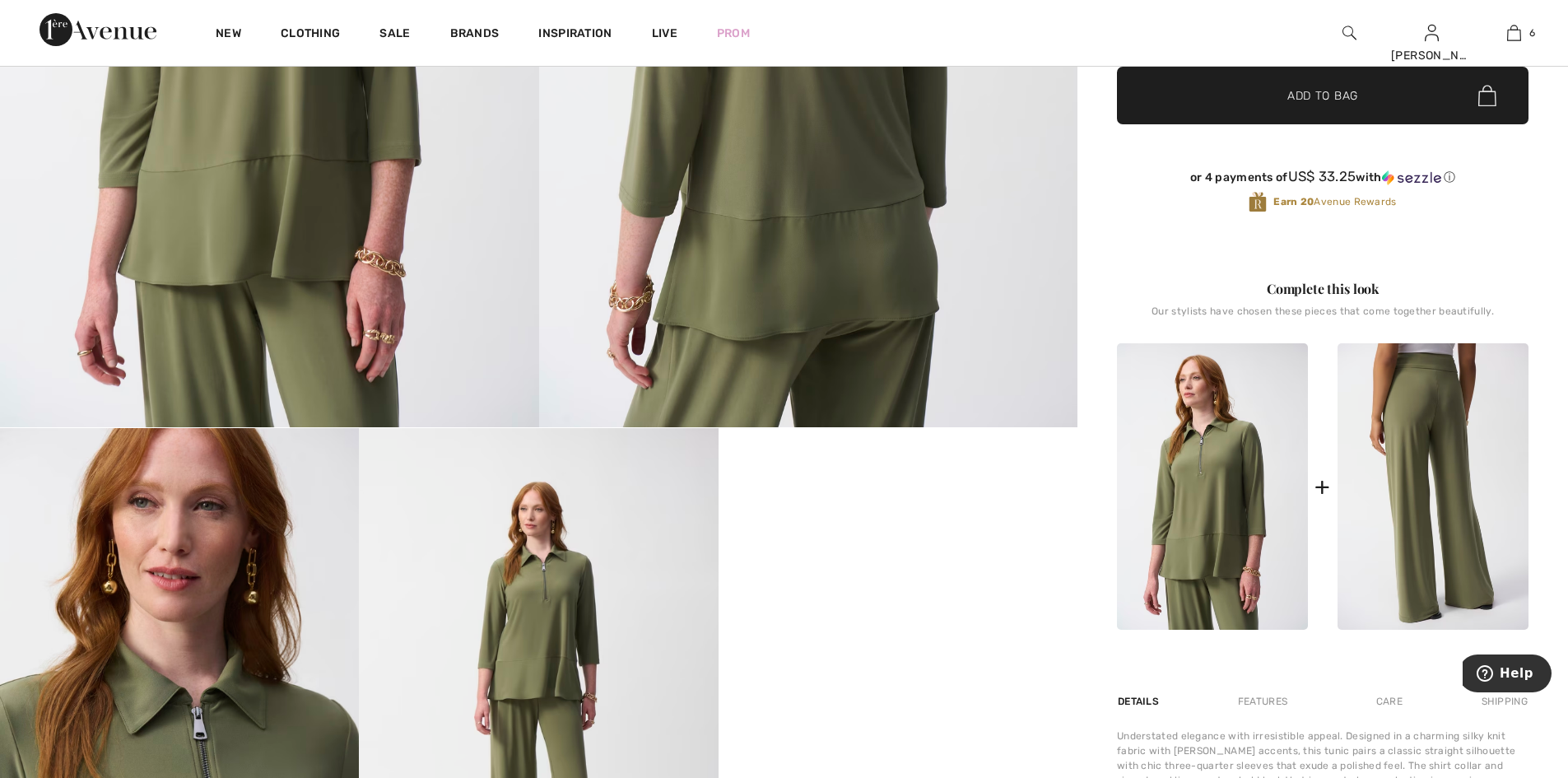
click at [1425, 576] on img at bounding box center [1432, 486] width 191 height 287
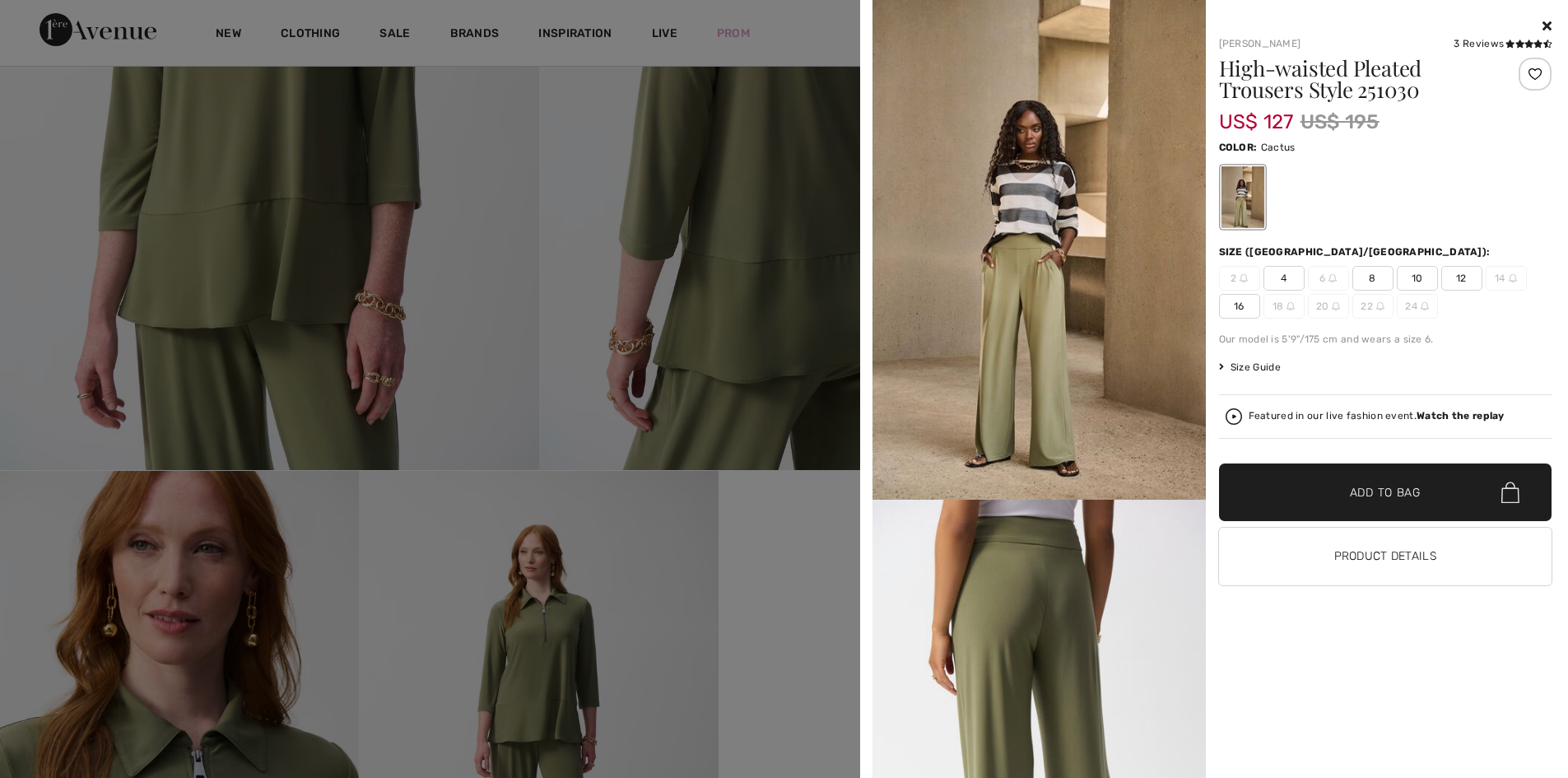
scroll to position [493, 0]
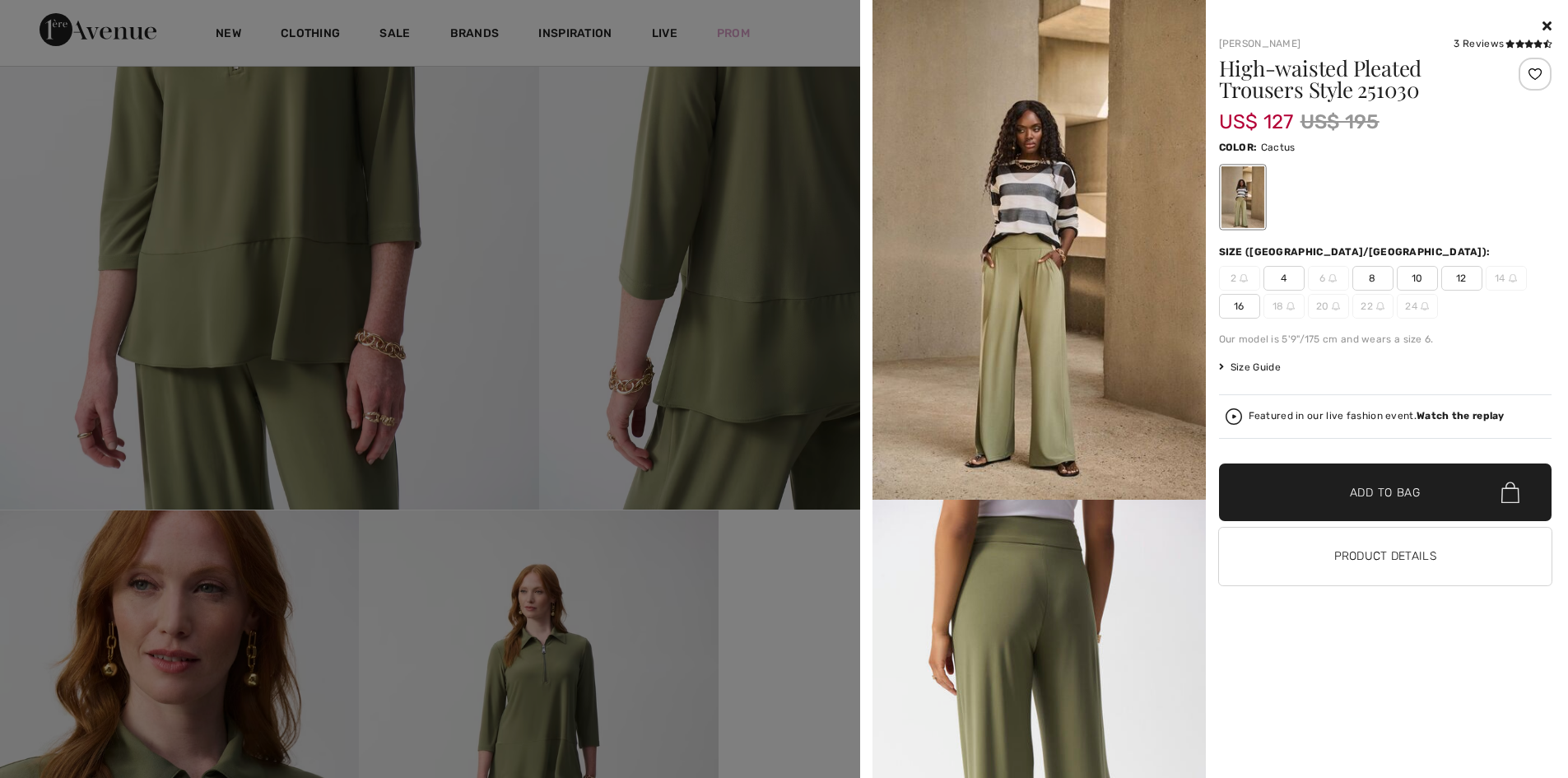
click at [1070, 321] on img at bounding box center [1039, 249] width 334 height 500
click at [1460, 283] on span "12" at bounding box center [1461, 278] width 41 height 25
click at [1399, 510] on span "✔ Added to Bag Add to Bag" at bounding box center [1385, 493] width 334 height 58
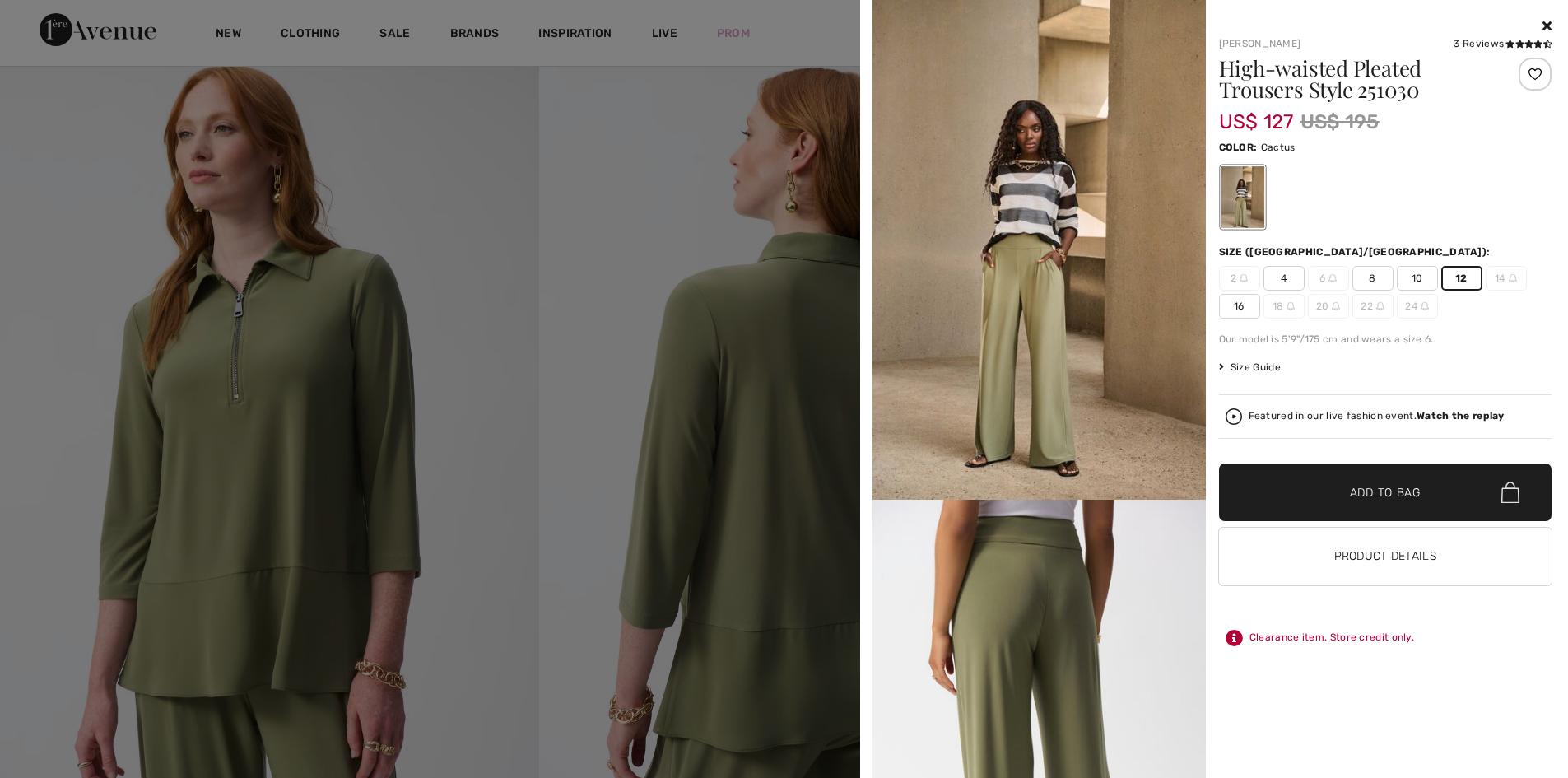
scroll to position [0, 0]
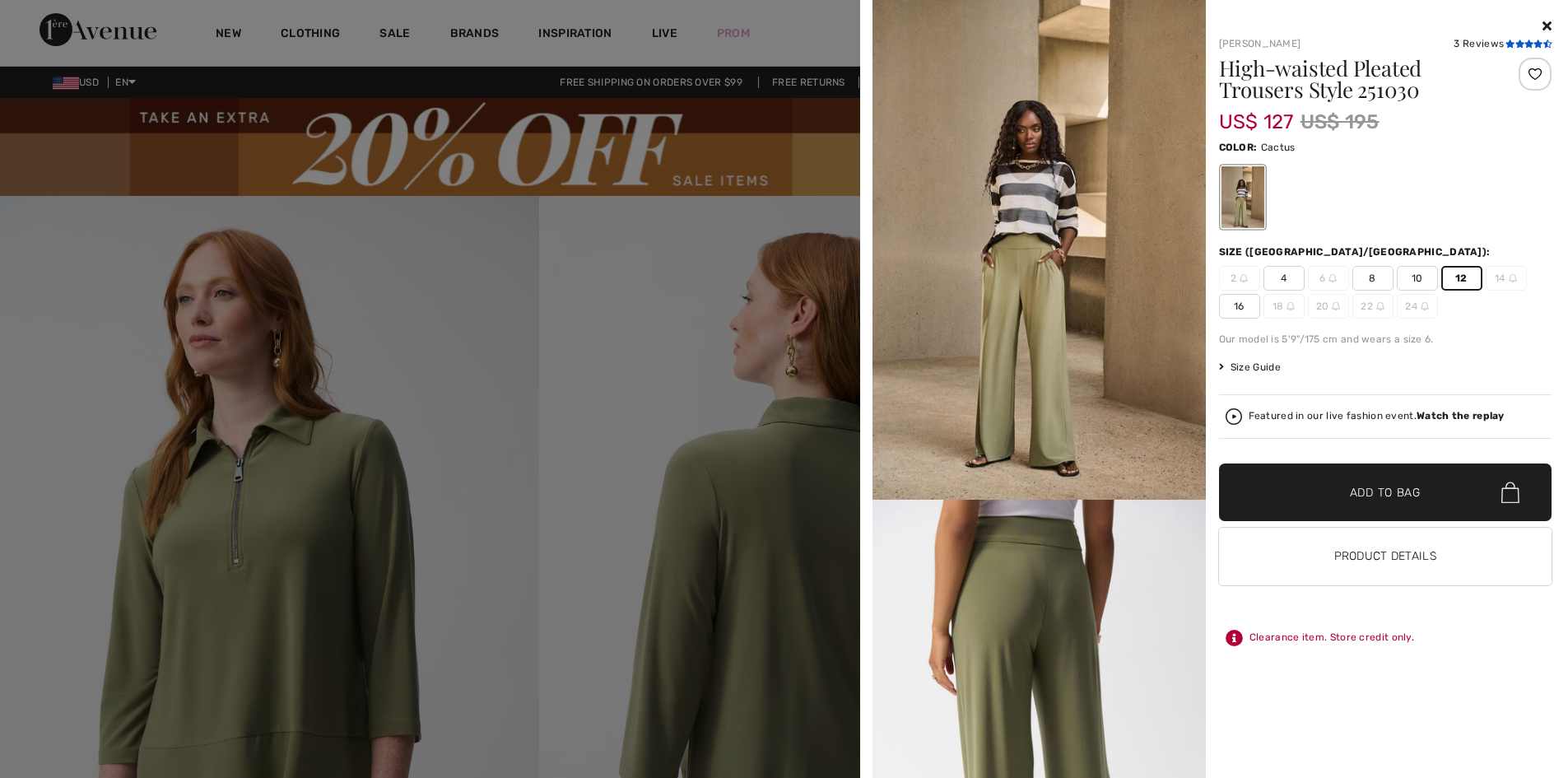
click at [1505, 40] on icon at bounding box center [1509, 43] width 9 height 8
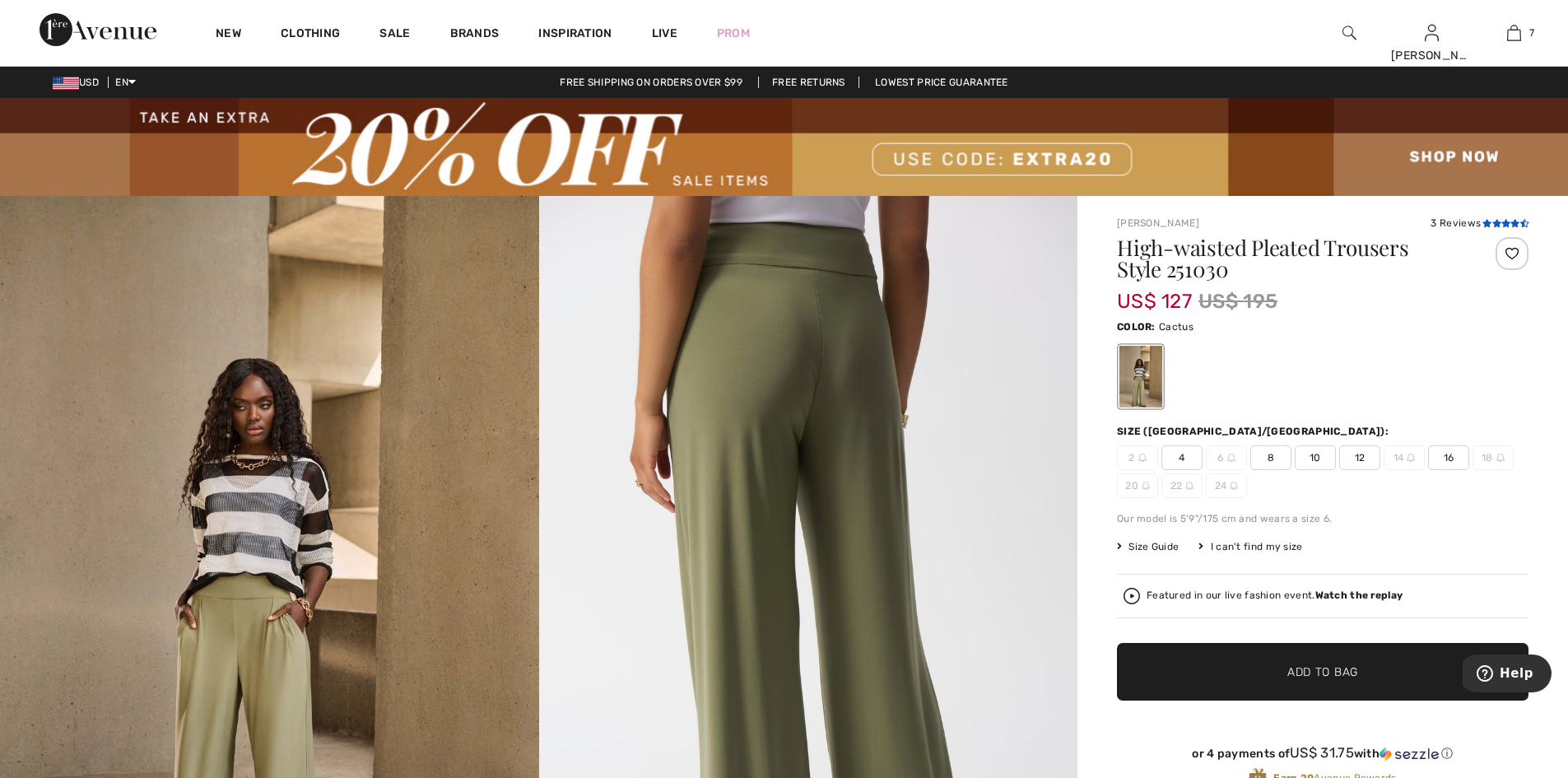
click at [1492, 226] on icon at bounding box center [1496, 222] width 9 height 8
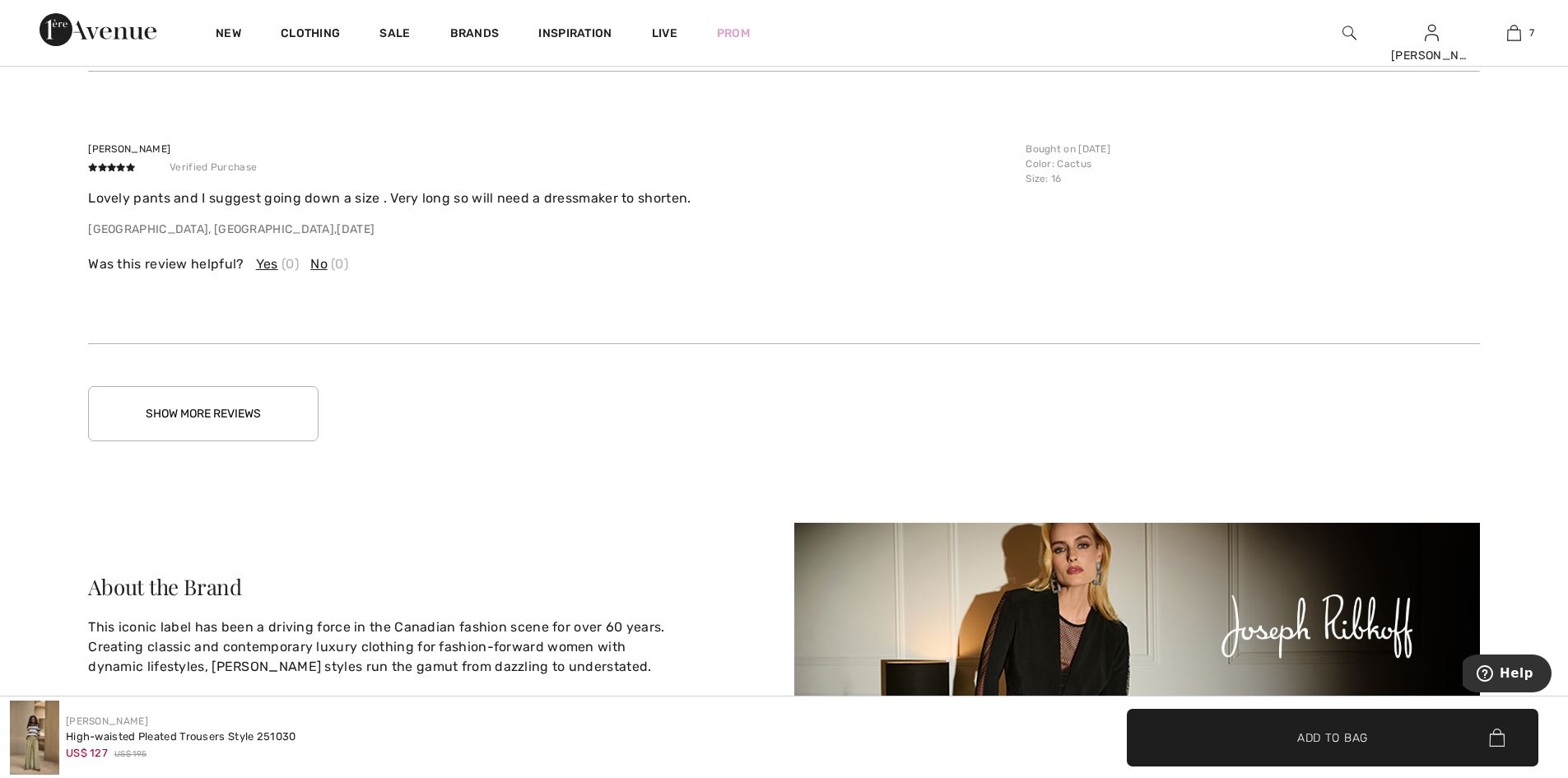
scroll to position [3830, 0]
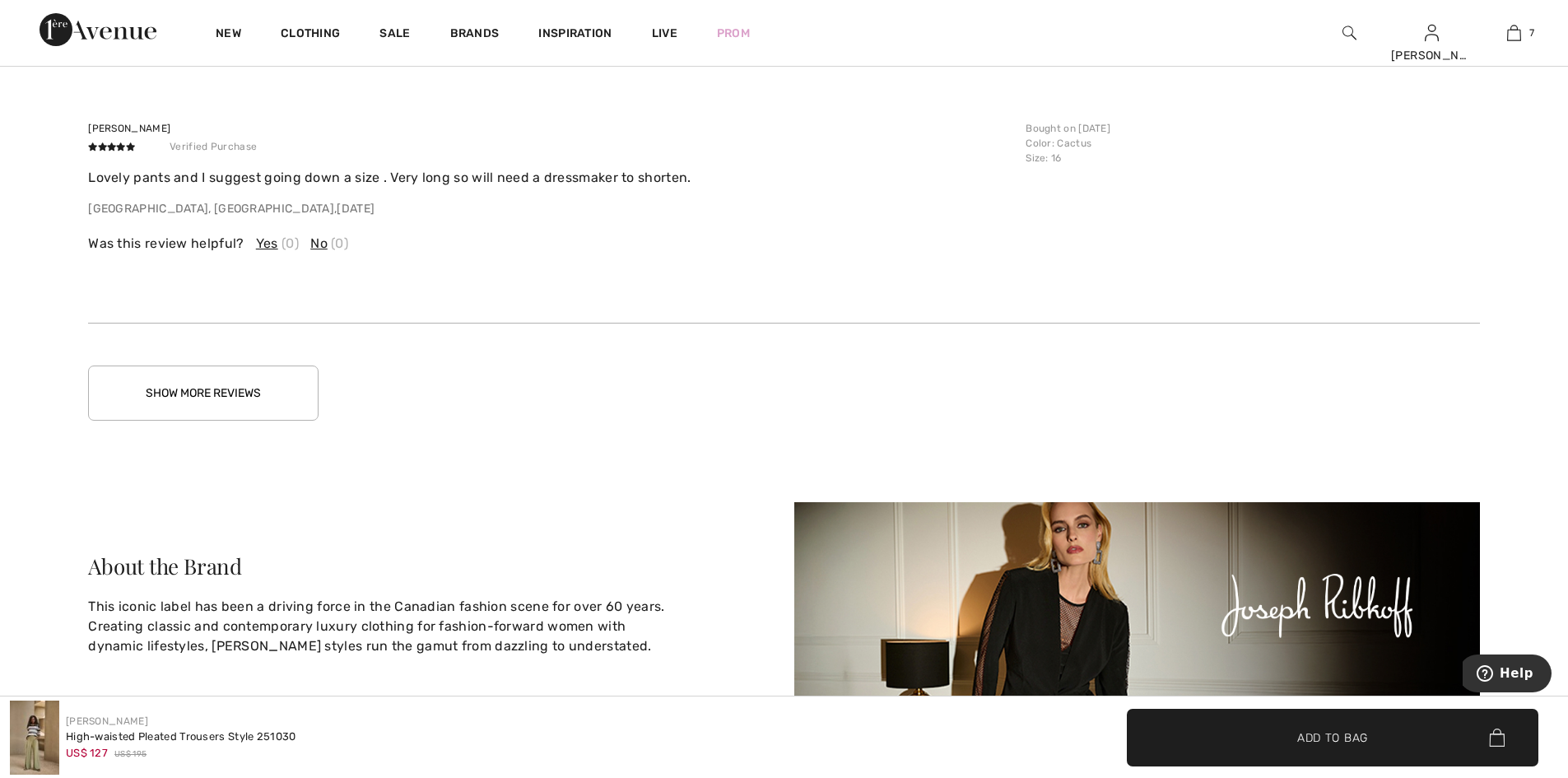
click at [240, 418] on button "Show More Reviews" at bounding box center [203, 393] width 230 height 55
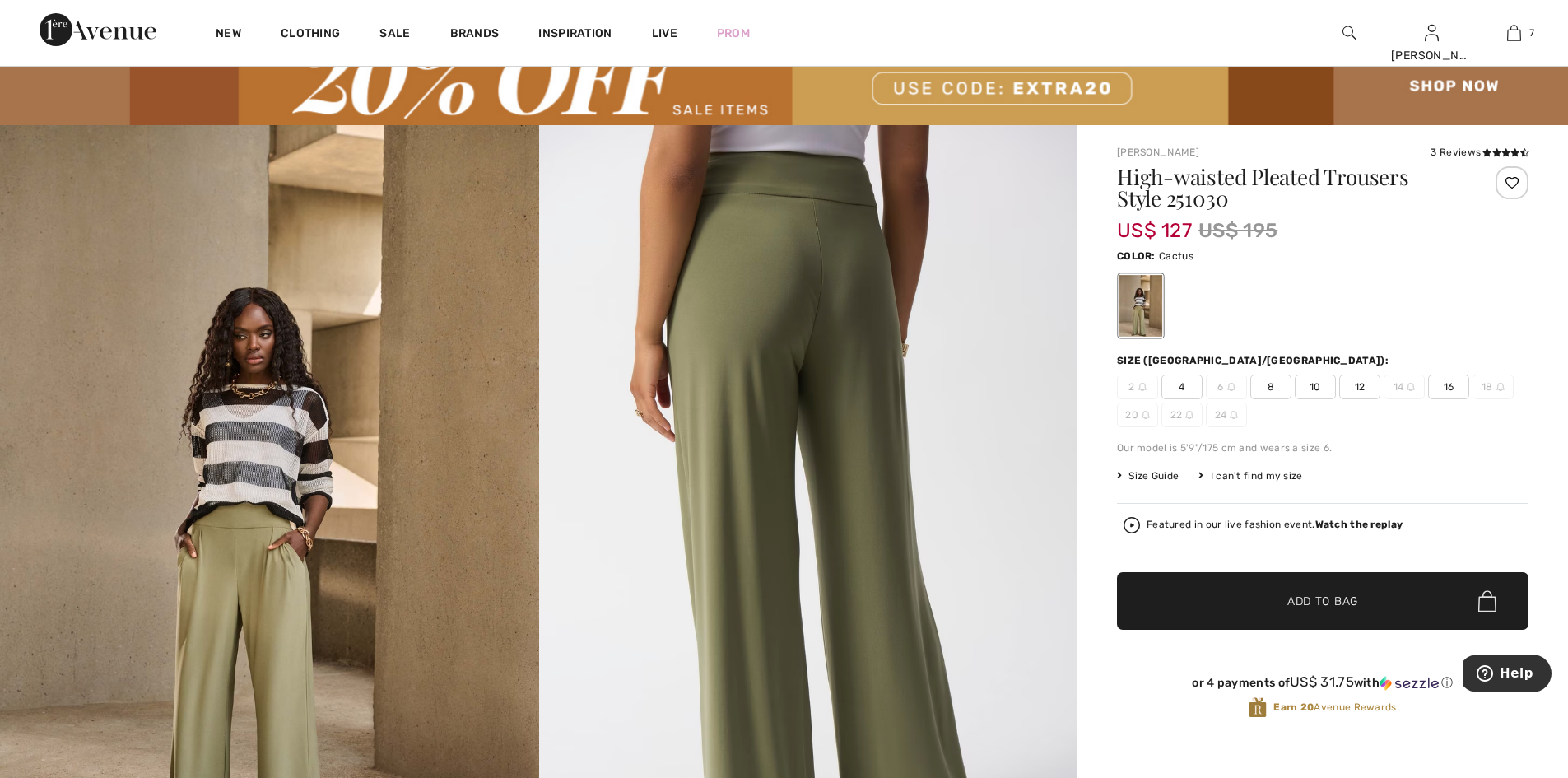
scroll to position [0, 0]
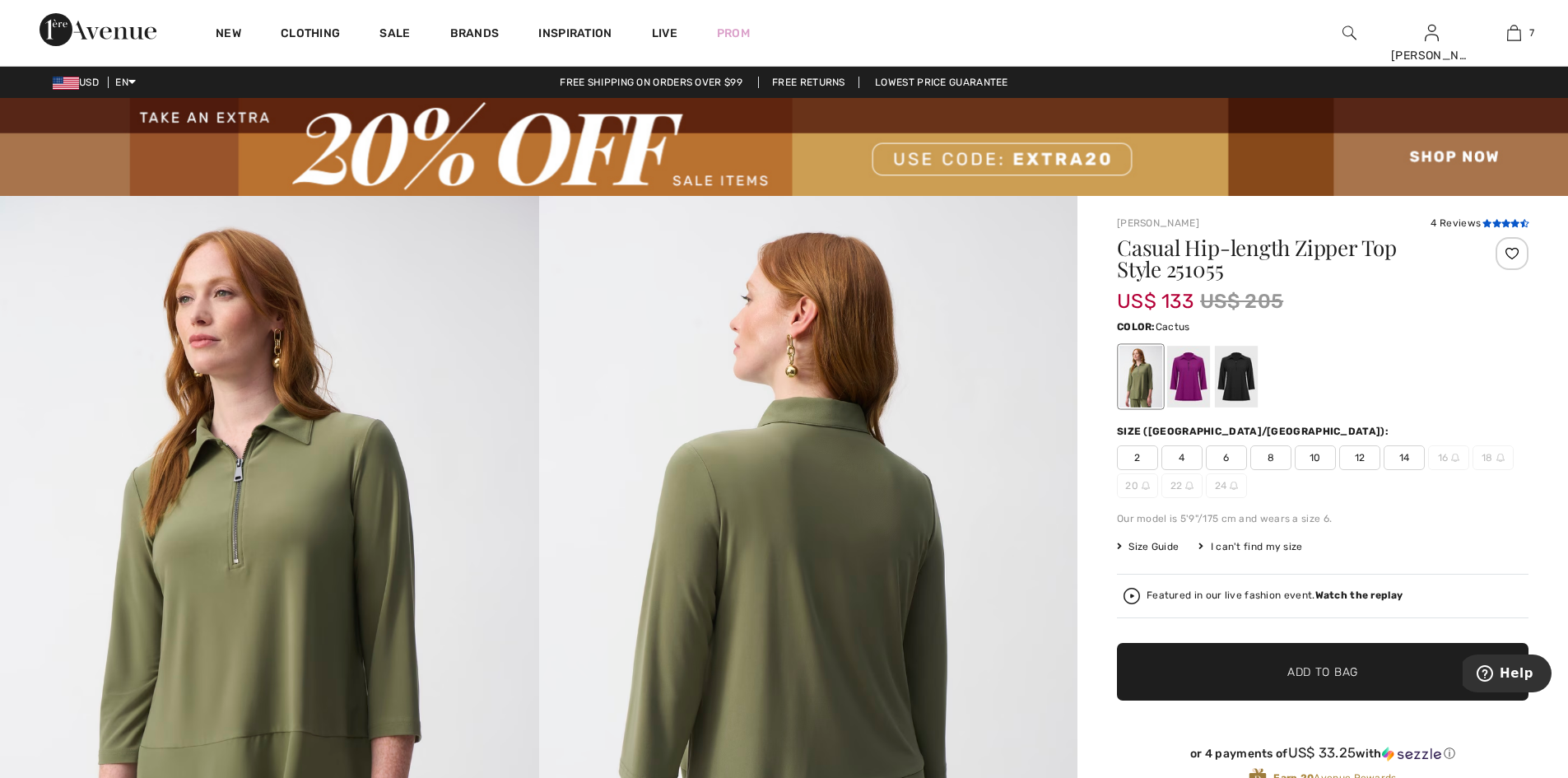
click at [1482, 225] on icon at bounding box center [1486, 222] width 9 height 8
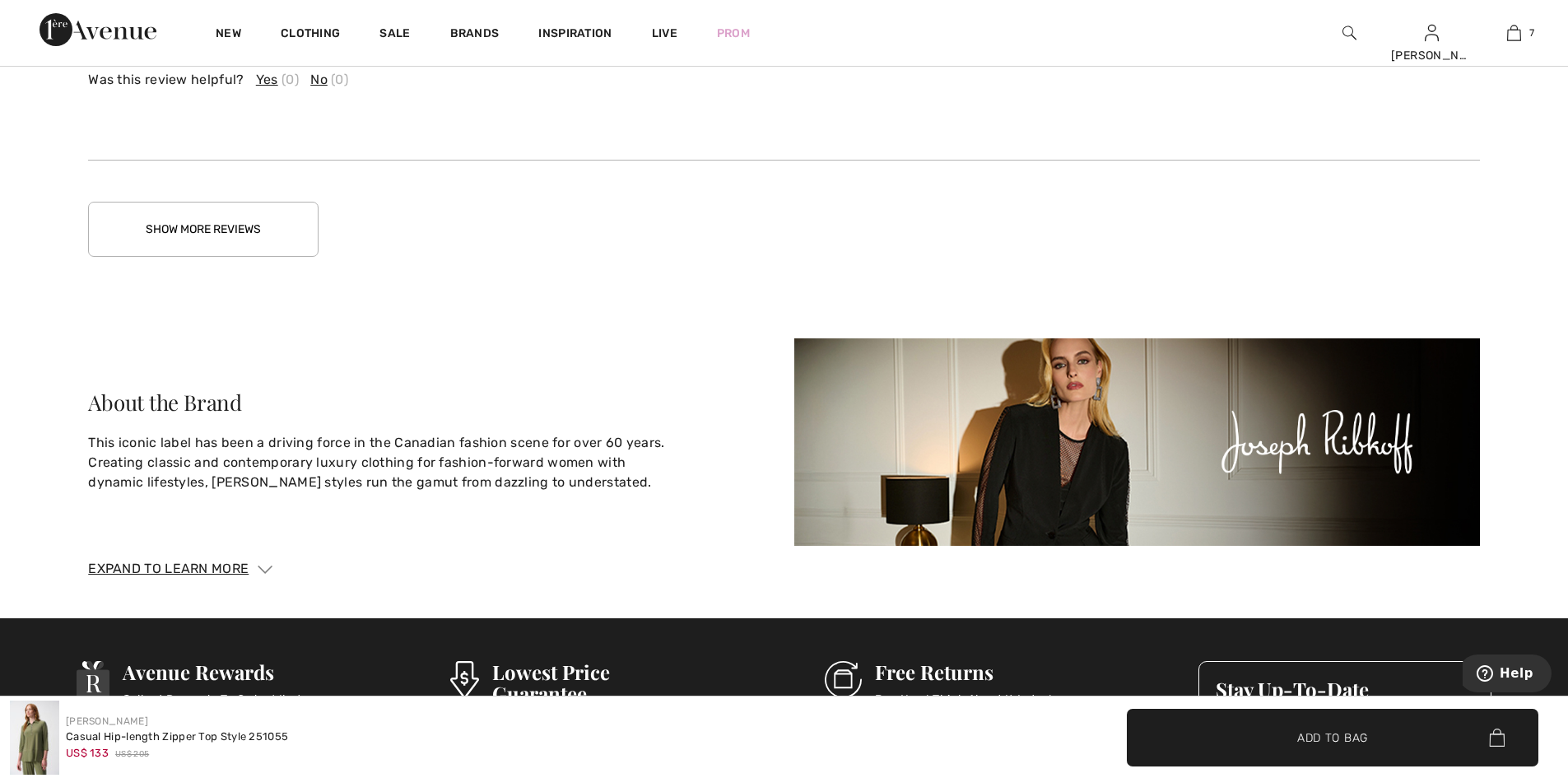
scroll to position [3998, 0]
click at [205, 253] on button "Show More Reviews" at bounding box center [203, 228] width 230 height 55
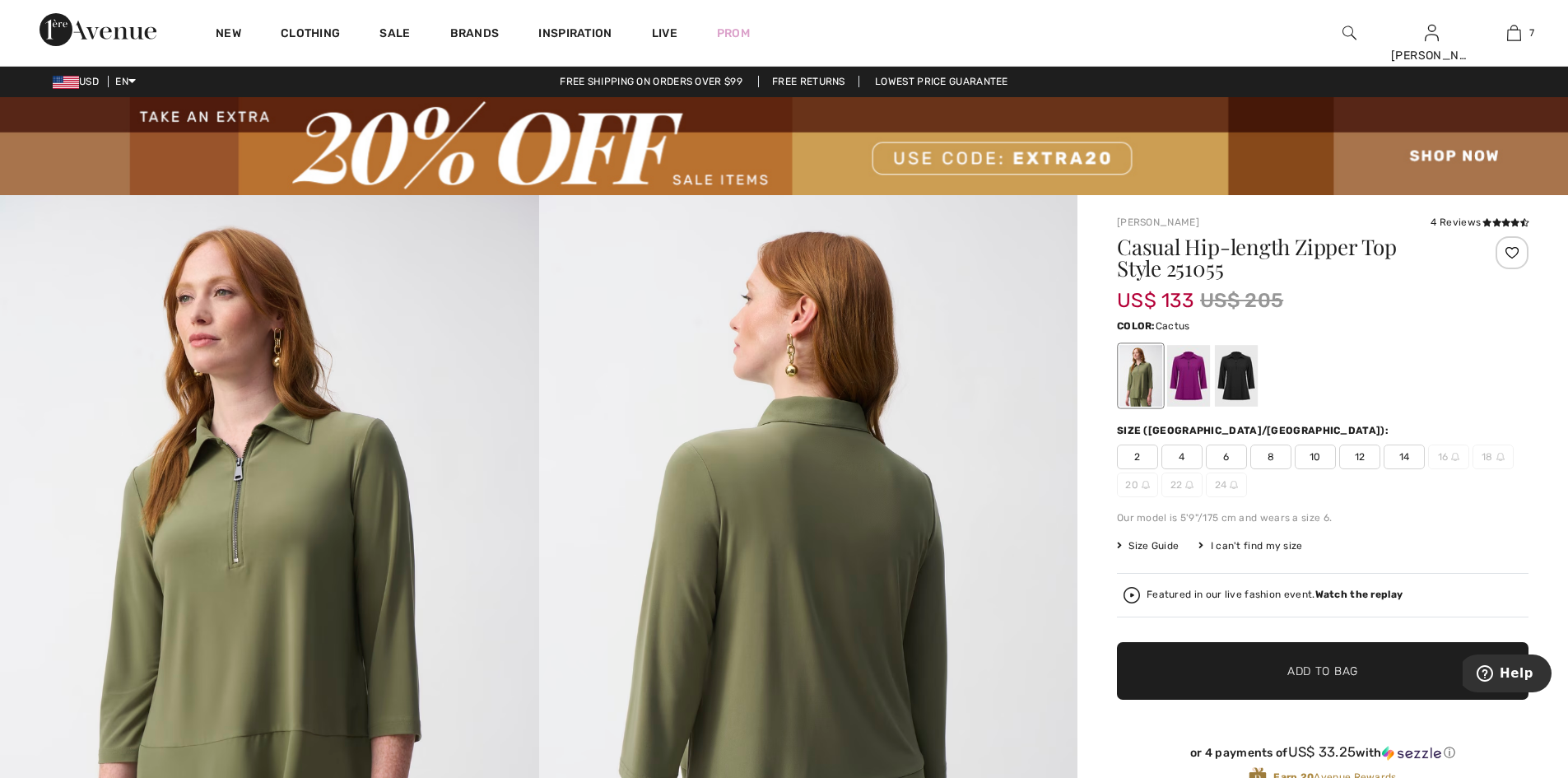
scroll to position [0, 0]
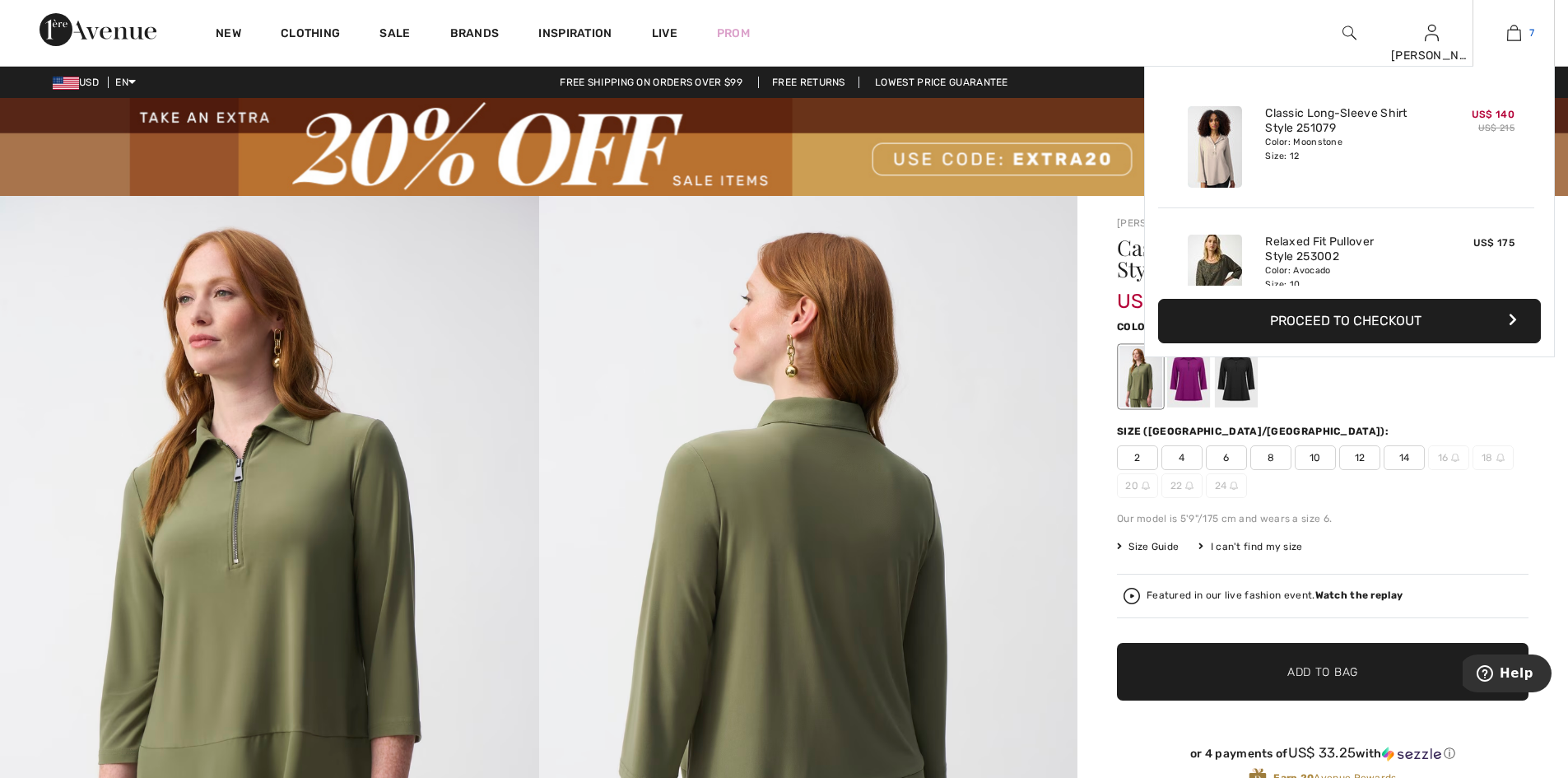
click at [1511, 30] on img at bounding box center [1514, 32] width 14 height 19
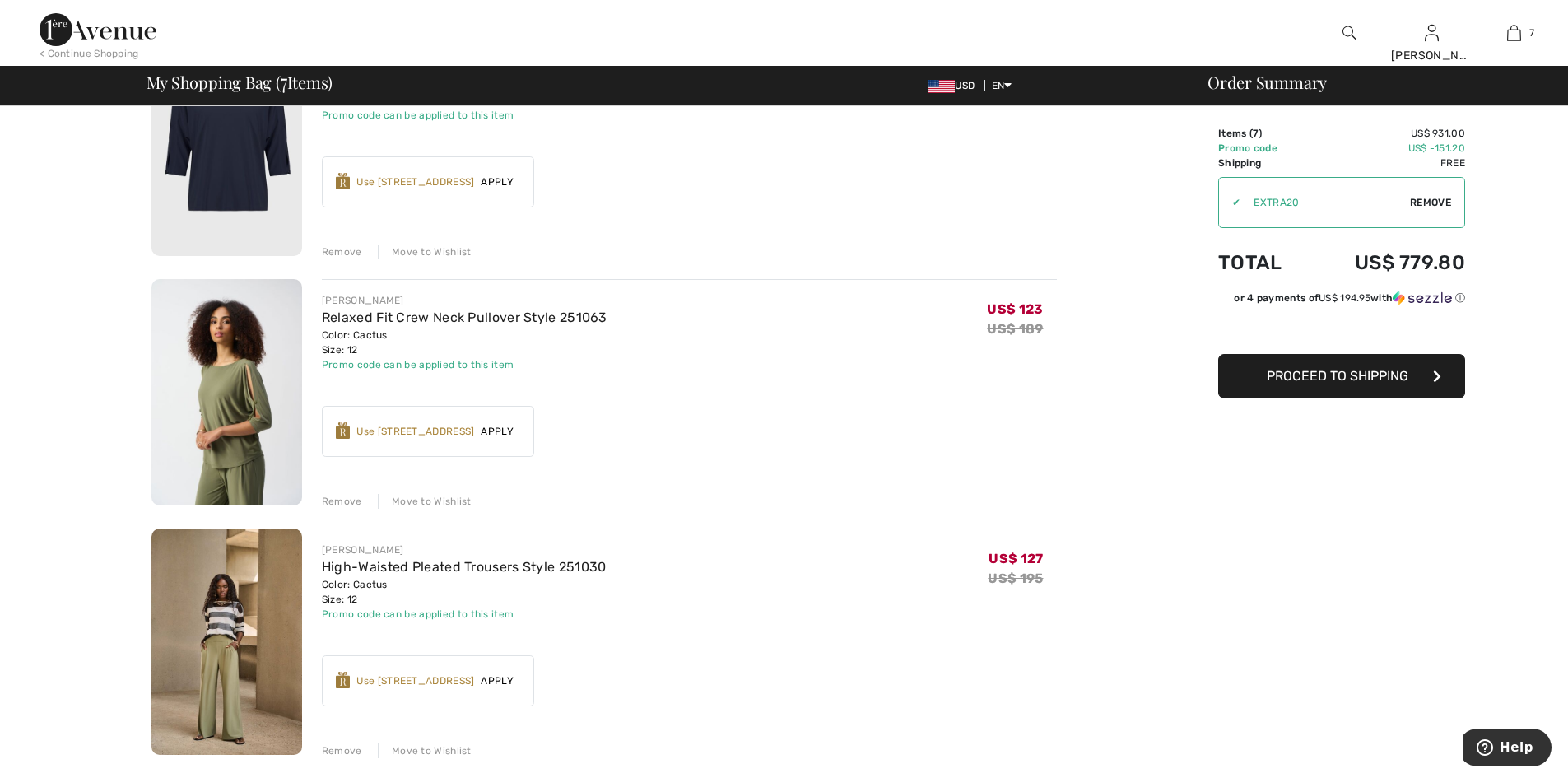
scroll to position [1235, 0]
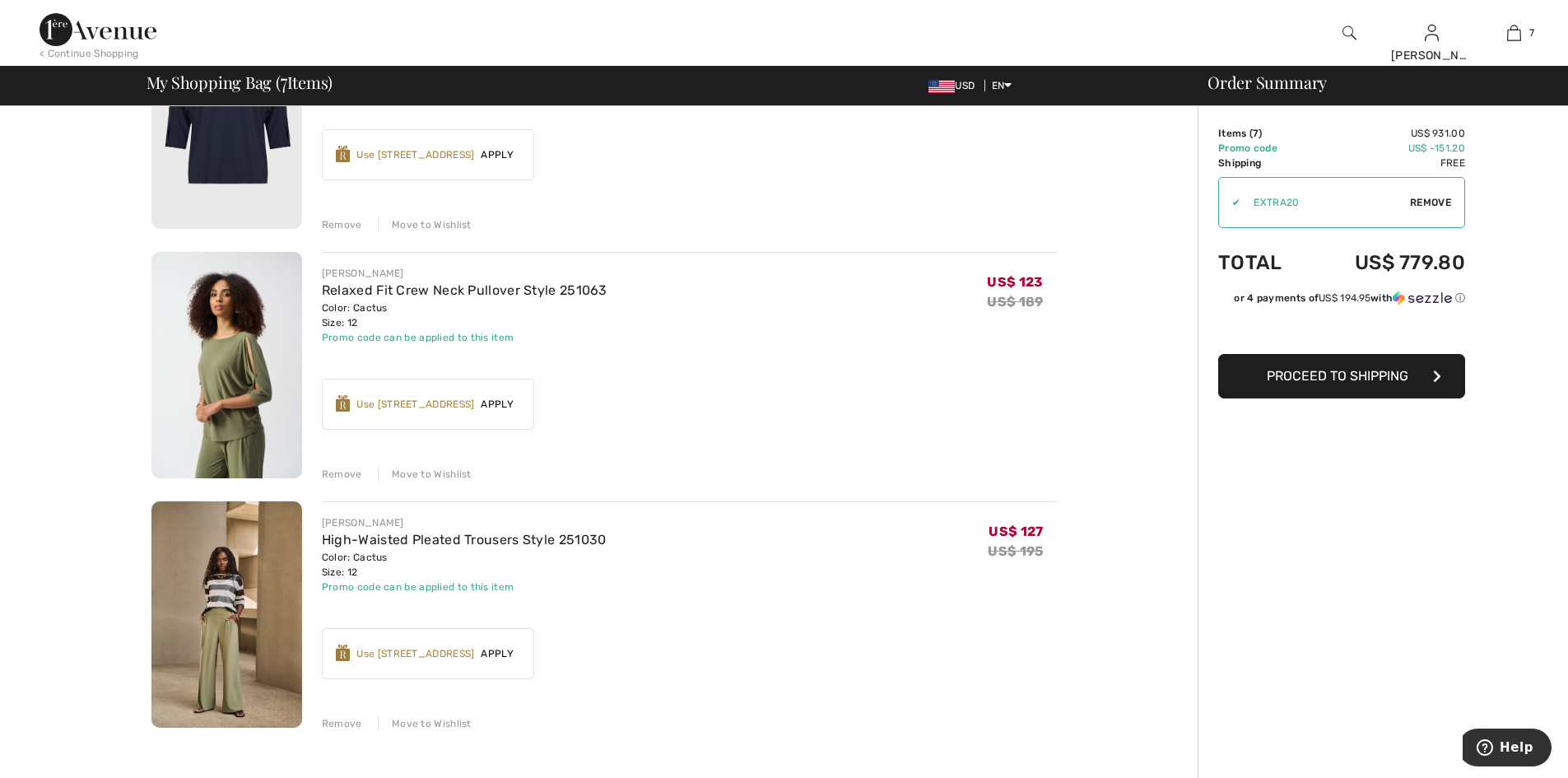
click at [513, 412] on span "Apply" at bounding box center [497, 404] width 46 height 15
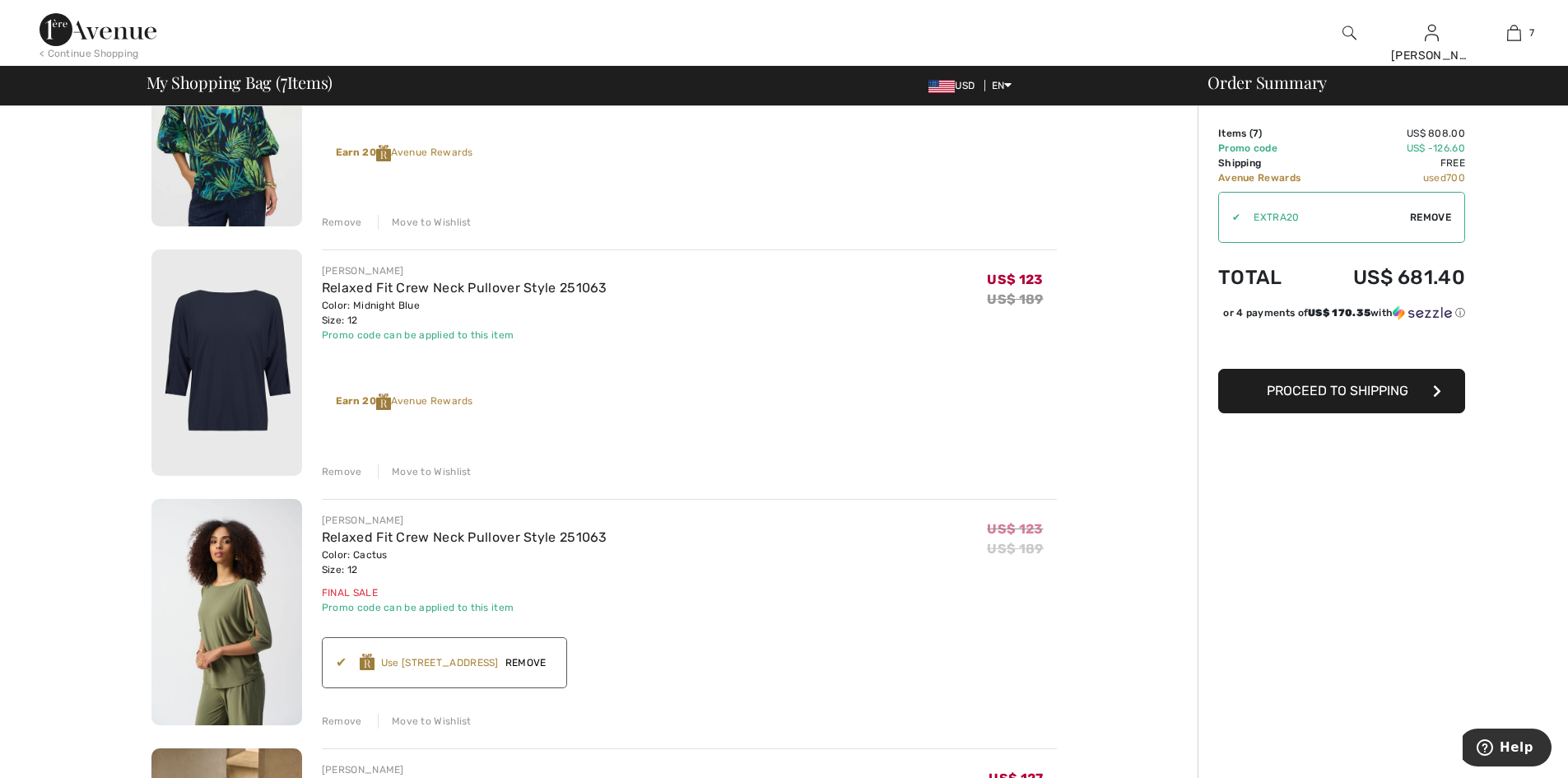
scroll to position [905, 0]
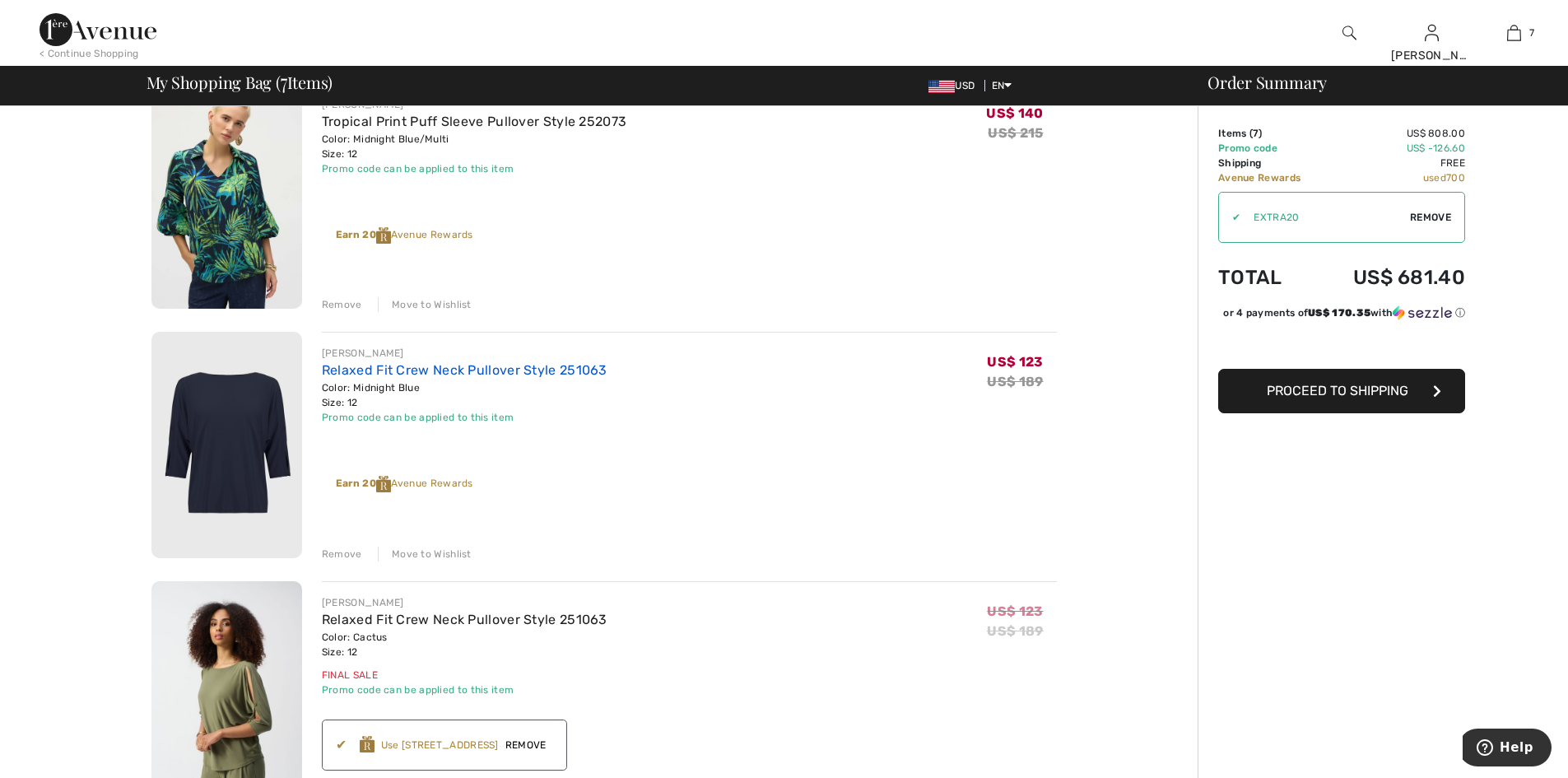
click at [458, 378] on link "Relaxed Fit Crew Neck Pullover Style 251063" at bounding box center [464, 370] width 285 height 16
click at [342, 561] on div "Remove" at bounding box center [342, 553] width 40 height 15
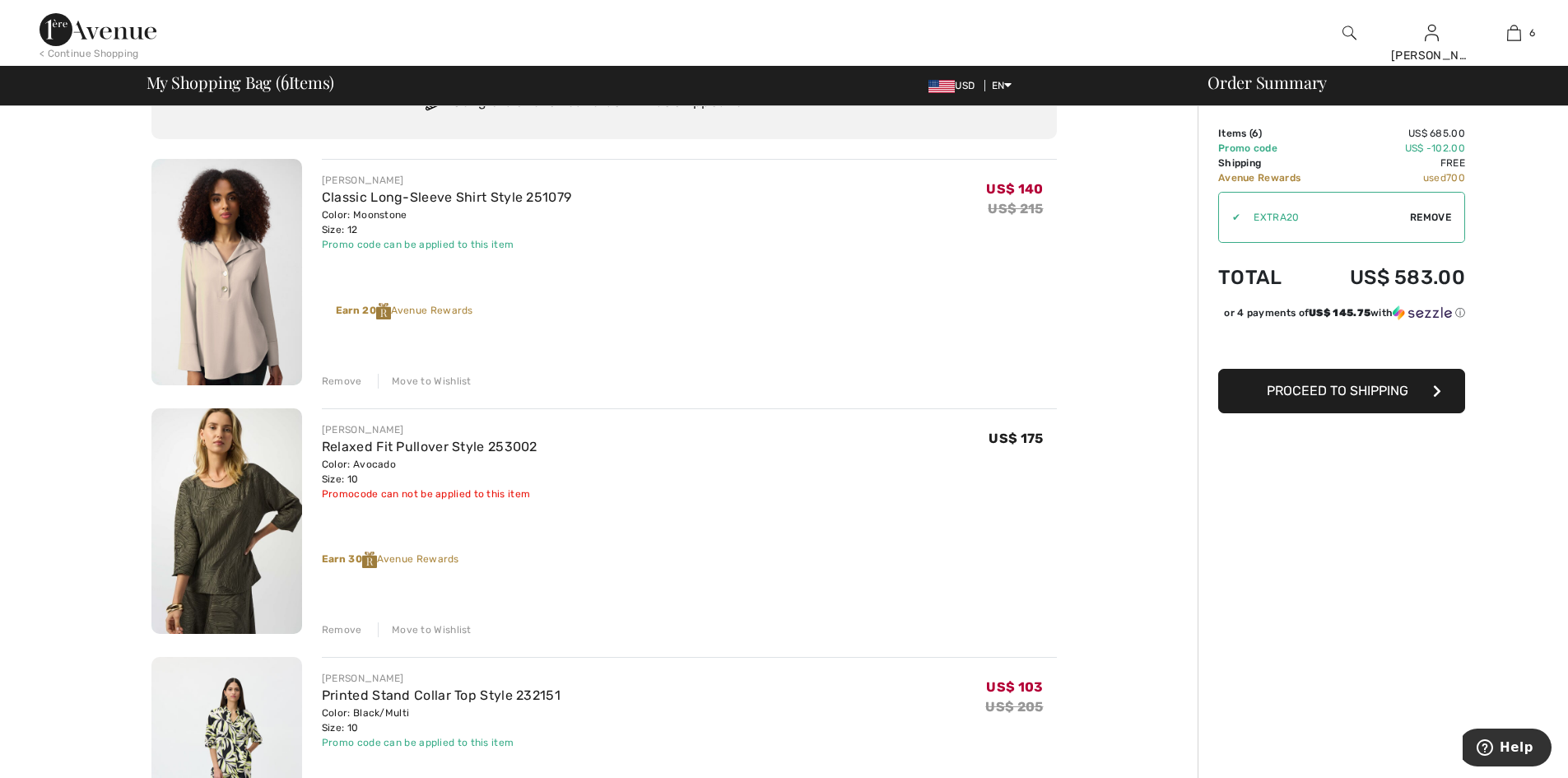
scroll to position [164, 0]
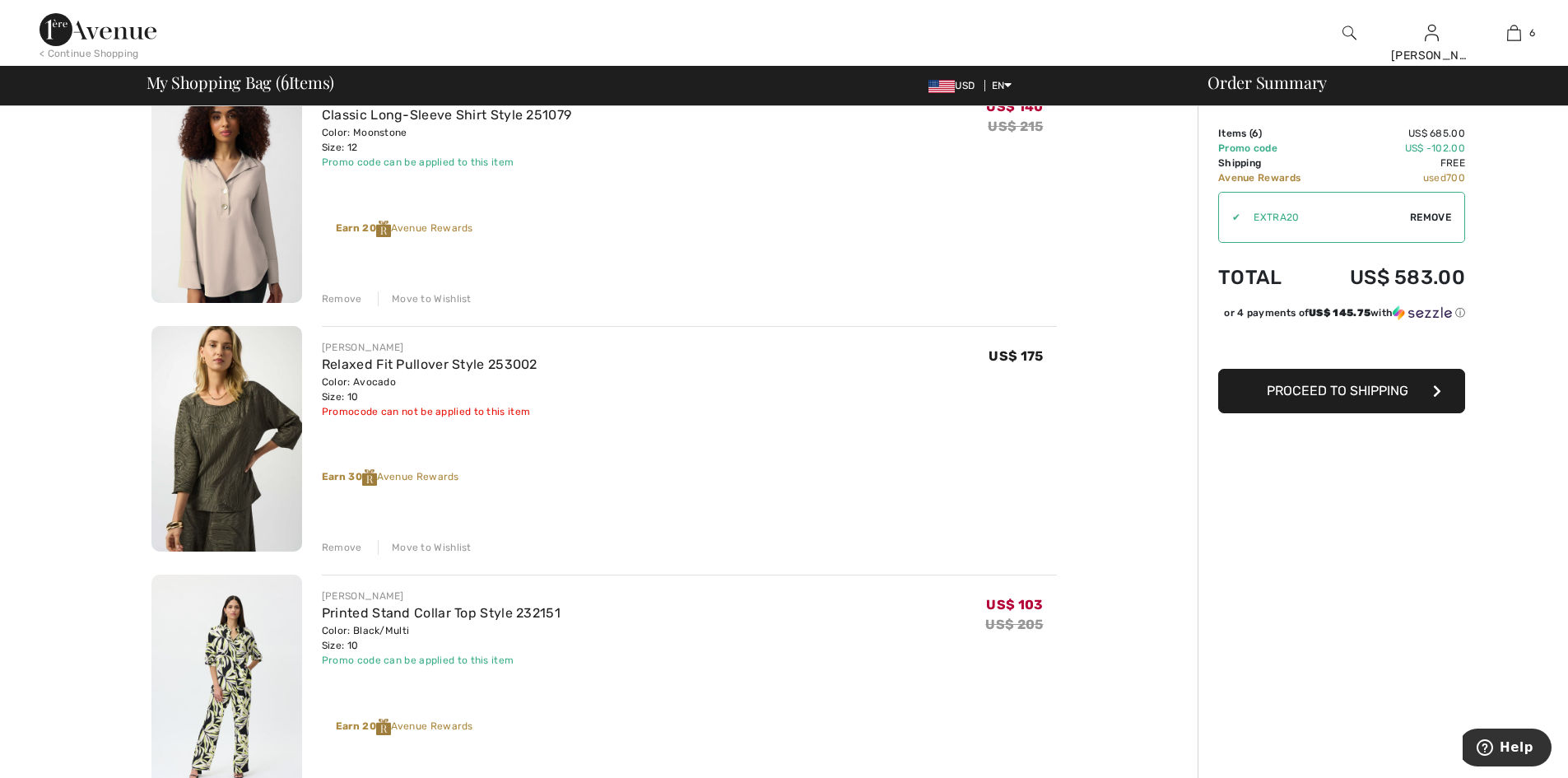
click at [428, 555] on div "Move to Wishlist" at bounding box center [424, 547] width 94 height 15
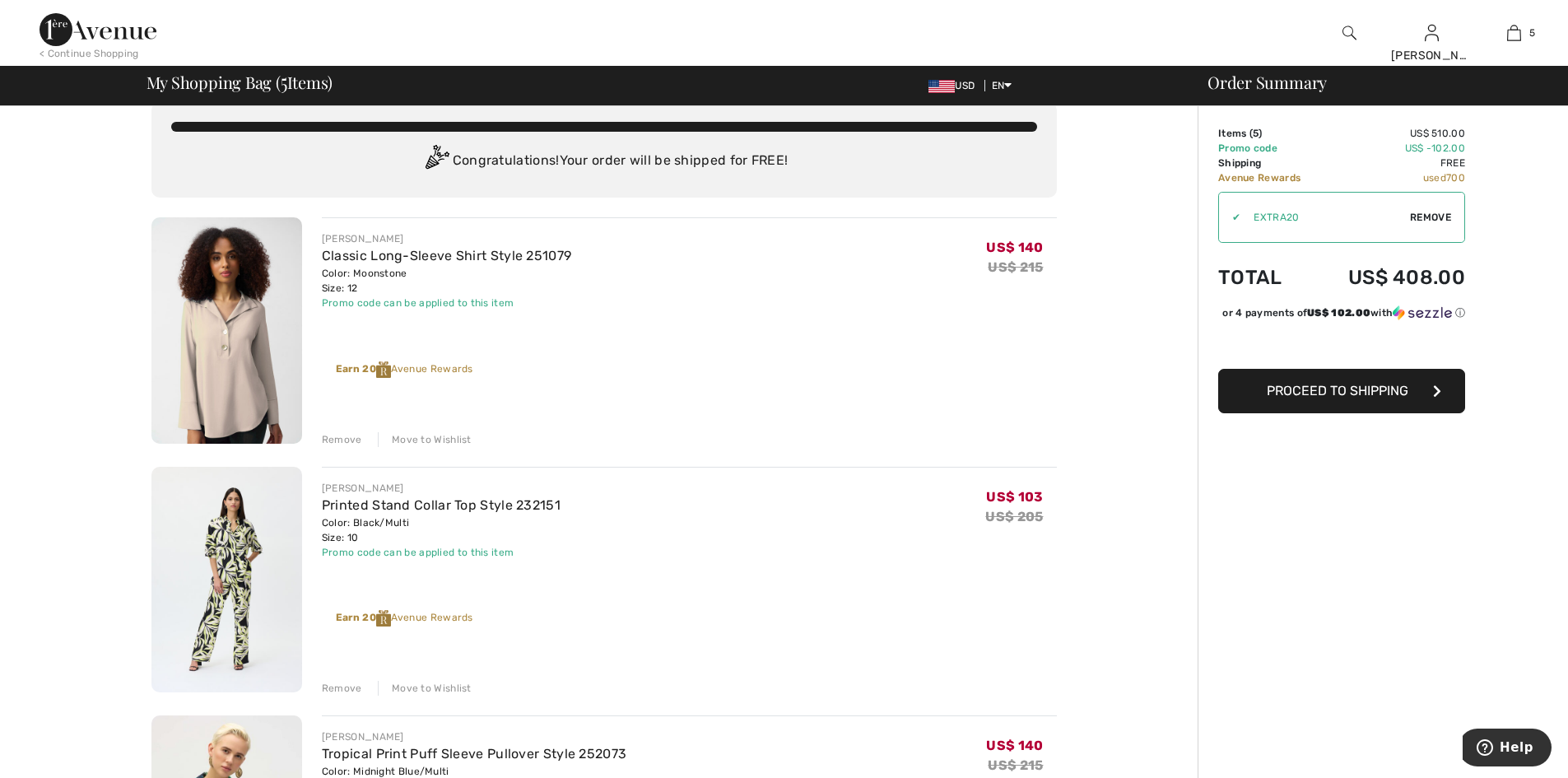
scroll to position [0, 0]
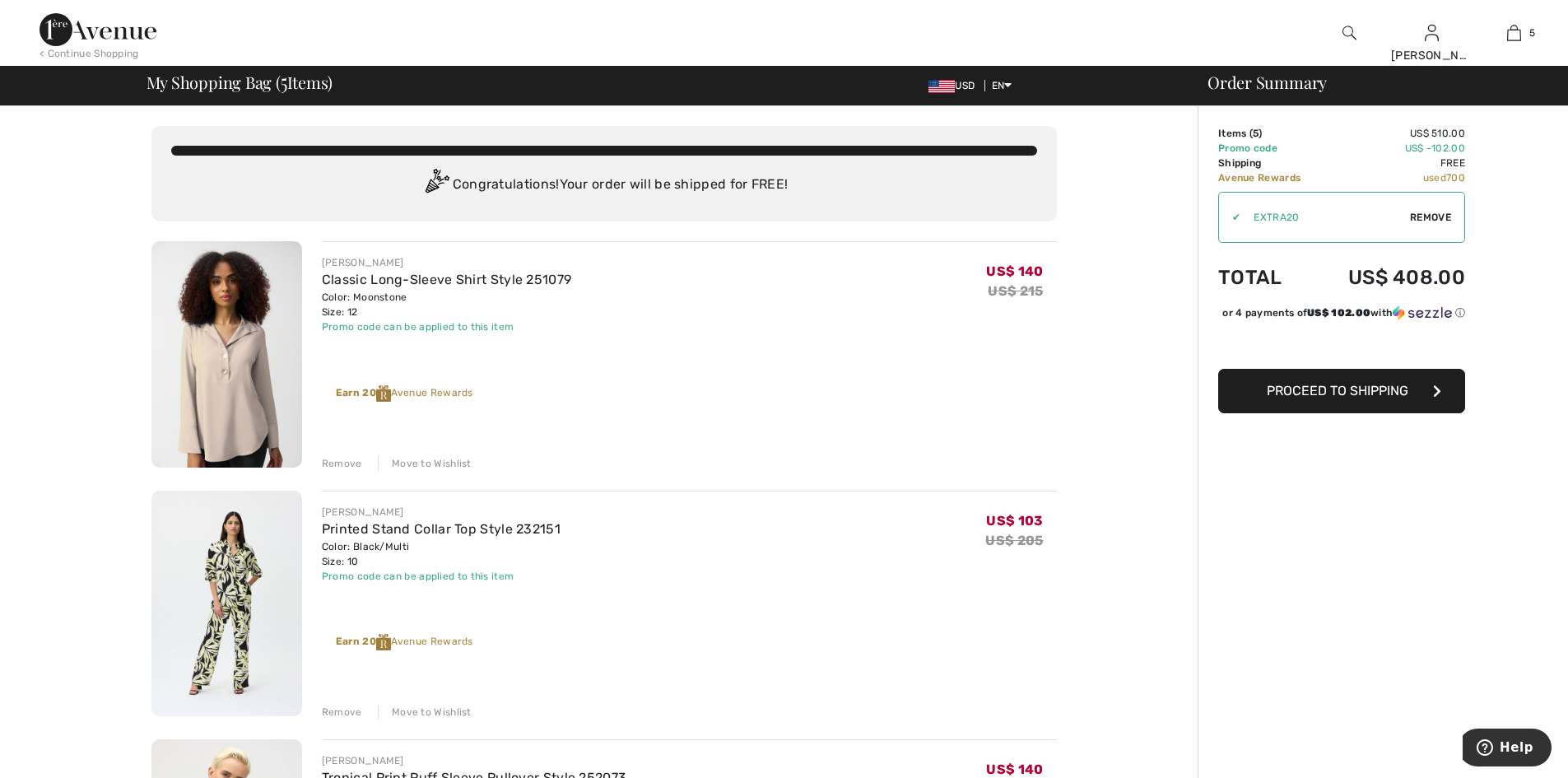
click at [335, 719] on div "Remove" at bounding box center [342, 711] width 40 height 15
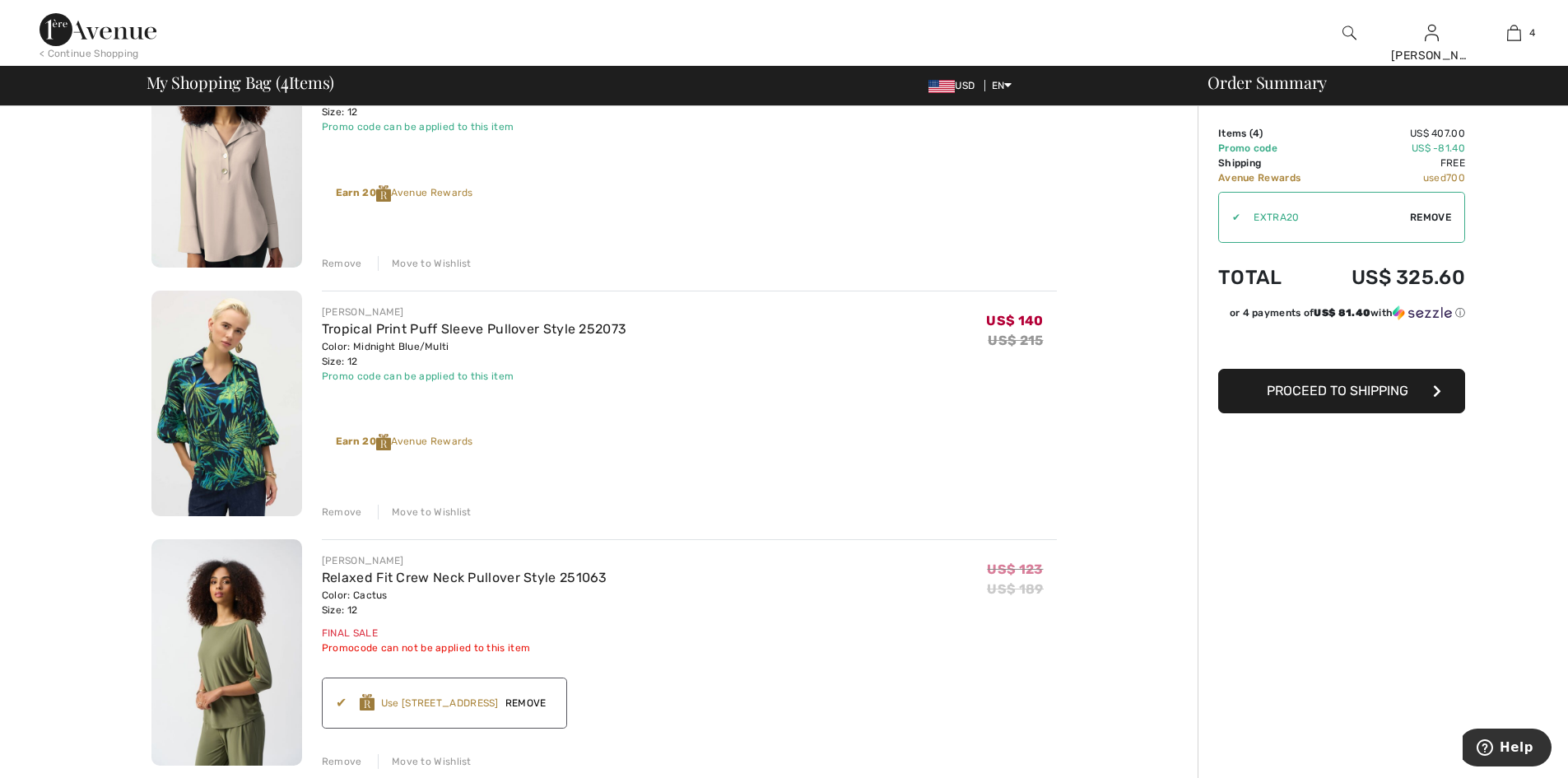
scroll to position [164, 0]
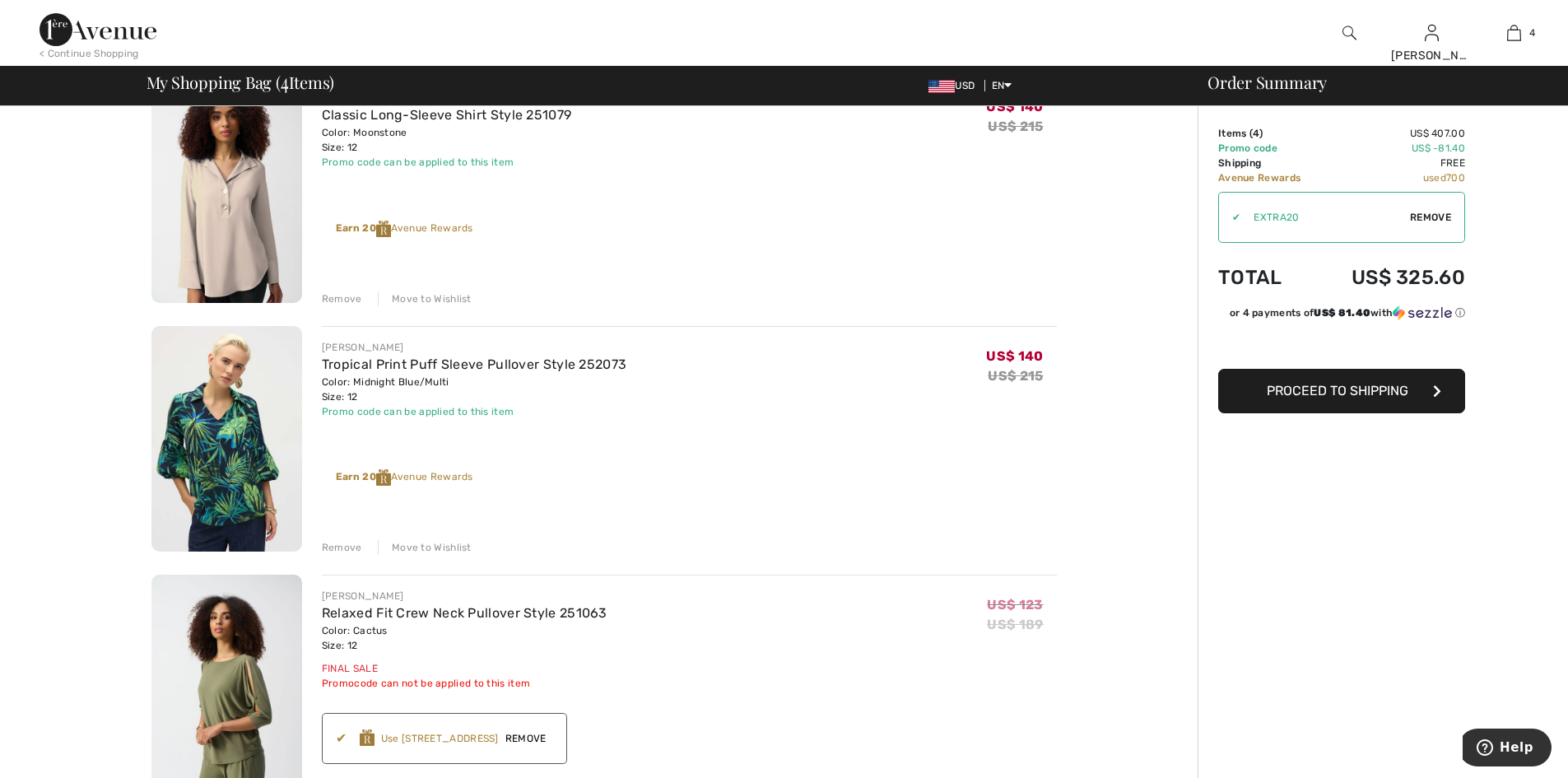
click at [449, 306] on div "Move to Wishlist" at bounding box center [424, 299] width 94 height 15
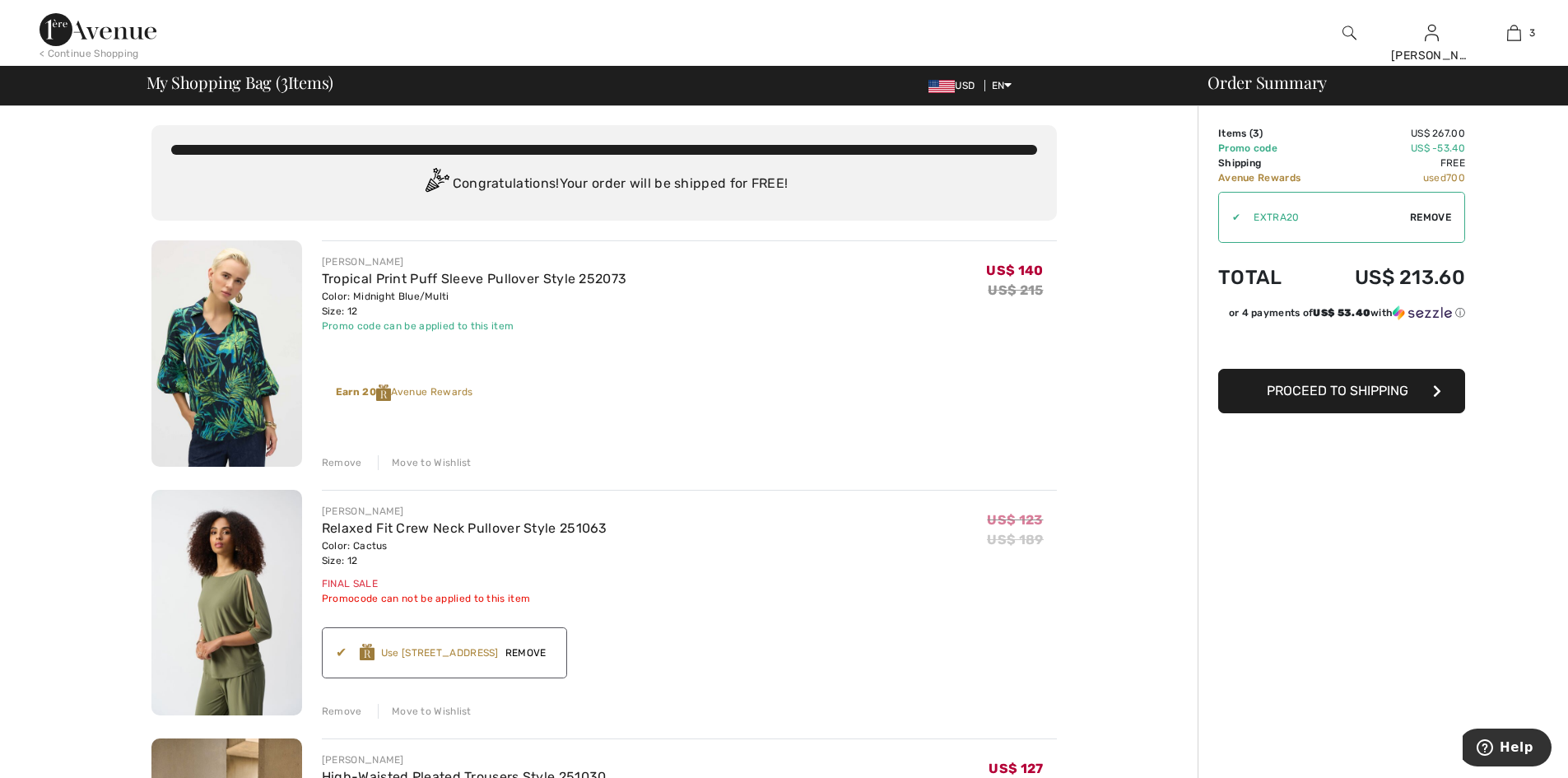
scroll to position [0, 0]
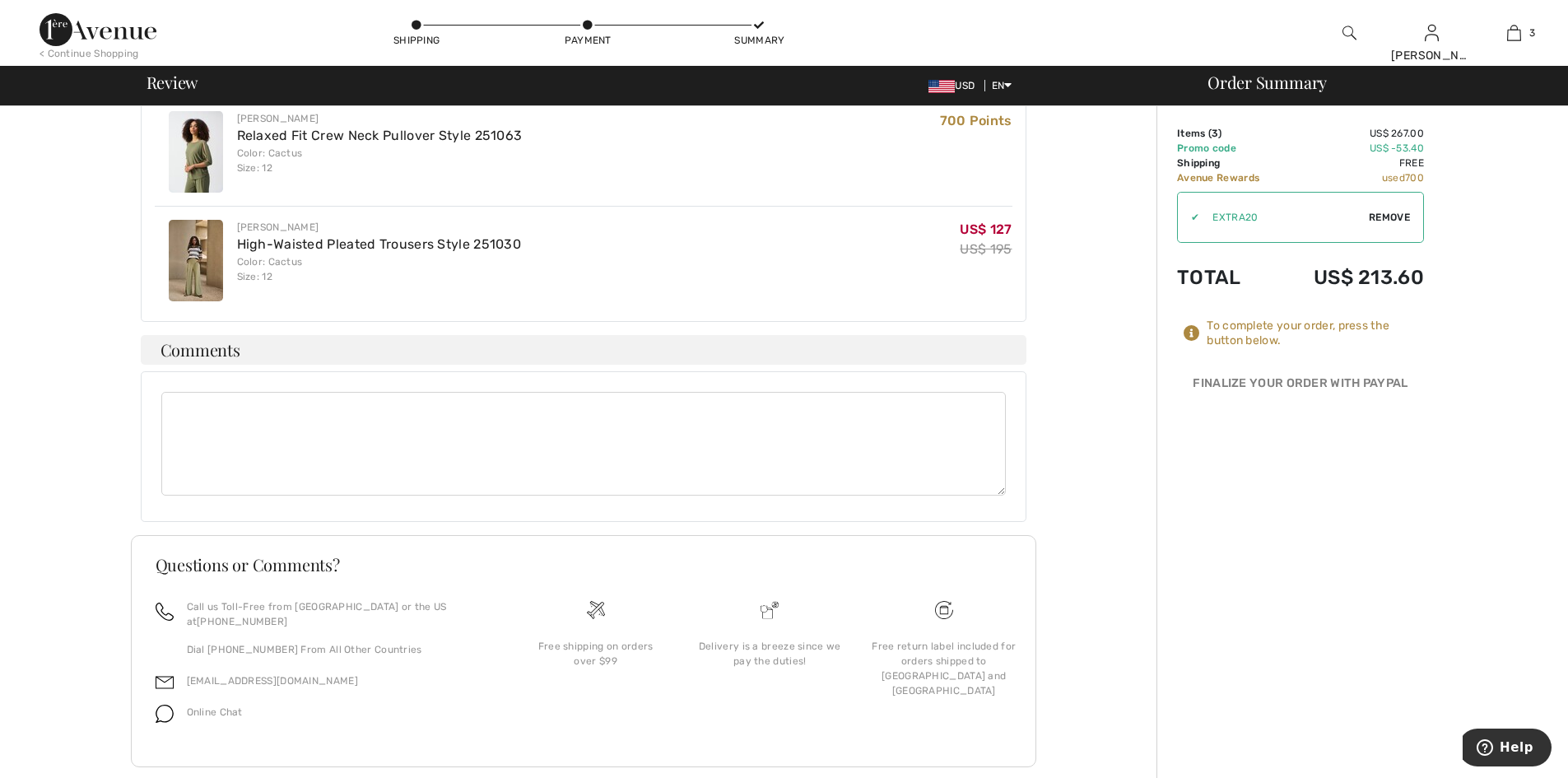
scroll to position [717, 0]
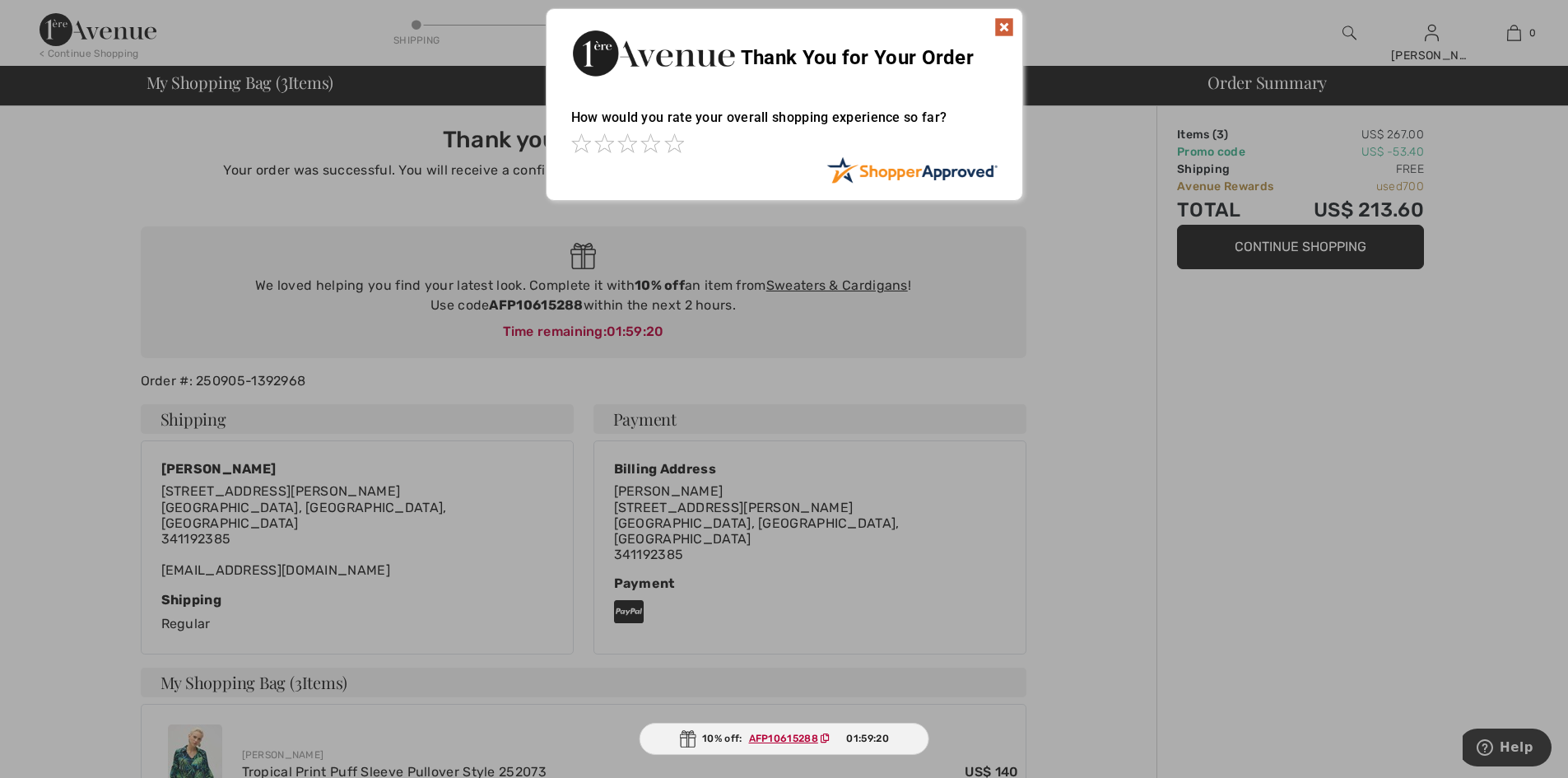
click at [1428, 32] on div "Sorry! Something went wrong. Close Thank You for Your Order How would you rate …" at bounding box center [784, 104] width 1568 height 209
click at [1005, 25] on img at bounding box center [1003, 27] width 19 height 19
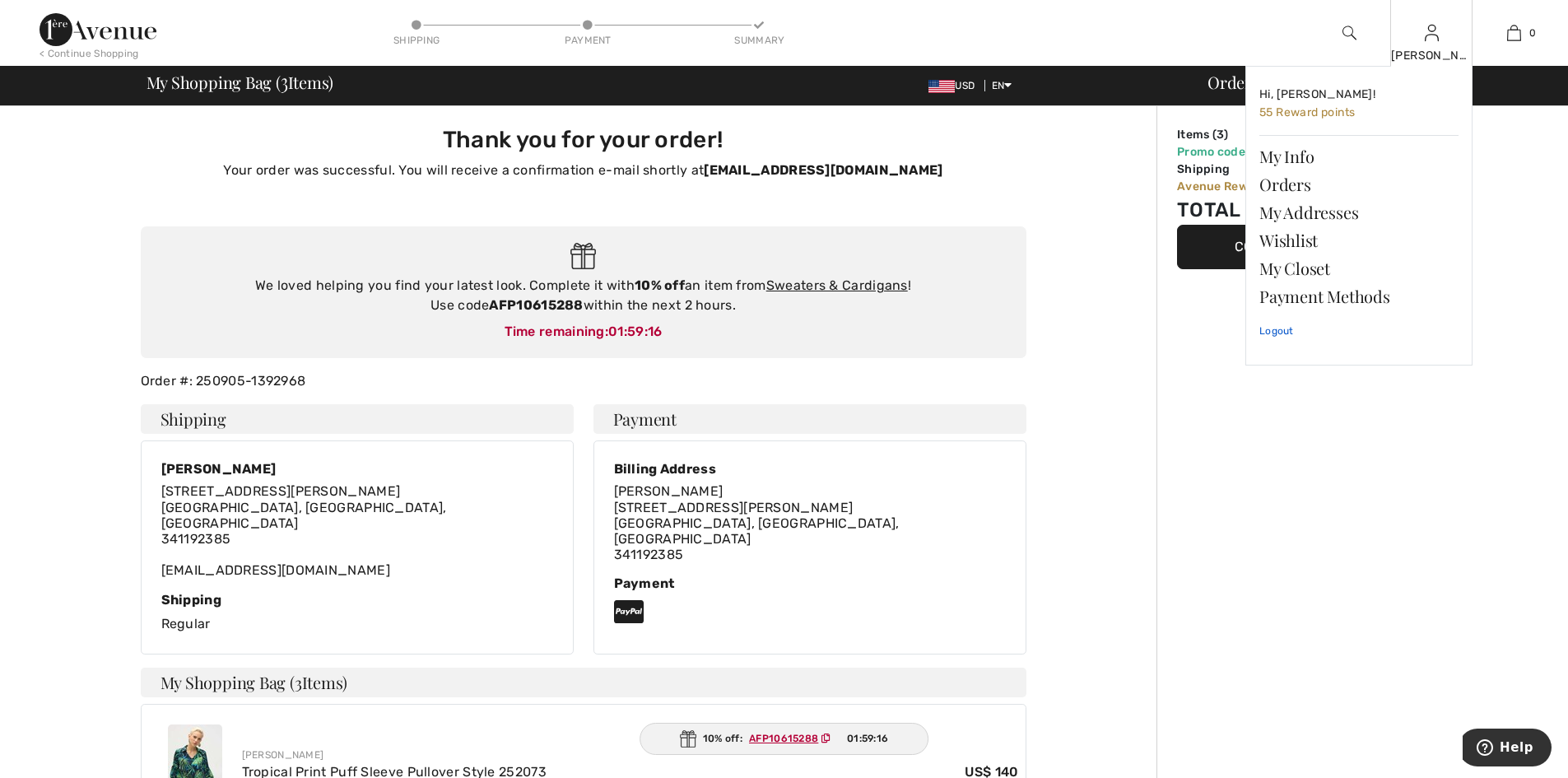
click at [1278, 335] on link "Logout" at bounding box center [1358, 330] width 199 height 41
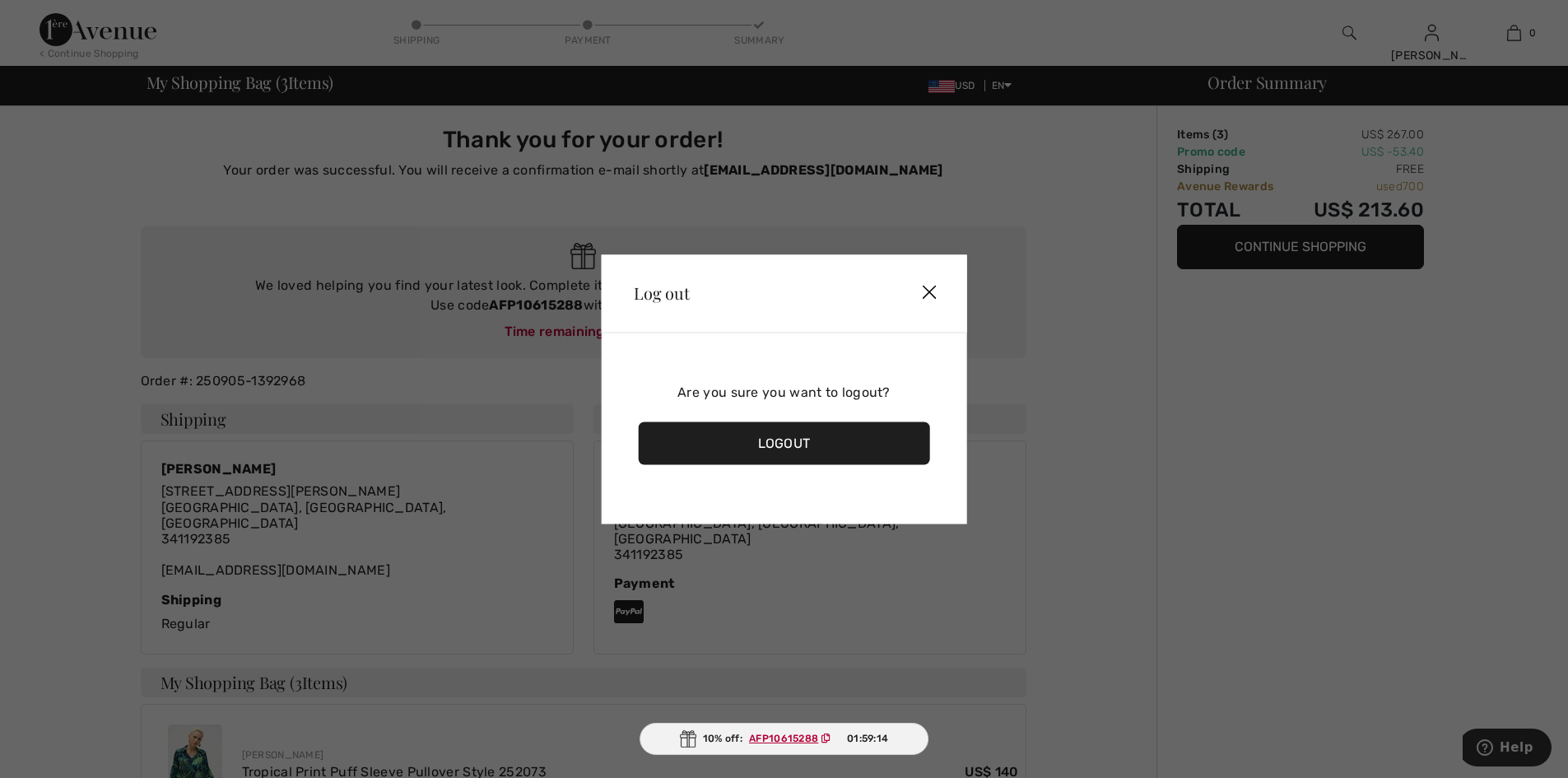
click at [923, 282] on img at bounding box center [929, 293] width 49 height 51
